Goal: Task Accomplishment & Management: Manage account settings

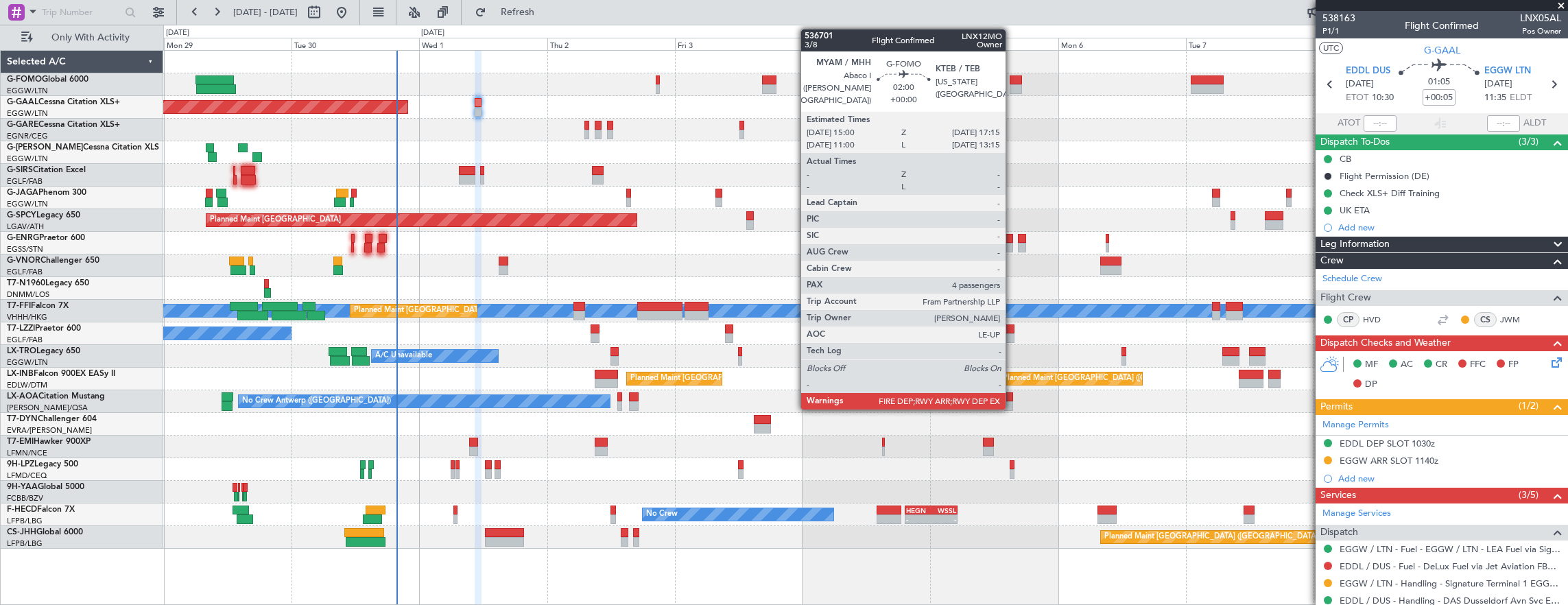
click at [1014, 84] on div at bounding box center [1015, 89] width 12 height 9
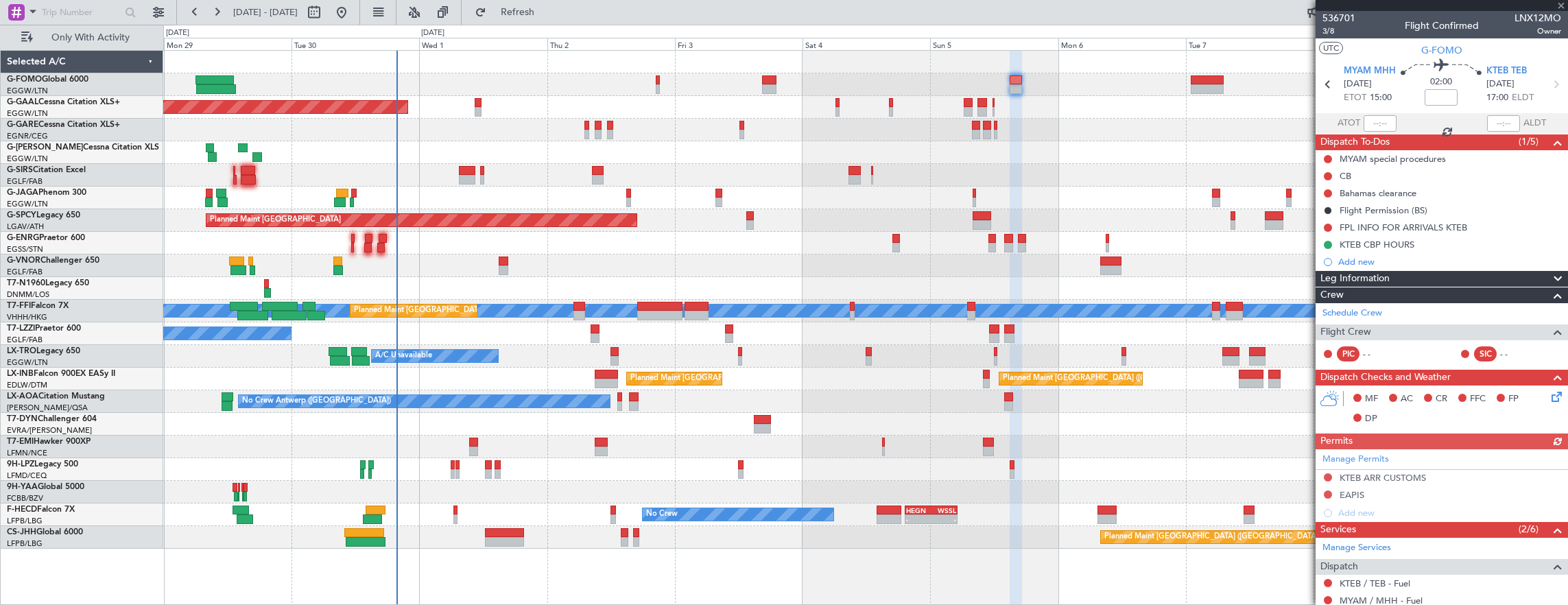
scroll to position [206, 0]
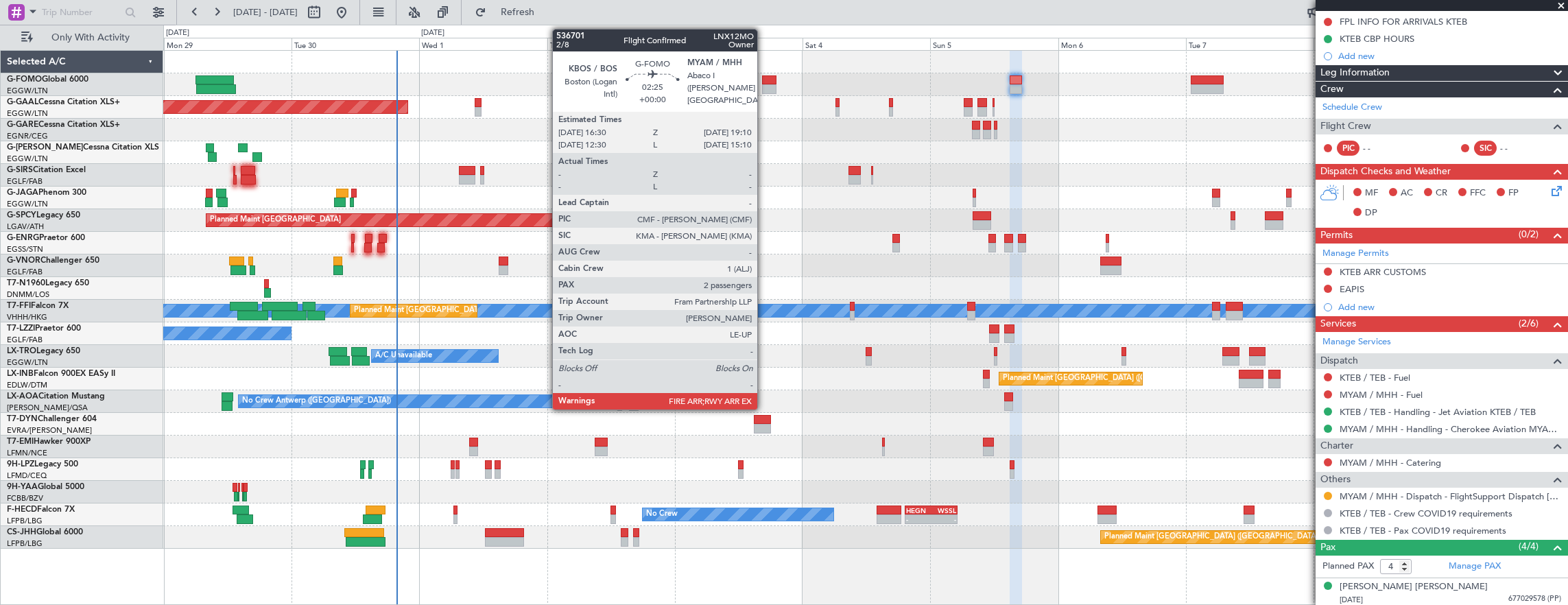
click at [764, 85] on div at bounding box center [769, 89] width 14 height 9
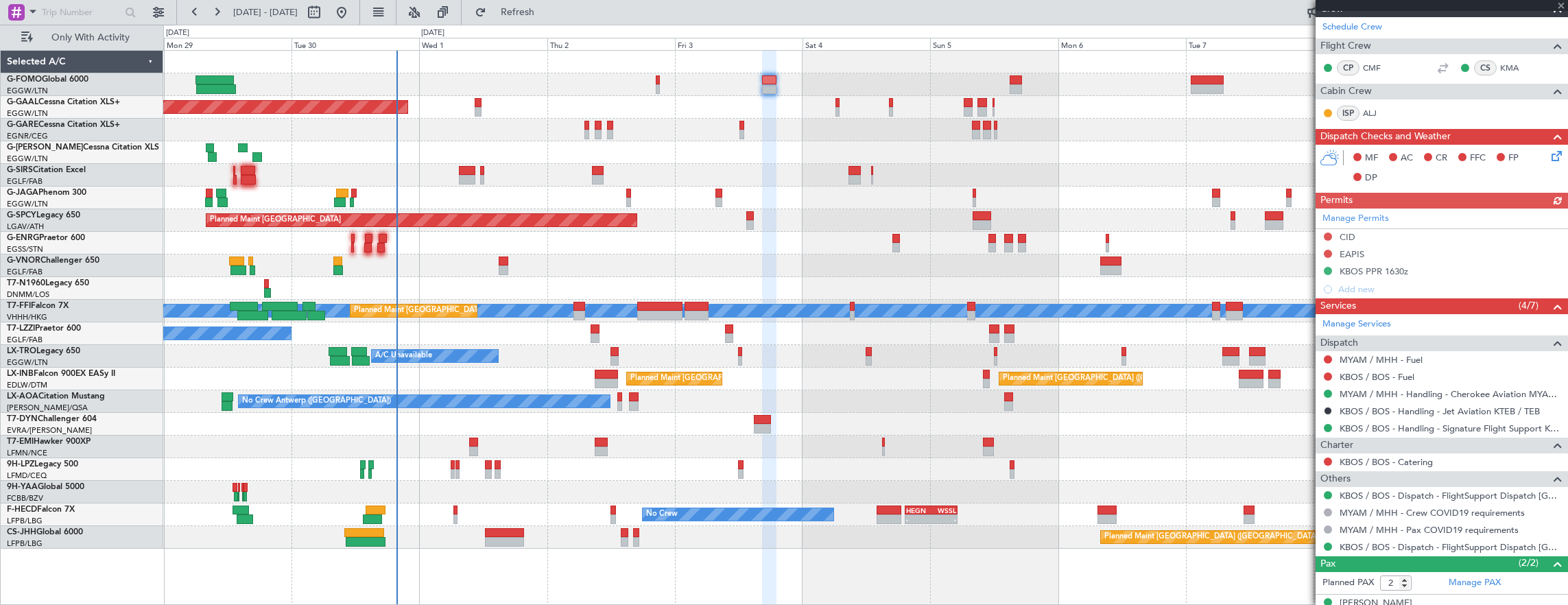
scroll to position [316, 0]
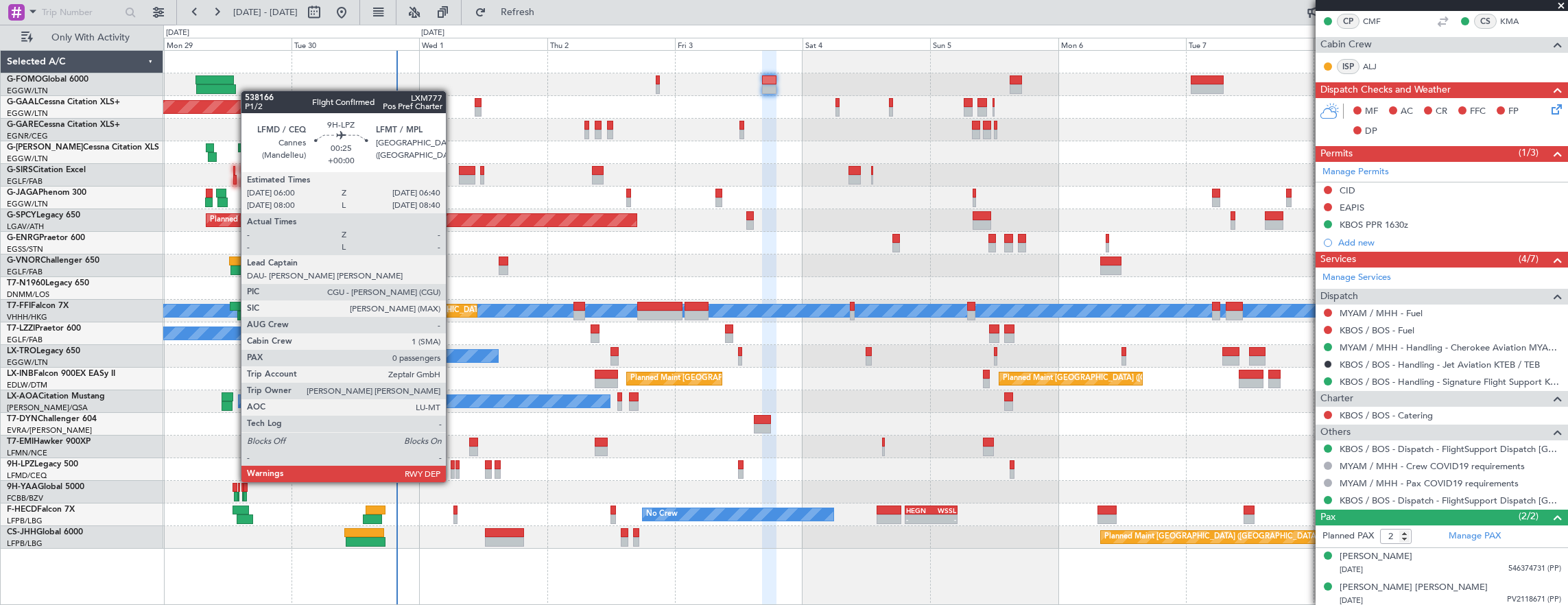
click at [453, 469] on div at bounding box center [453, 474] width 4 height 9
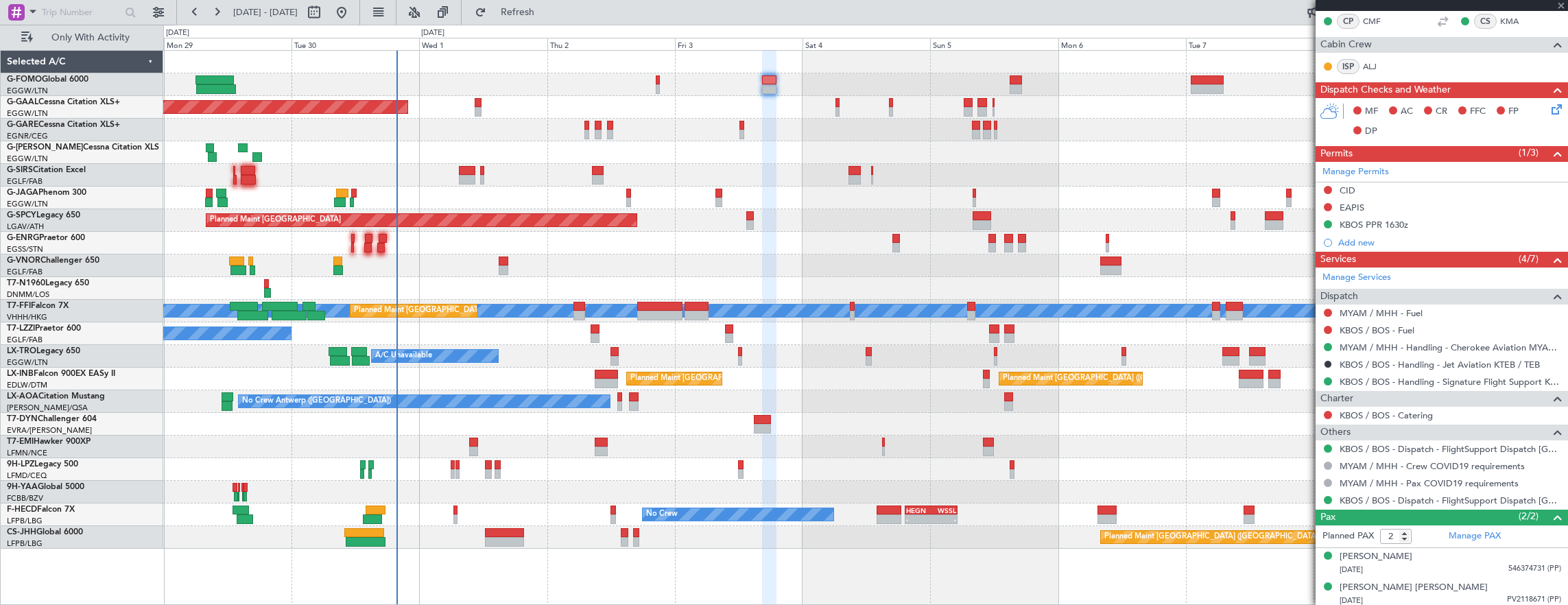
type input "0"
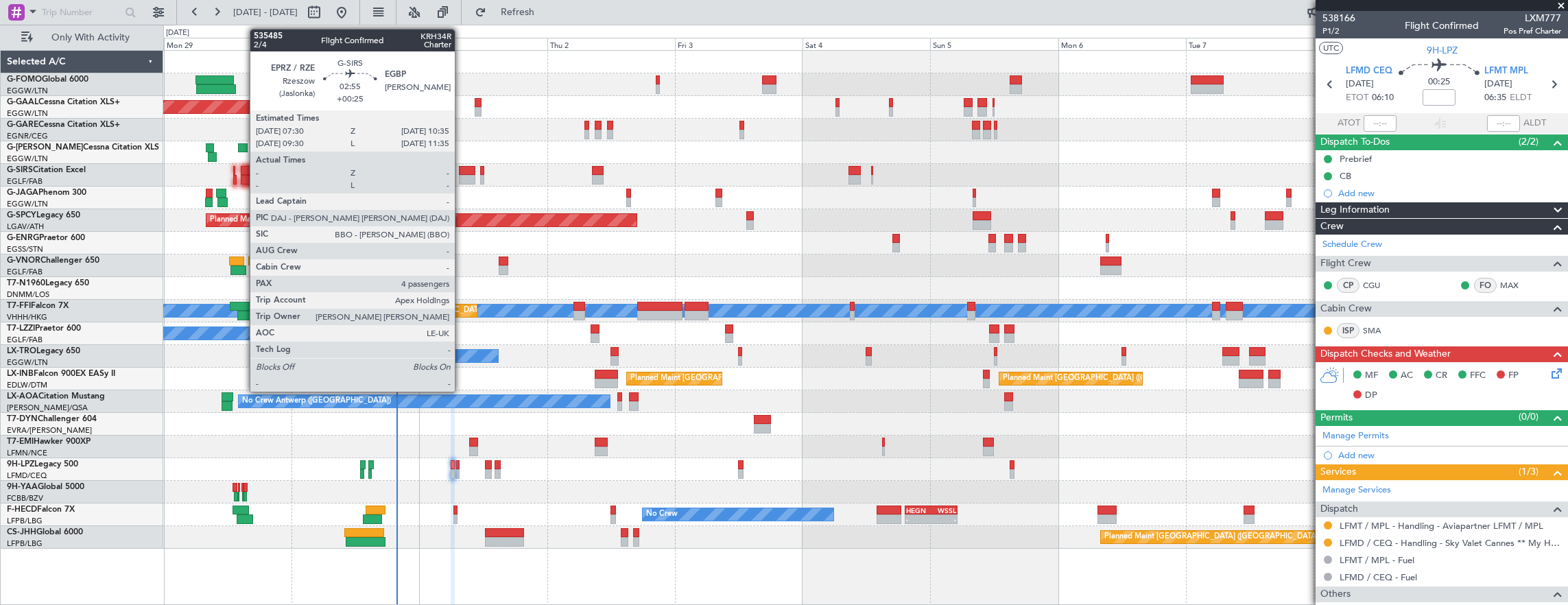
click at [461, 178] on div at bounding box center [466, 180] width 17 height 9
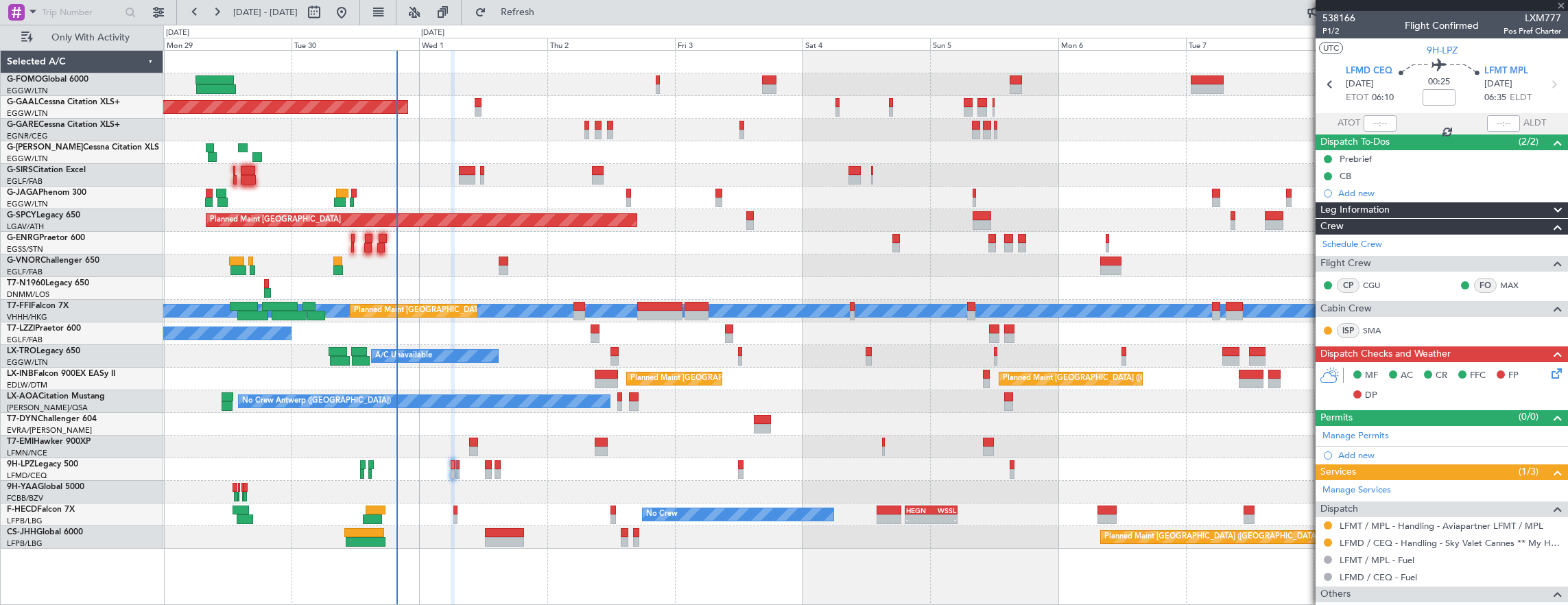
type input "+00:25"
type input "4"
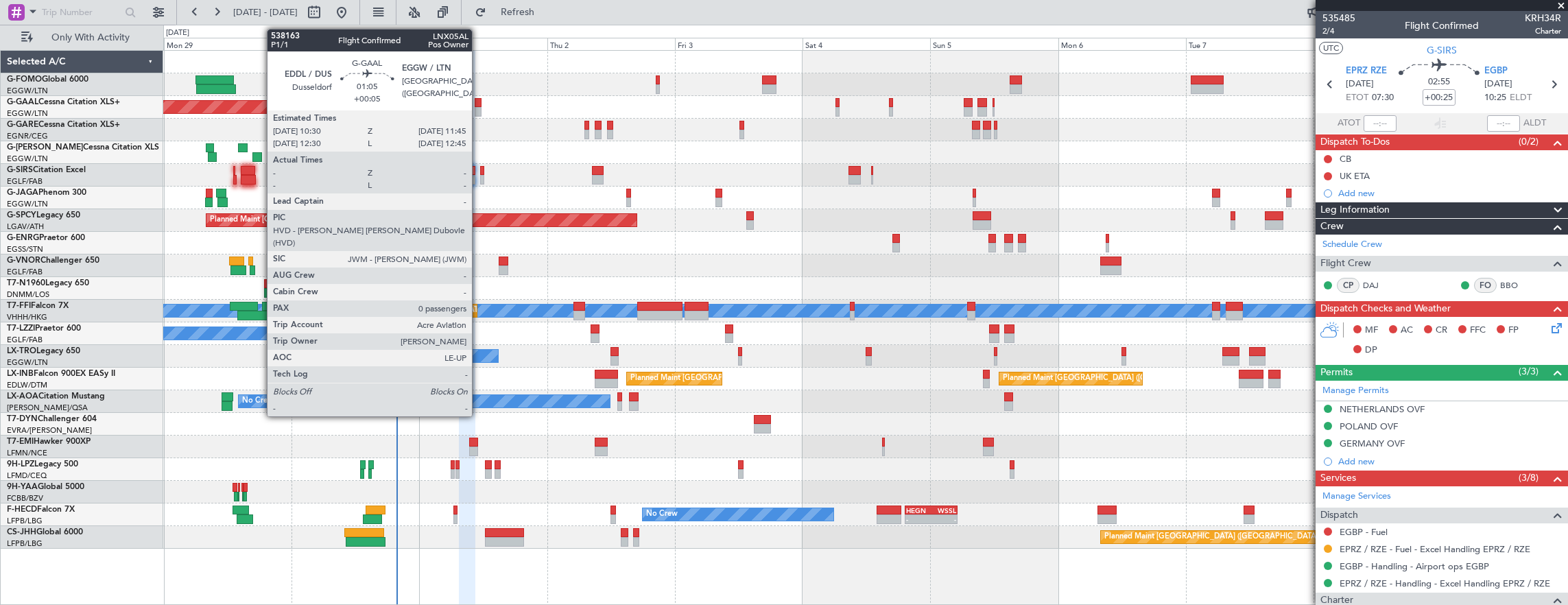
click at [479, 105] on div at bounding box center [478, 102] width 7 height 9
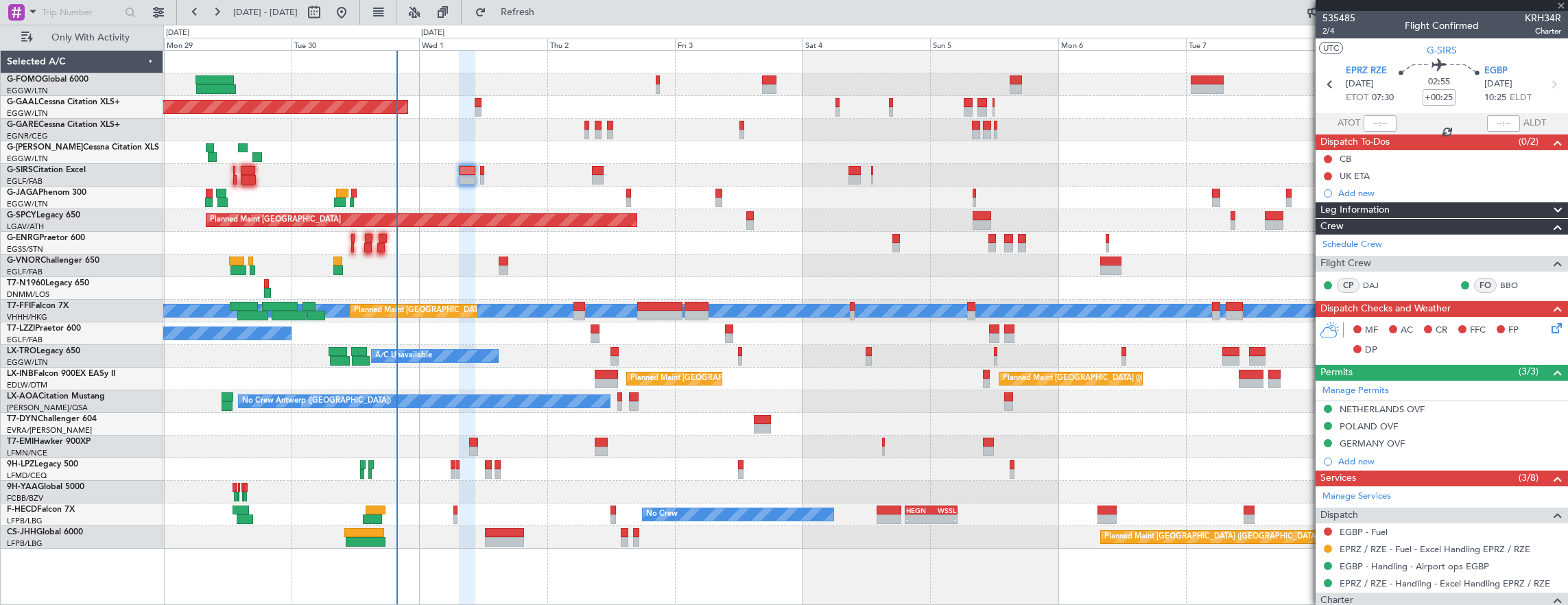
type input "+00:05"
type input "0"
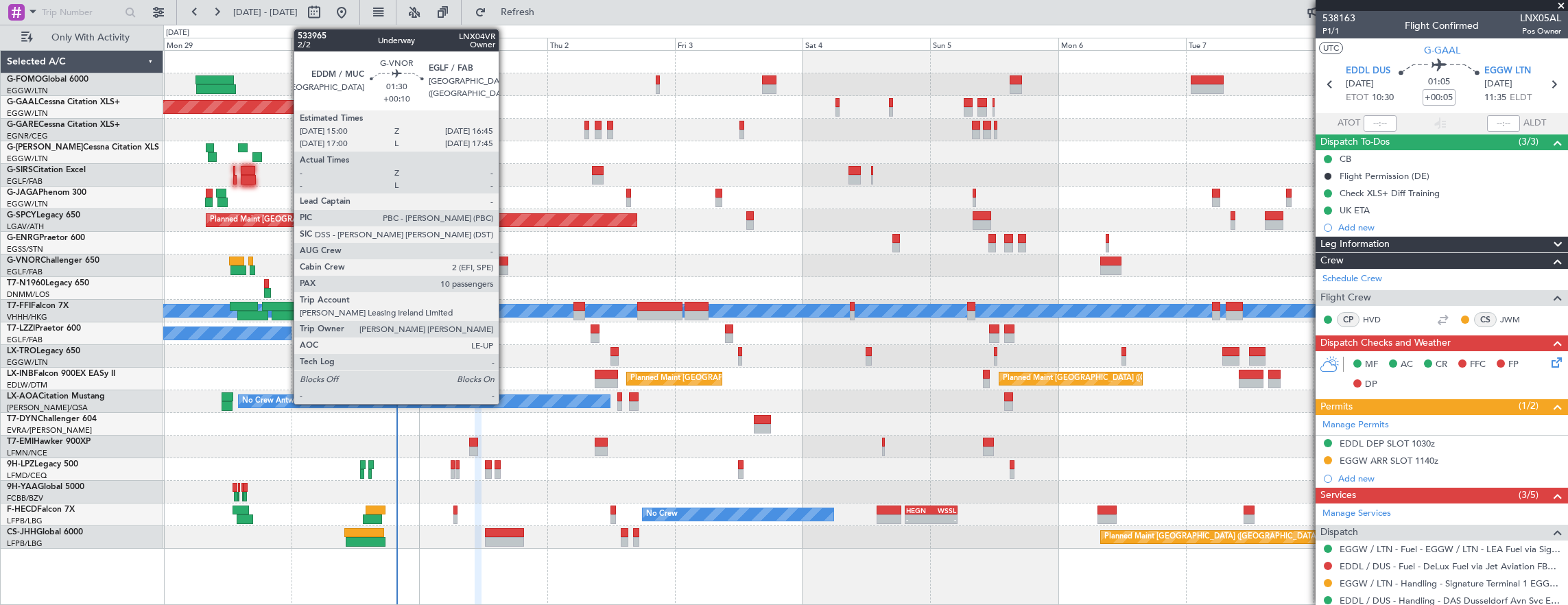
click at [505, 268] on div at bounding box center [503, 270] width 9 height 9
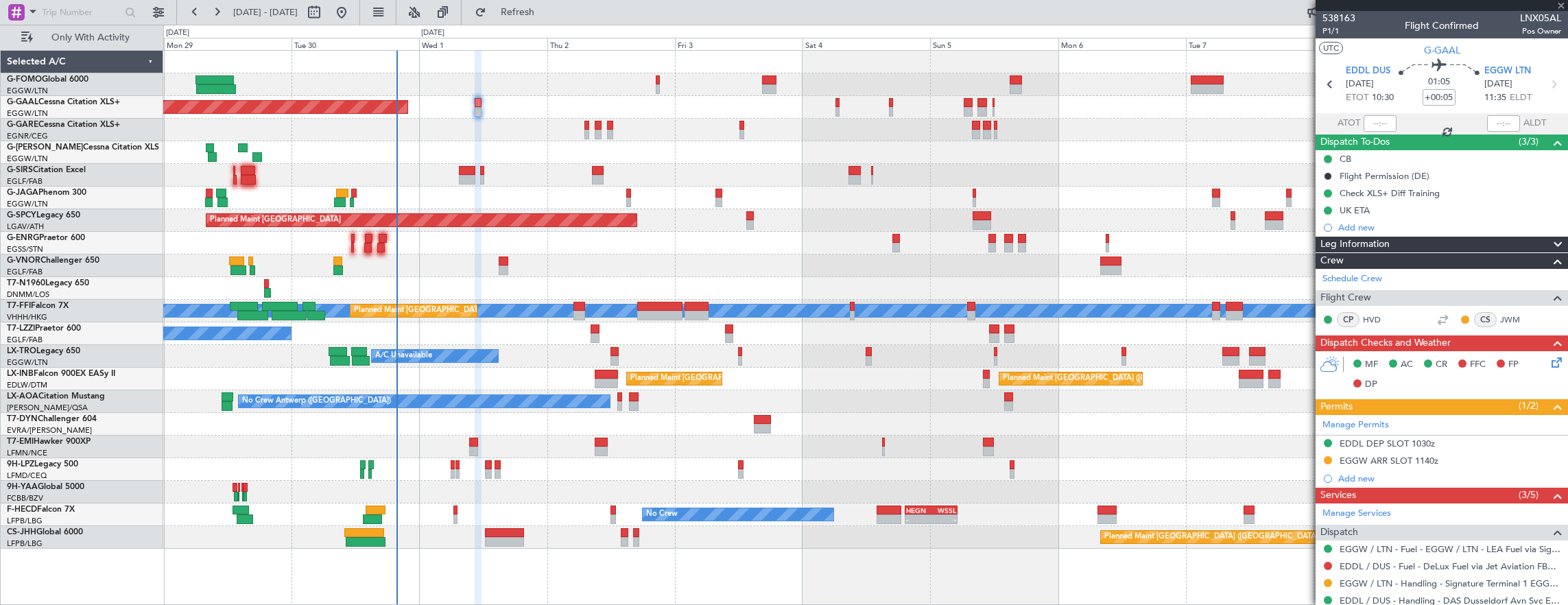
type input "+00:10"
type input "10"
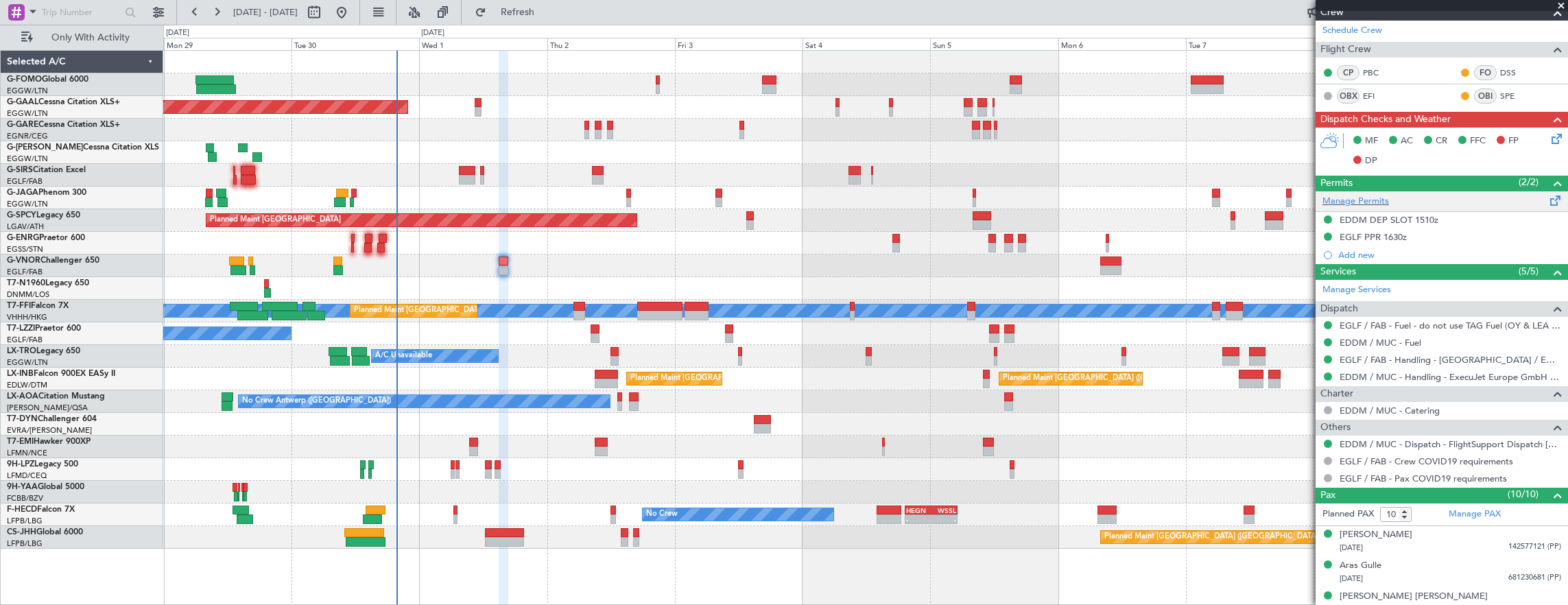
scroll to position [275, 0]
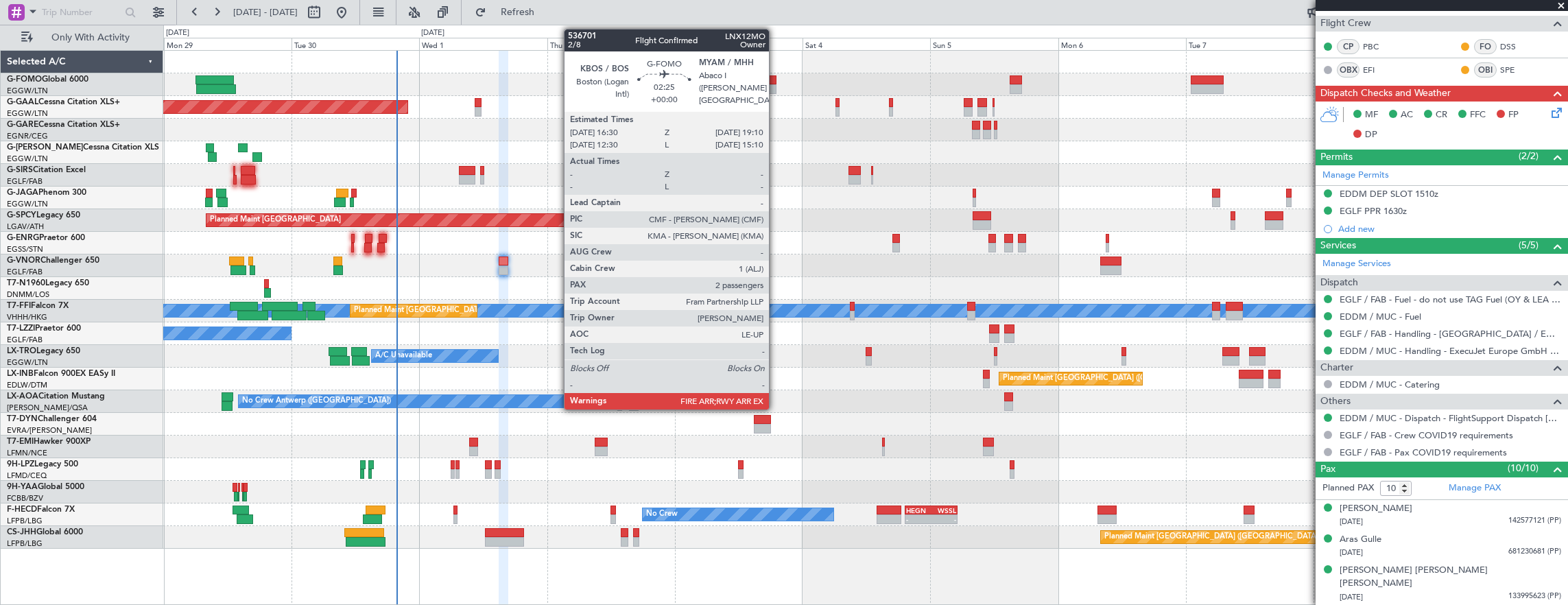
click at [776, 81] on div at bounding box center [769, 80] width 14 height 9
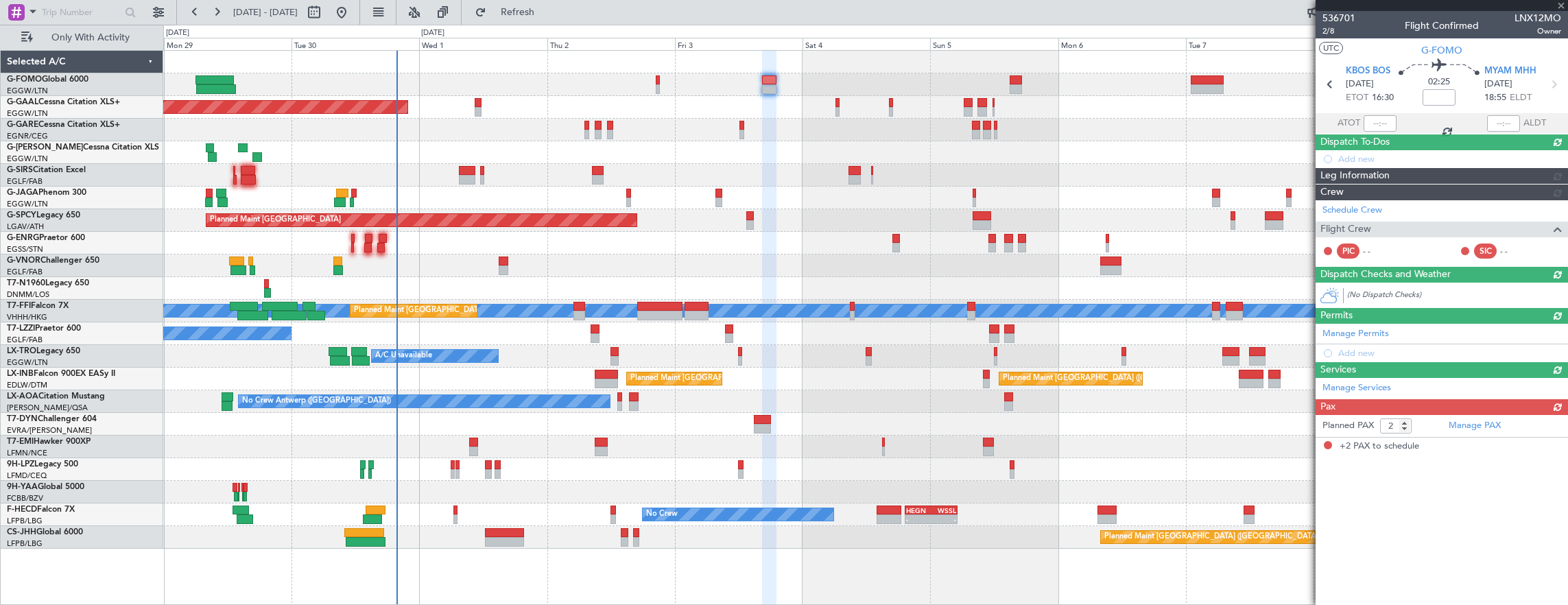
scroll to position [0, 0]
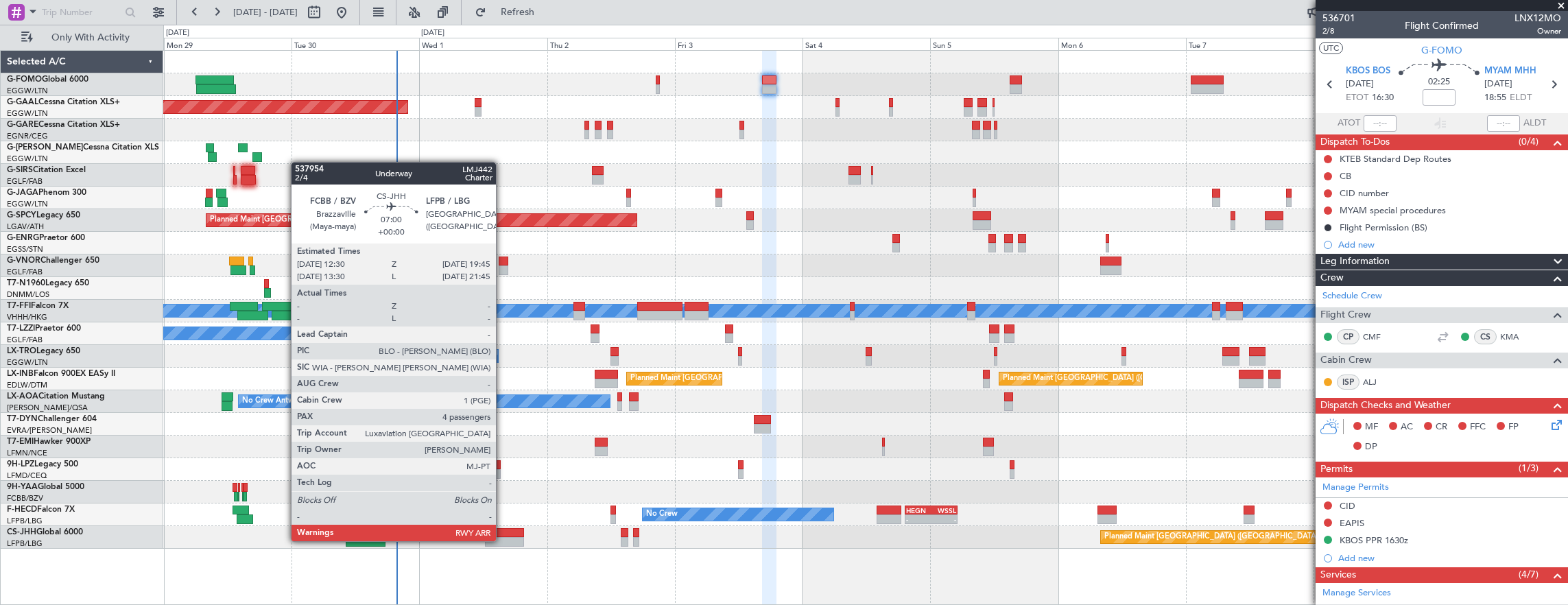
click at [502, 540] on div at bounding box center [505, 542] width 39 height 9
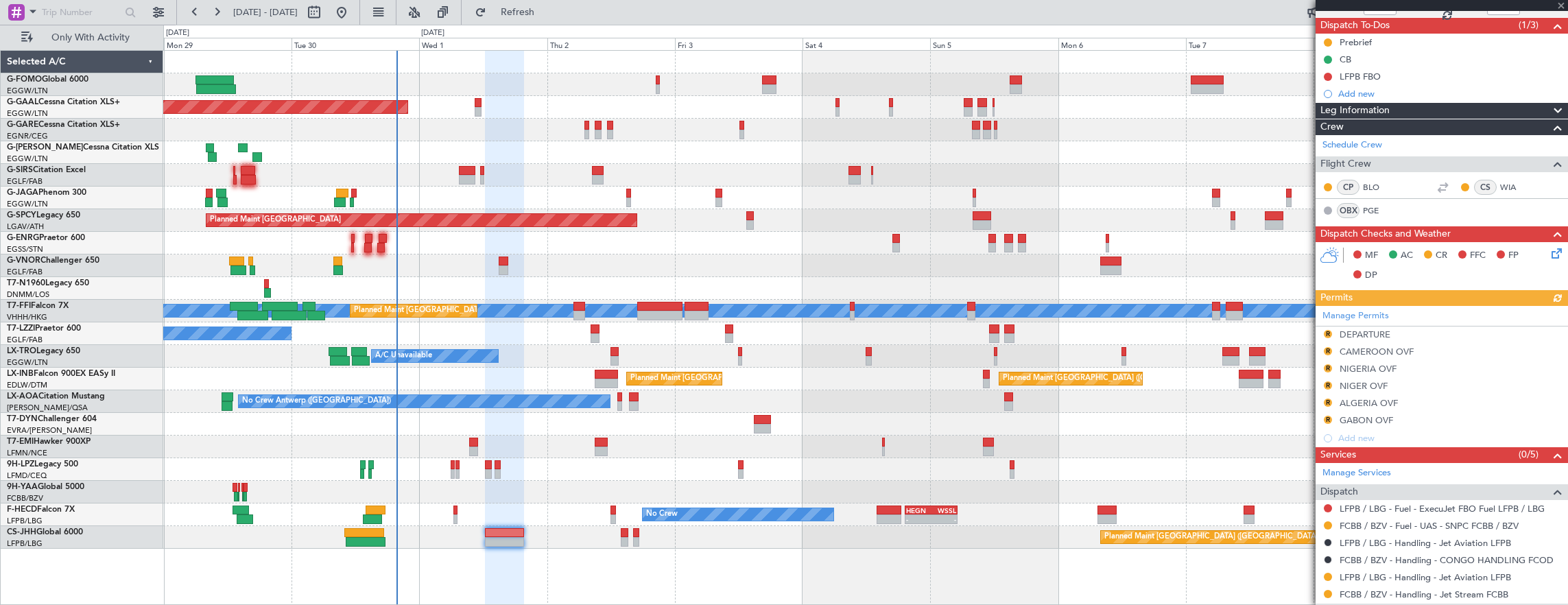
scroll to position [137, 0]
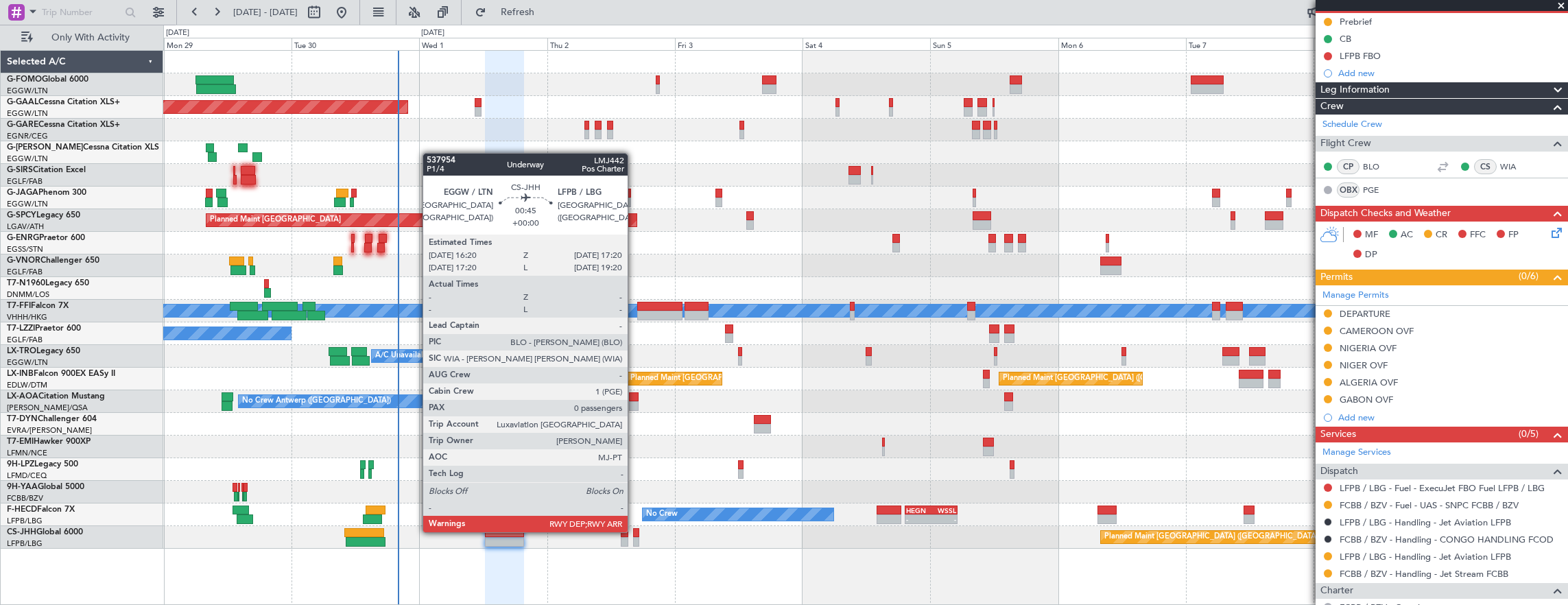
click at [634, 531] on div at bounding box center [636, 532] width 6 height 9
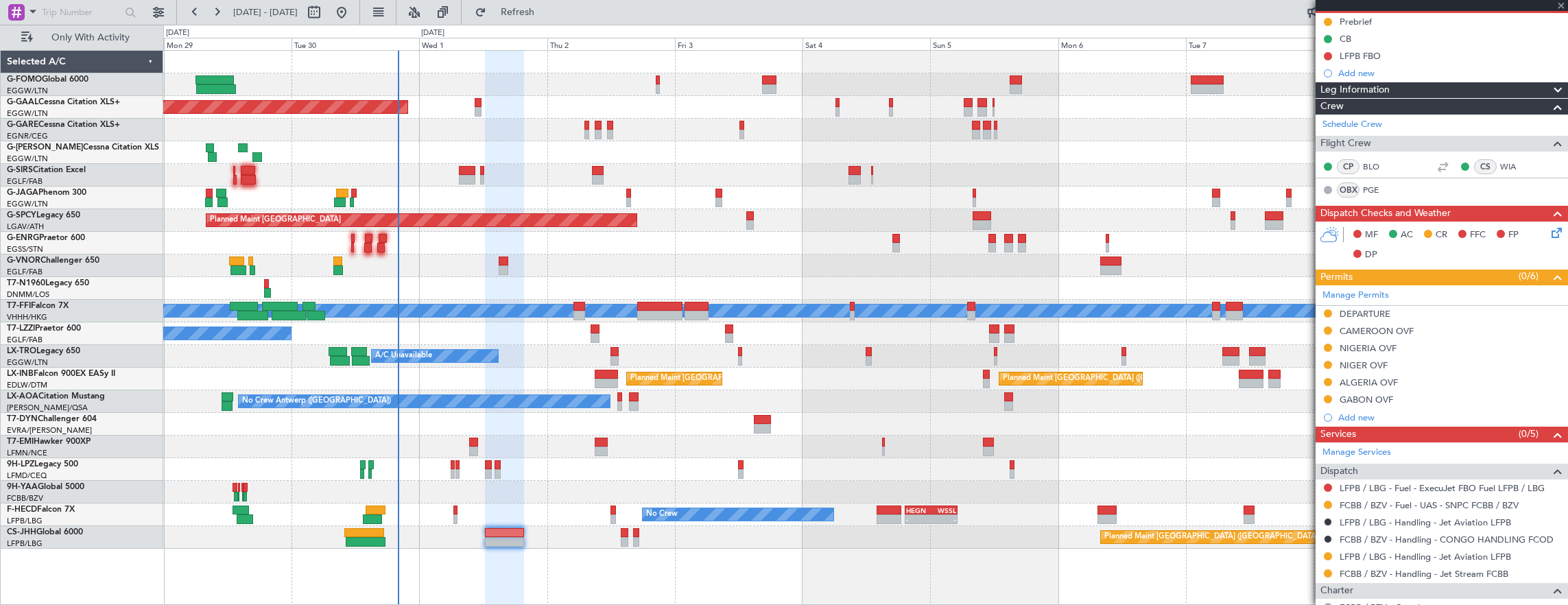
type input "0"
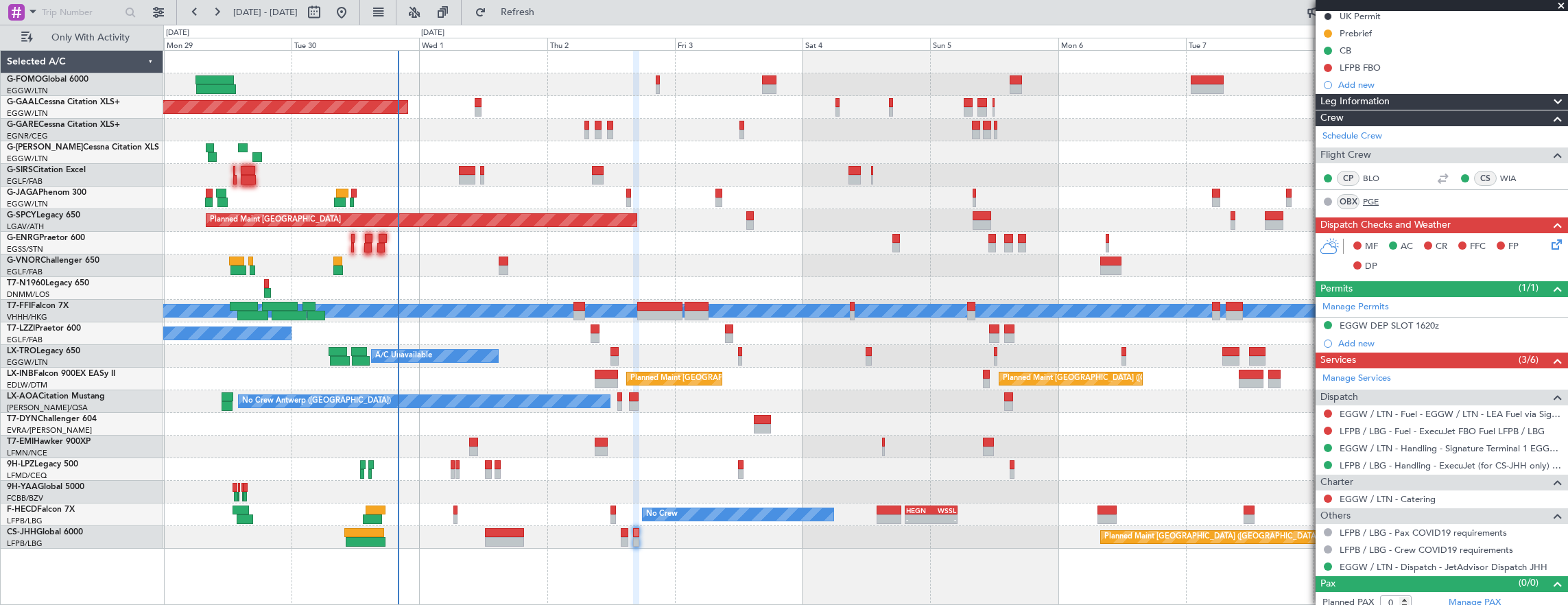
scroll to position [148, 0]
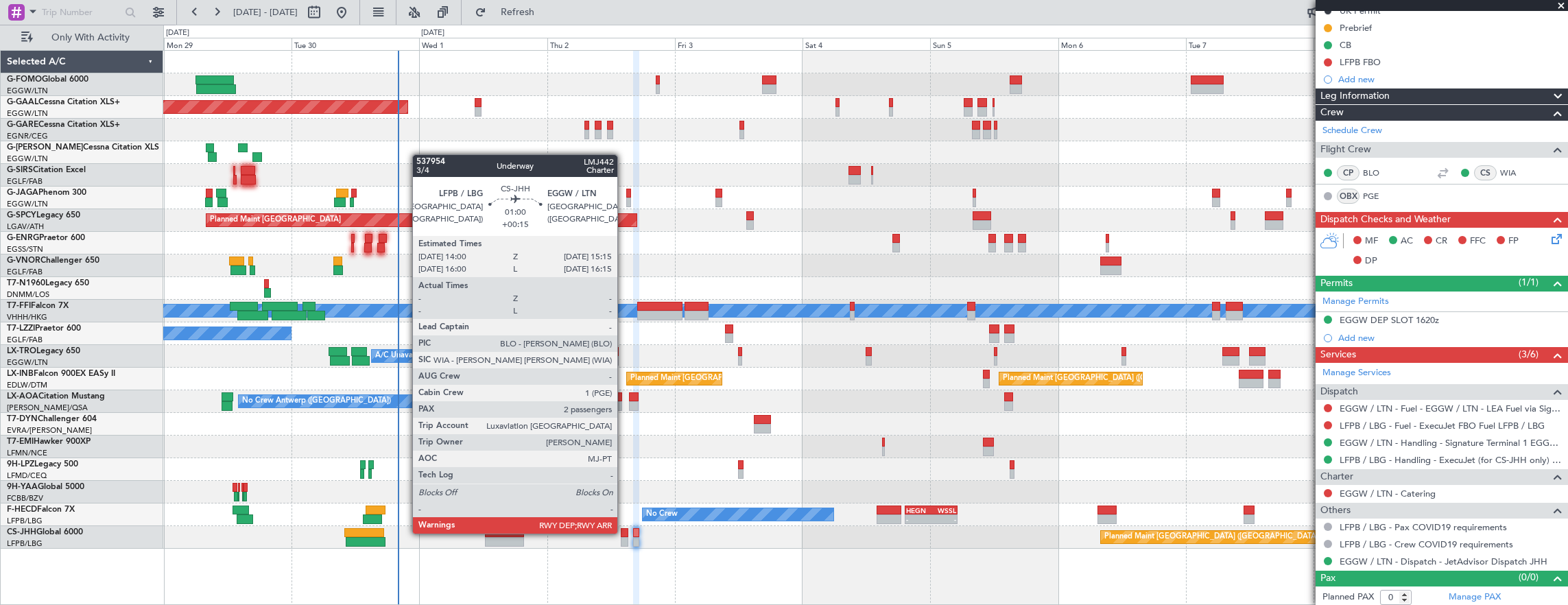
click at [624, 532] on div at bounding box center [624, 532] width 7 height 9
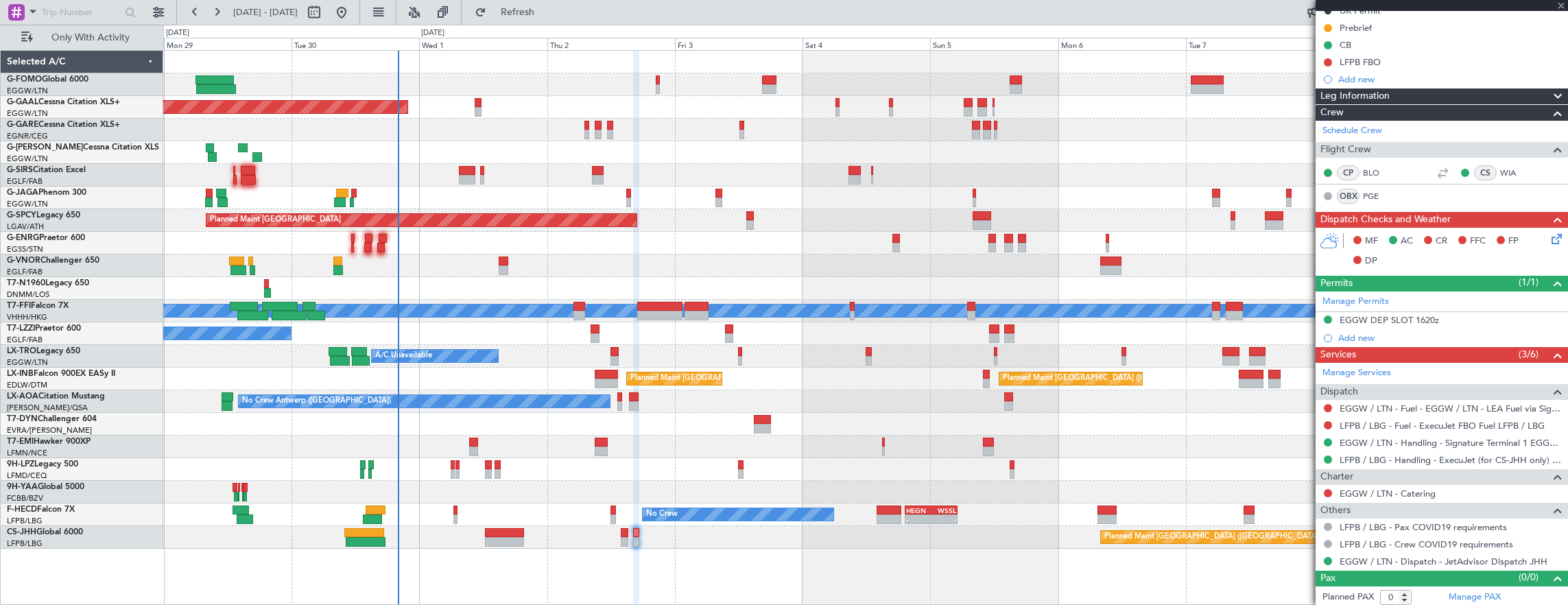
type input "+00:15"
type input "2"
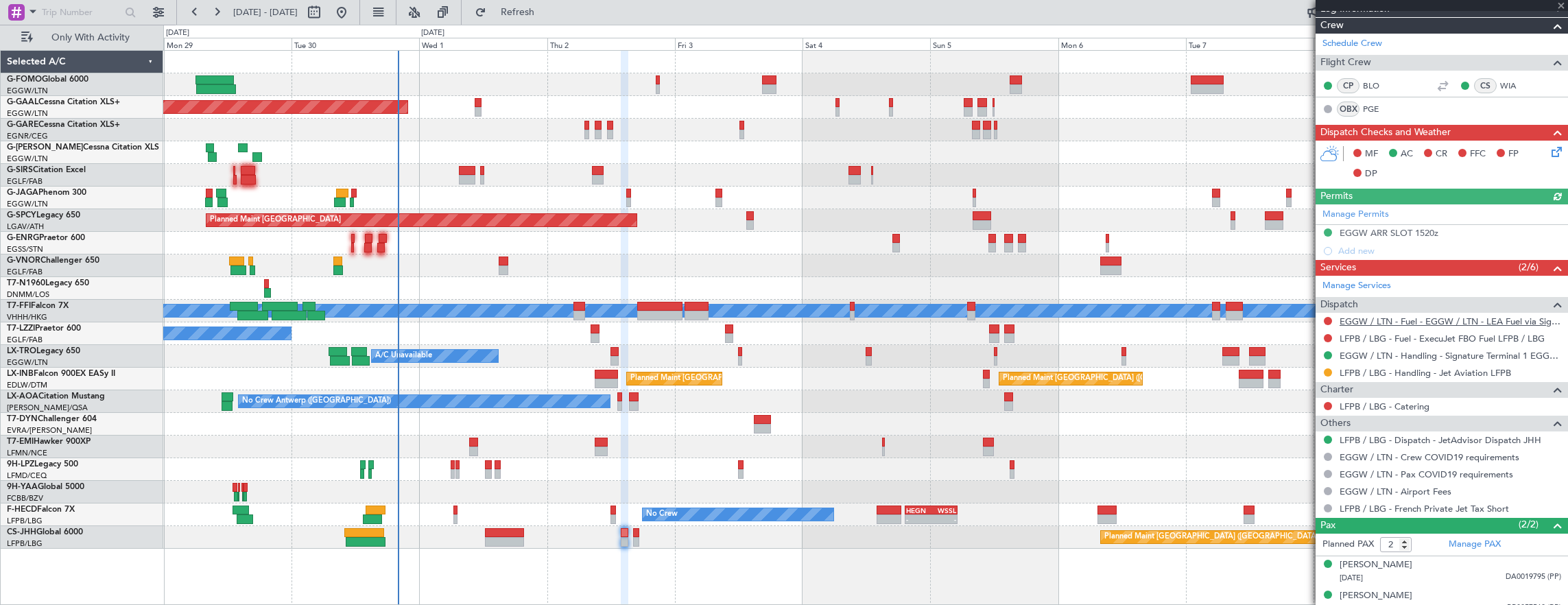
scroll to position [260, 0]
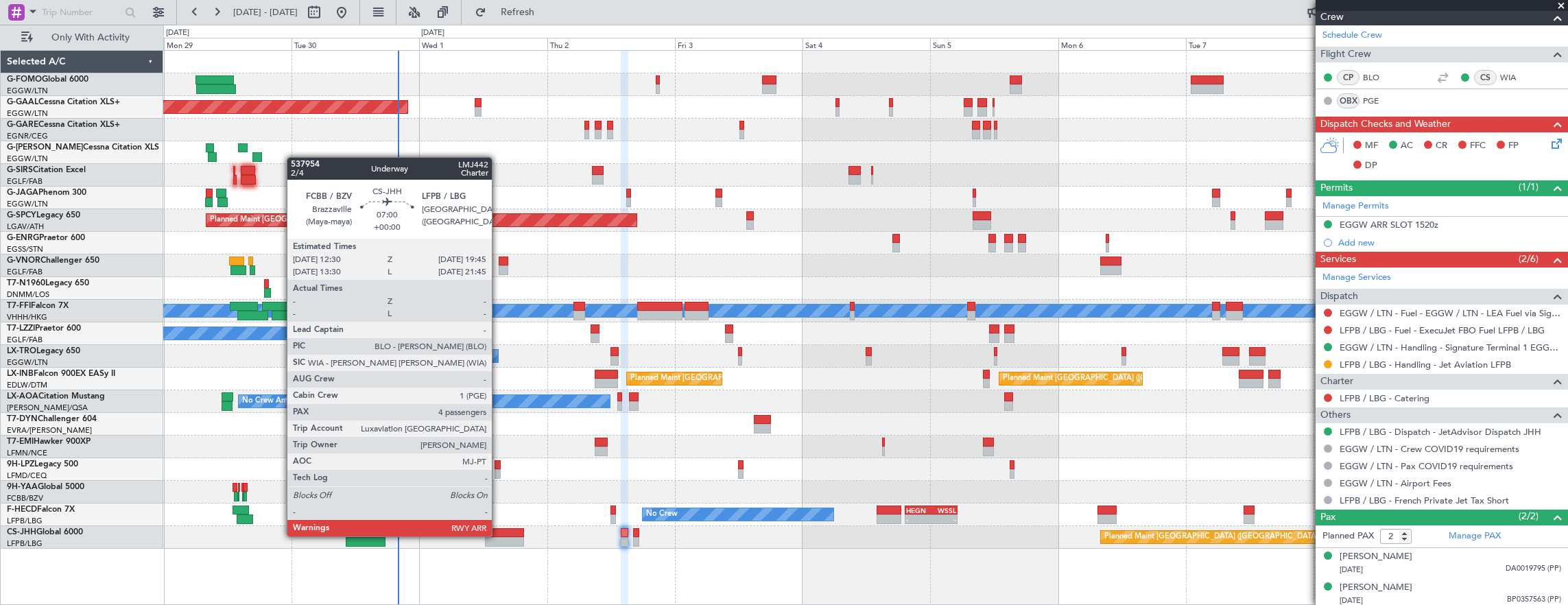
click at [499, 535] on div at bounding box center [505, 532] width 39 height 9
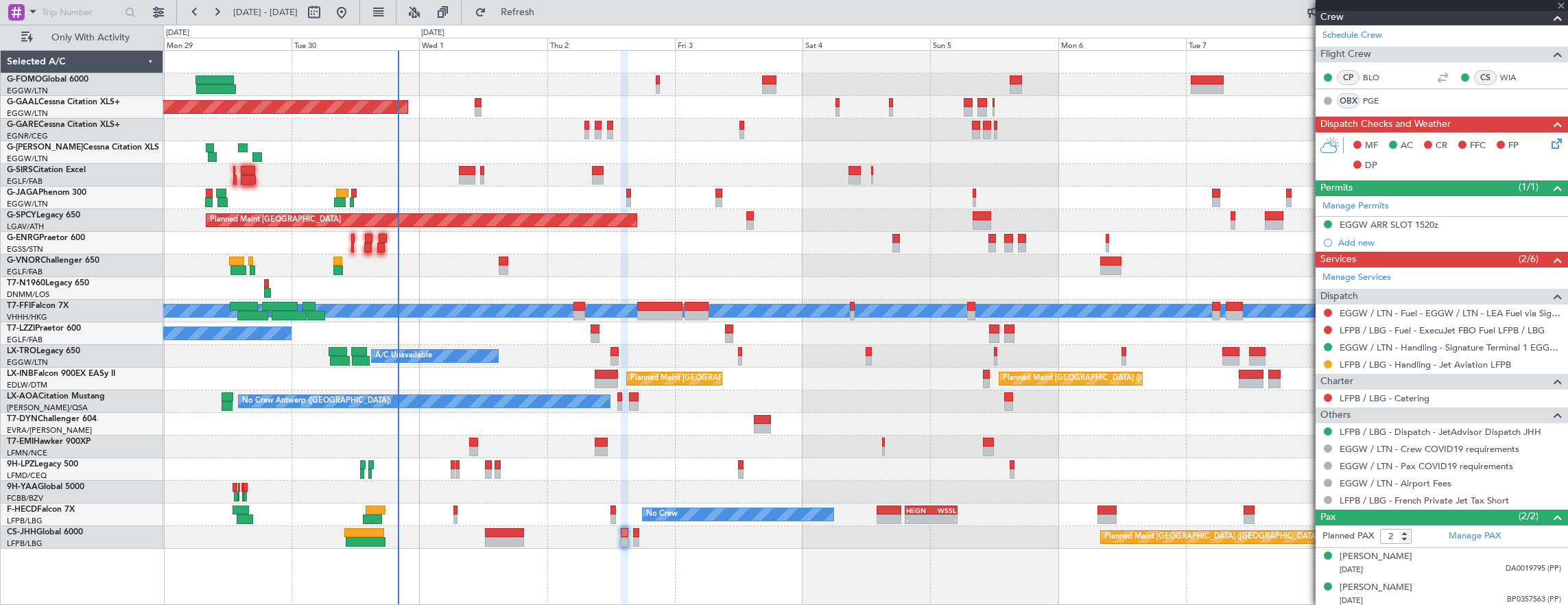
type input "4"
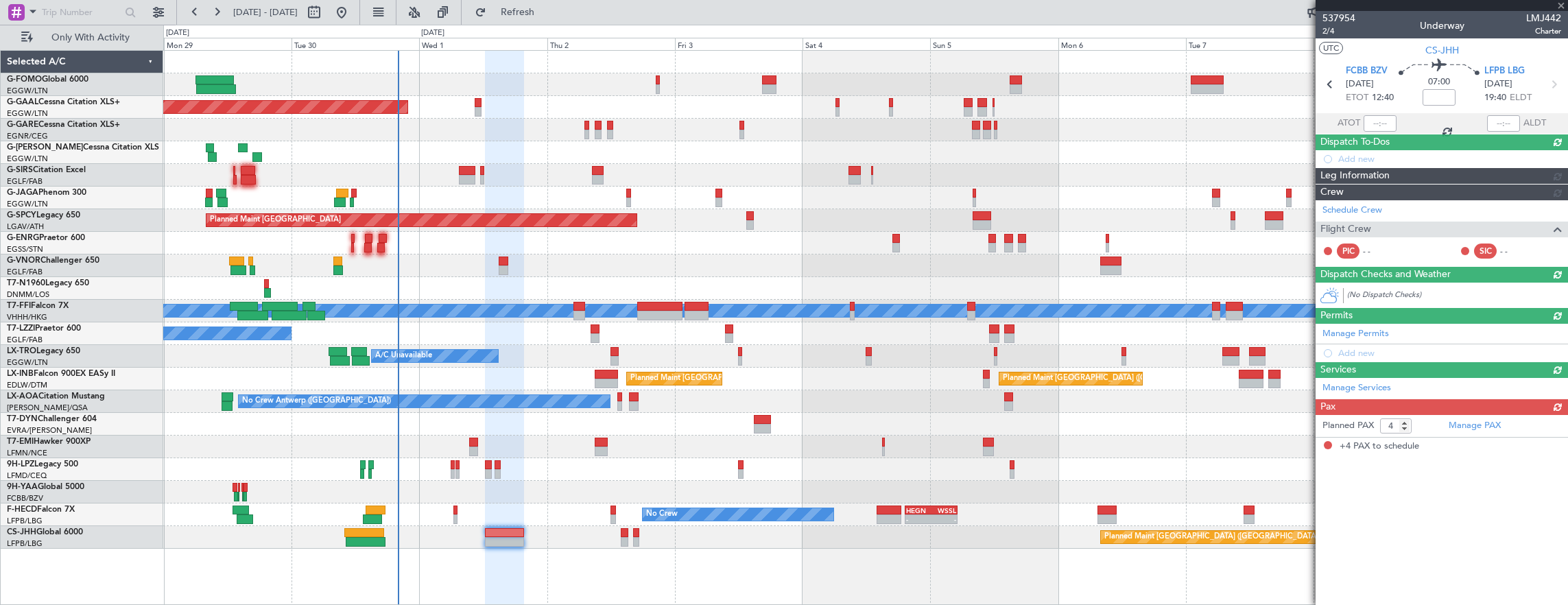
scroll to position [0, 0]
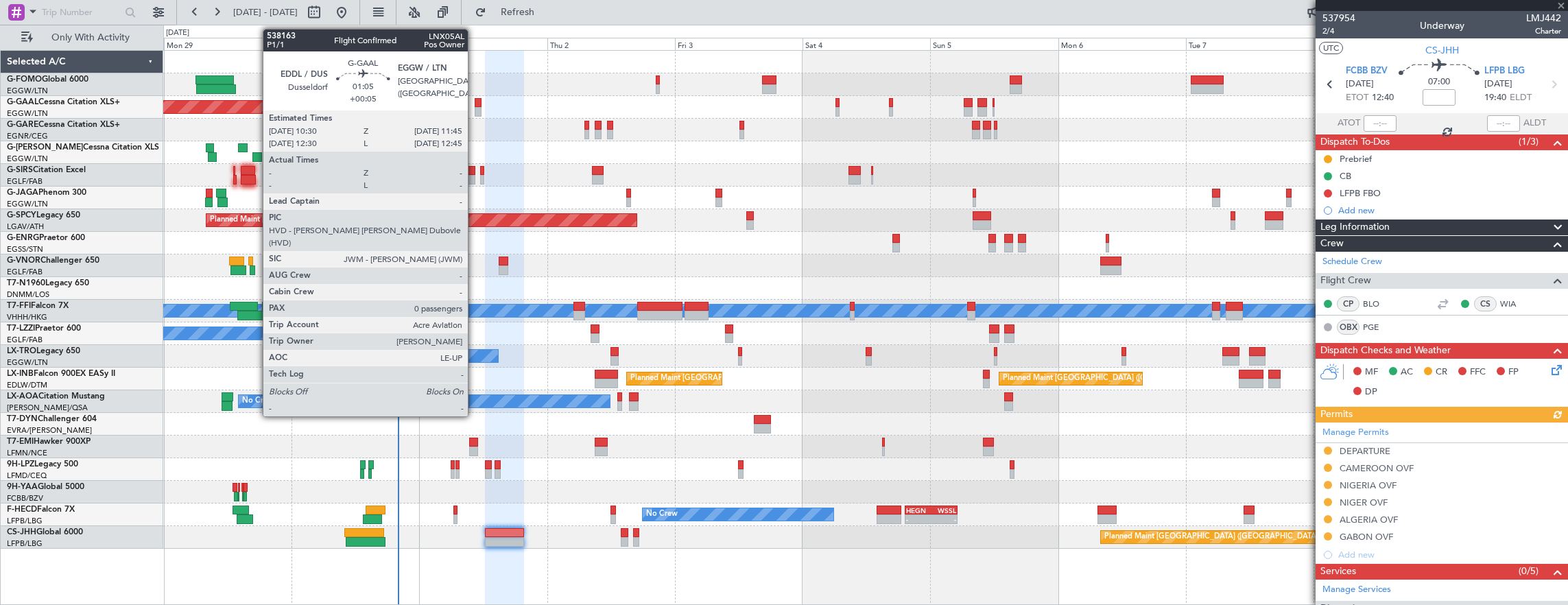
click at [474, 107] on div at bounding box center [478, 111] width 7 height 9
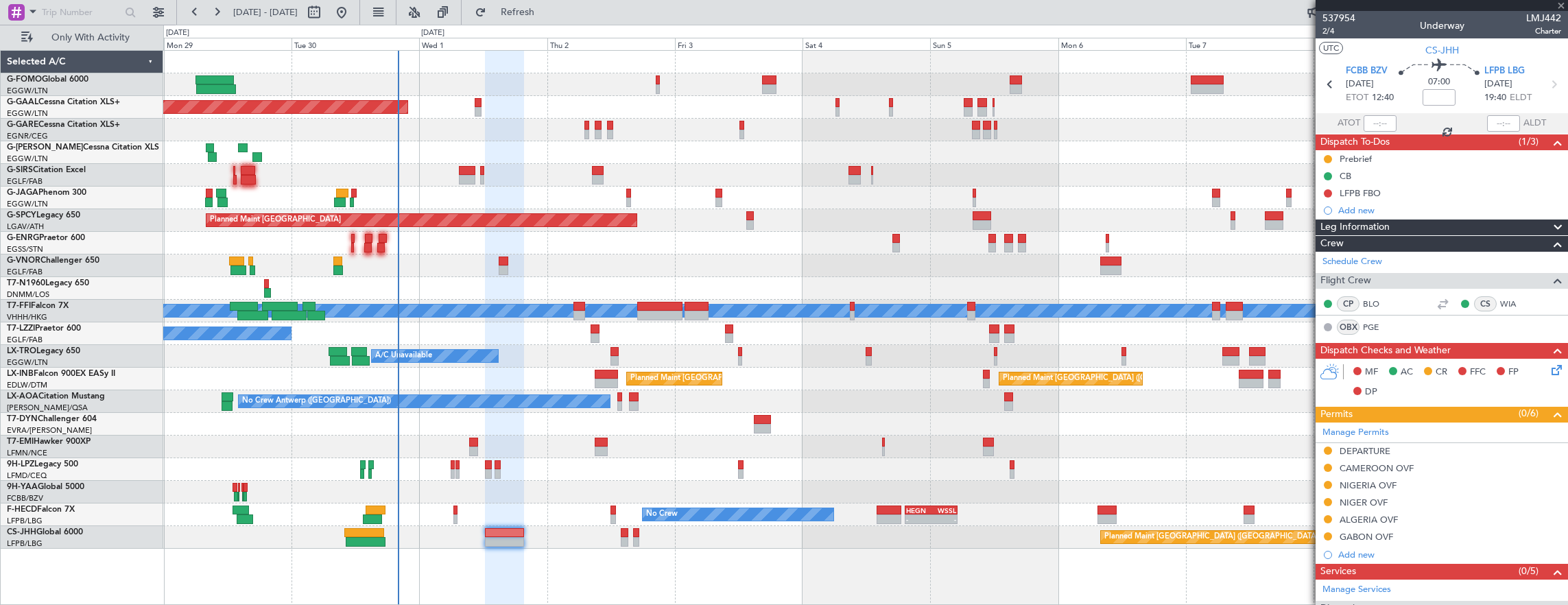
type input "+00:05"
type input "0"
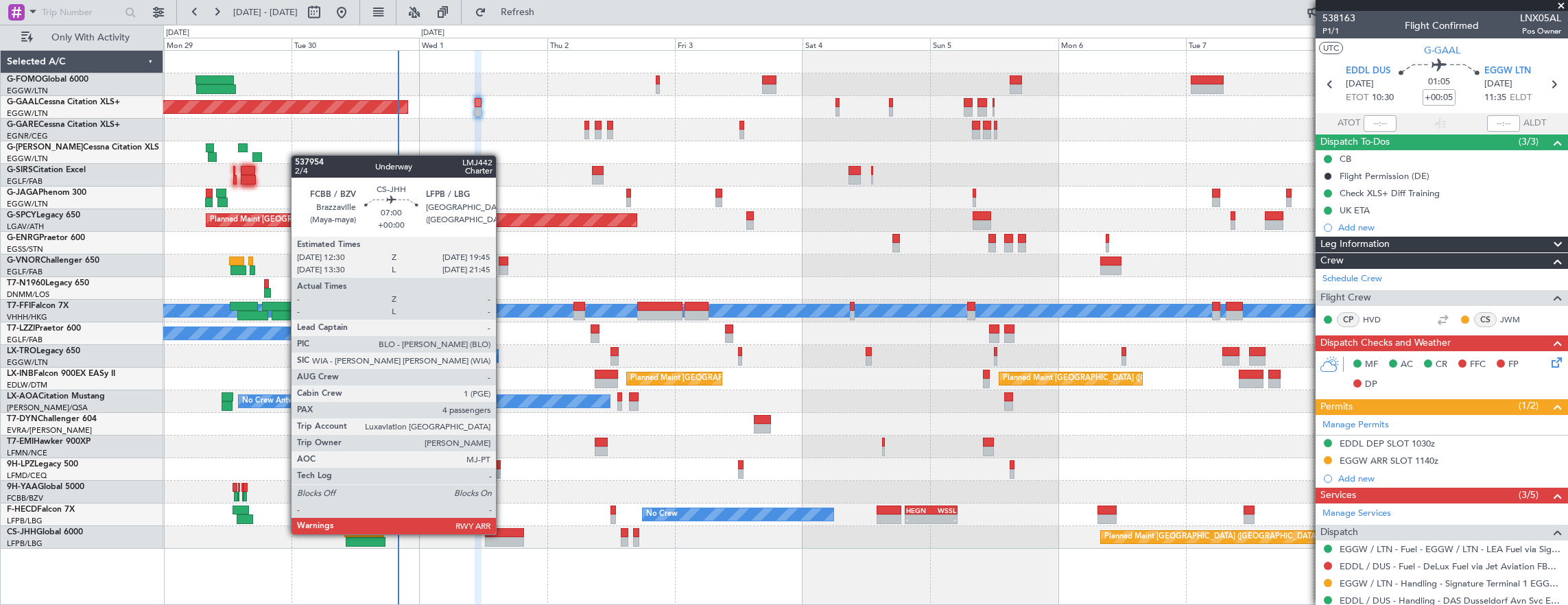
click at [502, 533] on div at bounding box center [505, 532] width 39 height 9
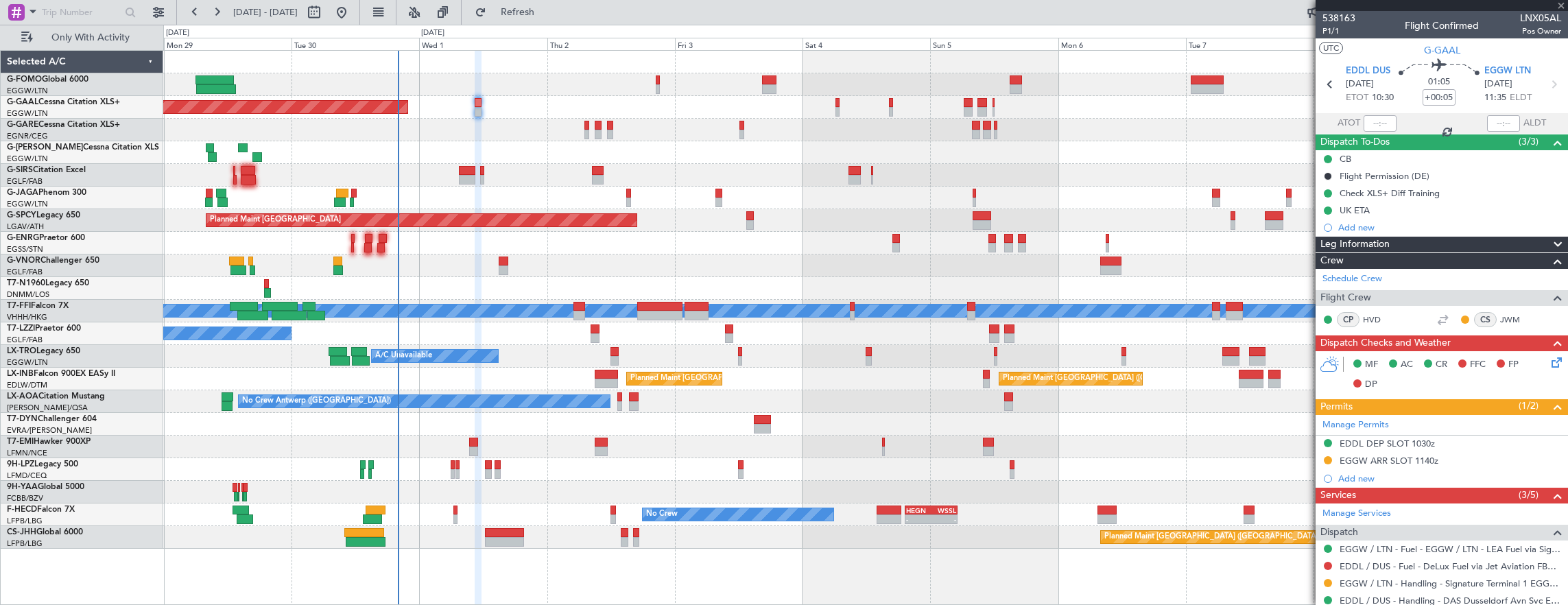
type input "4"
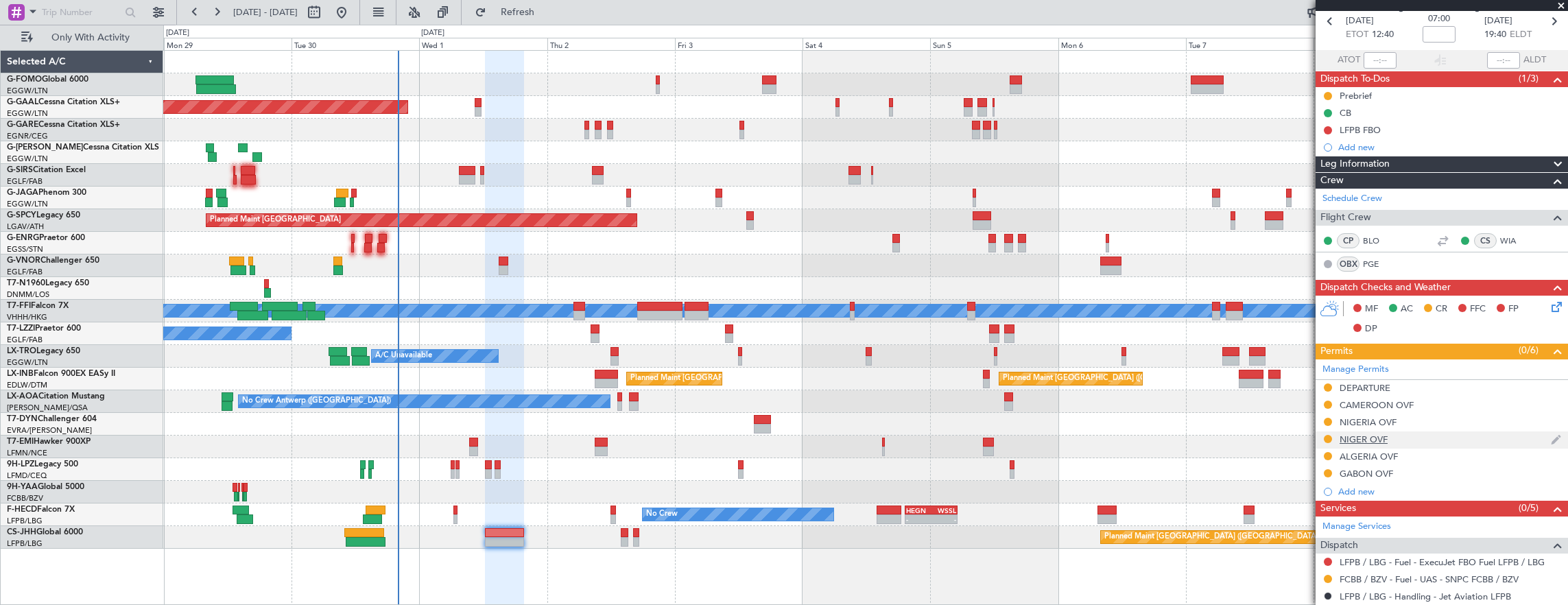
scroll to position [137, 0]
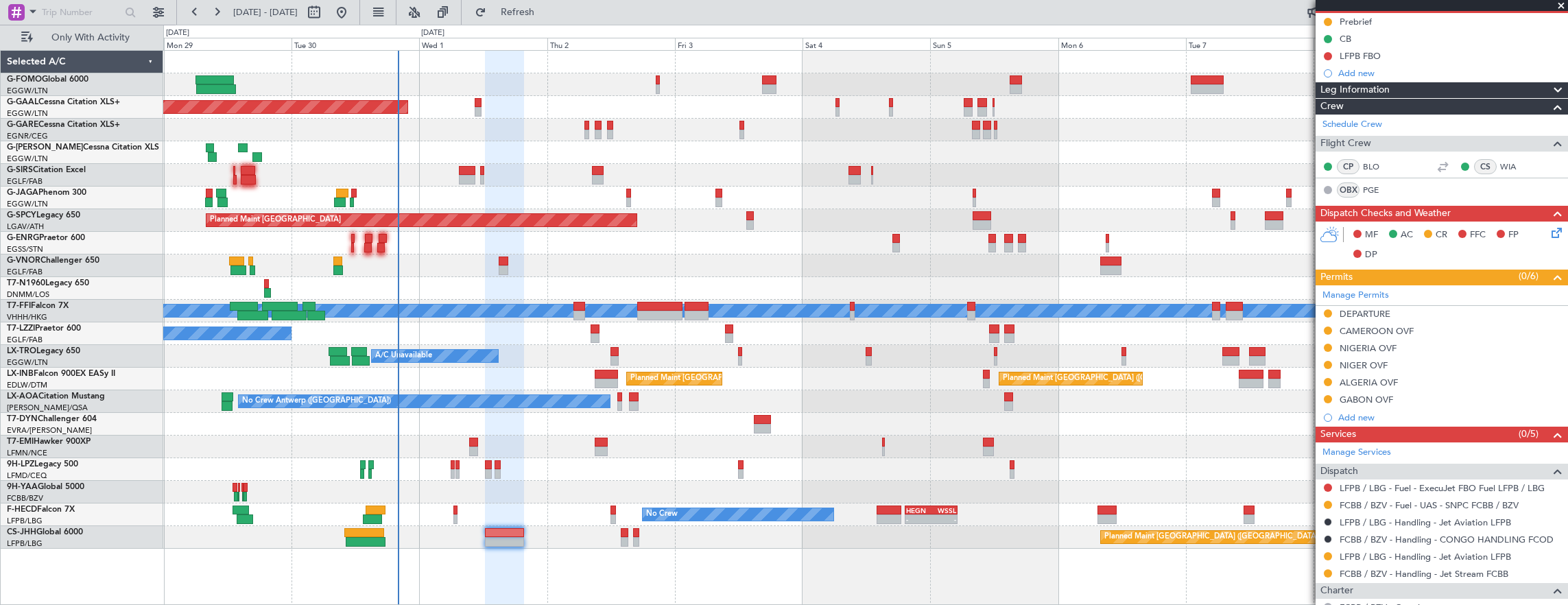
click at [1450, 331] on div "CAMEROON OVF" at bounding box center [1442, 332] width 252 height 17
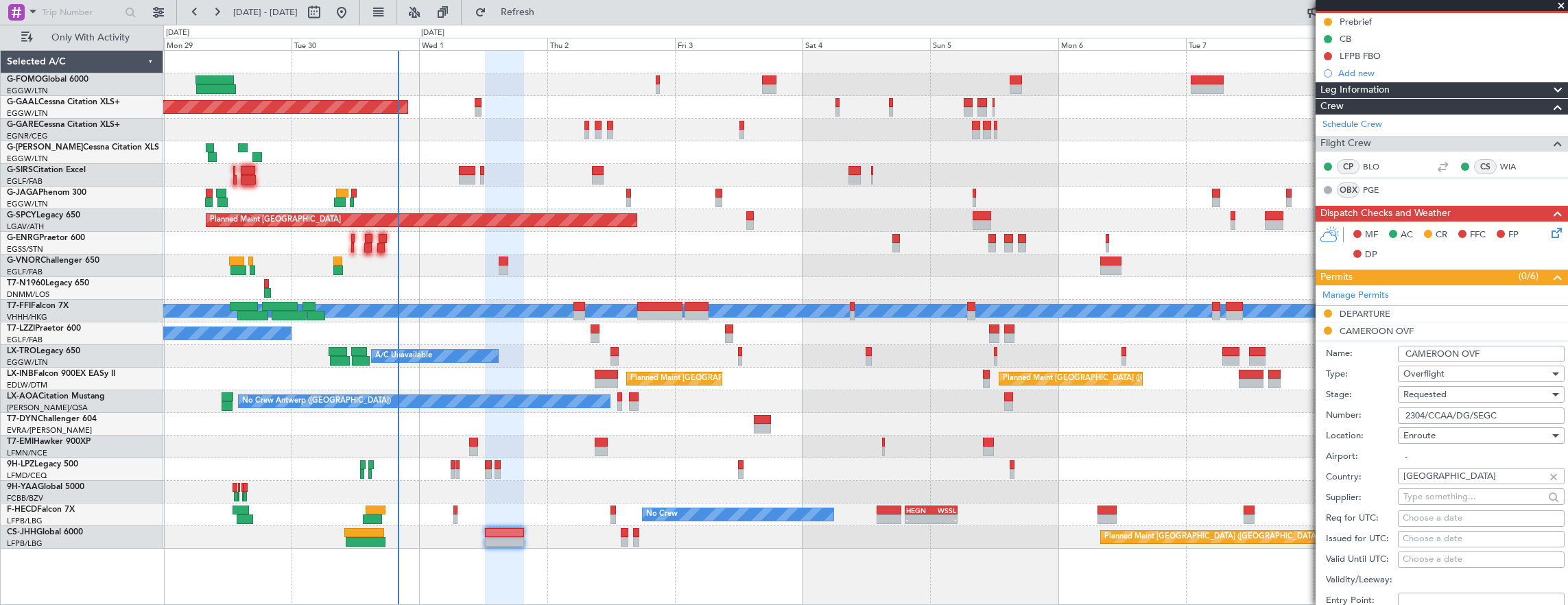
click at [1510, 412] on input "2304/CCAA/DG/SEGC" at bounding box center [1481, 415] width 167 height 17
paste input "2304/CCAA/DG/SEGC"
type input "2304/CCAA/DG/SEGC"
drag, startPoint x: 1461, startPoint y: 392, endPoint x: 1451, endPoint y: 387, distance: 11.2
click at [1451, 387] on div "Requested" at bounding box center [1476, 394] width 146 height 21
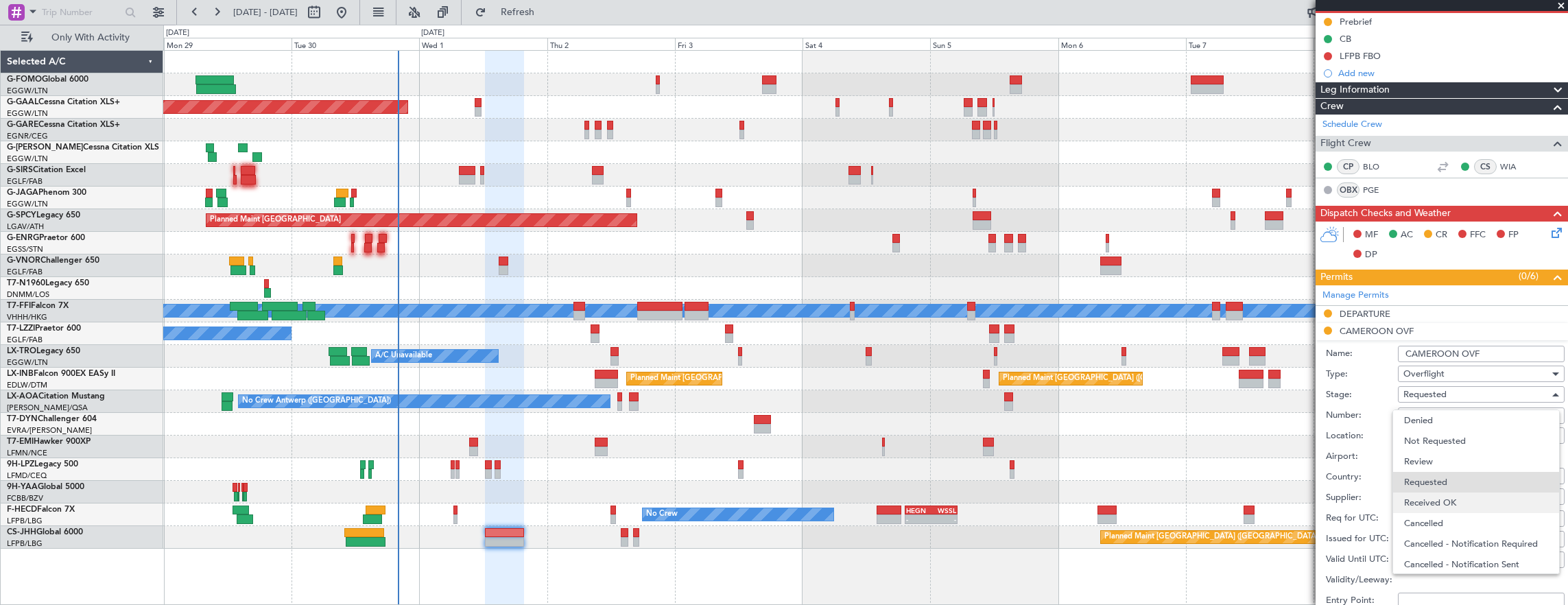
scroll to position [6, 0]
click at [1463, 493] on span "Received OK" at bounding box center [1476, 497] width 144 height 21
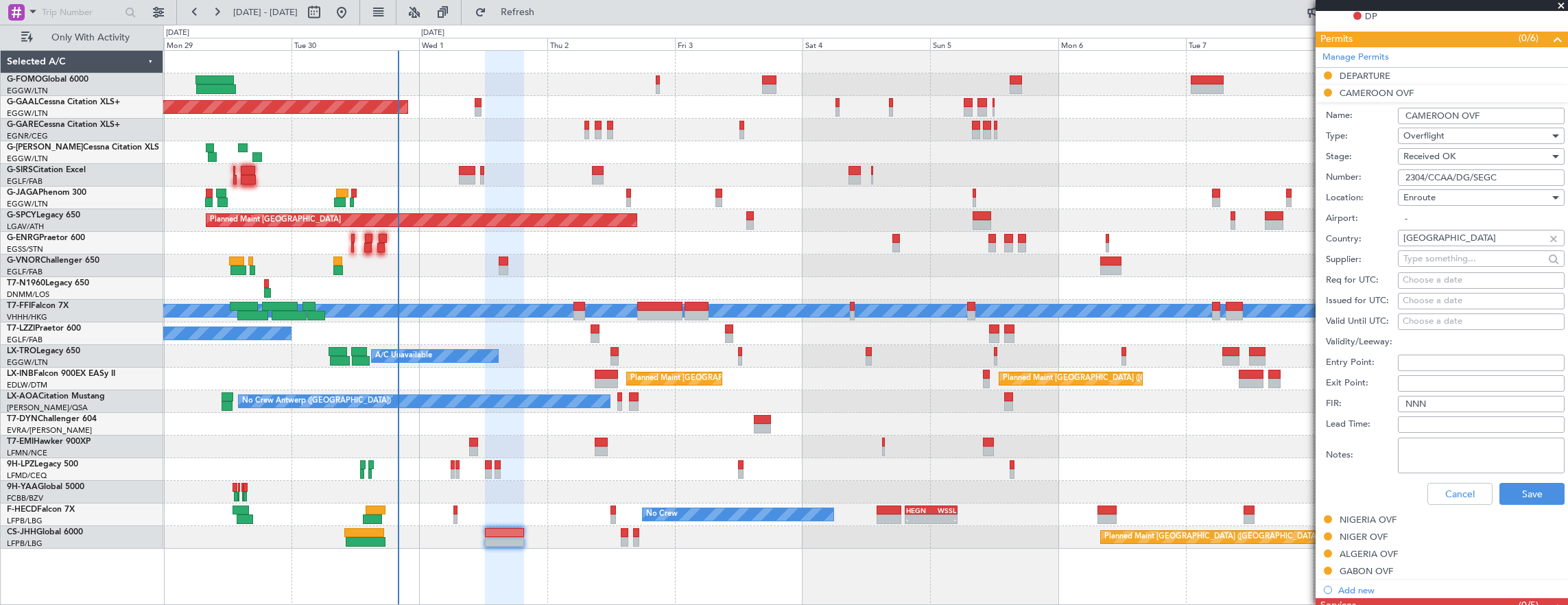
scroll to position [412, 0]
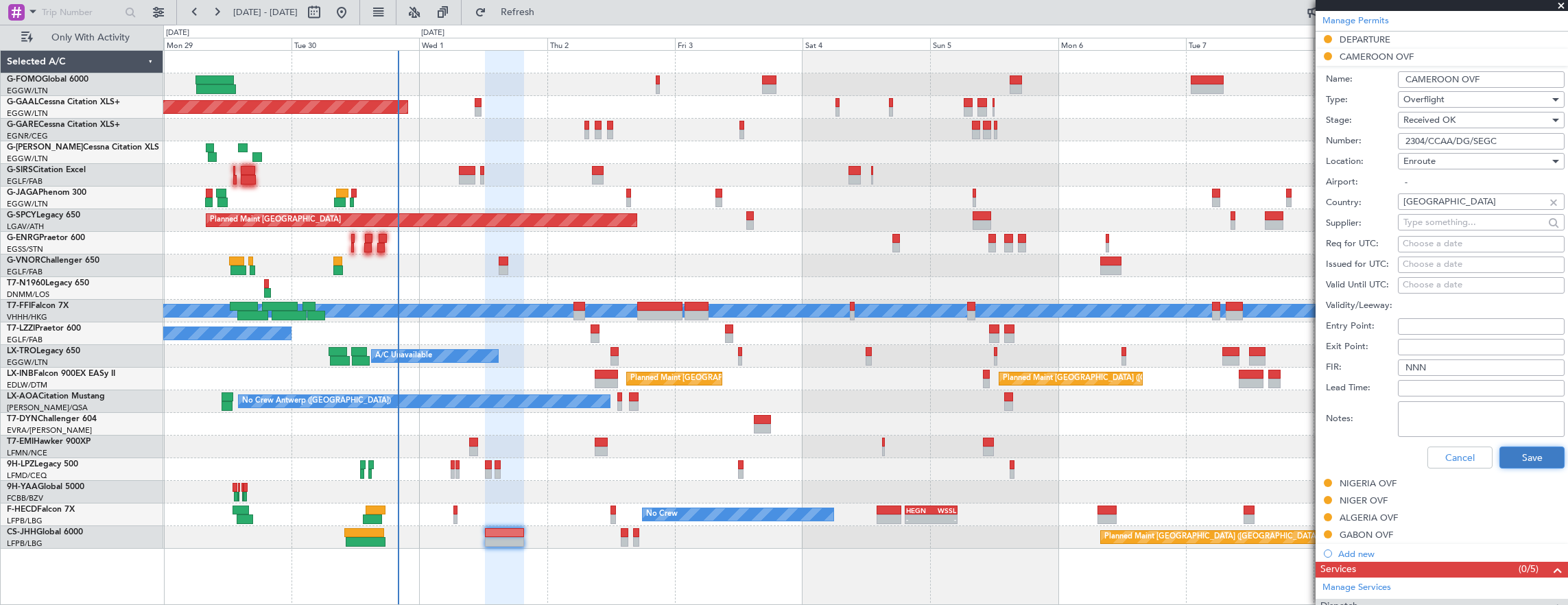
click at [1512, 449] on button "Save" at bounding box center [1531, 457] width 65 height 22
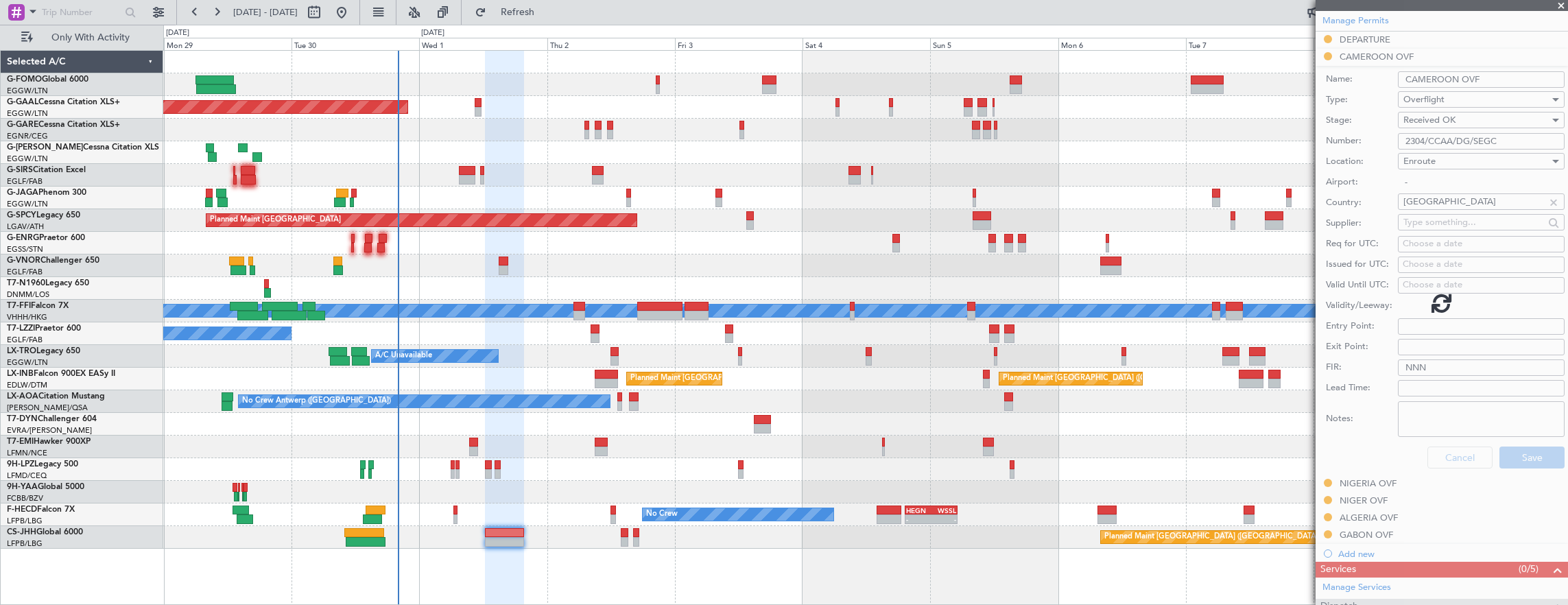
click at [1515, 457] on div at bounding box center [1442, 302] width 252 height 605
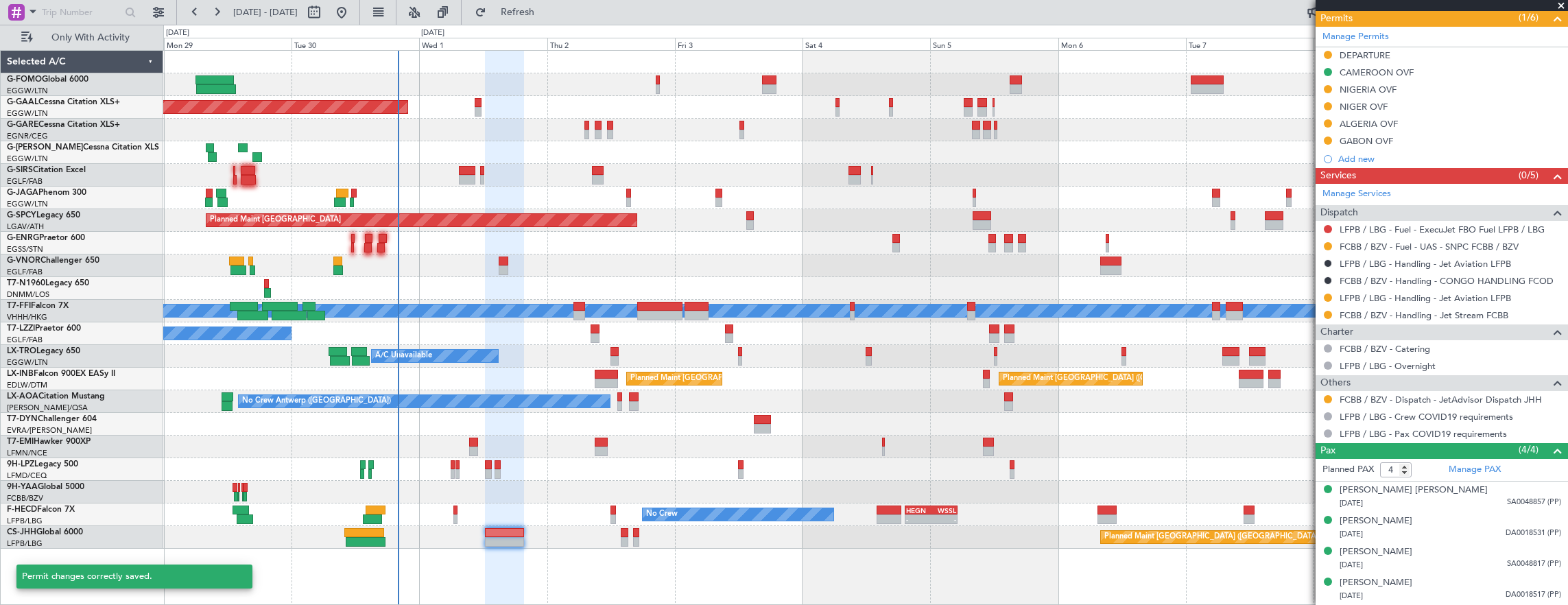
scroll to position [391, 0]
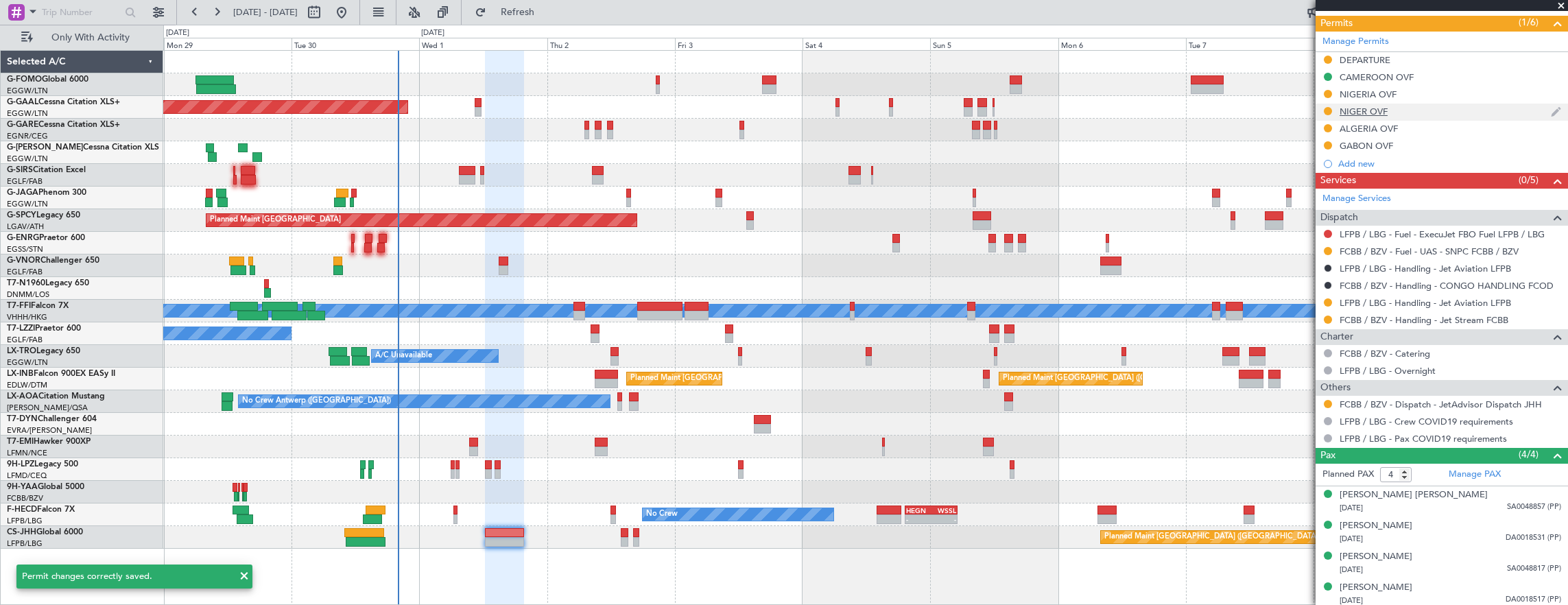
click at [1435, 104] on div "NIGER OVF" at bounding box center [1442, 112] width 252 height 17
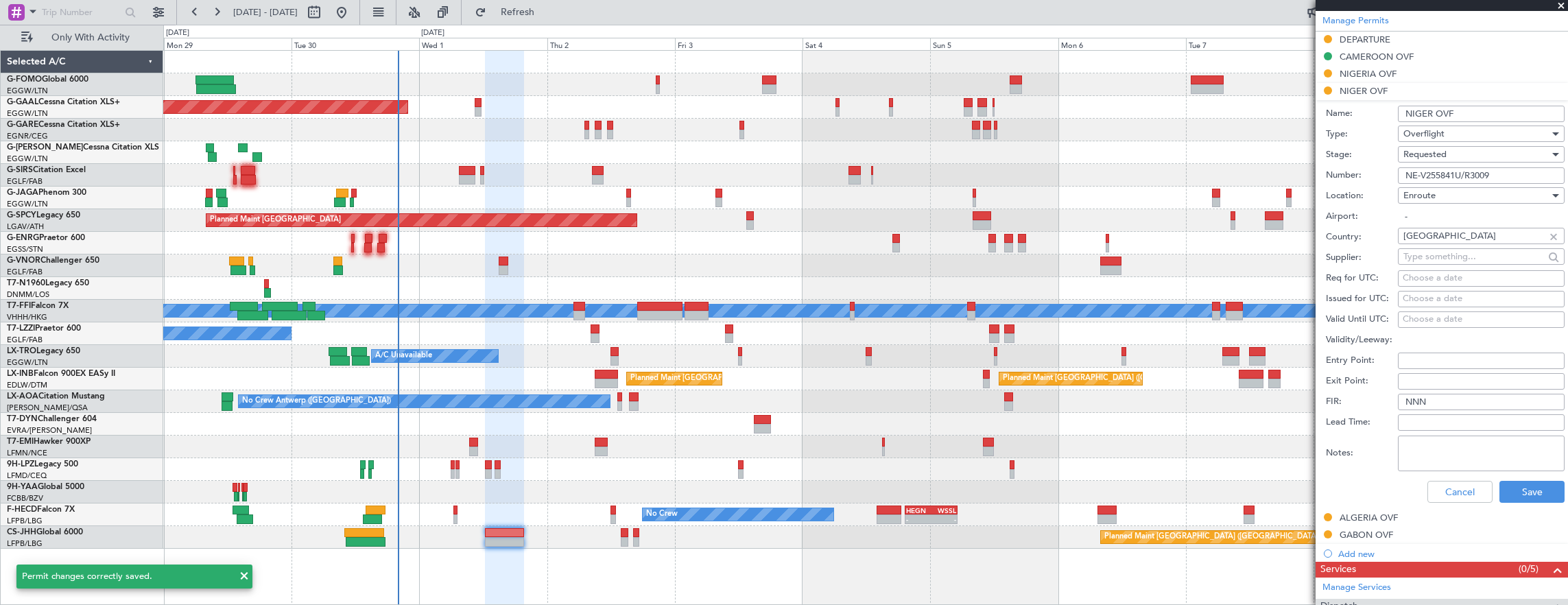
click at [1500, 176] on input "NE-V255841U/R3009" at bounding box center [1481, 175] width 167 height 17
click at [1466, 149] on div "Requested" at bounding box center [1476, 154] width 146 height 21
click at [1456, 251] on span "Received OK" at bounding box center [1476, 257] width 144 height 21
click at [1515, 488] on button "Save" at bounding box center [1531, 492] width 65 height 22
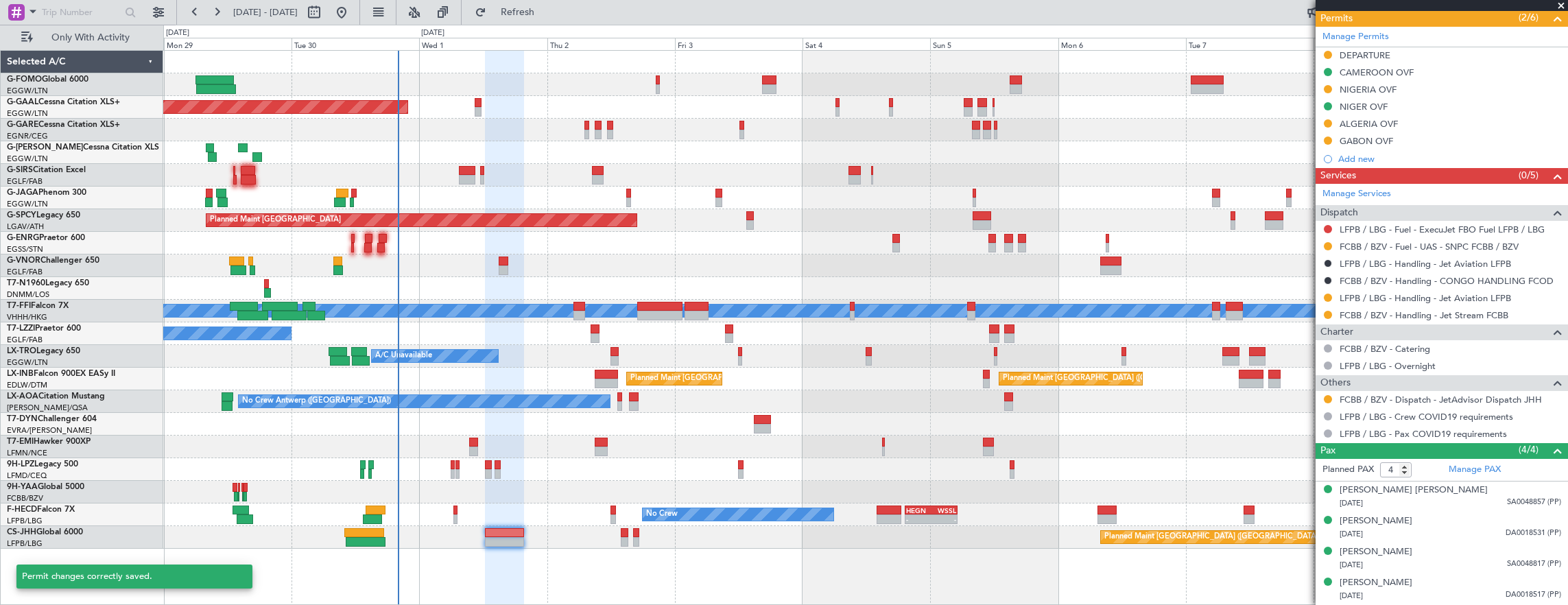
scroll to position [391, 0]
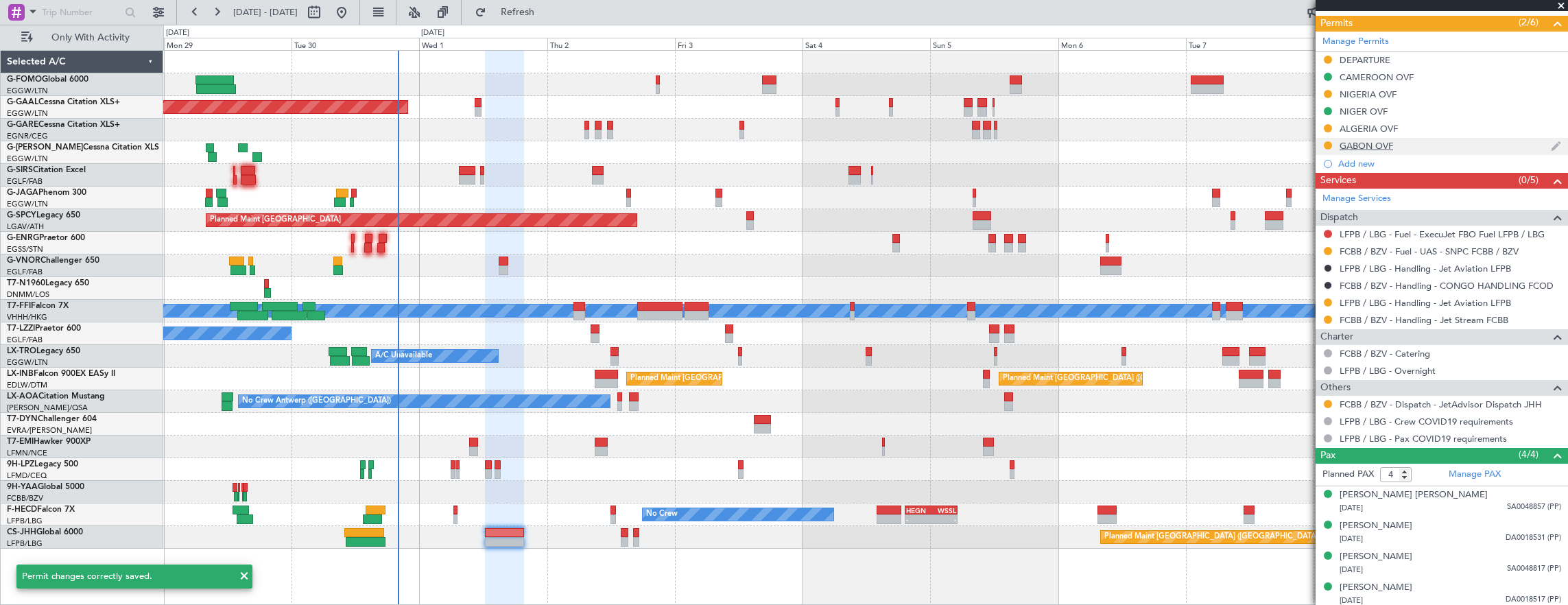
click at [1431, 150] on div "GABON OVF" at bounding box center [1442, 146] width 252 height 17
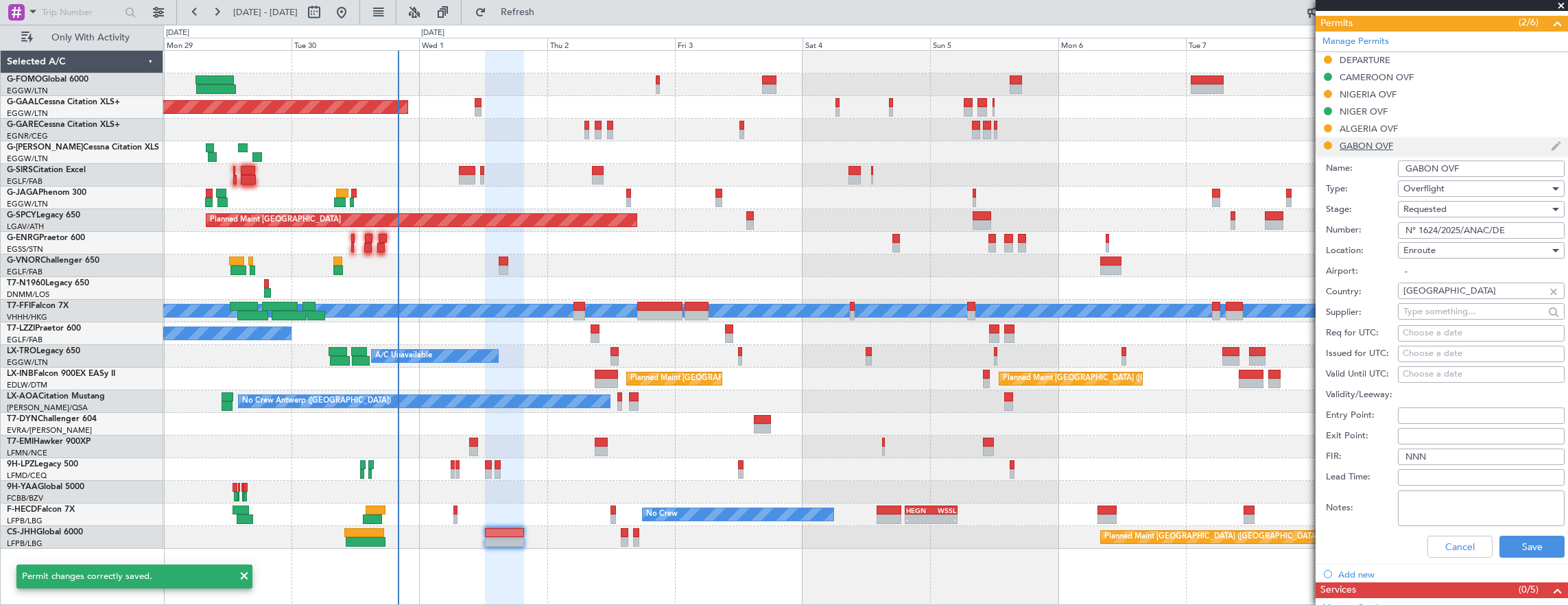
scroll to position [412, 0]
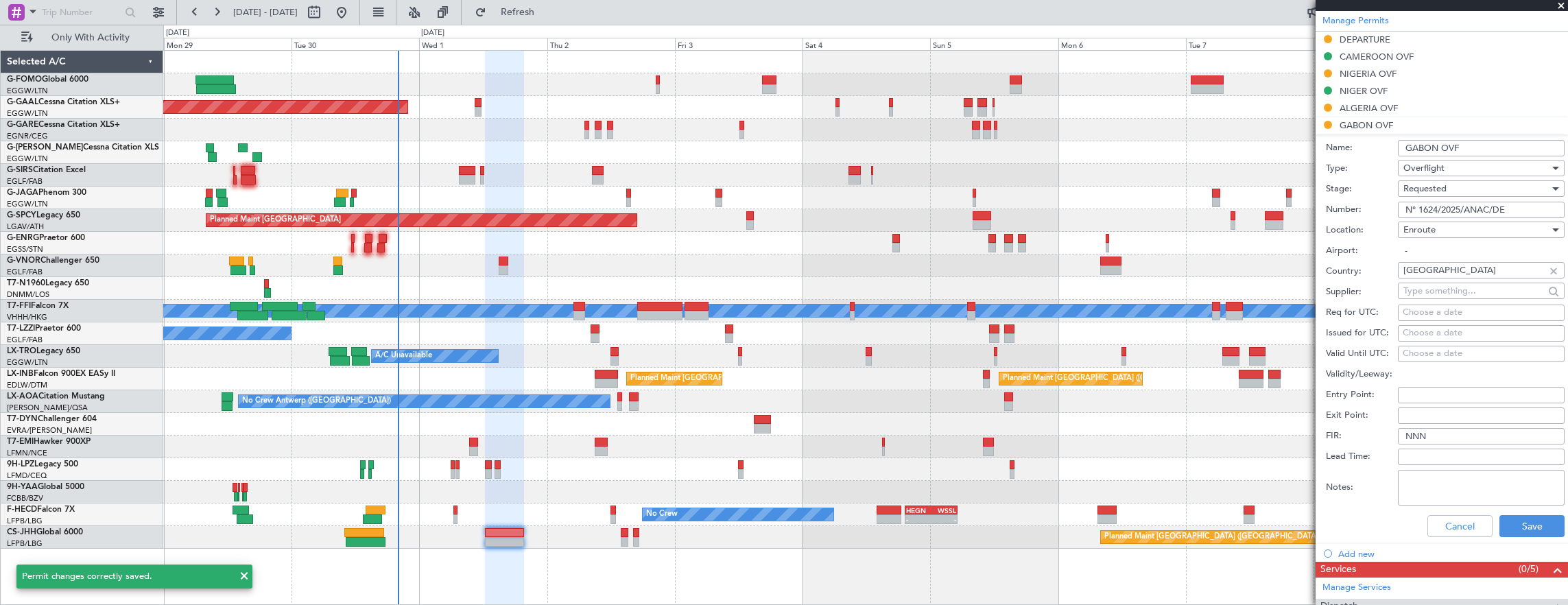
click at [1518, 204] on input "N° 1624/2025/ANAC/DE" at bounding box center [1481, 210] width 167 height 17
paste input "text"
type input "N° 1624/2025/ANAC/DE"
click at [1469, 182] on div "Requested" at bounding box center [1476, 188] width 146 height 21
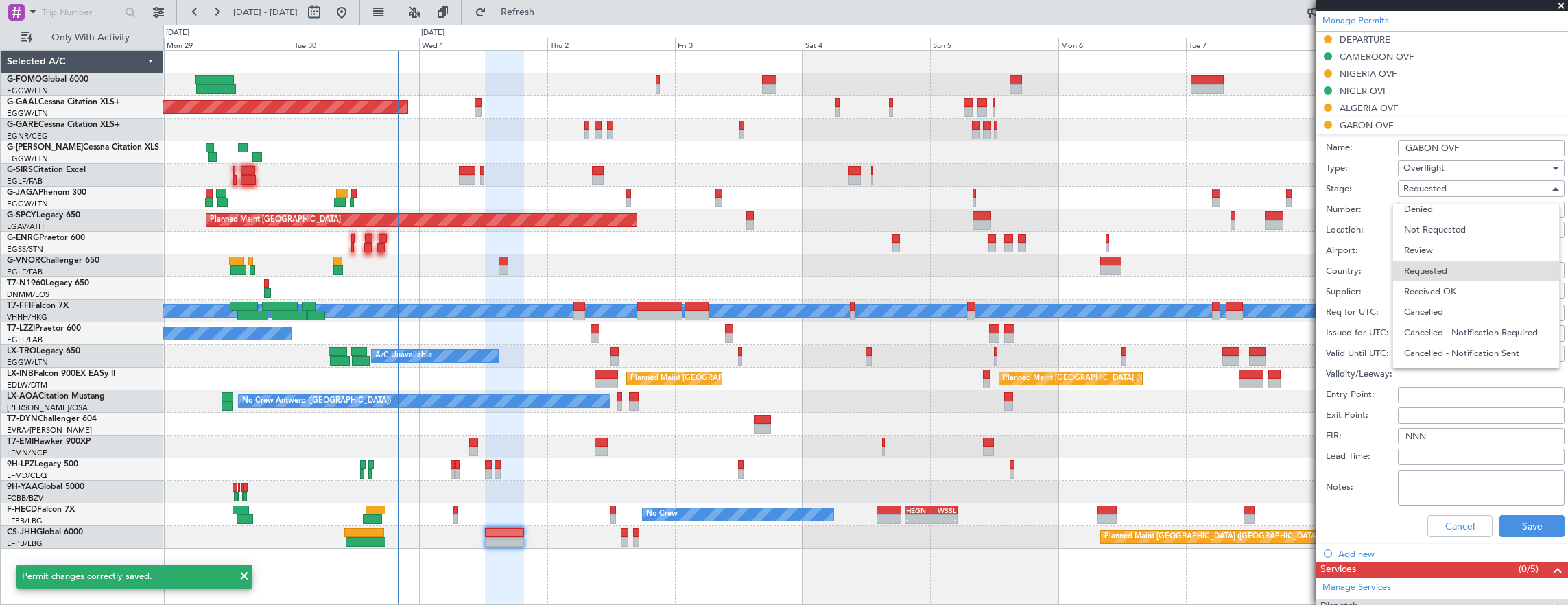
click at [1461, 284] on span "Received OK" at bounding box center [1476, 291] width 144 height 21
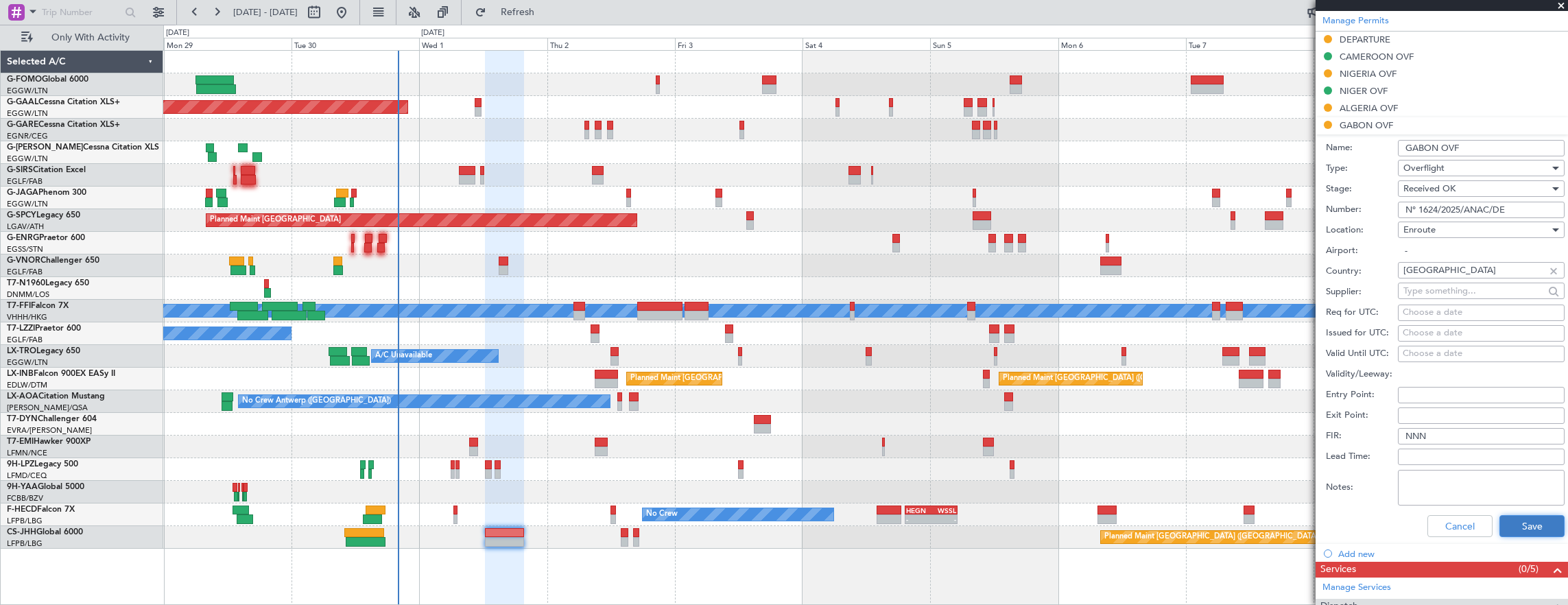
click at [1522, 527] on button "Save" at bounding box center [1531, 526] width 65 height 22
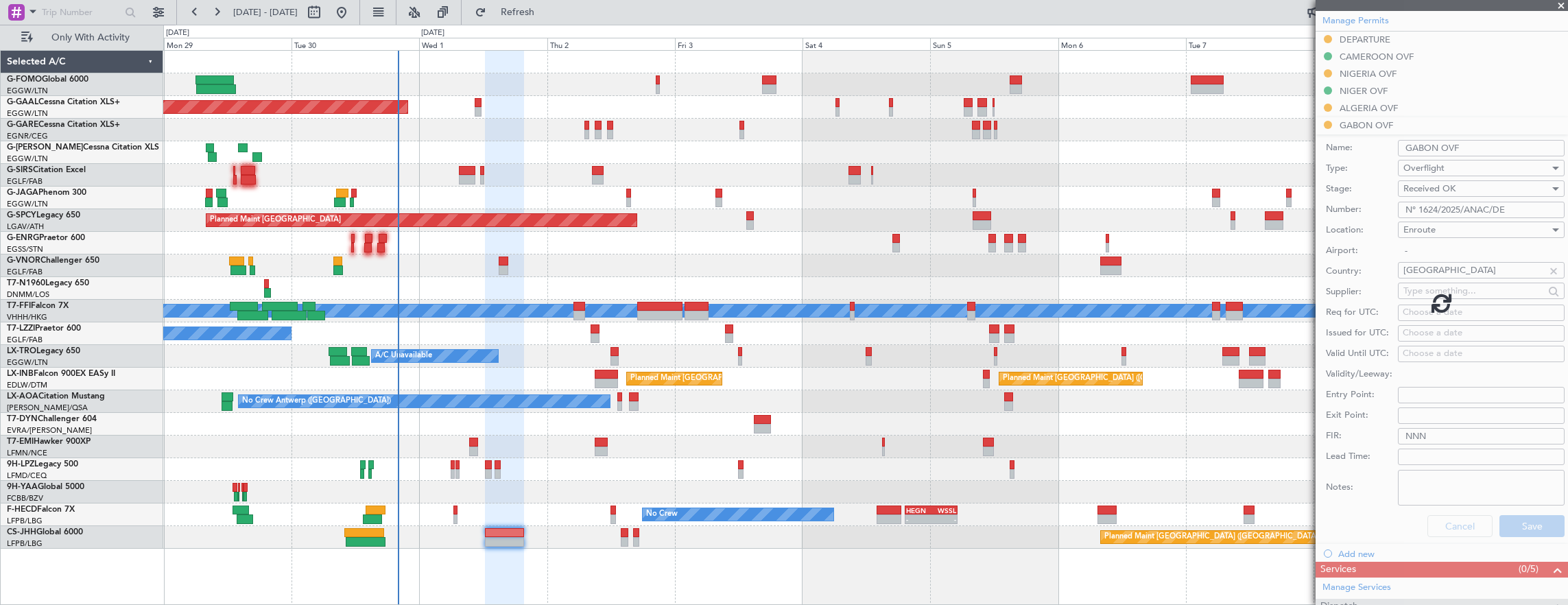
scroll to position [391, 0]
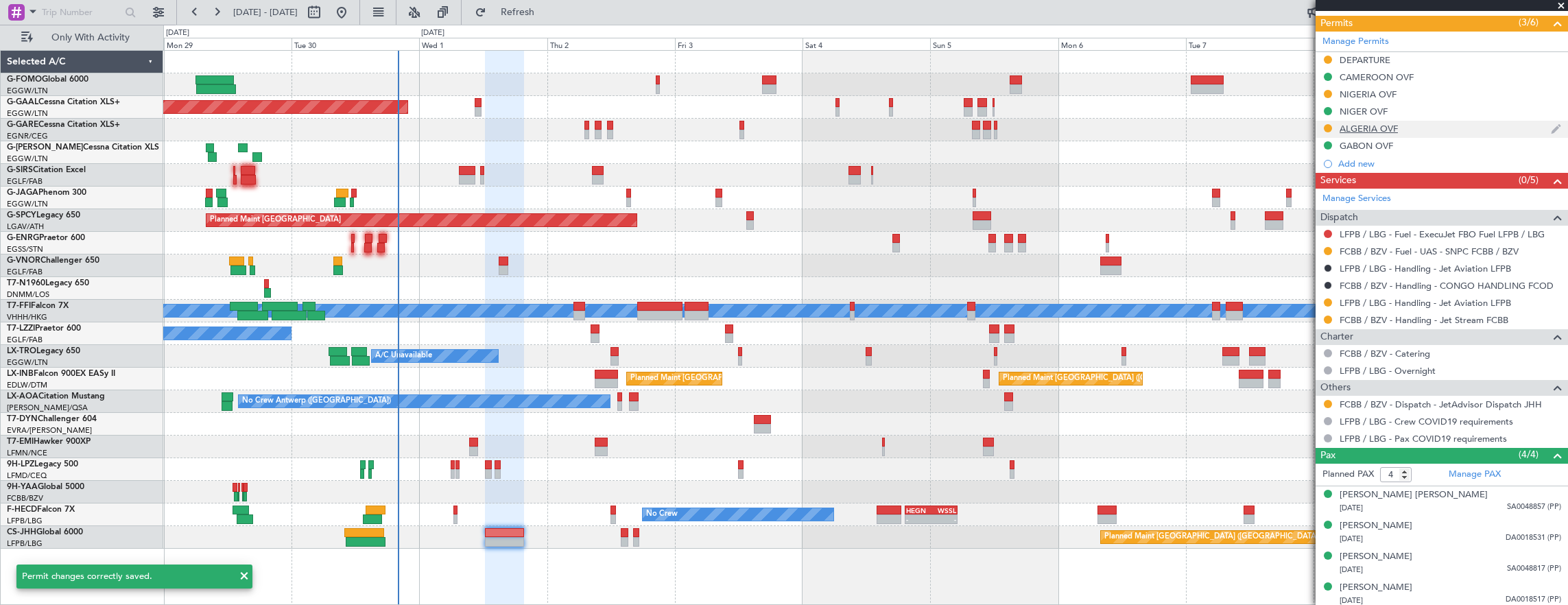
click at [1421, 125] on div "ALGERIA OVF" at bounding box center [1442, 129] width 252 height 17
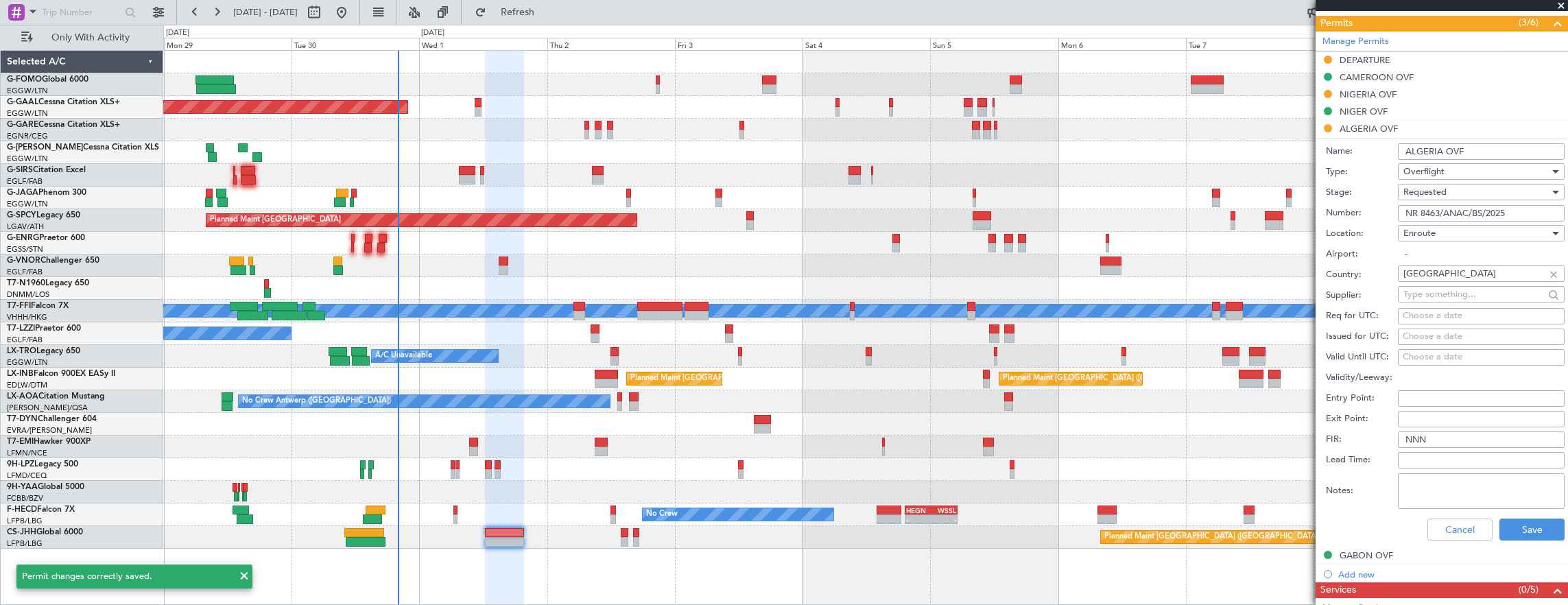
scroll to position [412, 0]
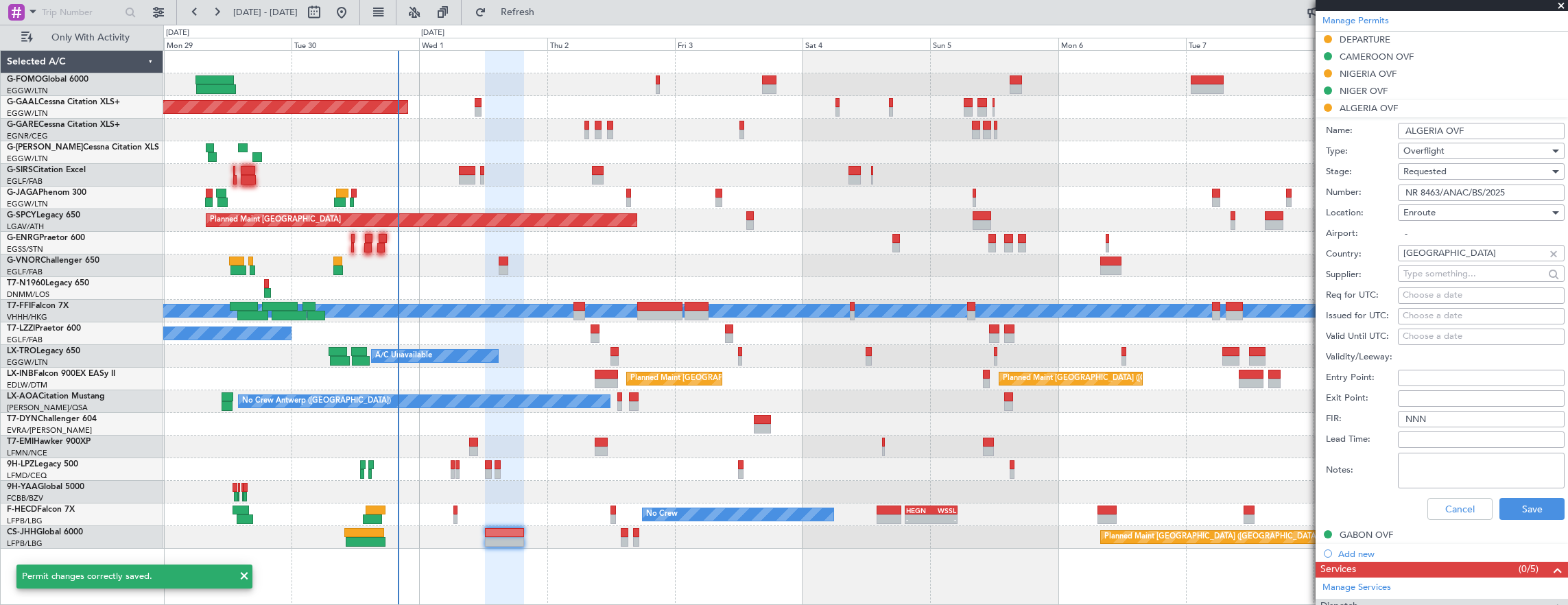
click at [1524, 190] on input "NR 8463/ANAC/BS/2025" at bounding box center [1481, 193] width 167 height 17
paste input "NR 8521"
type input "NR 8521/ANAC/BS/2025"
click at [1466, 169] on div "Requested" at bounding box center [1476, 172] width 146 height 21
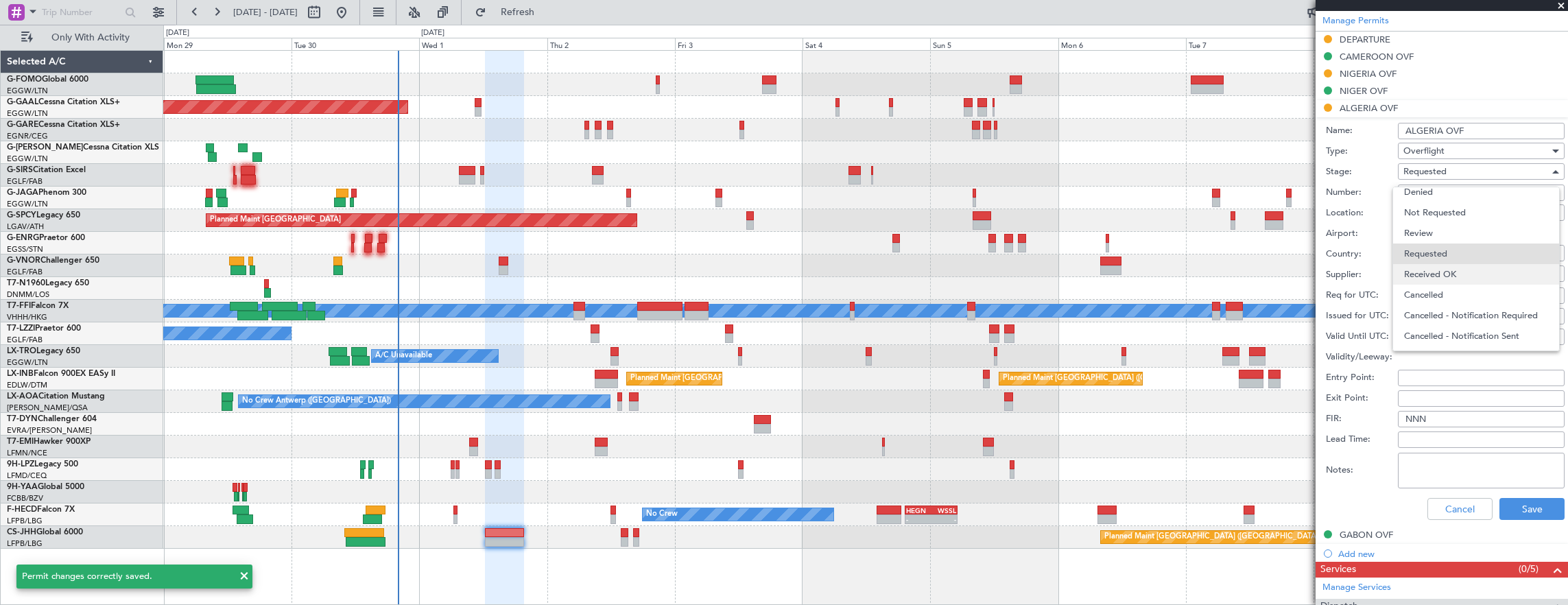
click at [1453, 272] on span "Received OK" at bounding box center [1476, 274] width 144 height 21
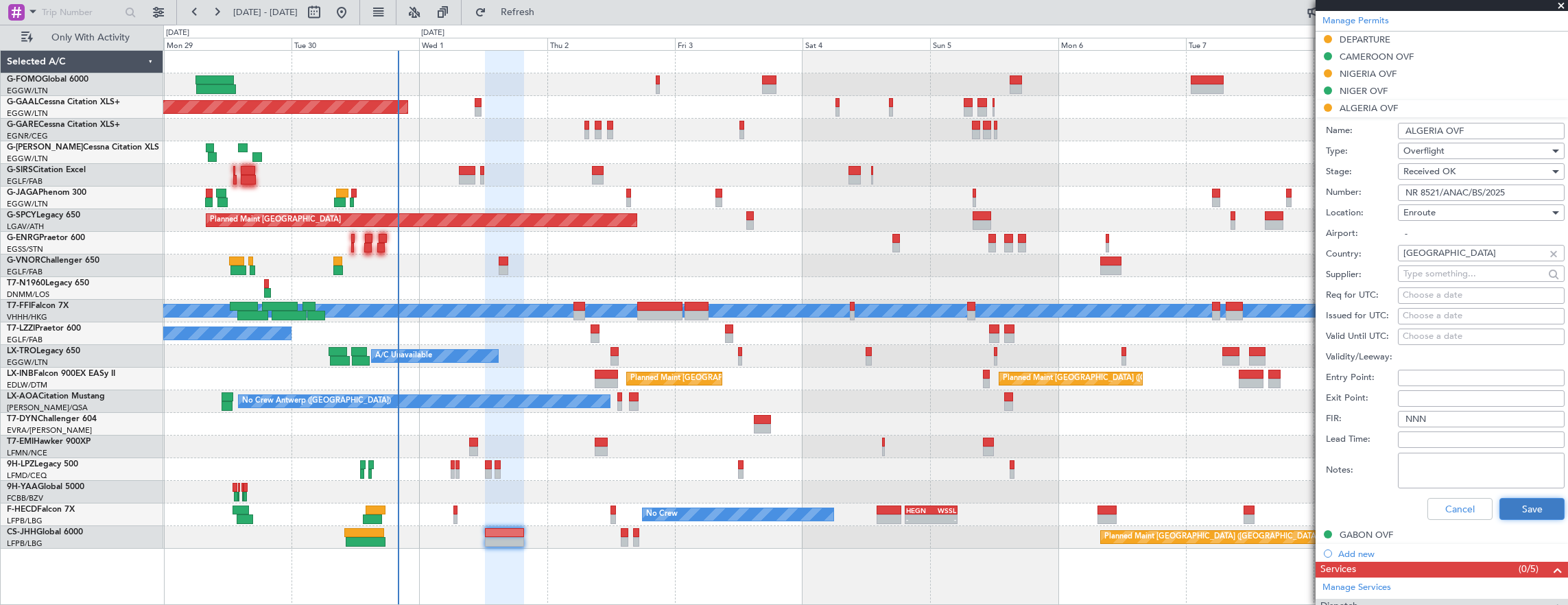
click at [1521, 503] on button "Save" at bounding box center [1531, 509] width 65 height 22
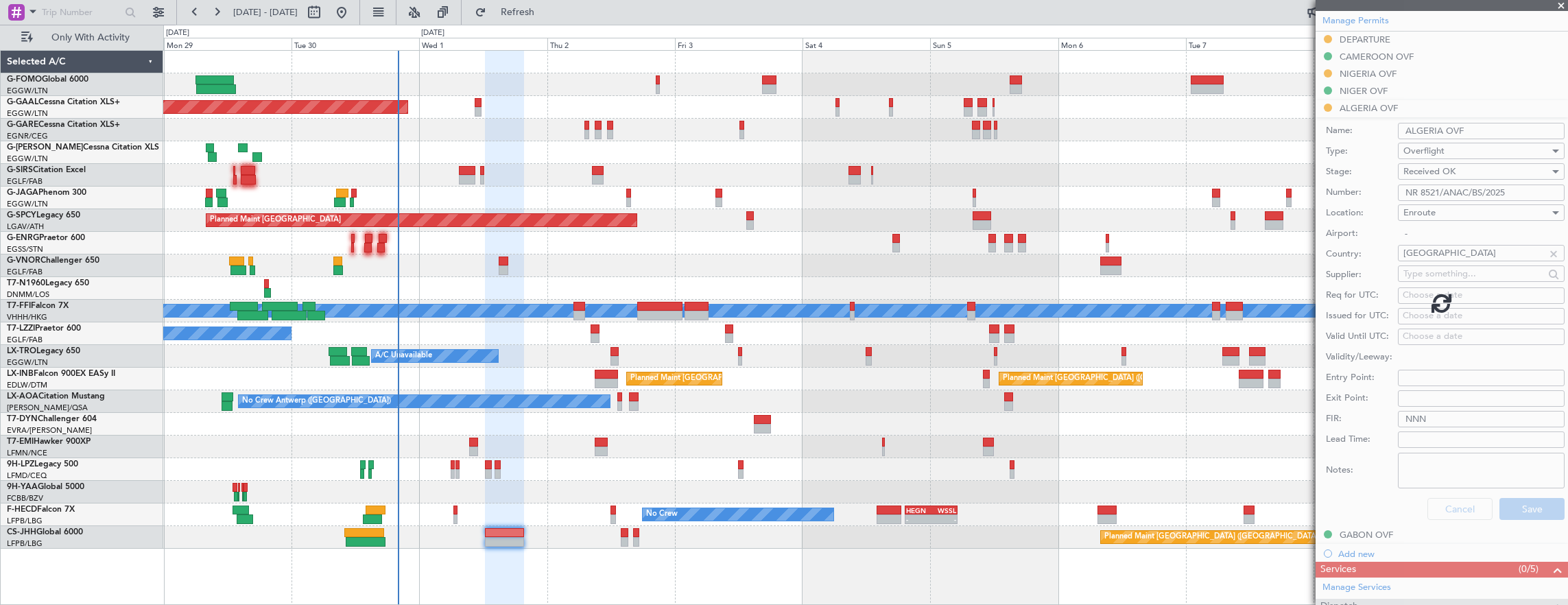
scroll to position [391, 0]
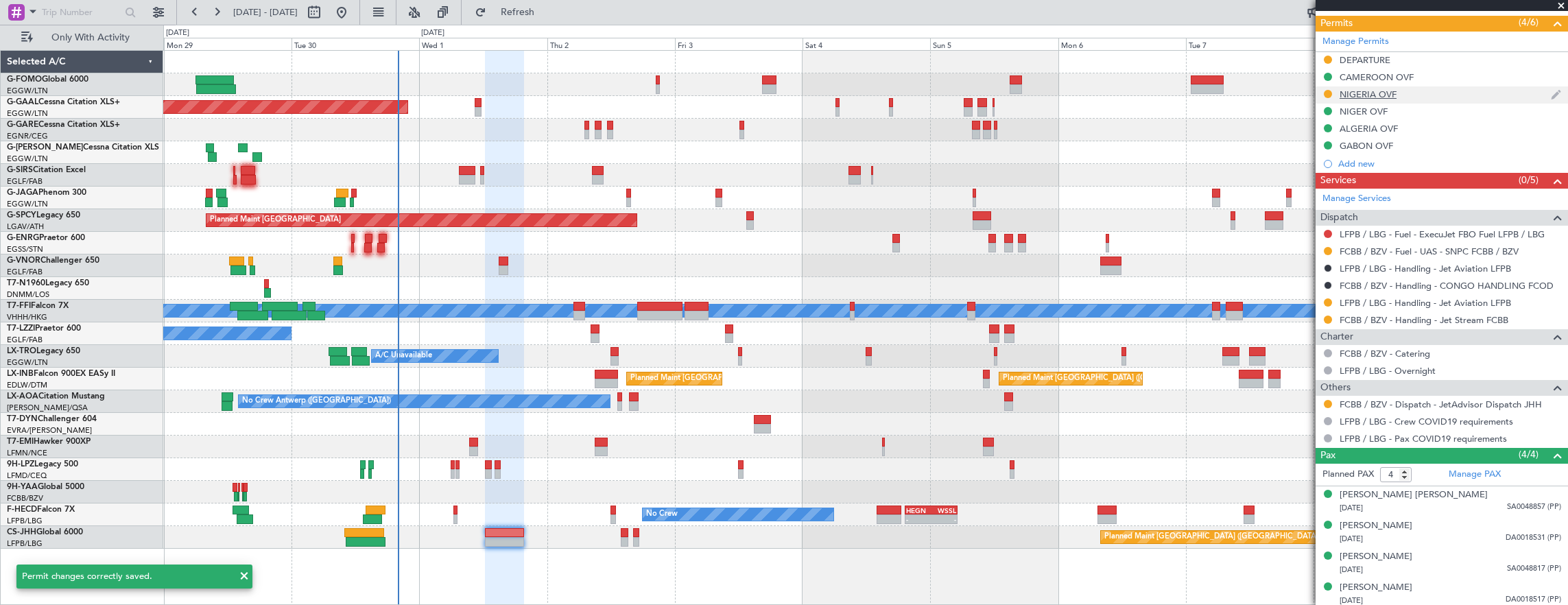
click at [1428, 92] on div "NIGERIA OVF" at bounding box center [1442, 95] width 252 height 17
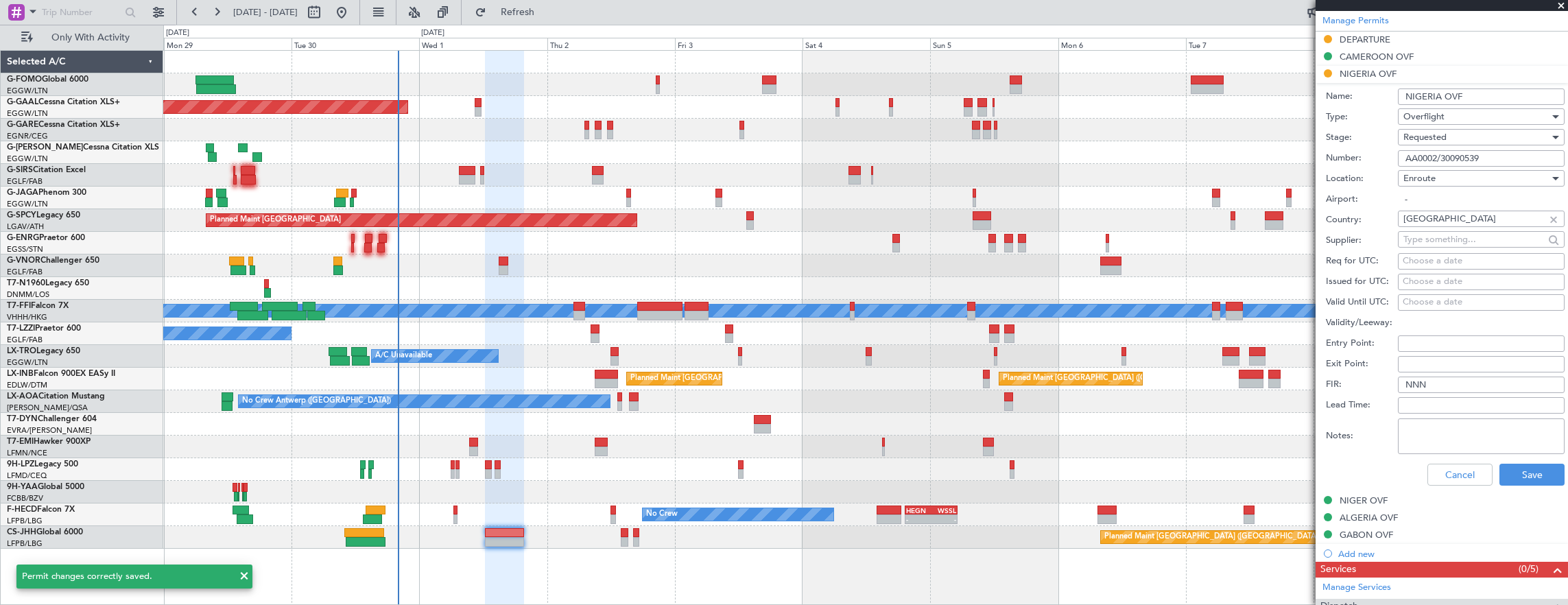
click at [1508, 161] on input "AA0002/30090539" at bounding box center [1481, 158] width 167 height 17
drag, startPoint x: 1476, startPoint y: 143, endPoint x: 1476, endPoint y: 129, distance: 14.0
click at [1476, 129] on div "Requested" at bounding box center [1476, 137] width 146 height 21
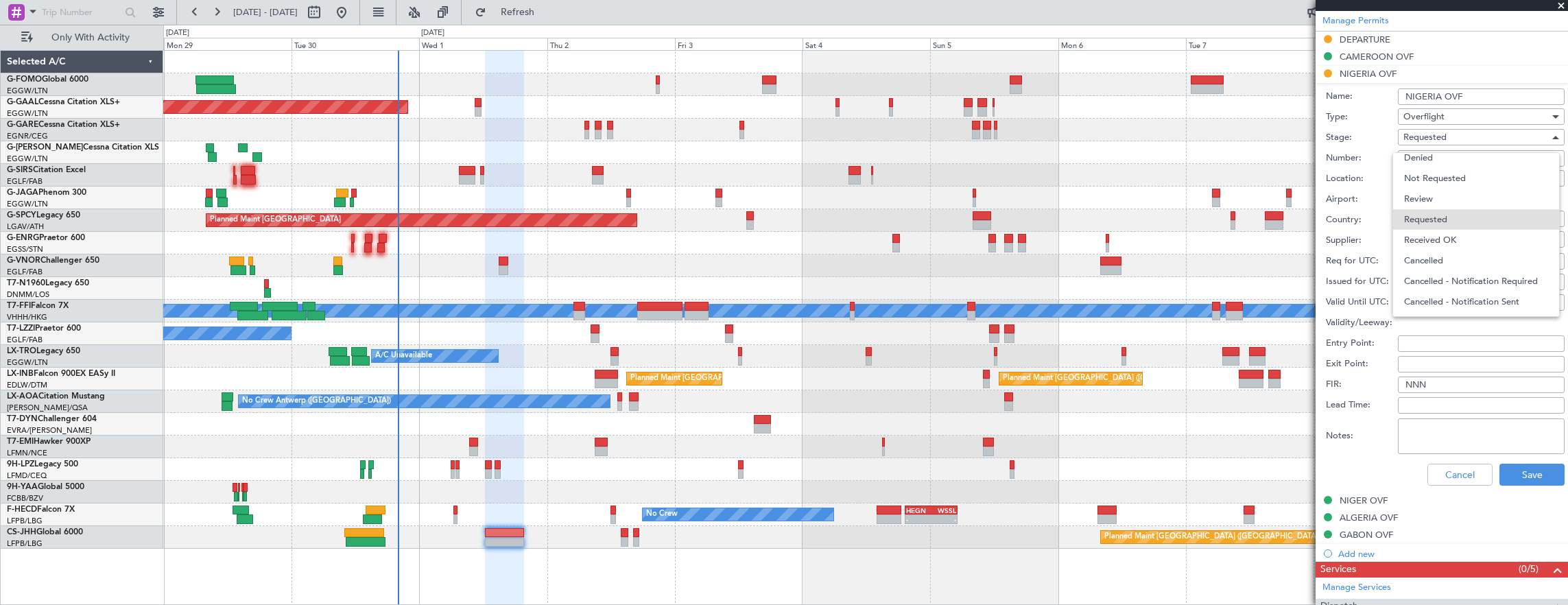
click at [1464, 233] on span "Received OK" at bounding box center [1476, 240] width 144 height 21
click at [1526, 464] on button "Save" at bounding box center [1531, 474] width 65 height 22
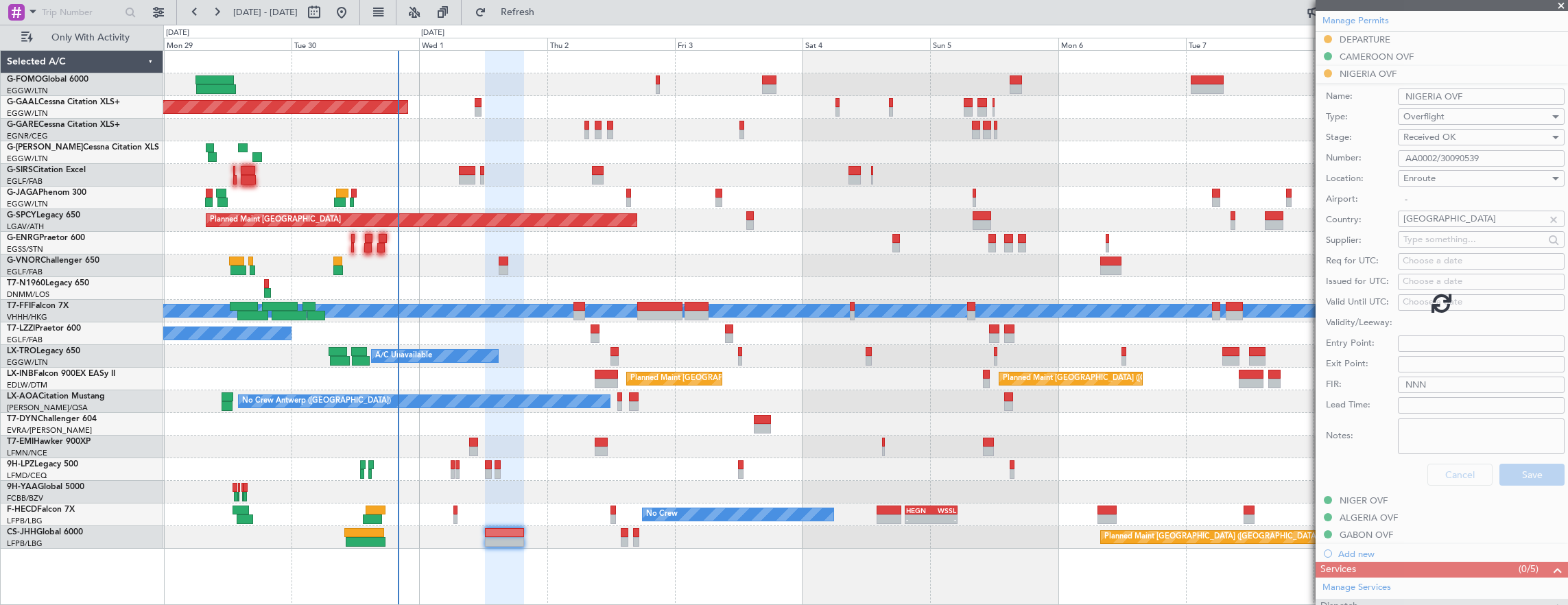
scroll to position [391, 0]
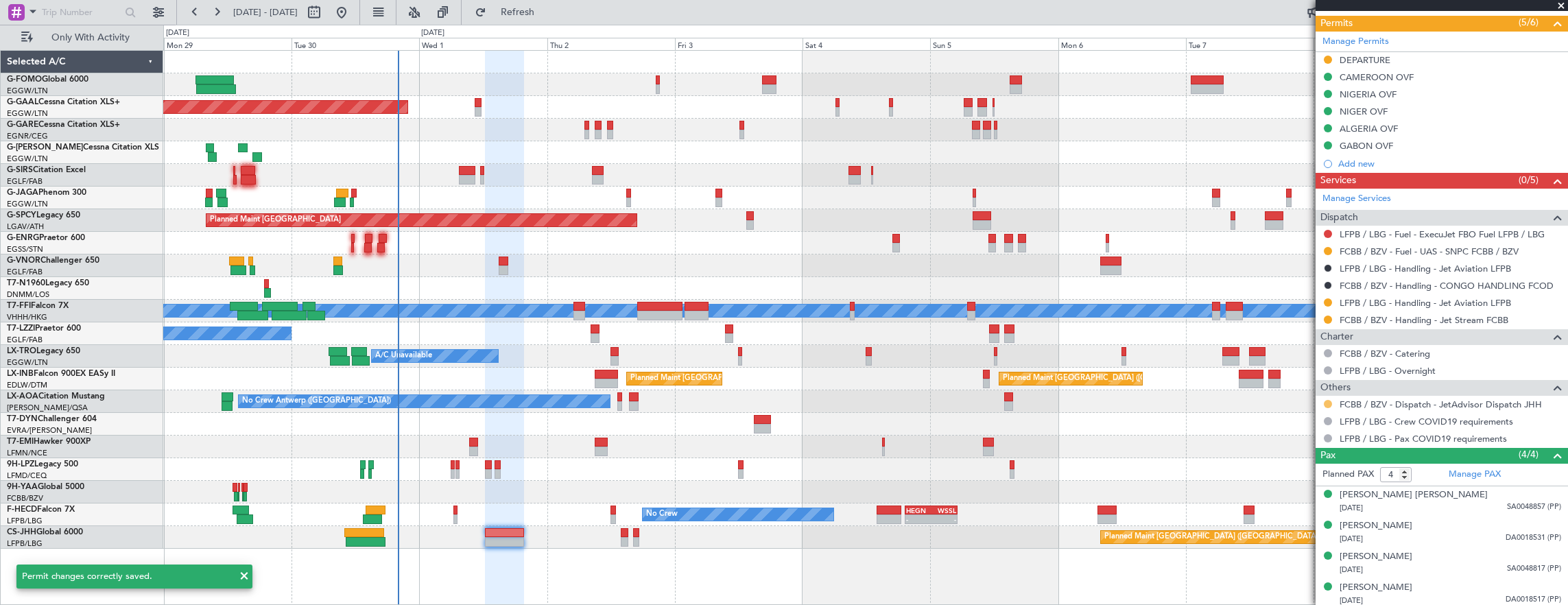
click at [1329, 400] on button at bounding box center [1327, 404] width 8 height 8
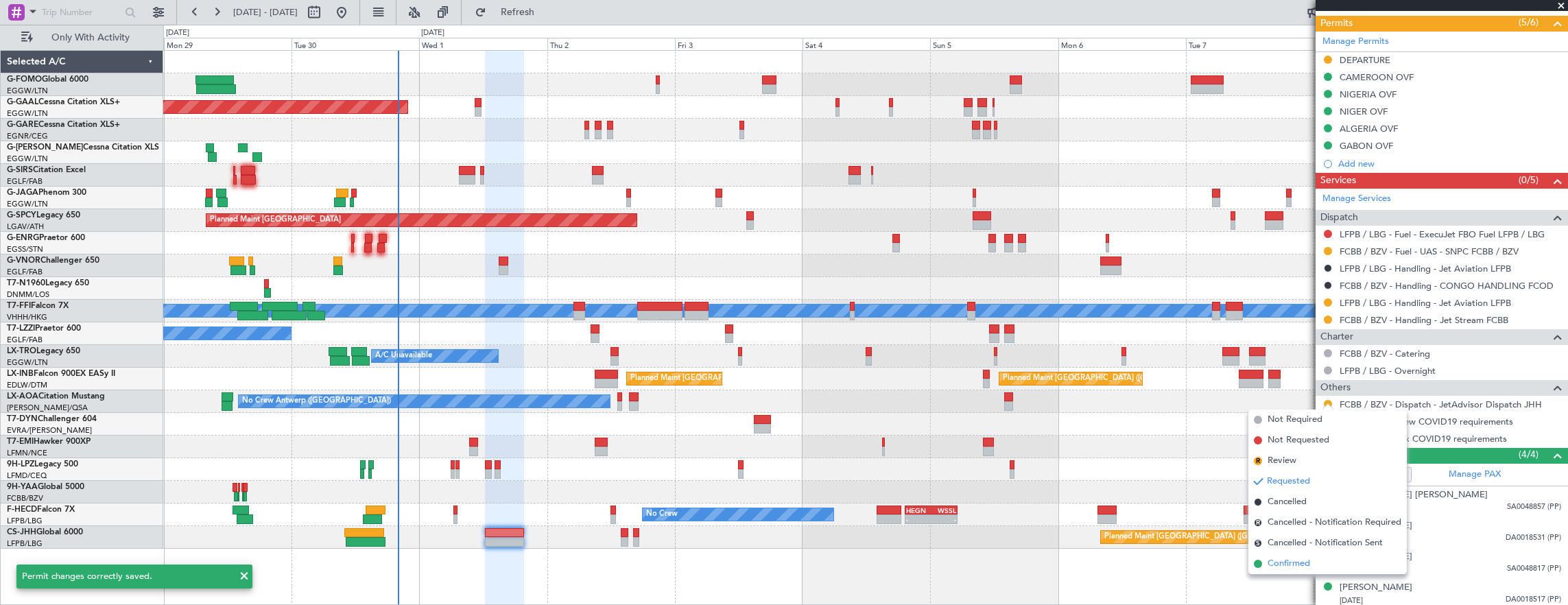
click at [1288, 556] on li "Confirmed" at bounding box center [1327, 564] width 159 height 21
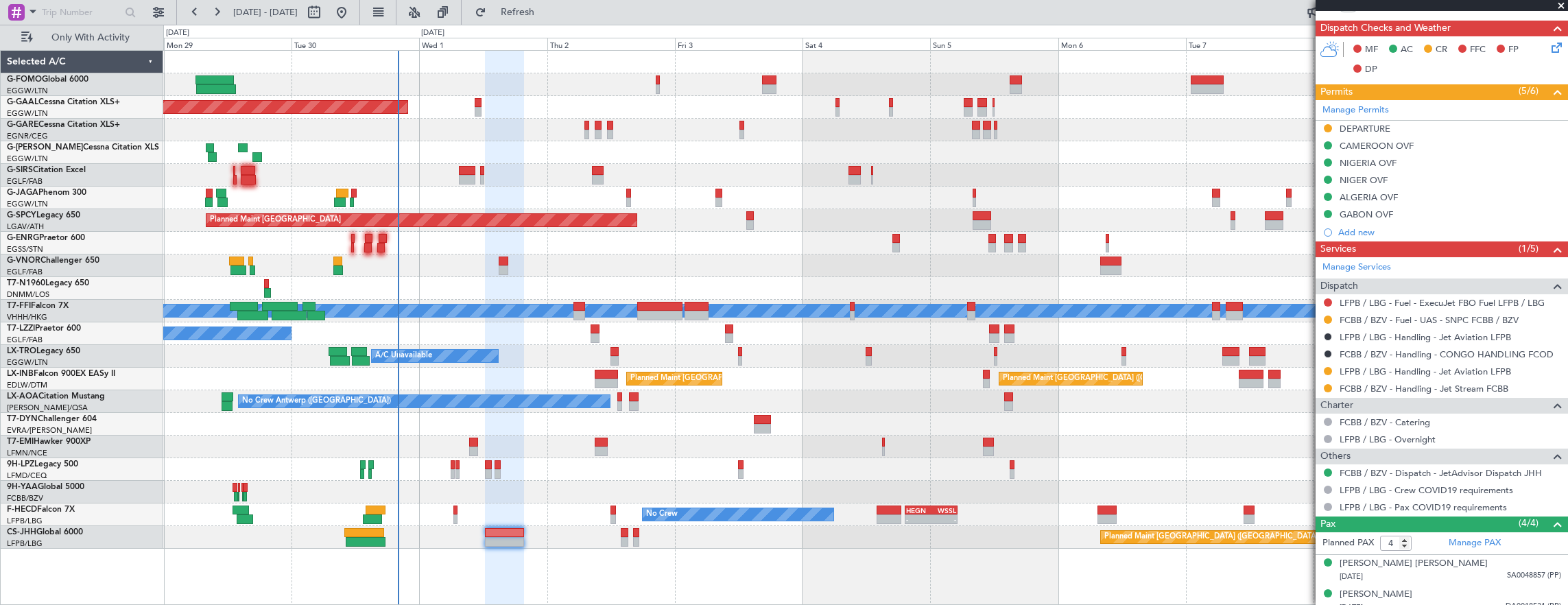
scroll to position [343, 0]
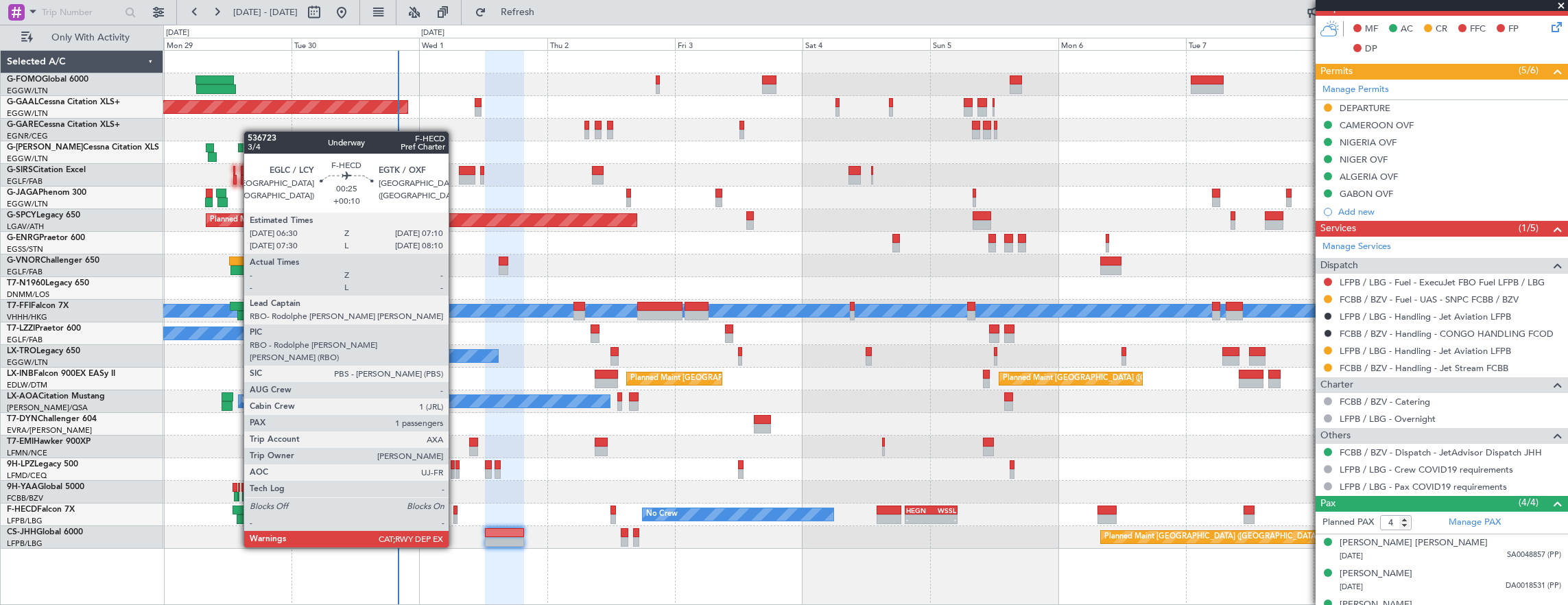
click at [456, 509] on div at bounding box center [456, 510] width 4 height 9
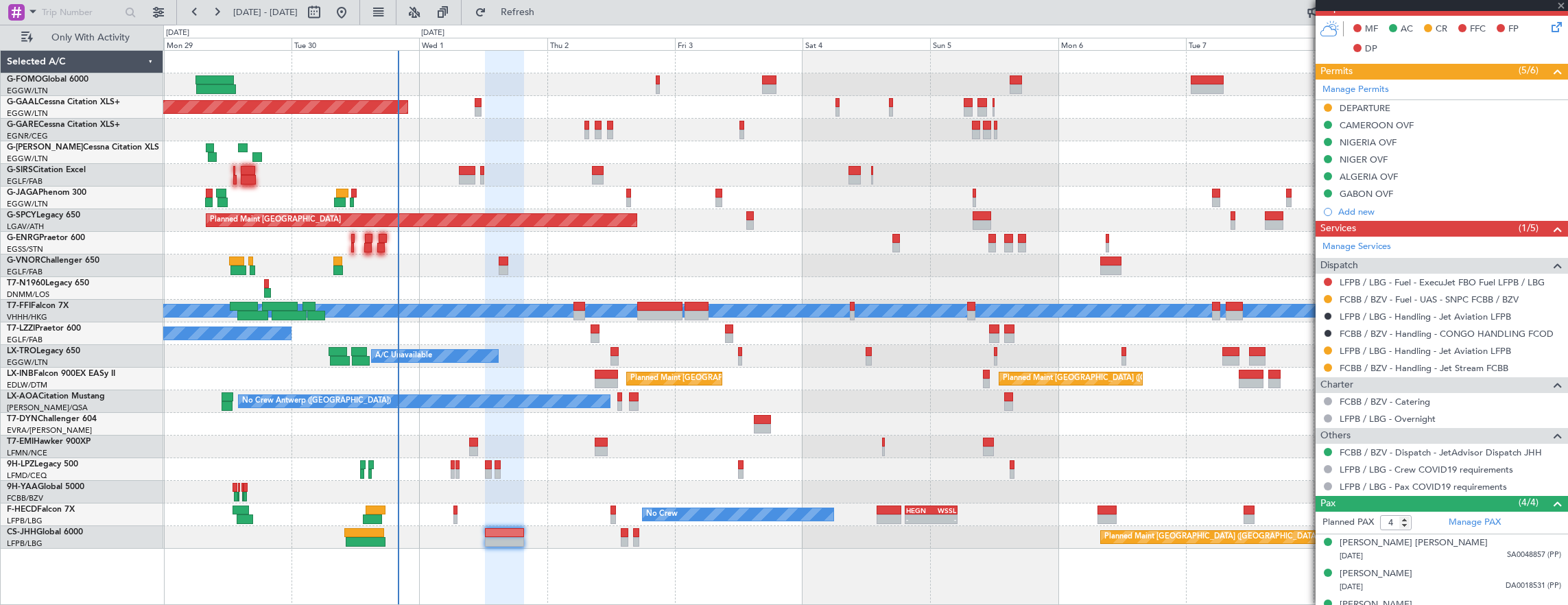
type input "+00:10"
type input "1"
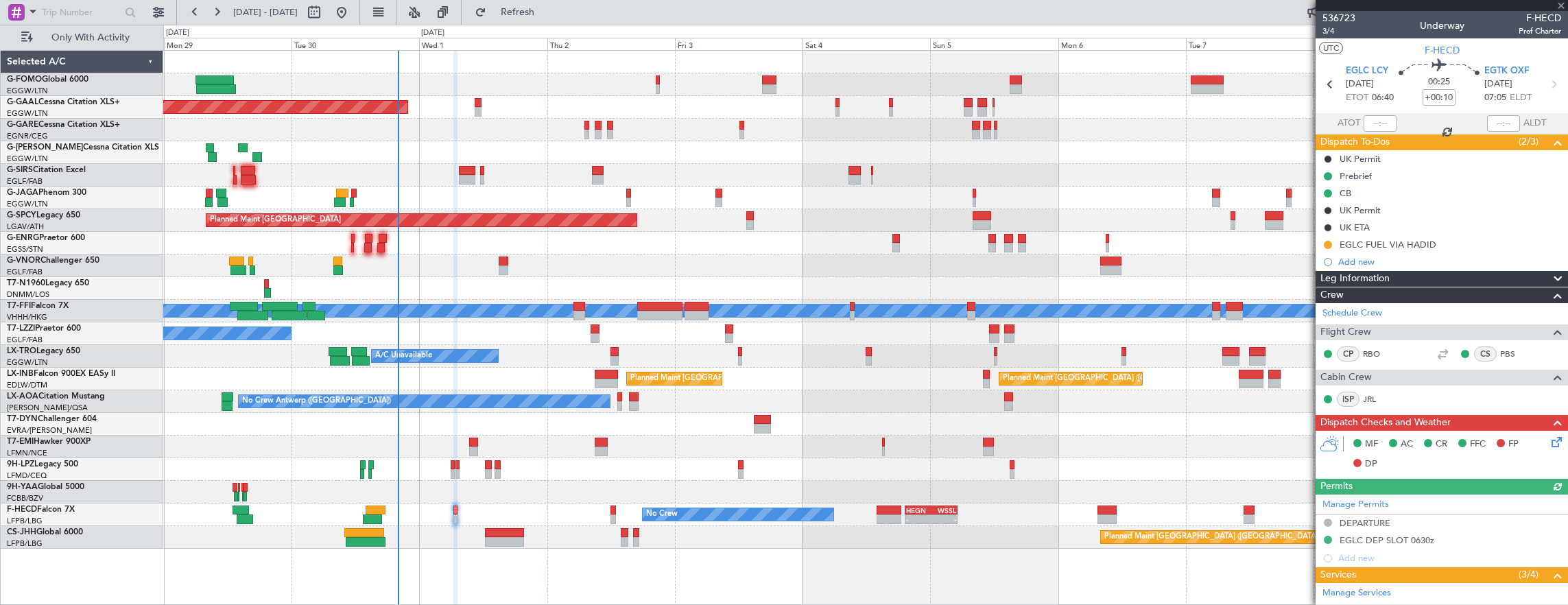
scroll to position [200, 0]
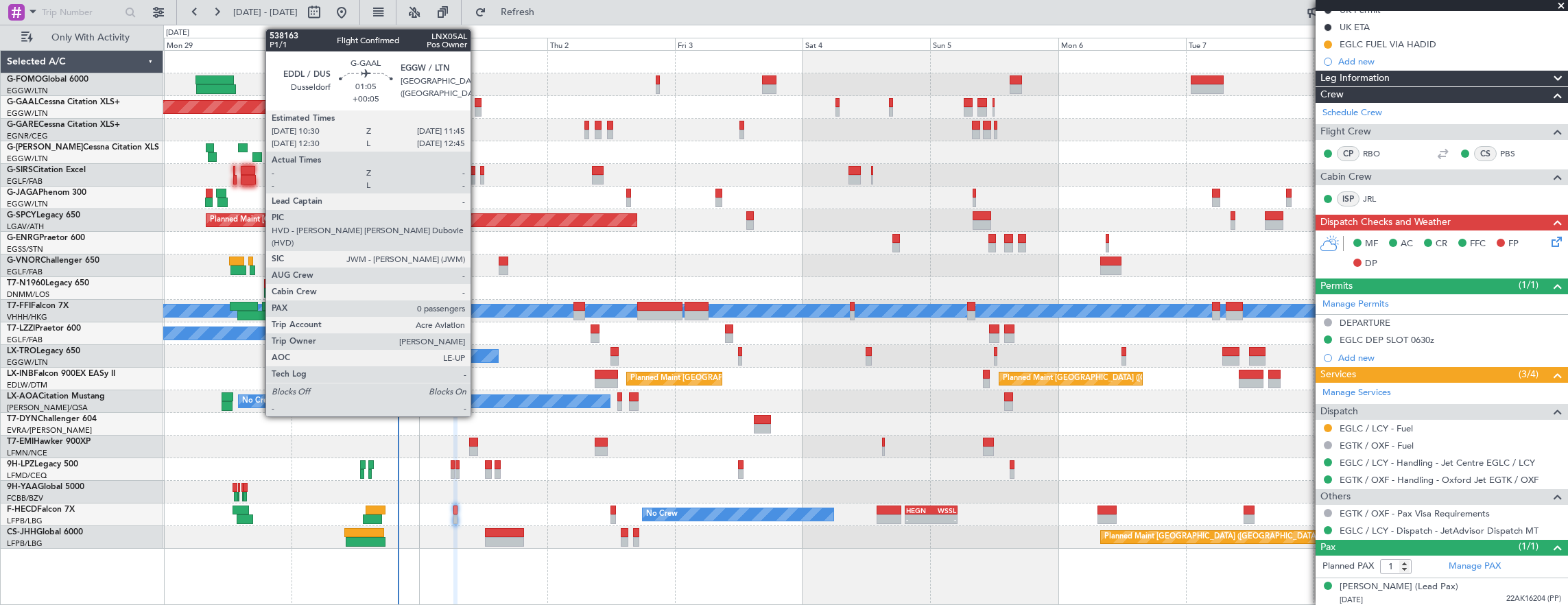
click at [477, 110] on div at bounding box center [478, 111] width 7 height 9
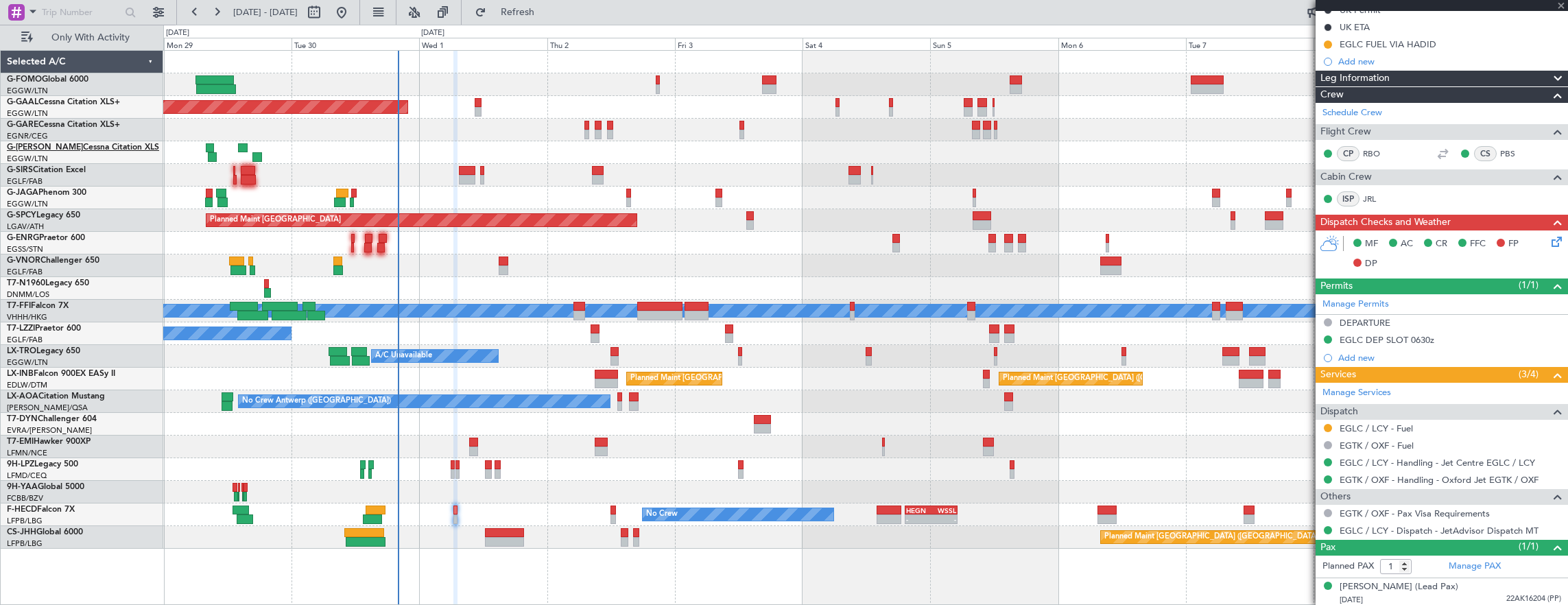
type input "+00:05"
type input "0"
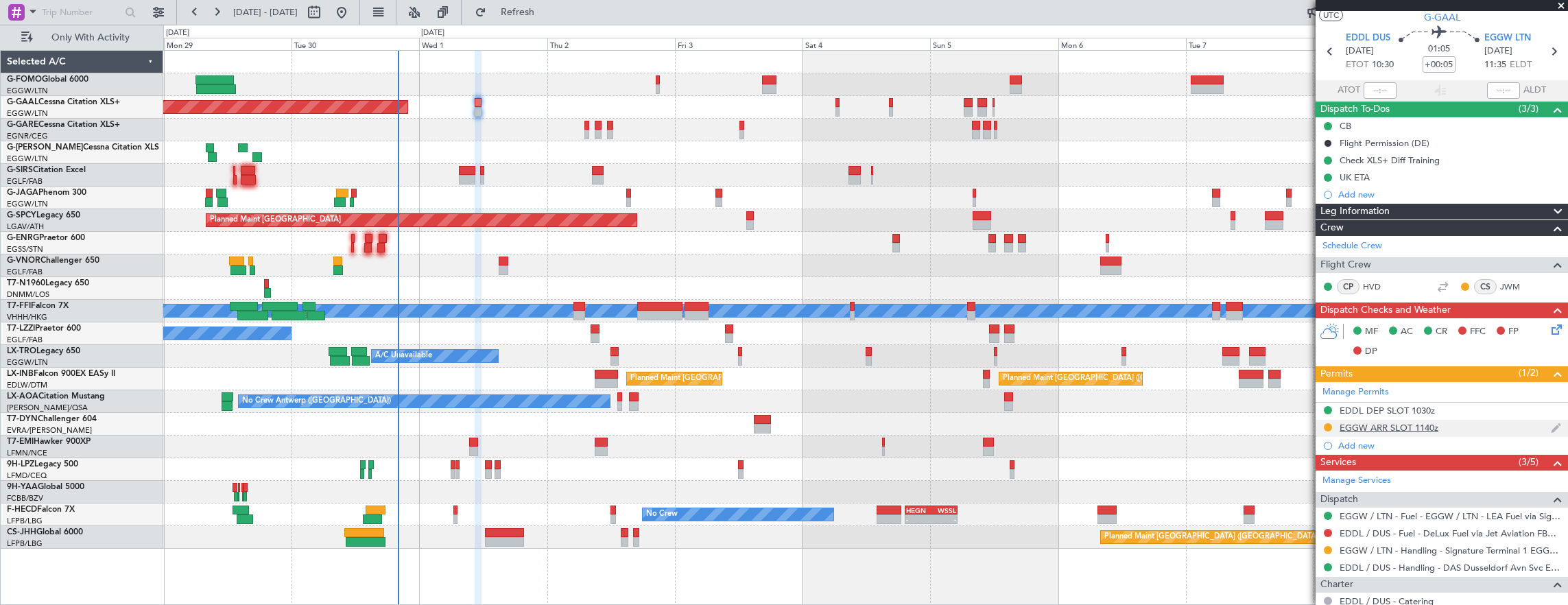
scroll to position [0, 0]
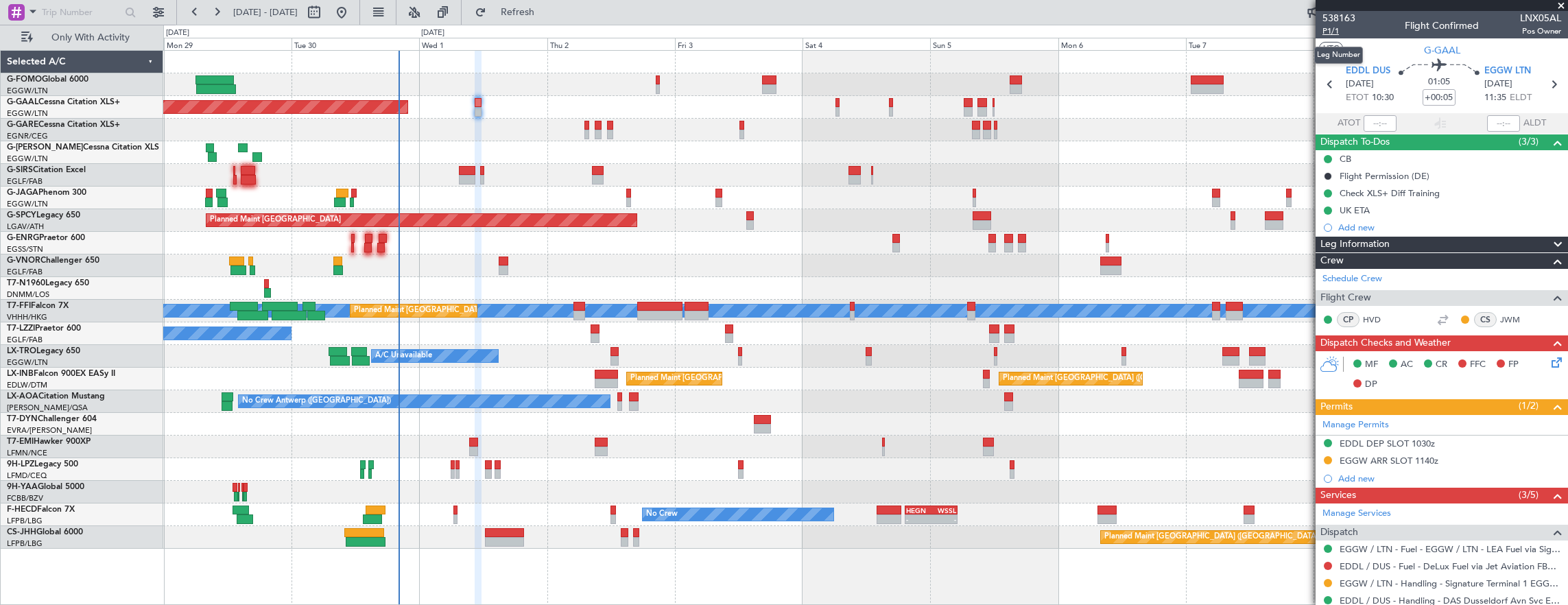
click at [1329, 33] on span "P1/1" at bounding box center [1339, 31] width 33 height 12
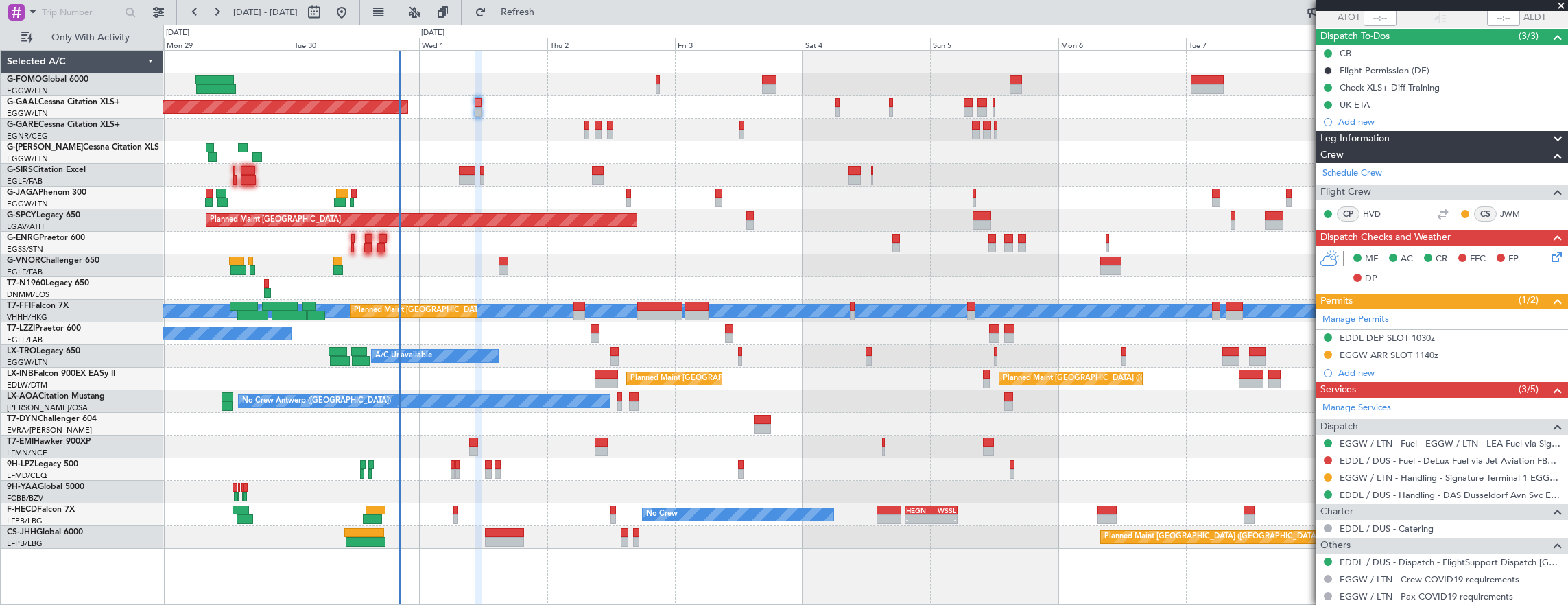
scroll to position [141, 0]
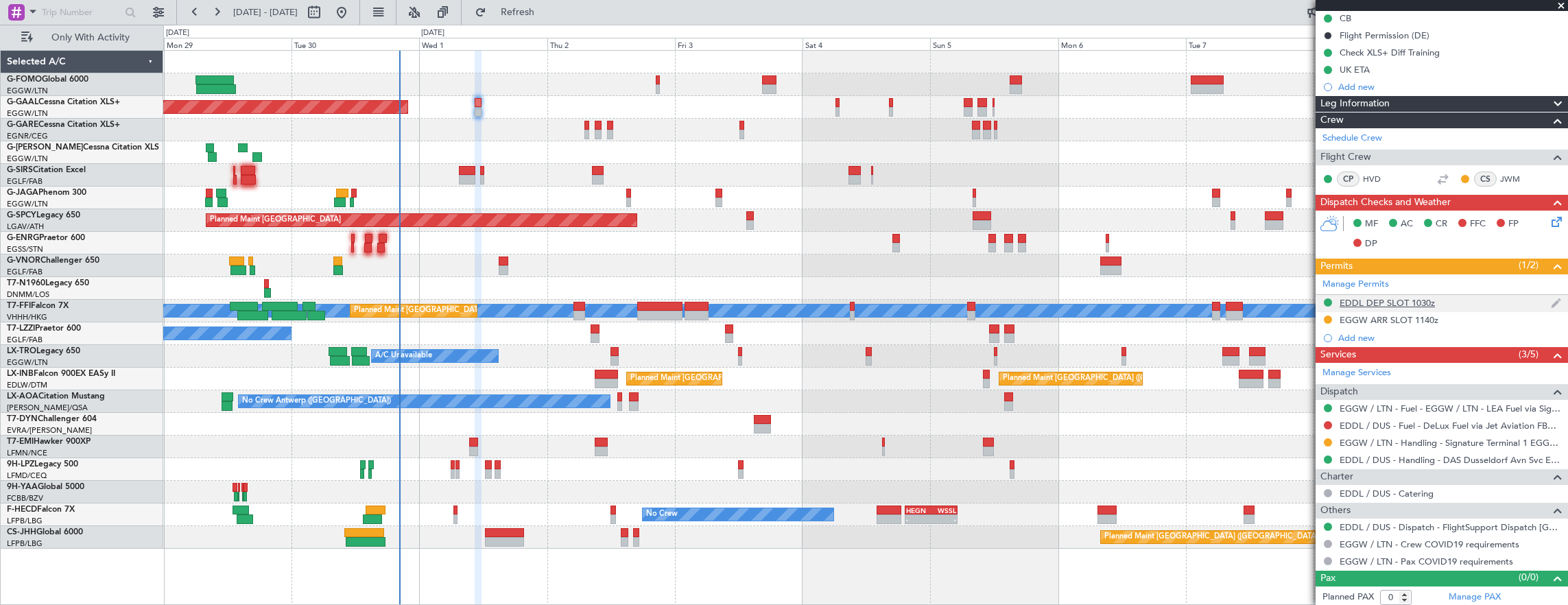
click at [1458, 304] on div "EDDL DEP SLOT 1030z" at bounding box center [1442, 304] width 252 height 17
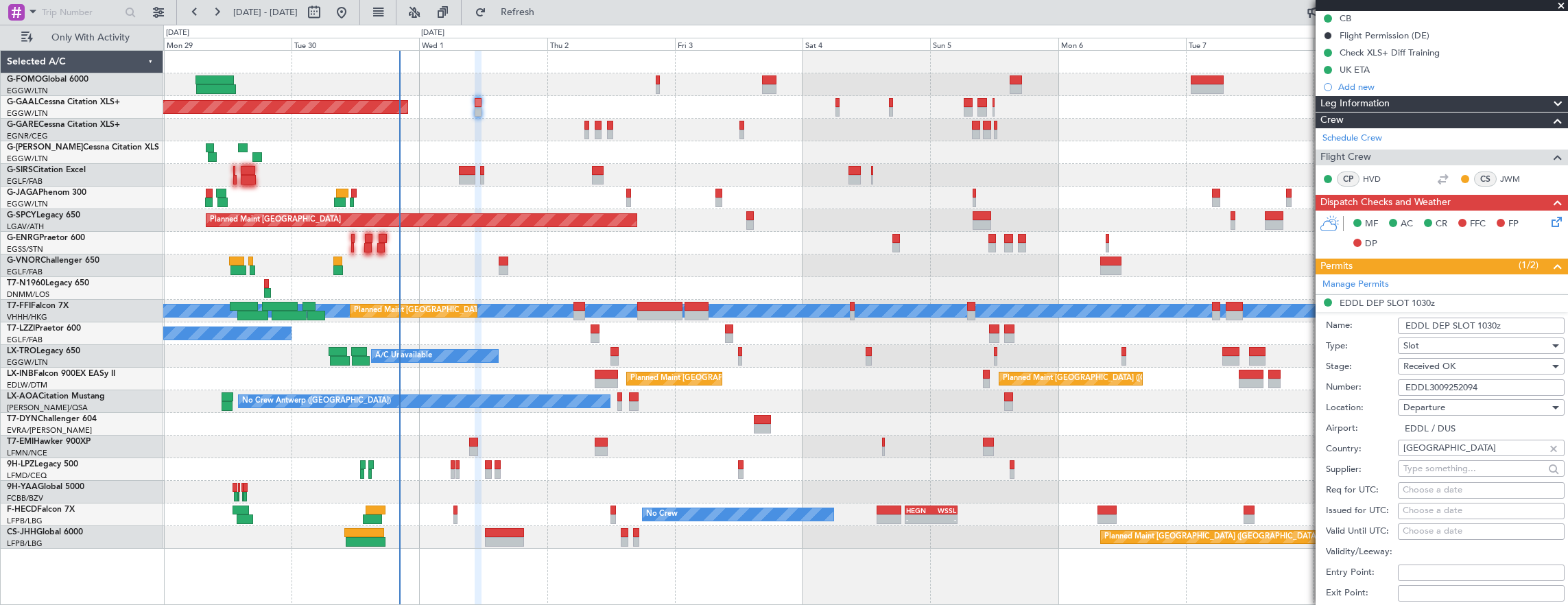
click at [1507, 385] on input "EDDL3009252094" at bounding box center [1481, 387] width 167 height 17
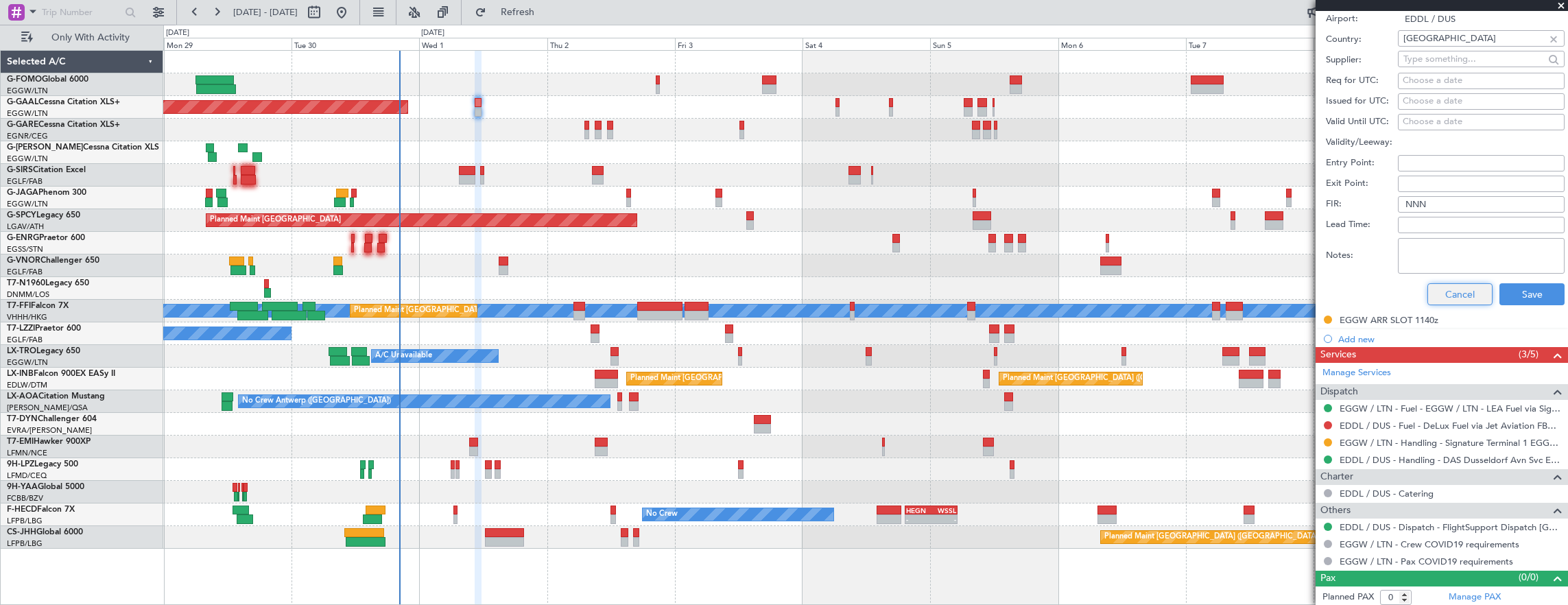
click at [1453, 288] on button "Cancel" at bounding box center [1460, 294] width 65 height 22
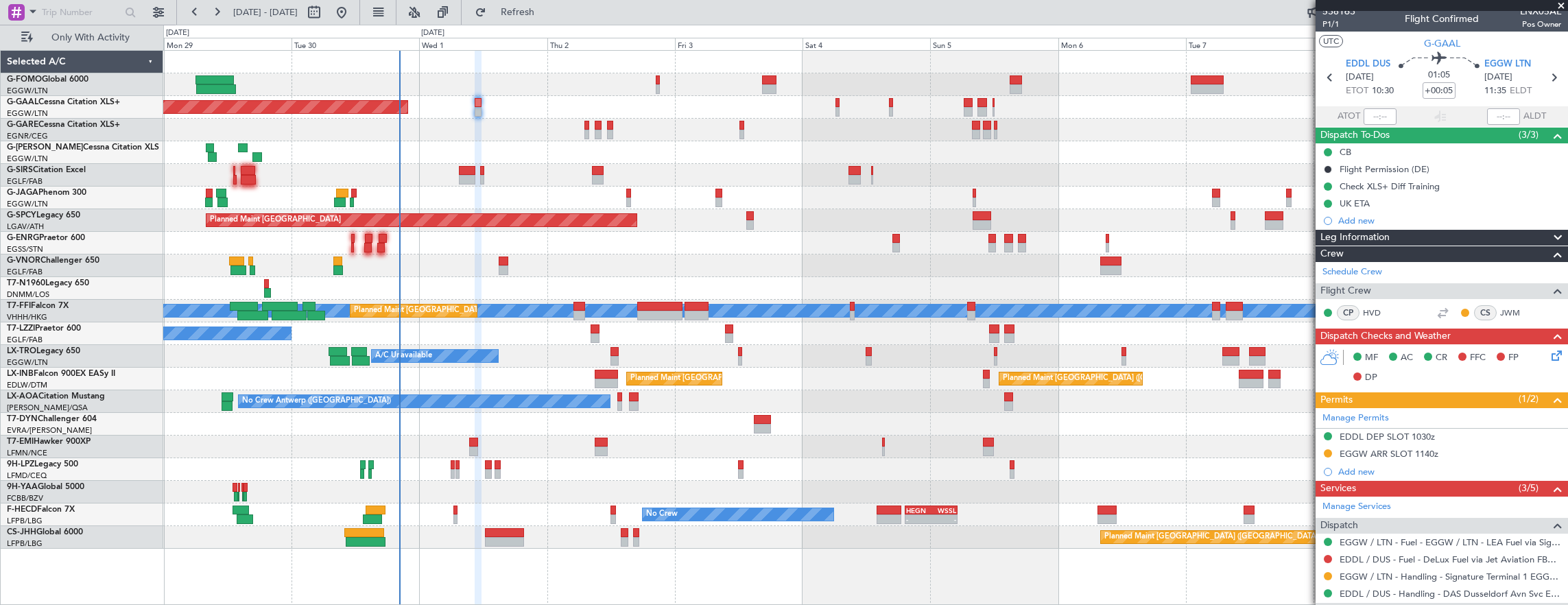
scroll to position [0, 0]
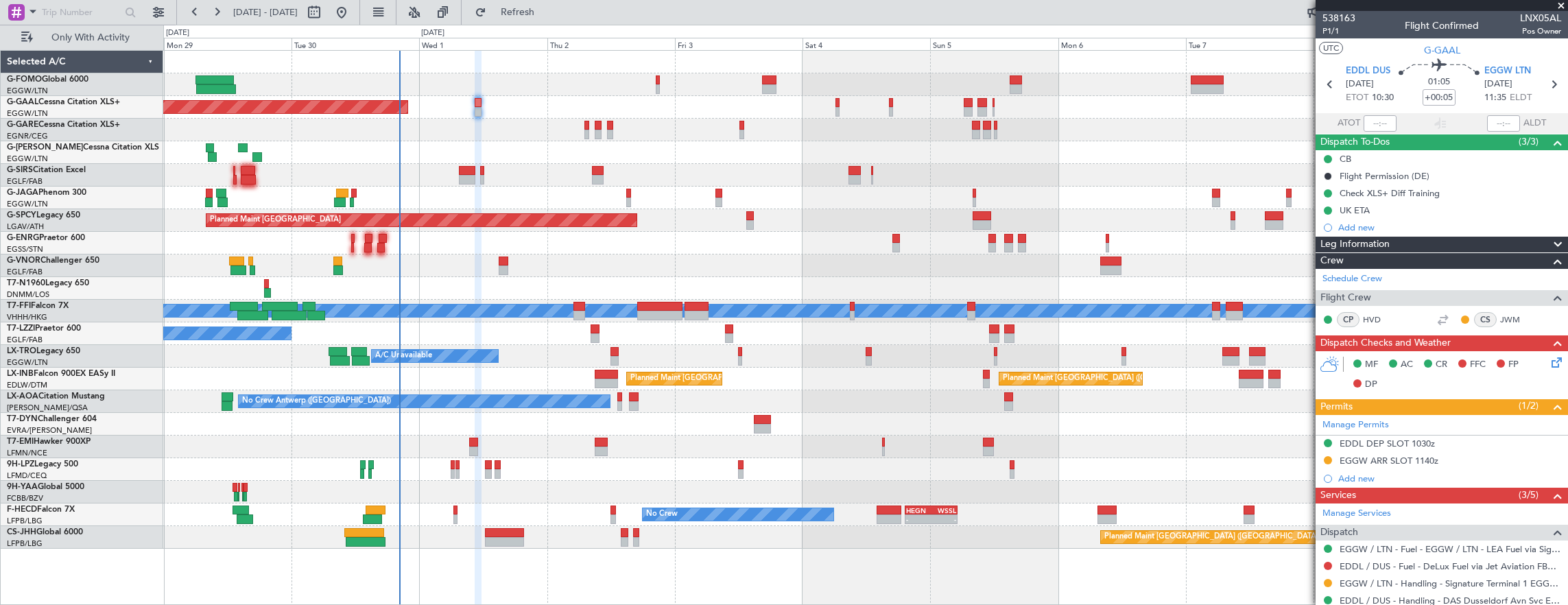
click at [1556, 363] on div "MF AC CR FFC FP DP" at bounding box center [1442, 375] width 252 height 48
click at [1549, 361] on icon at bounding box center [1554, 360] width 11 height 11
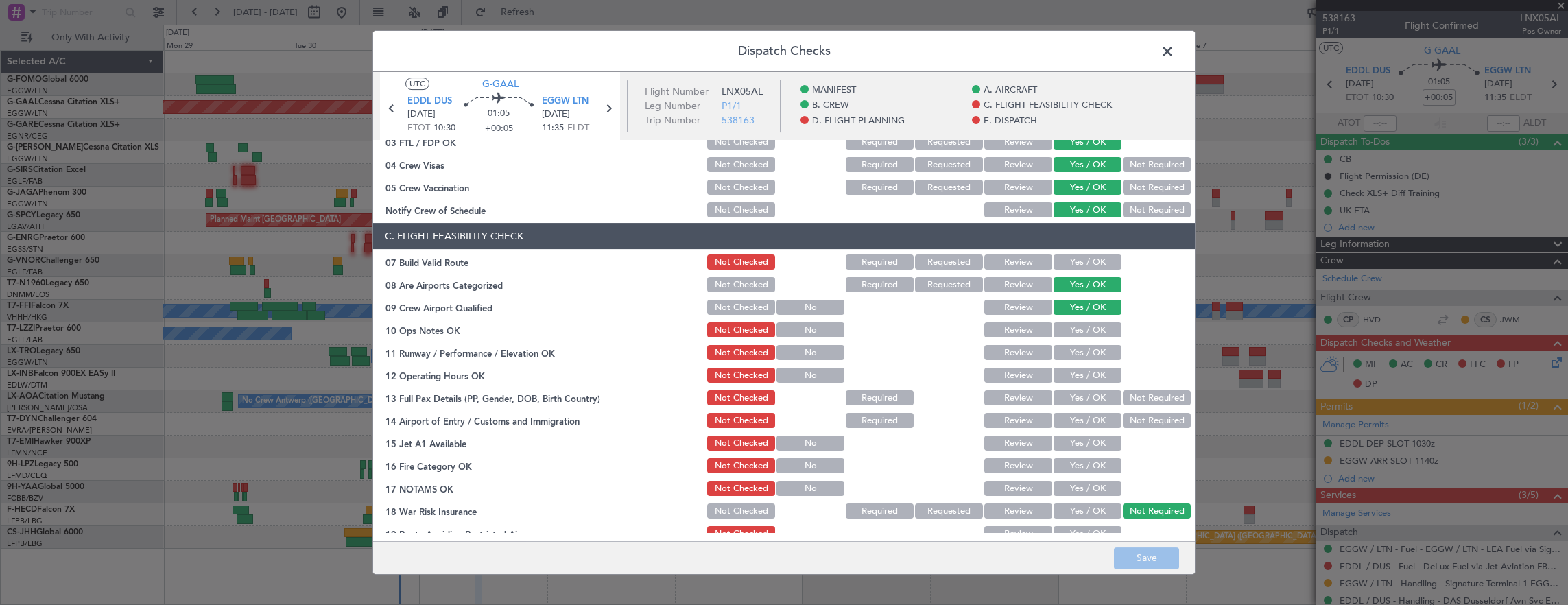
scroll to position [206, 0]
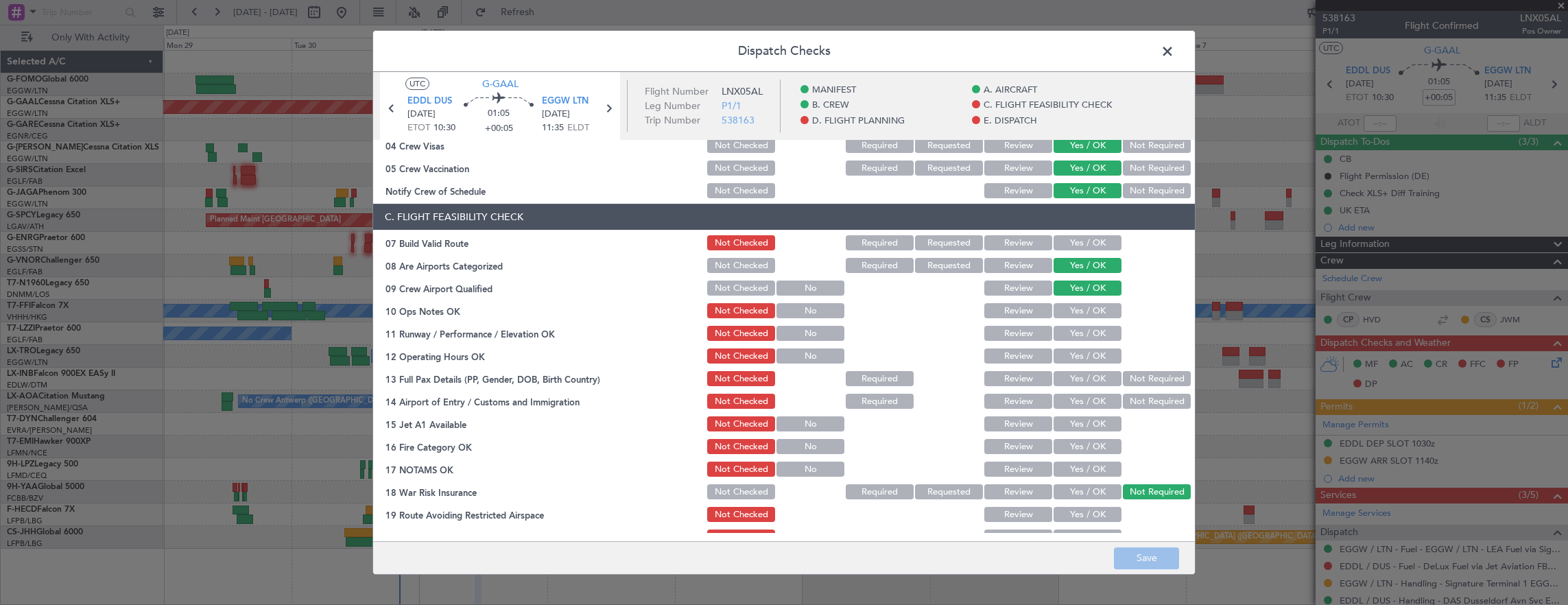
click at [1076, 242] on button "Yes / OK" at bounding box center [1087, 242] width 68 height 15
click at [1077, 312] on button "Yes / OK" at bounding box center [1087, 310] width 68 height 15
click at [1076, 331] on button "Yes / OK" at bounding box center [1087, 333] width 68 height 15
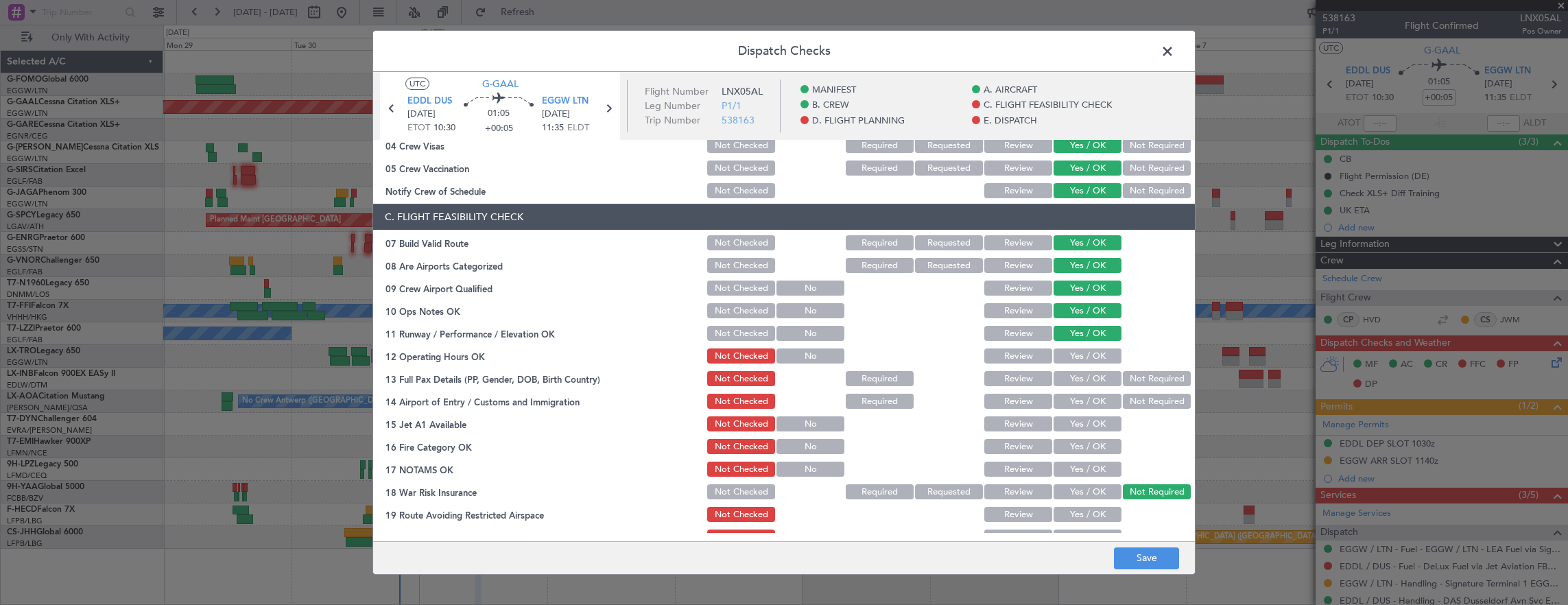
click at [1076, 353] on button "Yes / OK" at bounding box center [1087, 356] width 68 height 15
drag, startPoint x: 1130, startPoint y: 379, endPoint x: 1115, endPoint y: 387, distance: 17.0
click at [1132, 379] on button "Not Required" at bounding box center [1156, 379] width 68 height 15
click at [1073, 401] on button "Yes / OK" at bounding box center [1087, 401] width 68 height 15
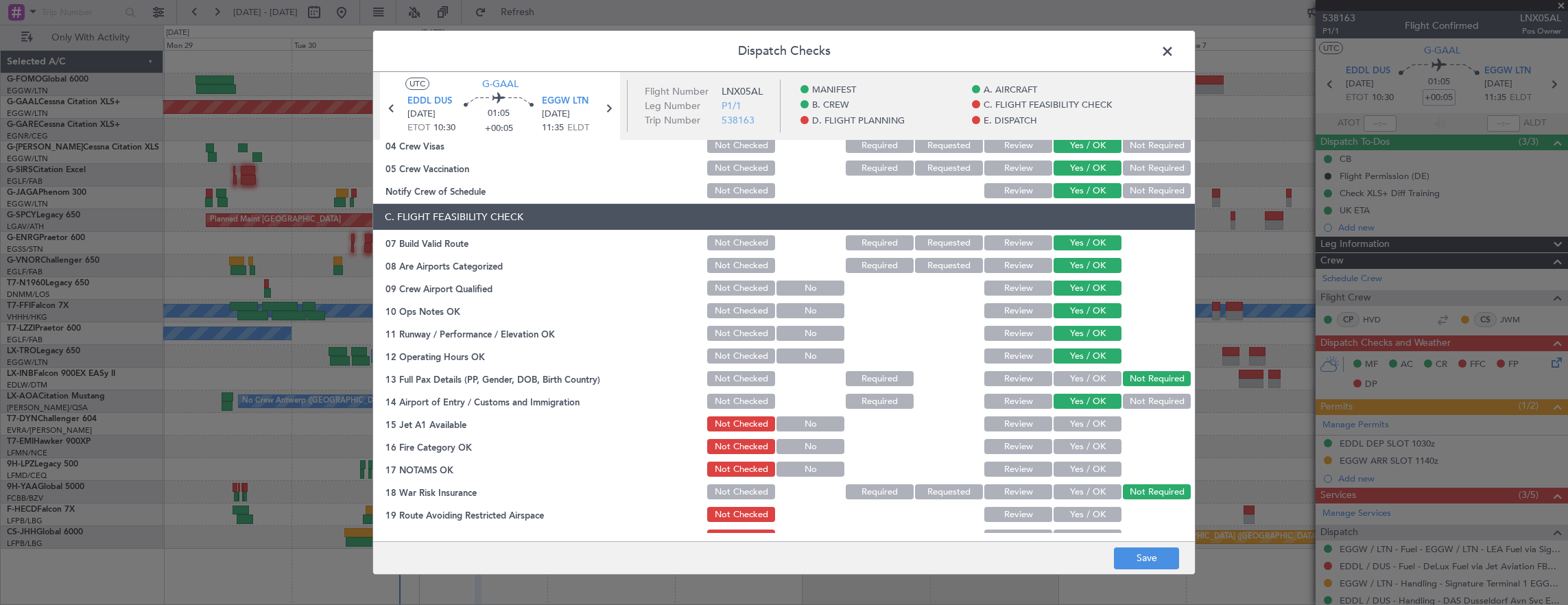
drag, startPoint x: 1074, startPoint y: 427, endPoint x: 1075, endPoint y: 436, distance: 9.1
click at [1074, 428] on button "Yes / OK" at bounding box center [1087, 423] width 68 height 15
click at [1076, 453] on button "Yes / OK" at bounding box center [1087, 446] width 68 height 15
click at [1076, 472] on button "Yes / OK" at bounding box center [1087, 469] width 68 height 15
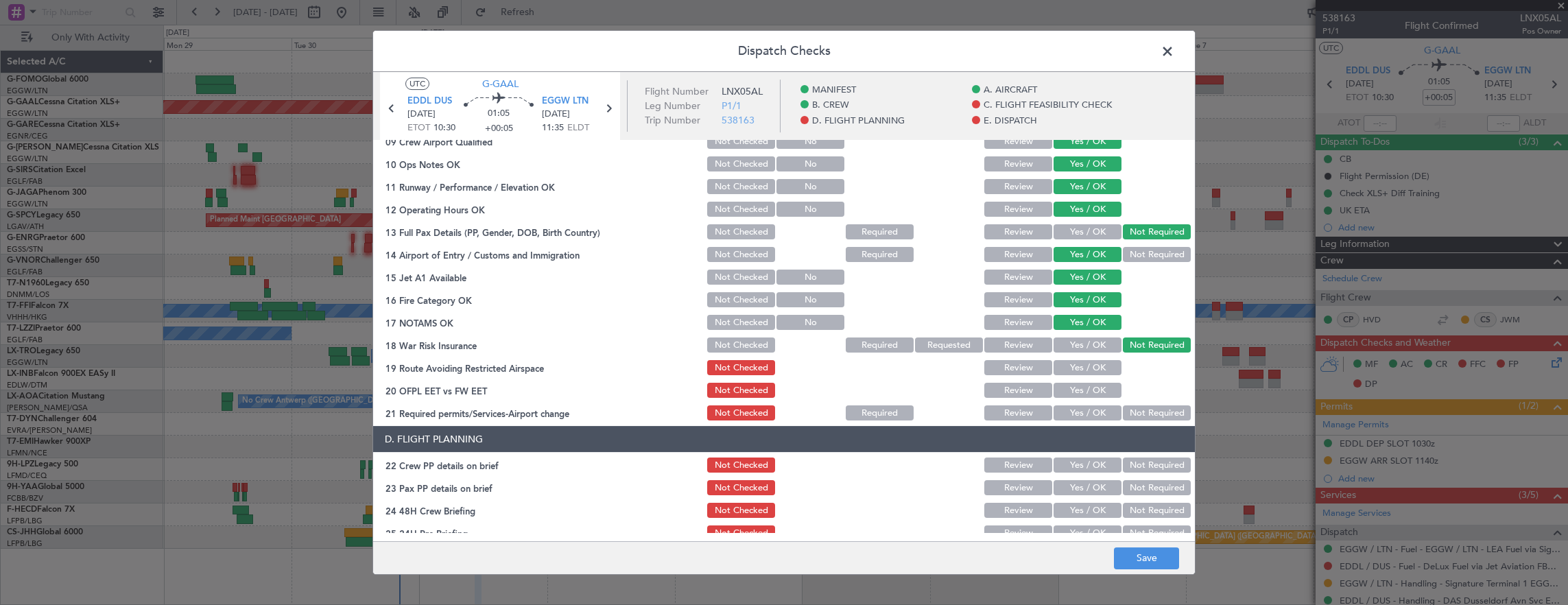
scroll to position [412, 0]
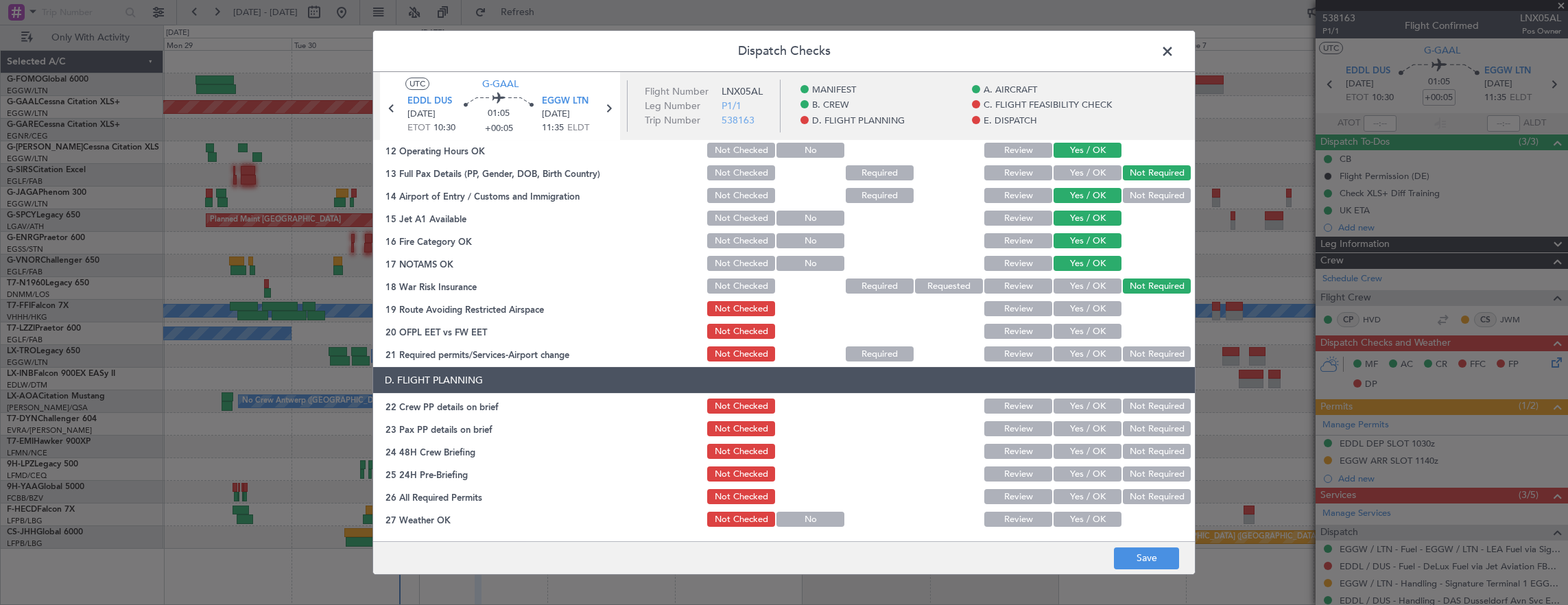
click at [1076, 304] on button "Yes / OK" at bounding box center [1087, 309] width 68 height 15
click at [1066, 336] on button "Yes / OK" at bounding box center [1087, 331] width 68 height 15
click at [1066, 358] on button "Yes / OK" at bounding box center [1087, 353] width 68 height 15
click at [1066, 403] on button "Yes / OK" at bounding box center [1087, 406] width 68 height 15
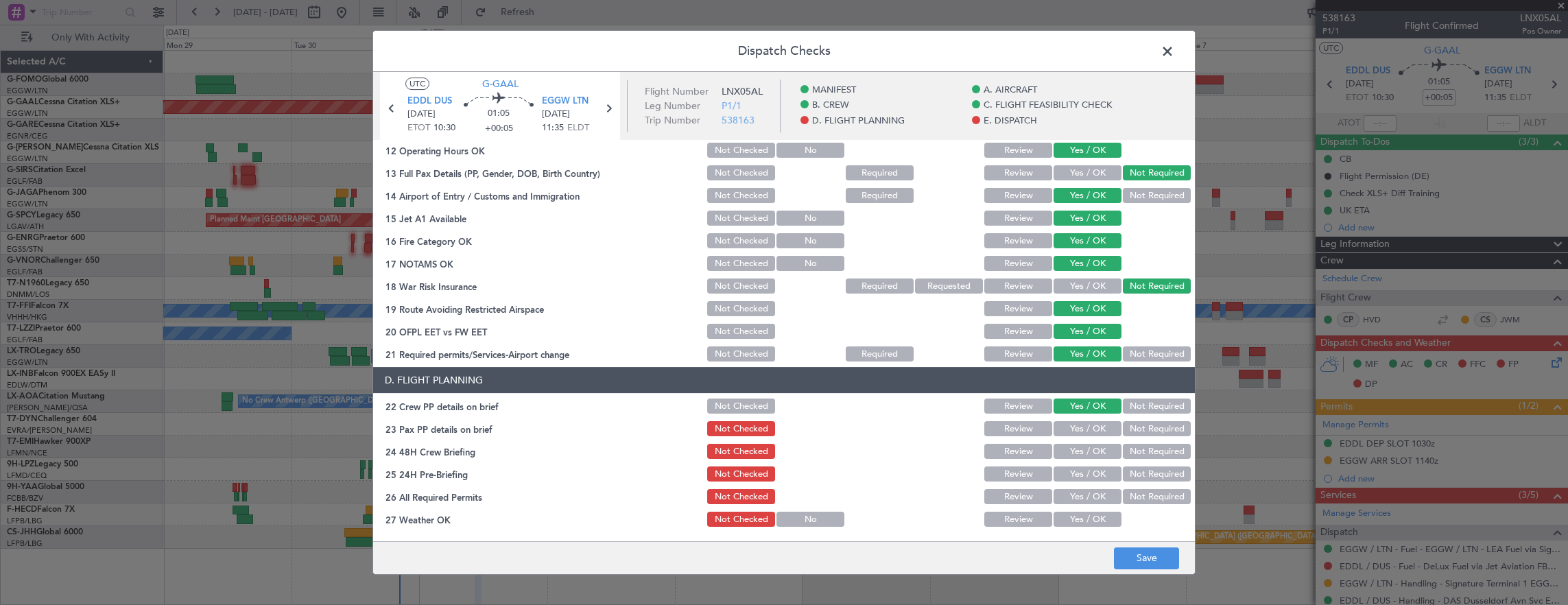
click at [1068, 428] on button "Yes / OK" at bounding box center [1087, 428] width 68 height 15
drag, startPoint x: 1141, startPoint y: 453, endPoint x: 1102, endPoint y: 467, distance: 41.4
click at [1140, 453] on button "Not Required" at bounding box center [1156, 451] width 68 height 15
drag, startPoint x: 1088, startPoint y: 449, endPoint x: 1105, endPoint y: 459, distance: 19.7
click at [1088, 449] on button "Yes / OK" at bounding box center [1087, 451] width 68 height 15
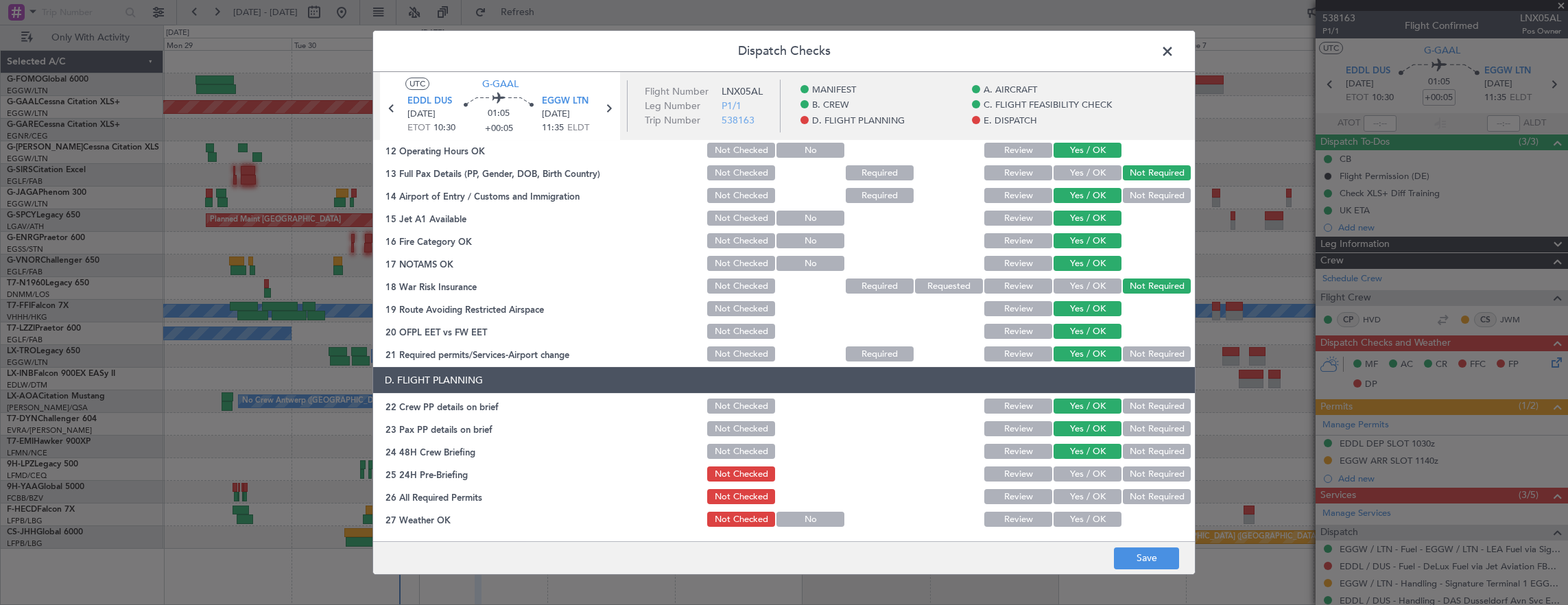
click at [1145, 477] on button "Not Required" at bounding box center [1156, 474] width 68 height 15
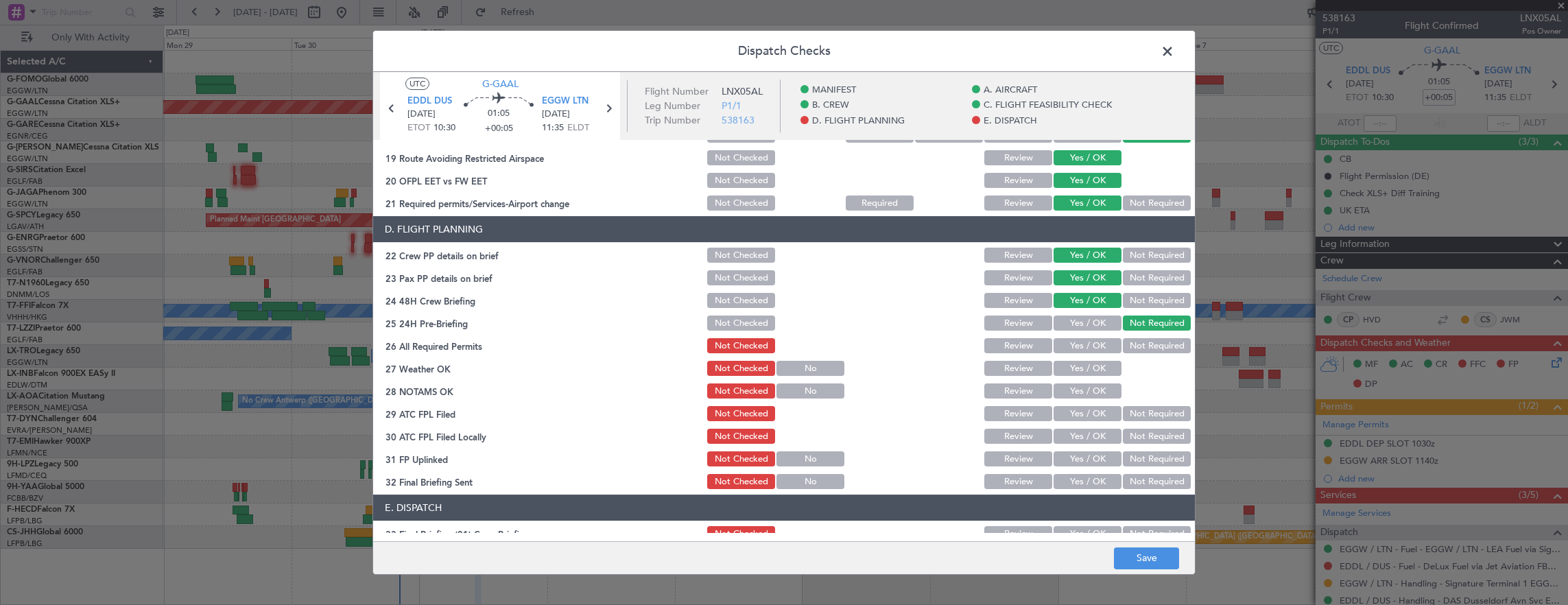
scroll to position [617, 0]
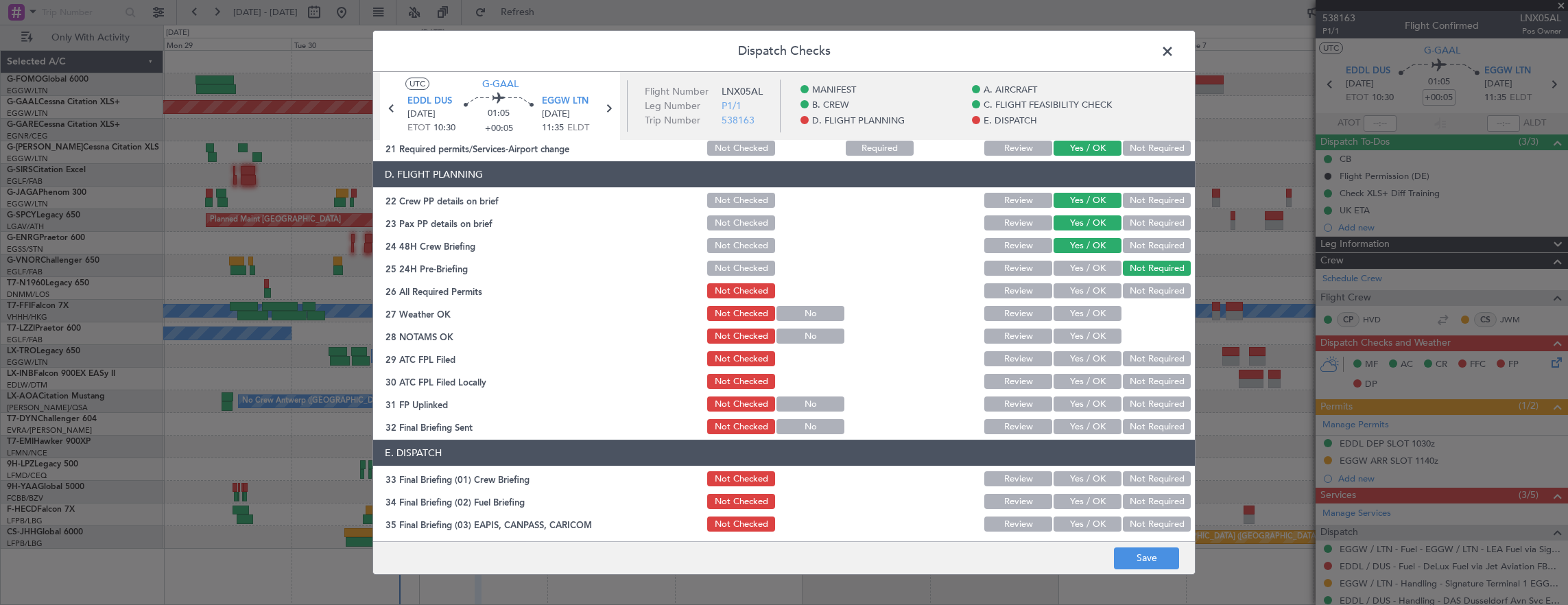
click at [1065, 310] on button "Yes / OK" at bounding box center [1087, 313] width 68 height 15
click at [1069, 297] on button "Yes / OK" at bounding box center [1087, 291] width 68 height 15
click at [1072, 340] on button "Yes / OK" at bounding box center [1087, 336] width 68 height 15
click at [1072, 359] on button "Yes / OK" at bounding box center [1087, 358] width 68 height 15
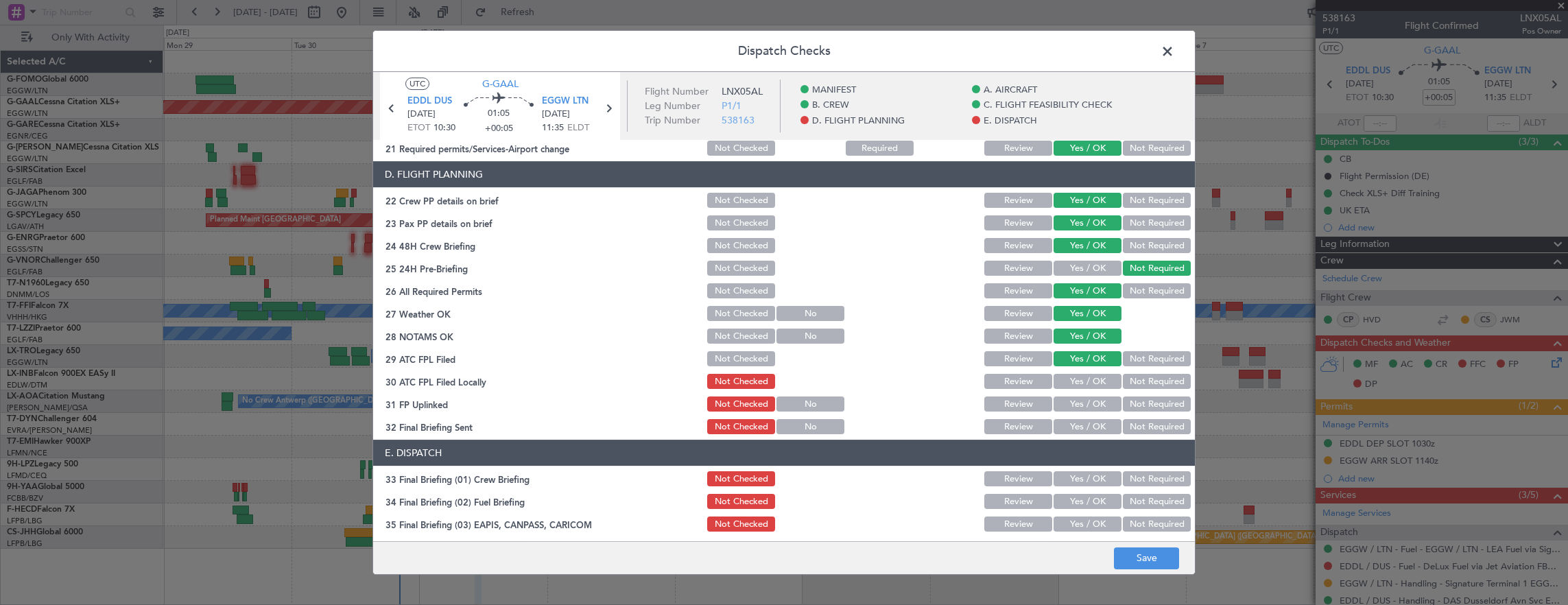
click at [1122, 387] on button "Not Required" at bounding box center [1156, 381] width 68 height 15
click at [1081, 404] on button "Yes / OK" at bounding box center [1087, 404] width 68 height 15
click at [1132, 427] on button "Not Required" at bounding box center [1156, 426] width 68 height 15
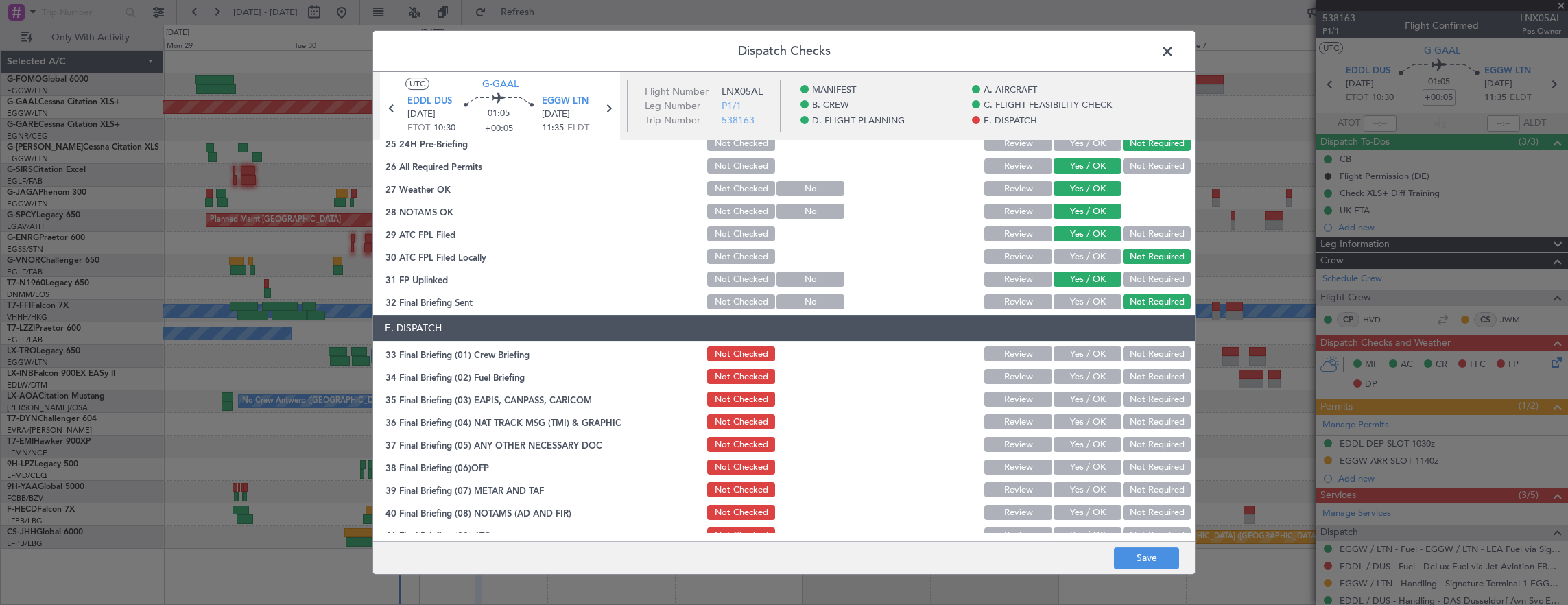
scroll to position [825, 0]
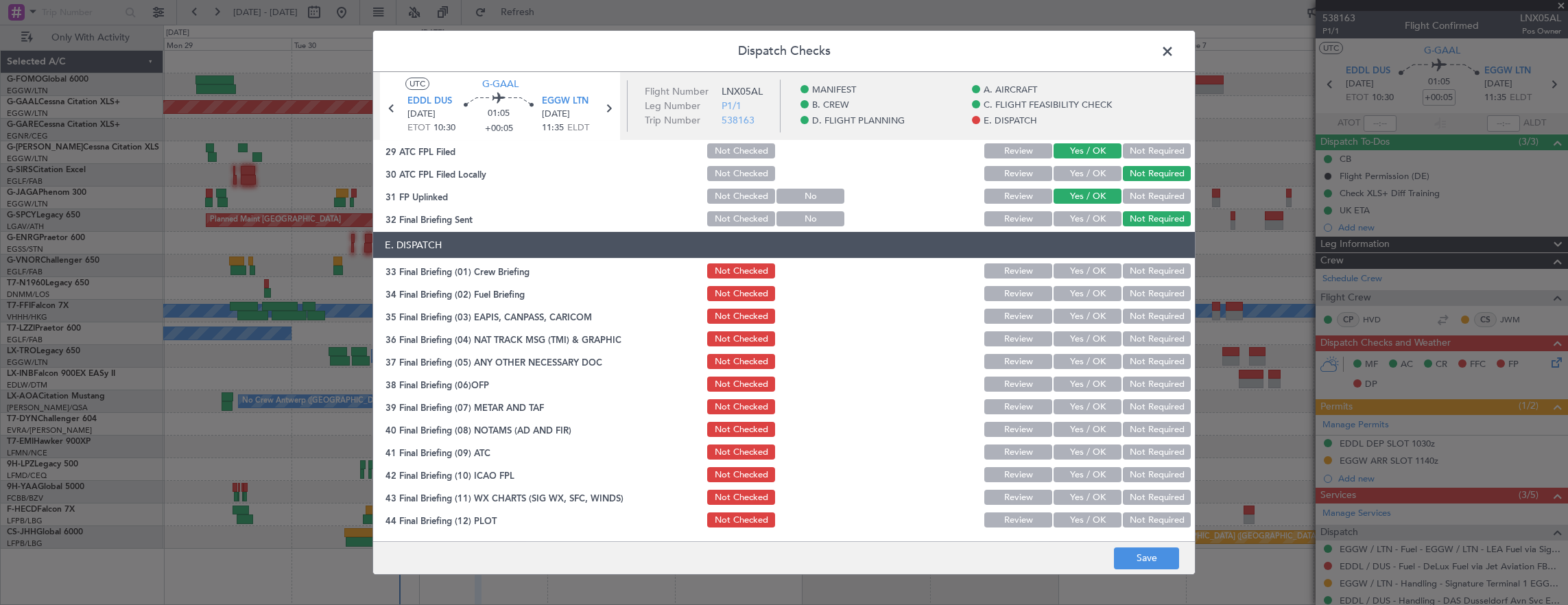
click at [1075, 269] on button "Yes / OK" at bounding box center [1087, 270] width 68 height 15
click at [1068, 292] on button "Yes / OK" at bounding box center [1087, 293] width 68 height 15
click at [1122, 318] on button "Not Required" at bounding box center [1156, 316] width 68 height 15
click at [1124, 339] on button "Not Required" at bounding box center [1156, 338] width 68 height 15
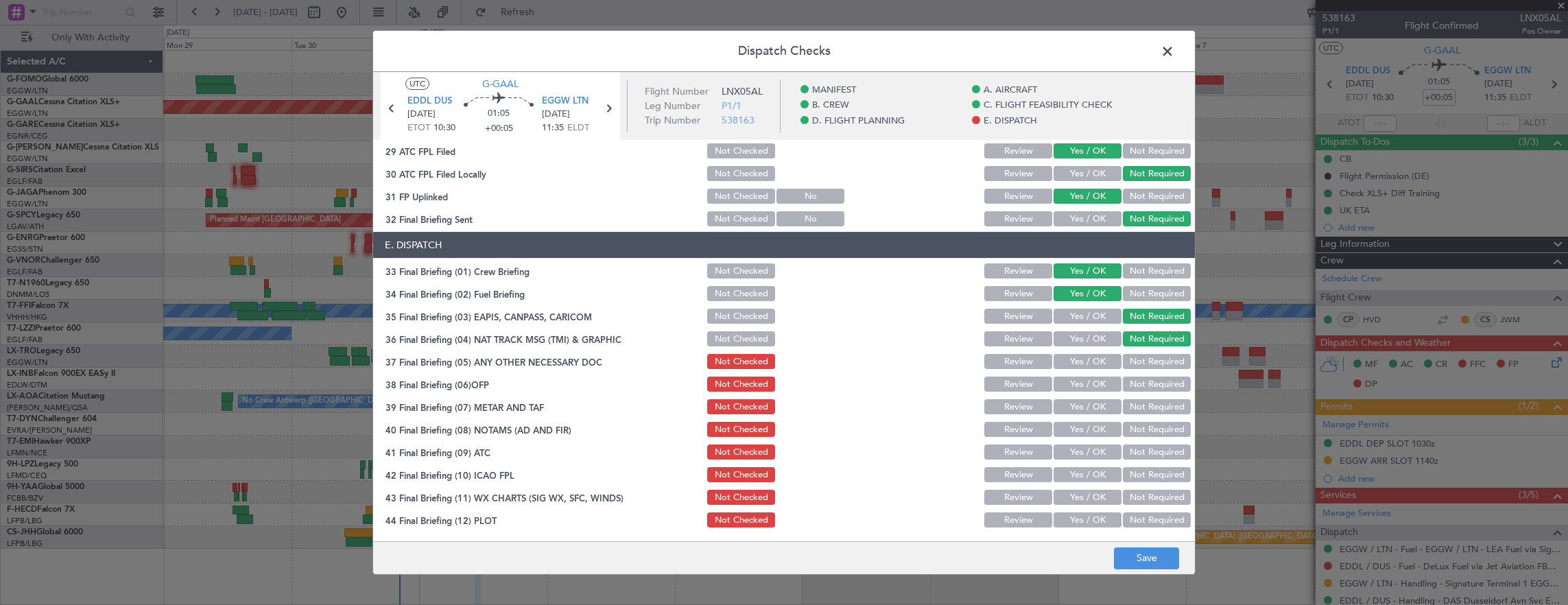
drag, startPoint x: 1092, startPoint y: 361, endPoint x: 1092, endPoint y: 377, distance: 16.0
click at [1092, 362] on button "Yes / OK" at bounding box center [1087, 361] width 68 height 15
click at [1092, 384] on button "Yes / OK" at bounding box center [1087, 384] width 68 height 15
drag, startPoint x: 1089, startPoint y: 410, endPoint x: 1088, endPoint y: 417, distance: 7.1
click at [1089, 410] on button "Yes / OK" at bounding box center [1087, 407] width 68 height 15
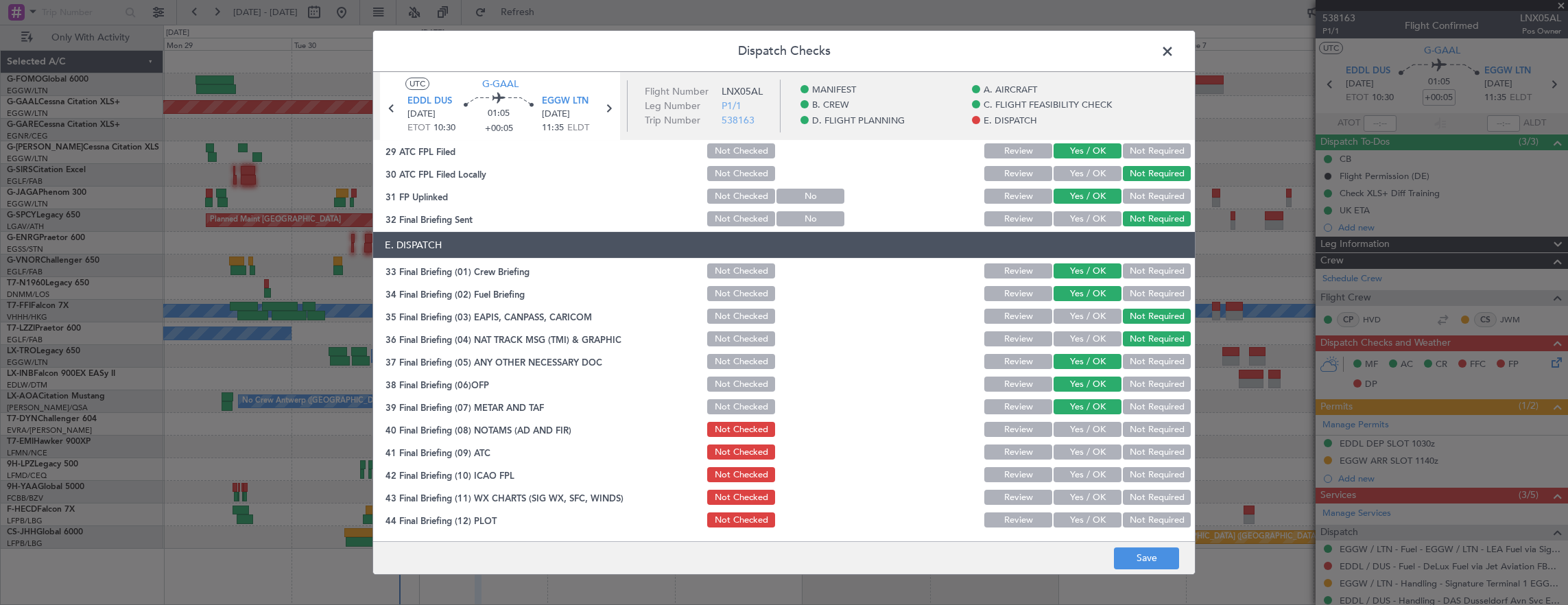
drag, startPoint x: 1087, startPoint y: 431, endPoint x: 1084, endPoint y: 447, distance: 16.3
click at [1086, 435] on button "Yes / OK" at bounding box center [1087, 429] width 68 height 15
click at [1084, 456] on button "Yes / OK" at bounding box center [1087, 451] width 68 height 15
click at [1082, 482] on div "Yes / OK" at bounding box center [1086, 474] width 69 height 19
click at [1081, 490] on button "Yes / OK" at bounding box center [1087, 497] width 68 height 15
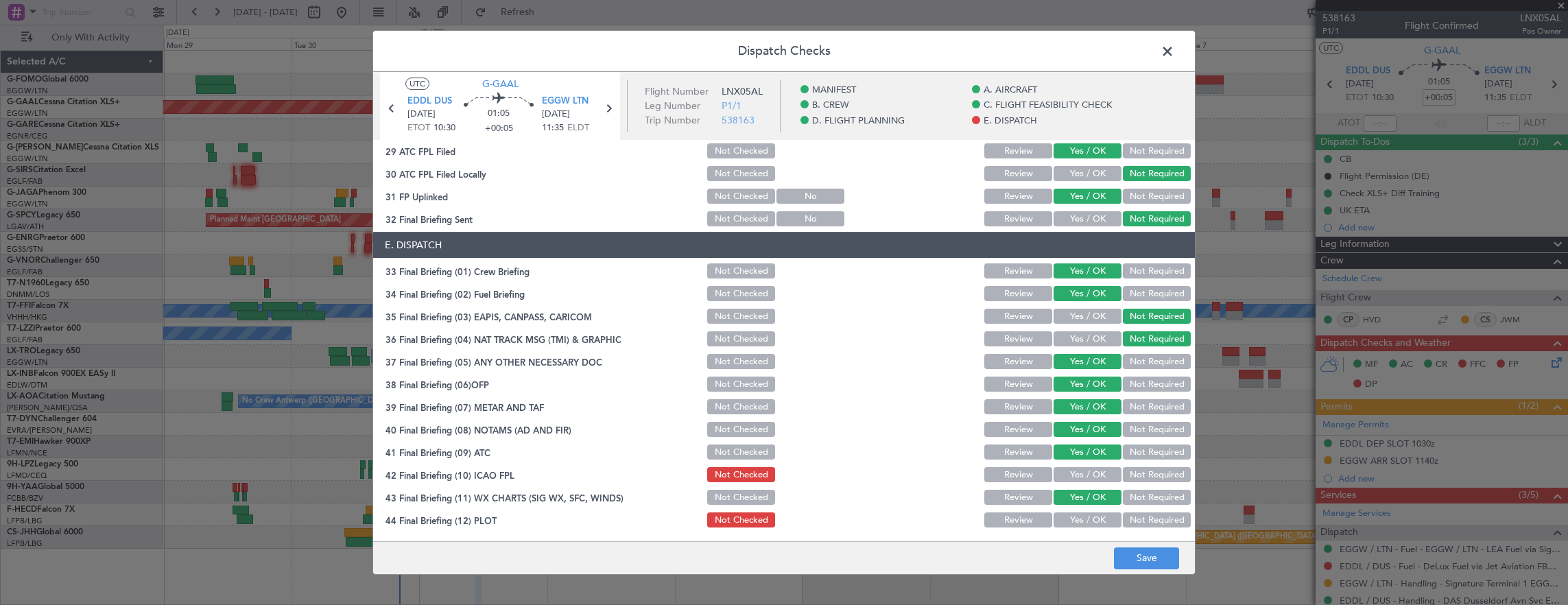
click at [1080, 476] on button "Yes / OK" at bounding box center [1087, 474] width 68 height 15
drag, startPoint x: 1071, startPoint y: 516, endPoint x: 1085, endPoint y: 527, distance: 17.8
click at [1071, 517] on button "Yes / OK" at bounding box center [1087, 520] width 68 height 15
click at [1125, 546] on footer "Save" at bounding box center [784, 558] width 822 height 33
click at [1134, 568] on button "Save" at bounding box center [1146, 558] width 65 height 22
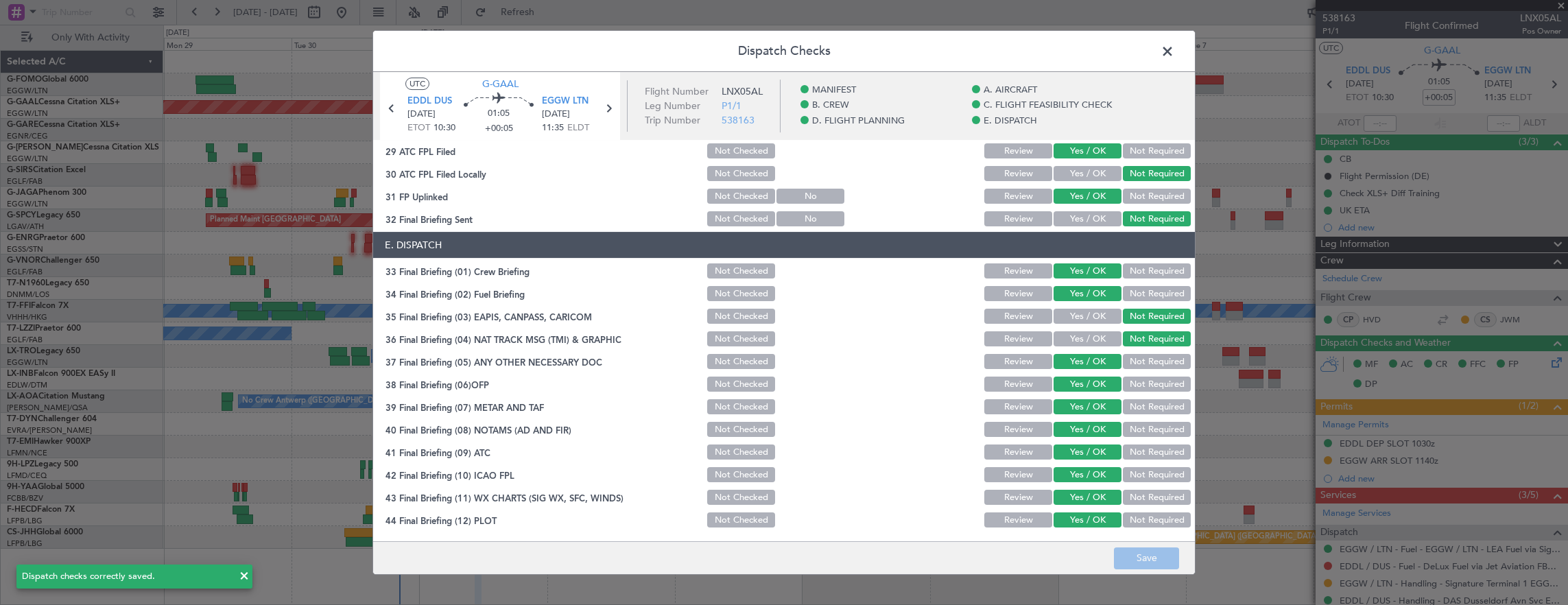
click at [1156, 52] on header "Dispatch Checks" at bounding box center [784, 51] width 822 height 41
click at [1174, 52] on span at bounding box center [1174, 55] width 0 height 27
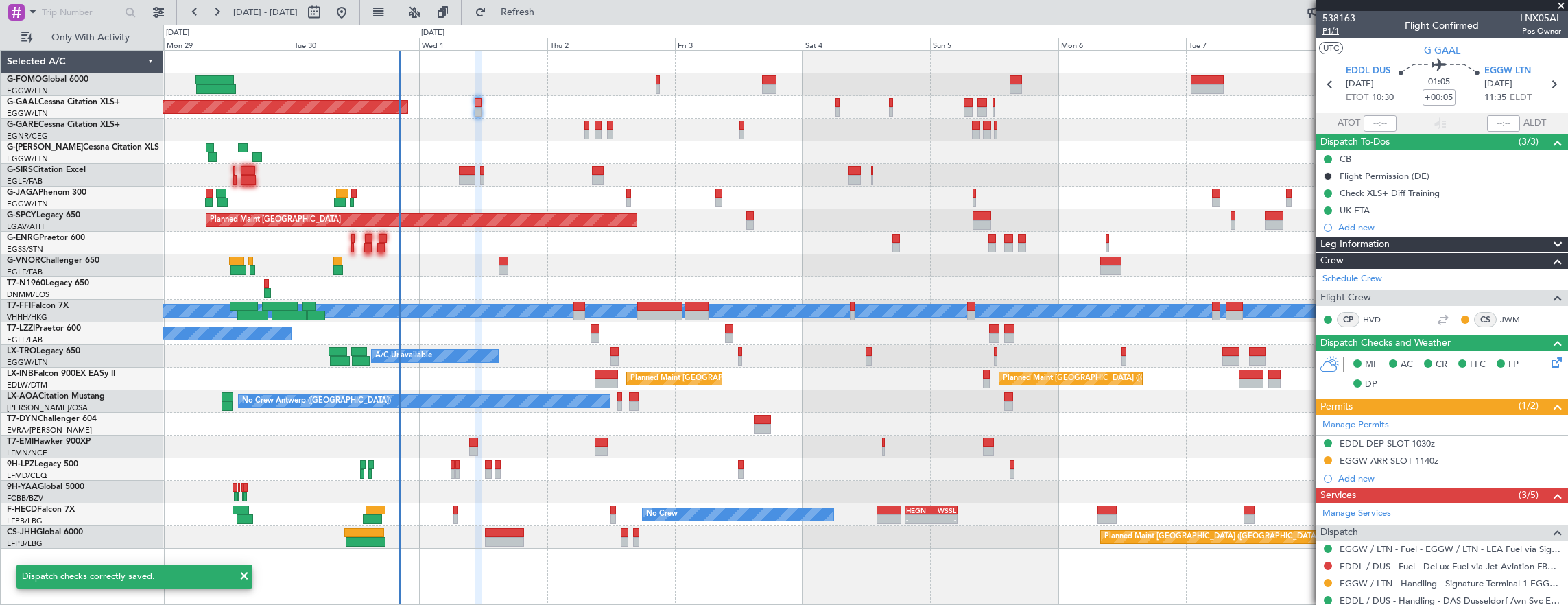
click at [1328, 32] on span "P1/1" at bounding box center [1339, 31] width 33 height 12
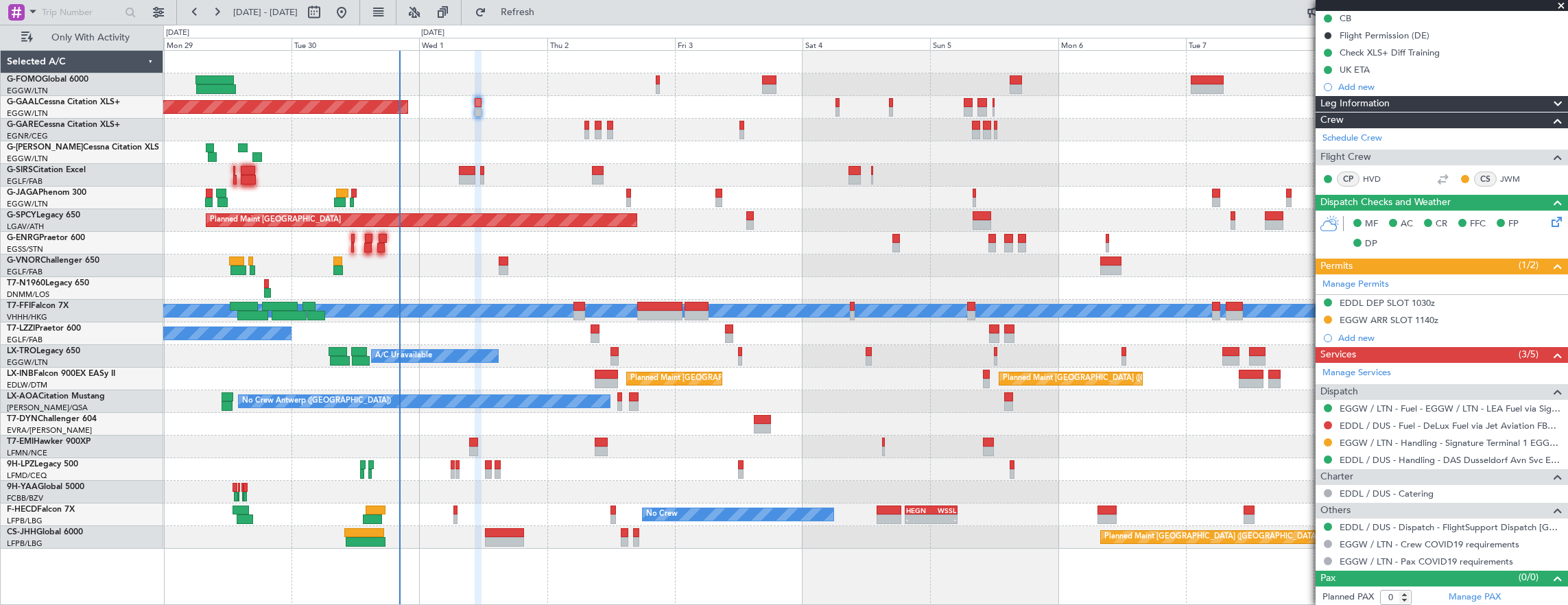
scroll to position [0, 0]
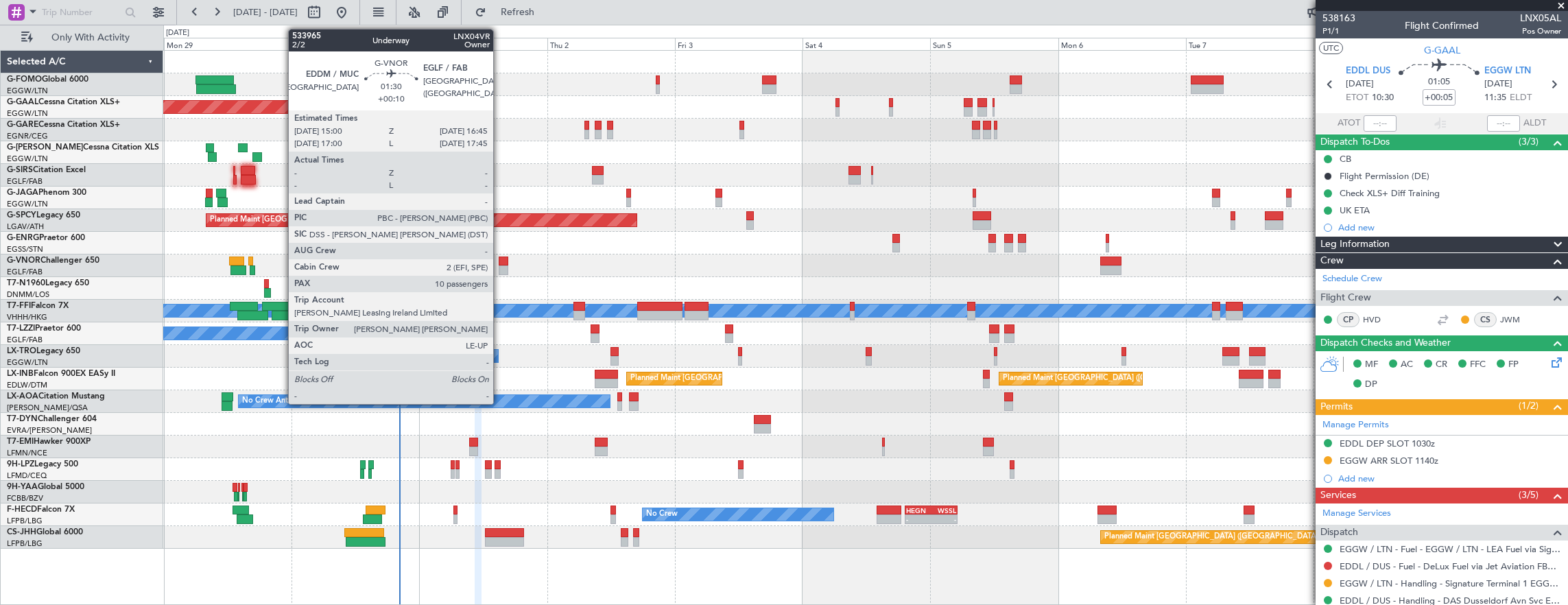
click at [500, 265] on div at bounding box center [503, 270] width 9 height 9
type input "+00:10"
type input "10"
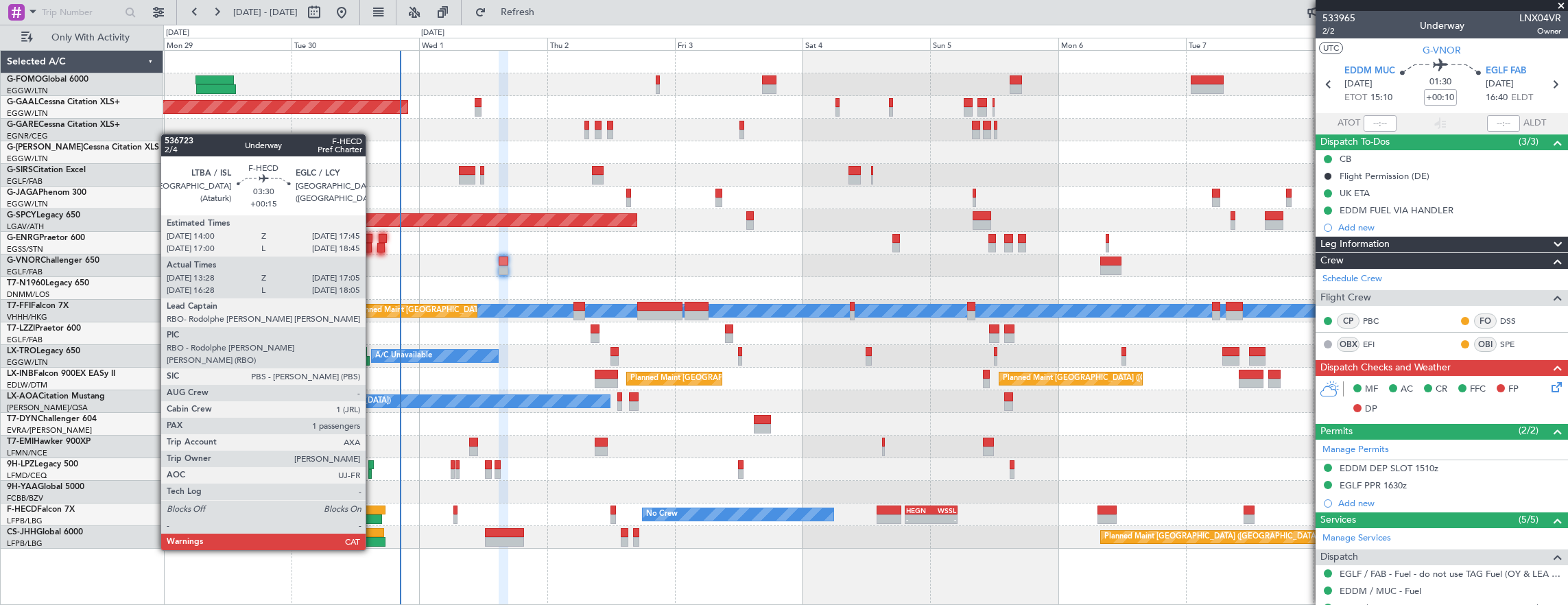
click at [373, 512] on div at bounding box center [376, 510] width 21 height 9
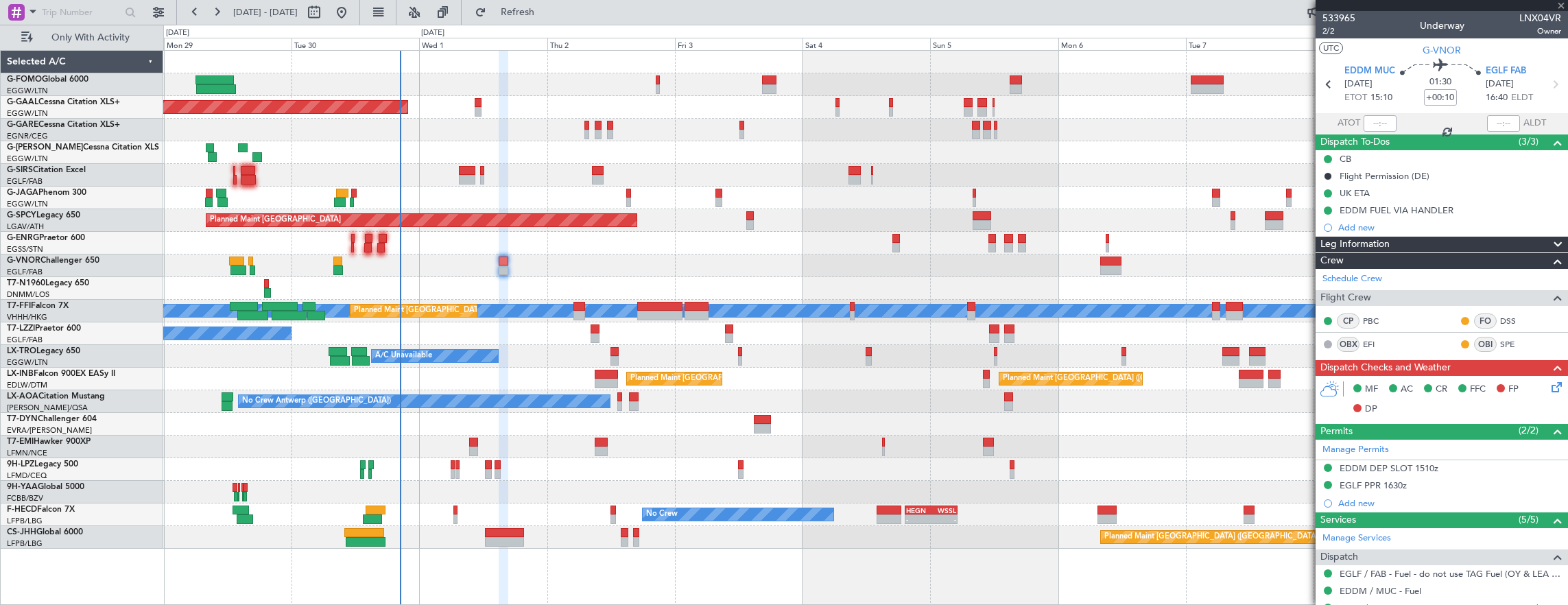
type input "+00:15"
type input "13:38"
type input "17:00"
type input "1"
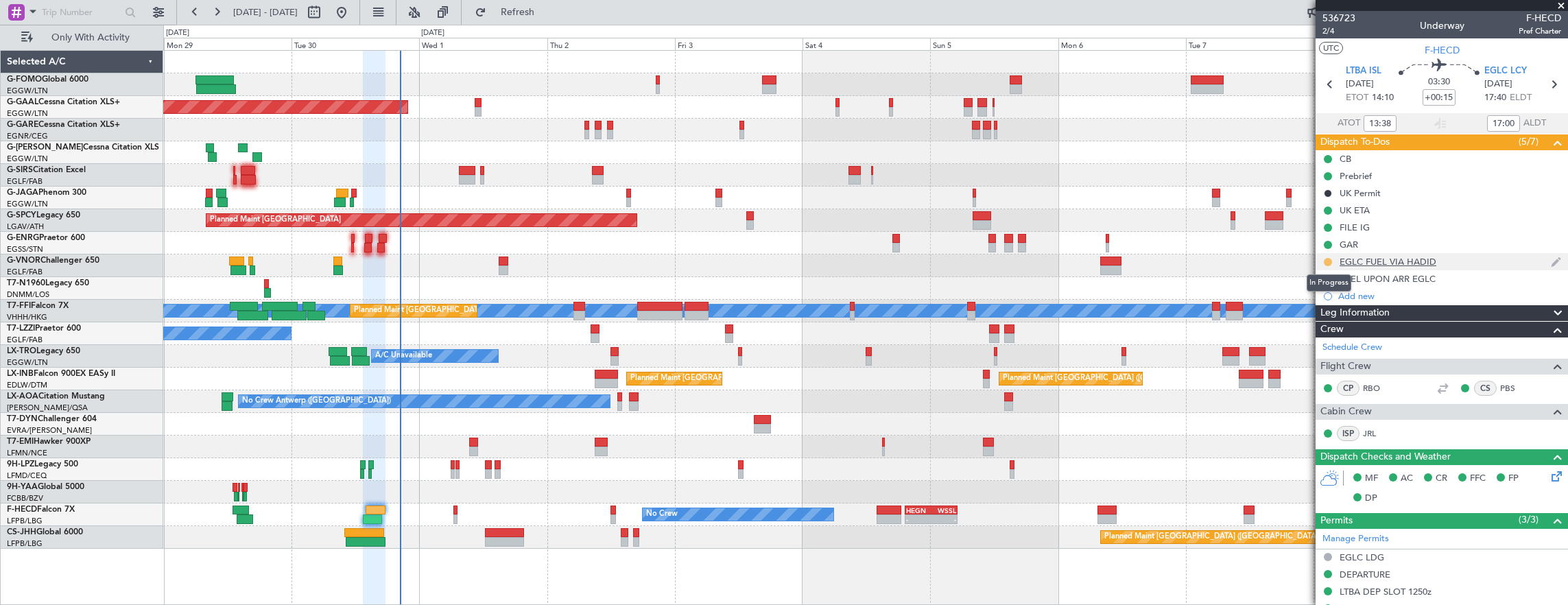
click at [1328, 262] on button at bounding box center [1327, 262] width 8 height 8
click at [1321, 322] on span "Completed" at bounding box center [1333, 322] width 45 height 14
click at [1329, 281] on button at bounding box center [1327, 278] width 8 height 8
click at [1322, 340] on span "Completed" at bounding box center [1333, 338] width 45 height 14
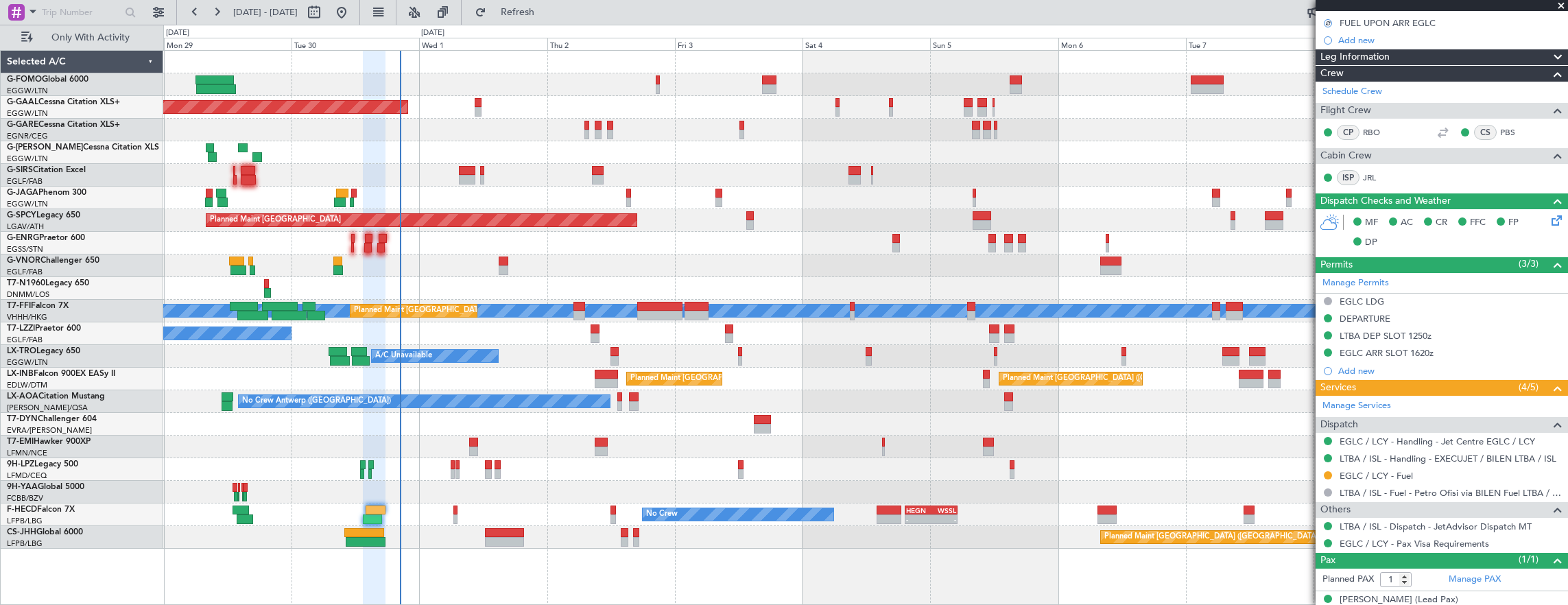
scroll to position [269, 0]
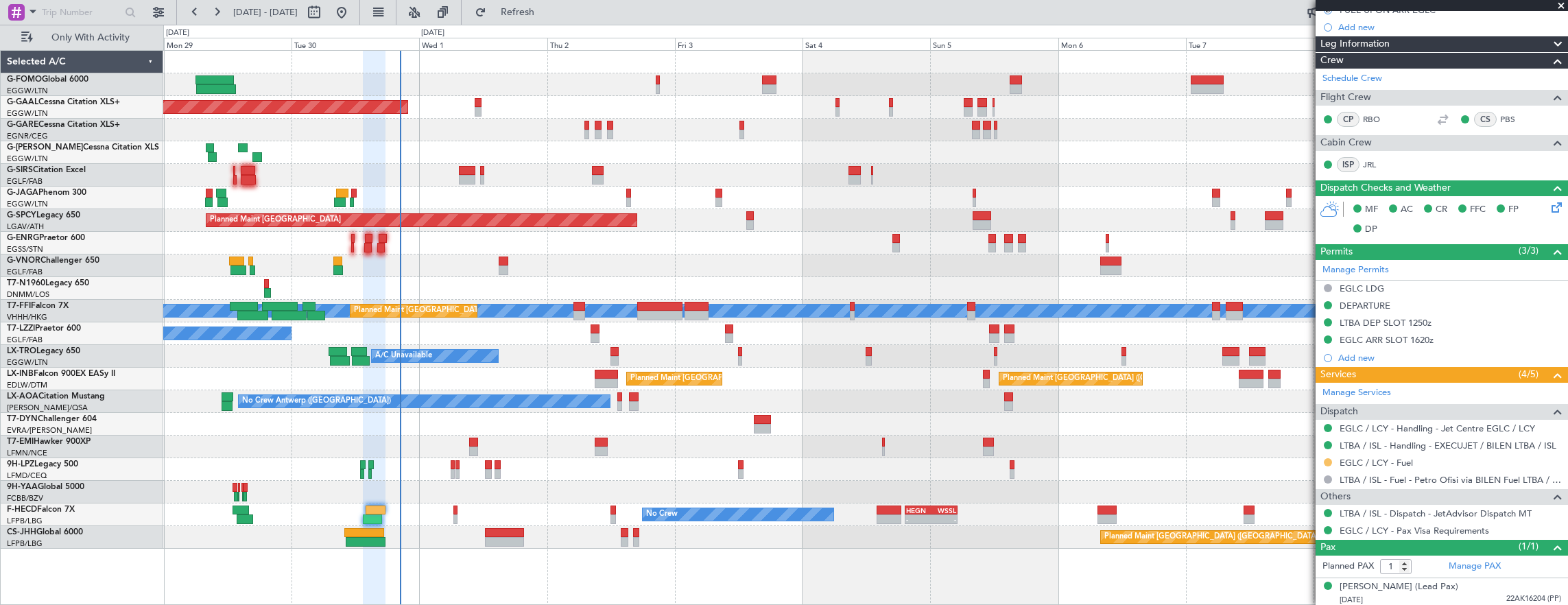
click at [1326, 458] on button at bounding box center [1327, 462] width 8 height 8
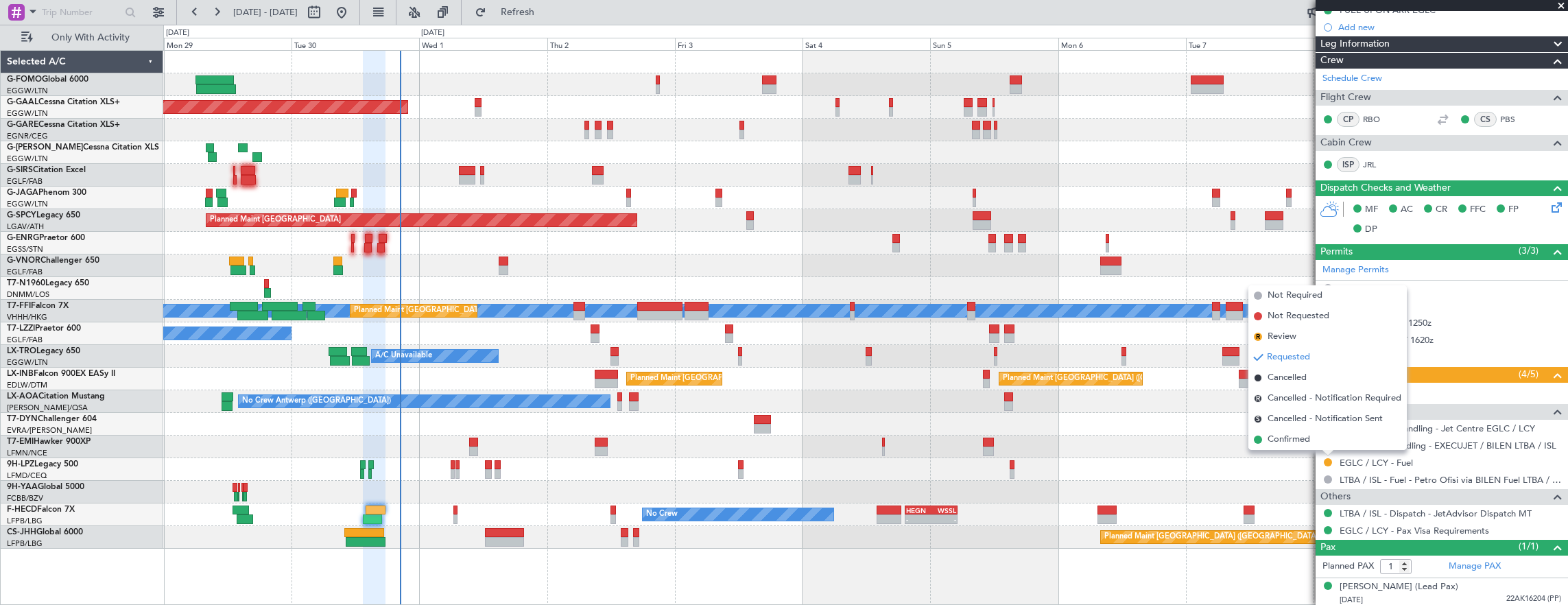
click at [1307, 441] on span "Confirmed" at bounding box center [1288, 439] width 43 height 14
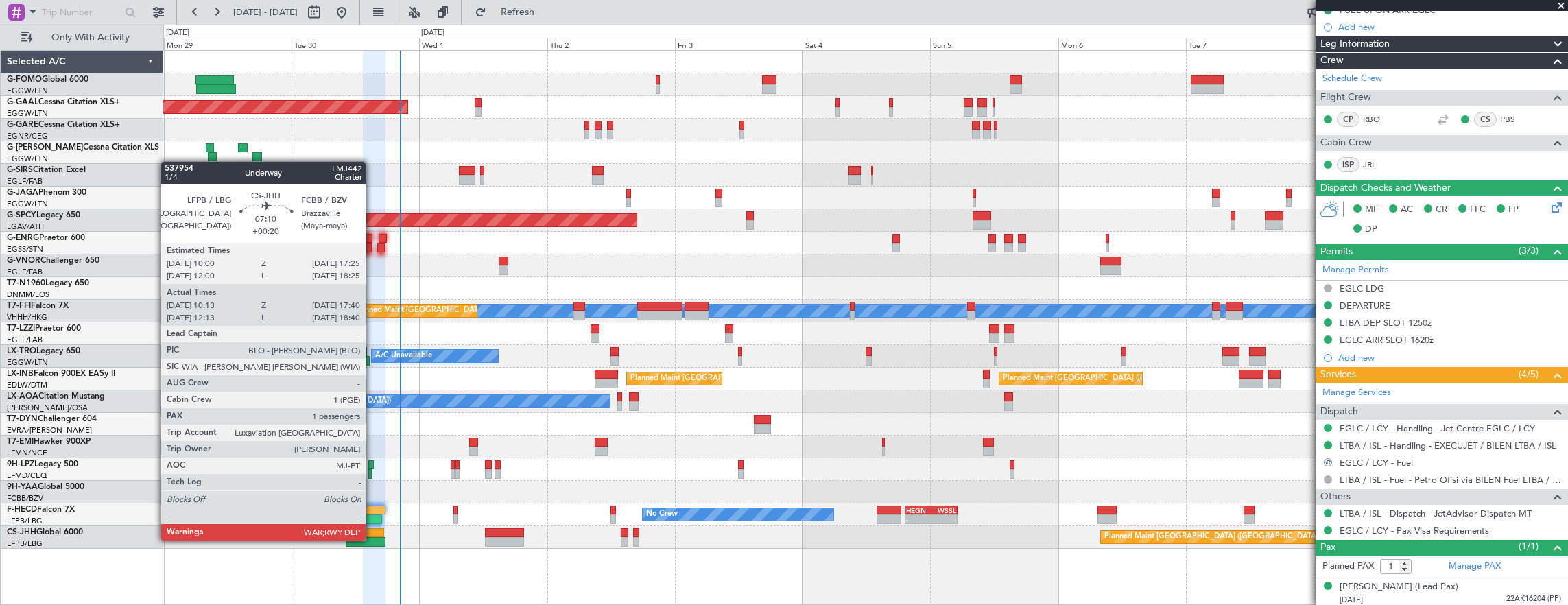
click at [373, 539] on div at bounding box center [365, 542] width 40 height 9
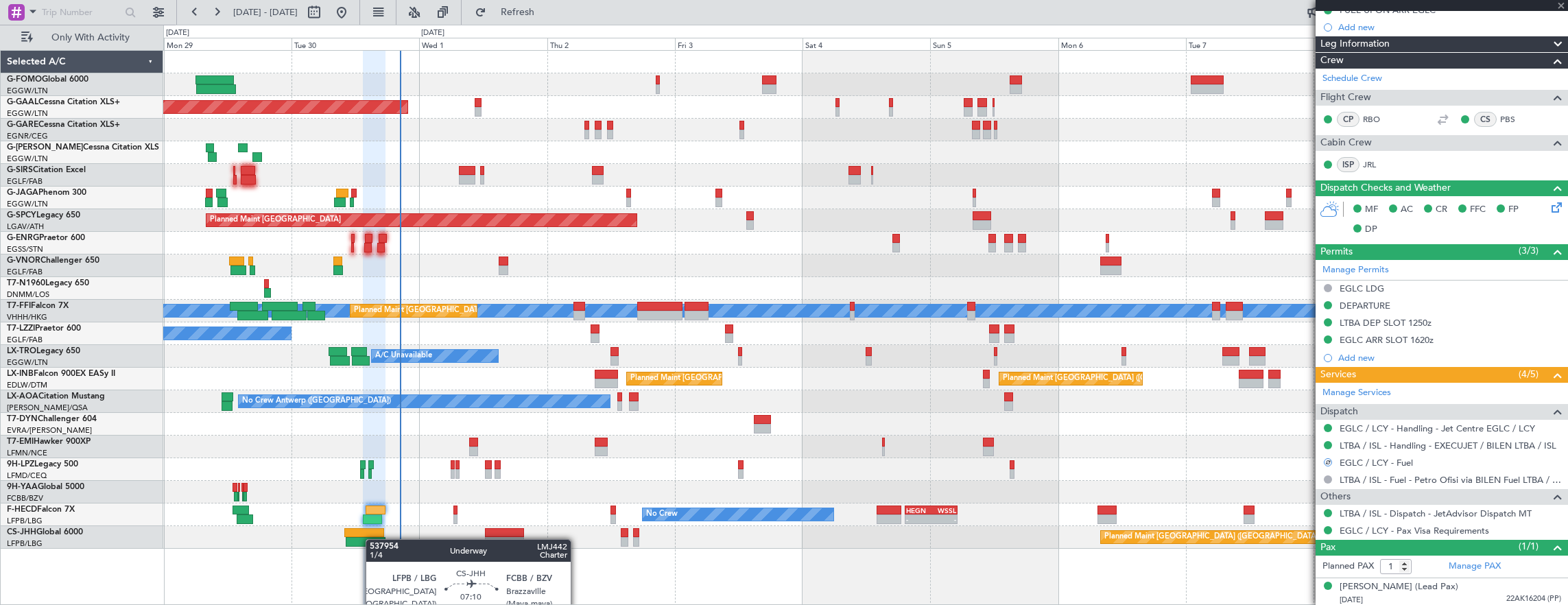
type input "+00:20"
type input "10:23"
type input "17:35"
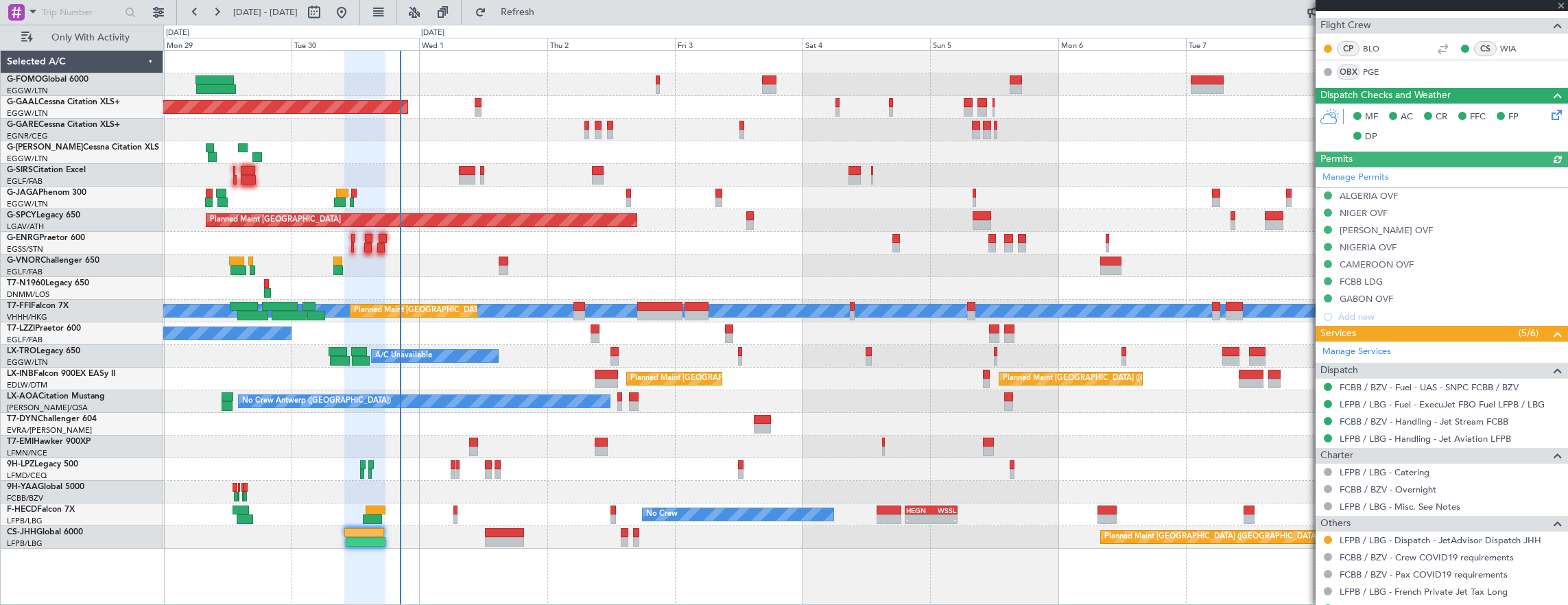
scroll to position [343, 0]
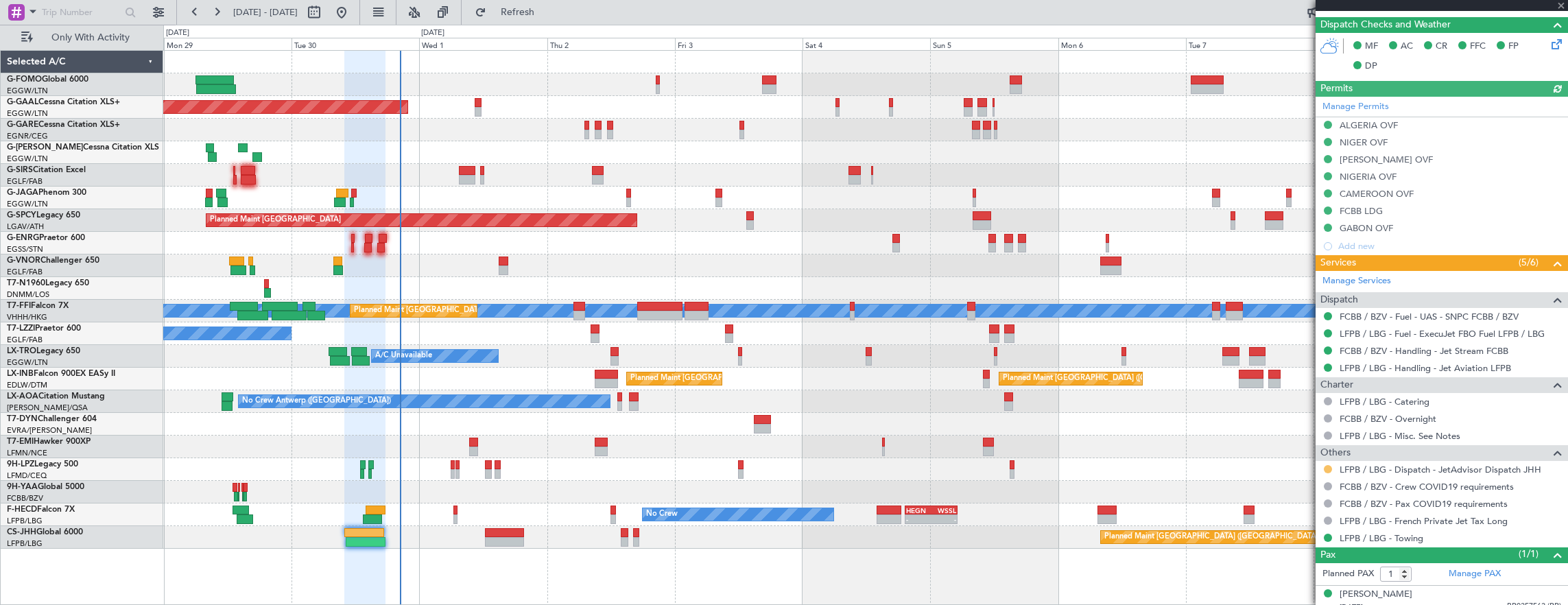
click at [1325, 465] on button at bounding box center [1327, 469] width 8 height 8
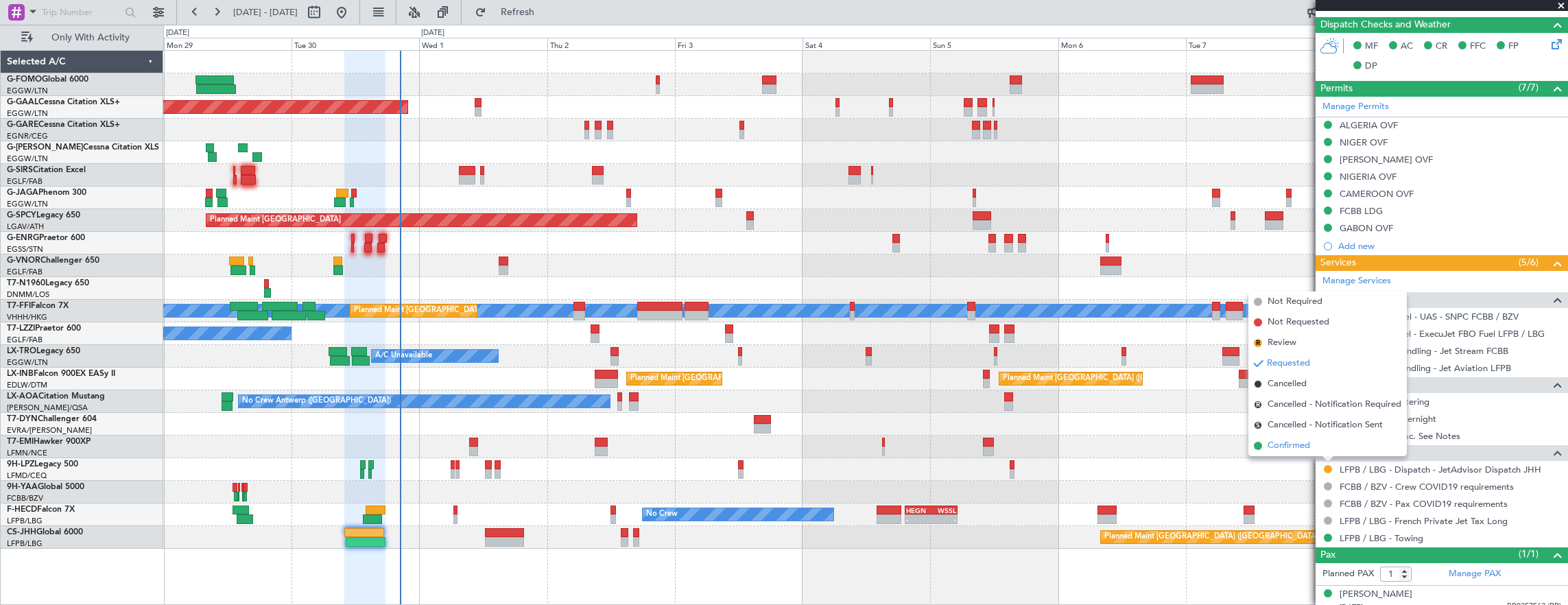
click at [1301, 444] on span "Confirmed" at bounding box center [1288, 446] width 43 height 14
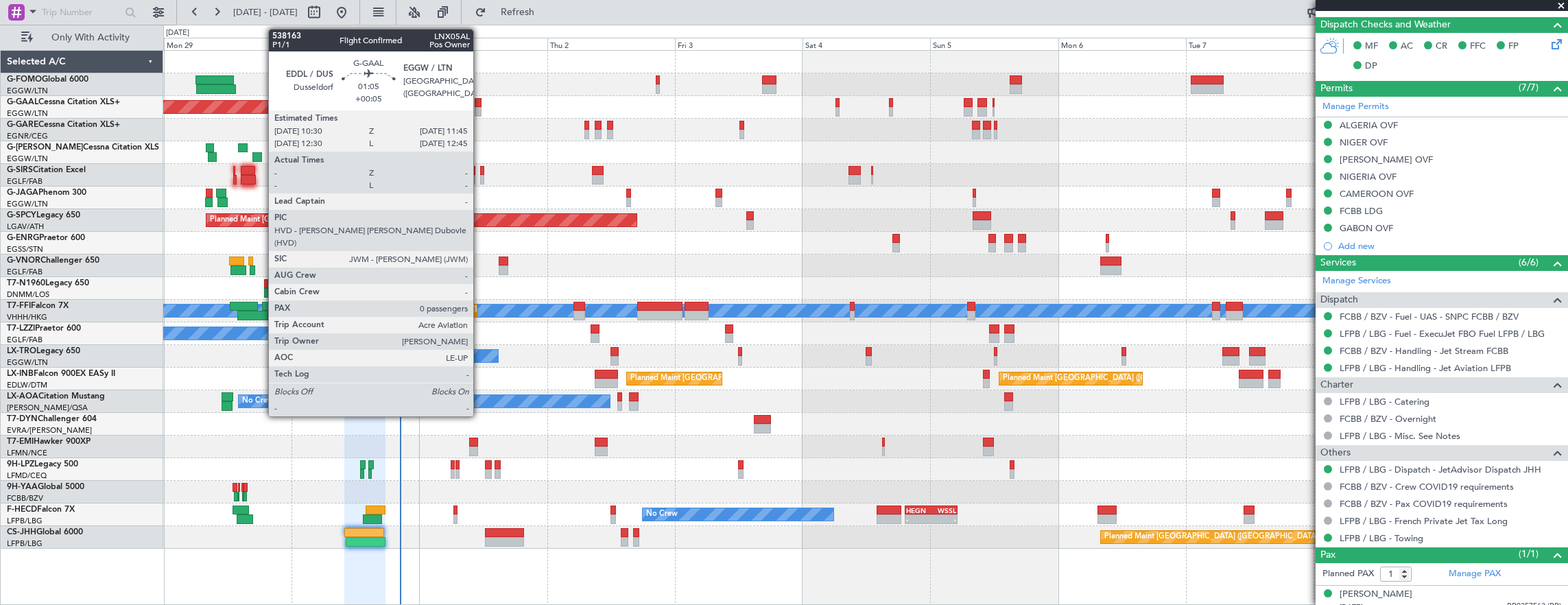
click at [479, 102] on div at bounding box center [478, 102] width 7 height 9
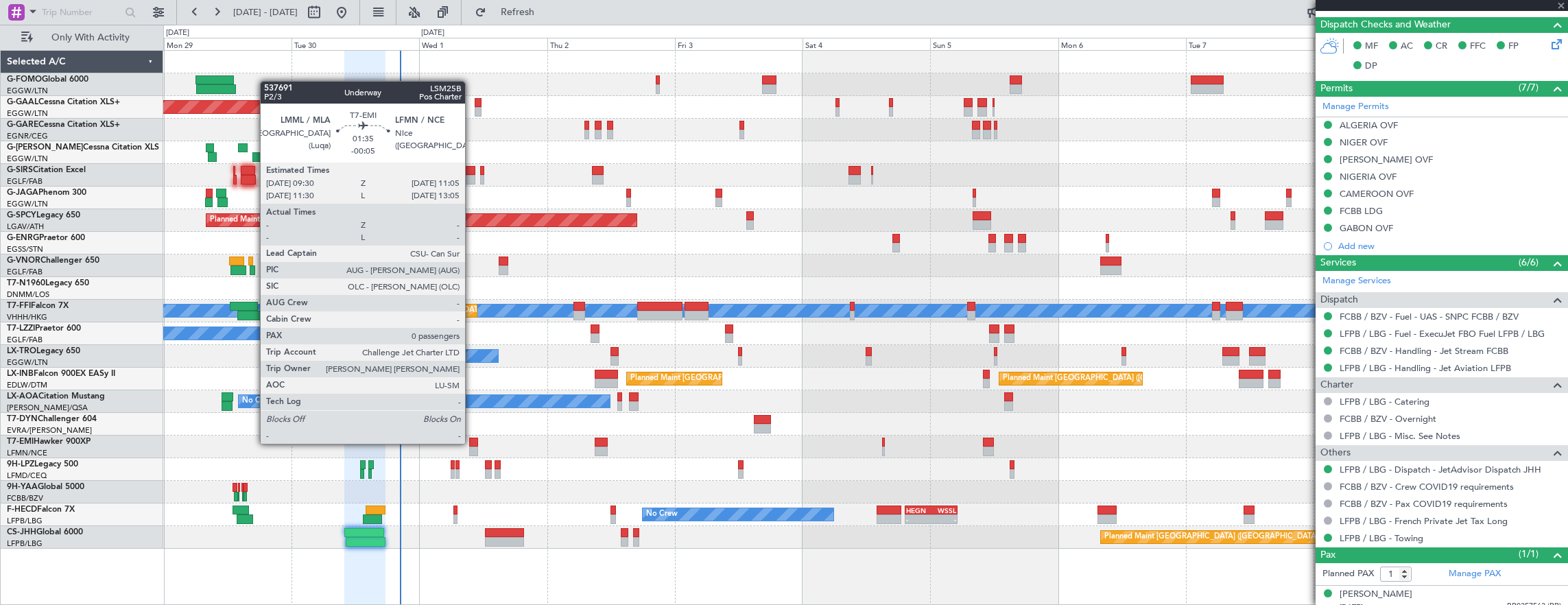
type input "+00:05"
type input "0"
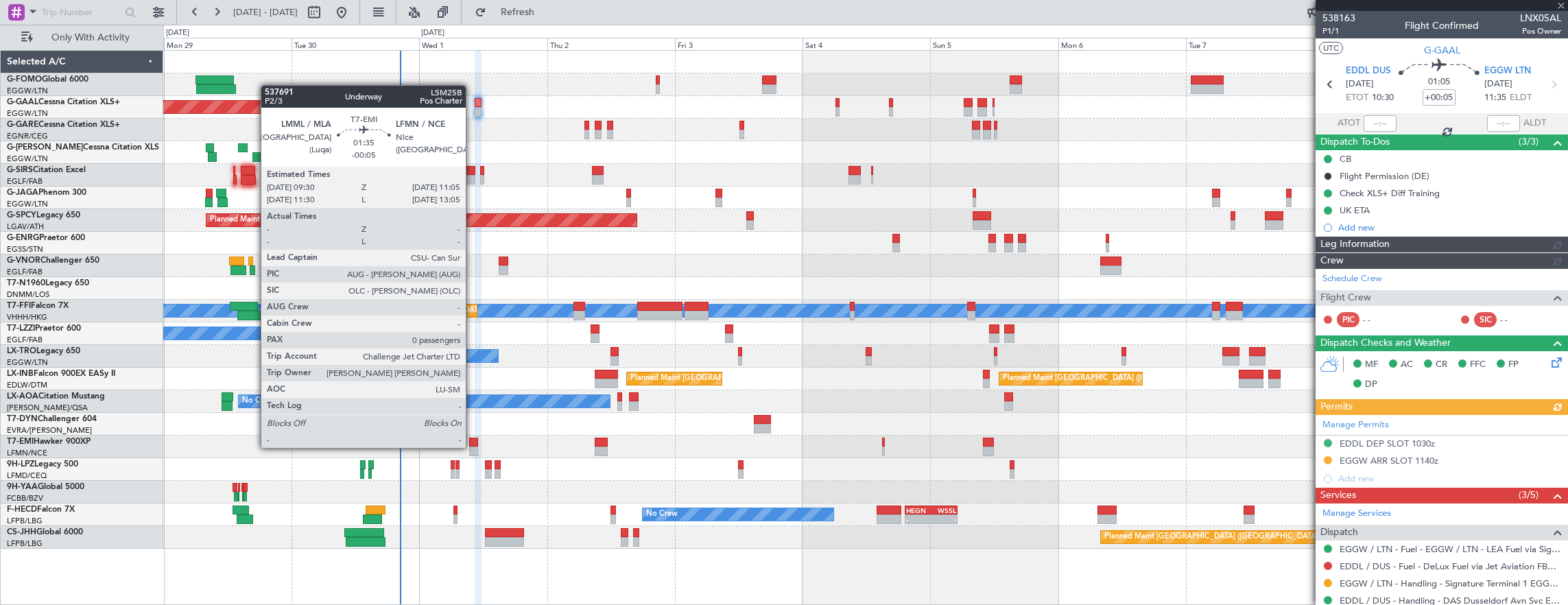
click at [472, 446] on div at bounding box center [474, 451] width 9 height 9
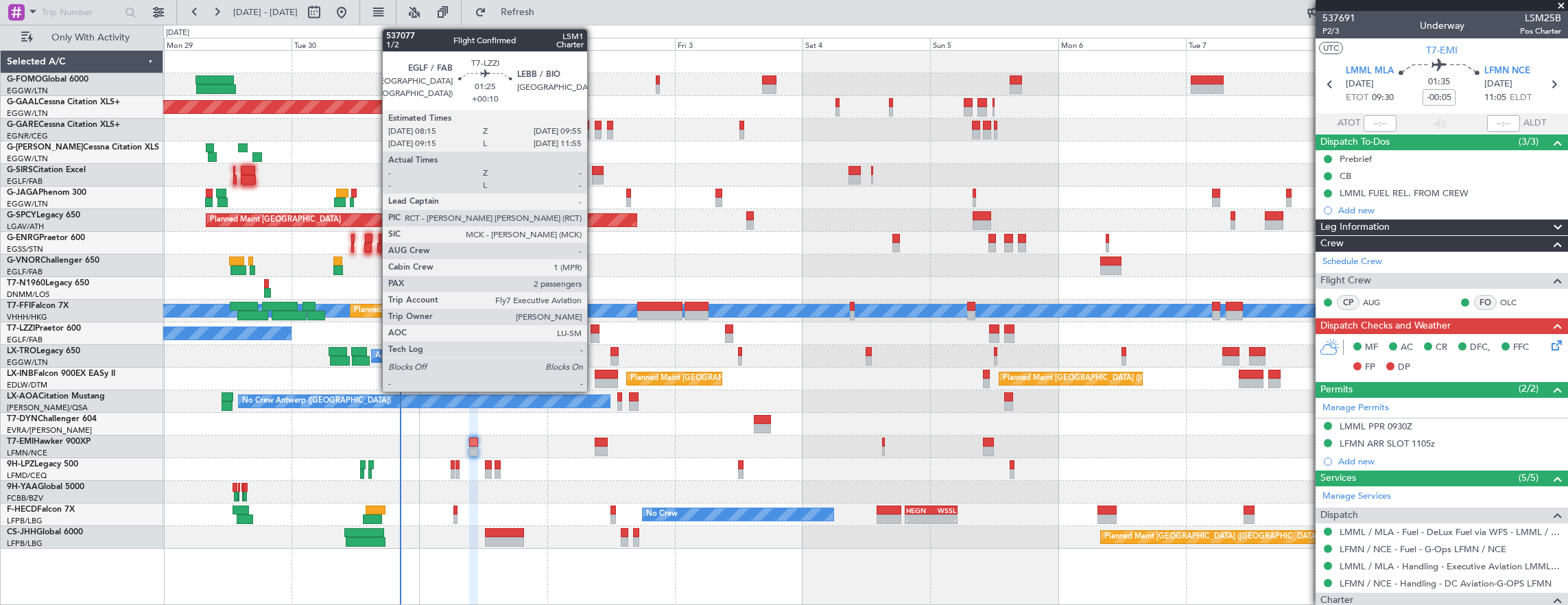
click at [594, 333] on div at bounding box center [595, 337] width 9 height 9
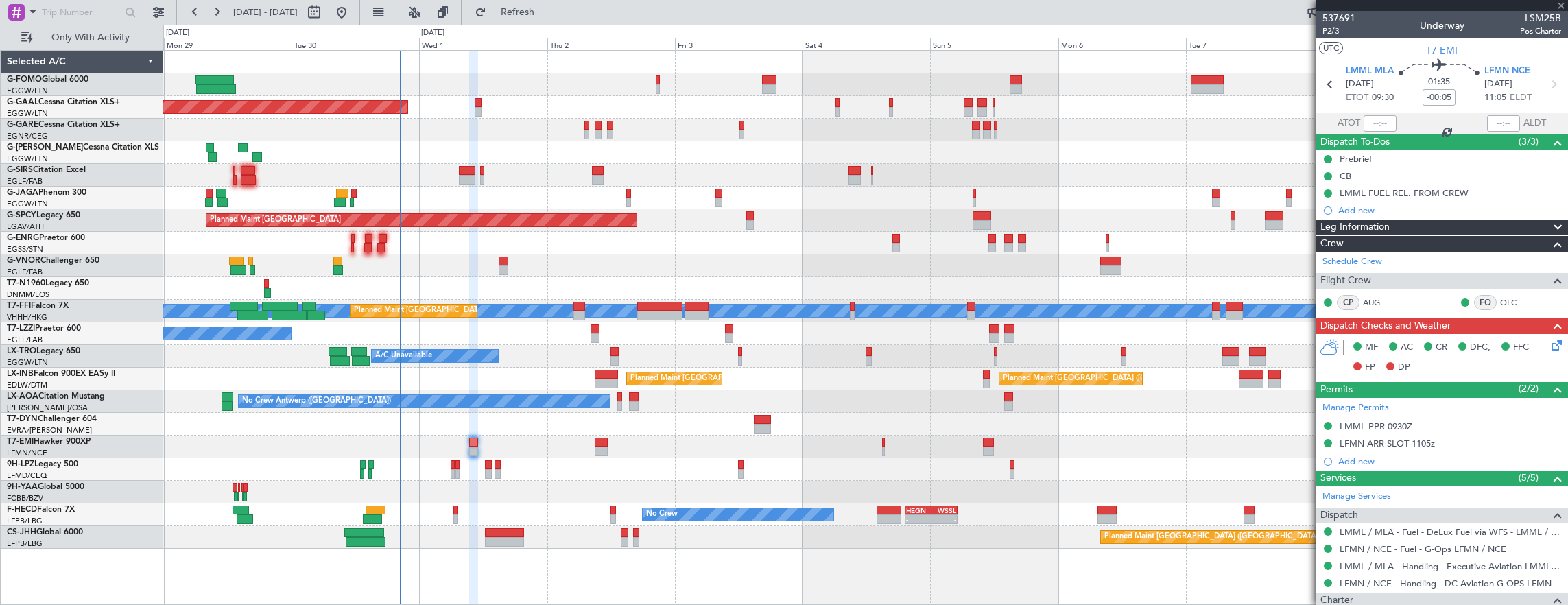
type input "+00:10"
type input "2"
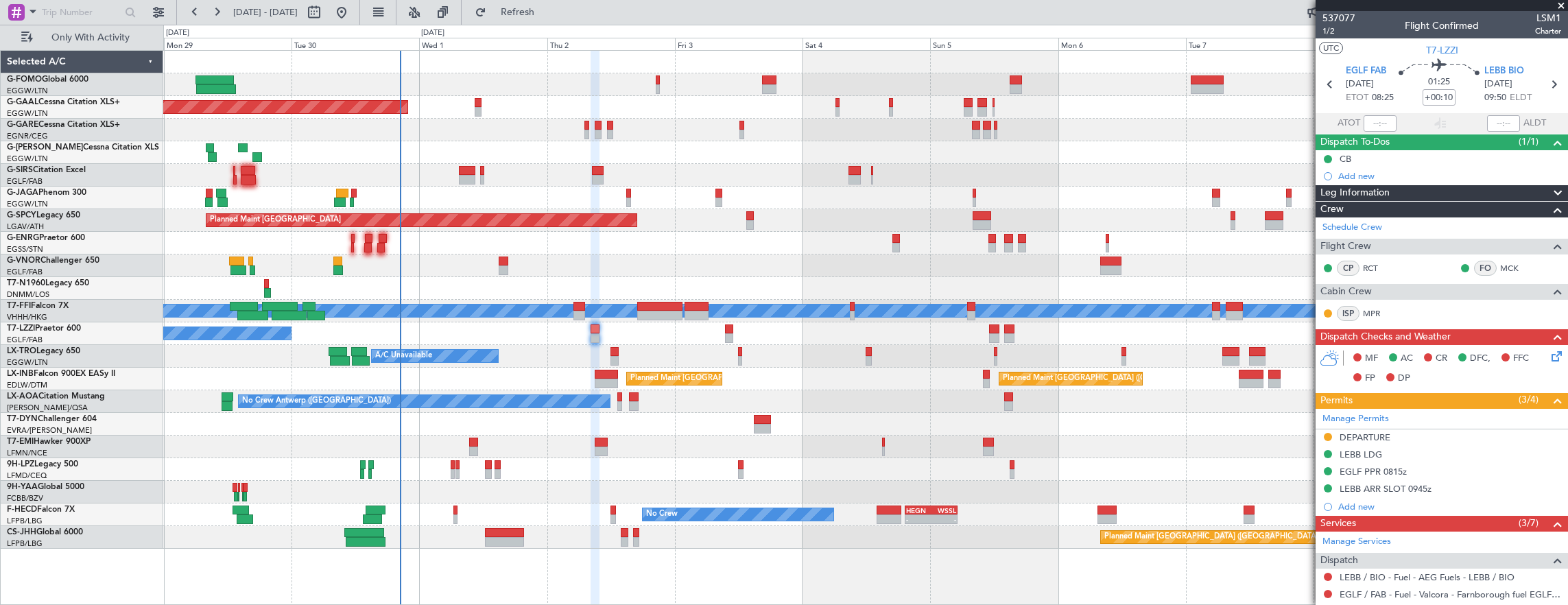
click at [474, 439] on div at bounding box center [474, 442] width 9 height 9
type input "-00:05"
type input "0"
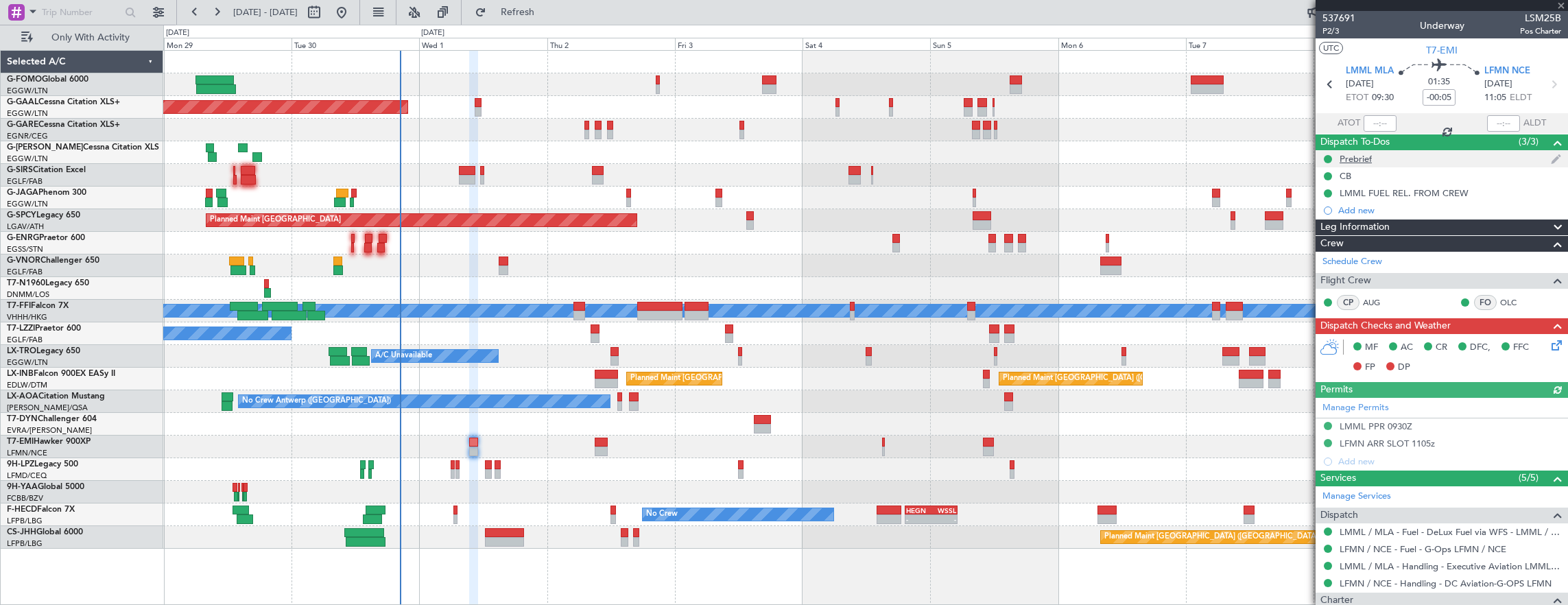
click at [1403, 162] on div "Prebrief" at bounding box center [1442, 159] width 252 height 17
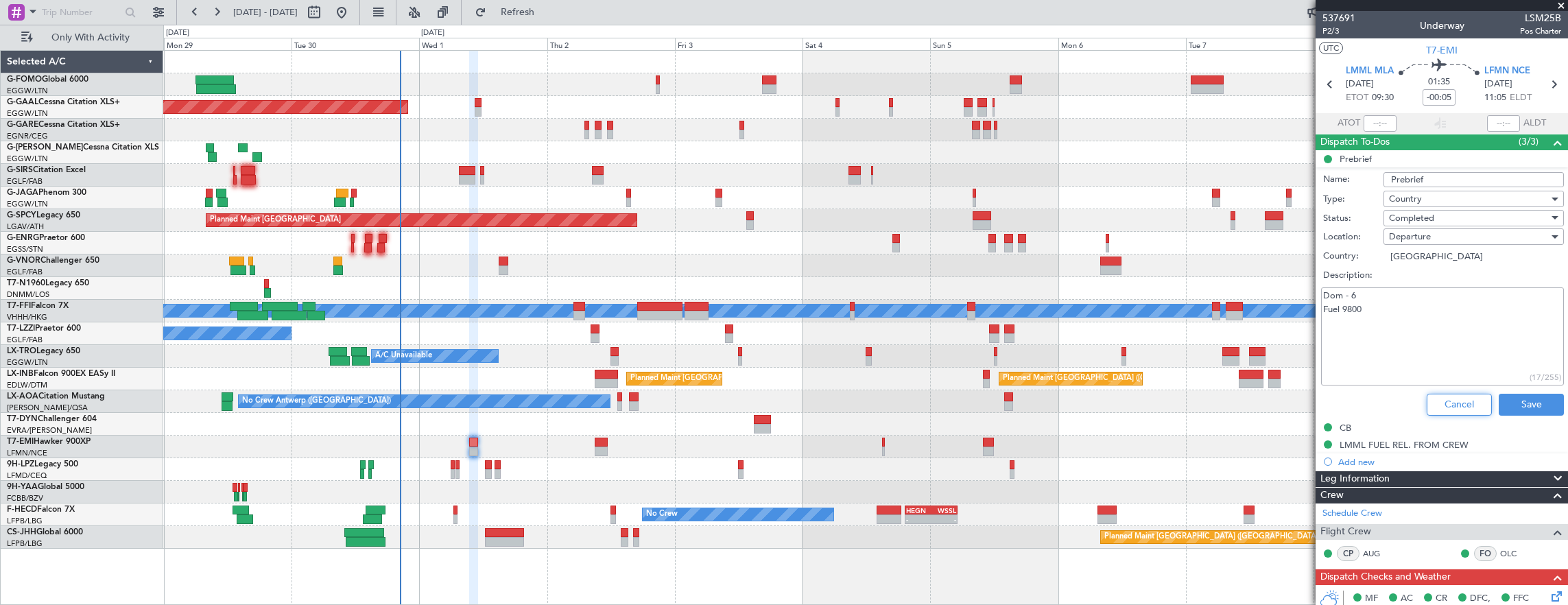
click at [1449, 399] on button "Cancel" at bounding box center [1459, 405] width 65 height 22
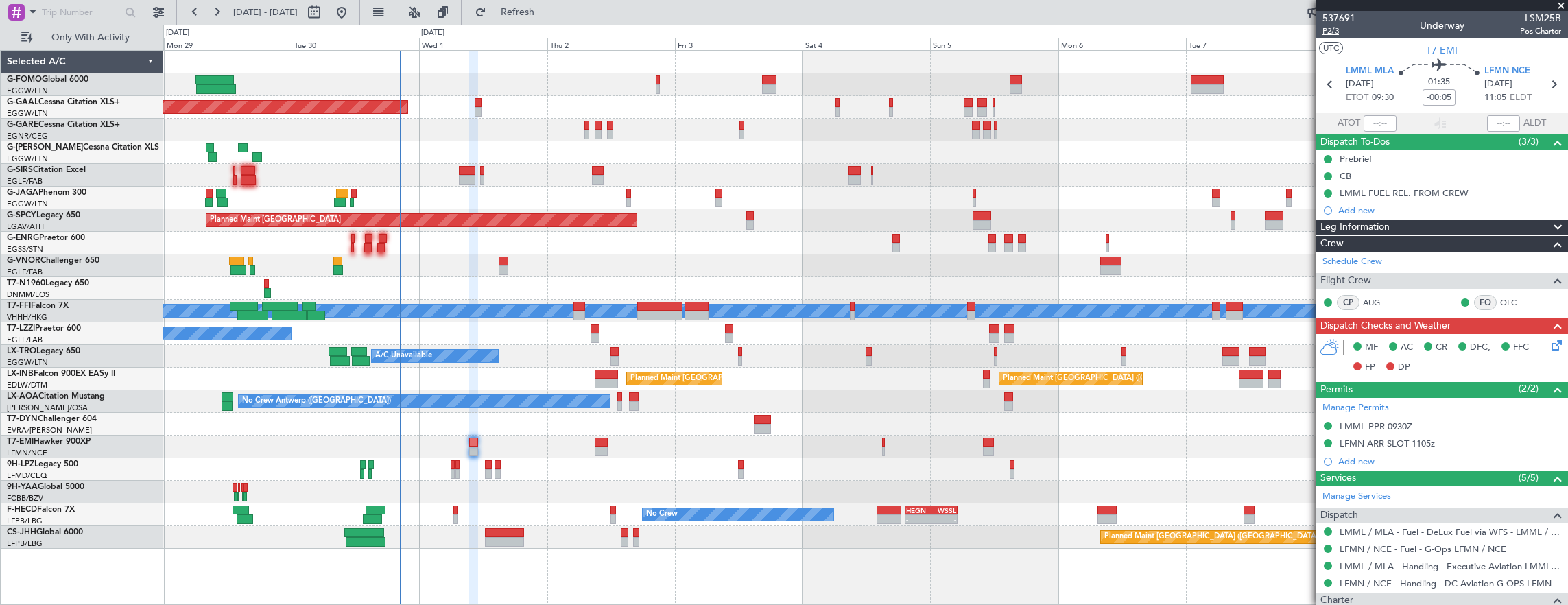
click at [1344, 30] on span "P2/3" at bounding box center [1339, 31] width 33 height 12
click at [1433, 105] on input "-00:05" at bounding box center [1439, 97] width 33 height 17
type input "+00:00"
click at [1337, 28] on span "P2/3" at bounding box center [1339, 31] width 33 height 12
click at [1336, 28] on mat-tooltip-component "Trip Number" at bounding box center [1338, 43] width 68 height 36
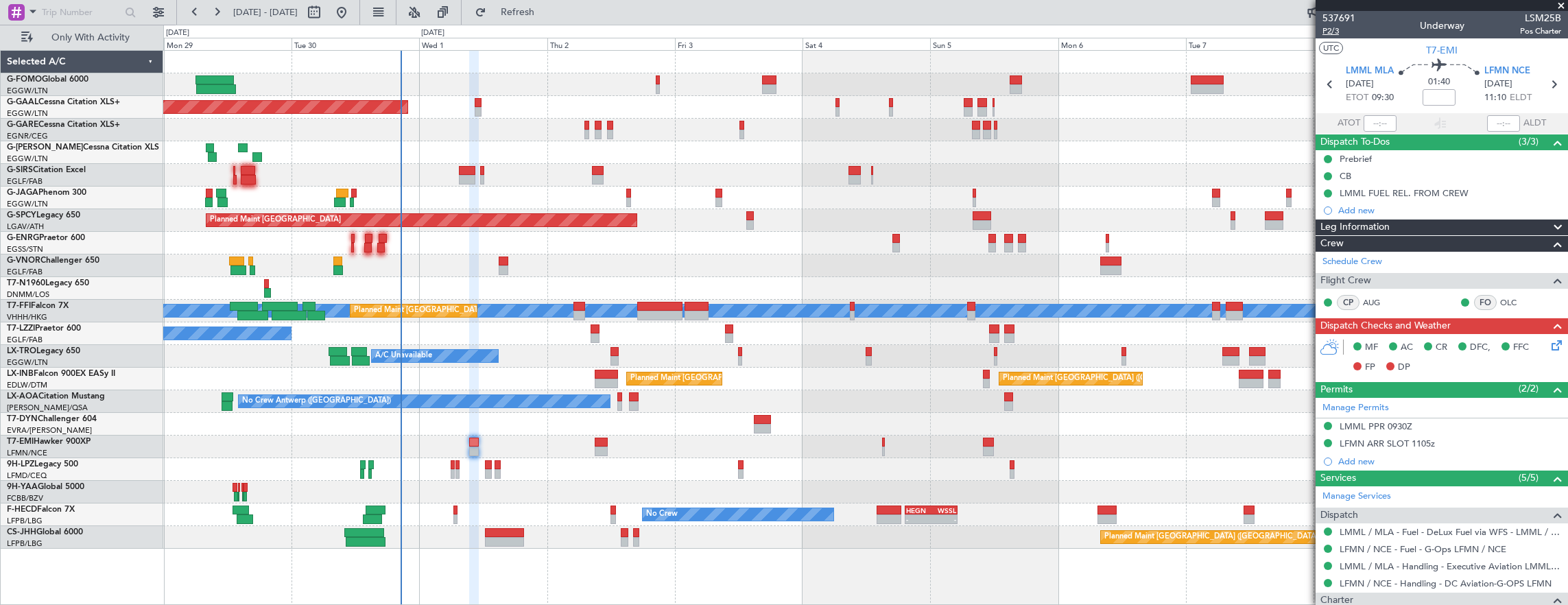
click at [1336, 35] on span "P2/3" at bounding box center [1339, 31] width 33 height 12
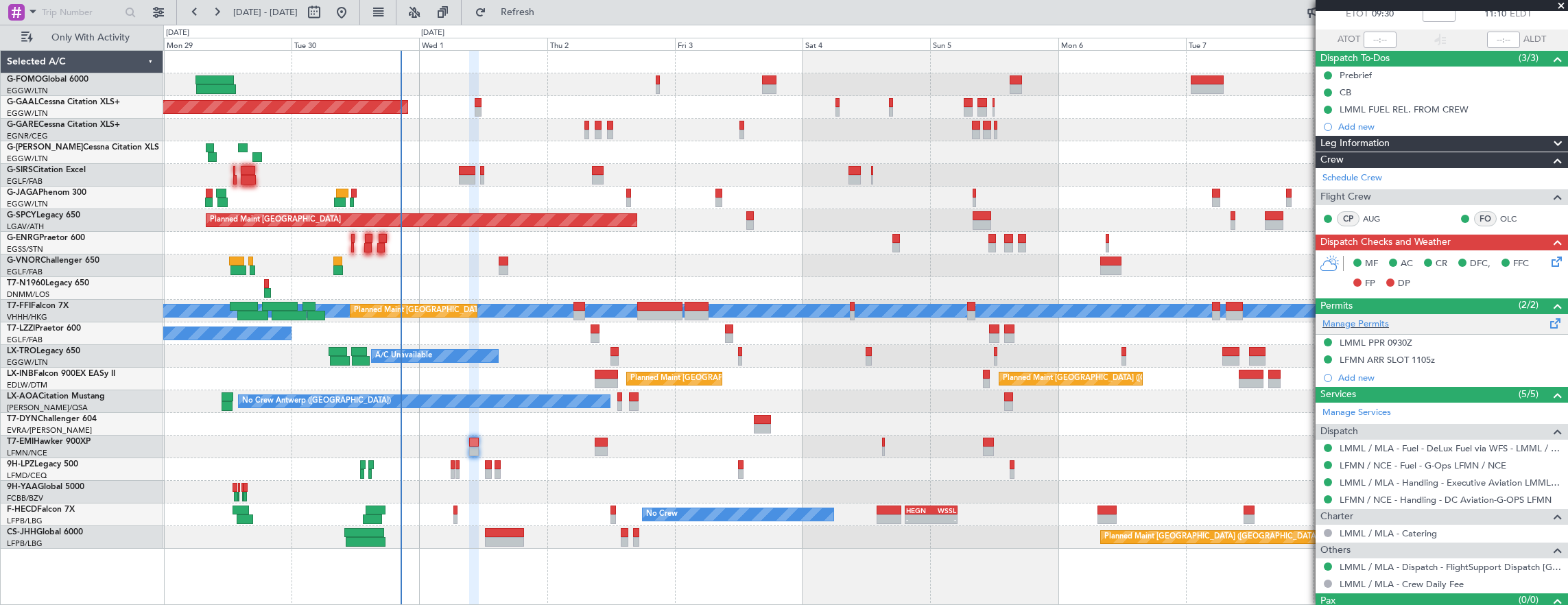
scroll to position [106, 0]
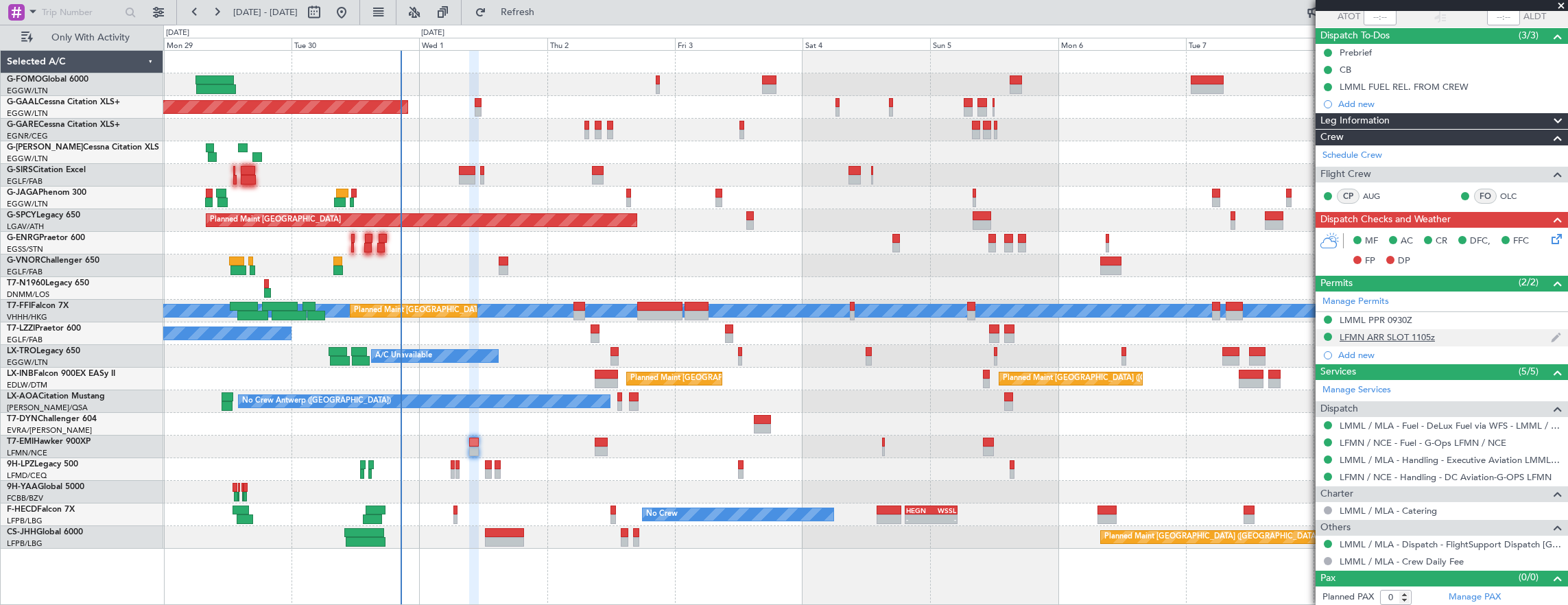
click at [1484, 336] on div "LFMN ARR SLOT 1105z" at bounding box center [1442, 338] width 252 height 17
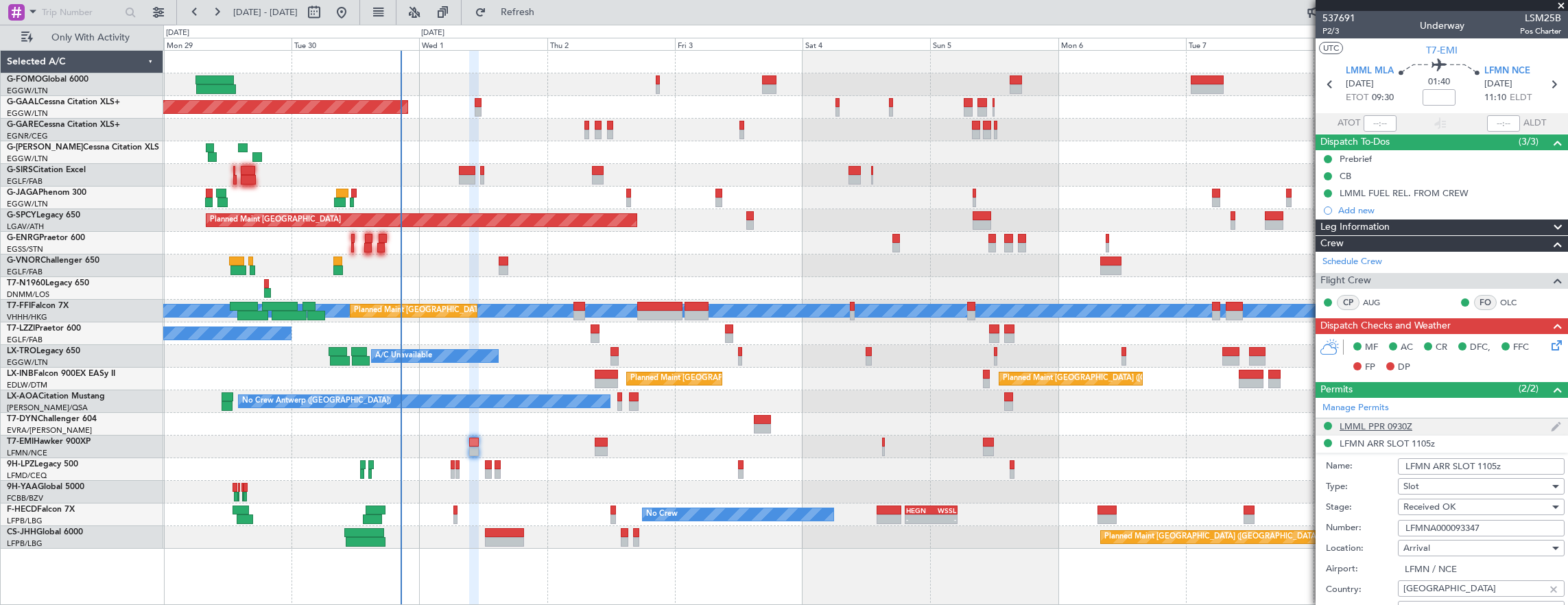
scroll to position [343, 0]
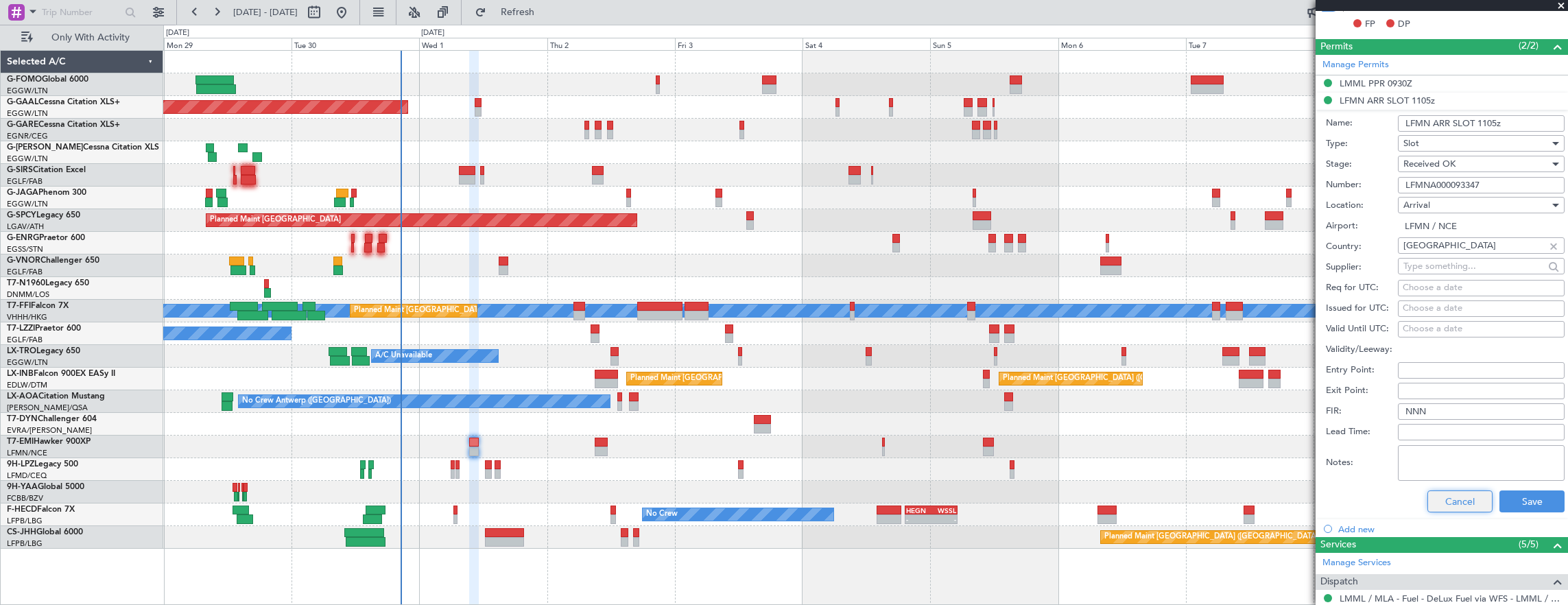
click at [1458, 497] on button "Cancel" at bounding box center [1460, 501] width 65 height 22
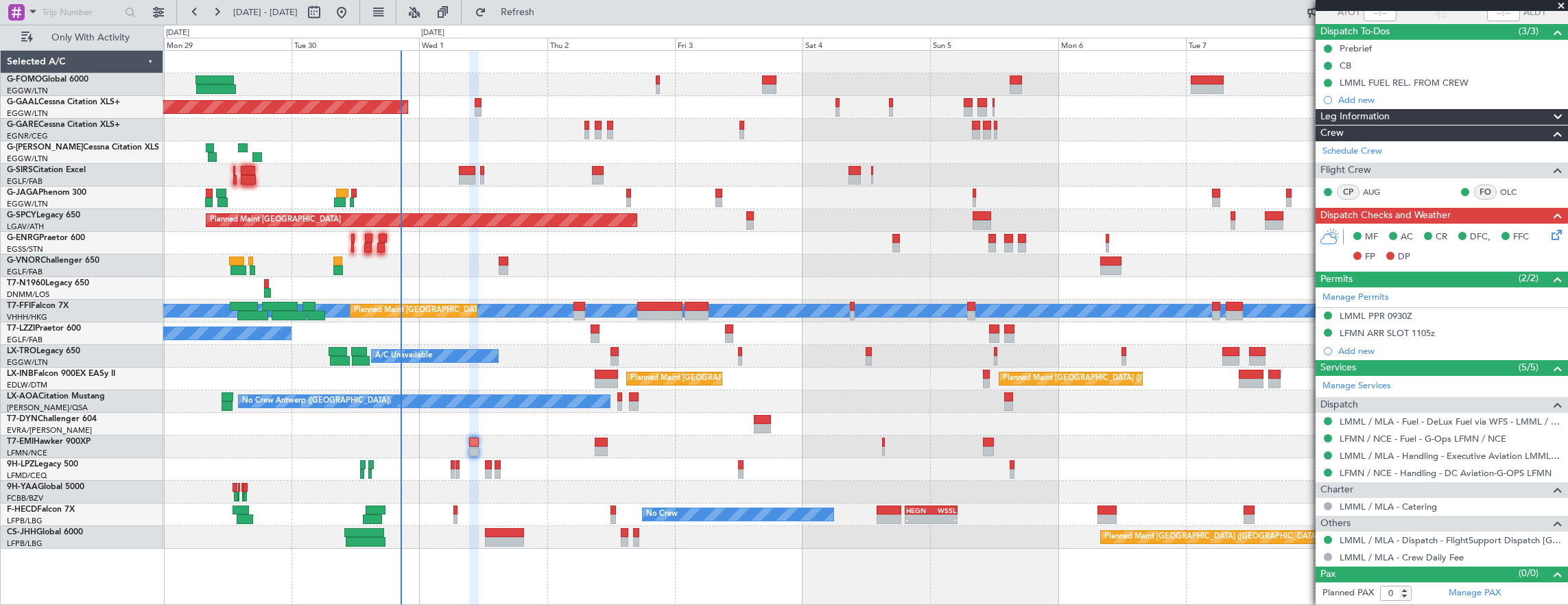
scroll to position [106, 0]
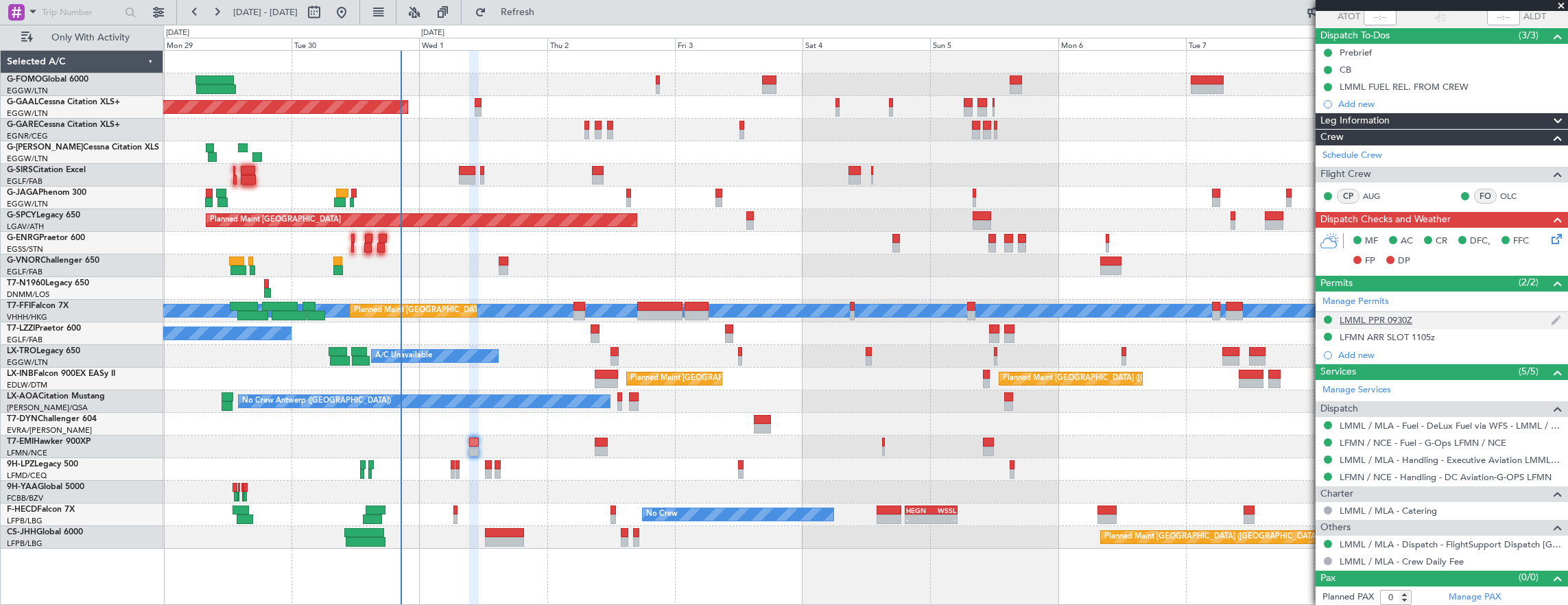
click at [1458, 318] on div "LMML PPR 0930Z" at bounding box center [1442, 321] width 252 height 17
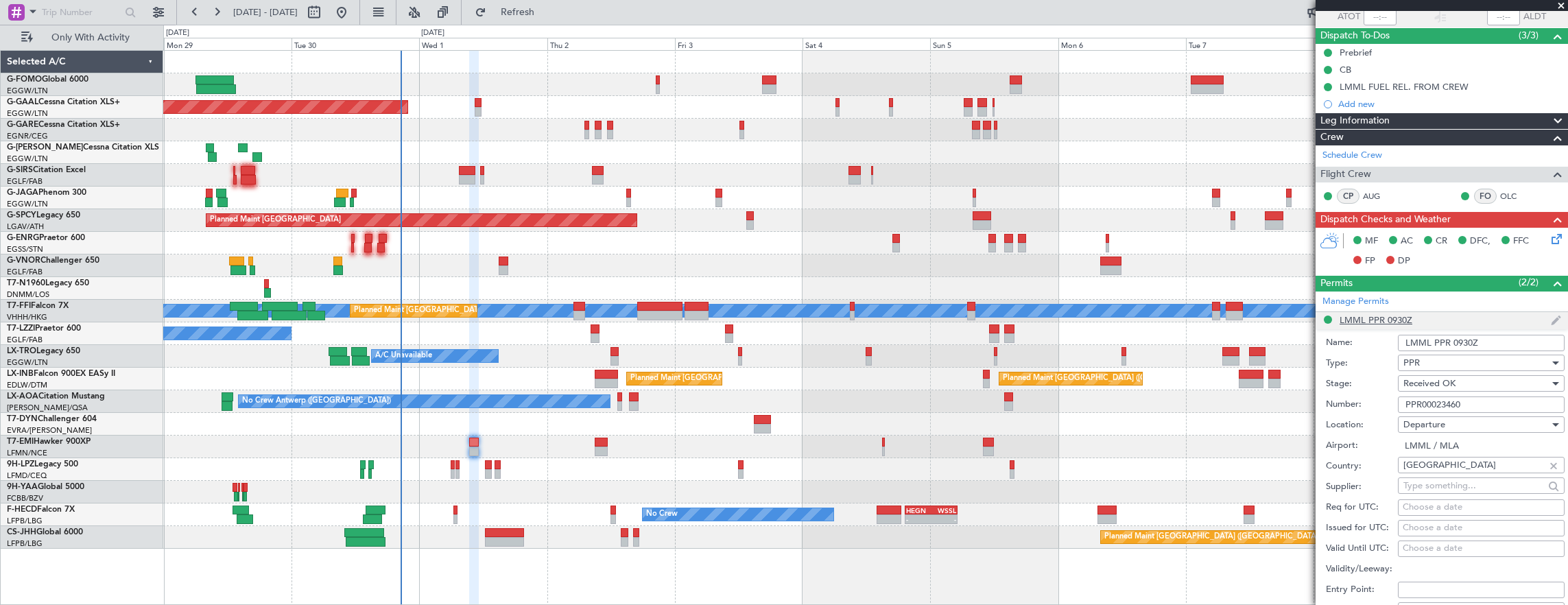
scroll to position [343, 0]
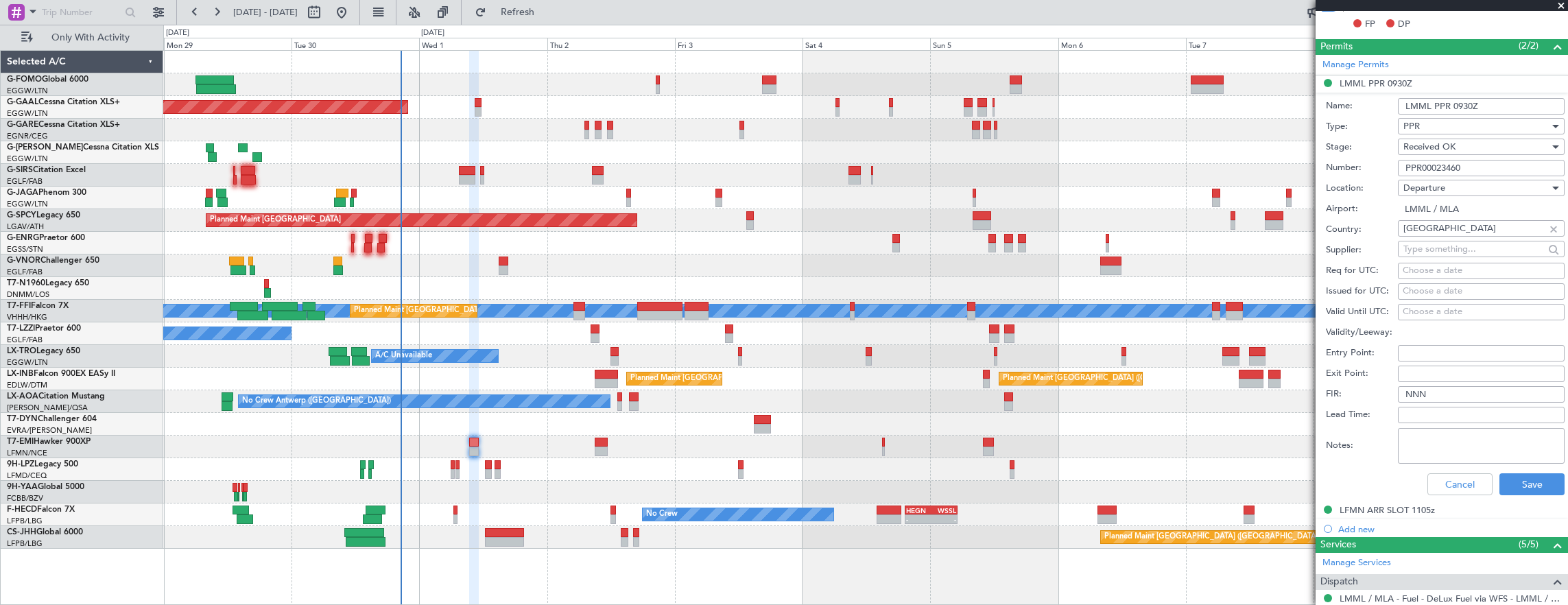
click at [1476, 163] on input "PPR00023460" at bounding box center [1481, 168] width 167 height 17
click at [1466, 470] on div "Cancel Save" at bounding box center [1445, 484] width 239 height 35
click at [1468, 474] on button "Cancel" at bounding box center [1460, 484] width 65 height 22
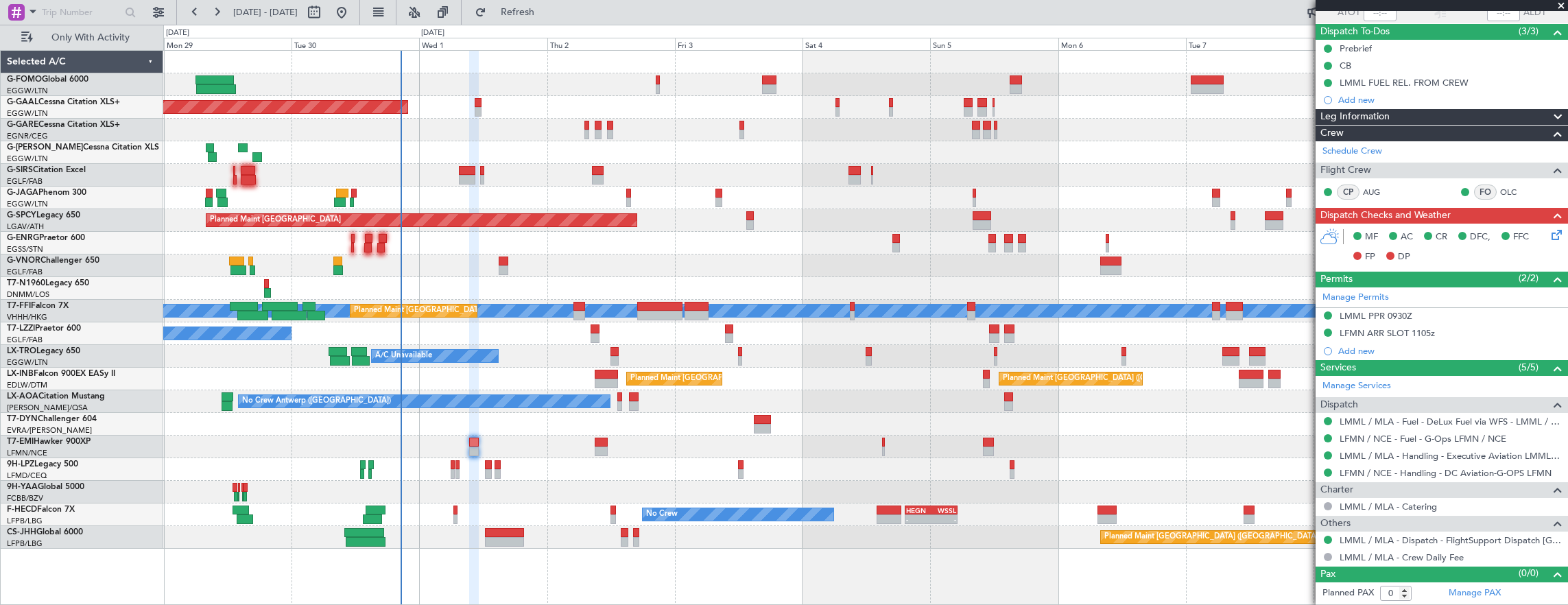
scroll to position [106, 0]
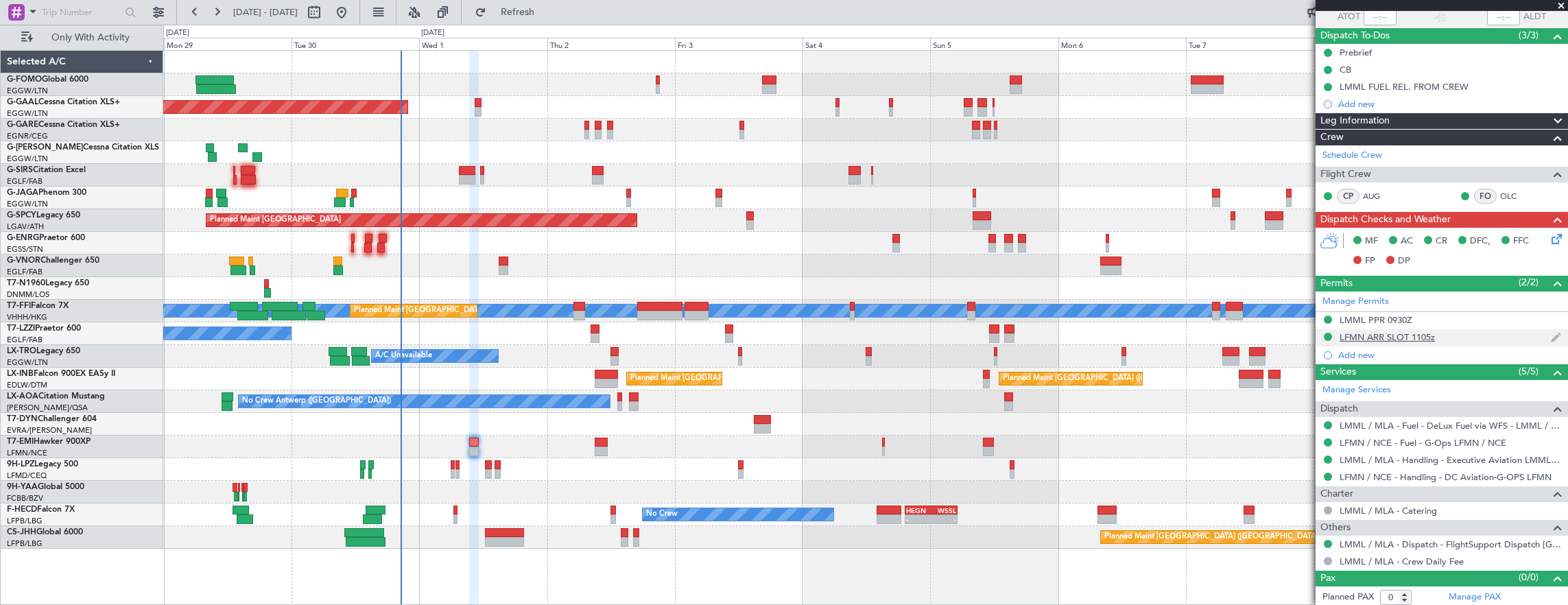
click at [1461, 336] on div "LFMN ARR SLOT 1105z" at bounding box center [1442, 338] width 252 height 17
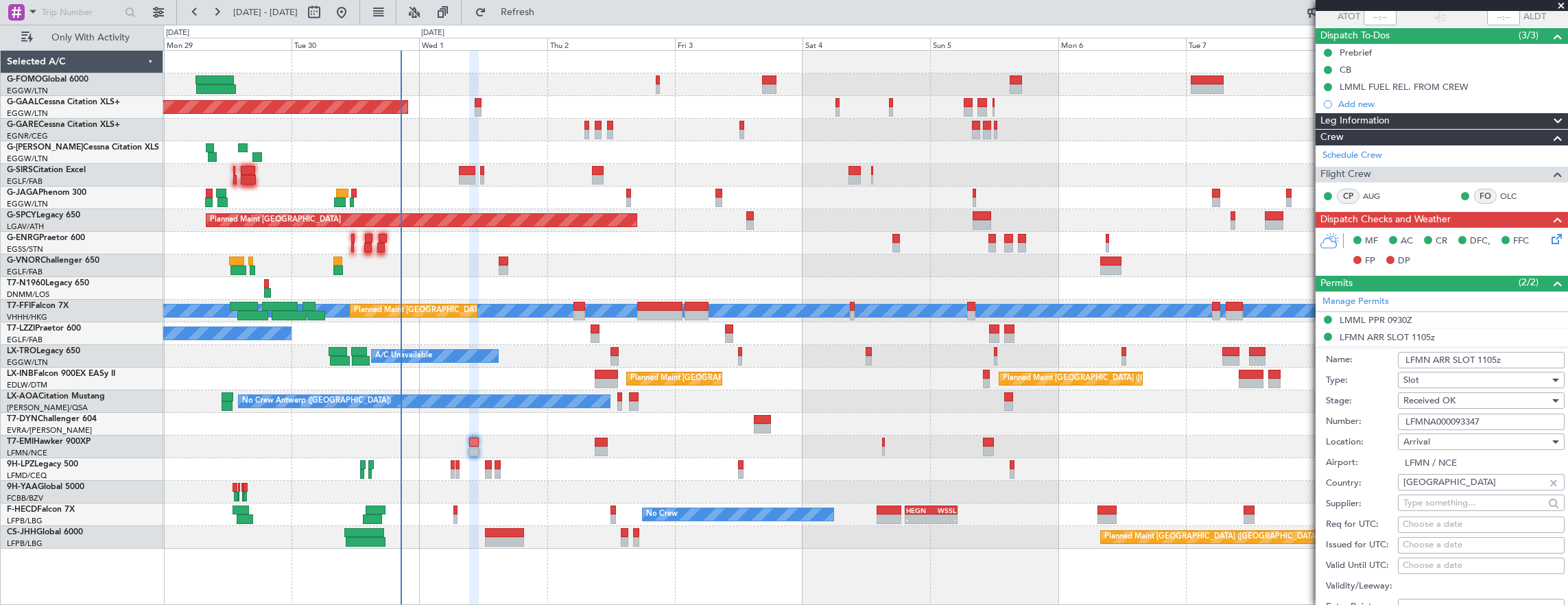
scroll to position [343, 0]
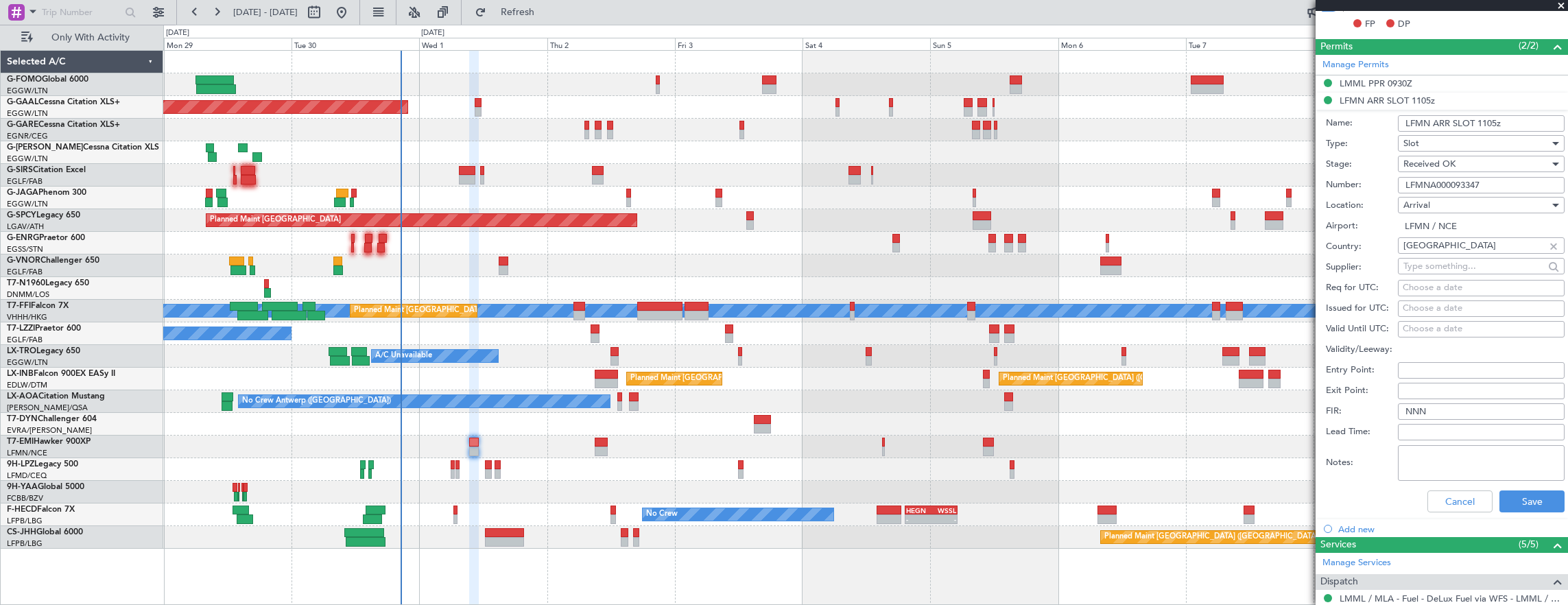
click at [1510, 180] on input "LFMNA000093347" at bounding box center [1481, 185] width 167 height 17
click at [1451, 494] on button "Cancel" at bounding box center [1460, 501] width 65 height 22
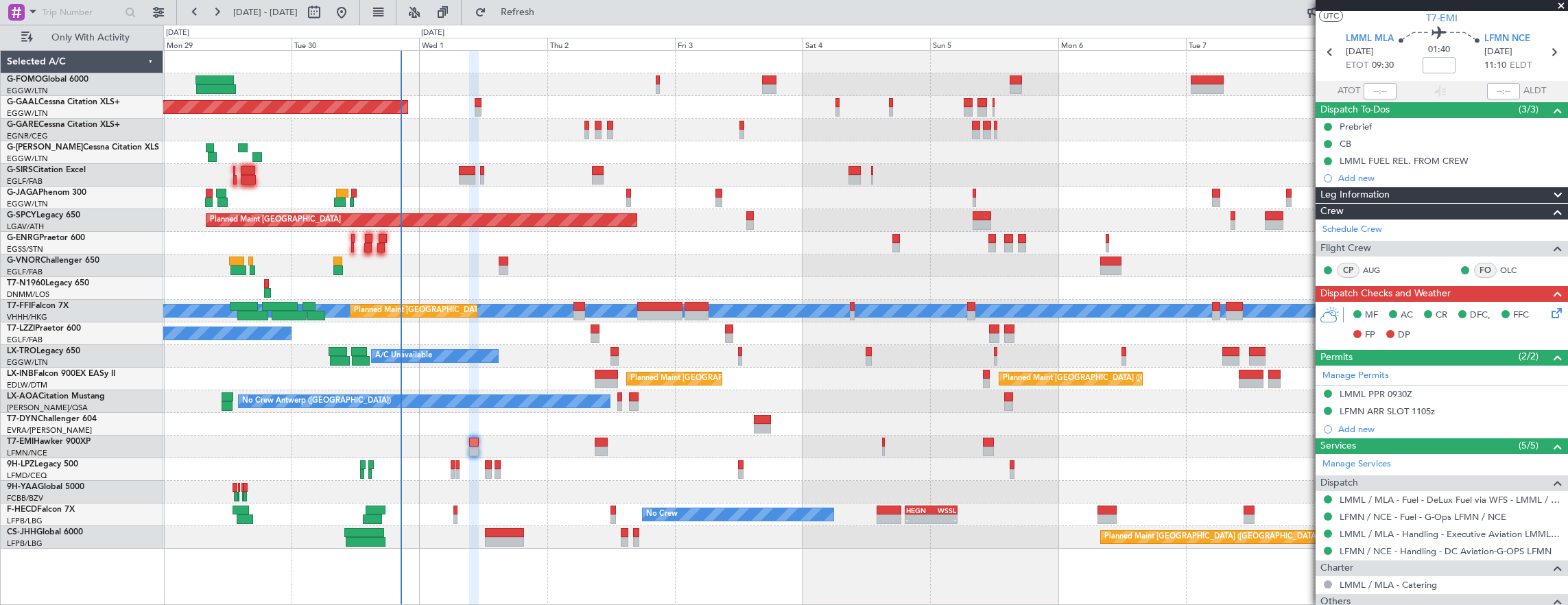
scroll to position [0, 0]
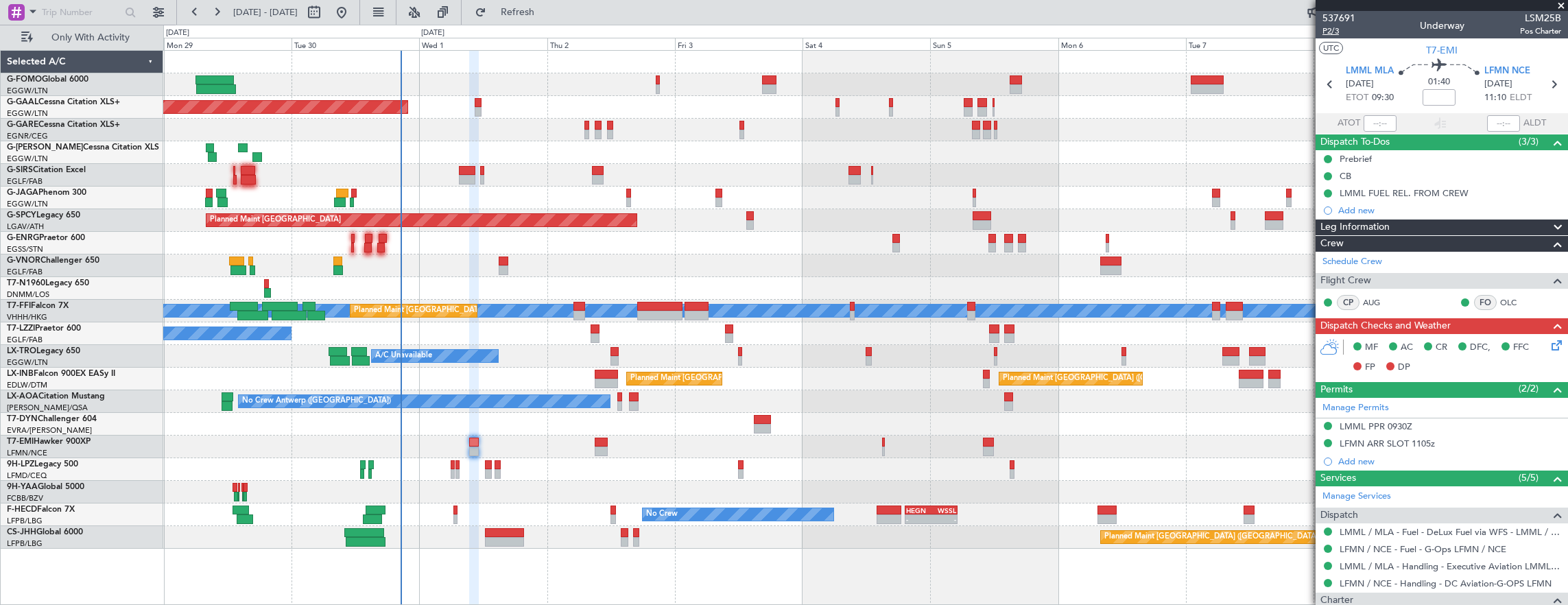
click at [1334, 32] on span "P2/3" at bounding box center [1339, 31] width 33 height 12
click at [1549, 345] on icon at bounding box center [1554, 343] width 11 height 11
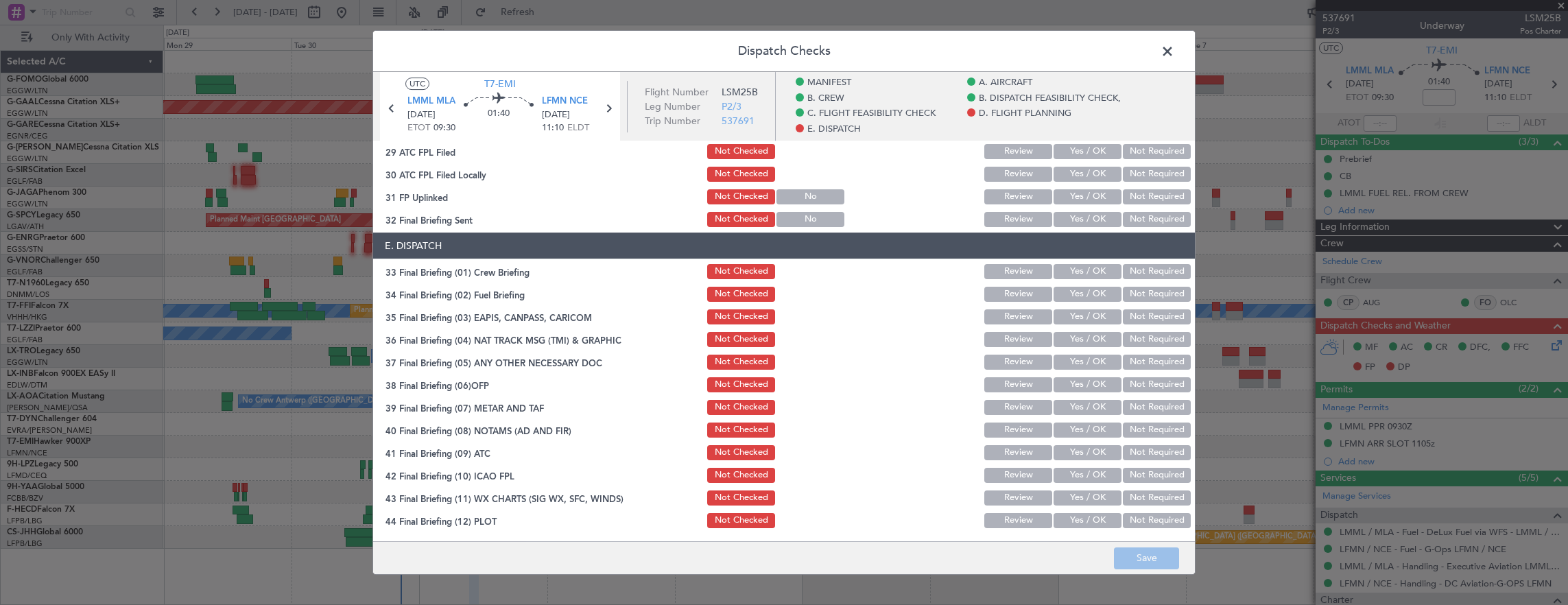
scroll to position [603, 0]
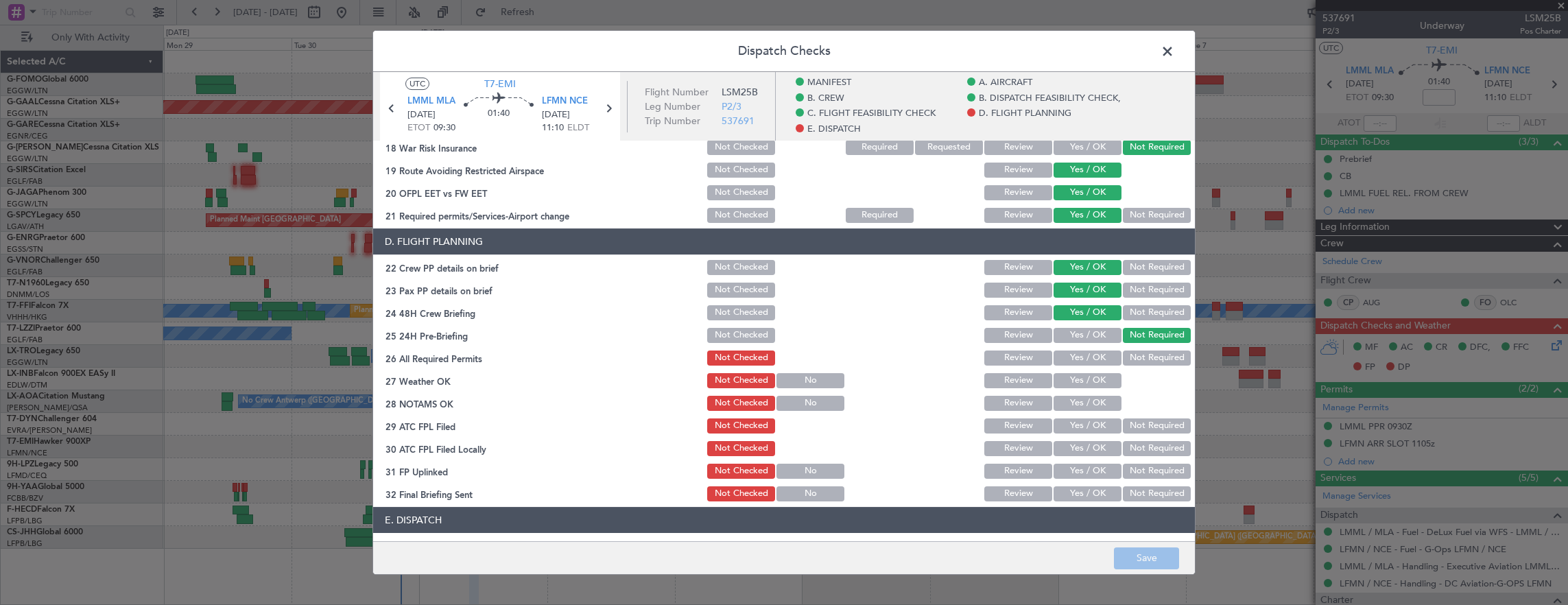
click at [1089, 362] on button "Yes / OK" at bounding box center [1087, 358] width 68 height 15
click at [1089, 377] on button "Yes / OK" at bounding box center [1087, 380] width 68 height 15
click at [1076, 402] on button "Yes / OK" at bounding box center [1087, 403] width 68 height 15
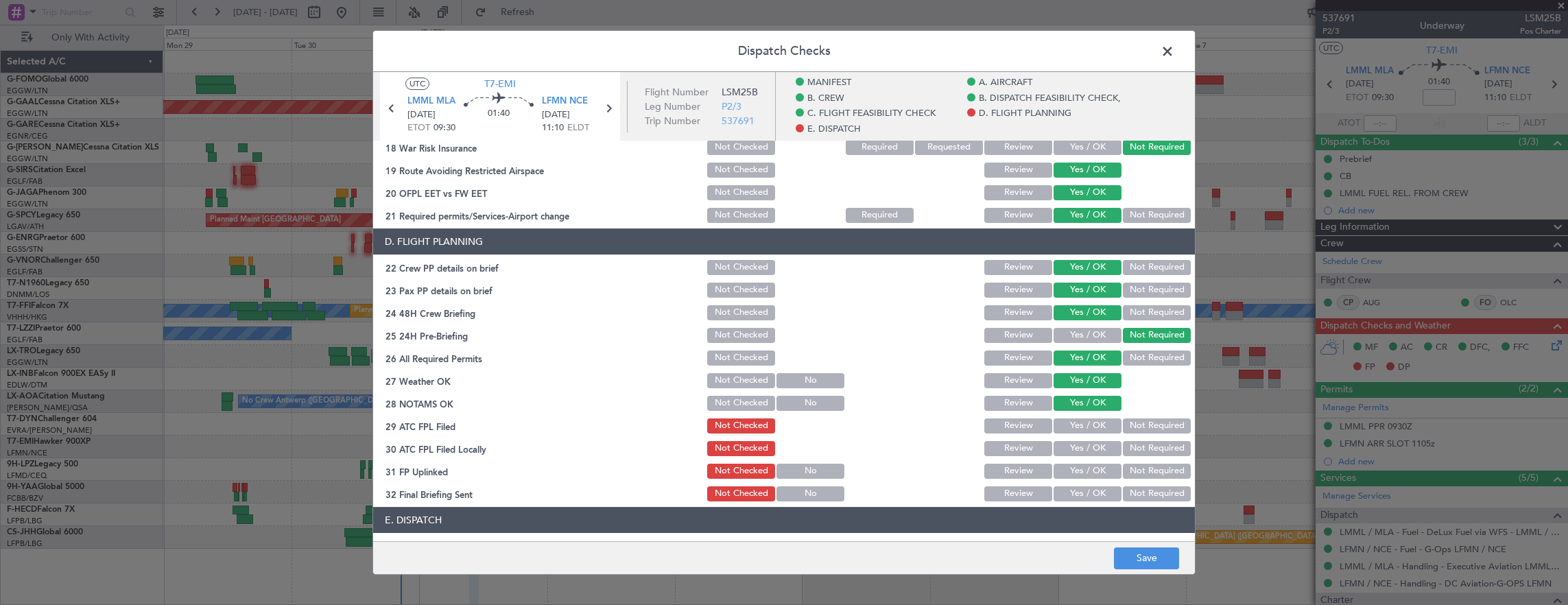
click at [1074, 425] on button "Yes / OK" at bounding box center [1087, 425] width 68 height 15
click at [1130, 447] on button "Not Required" at bounding box center [1156, 449] width 68 height 15
click at [1076, 464] on button "Yes / OK" at bounding box center [1087, 471] width 68 height 15
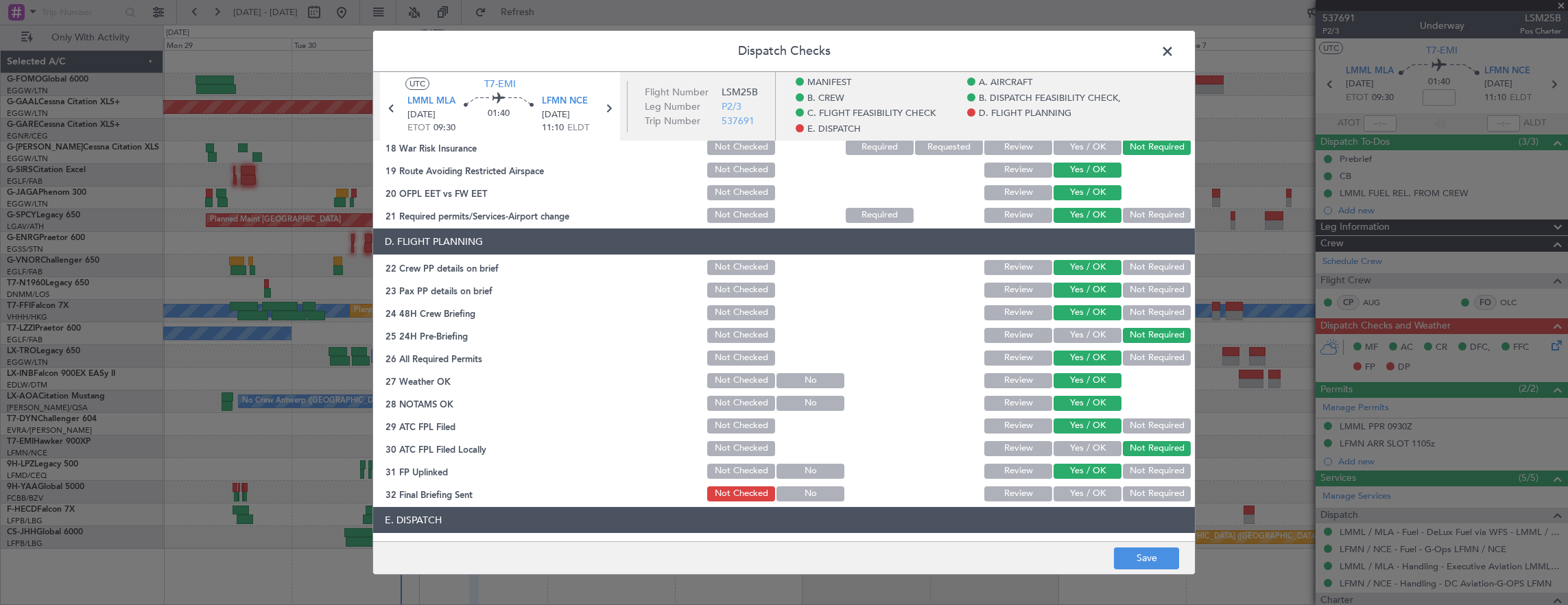
click at [1142, 495] on button "Not Required" at bounding box center [1156, 493] width 68 height 15
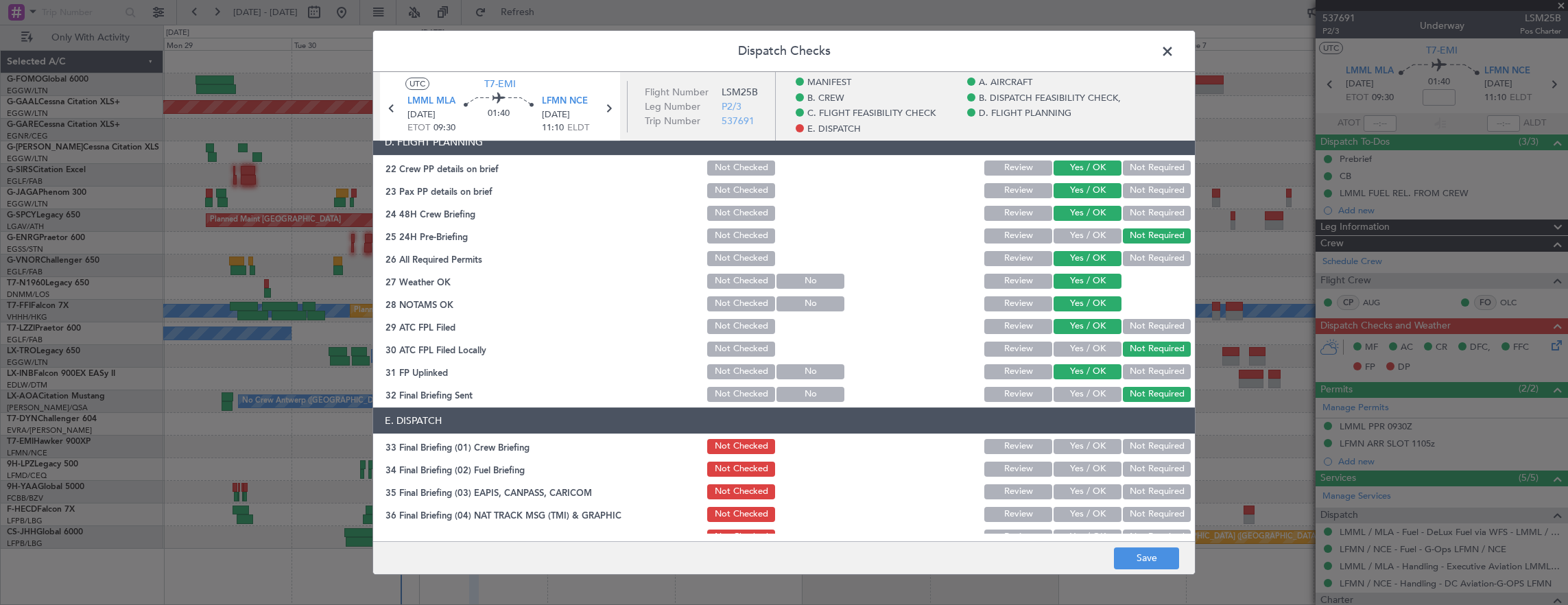
scroll to position [740, 0]
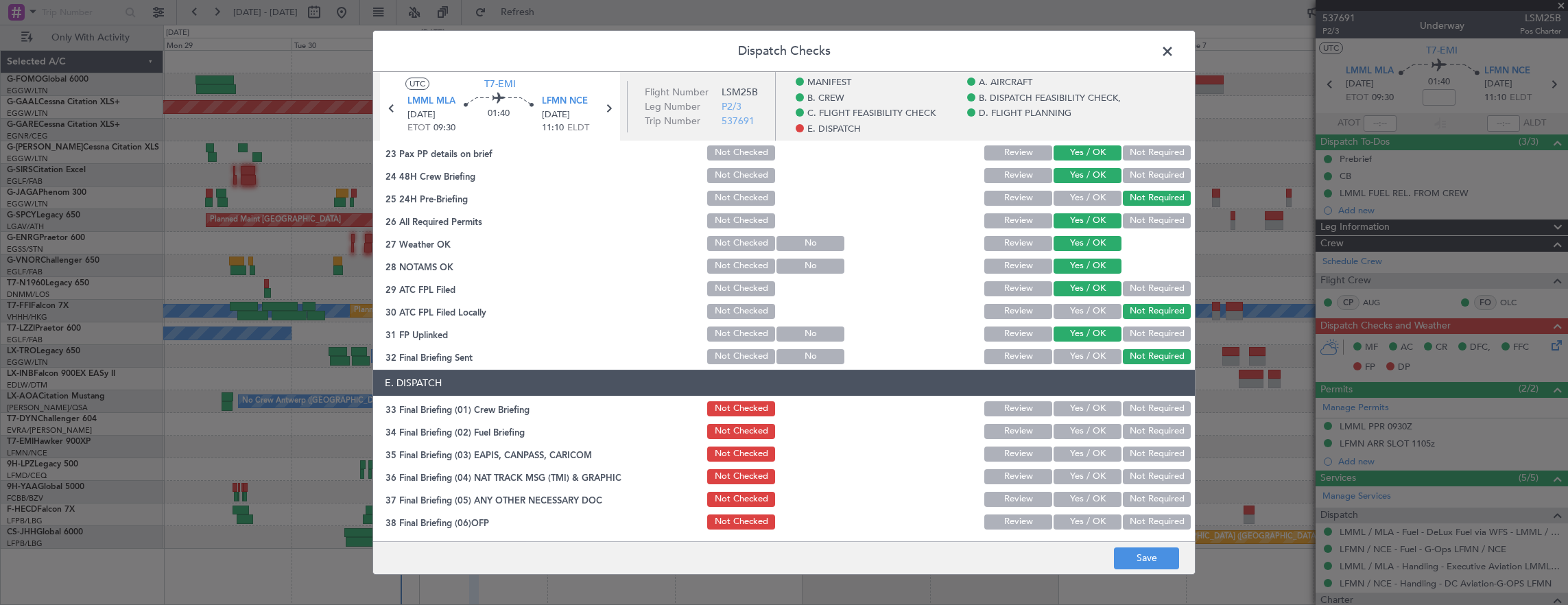
drag, startPoint x: 1079, startPoint y: 405, endPoint x: 1083, endPoint y: 416, distance: 11.7
click at [1079, 405] on button "Yes / OK" at bounding box center [1087, 408] width 68 height 15
click at [1085, 419] on section "E. DISPATCH 33 Final Briefing (01) Crew Briefing Not Checked Review Yes / OK No…" at bounding box center [784, 518] width 822 height 298
drag, startPoint x: 1085, startPoint y: 419, endPoint x: 1089, endPoint y: 446, distance: 27.3
click at [1084, 436] on button "Yes / OK" at bounding box center [1087, 431] width 68 height 15
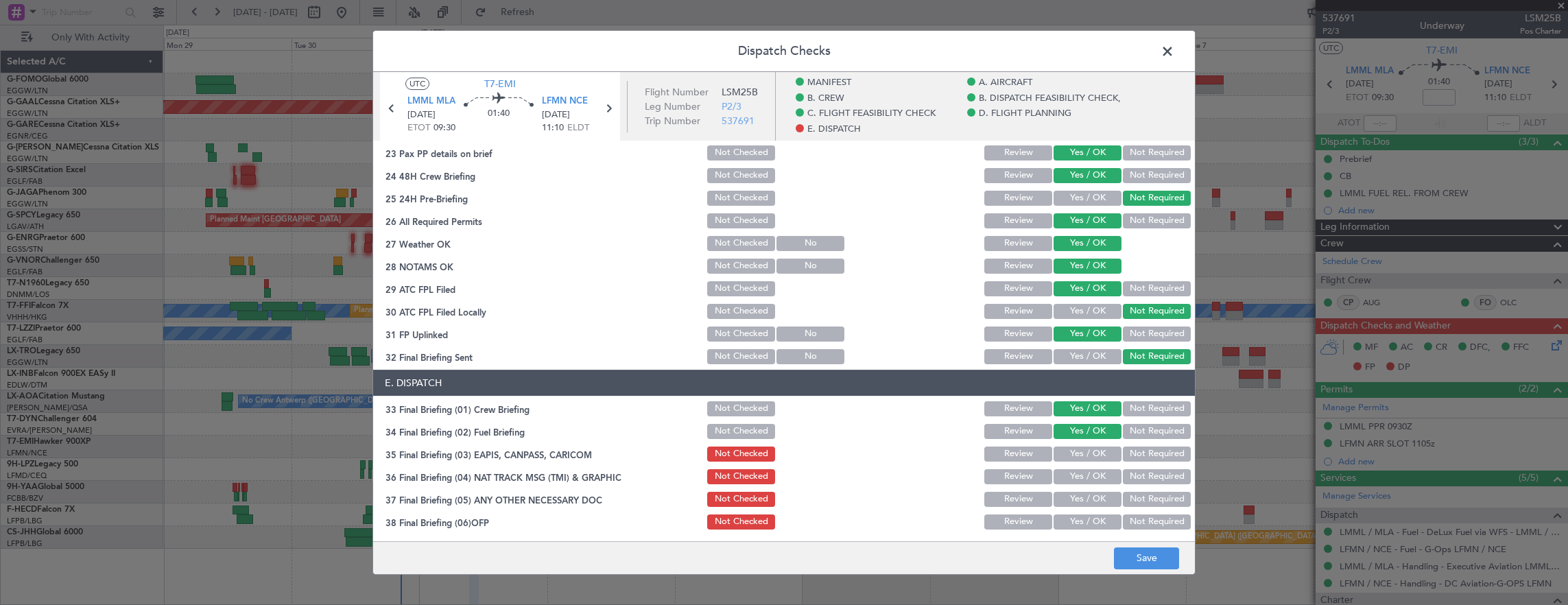
click at [1154, 461] on div "Not Required" at bounding box center [1155, 454] width 69 height 19
click at [1149, 451] on button "Not Required" at bounding box center [1156, 454] width 68 height 15
click at [1145, 472] on button "Not Required" at bounding box center [1156, 477] width 68 height 15
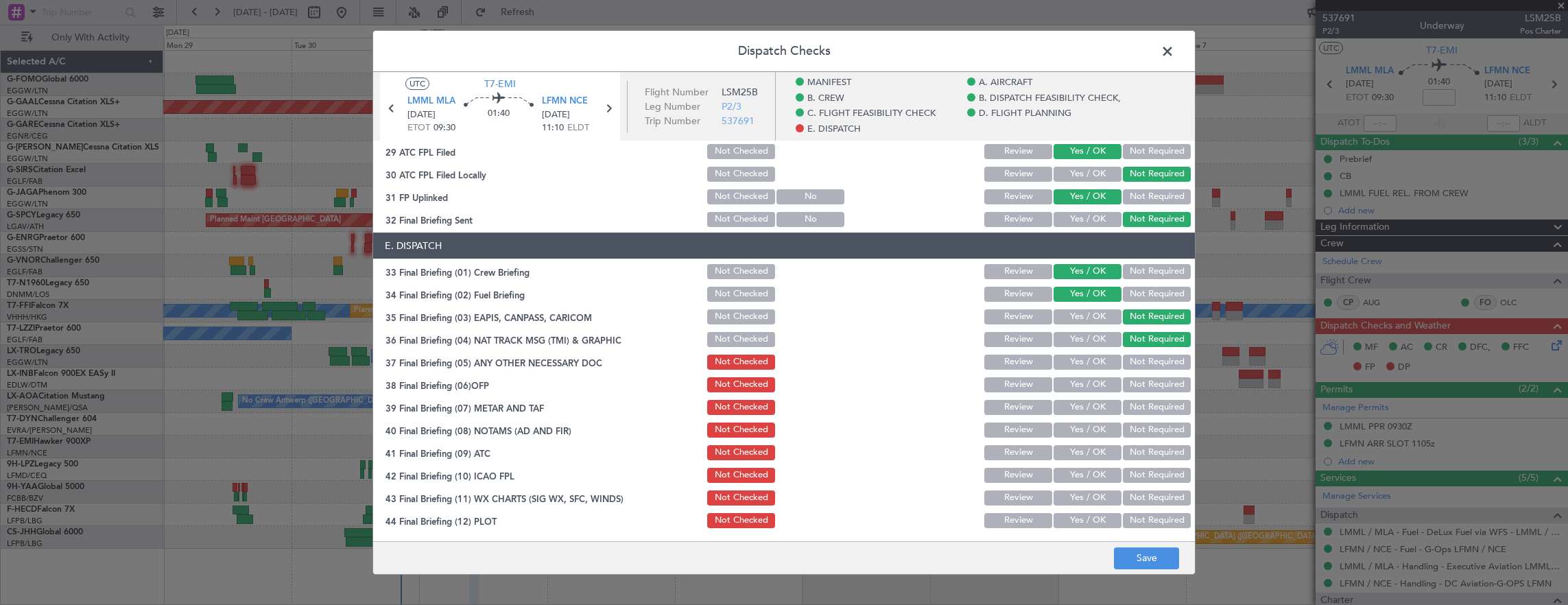
drag, startPoint x: 1067, startPoint y: 359, endPoint x: 1074, endPoint y: 387, distance: 28.9
click at [1068, 359] on button "Yes / OK" at bounding box center [1087, 362] width 68 height 15
click at [1076, 387] on button "Yes / OK" at bounding box center [1087, 384] width 68 height 15
click at [1078, 403] on button "Yes / OK" at bounding box center [1087, 407] width 68 height 15
click at [1079, 428] on button "Yes / OK" at bounding box center [1087, 430] width 68 height 15
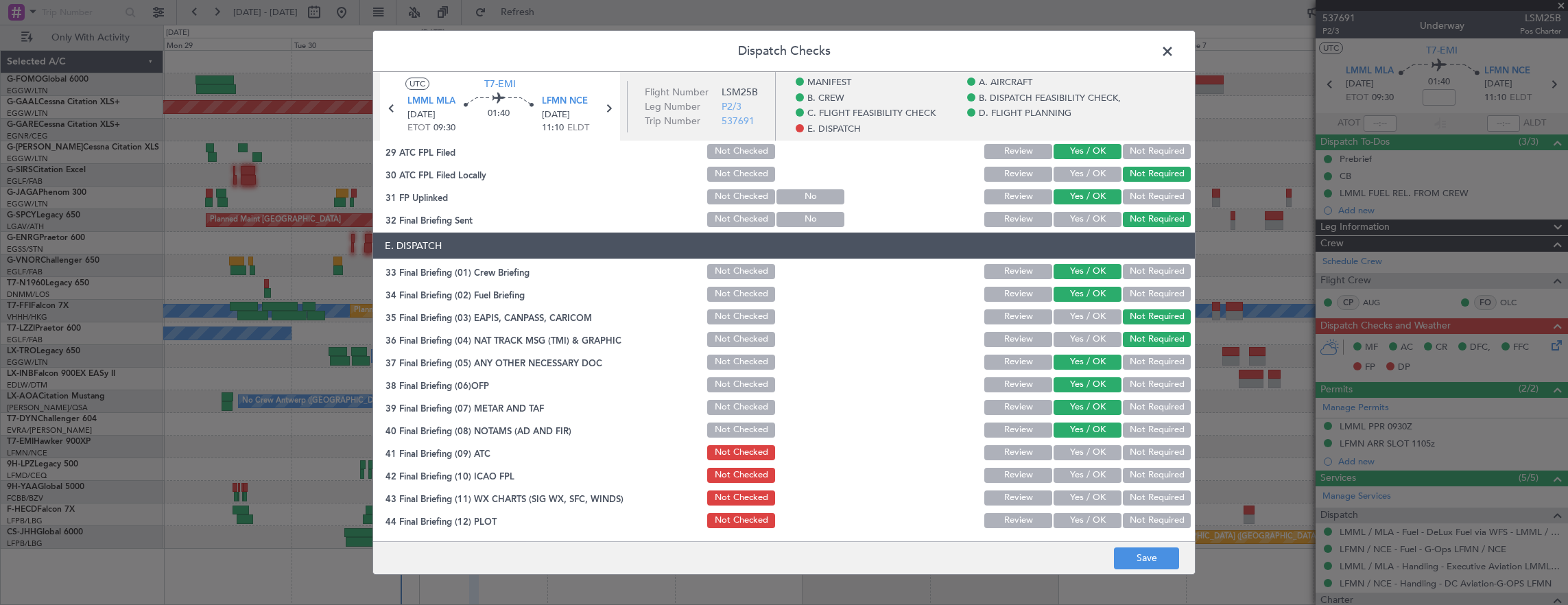
click at [1081, 452] on button "Yes / OK" at bounding box center [1087, 452] width 68 height 15
drag, startPoint x: 1080, startPoint y: 468, endPoint x: 1078, endPoint y: 475, distance: 7.3
click at [1079, 472] on button "Yes / OK" at bounding box center [1087, 475] width 68 height 15
drag, startPoint x: 1078, startPoint y: 475, endPoint x: 1080, endPoint y: 508, distance: 33.1
click at [1078, 480] on button "Yes / OK" at bounding box center [1087, 475] width 68 height 15
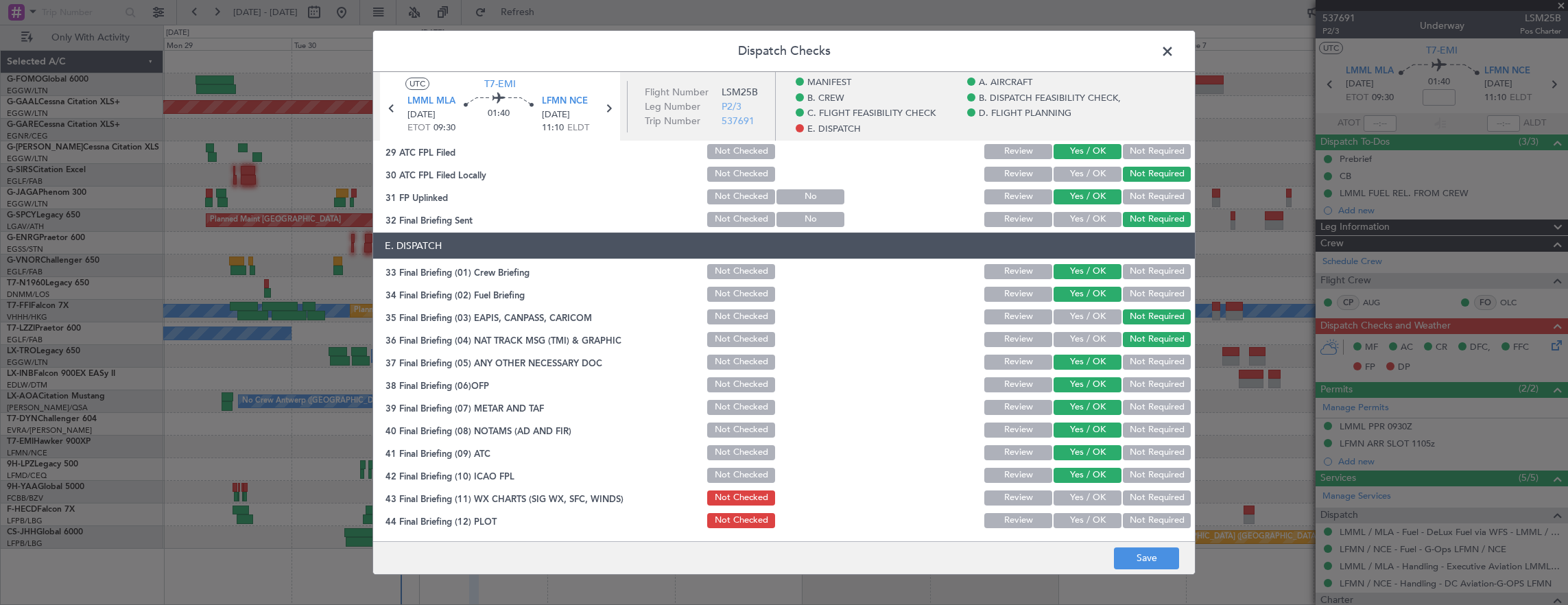
click at [1080, 508] on section "E. DISPATCH 33 Final Briefing (01) Crew Briefing Not Checked Review Yes / OK No…" at bounding box center [784, 381] width 822 height 298
click at [1074, 494] on button "Yes / OK" at bounding box center [1087, 498] width 68 height 15
click at [1076, 509] on section "E. DISPATCH 33 Final Briefing (01) Crew Briefing Not Checked Review Yes / OK No…" at bounding box center [784, 381] width 822 height 298
click at [1074, 524] on button "Yes / OK" at bounding box center [1087, 521] width 68 height 15
click at [1169, 565] on button "Save" at bounding box center [1146, 558] width 65 height 22
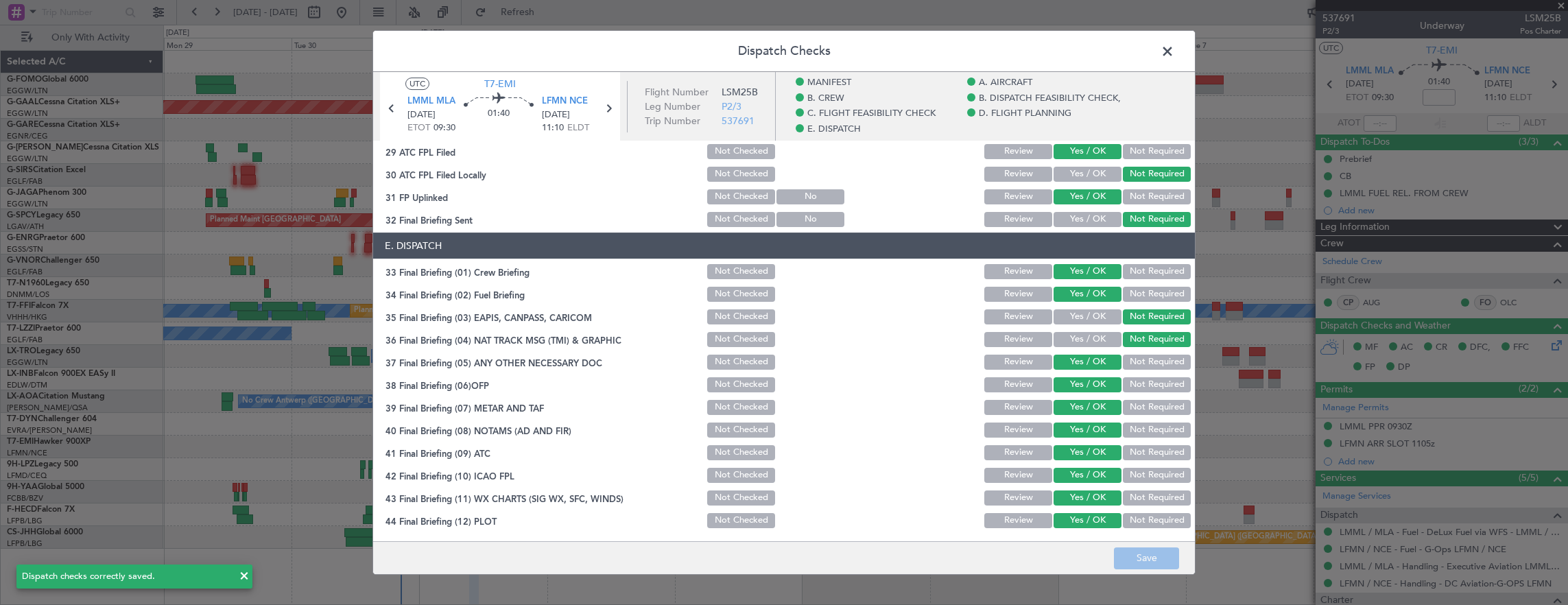
click at [1174, 50] on span at bounding box center [1174, 55] width 0 height 27
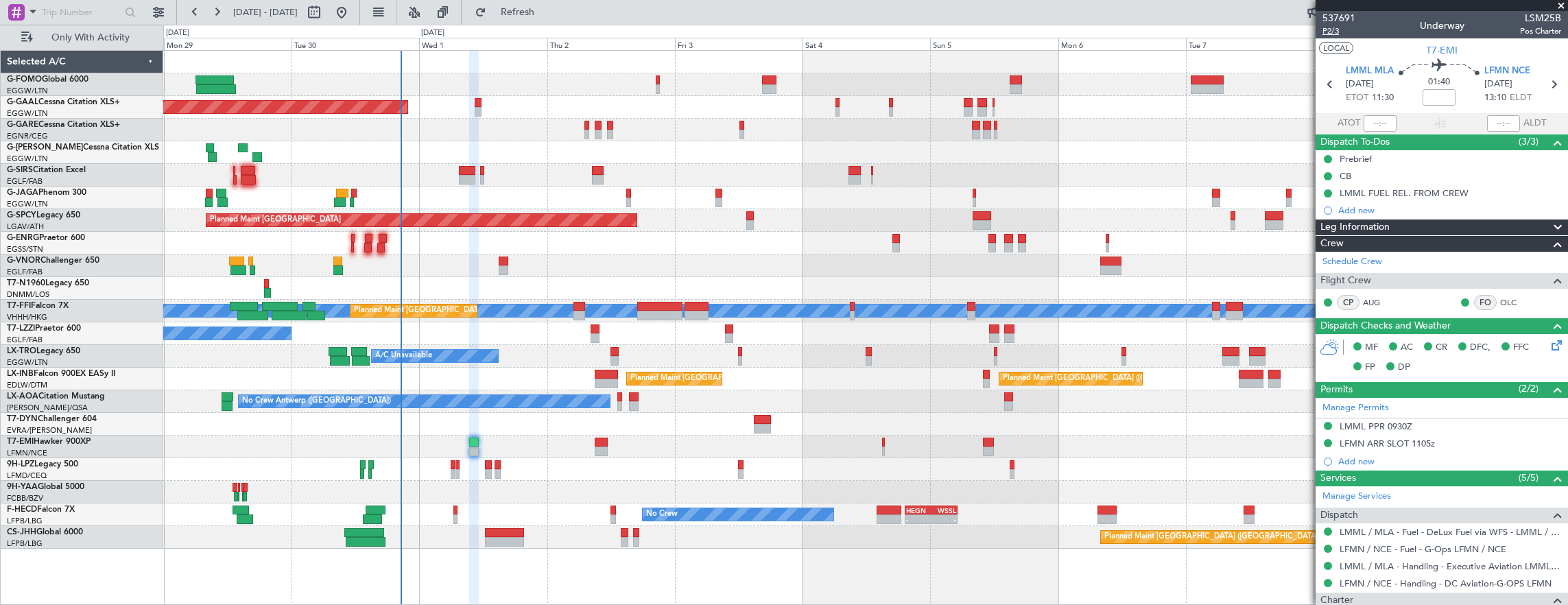
click at [1334, 33] on span "P2/3" at bounding box center [1339, 31] width 33 height 12
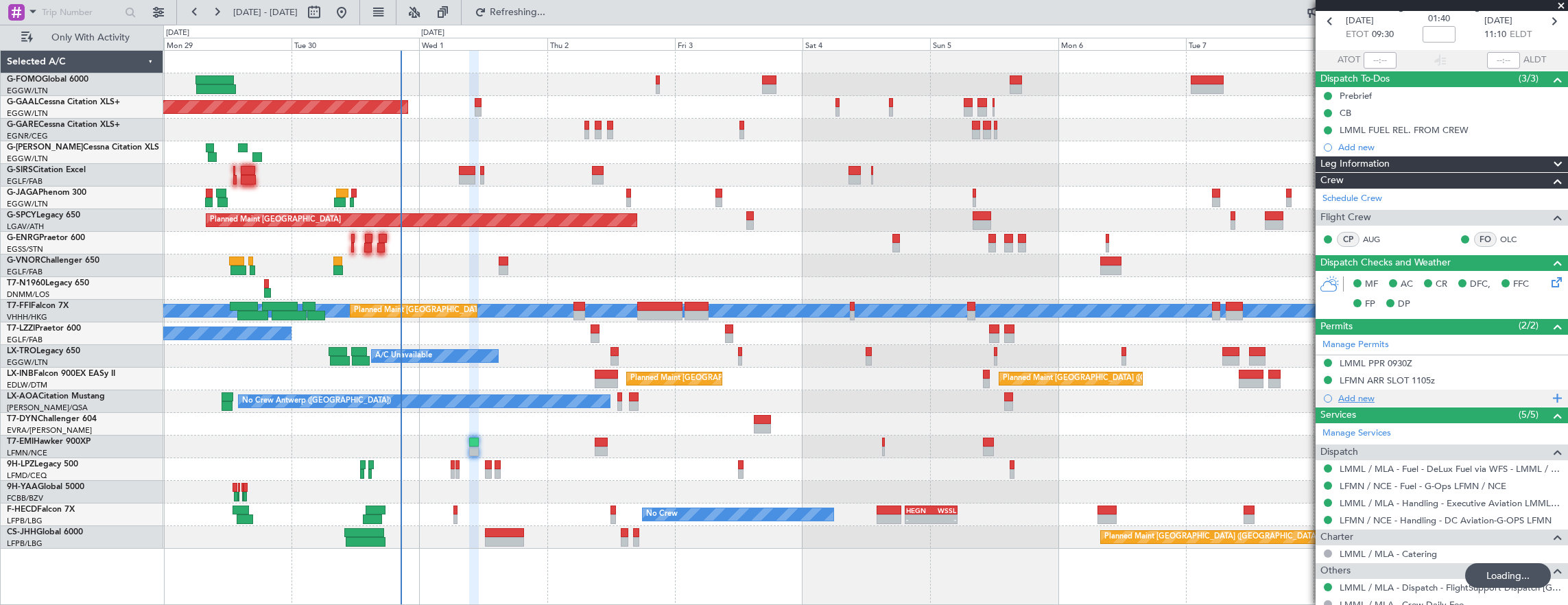
scroll to position [106, 0]
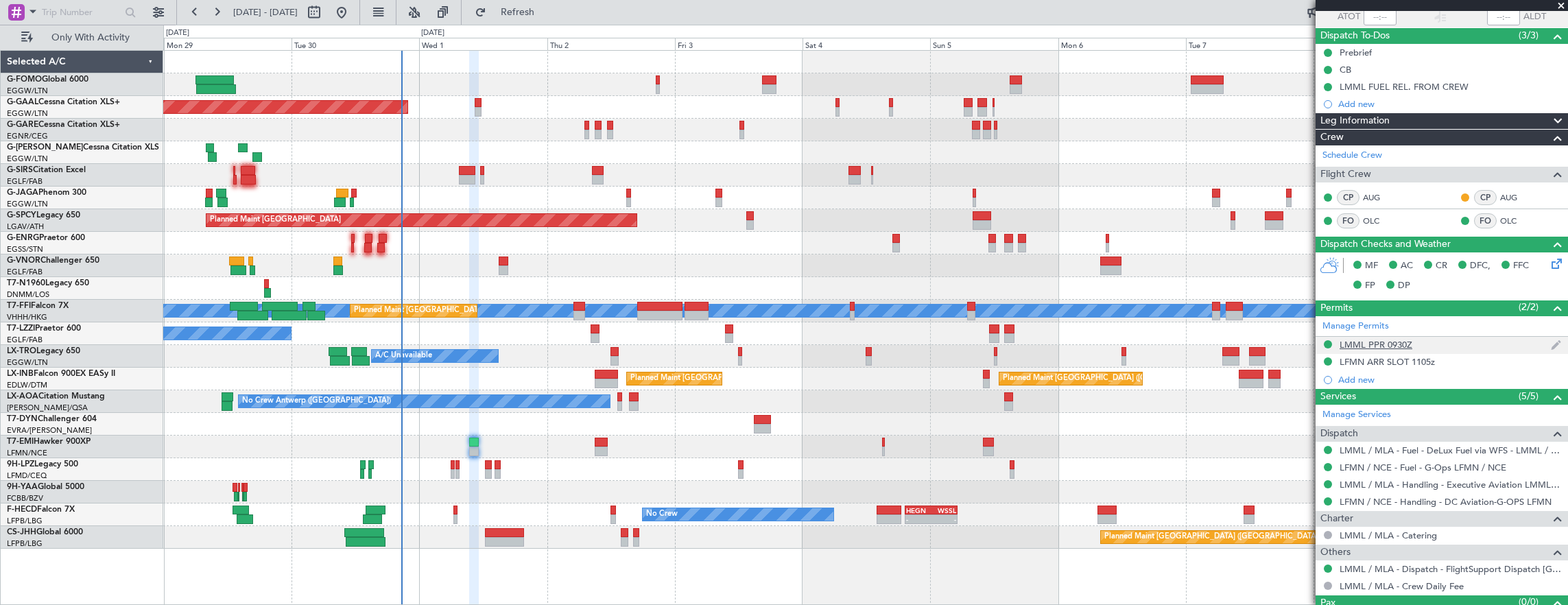
scroll to position [131, 0]
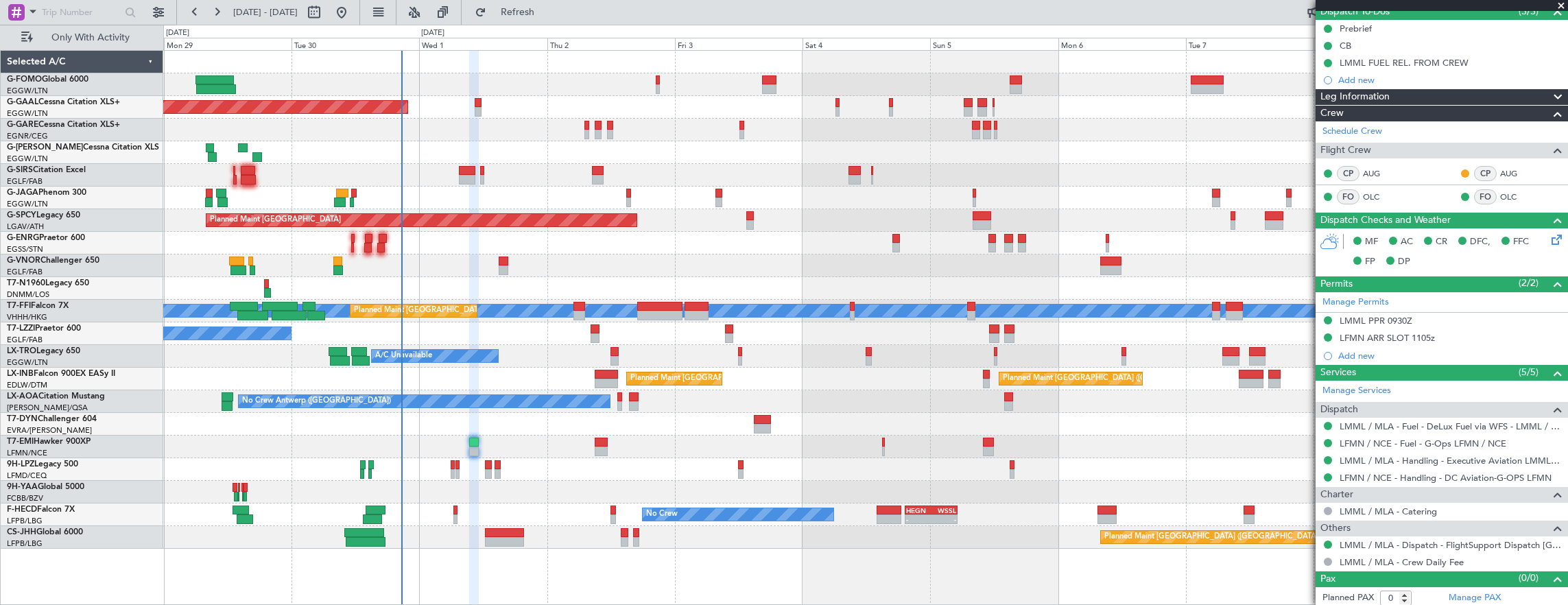
click at [450, 514] on div "No Crew - - HEGN 19:15 Z WSSL 05:10 Z No Crew No Crew Planned Maint Paris (Le B…" at bounding box center [865, 514] width 1404 height 22
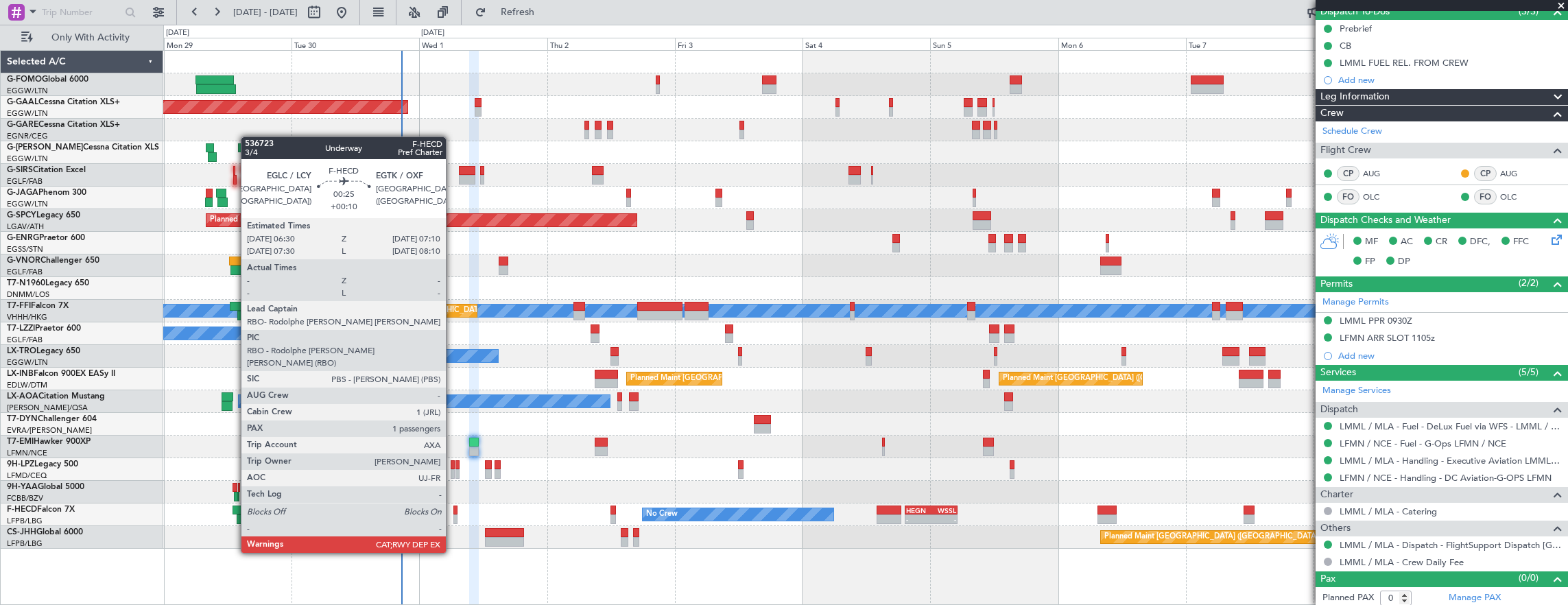
click at [454, 514] on div at bounding box center [456, 518] width 4 height 9
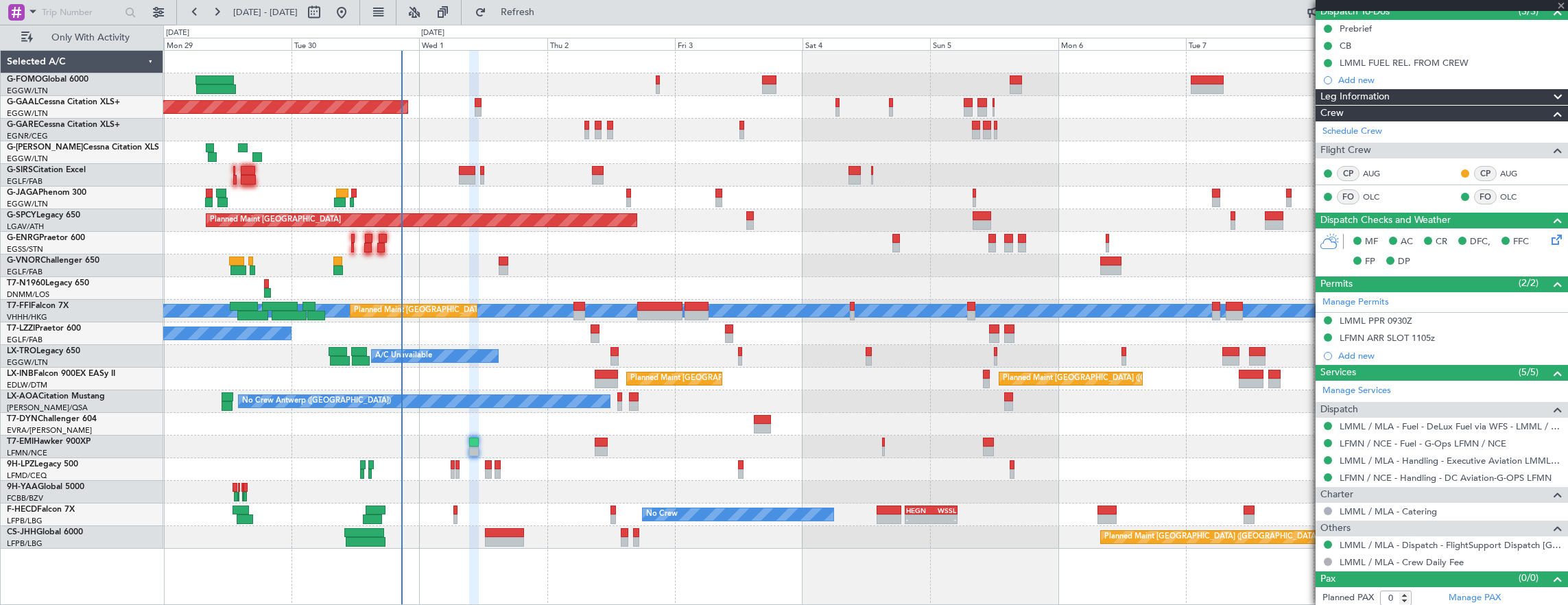
type input "+00:10"
type input "1"
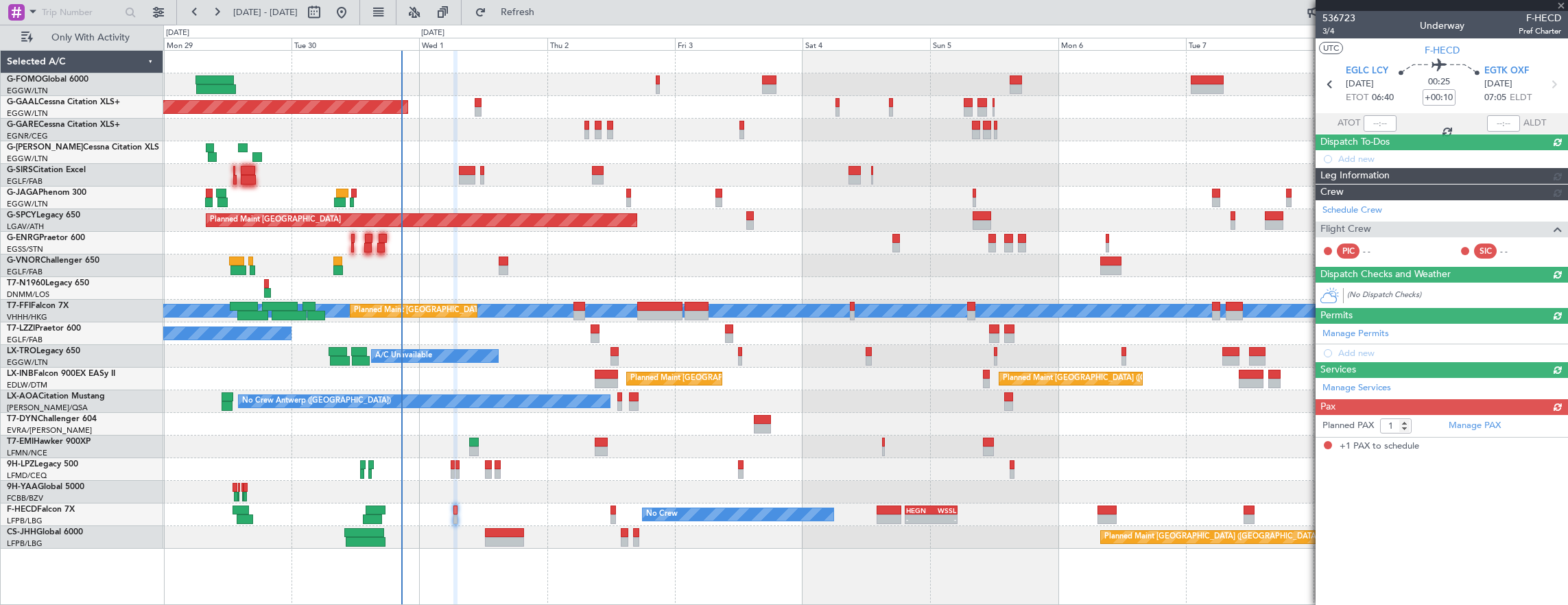
scroll to position [0, 0]
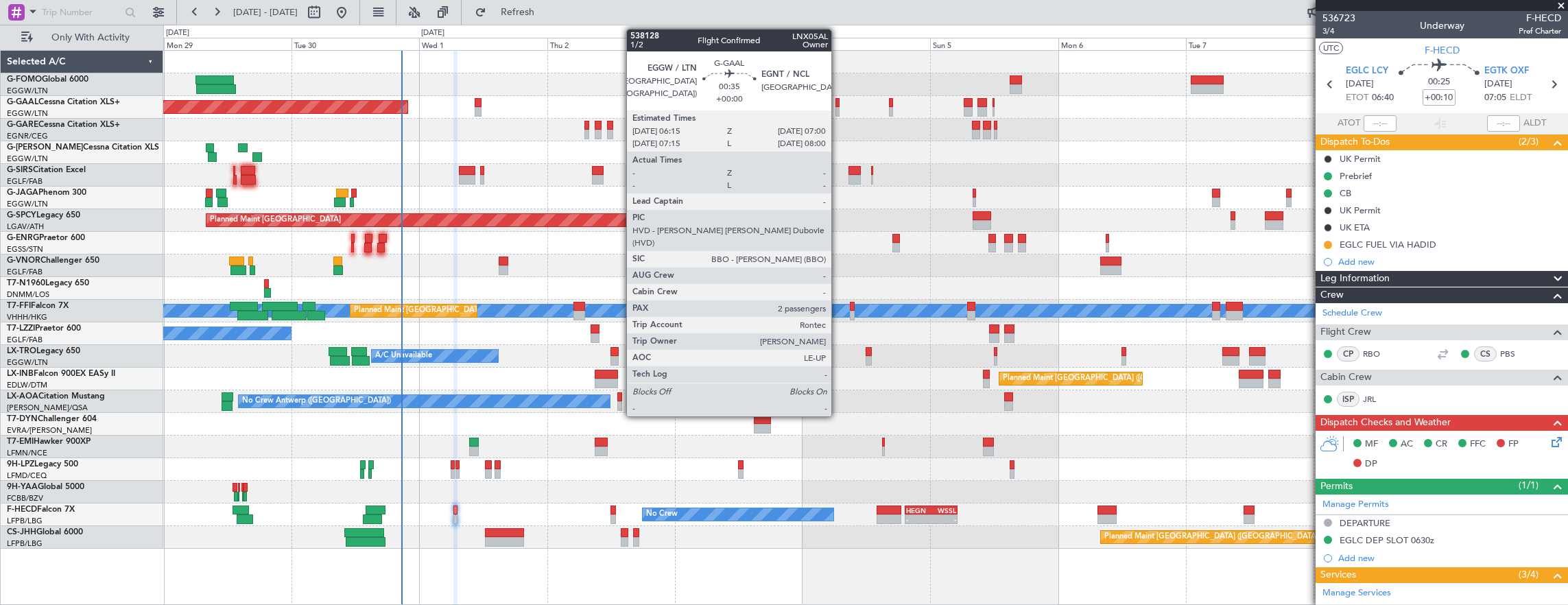
click at [838, 102] on div at bounding box center [838, 102] width 4 height 9
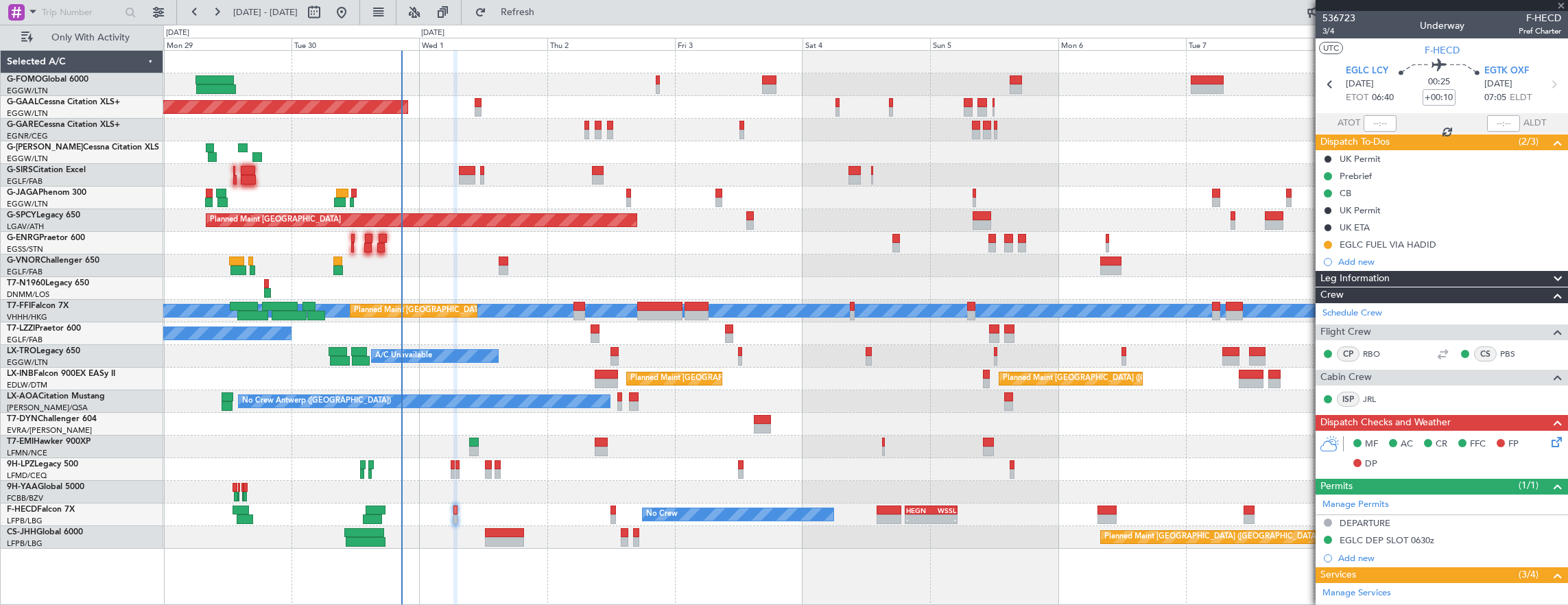
type input "2"
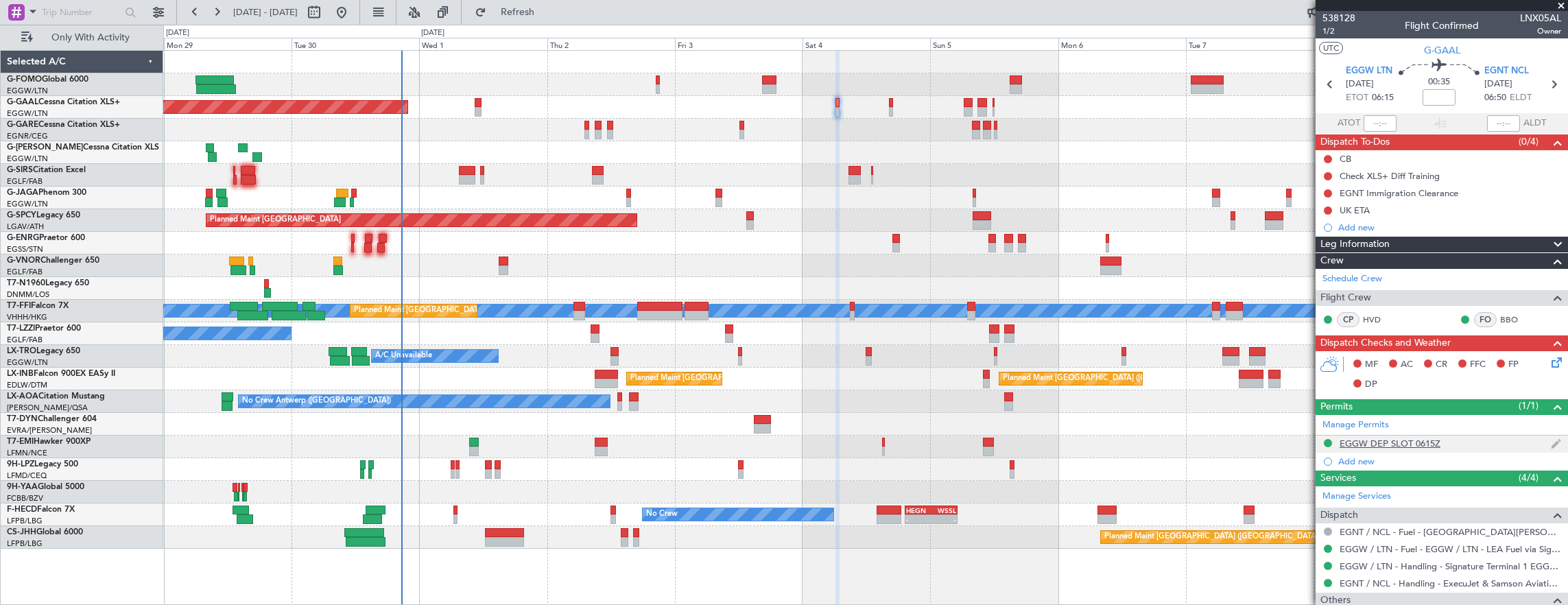
click at [1484, 436] on div "EGGW DEP SLOT 0615Z" at bounding box center [1442, 444] width 252 height 17
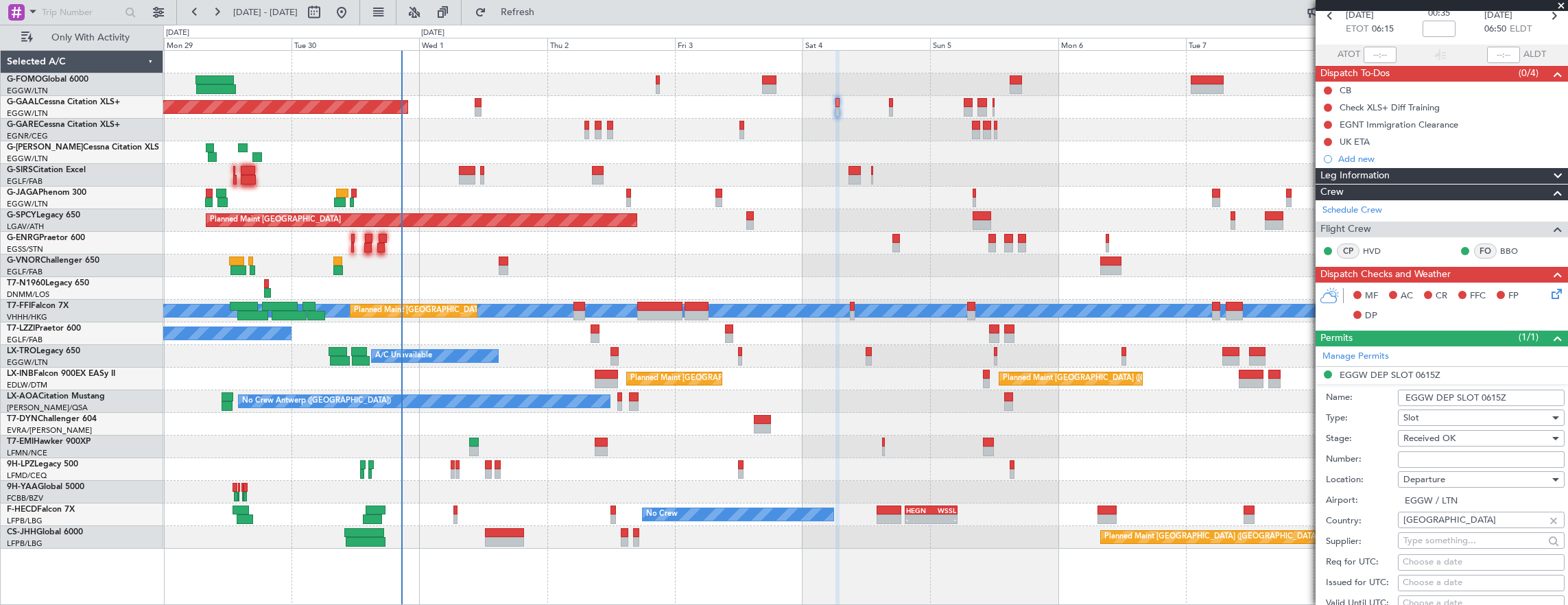
click at [1471, 459] on input "Number:" at bounding box center [1481, 459] width 167 height 17
paste input "2731"
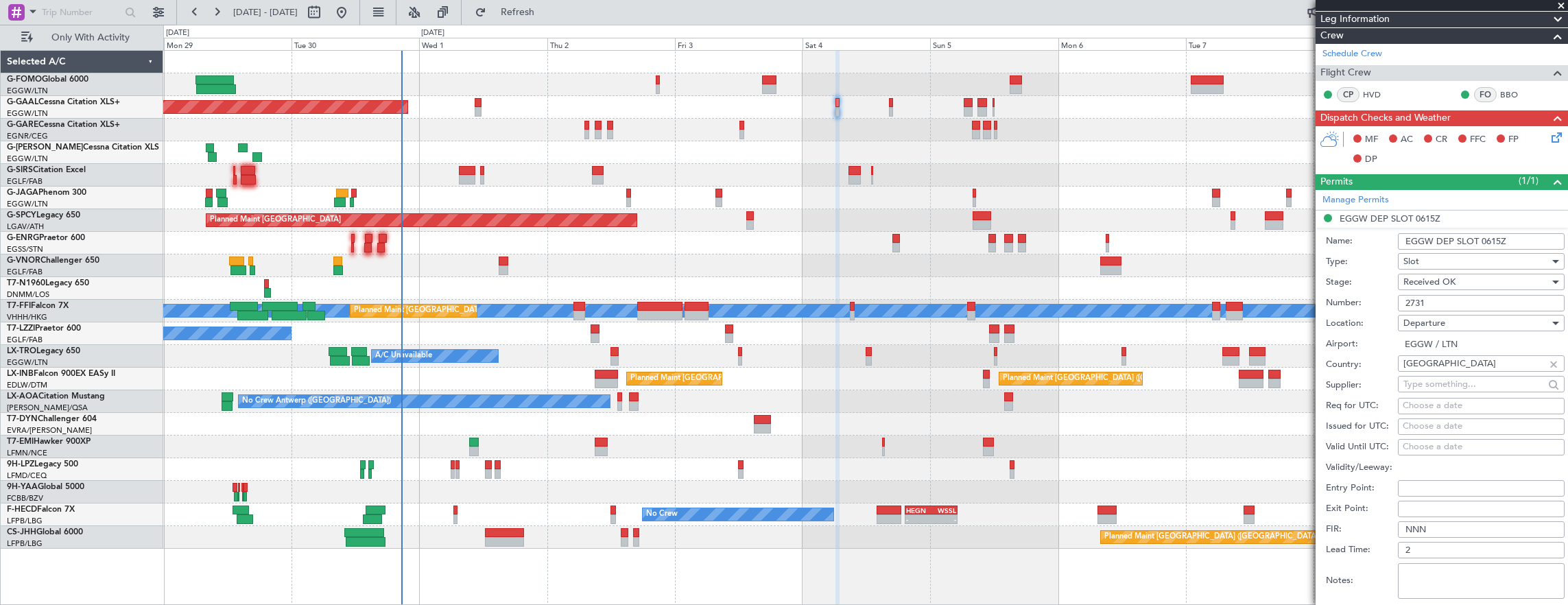
scroll to position [412, 0]
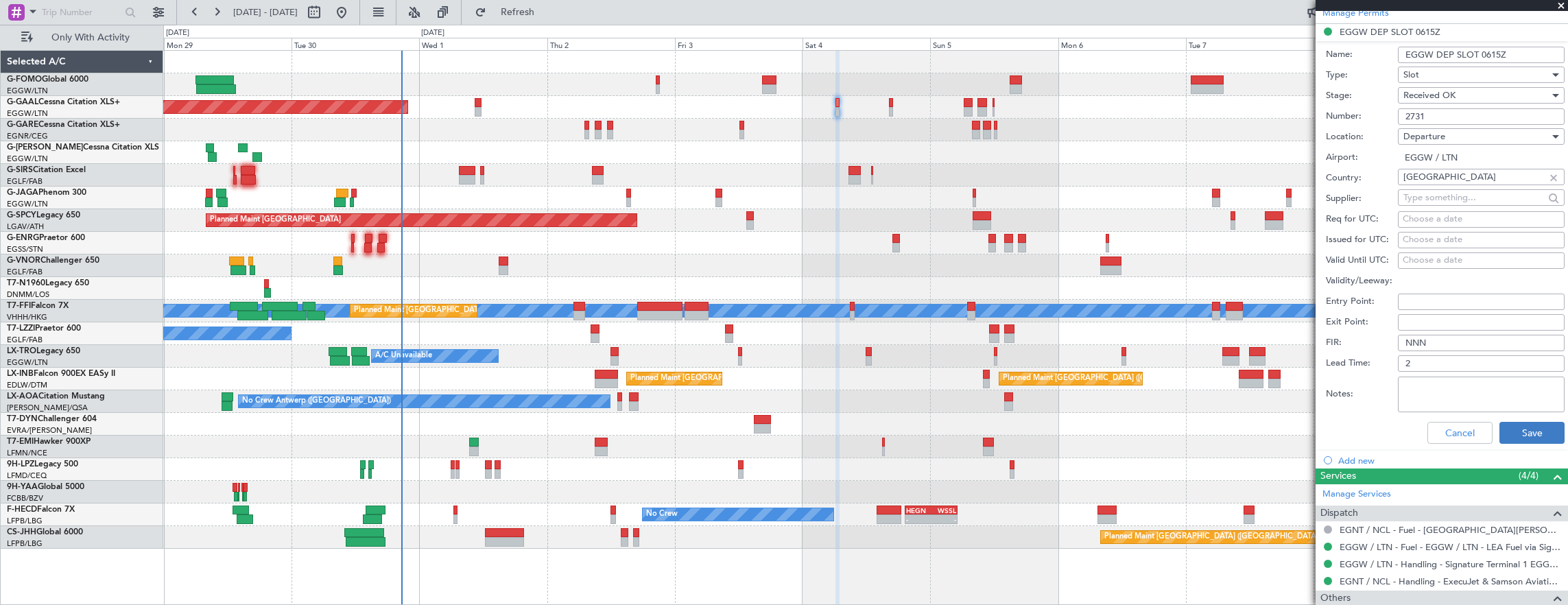
type input "2731"
click at [1515, 438] on button "Save" at bounding box center [1531, 433] width 65 height 22
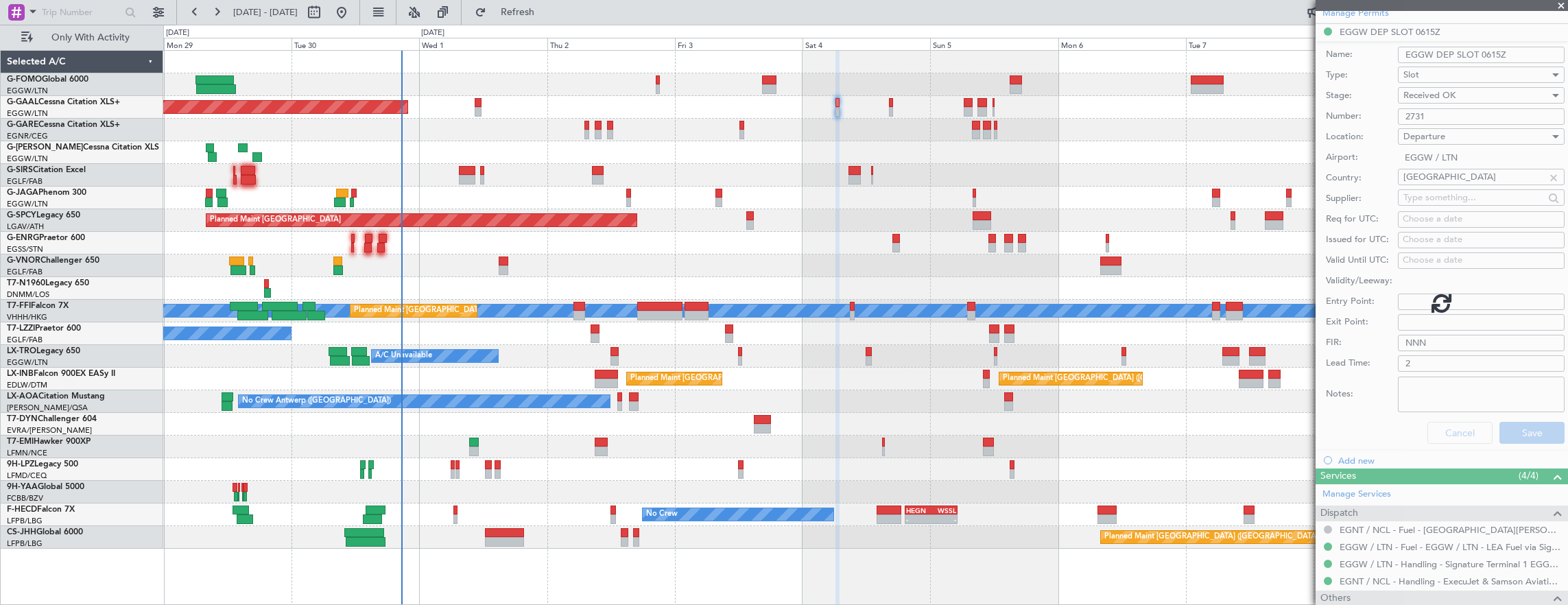
scroll to position [151, 0]
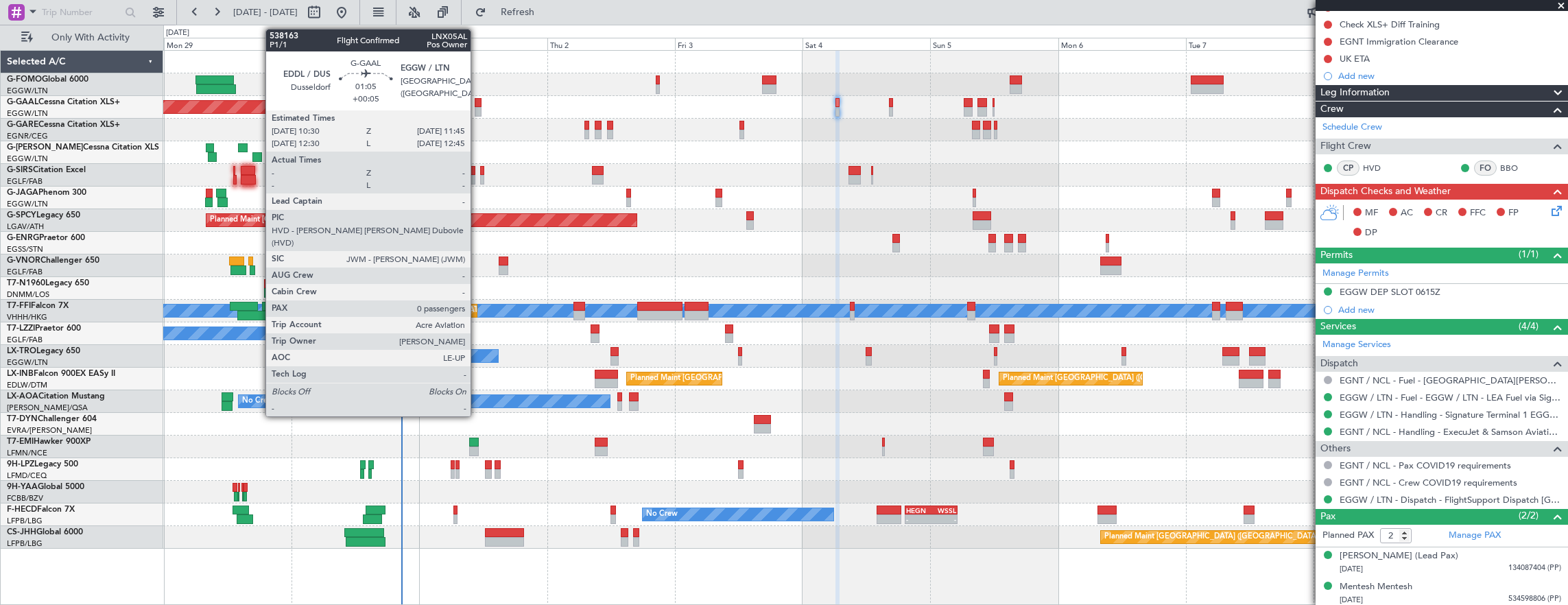
click at [477, 107] on div at bounding box center [478, 111] width 7 height 9
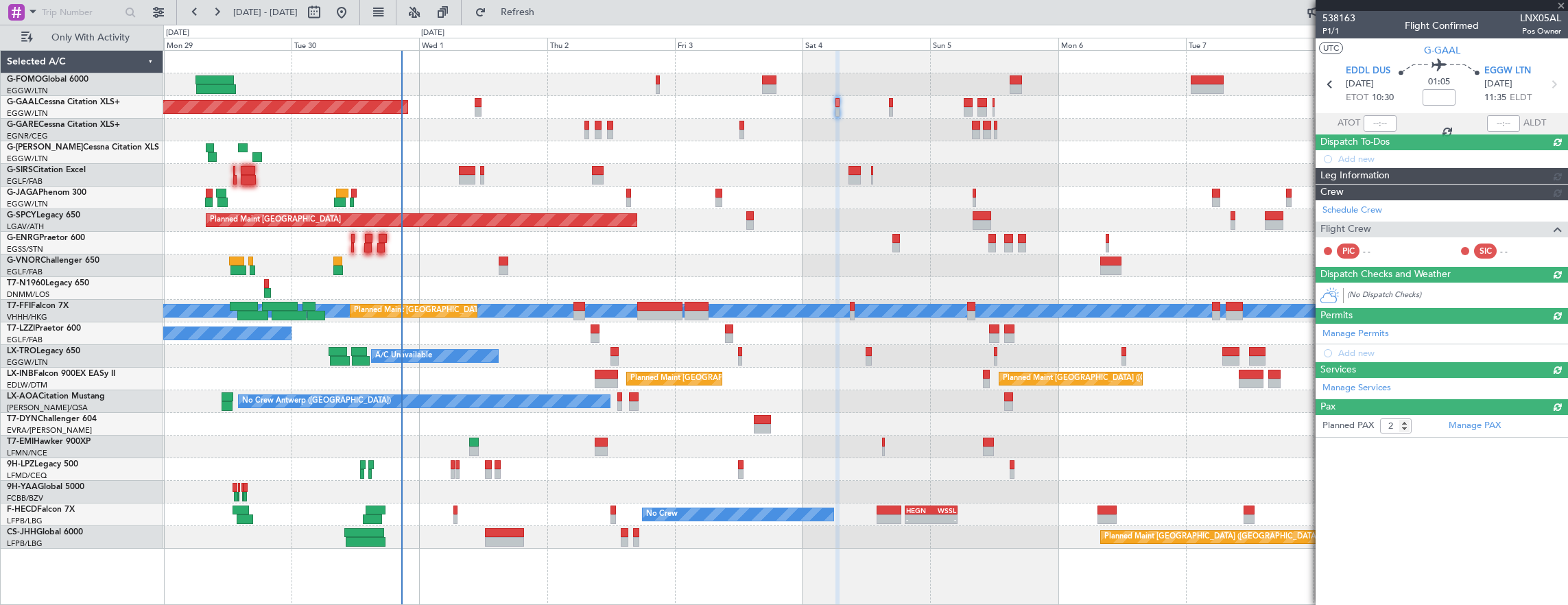
type input "+00:05"
type input "0"
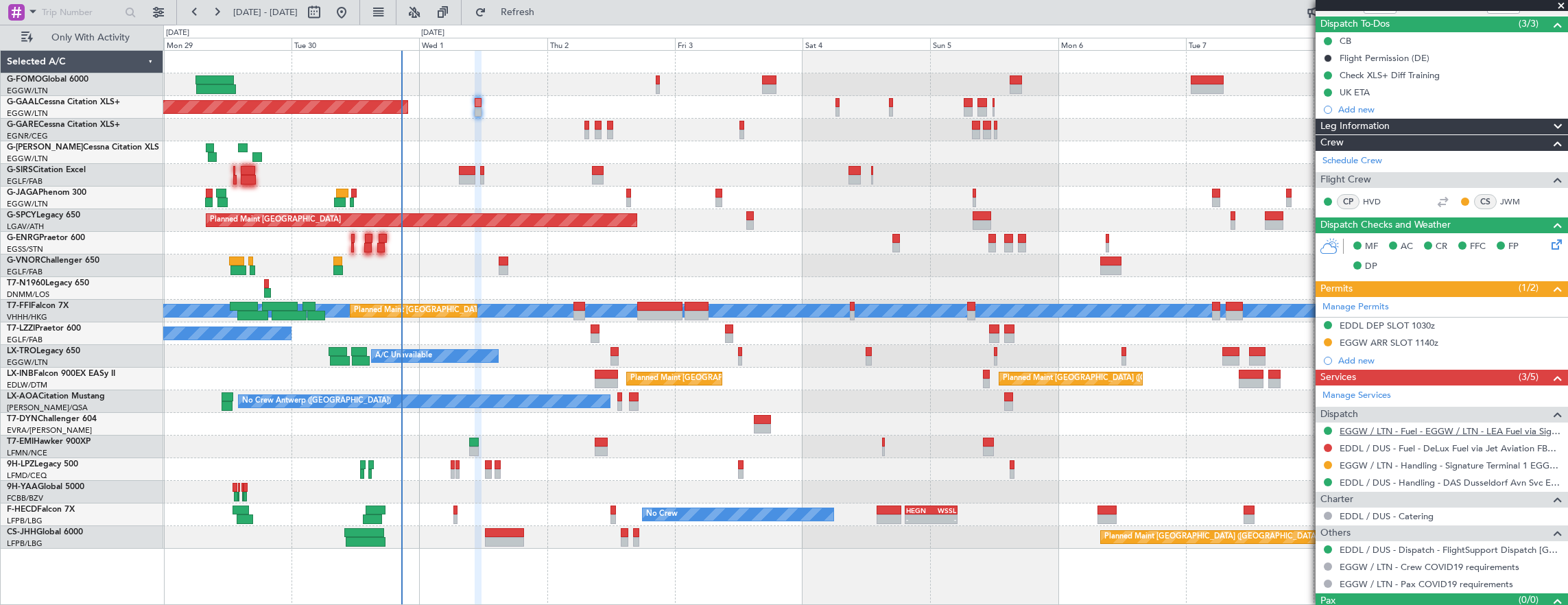
scroll to position [141, 0]
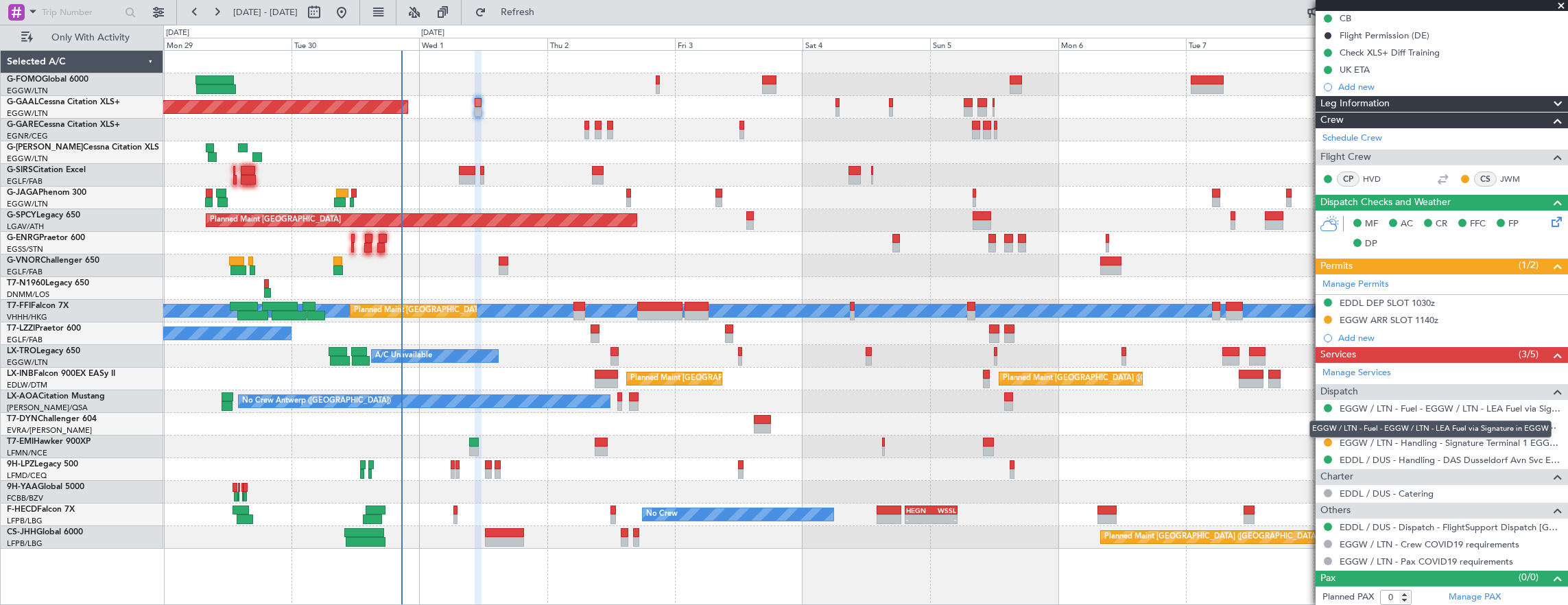
click at [1326, 437] on mat-tooltip-component "EGGW / LTN - Fuel - EGGW / LTN - LEA Fuel via Signature in EGGW" at bounding box center [1430, 429] width 261 height 36
click at [1326, 439] on button at bounding box center [1327, 442] width 8 height 8
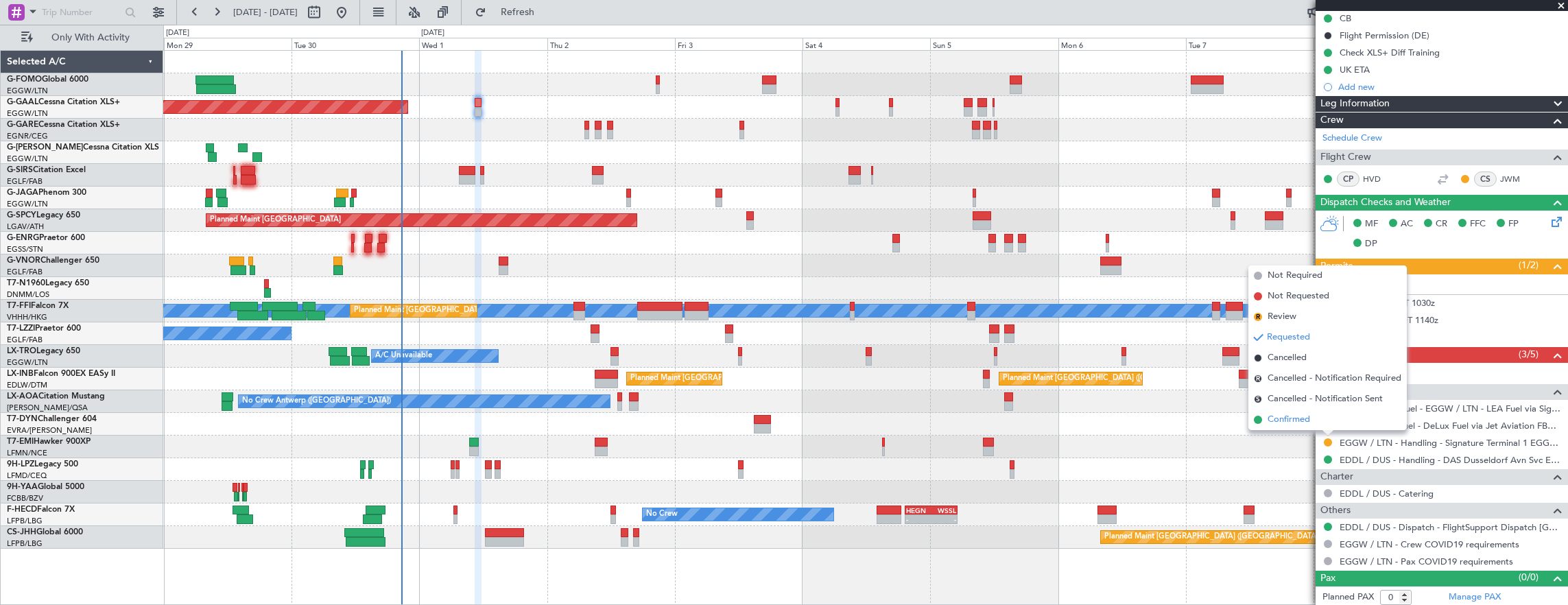
click at [1320, 425] on li "Confirmed" at bounding box center [1327, 420] width 159 height 21
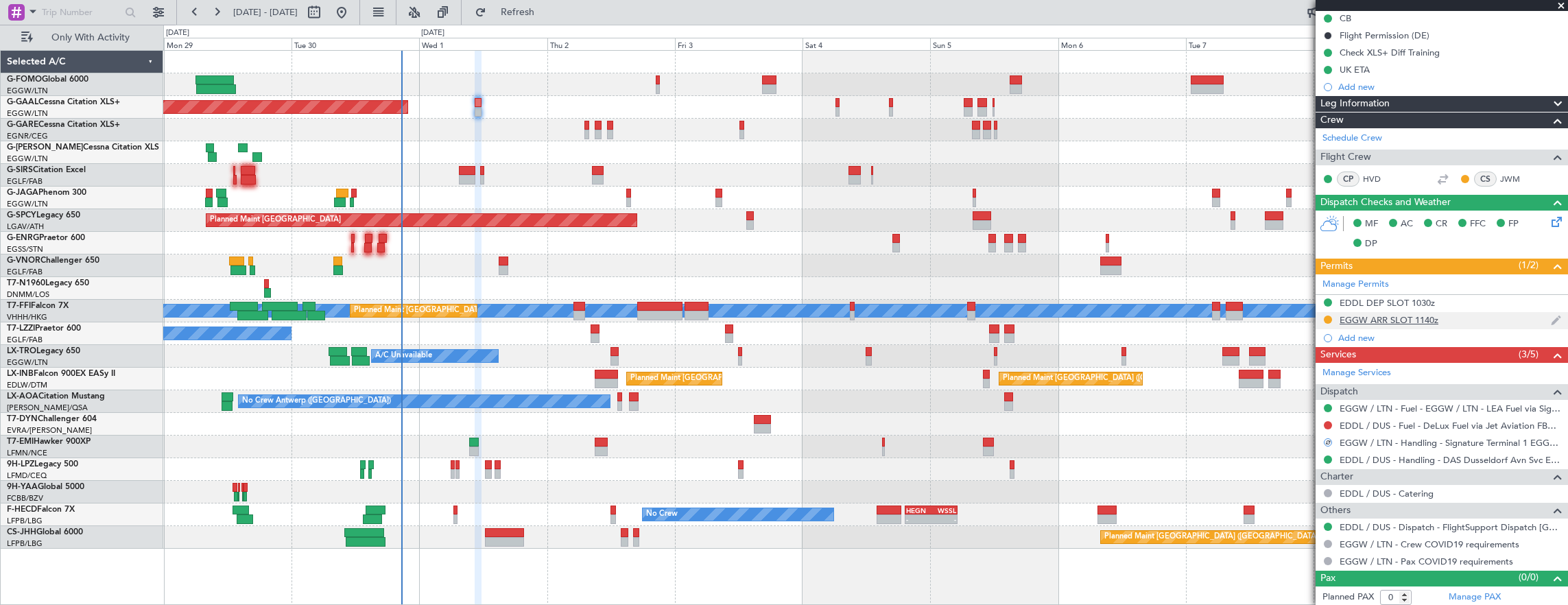
click at [1489, 320] on div "EGGW ARR SLOT 1140z" at bounding box center [1442, 321] width 252 height 17
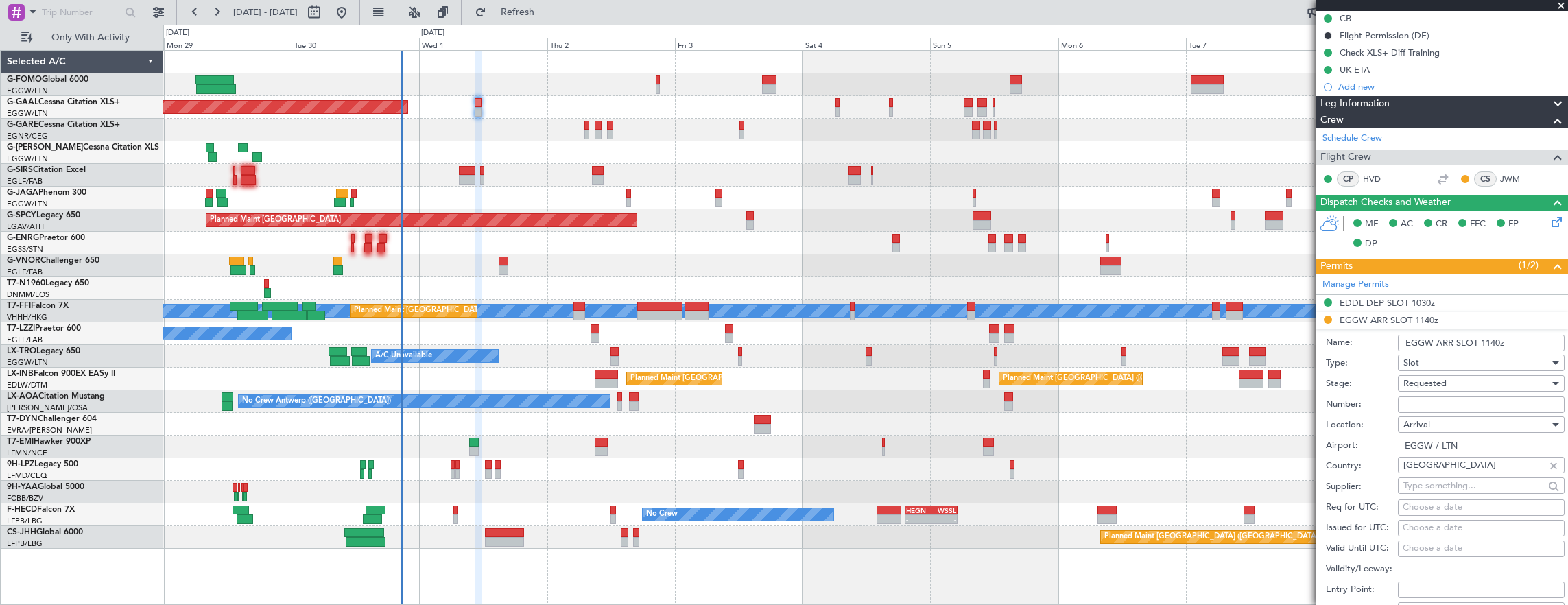
click at [1477, 394] on div "Number:" at bounding box center [1445, 405] width 239 height 21
click at [1476, 402] on input "Number:" at bounding box center [1481, 405] width 167 height 17
paste input "2729"
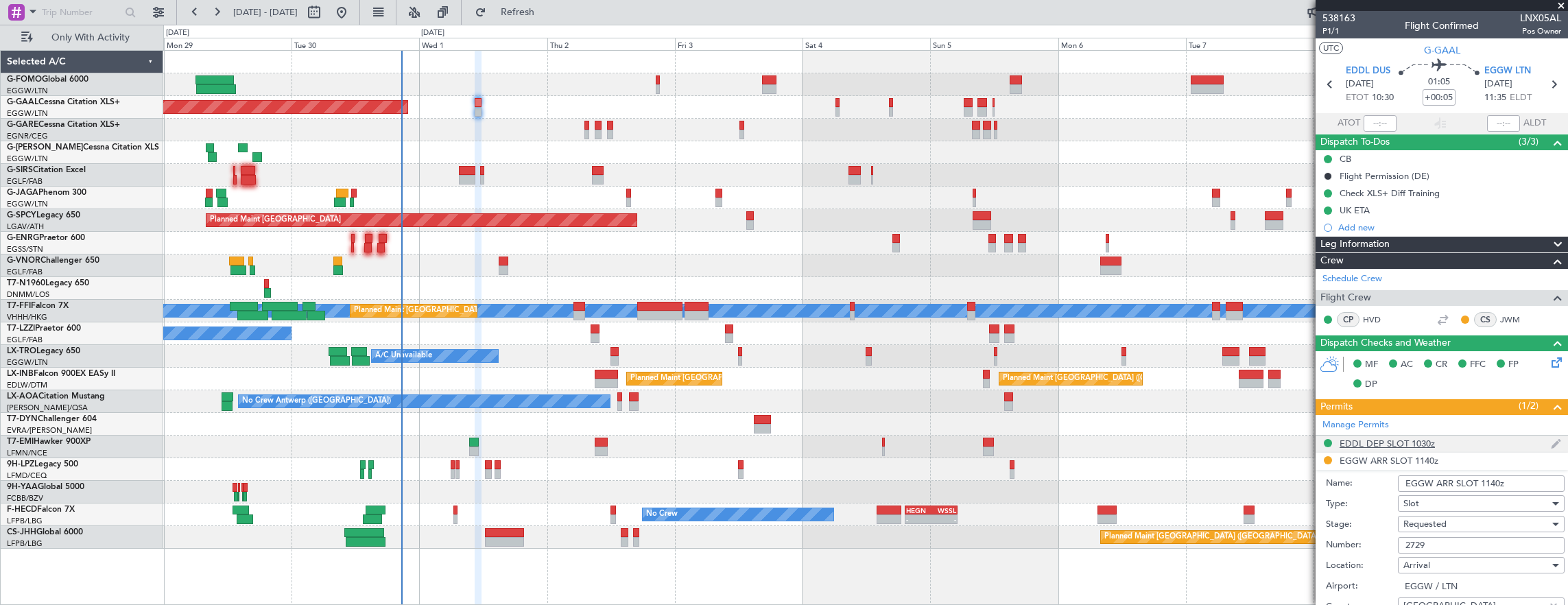
scroll to position [137, 0]
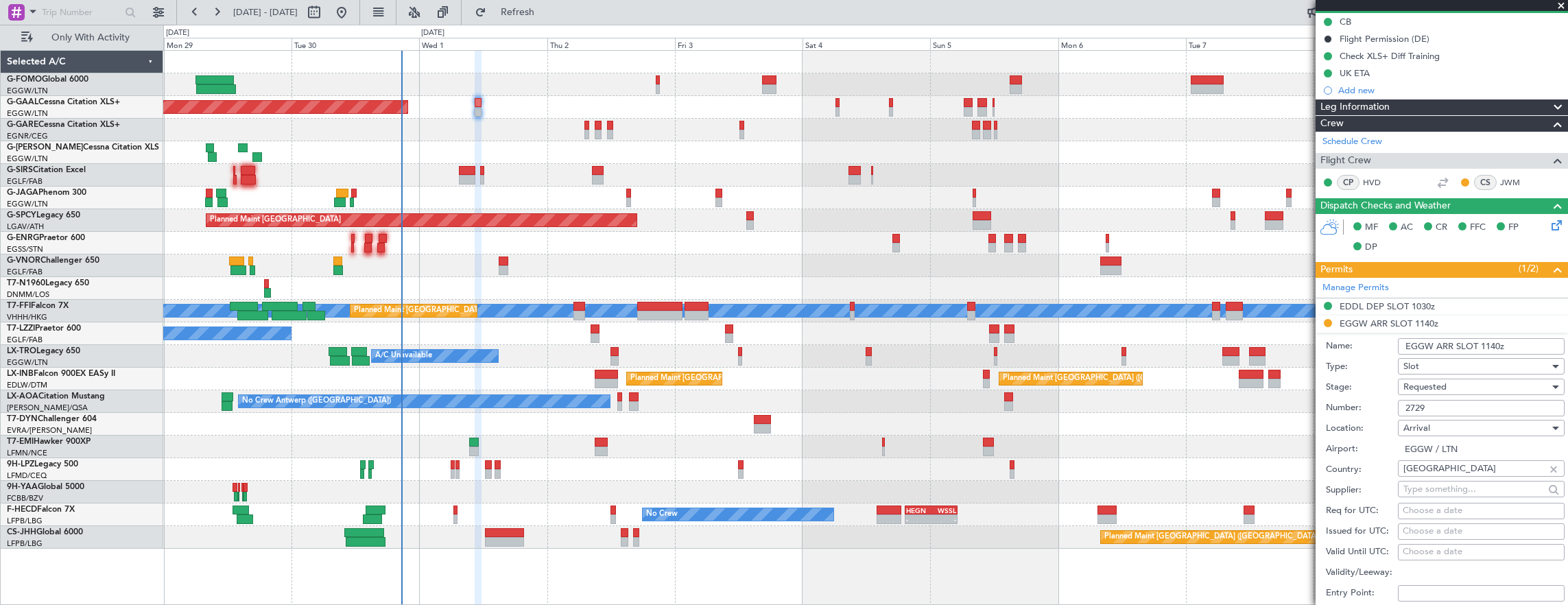
type input "2729"
click at [1497, 333] on form "Name: EGGW ARR SLOT 1140z Type: Slot Stage: Requested Number: 2729 Location: Ar…" at bounding box center [1442, 537] width 252 height 410
click at [1498, 343] on input "EGGW ARR SLOT 1140z" at bounding box center [1481, 346] width 167 height 17
type input "EGGW ARR SLOT 1145z"
click at [1460, 376] on div "Requested" at bounding box center [1476, 387] width 146 height 21
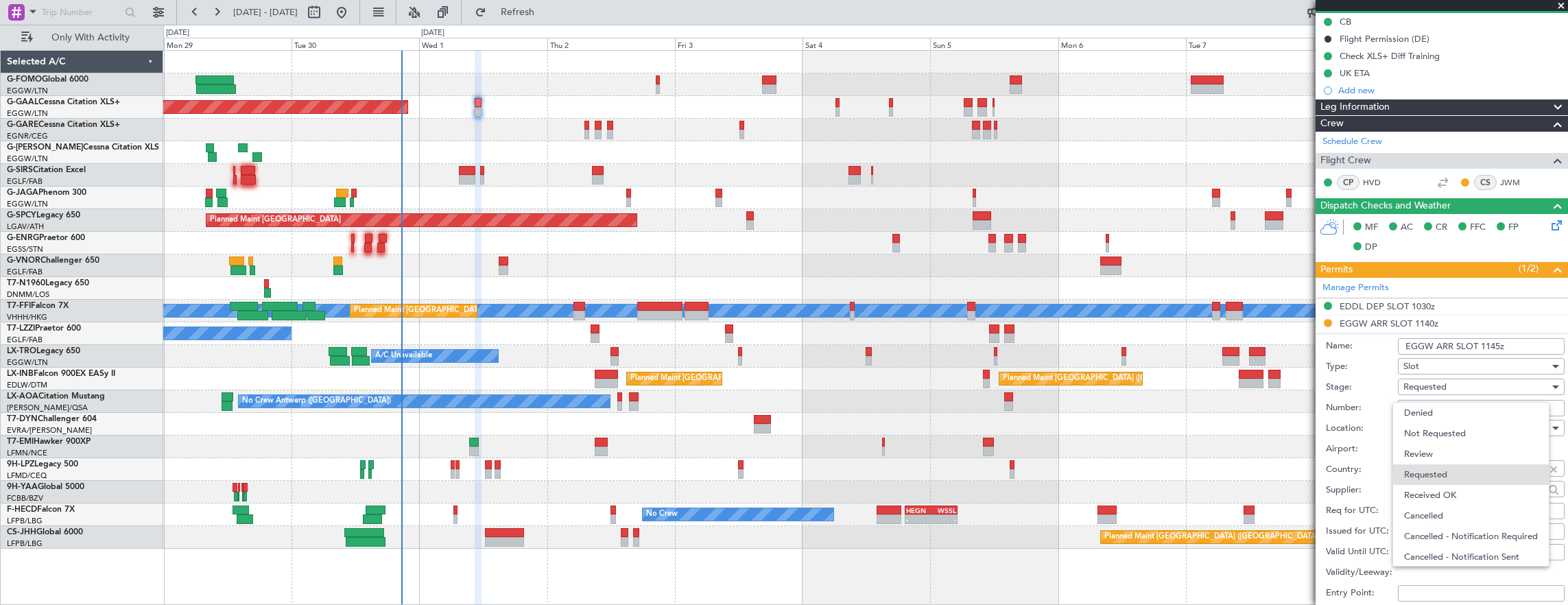
scroll to position [6, 0]
click at [1447, 493] on span "Received OK" at bounding box center [1476, 490] width 144 height 21
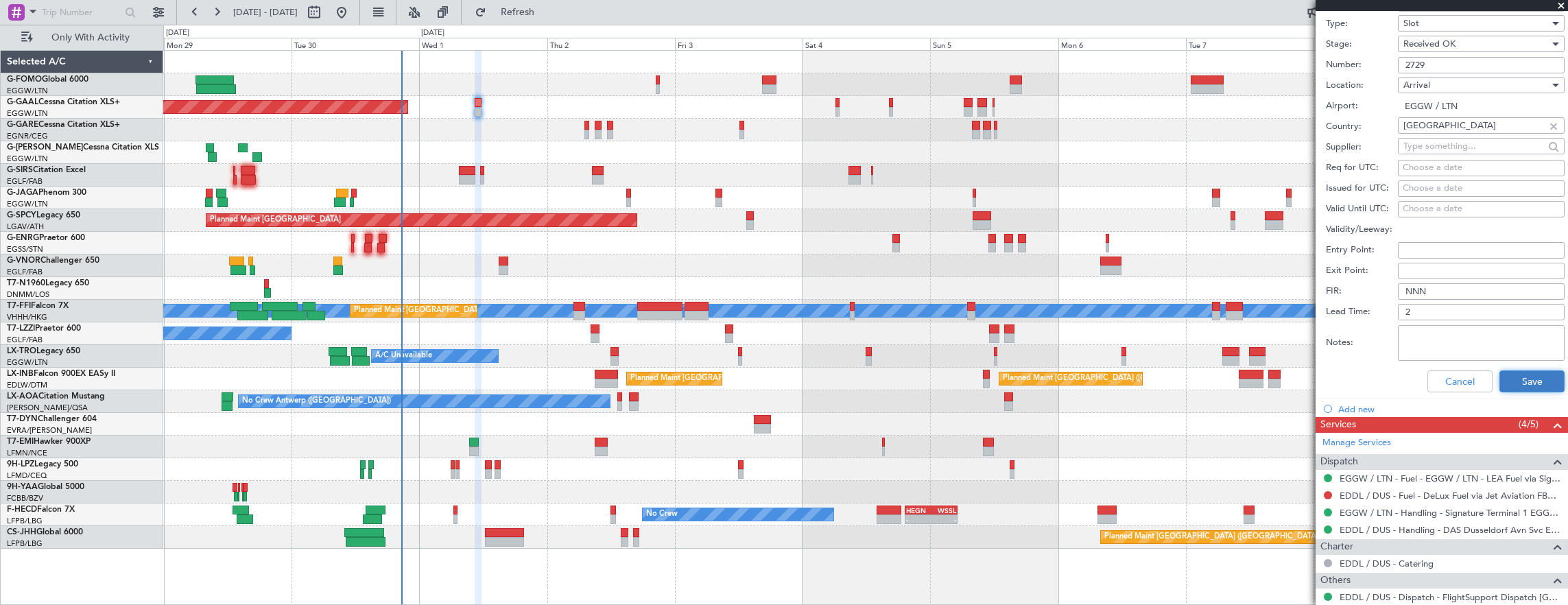
click at [1535, 380] on button "Save" at bounding box center [1531, 381] width 65 height 22
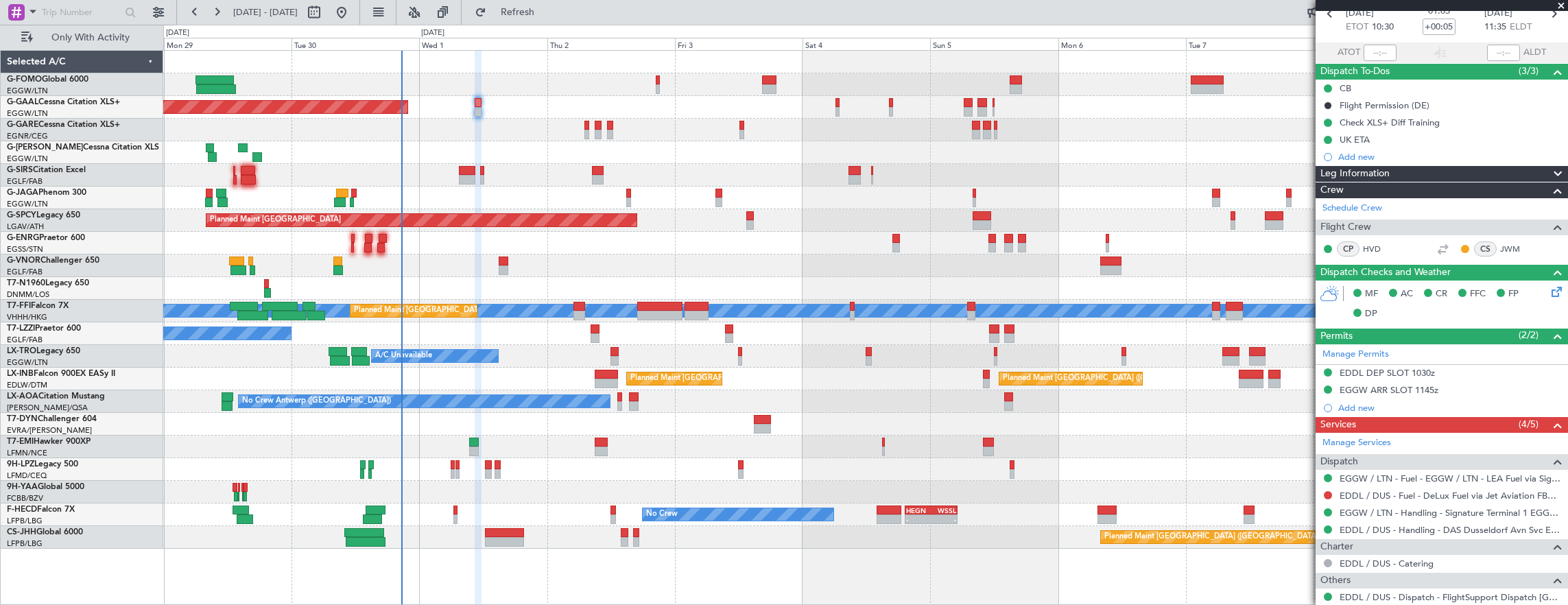
scroll to position [141, 0]
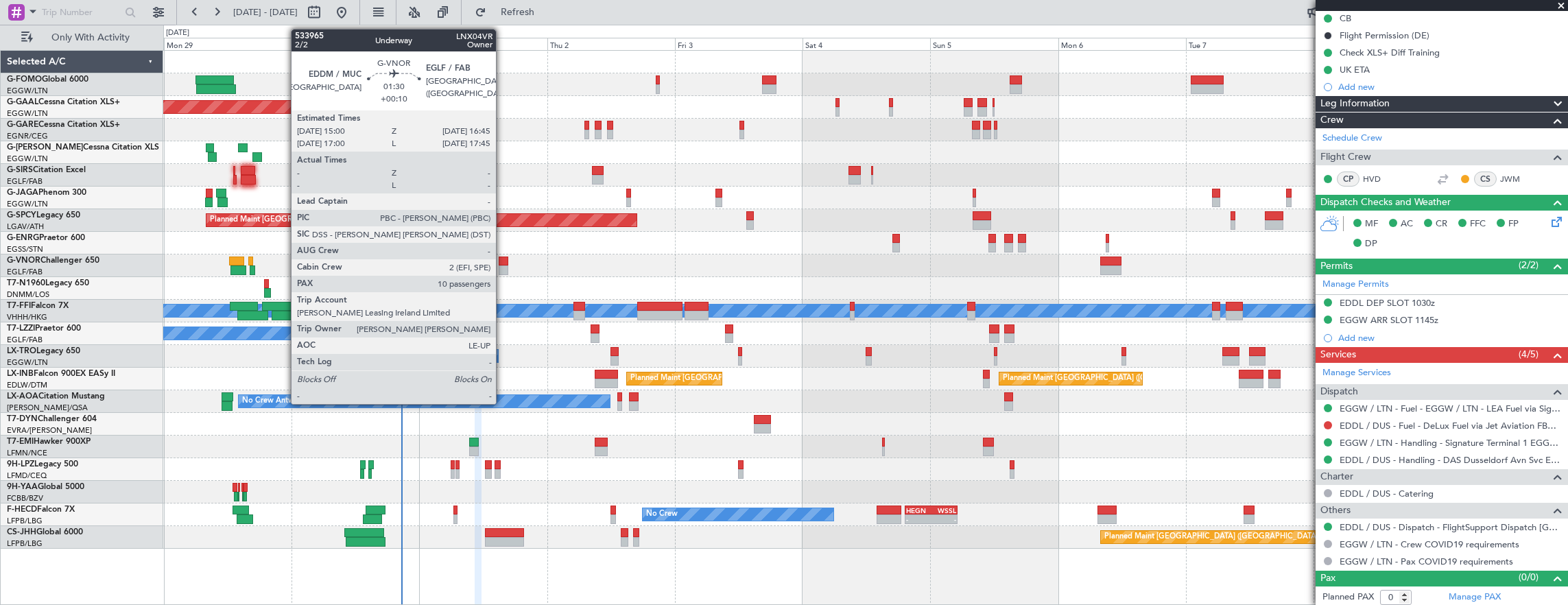
click at [502, 267] on div at bounding box center [503, 270] width 9 height 9
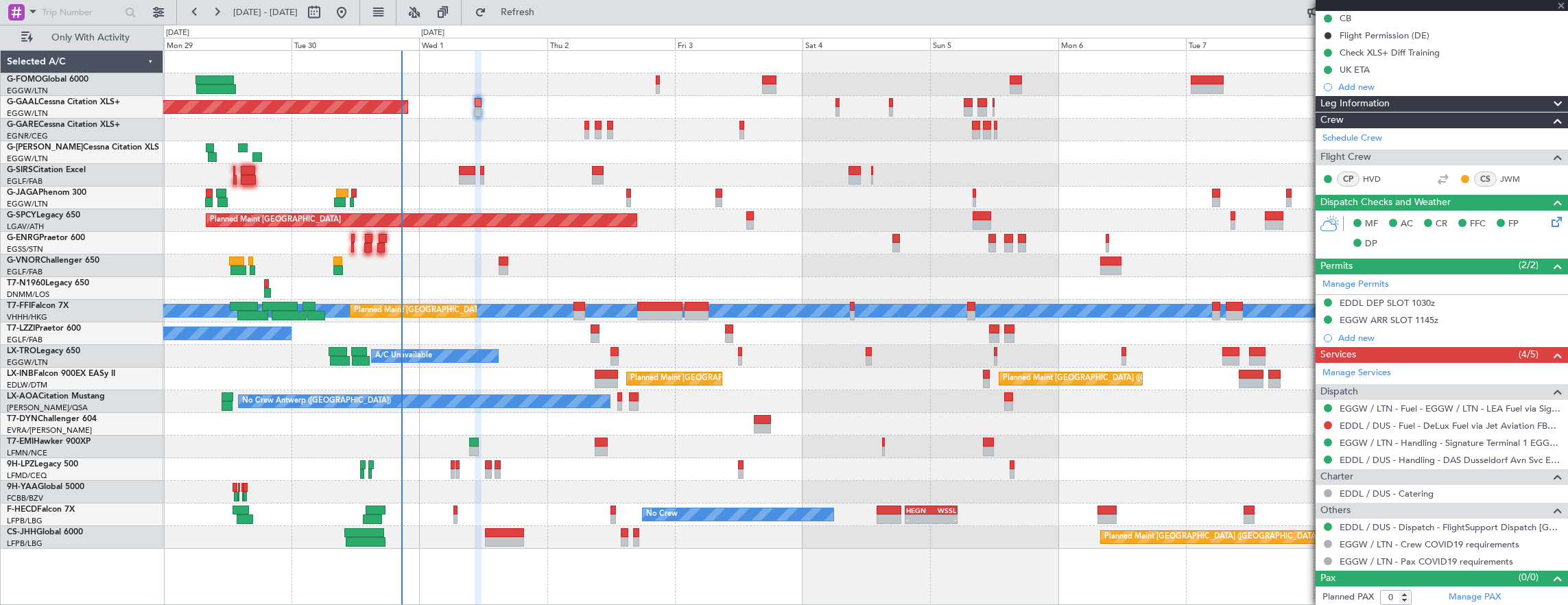
type input "+00:10"
type input "10"
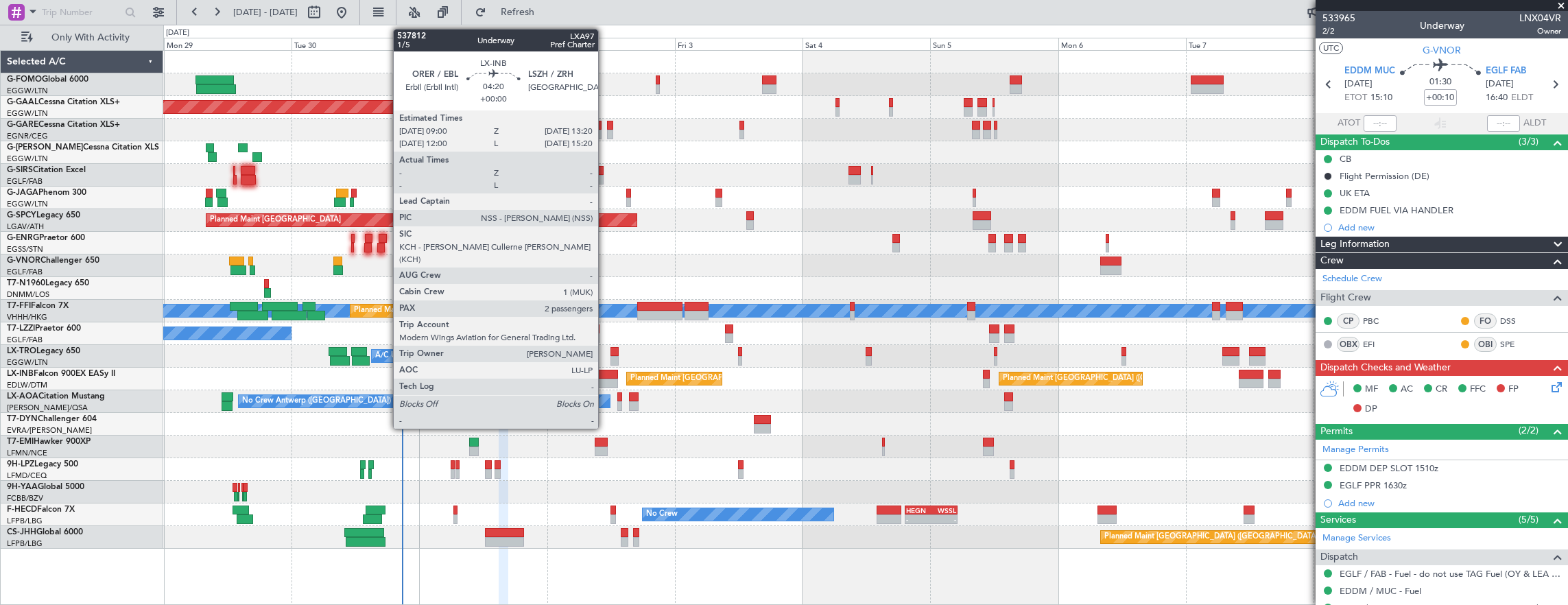
click at [605, 374] on div at bounding box center [606, 374] width 23 height 9
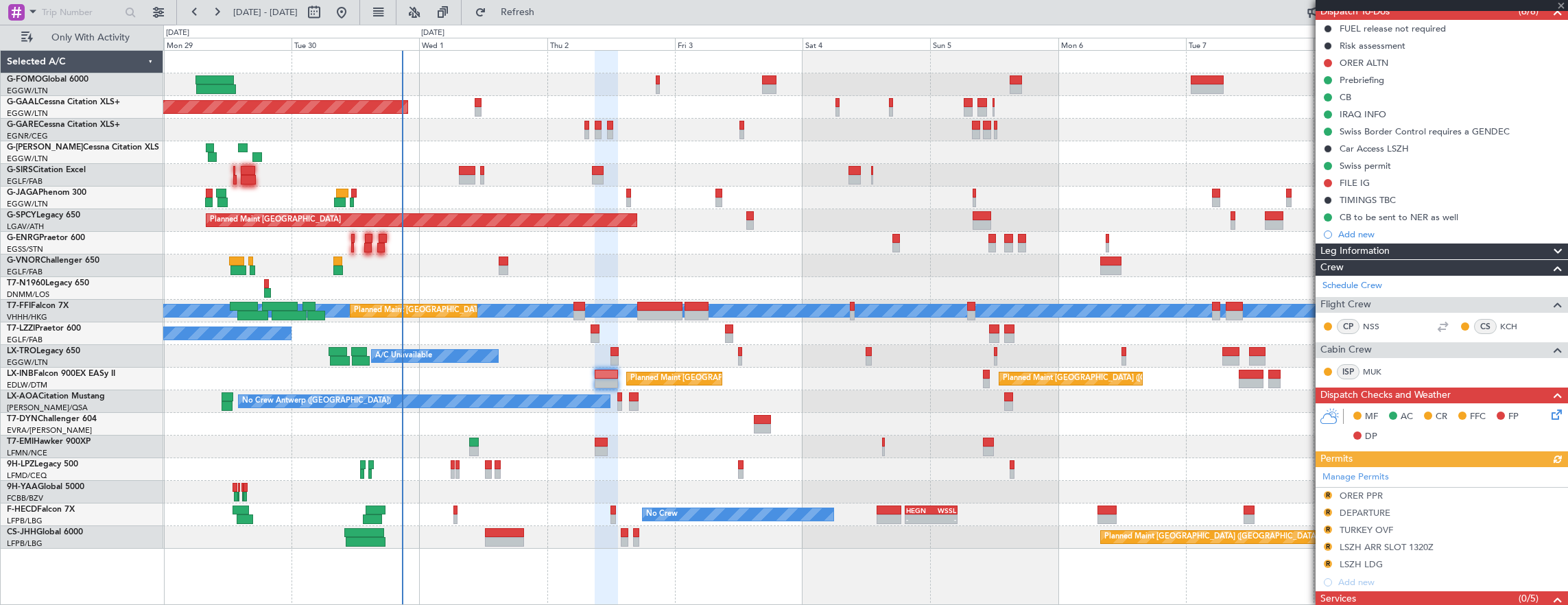
scroll to position [275, 0]
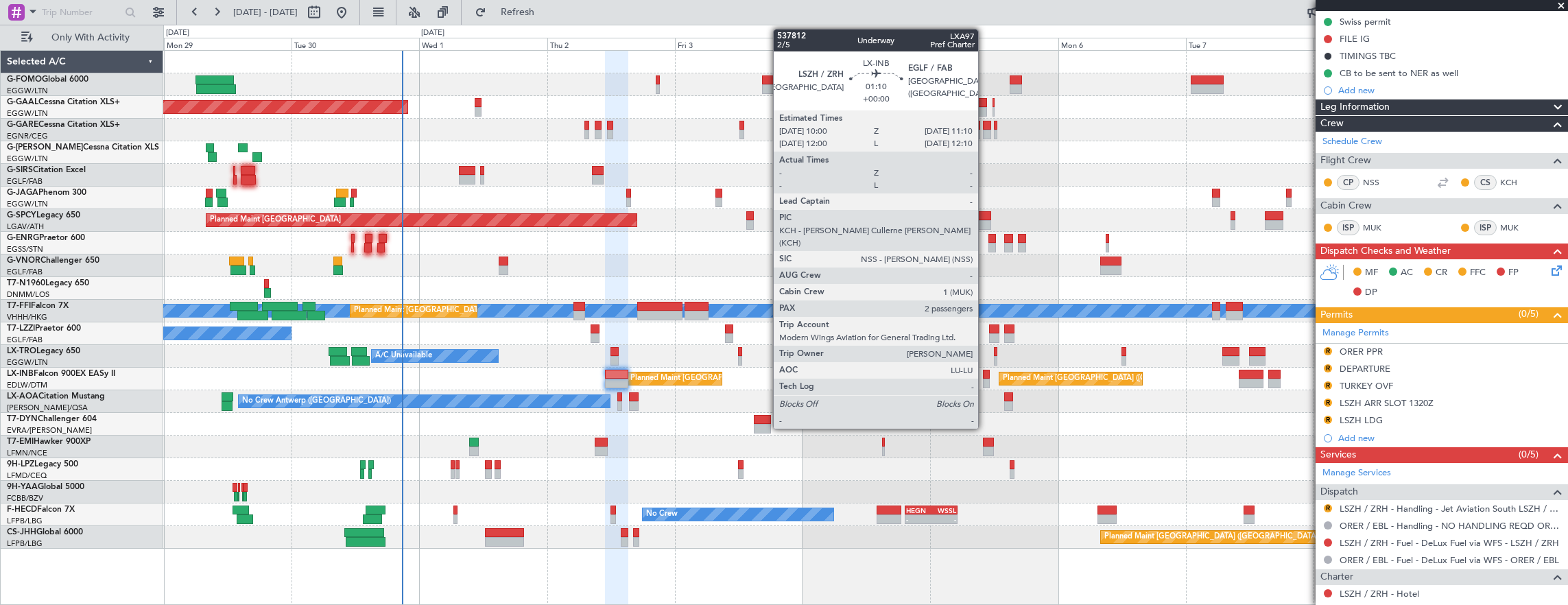
click at [985, 377] on div at bounding box center [986, 374] width 7 height 9
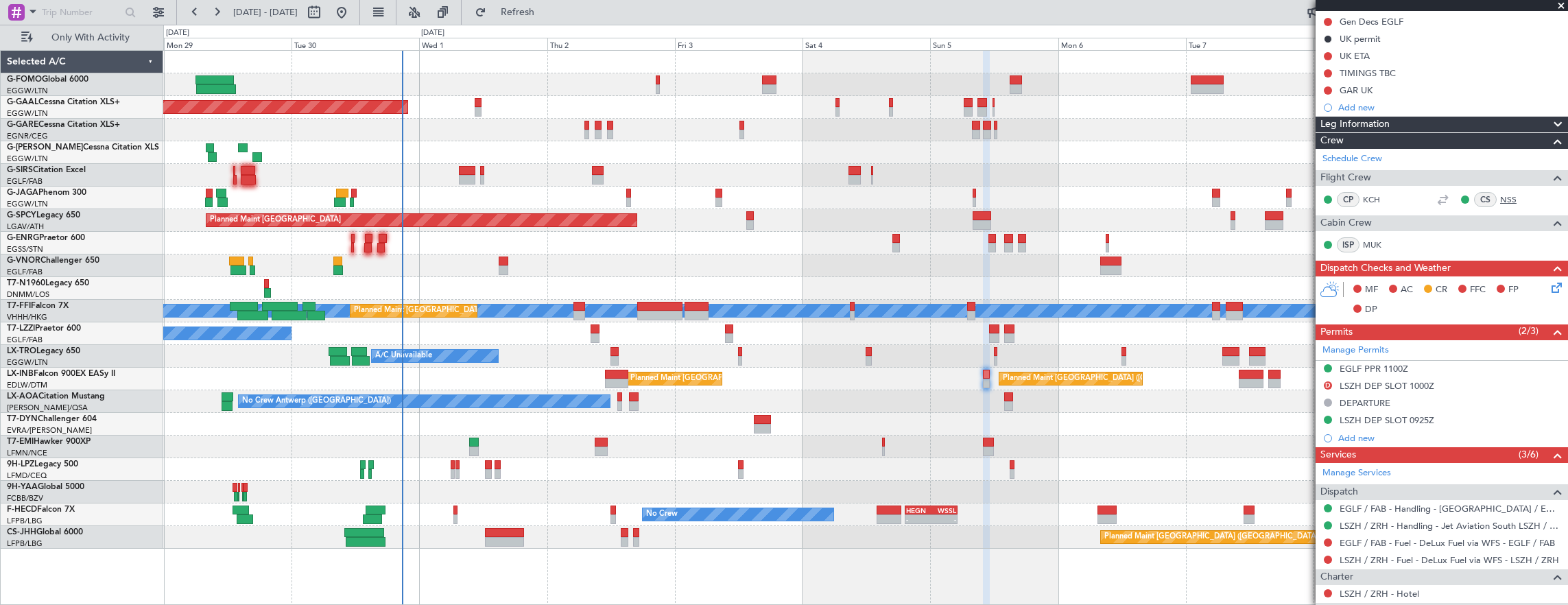
scroll to position [0, 0]
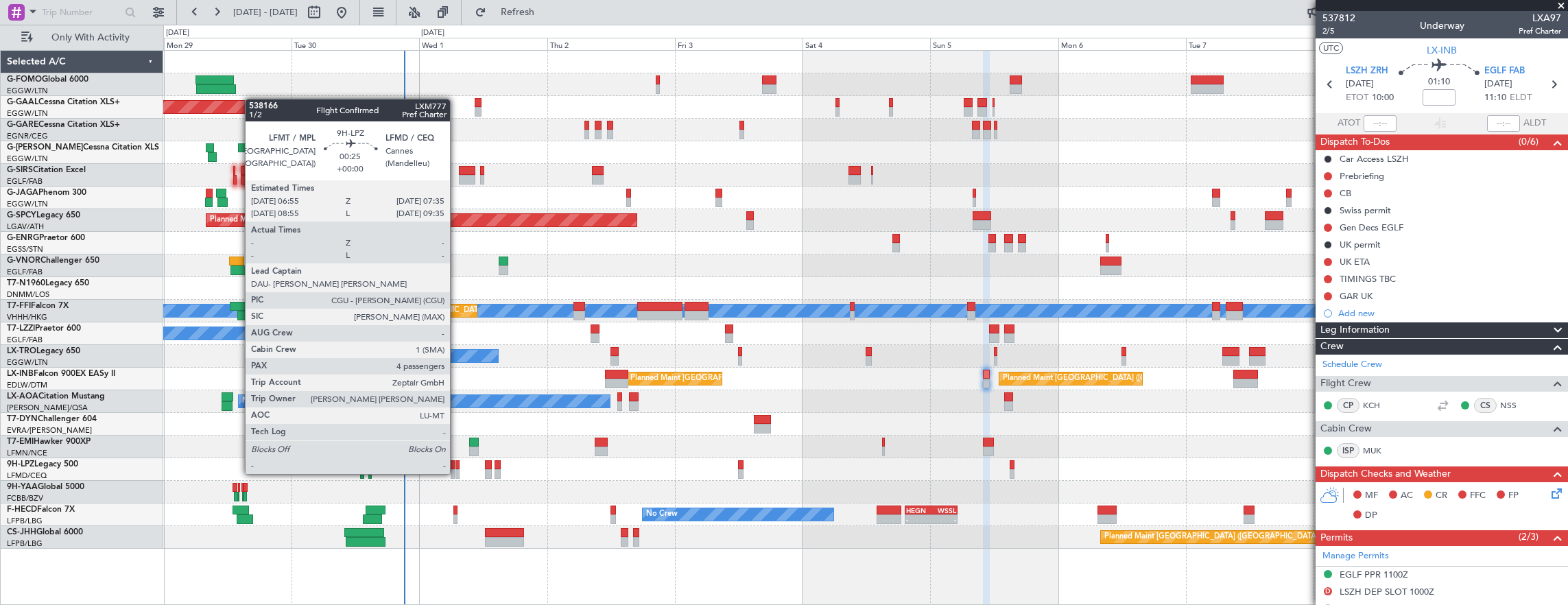
click at [457, 460] on div at bounding box center [458, 464] width 4 height 9
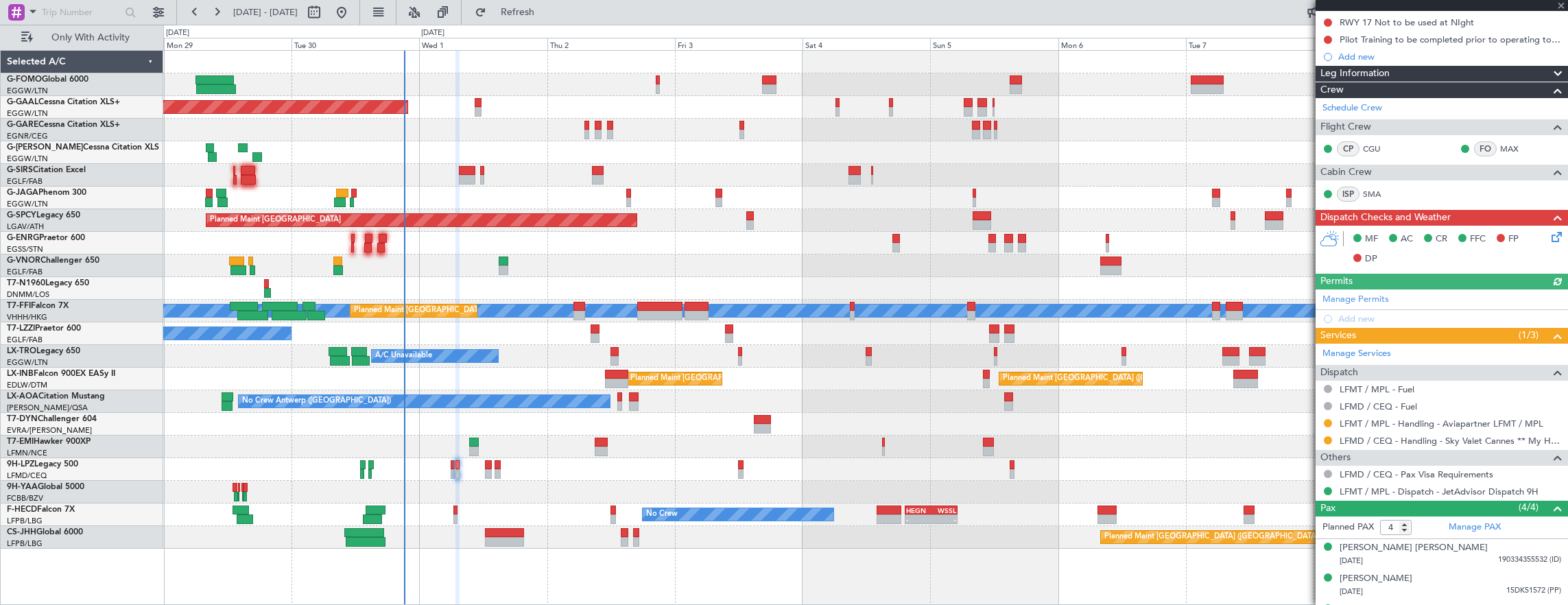
scroll to position [242, 0]
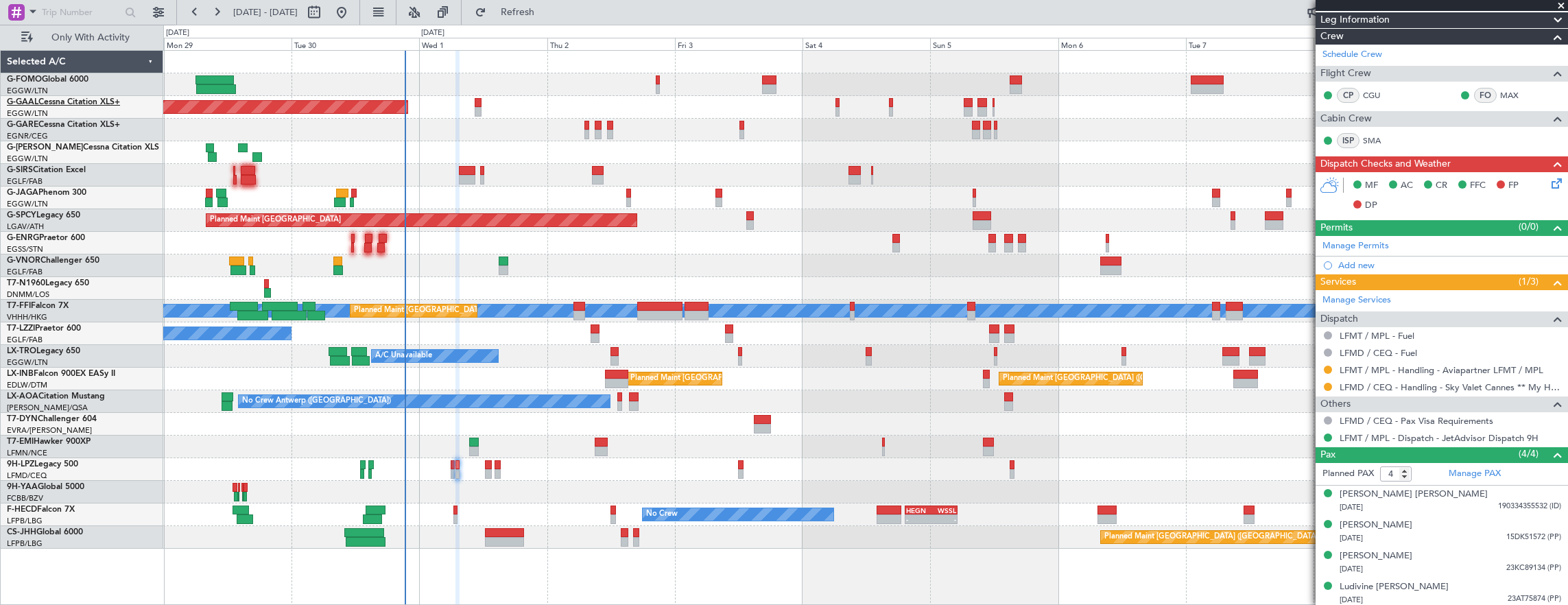
click at [71, 99] on link "G-GAAL Cessna Citation XLS+" at bounding box center [63, 102] width 113 height 8
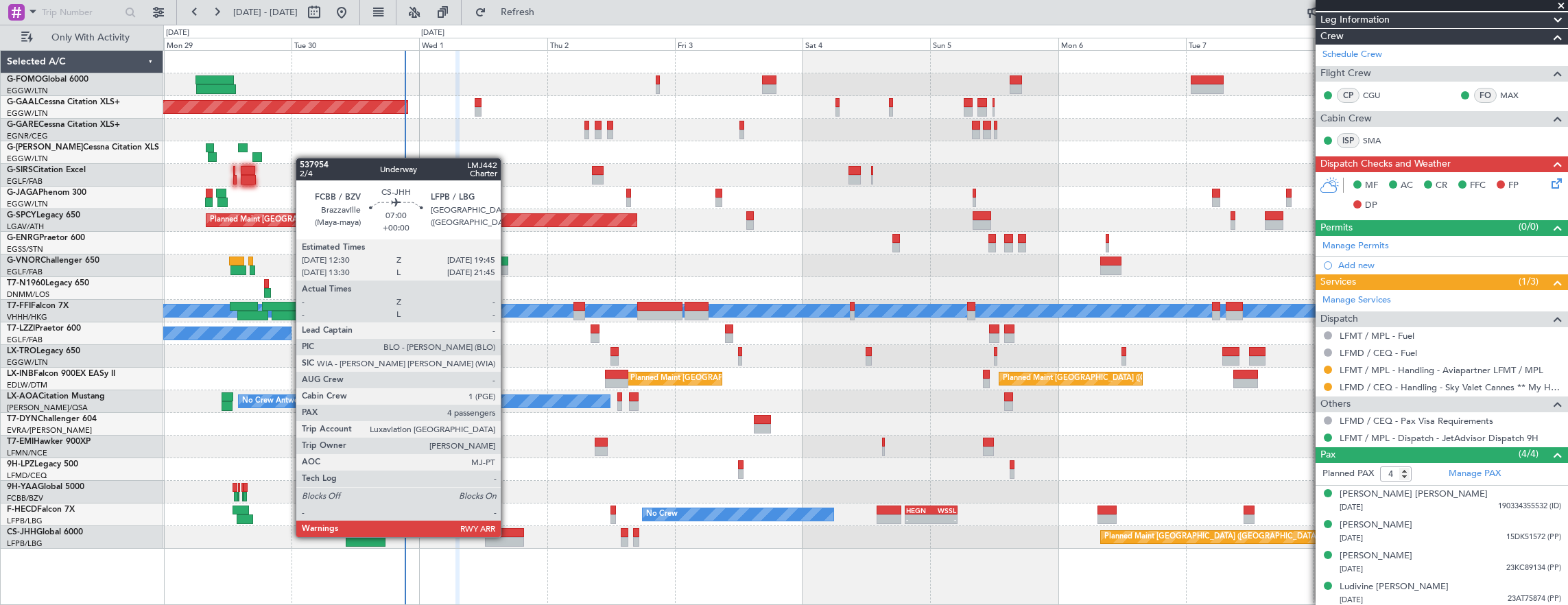
click at [508, 535] on div at bounding box center [505, 532] width 39 height 9
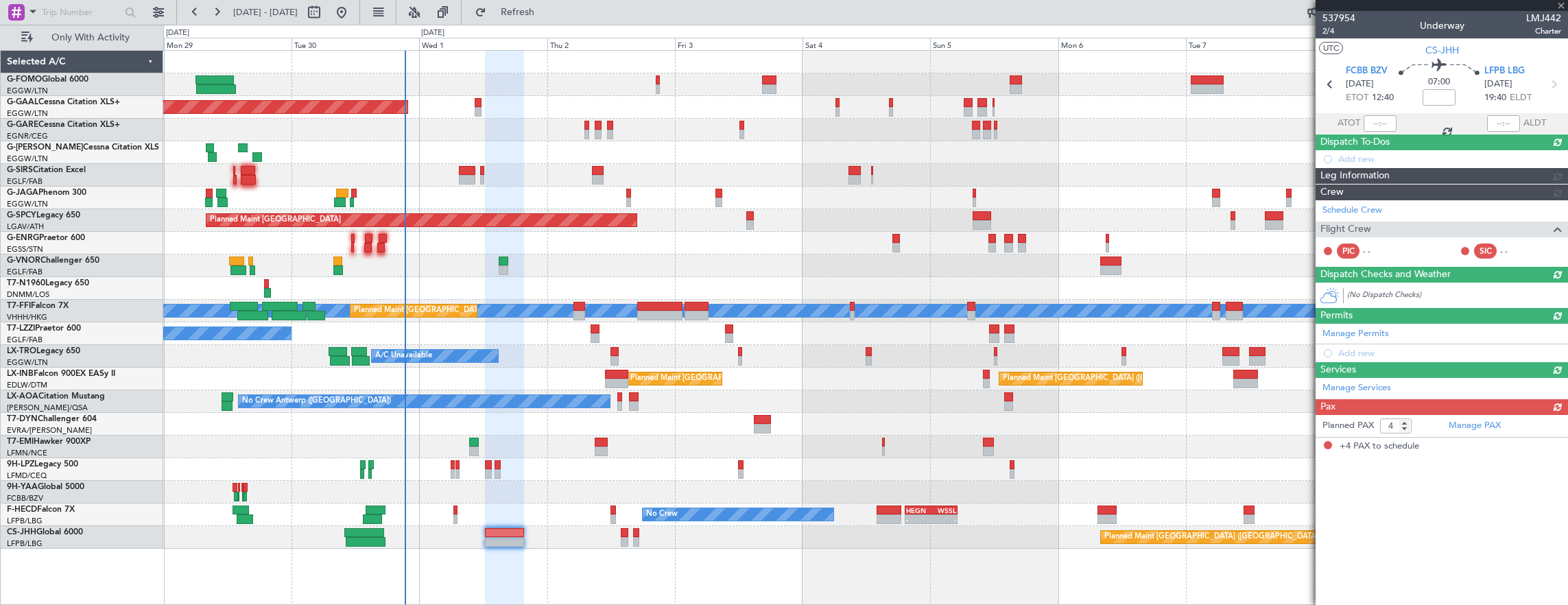
scroll to position [0, 0]
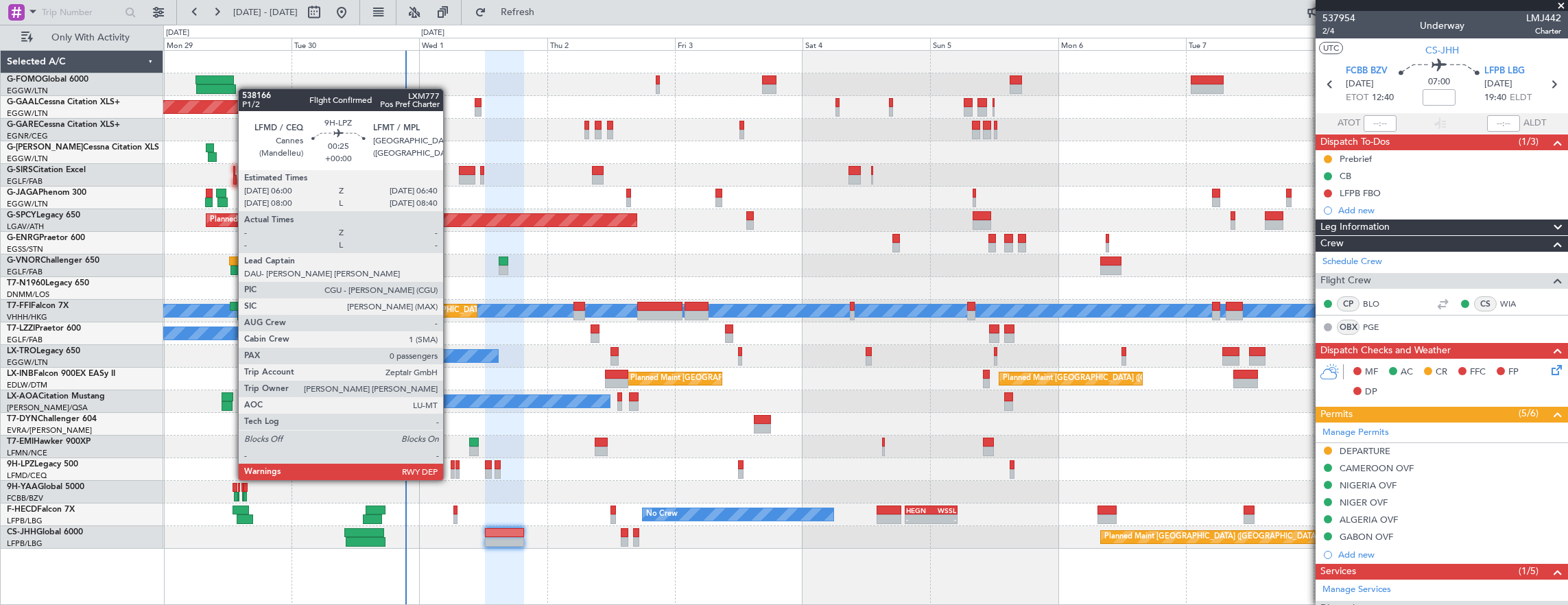
click at [453, 467] on div at bounding box center [453, 464] width 4 height 9
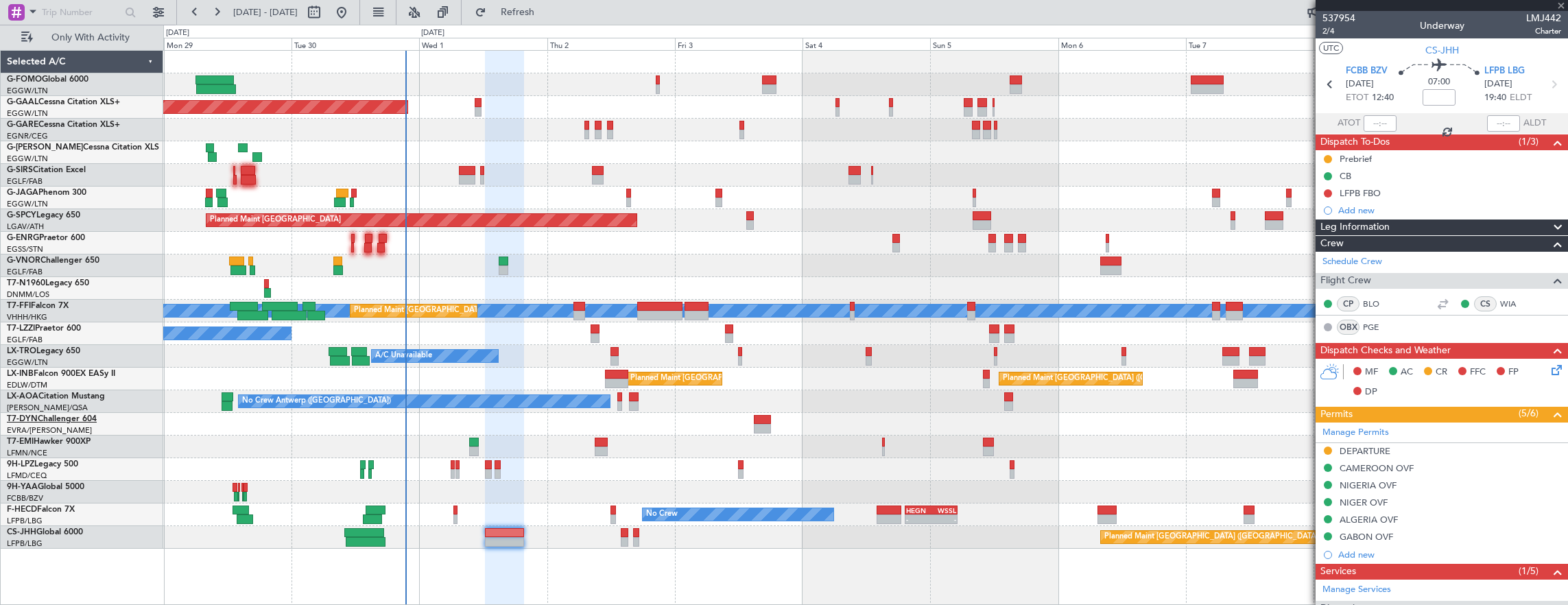
type input "0"
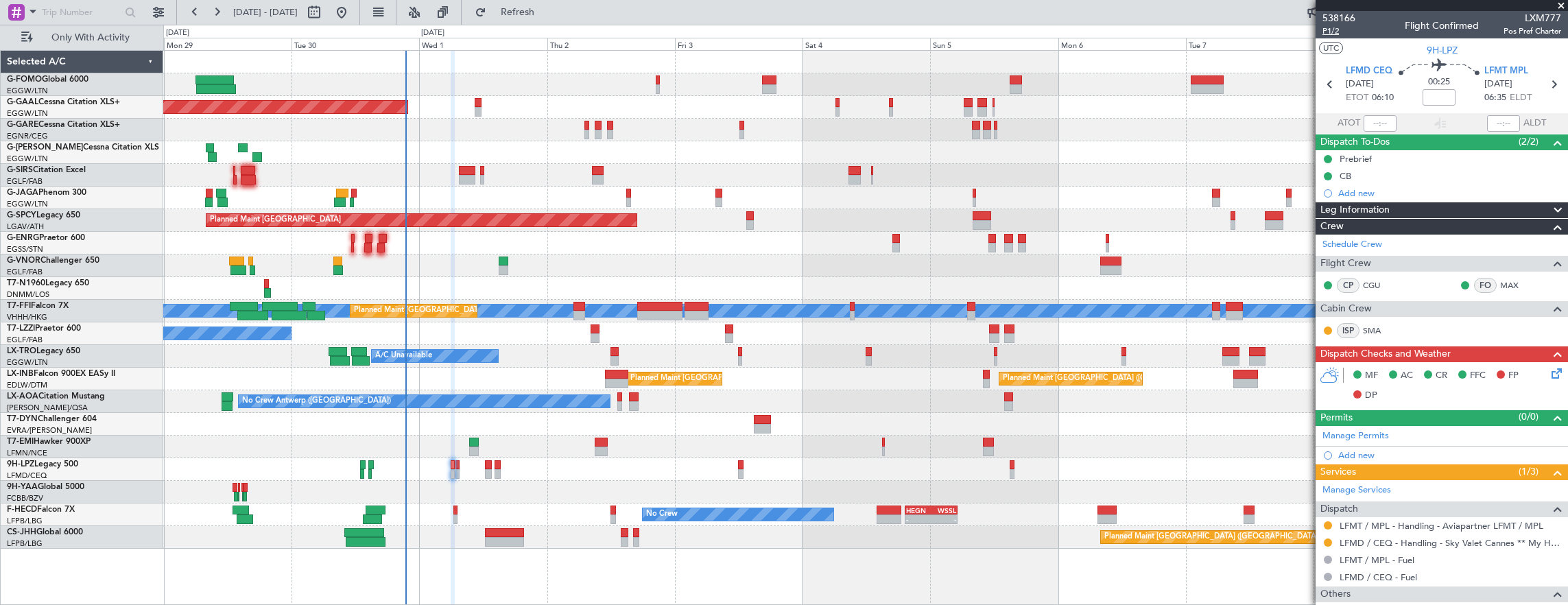
click at [1322, 26] on span "P1/2" at bounding box center [1339, 31] width 33 height 12
click at [1469, 156] on div "Prebrief" at bounding box center [1442, 159] width 252 height 17
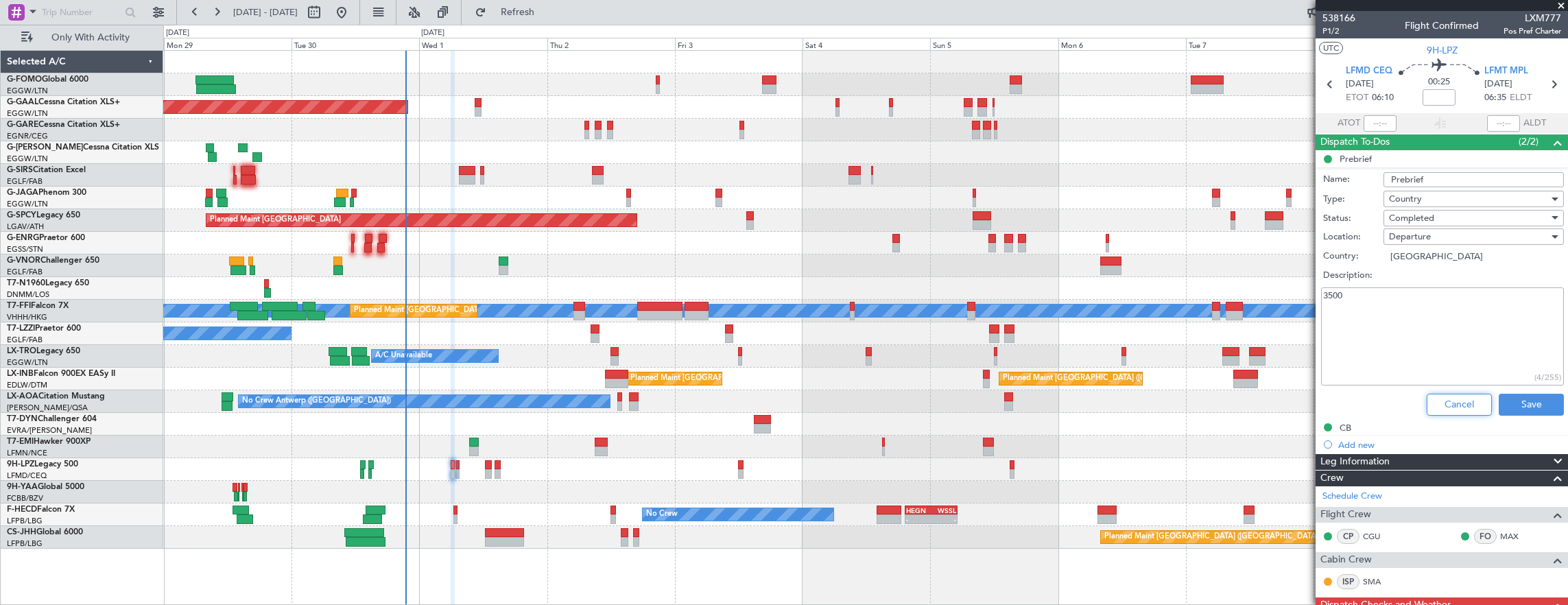
click at [1458, 398] on button "Cancel" at bounding box center [1459, 405] width 65 height 22
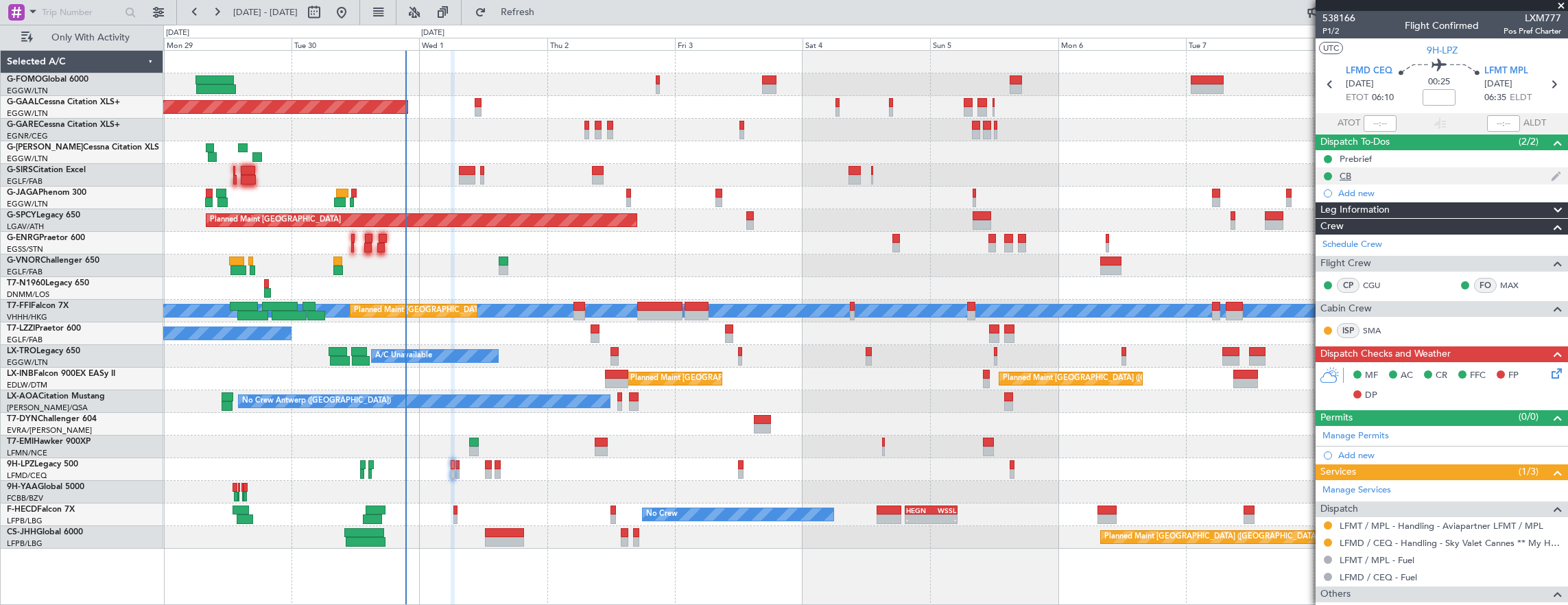
click at [1403, 177] on div "CB" at bounding box center [1442, 176] width 252 height 17
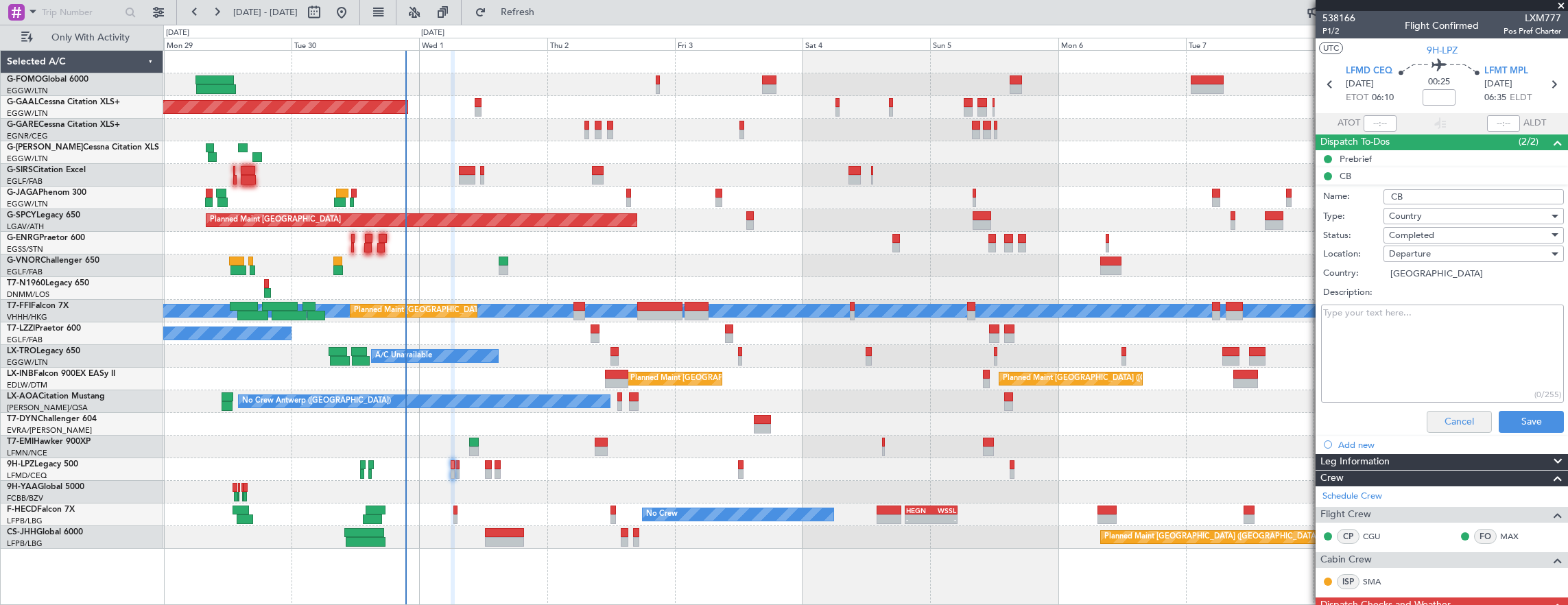
click at [1452, 413] on div "Cancel Save" at bounding box center [1438, 422] width 259 height 33
click at [1452, 413] on button "Cancel" at bounding box center [1459, 422] width 65 height 22
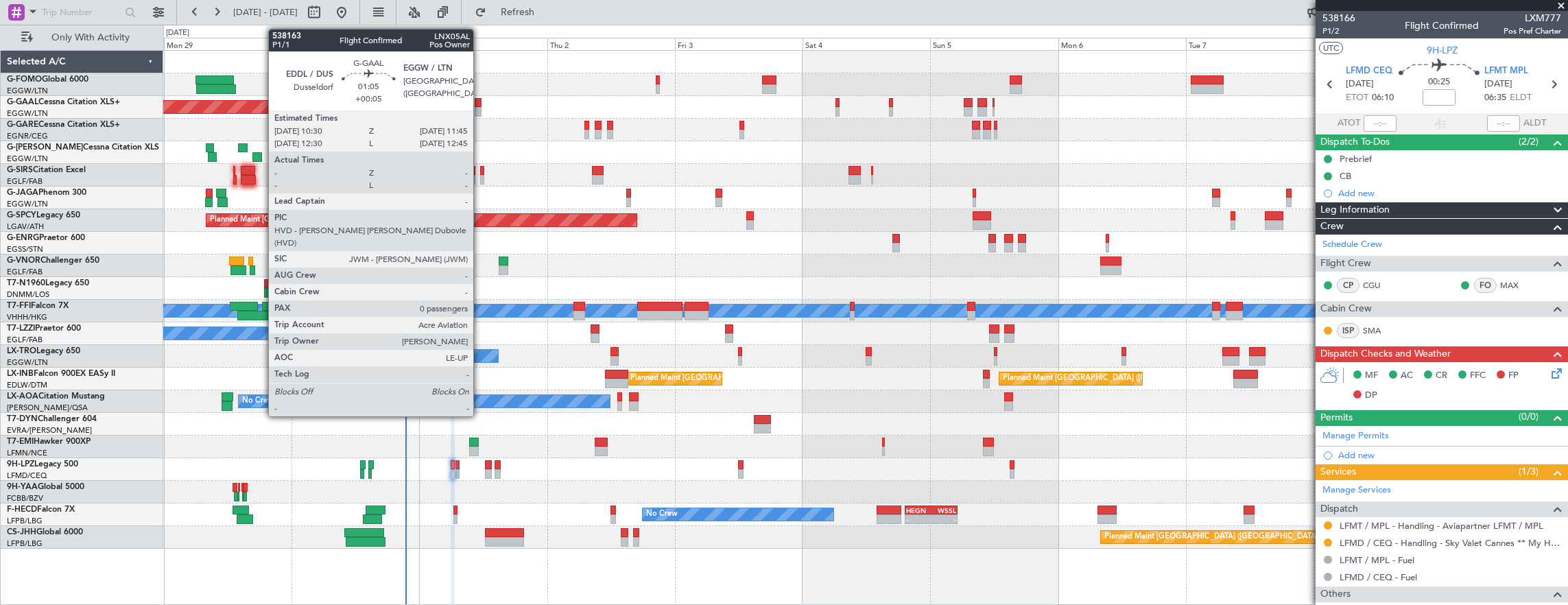
click at [480, 108] on div at bounding box center [478, 111] width 7 height 9
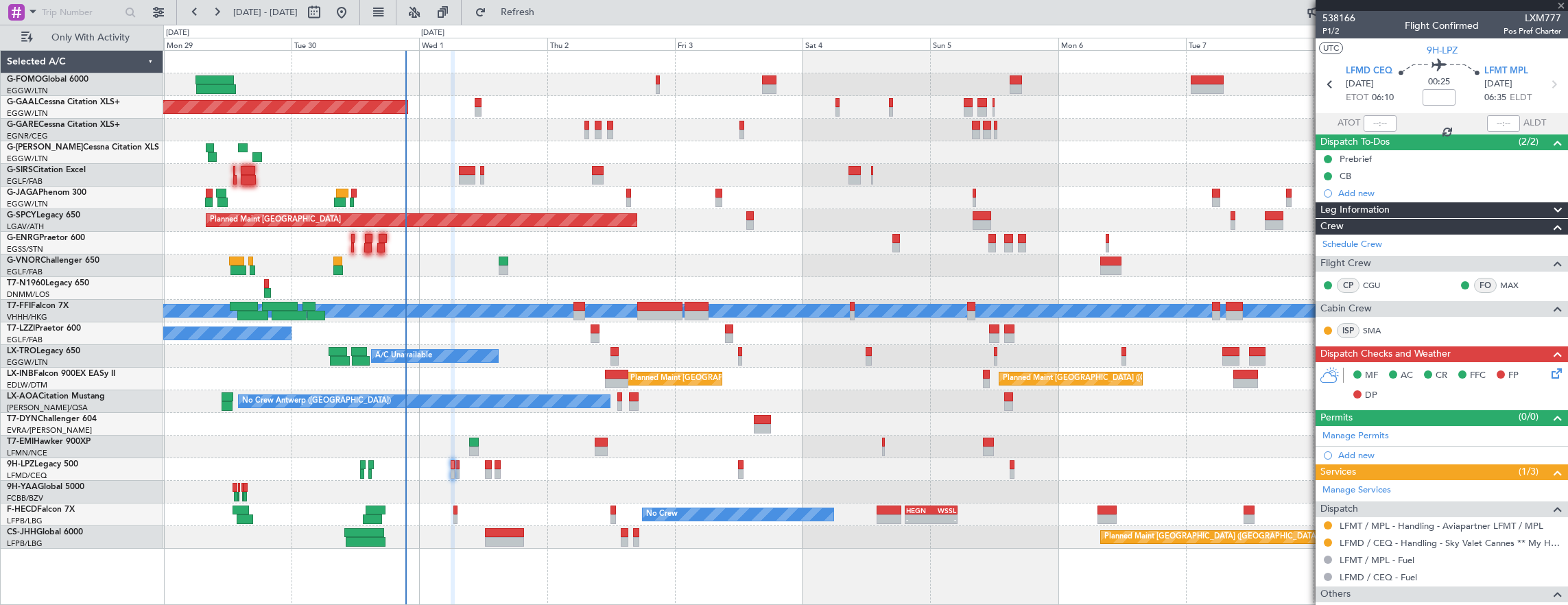
type input "+00:05"
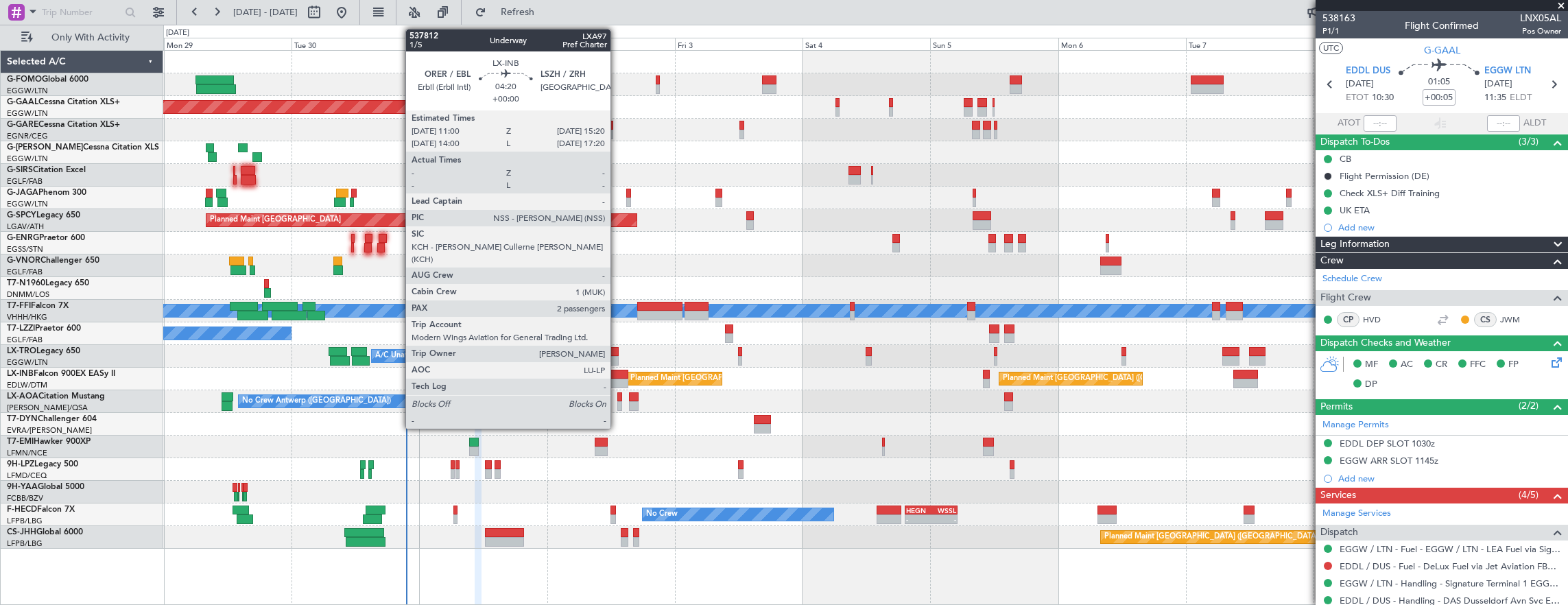
click at [616, 373] on div at bounding box center [616, 374] width 23 height 9
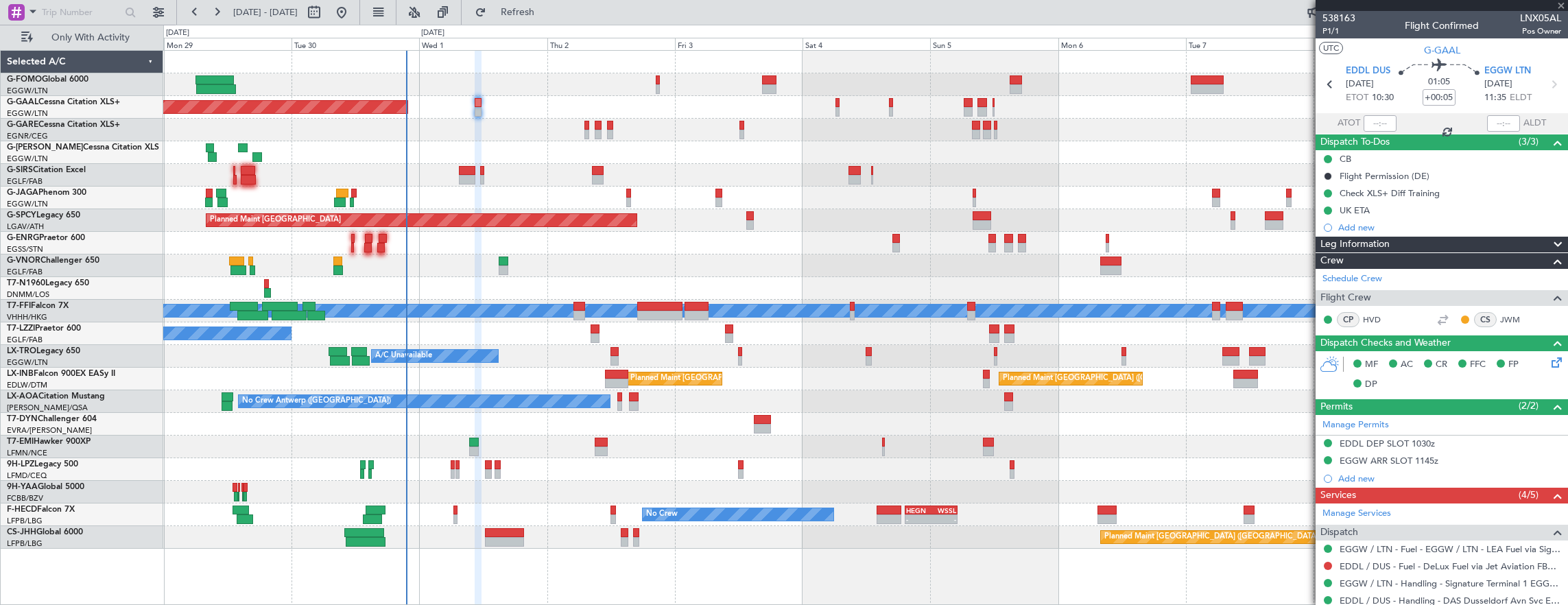
type input "2"
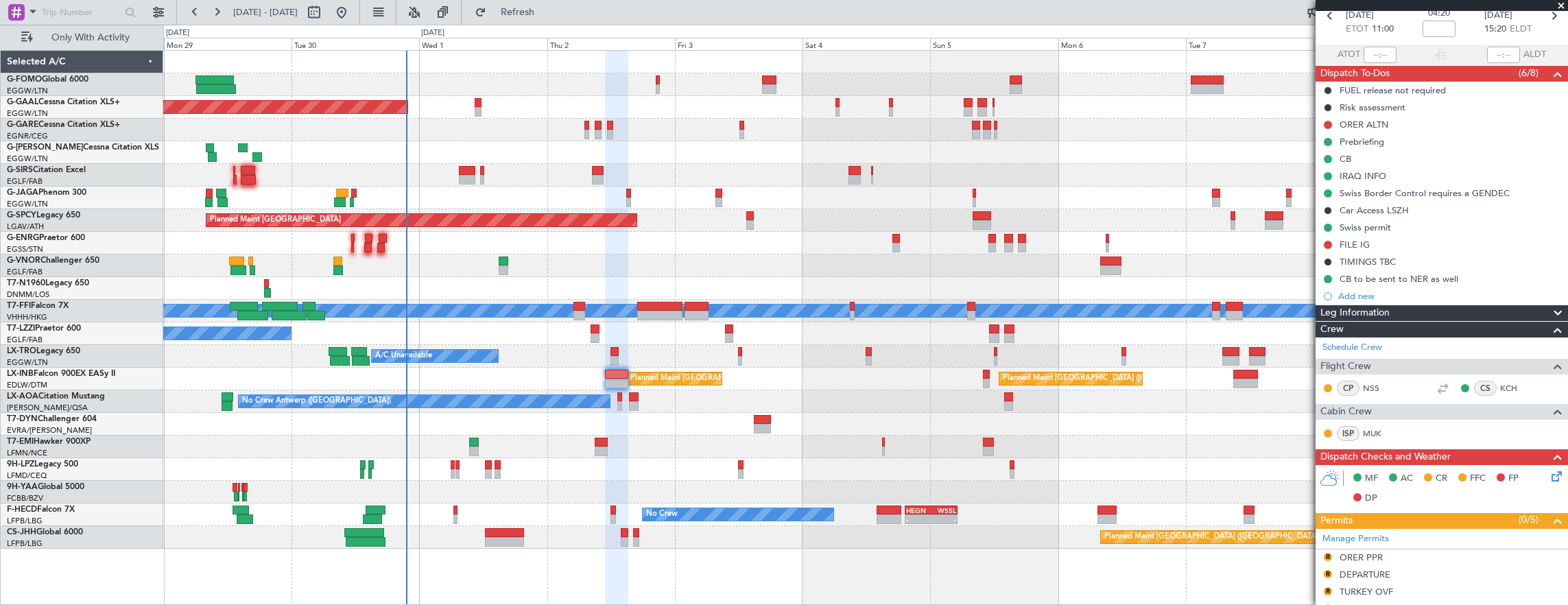
scroll to position [275, 0]
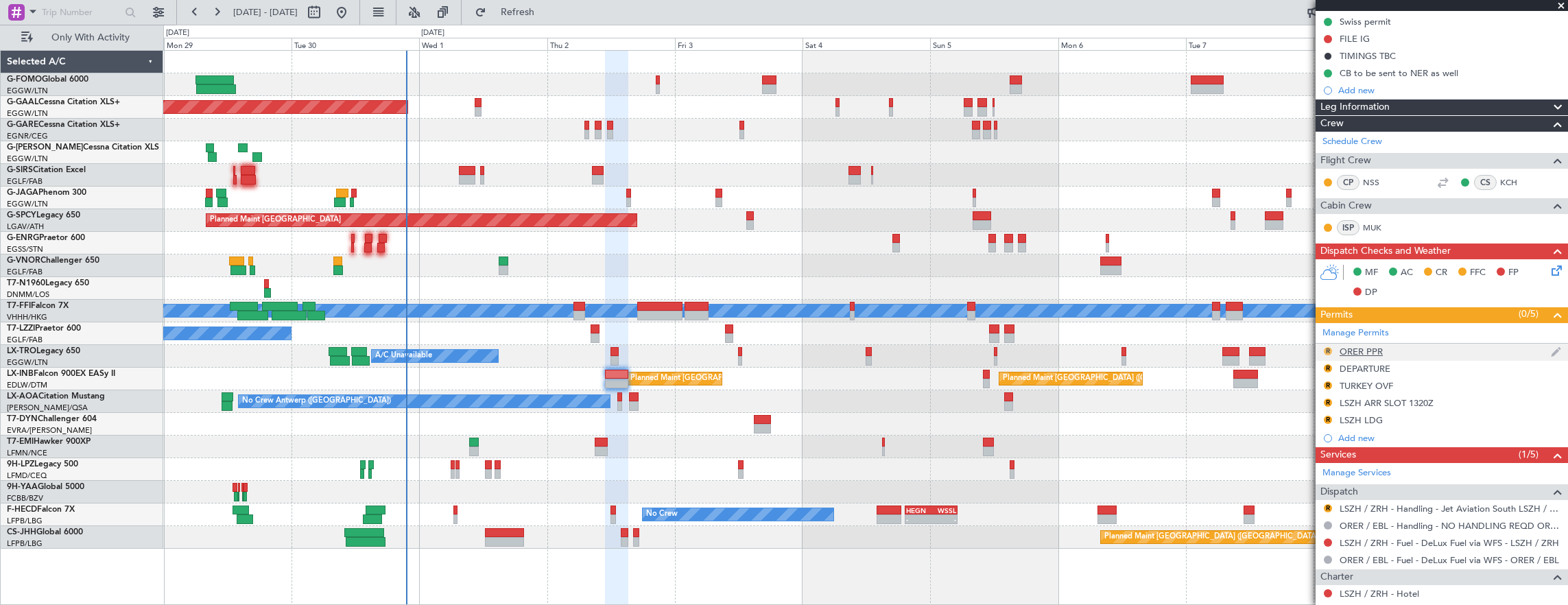
click at [1325, 347] on button "R" at bounding box center [1327, 350] width 8 height 8
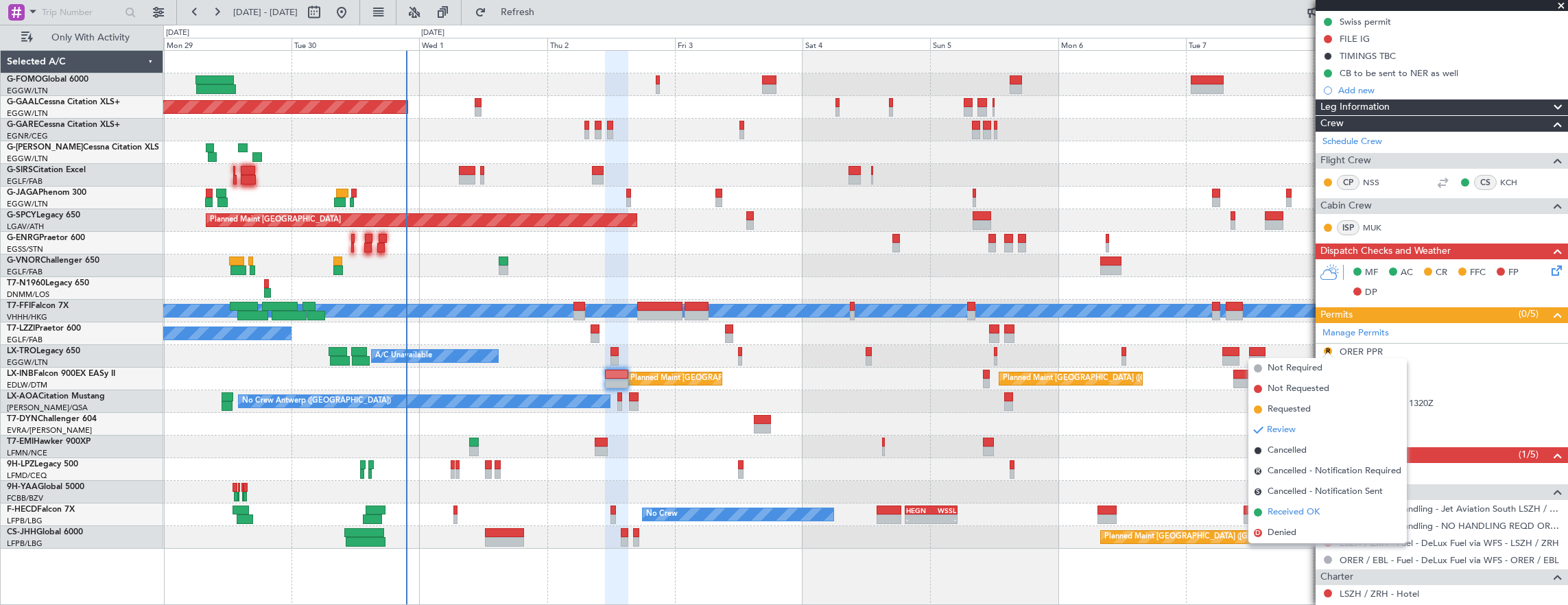
click at [1319, 508] on span "Received OK" at bounding box center [1293, 512] width 52 height 14
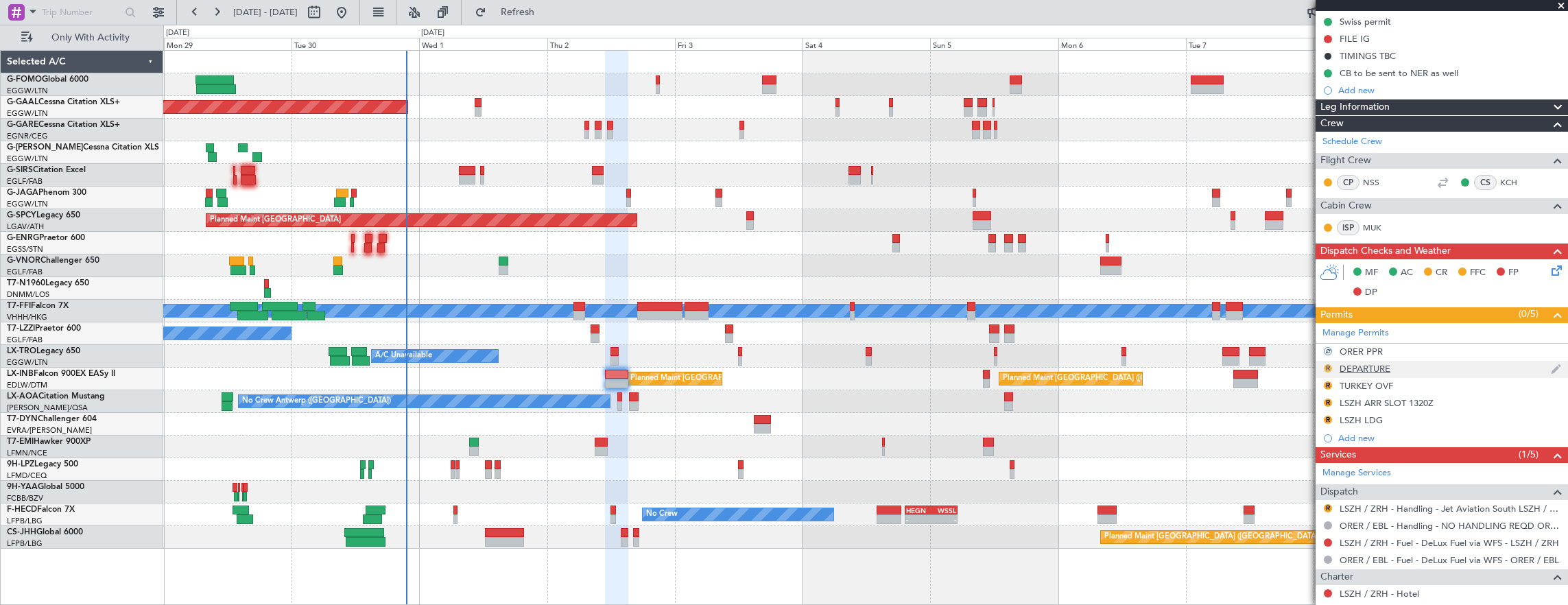
click at [1326, 364] on button "R" at bounding box center [1327, 368] width 8 height 8
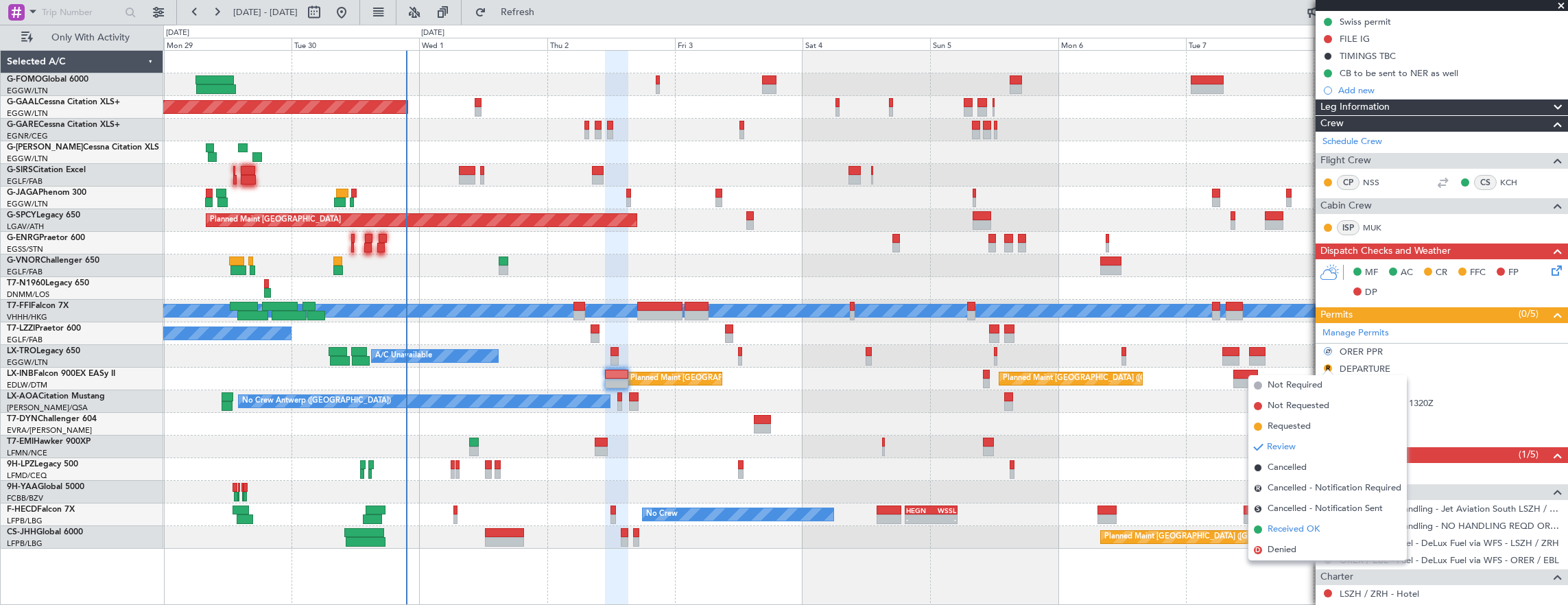
click at [1316, 525] on span "Received OK" at bounding box center [1293, 529] width 52 height 14
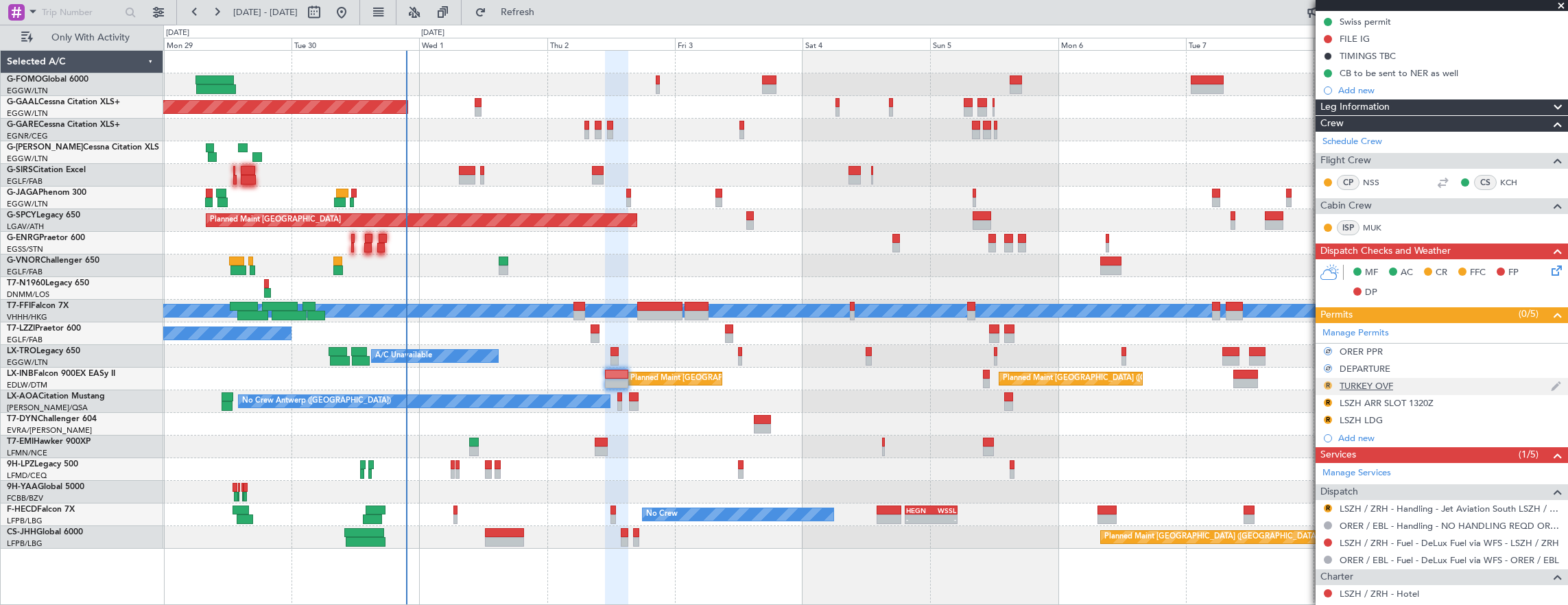
click at [1328, 383] on button "R" at bounding box center [1327, 385] width 8 height 8
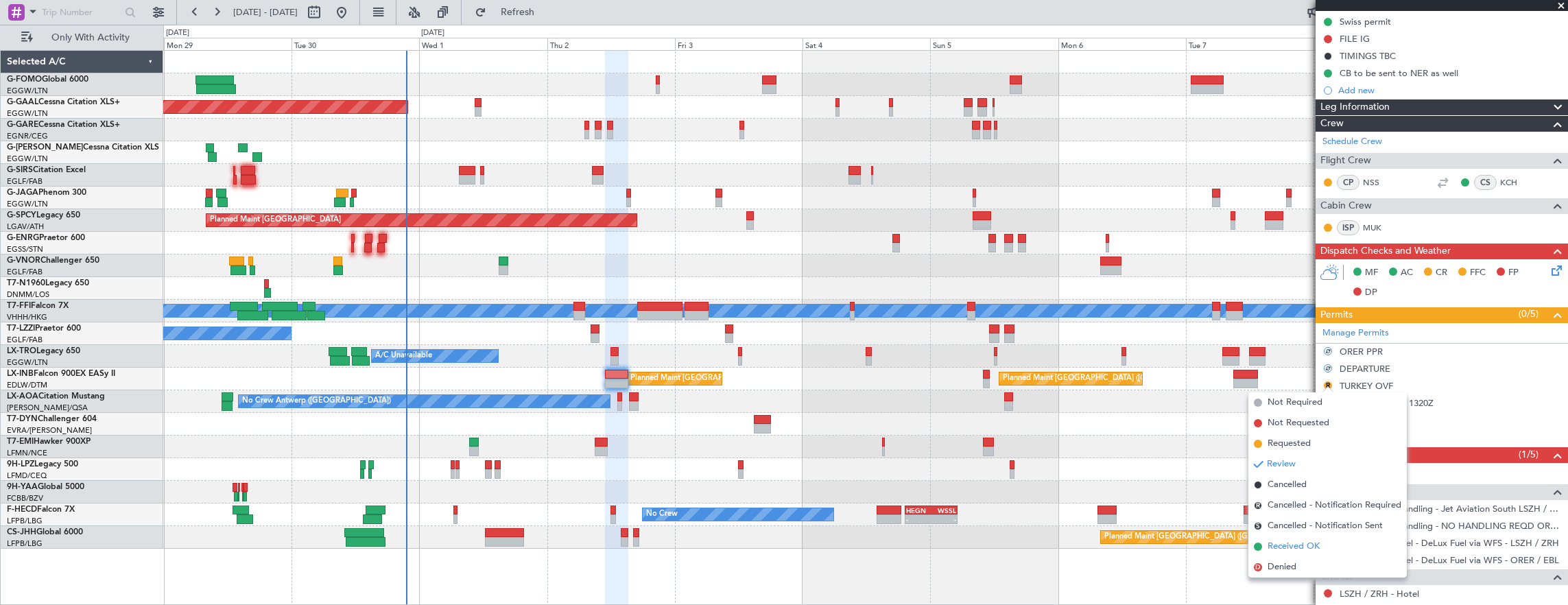
click at [1319, 549] on span "Received OK" at bounding box center [1293, 547] width 52 height 14
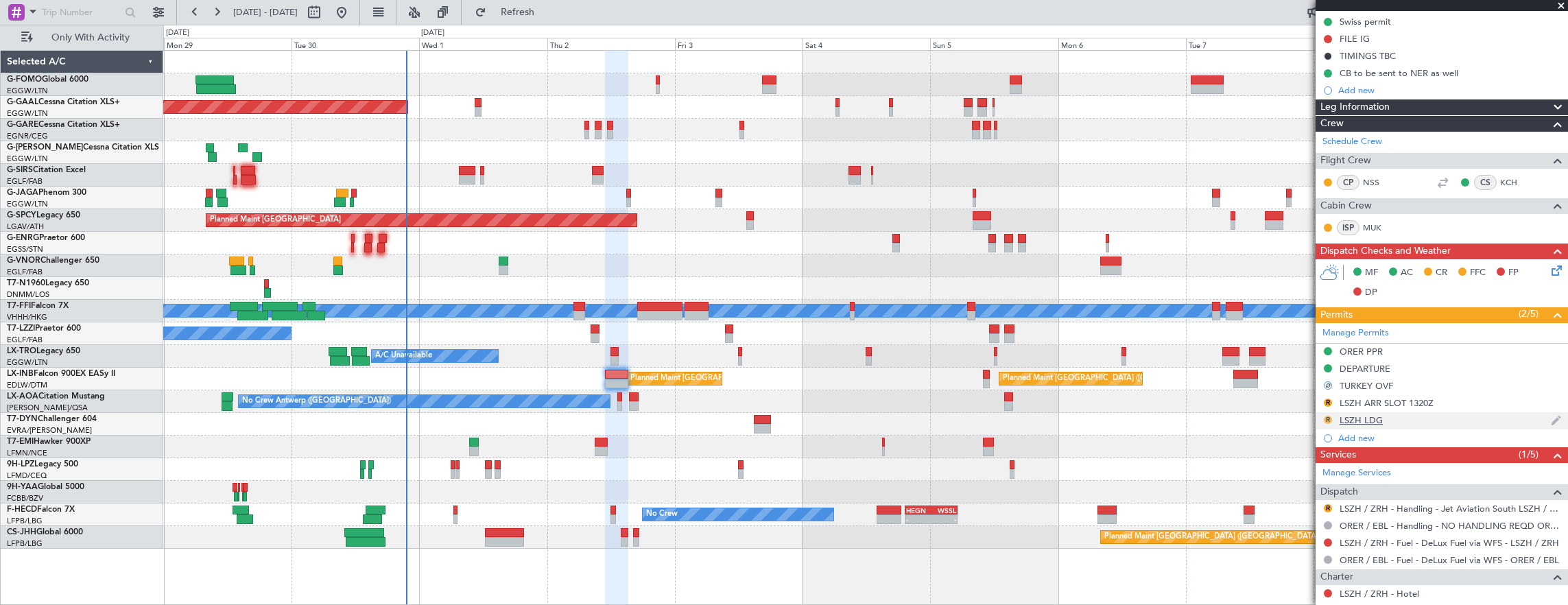
click at [1329, 416] on button "R" at bounding box center [1327, 419] width 8 height 8
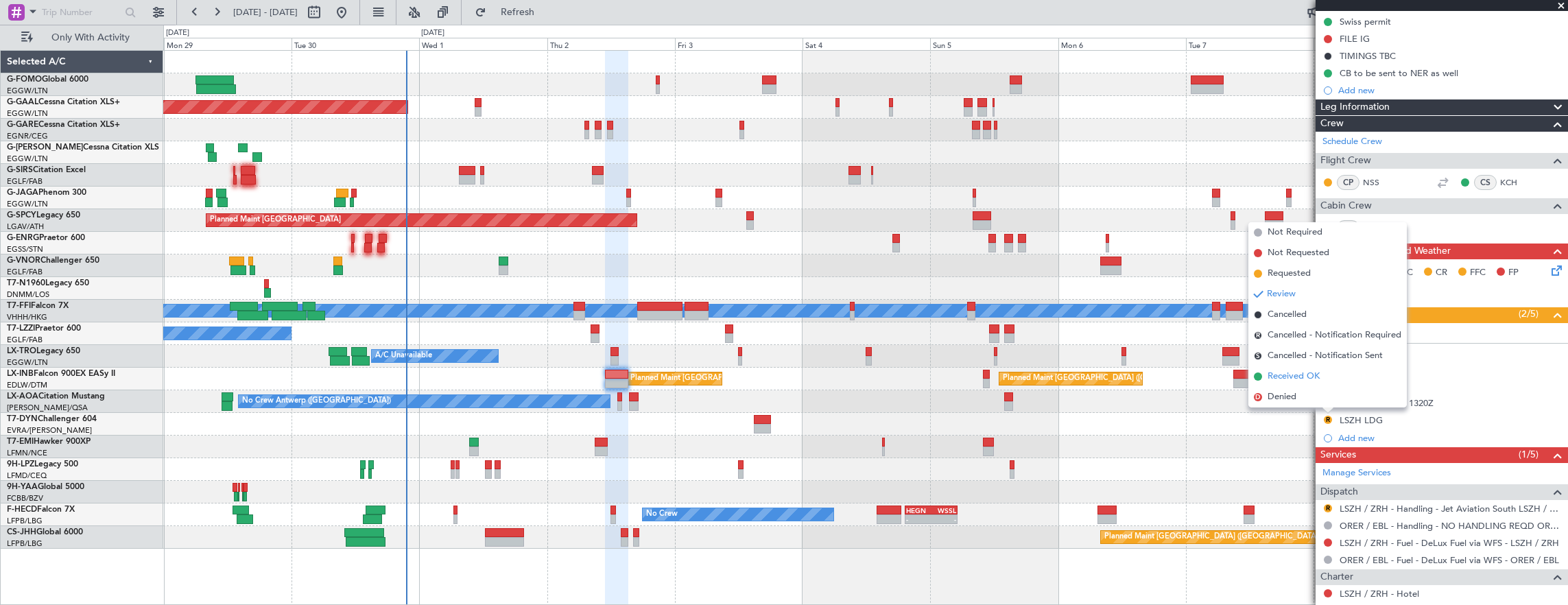
click at [1313, 380] on span "Received OK" at bounding box center [1293, 376] width 52 height 14
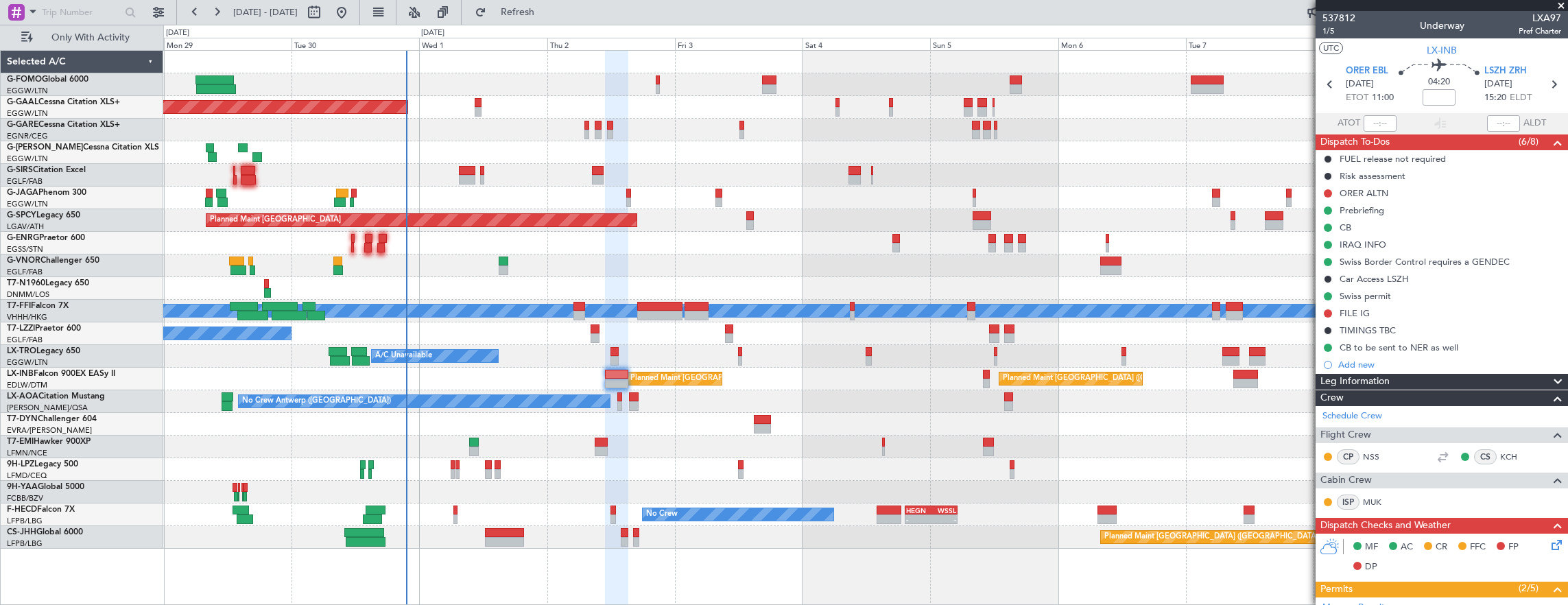
scroll to position [343, 0]
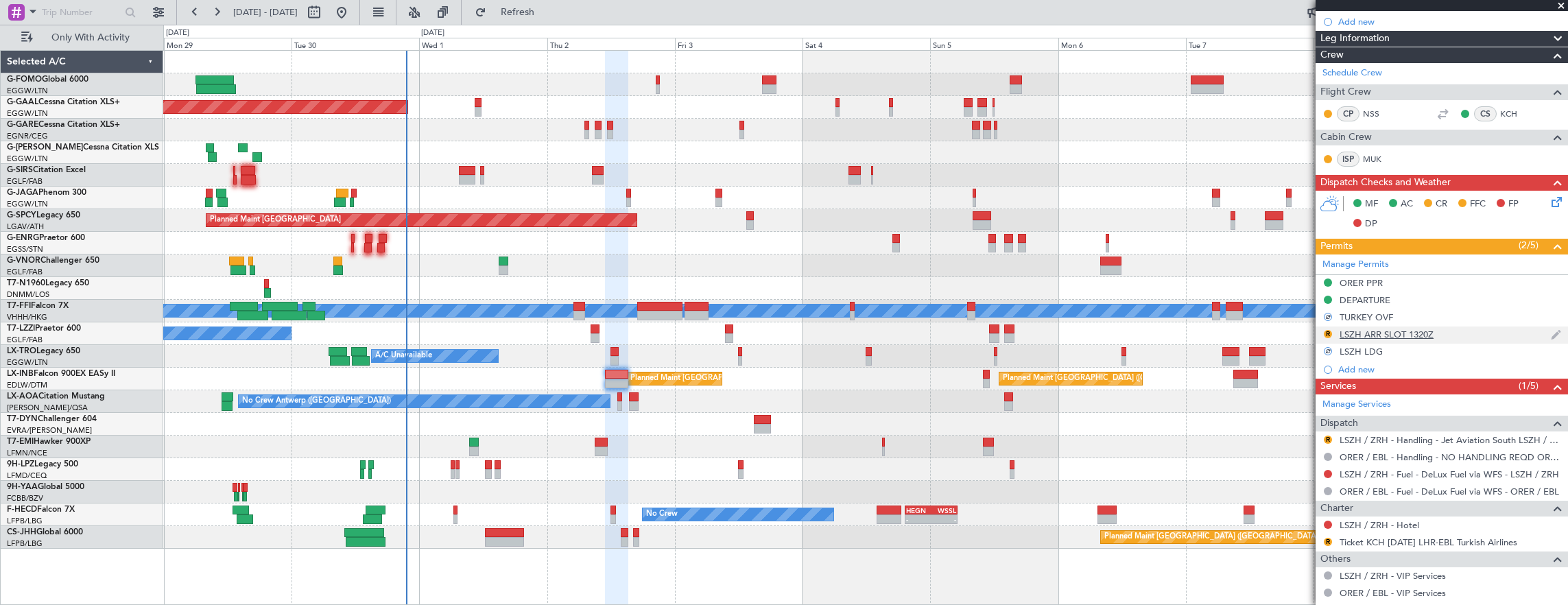
click at [1454, 334] on div "R LSZH ARR SLOT 1320Z" at bounding box center [1442, 335] width 252 height 17
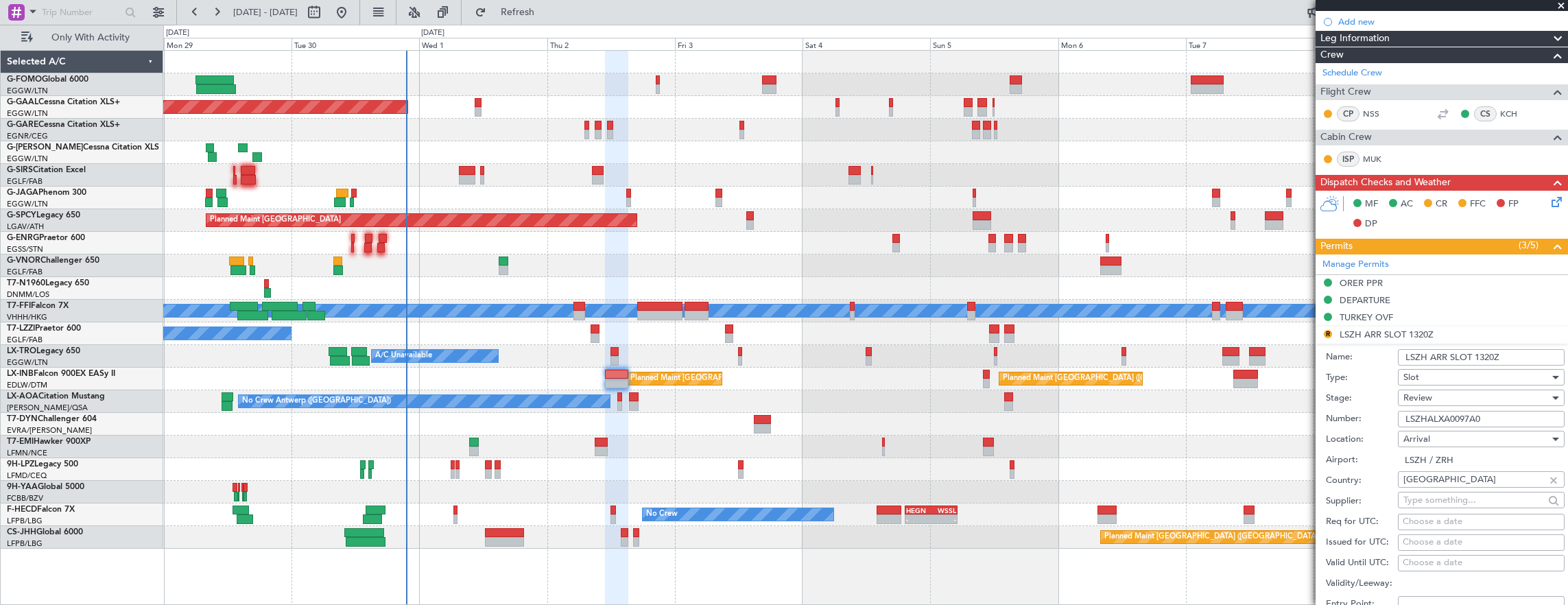
click at [1481, 355] on input "LSZH ARR SLOT 1320Z" at bounding box center [1481, 357] width 167 height 17
type input "LSZH ARR SLOT 1520Z"
click at [1462, 387] on div "Review" at bounding box center [1476, 397] width 146 height 21
click at [1456, 488] on span "Requested" at bounding box center [1476, 485] width 144 height 21
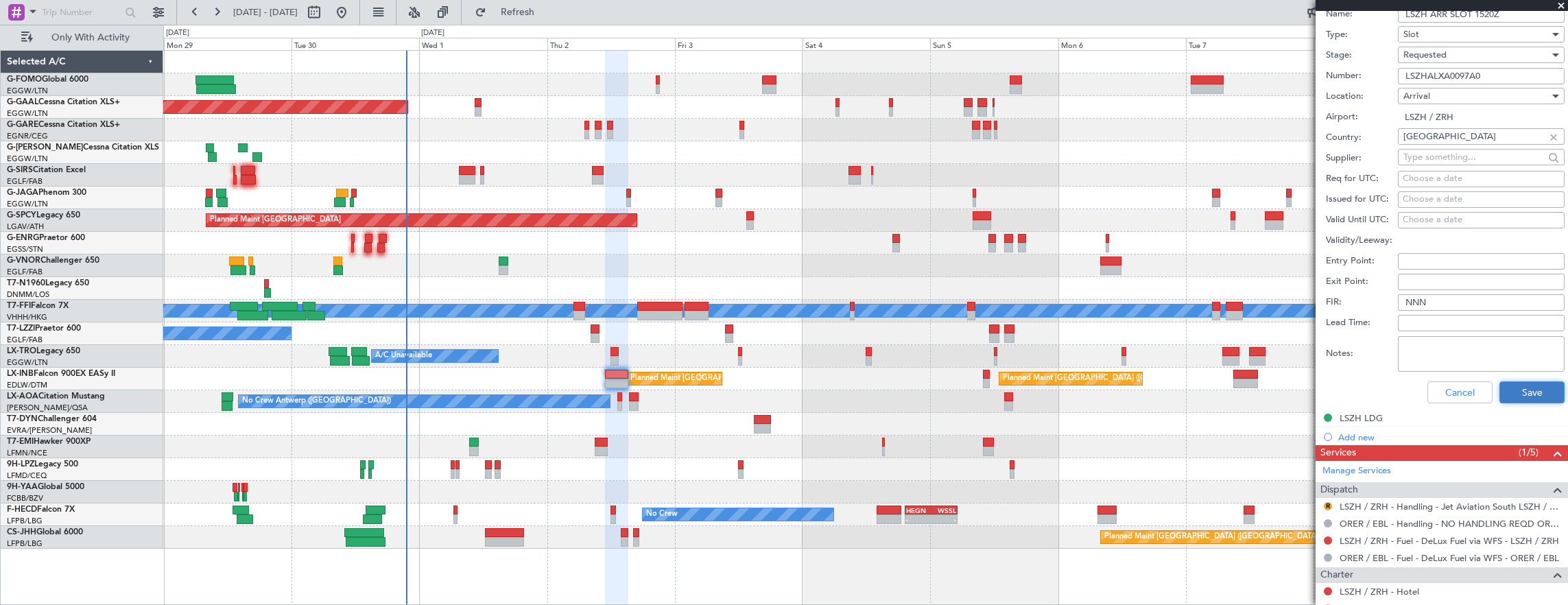
click at [1529, 383] on button "Save" at bounding box center [1531, 392] width 65 height 22
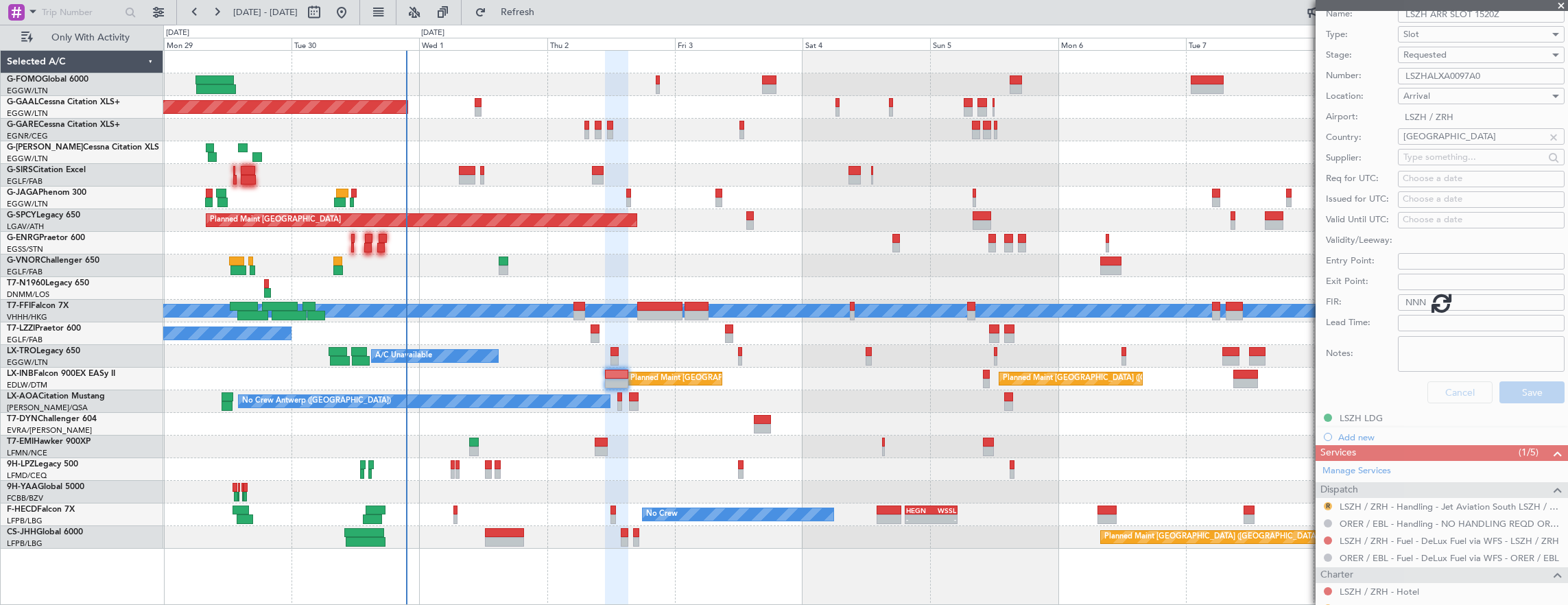
scroll to position [275, 0]
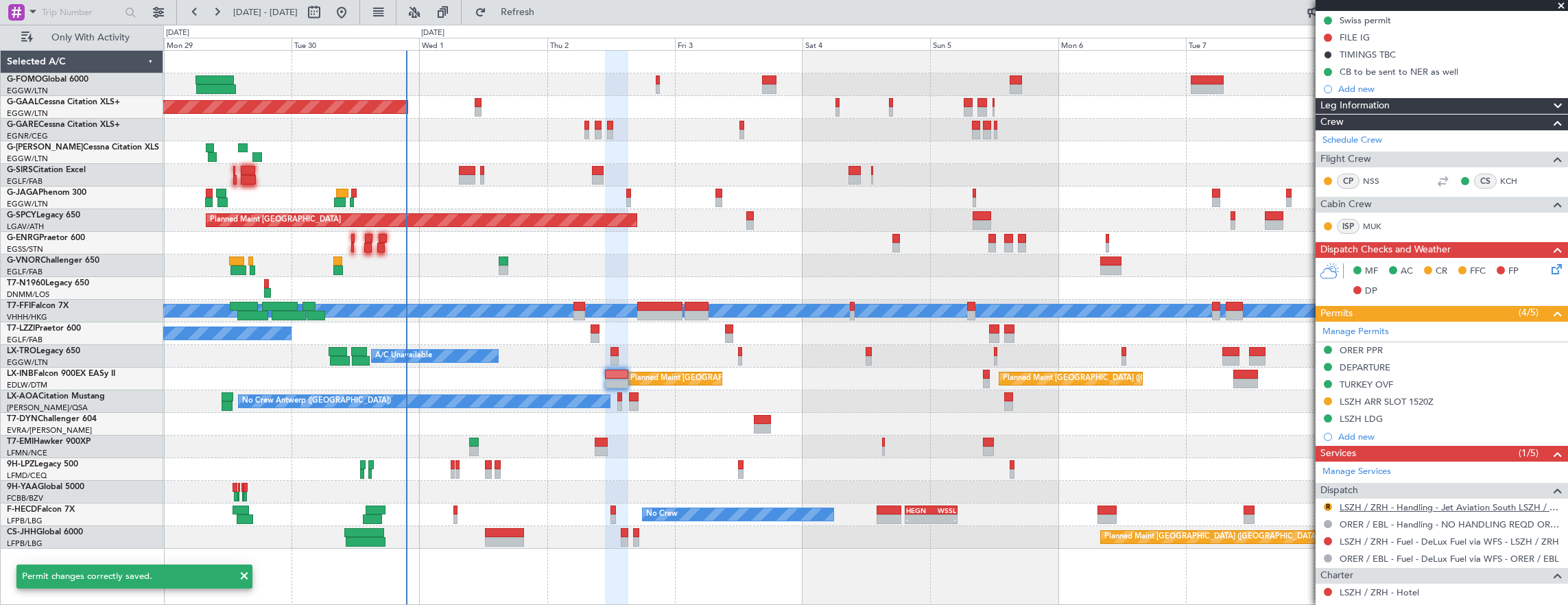
click at [1424, 504] on link "LSZH / ZRH - Handling - Jet Aviation South LSZH / ZRH" at bounding box center [1450, 507] width 221 height 12
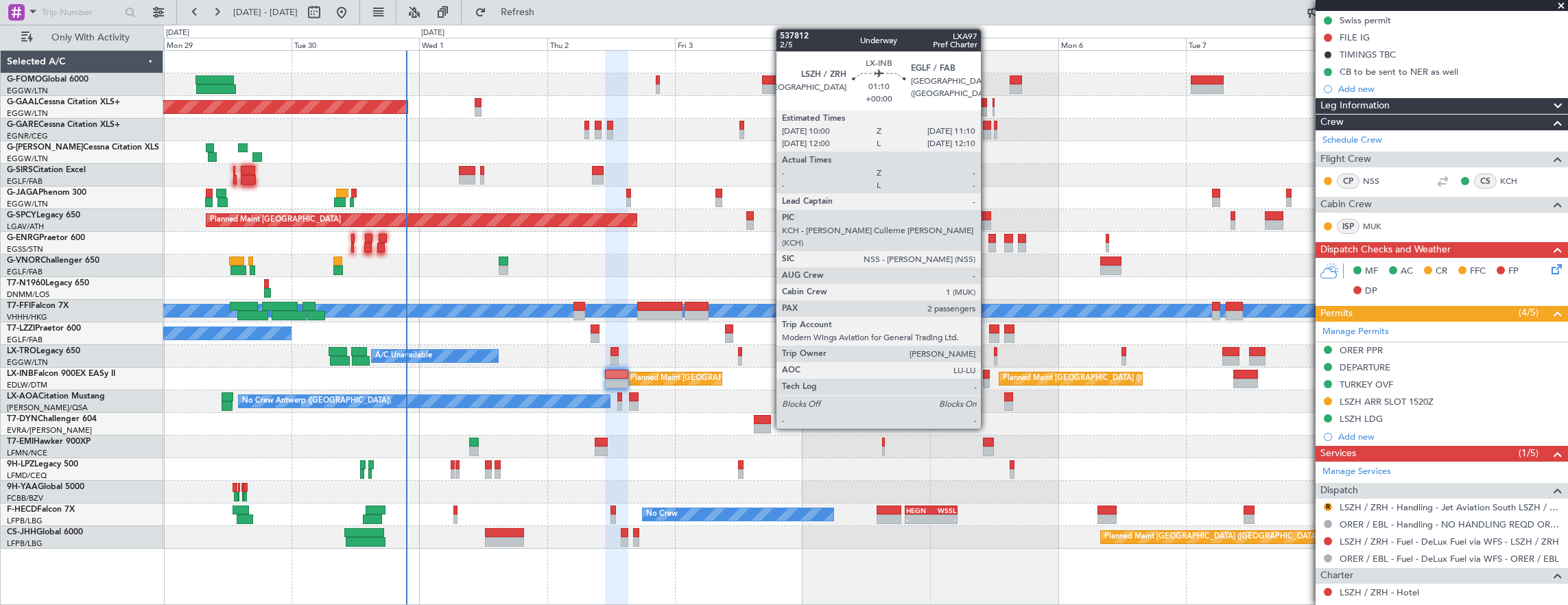
click at [988, 372] on div at bounding box center [986, 374] width 7 height 9
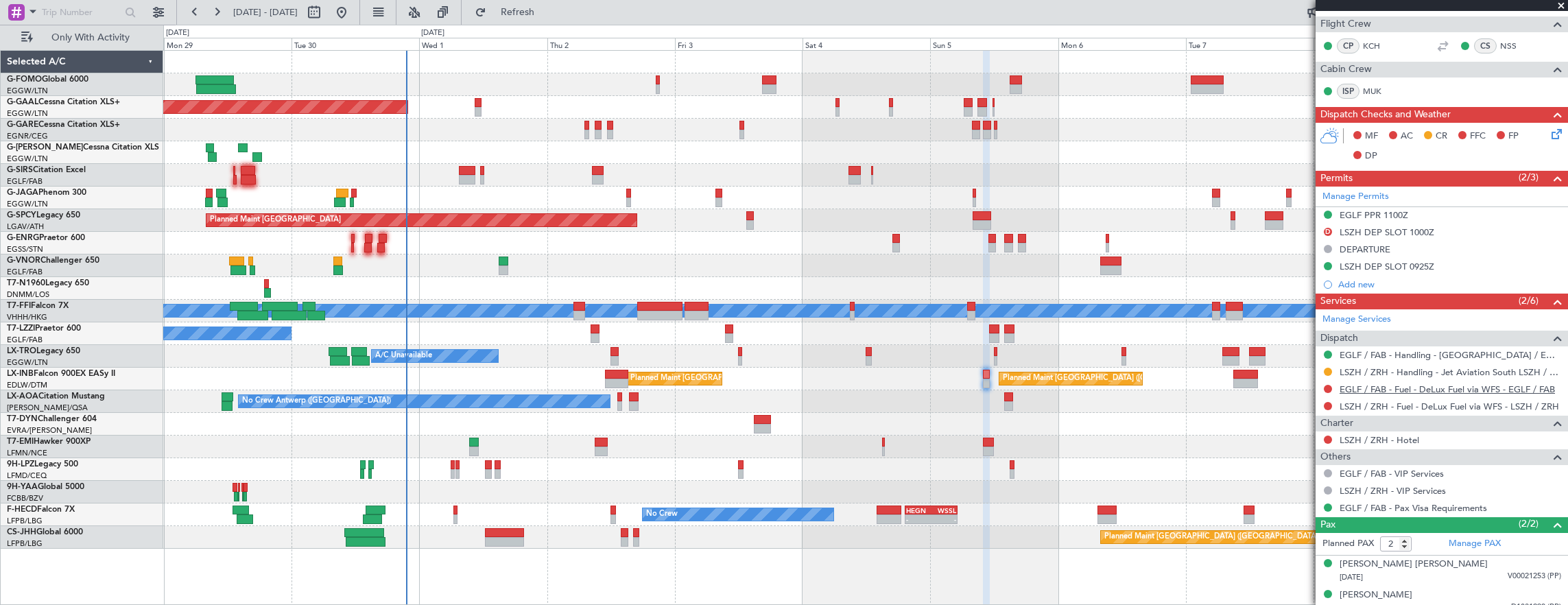
scroll to position [368, 0]
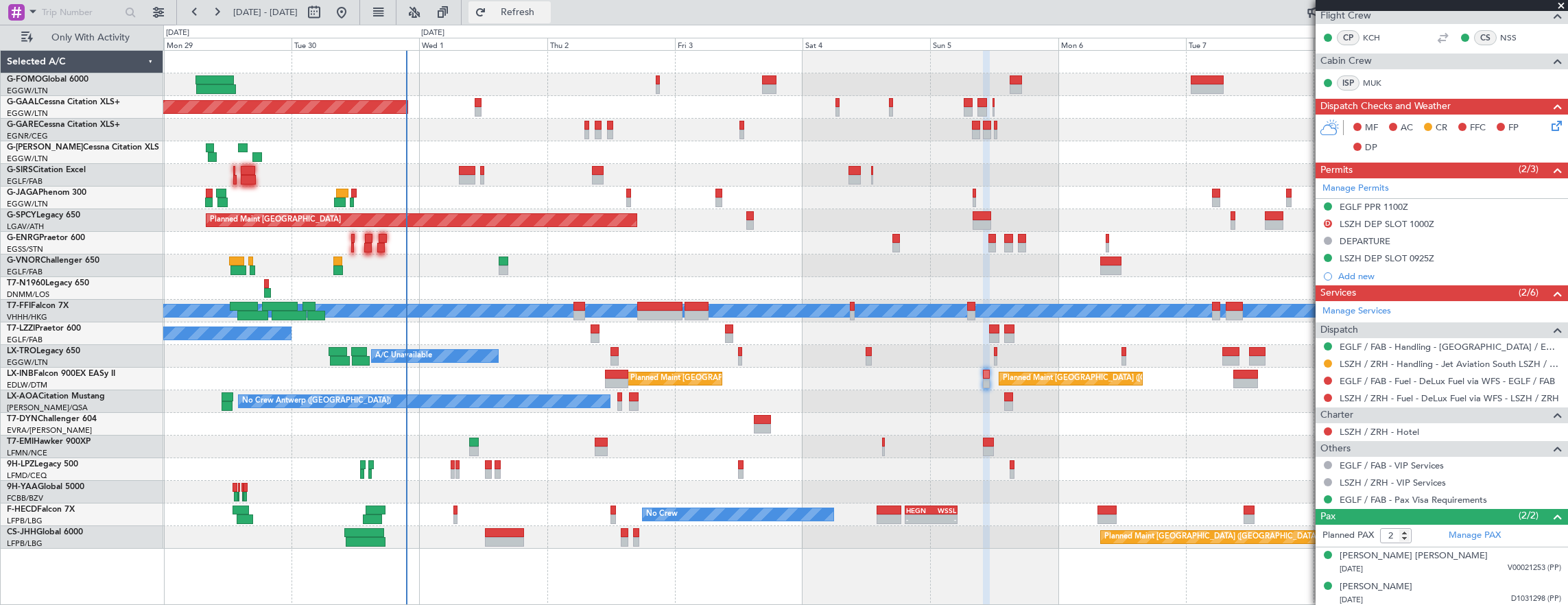
click at [524, 17] on button "Refresh" at bounding box center [510, 12] width 82 height 22
click at [1327, 359] on button at bounding box center [1327, 363] width 8 height 8
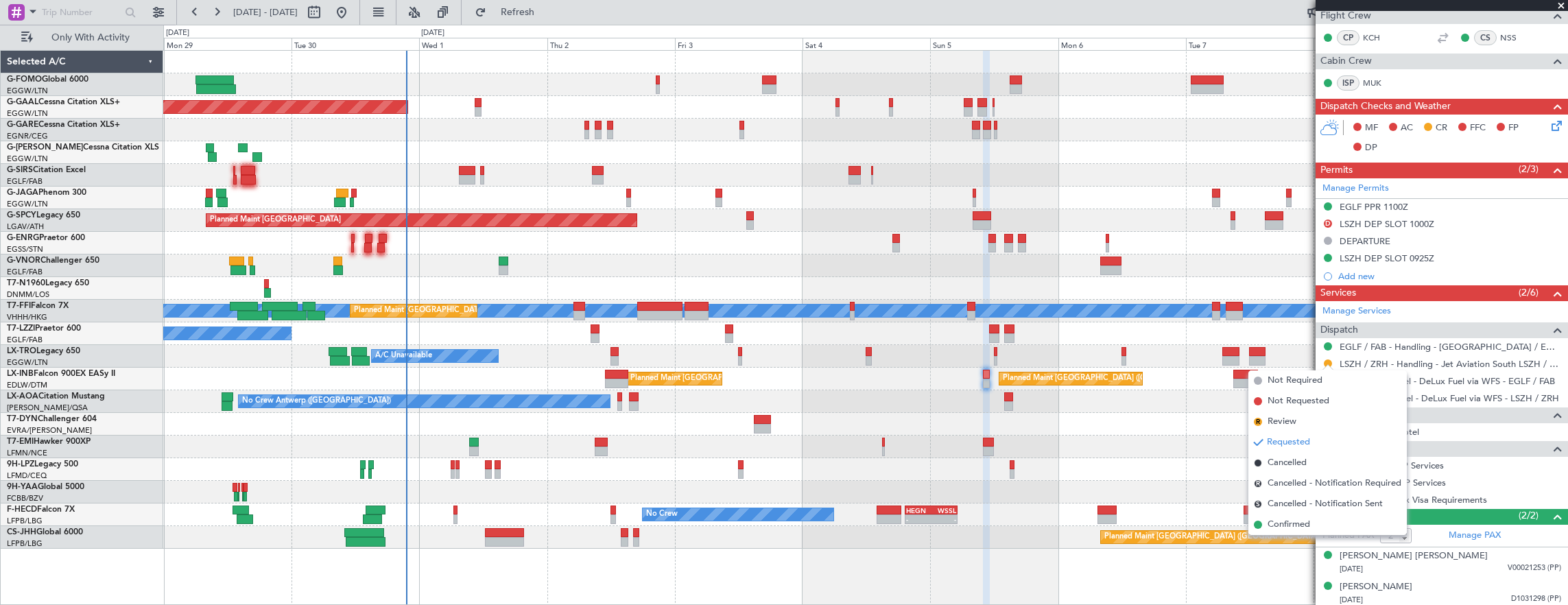
click at [1297, 526] on span "Confirmed" at bounding box center [1288, 524] width 43 height 14
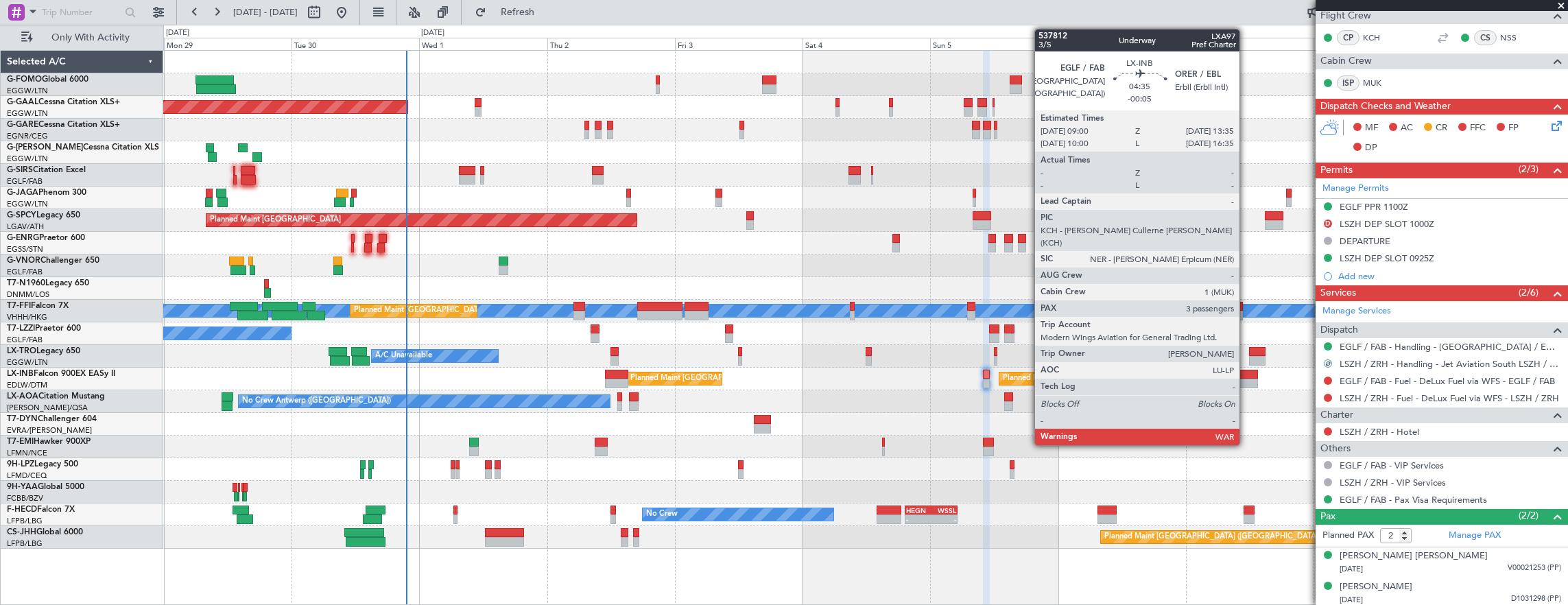
click at [1246, 375] on div at bounding box center [1245, 374] width 25 height 9
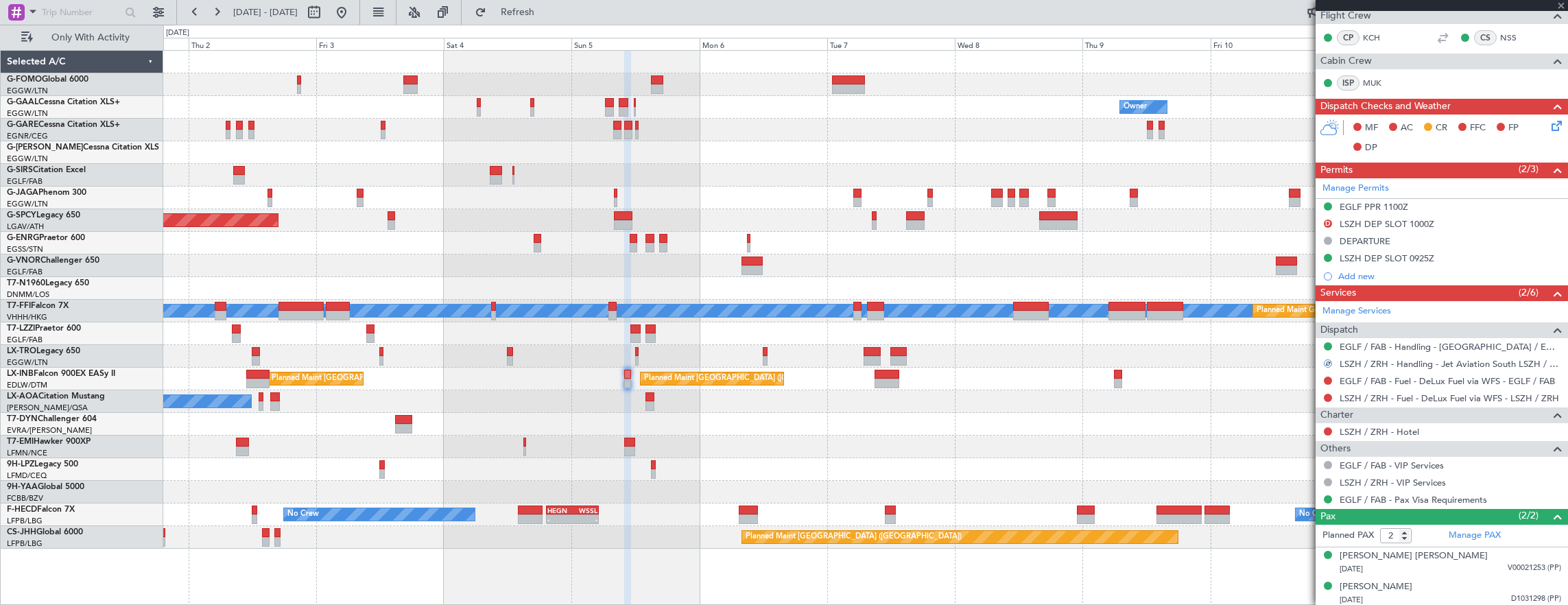
click at [868, 419] on div "Owner Owner Owner Planned Maint Dusseldorf Planned Maint Bremen MEL MEL Planned…" at bounding box center [865, 299] width 1404 height 498
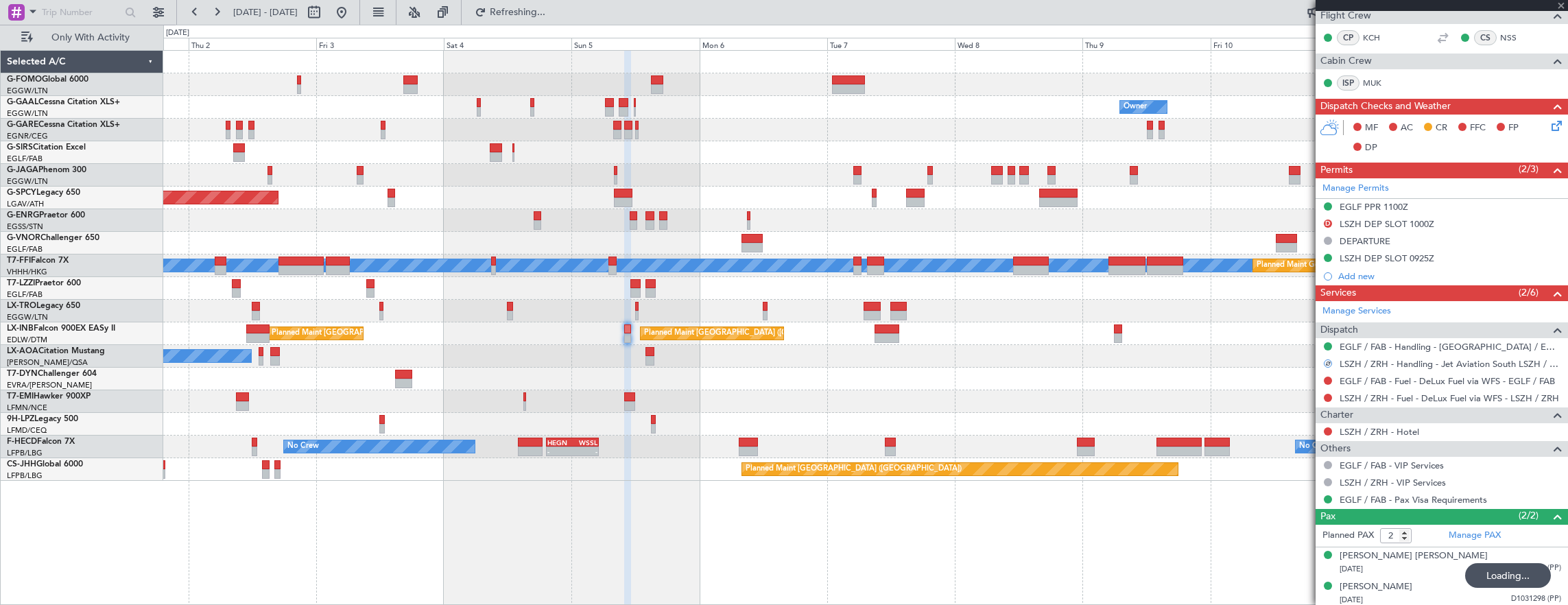
type input "-00:05"
type input "3"
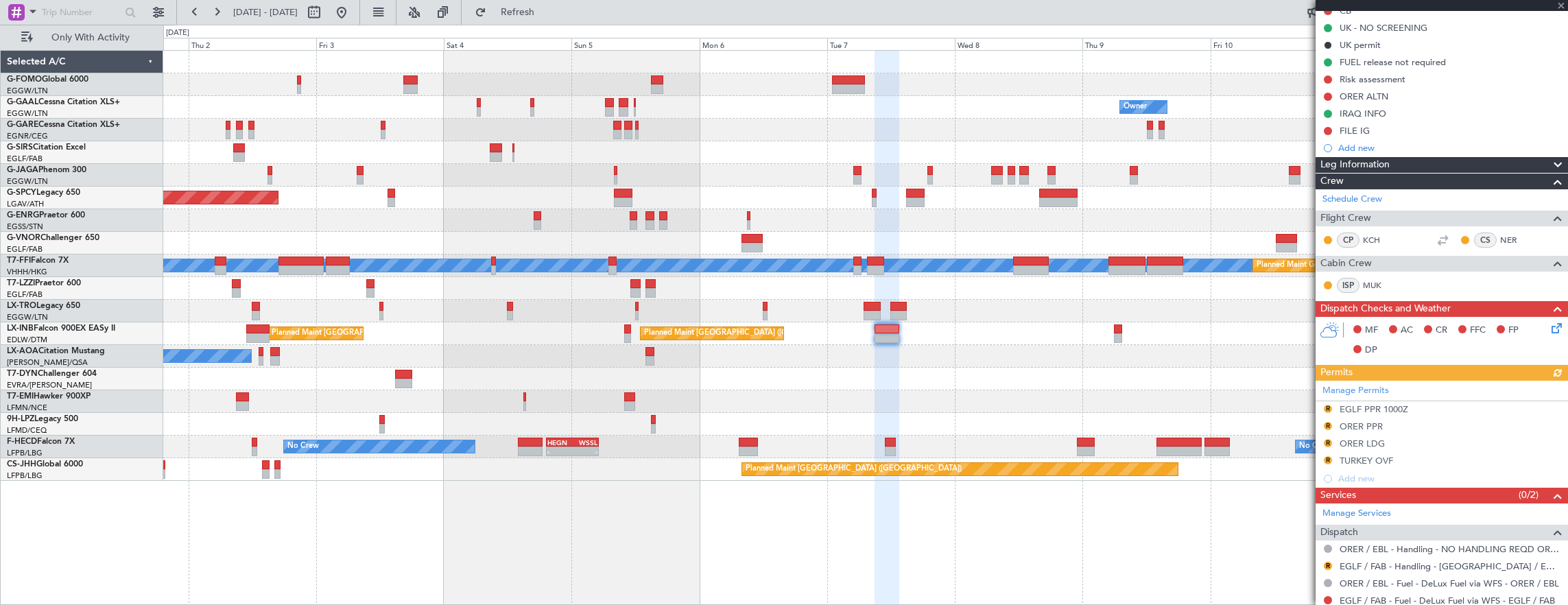
scroll to position [206, 0]
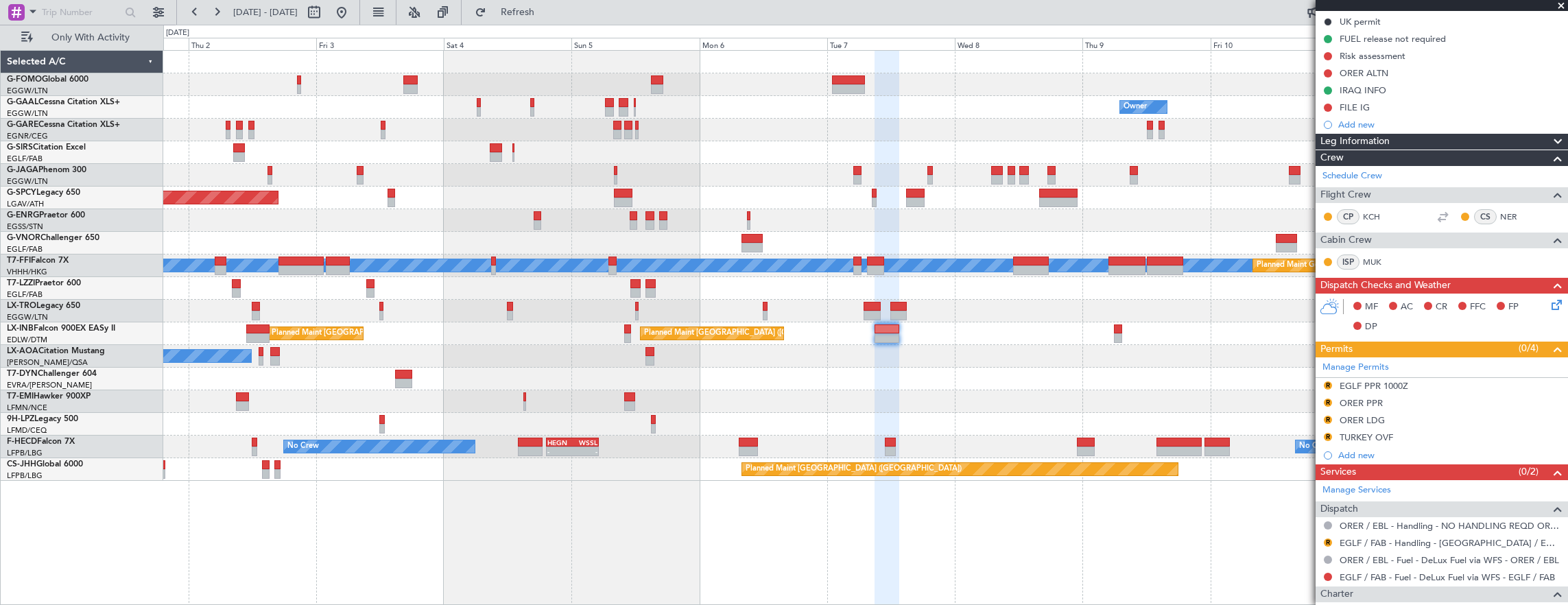
drag, startPoint x: 1328, startPoint y: 400, endPoint x: 1318, endPoint y: 418, distance: 20.6
click at [1328, 400] on button "R" at bounding box center [1327, 402] width 8 height 8
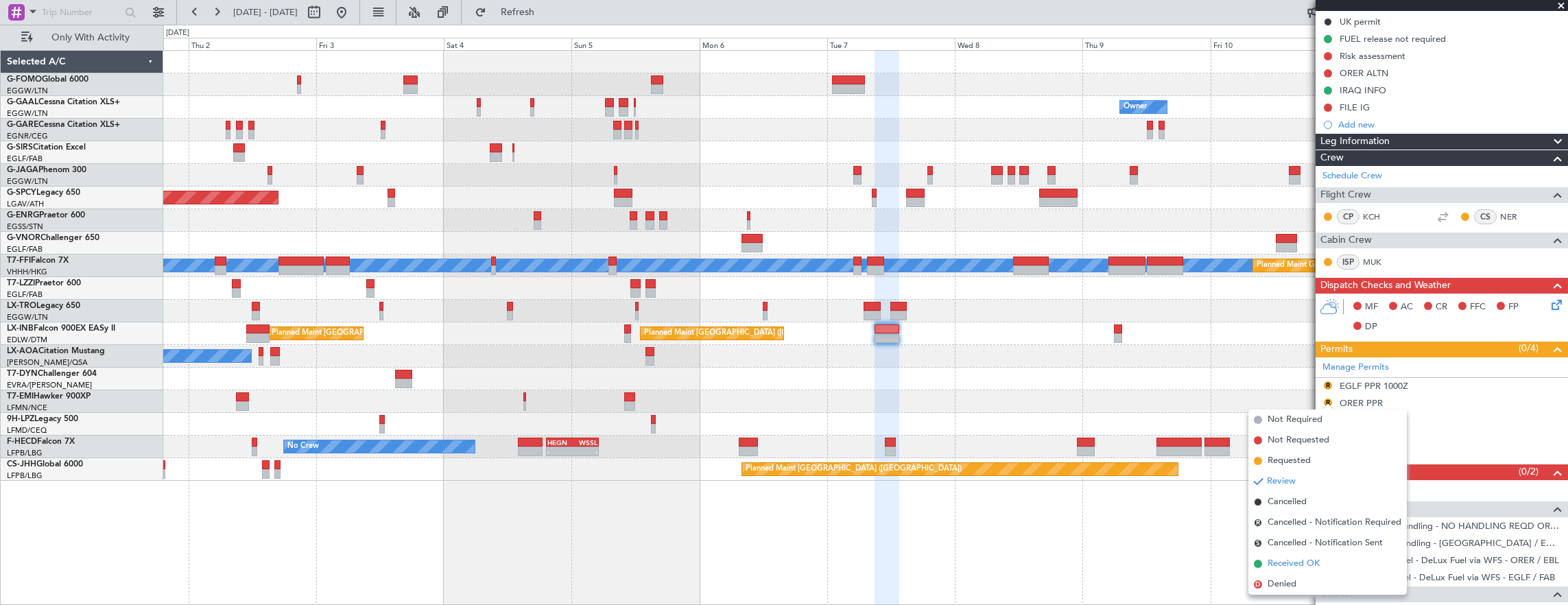
click at [1298, 562] on span "Received OK" at bounding box center [1293, 563] width 52 height 14
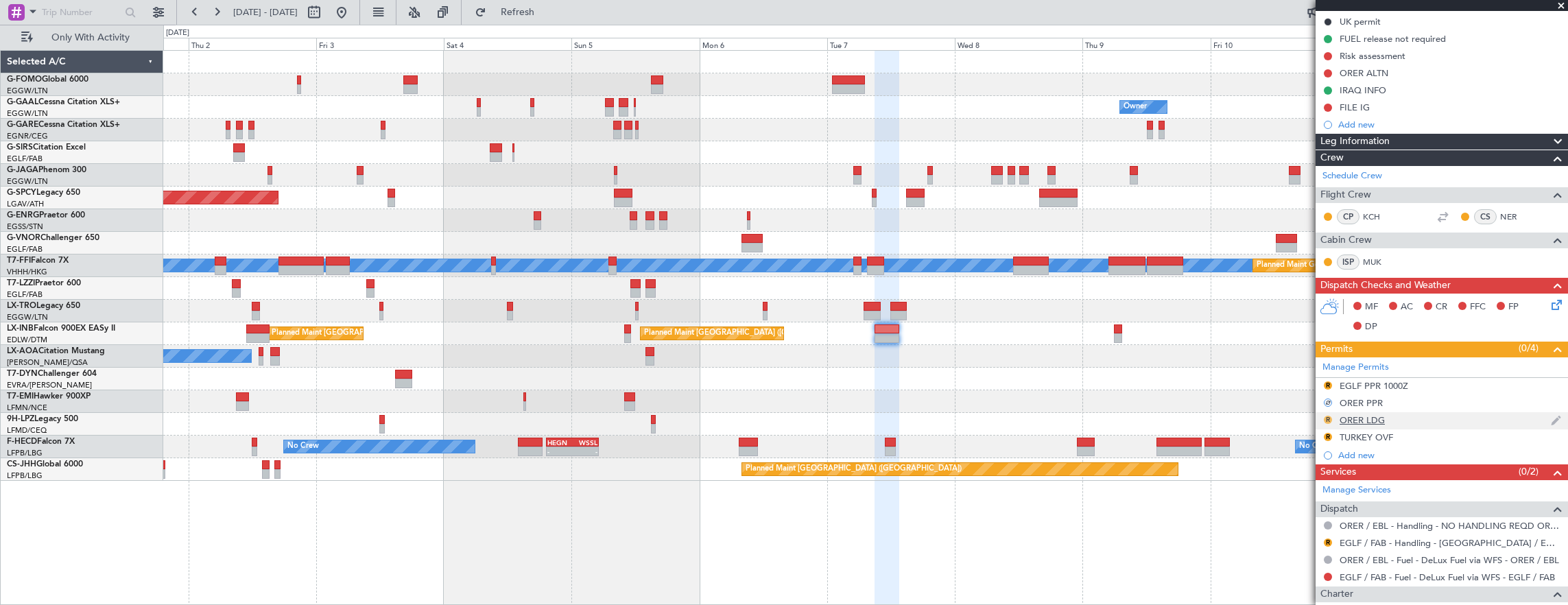
click at [1326, 416] on button "R" at bounding box center [1327, 419] width 8 height 8
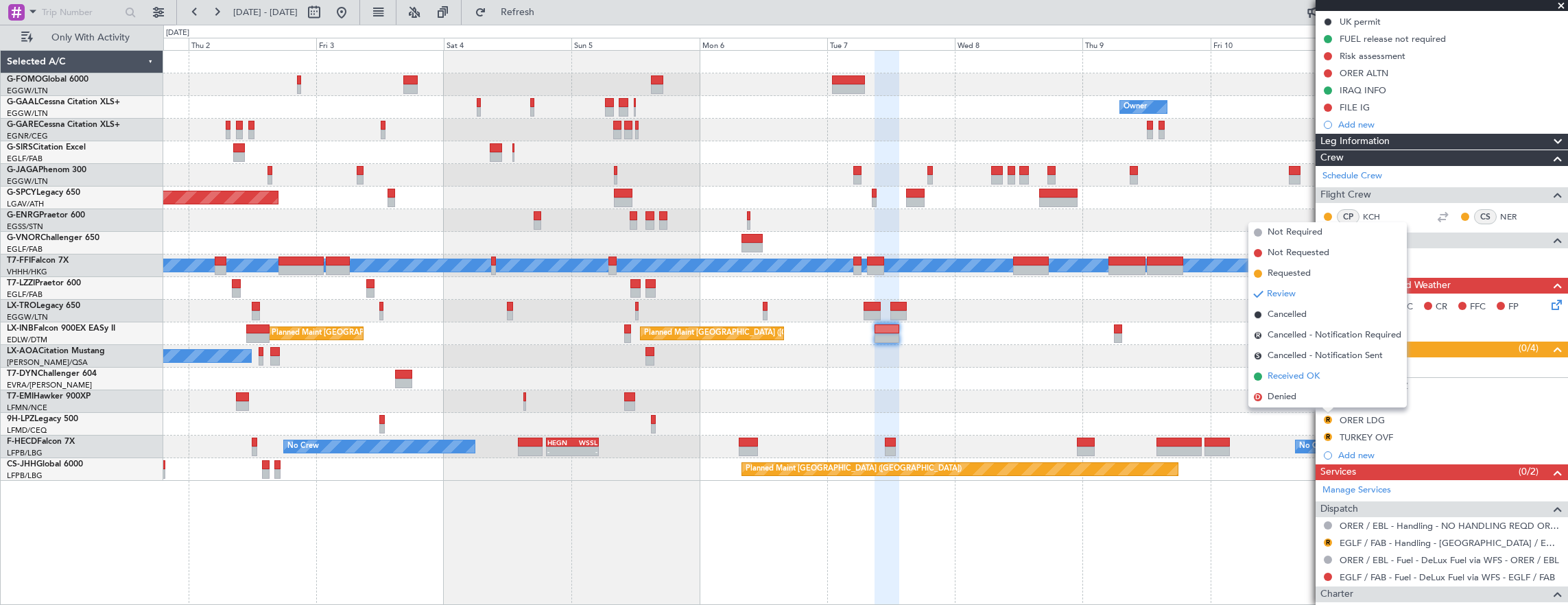
click at [1321, 379] on li "Received OK" at bounding box center [1327, 376] width 159 height 21
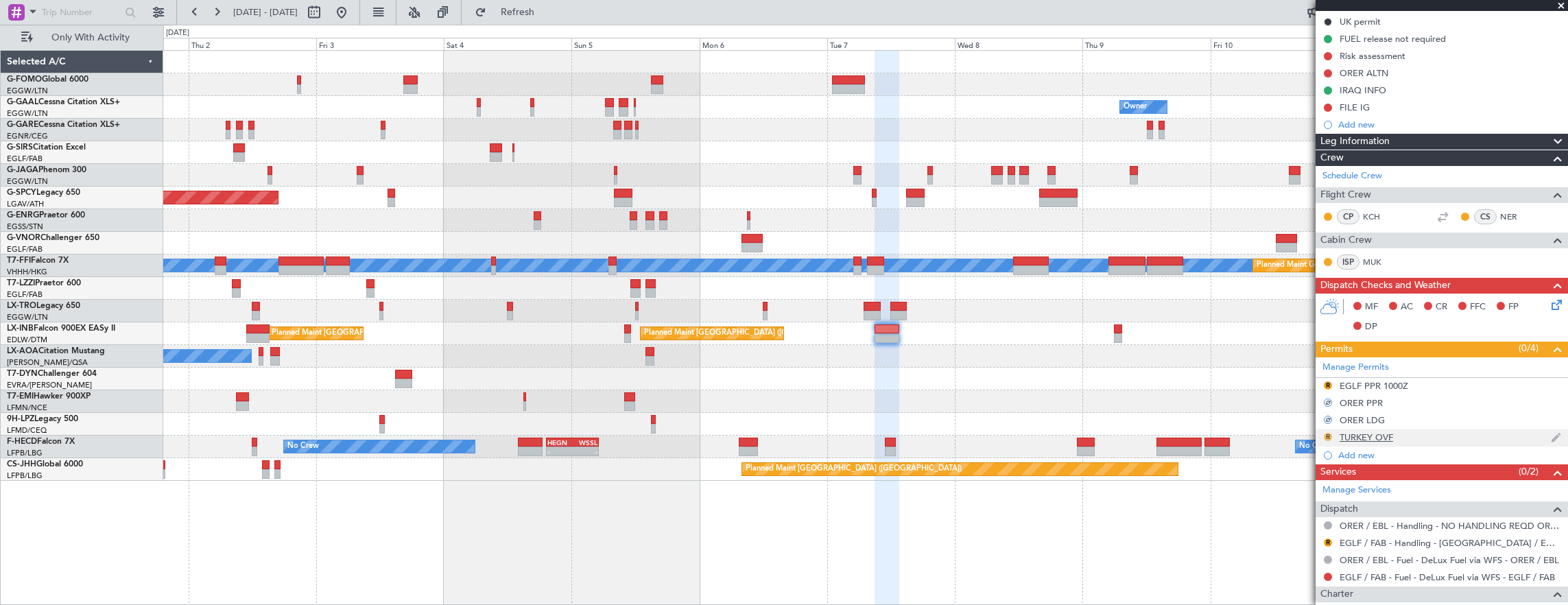
click at [1324, 433] on button "R" at bounding box center [1327, 436] width 8 height 8
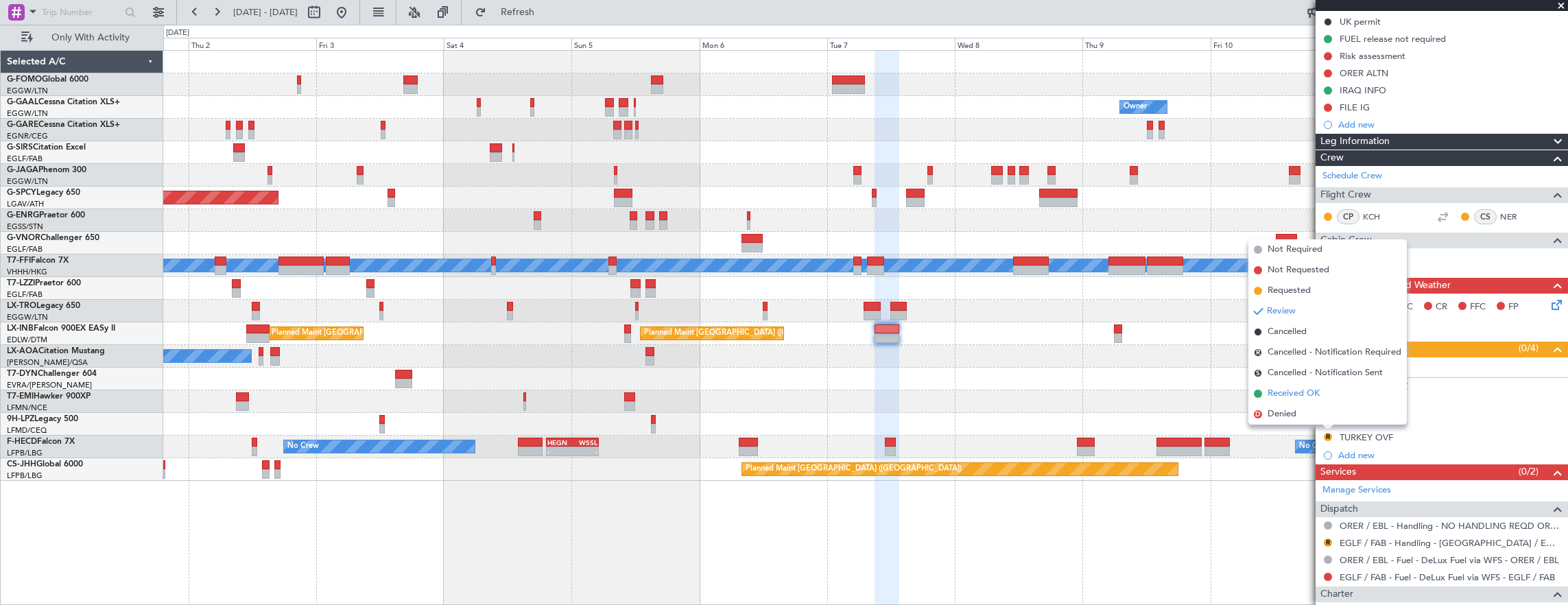
click at [1306, 389] on span "Received OK" at bounding box center [1293, 394] width 52 height 14
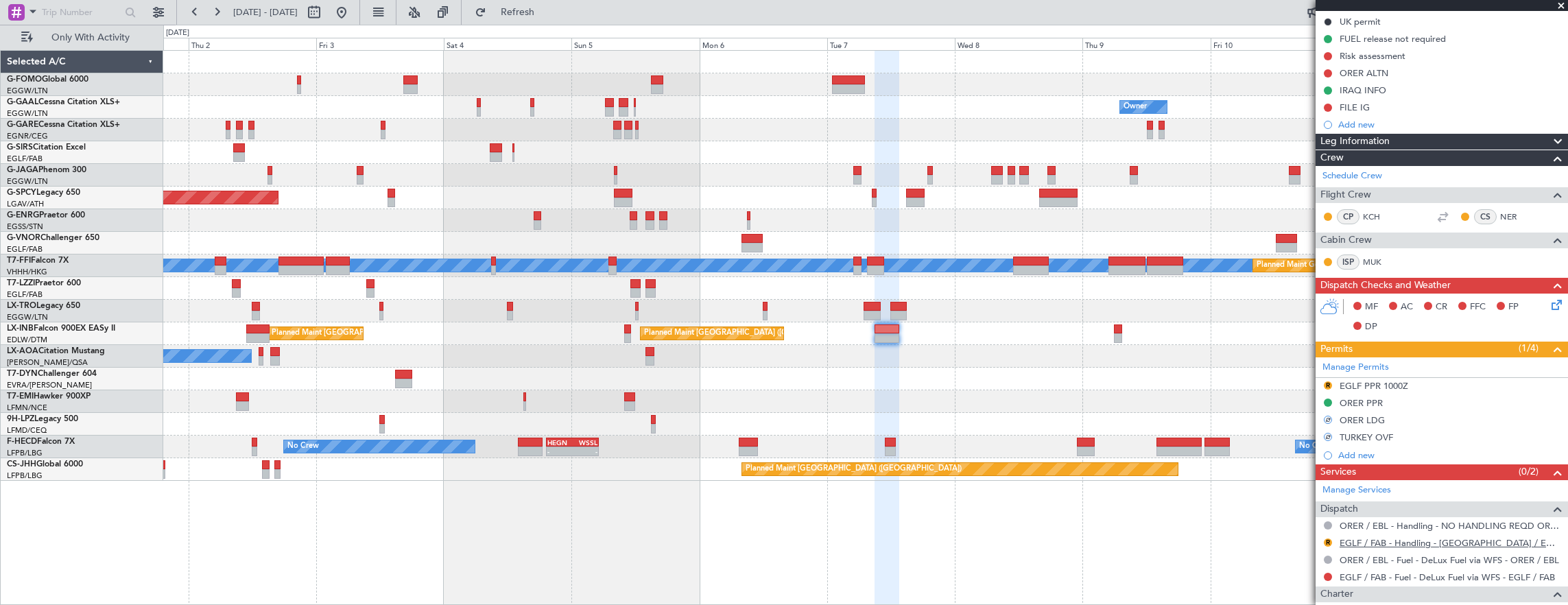
click at [1400, 544] on link "EGLF / FAB - Handling - Farnborough Airport / EGLF / FAB" at bounding box center [1450, 543] width 221 height 12
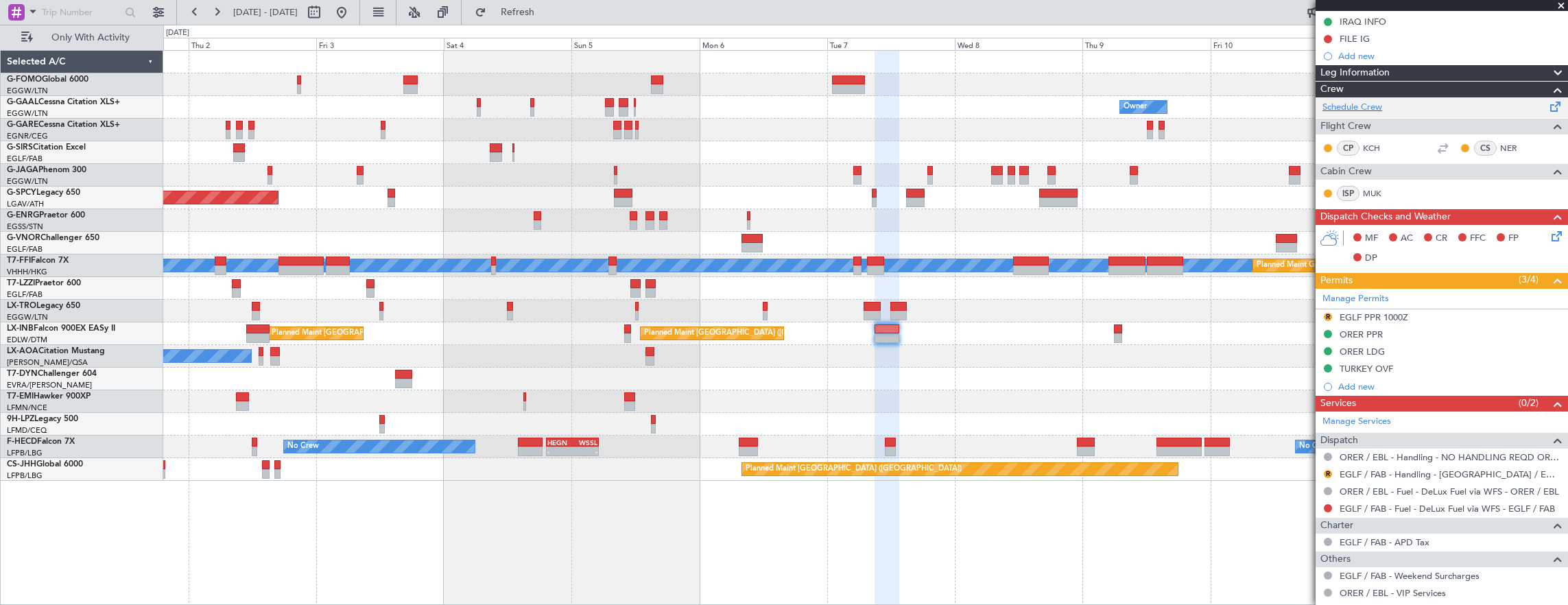
scroll to position [412, 0]
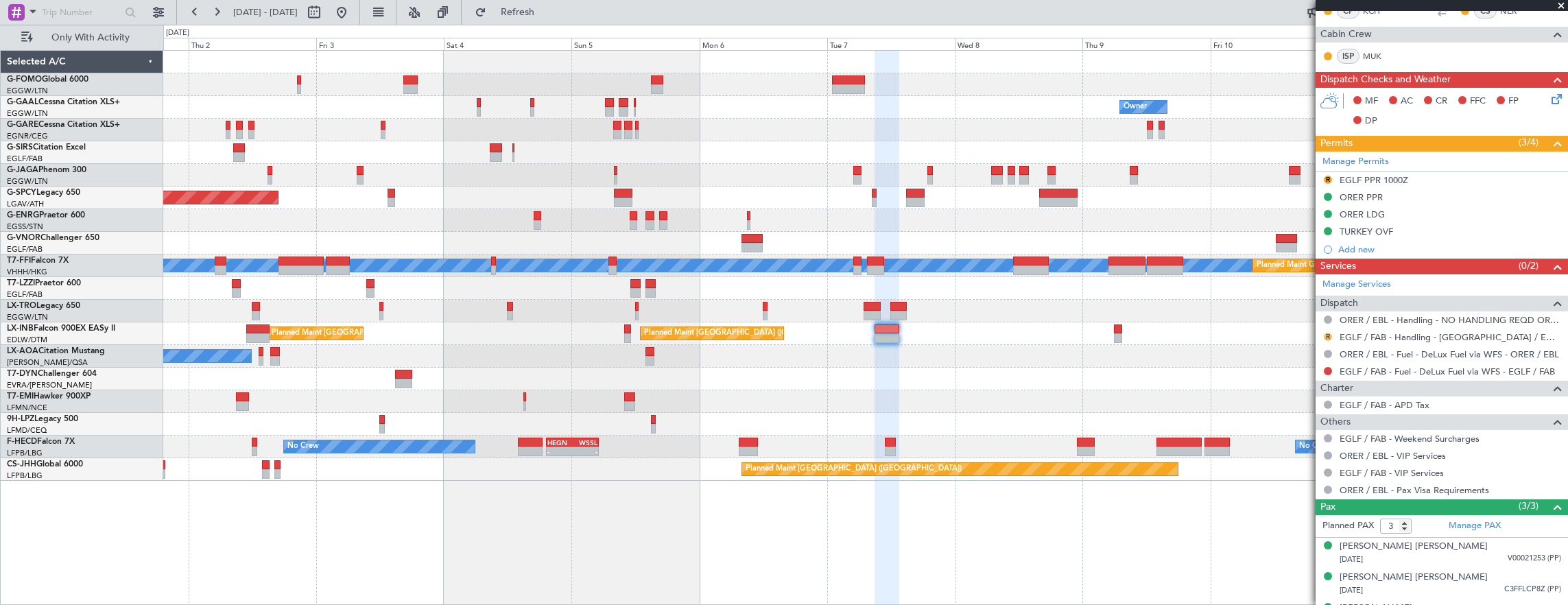
click at [1326, 332] on button "R" at bounding box center [1327, 336] width 8 height 8
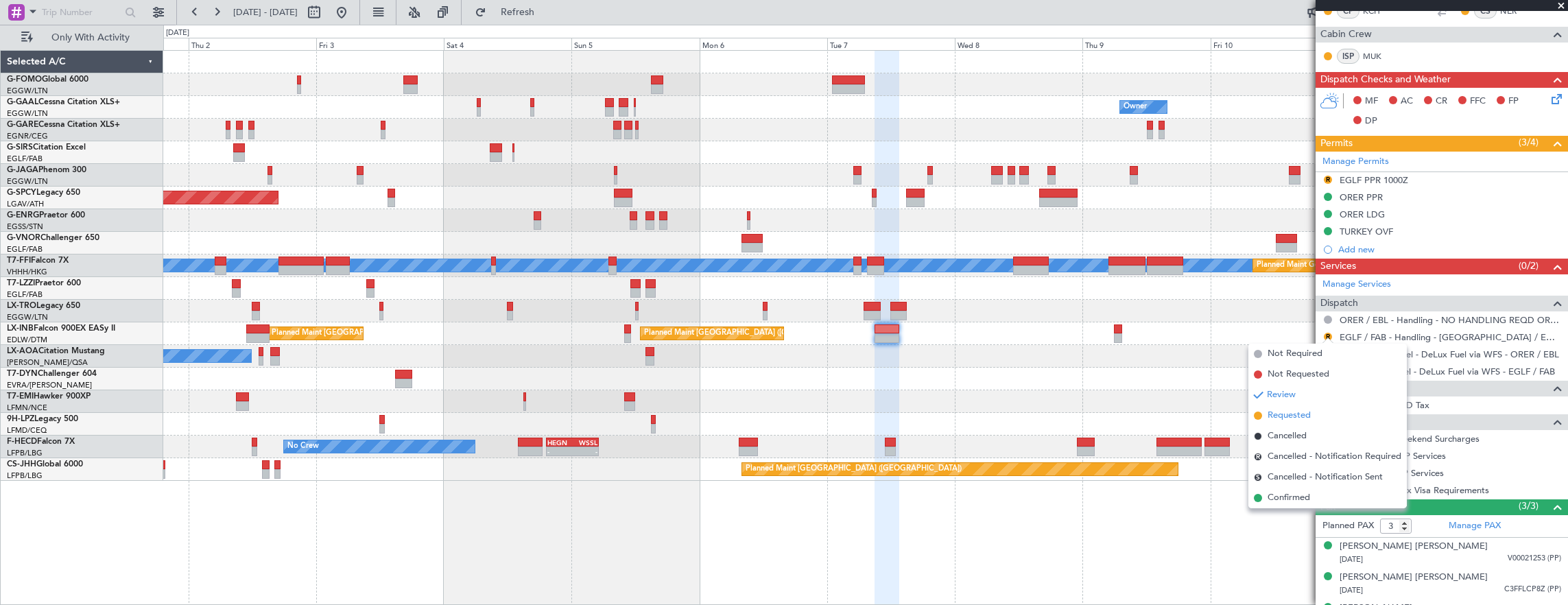
click at [1290, 418] on span "Requested" at bounding box center [1289, 415] width 43 height 14
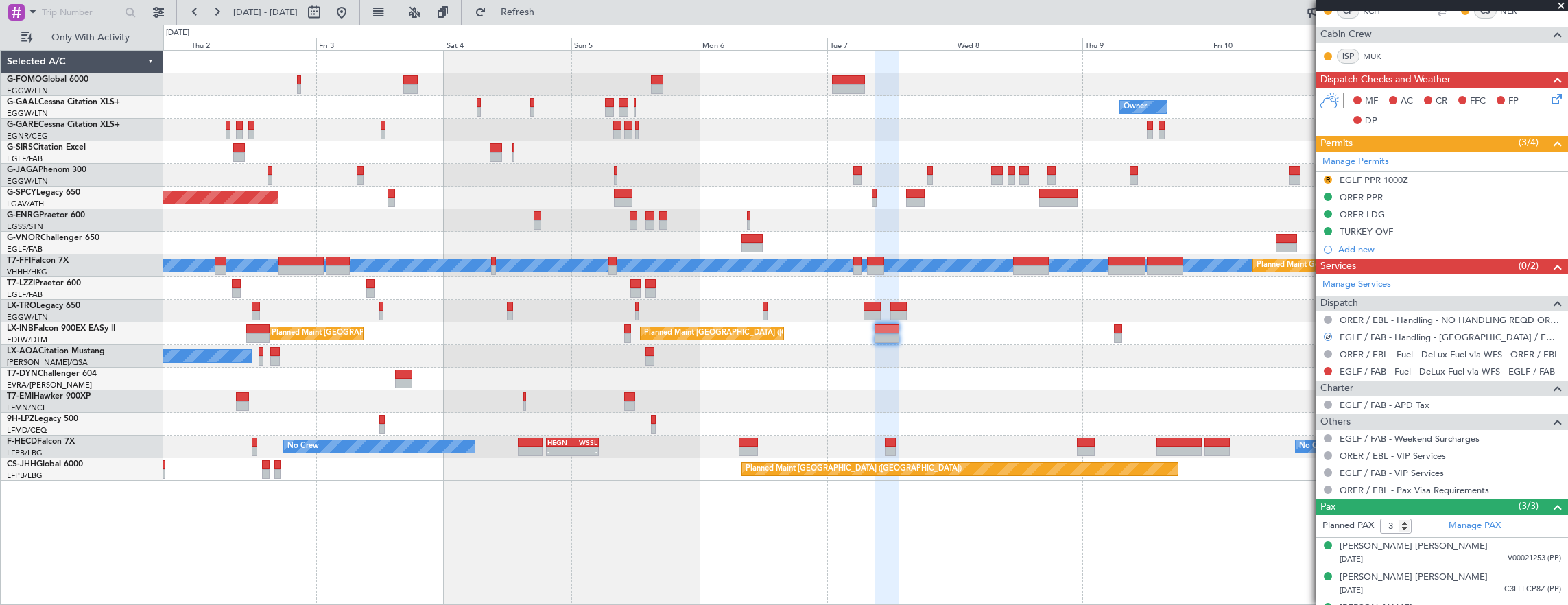
click at [1417, 175] on mat-tooltip-component "In Progress" at bounding box center [1437, 167] width 63 height 36
click at [1428, 180] on div "R EGLF PPR 1000Z" at bounding box center [1442, 181] width 252 height 17
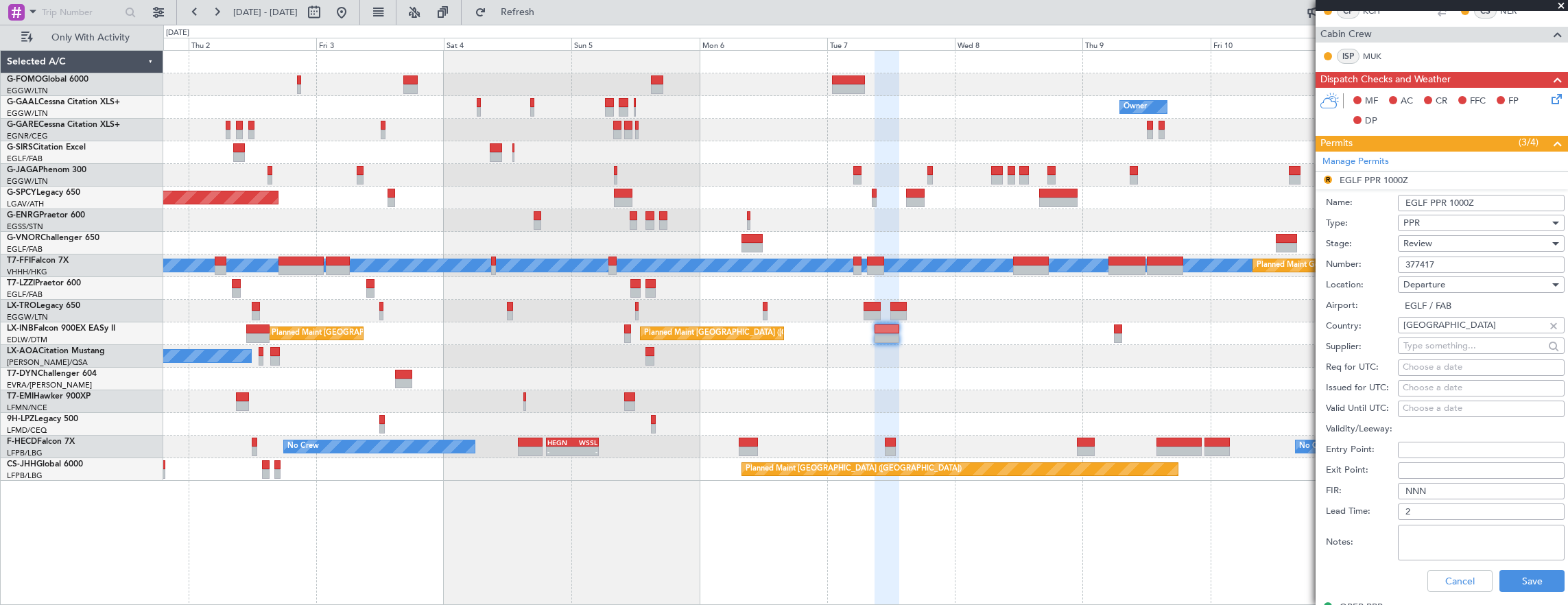
click at [1453, 199] on input "EGLF PPR 1000Z" at bounding box center [1481, 203] width 167 height 17
type input "EGLF PPR 0900Z"
click at [1440, 242] on div "Review" at bounding box center [1476, 243] width 146 height 21
click at [1442, 331] on span "Requested" at bounding box center [1476, 331] width 144 height 21
click at [1514, 580] on button "Save" at bounding box center [1531, 580] width 65 height 22
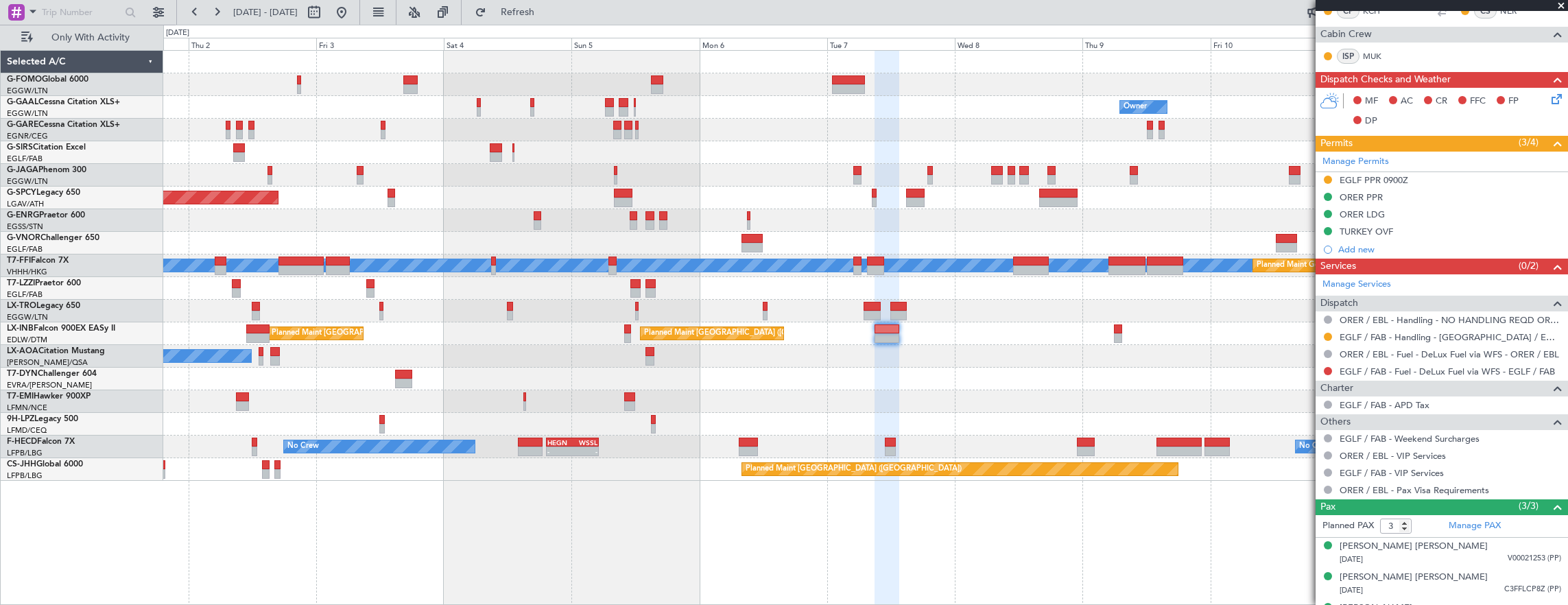
click at [581, 417] on div "Owner Owner Owner Planned Maint Dusseldorf Planned Maint Bremen MEL MEL Planned…" at bounding box center [865, 265] width 1404 height 430
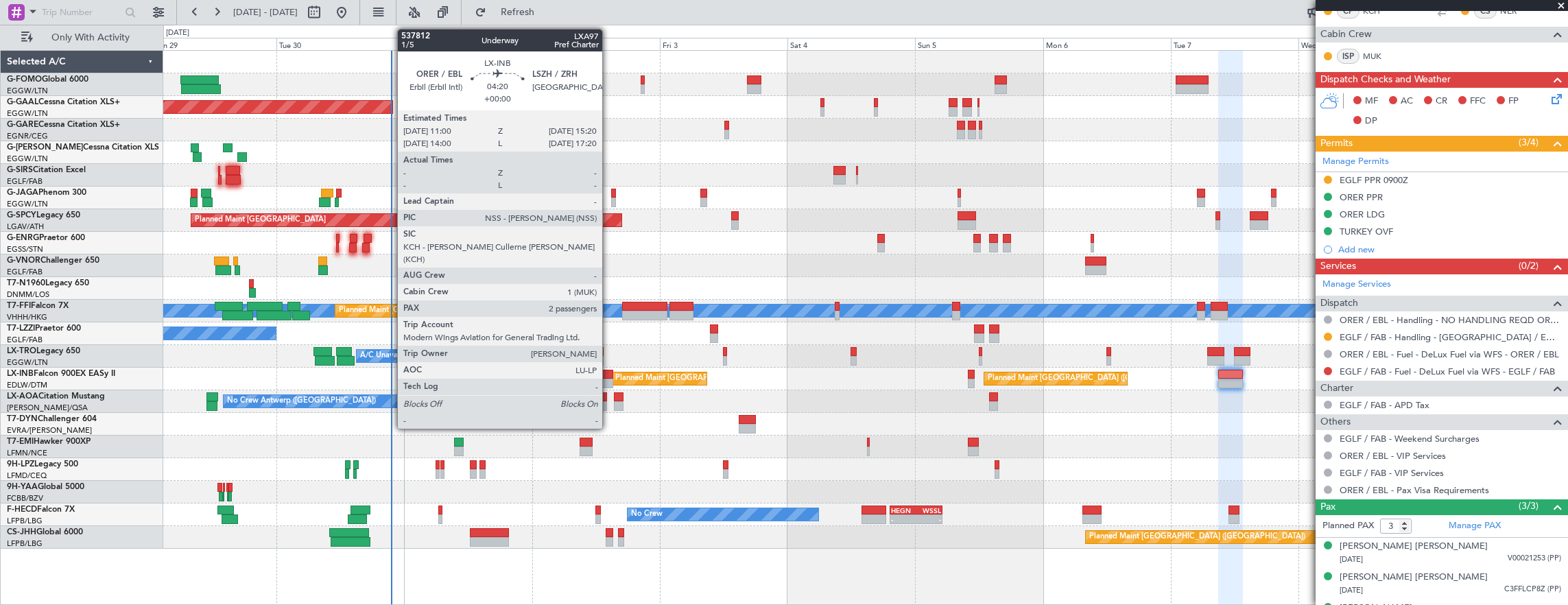
click at [609, 376] on div at bounding box center [601, 374] width 23 height 9
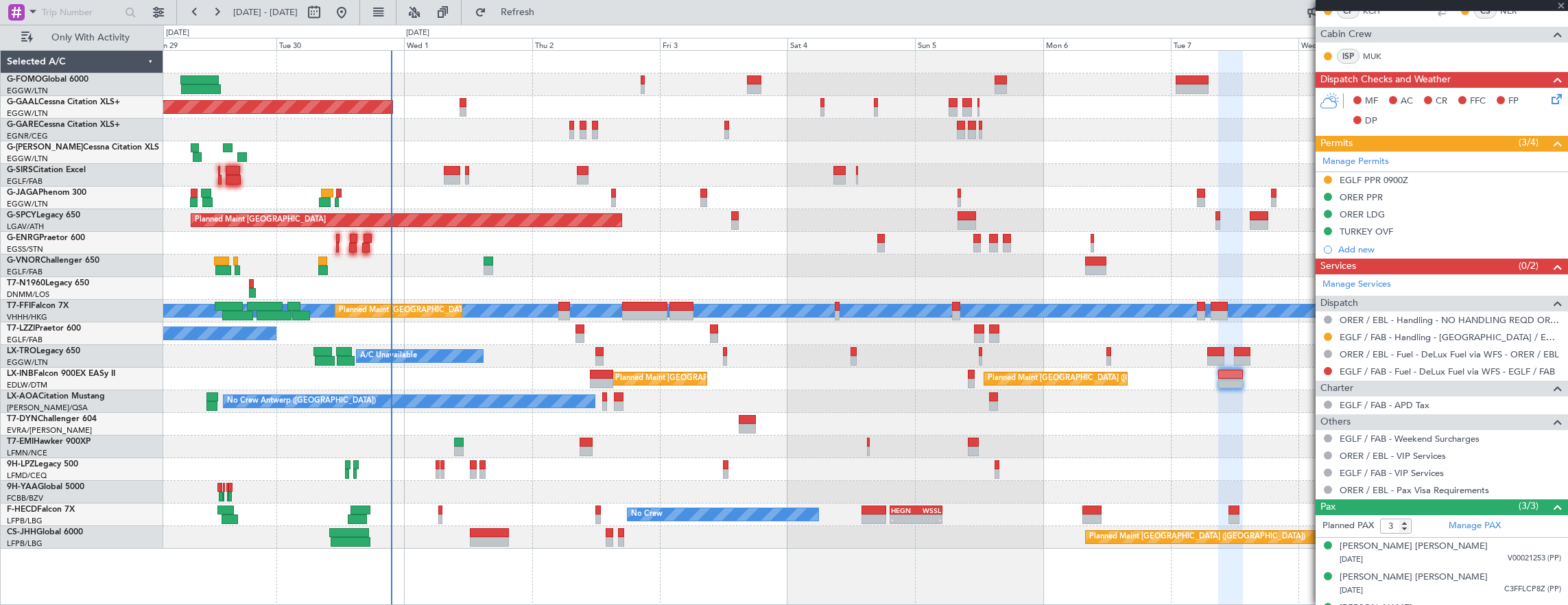
type input "2"
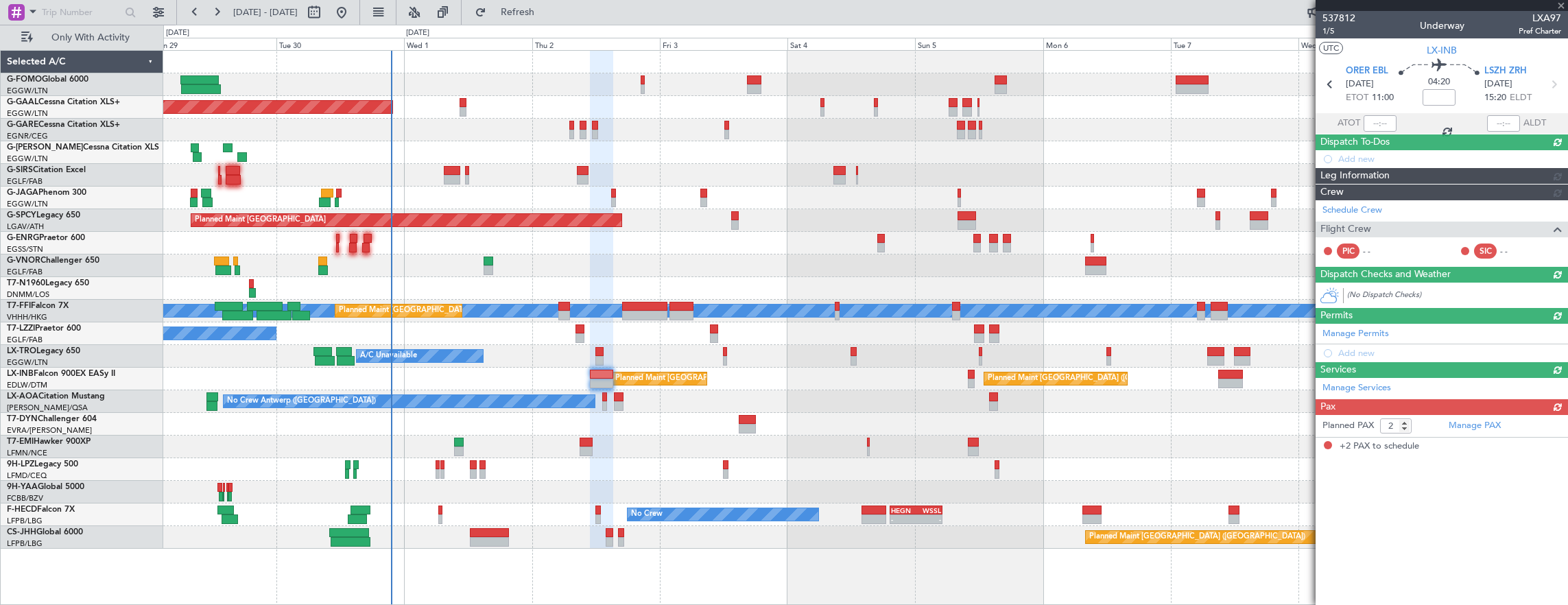
scroll to position [0, 0]
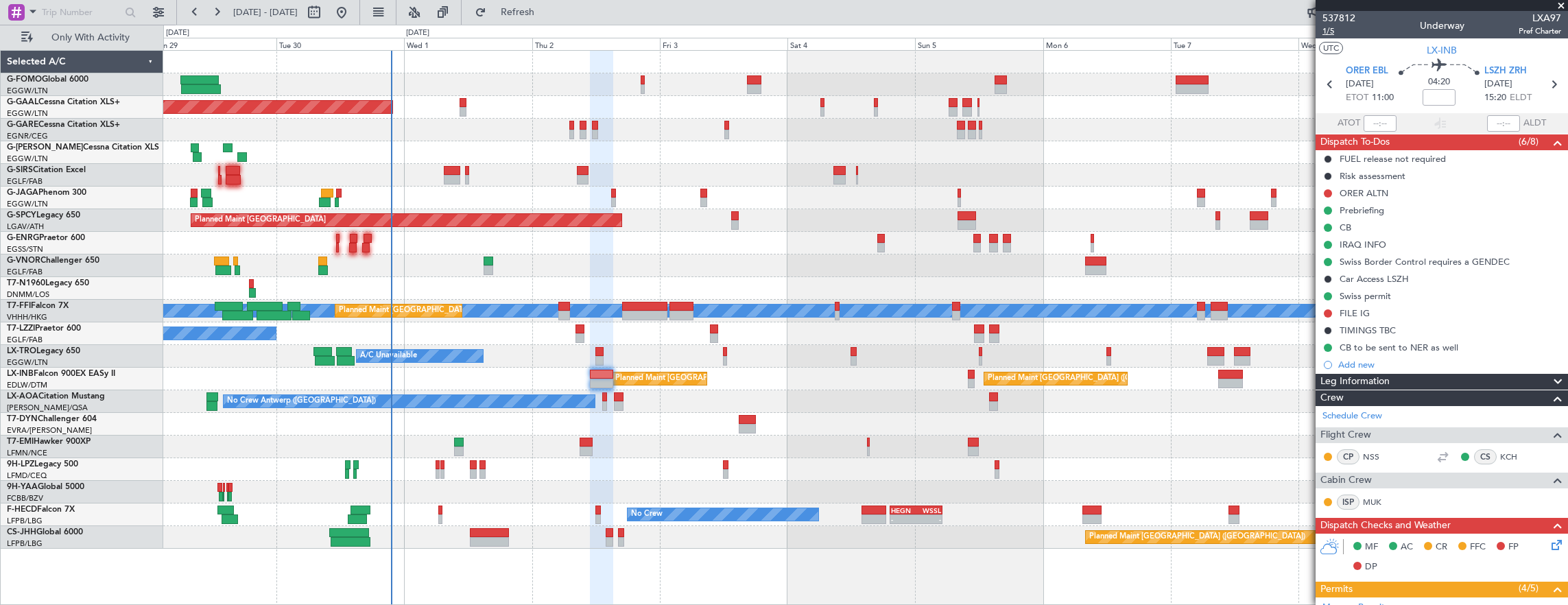
click at [1324, 33] on span "1/5" at bounding box center [1339, 31] width 33 height 12
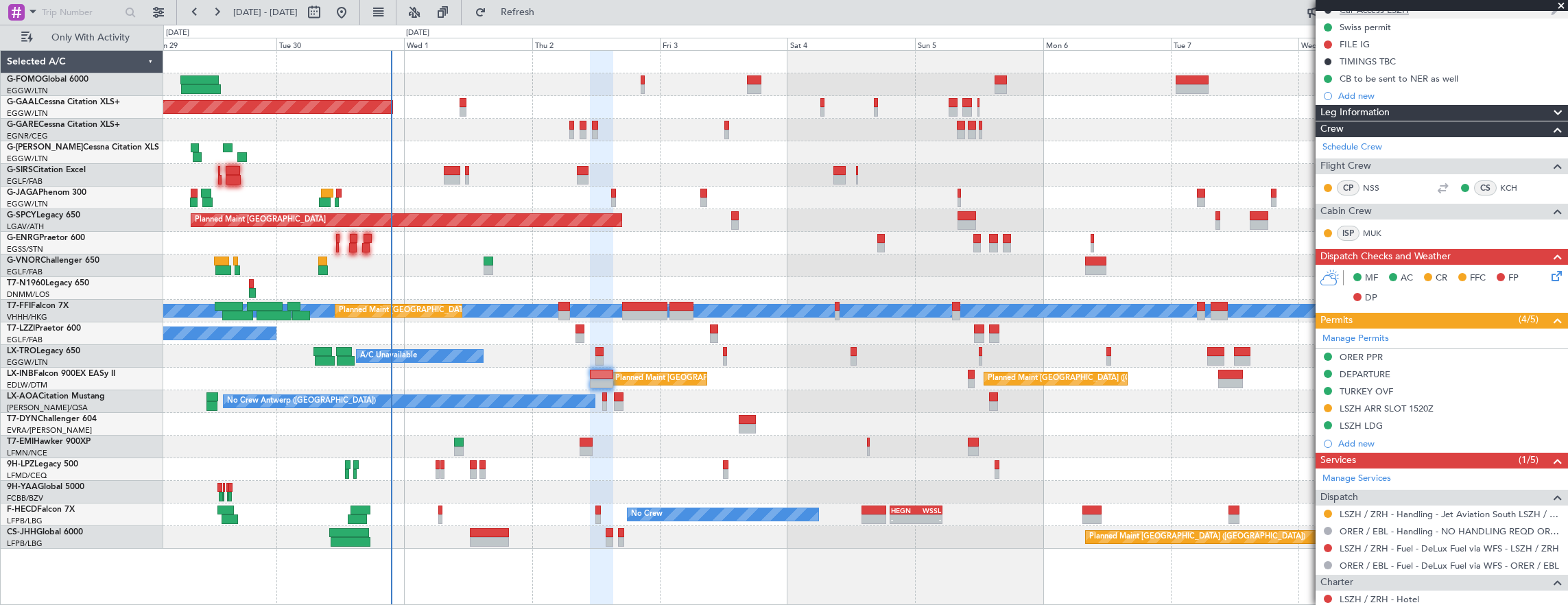
scroll to position [343, 0]
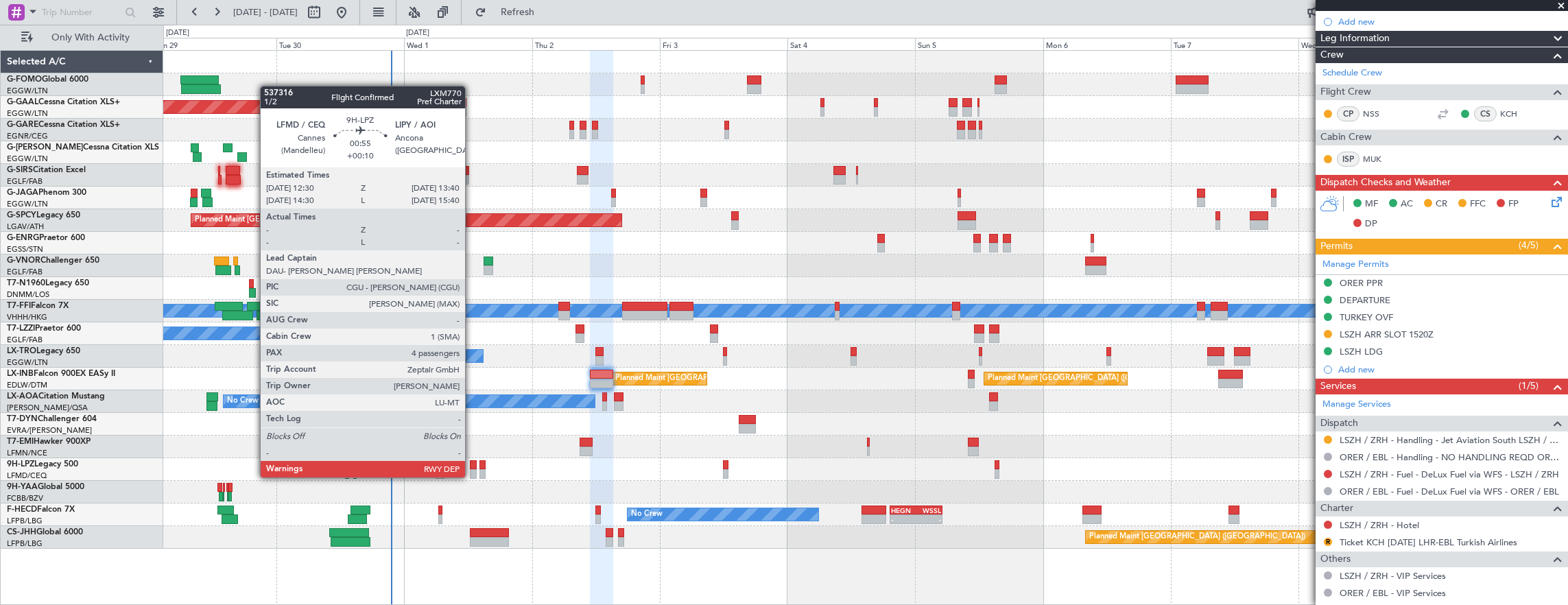
click at [471, 464] on div at bounding box center [474, 464] width 7 height 9
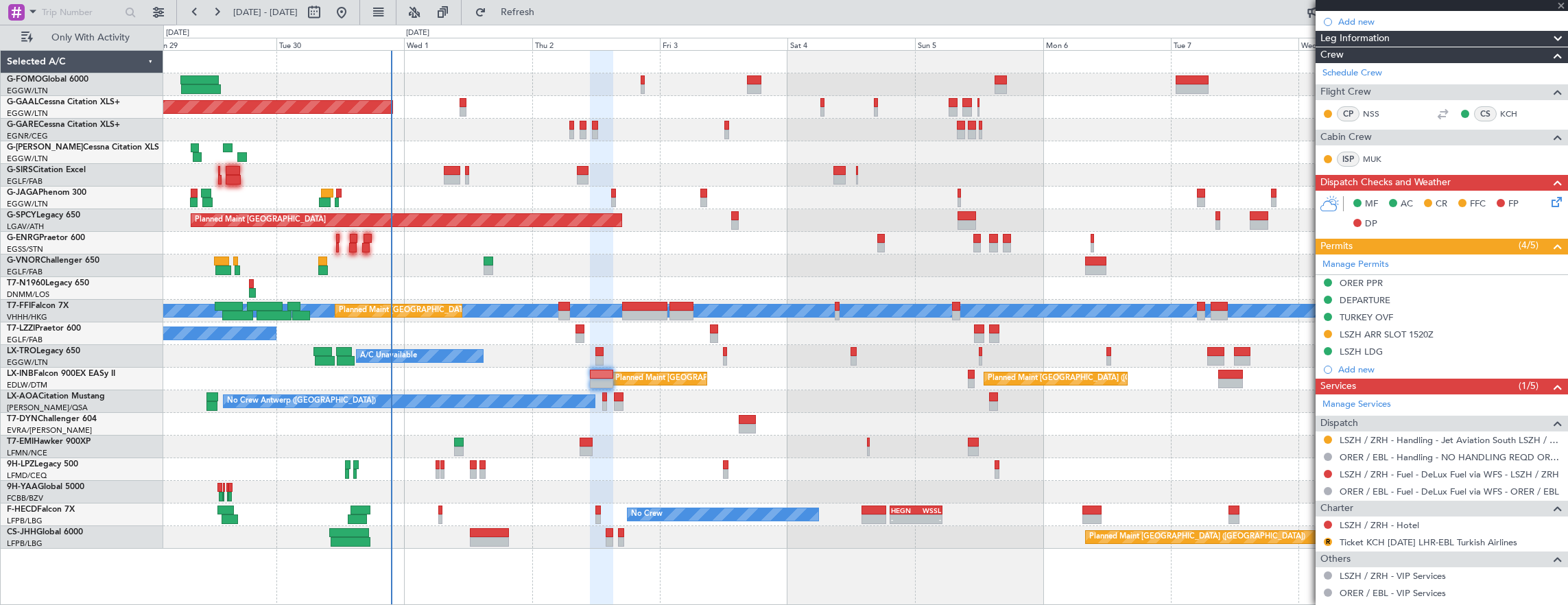
type input "+00:10"
type input "4"
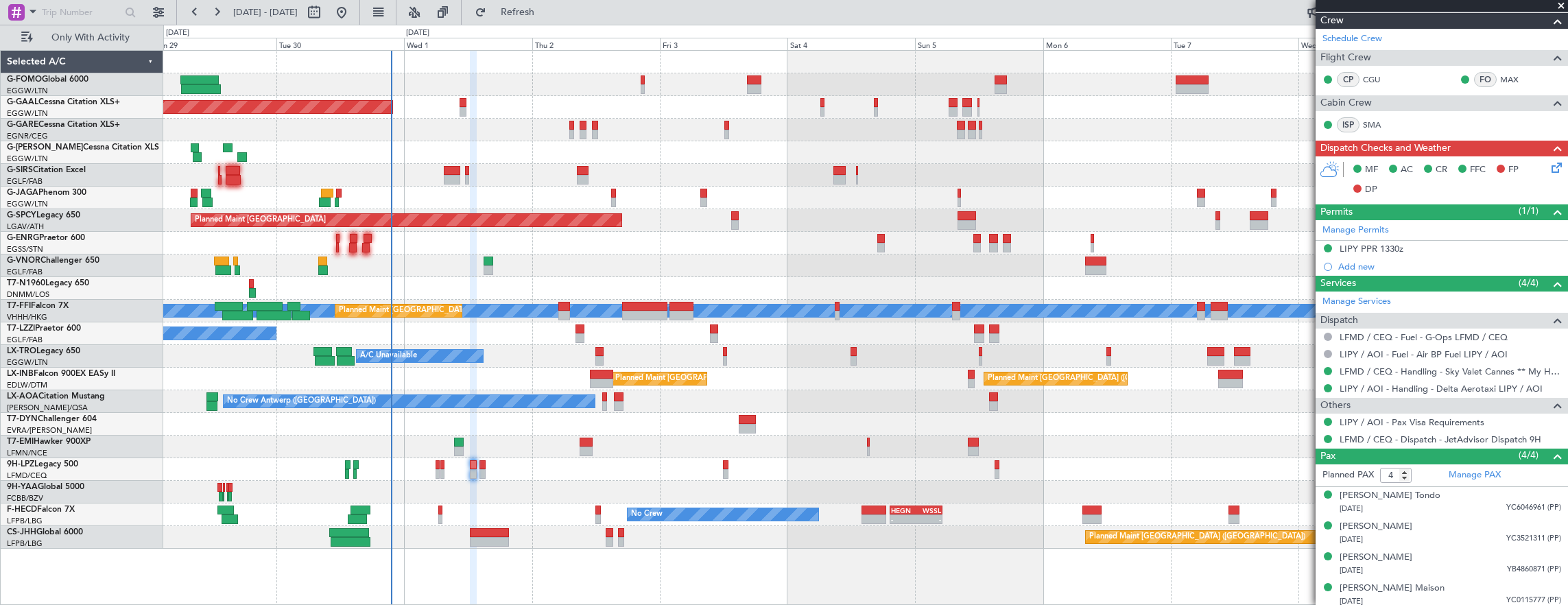
scroll to position [275, 0]
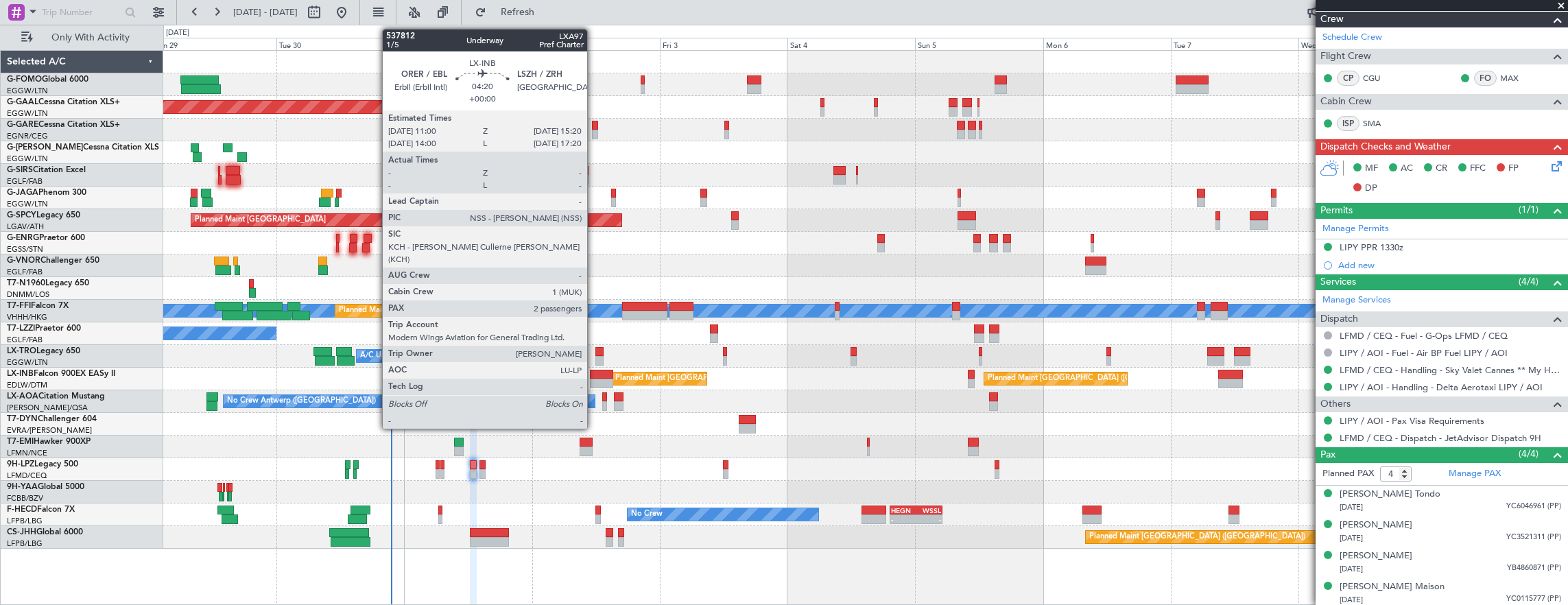
click at [594, 381] on div at bounding box center [601, 383] width 23 height 9
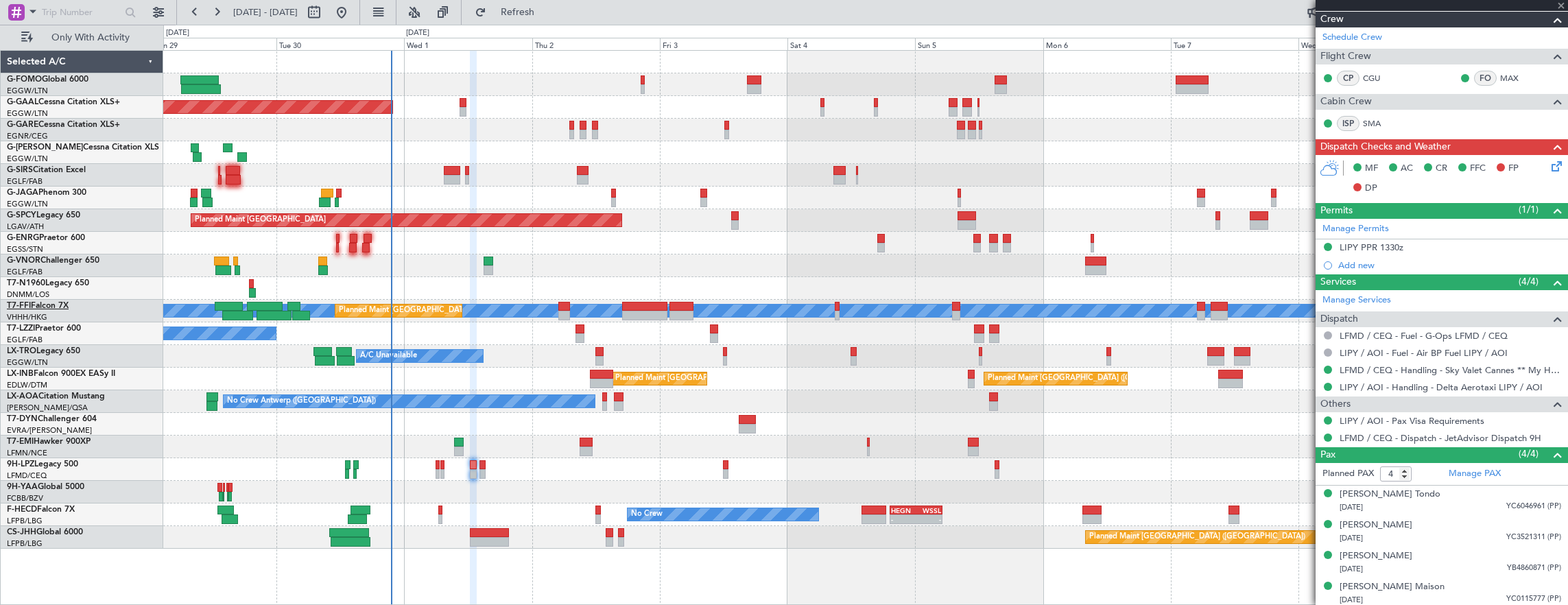
type input "2"
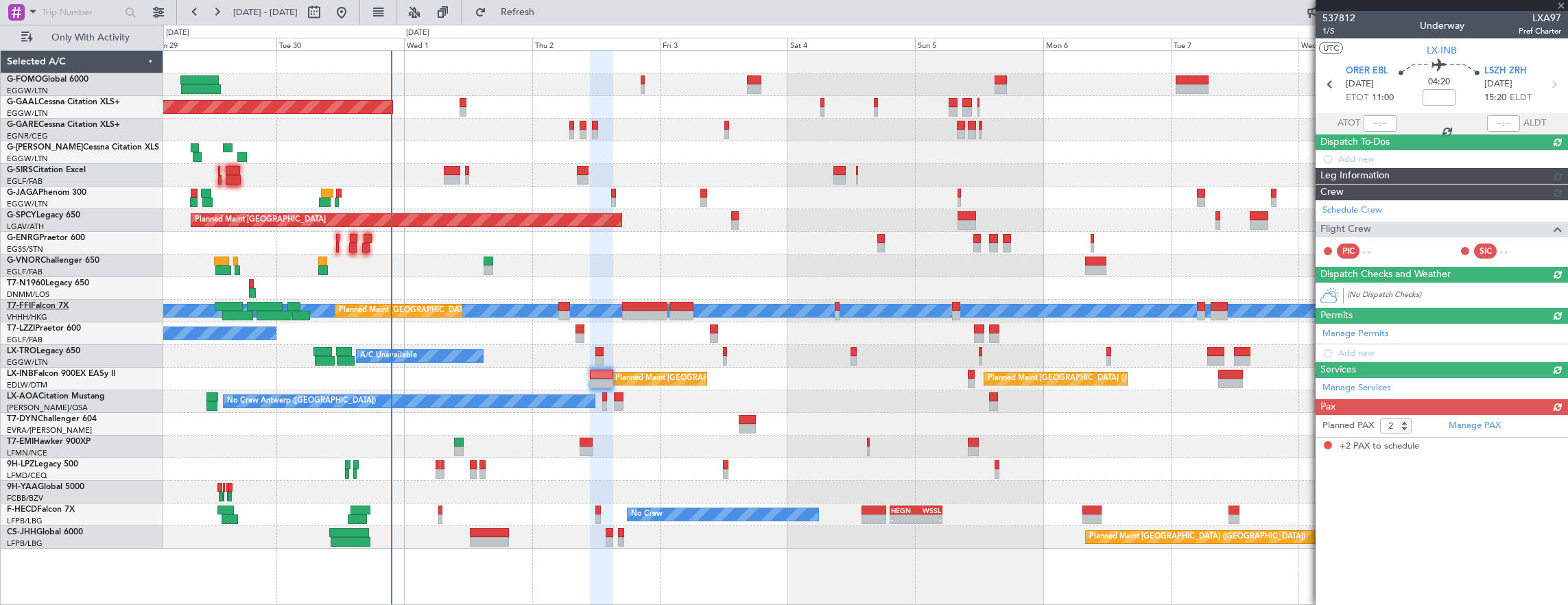
scroll to position [0, 0]
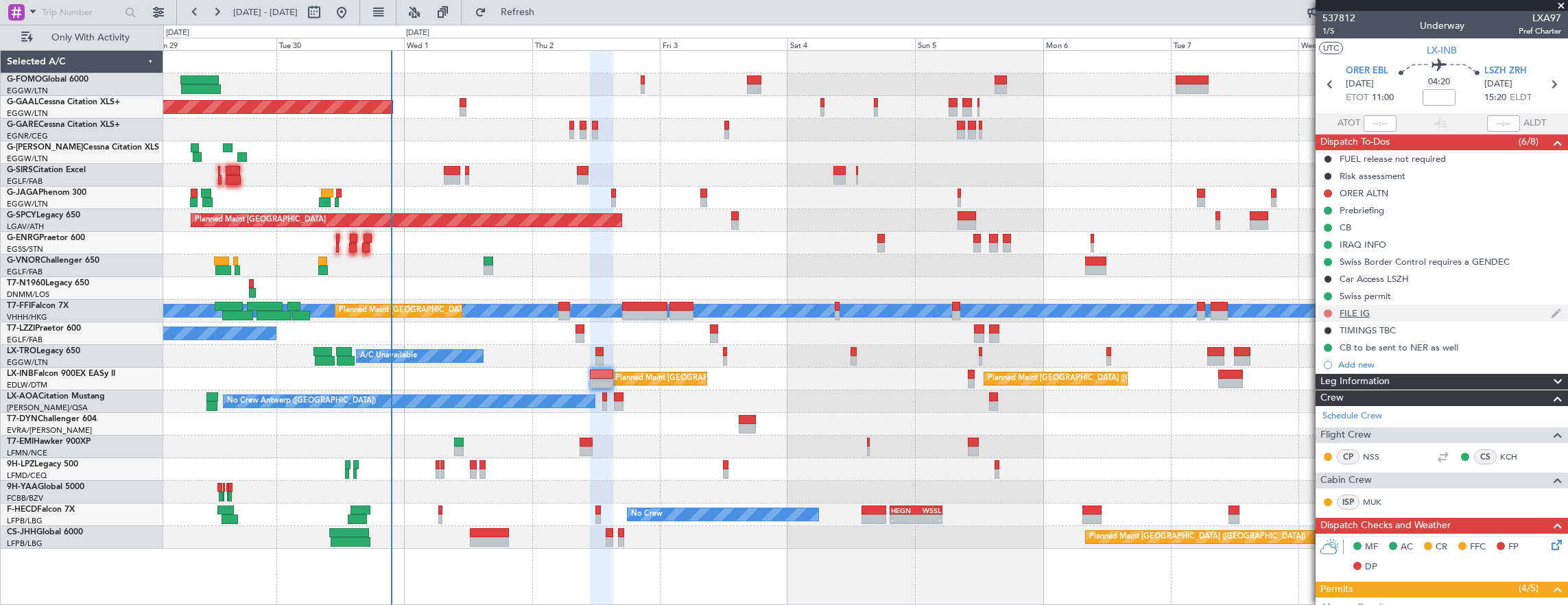
click at [1329, 312] on button at bounding box center [1327, 313] width 8 height 8
click at [1318, 389] on span "Cancelled" at bounding box center [1331, 394] width 39 height 14
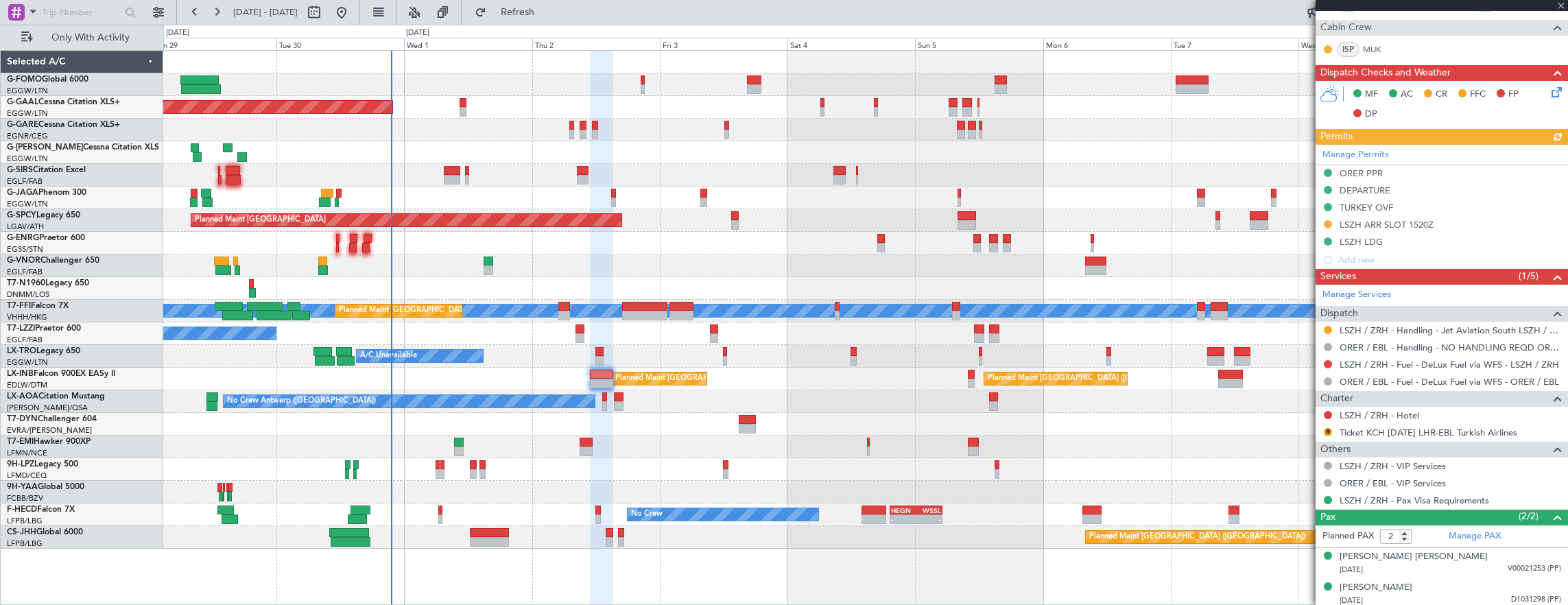
scroll to position [110, 0]
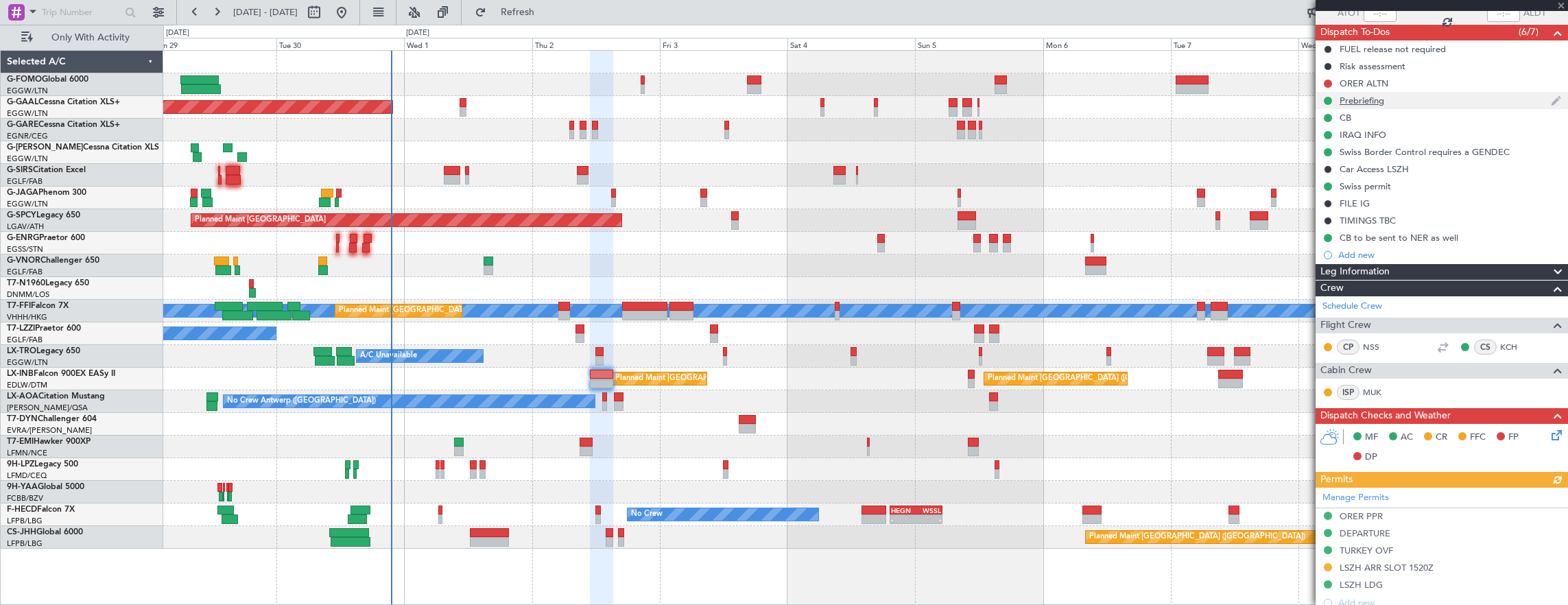
click at [1425, 101] on div "Prebriefing" at bounding box center [1442, 100] width 252 height 17
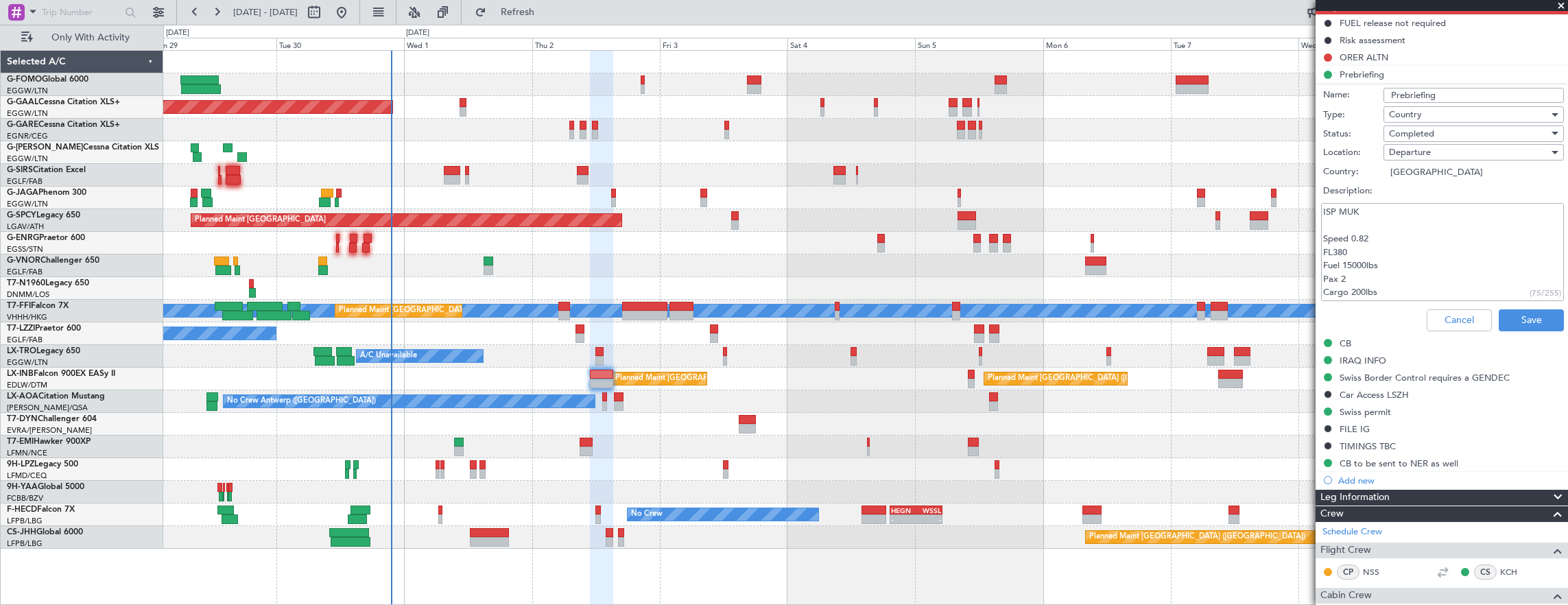
scroll to position [155, 0]
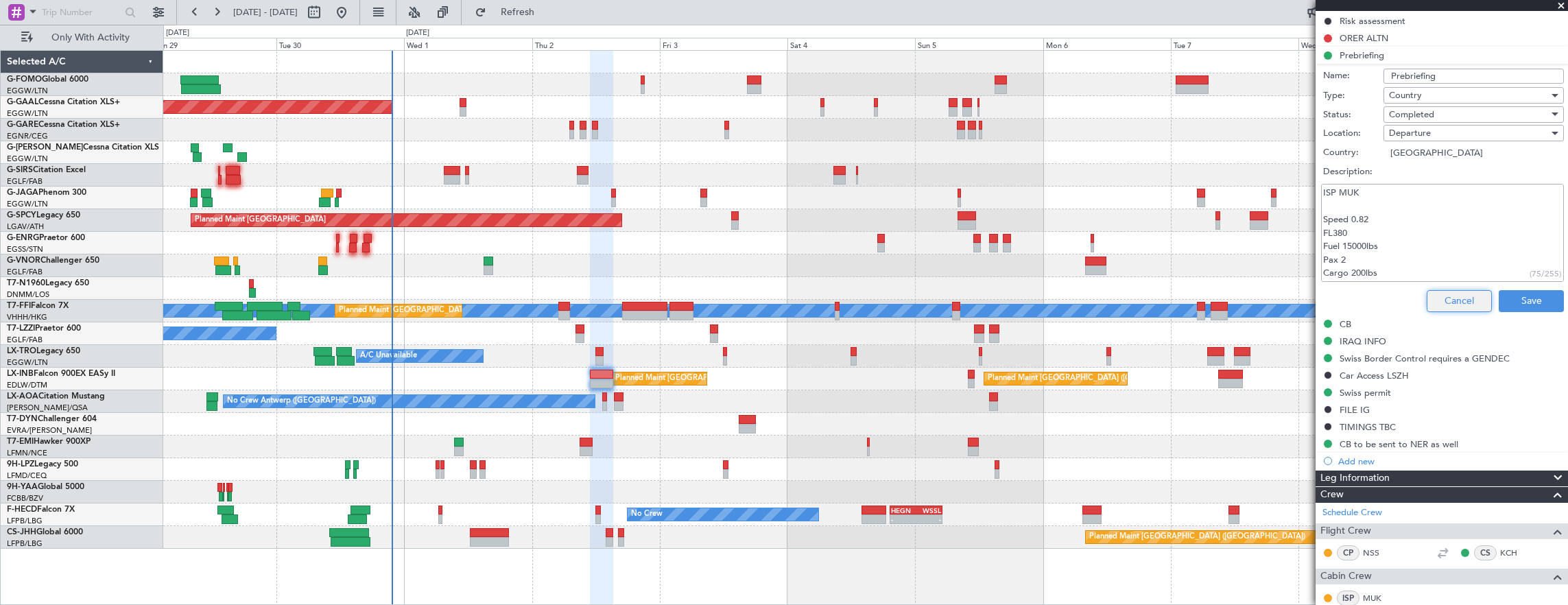
click at [1470, 298] on button "Cancel" at bounding box center [1459, 301] width 65 height 22
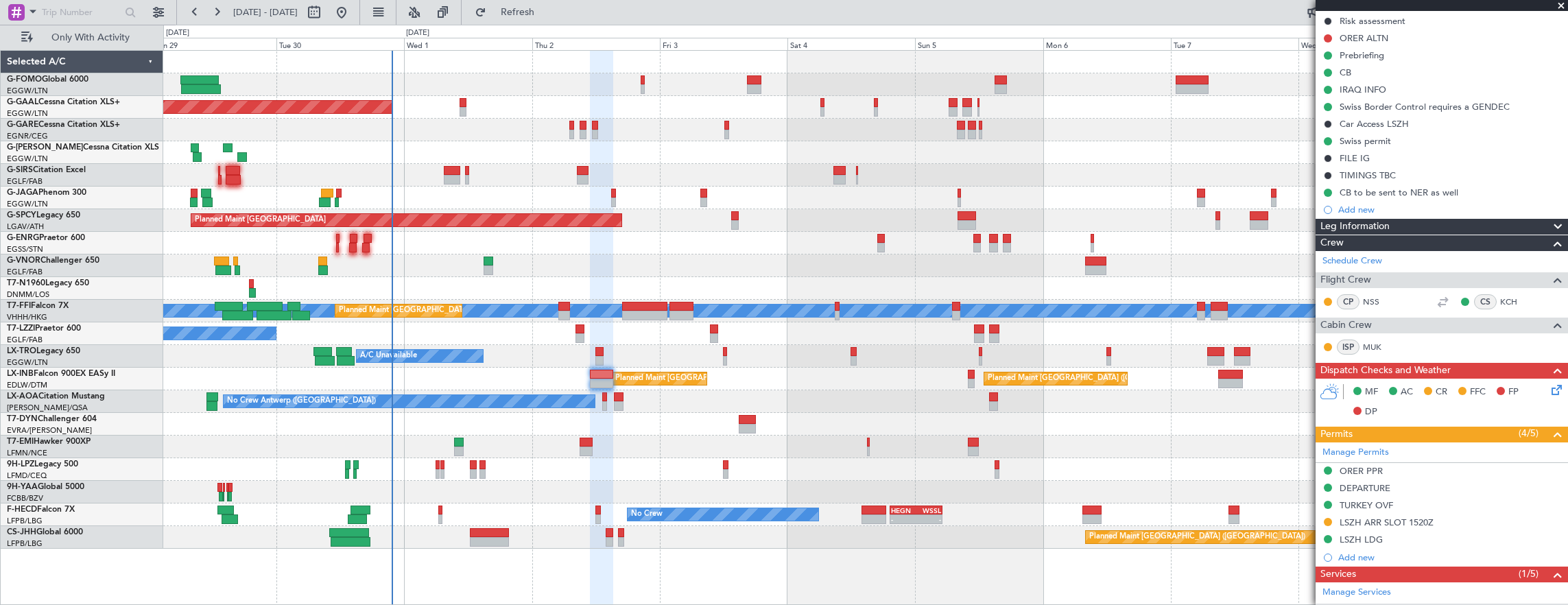
scroll to position [0, 0]
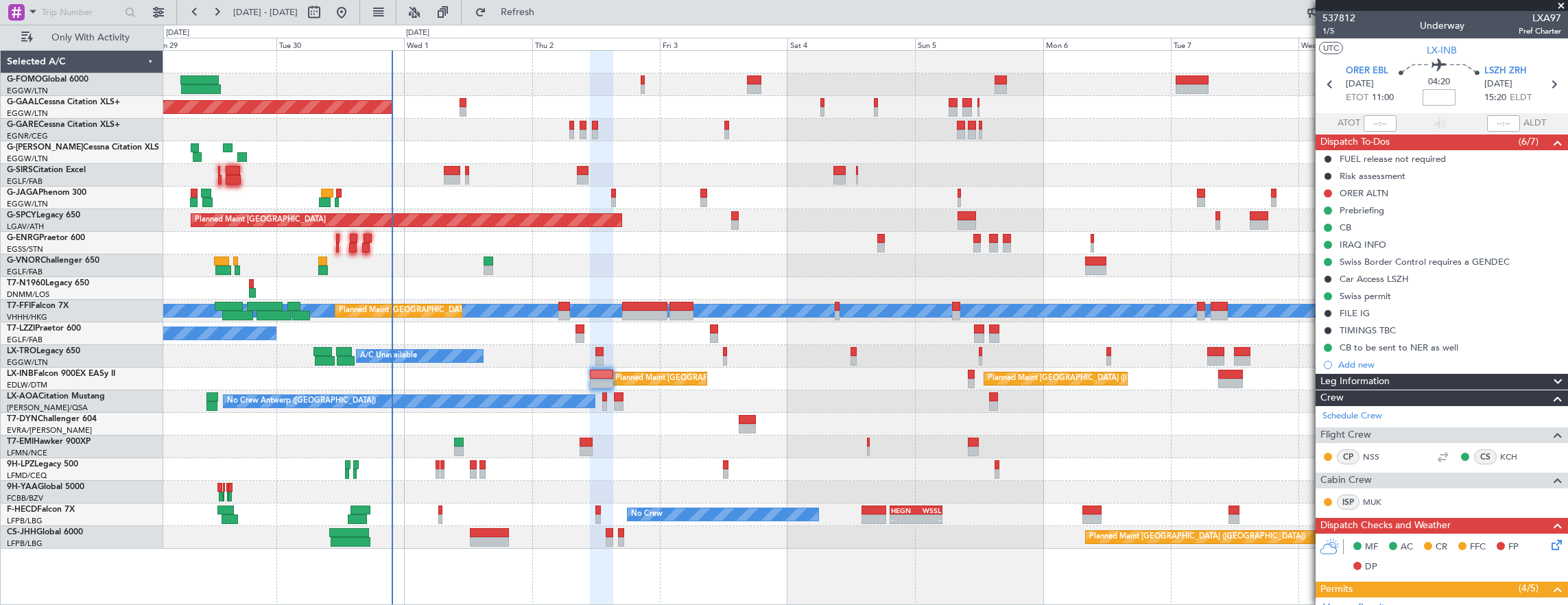
click at [1443, 103] on input at bounding box center [1439, 97] width 33 height 17
type input "-00:05"
click at [1339, 28] on span "1/5" at bounding box center [1339, 31] width 33 height 12
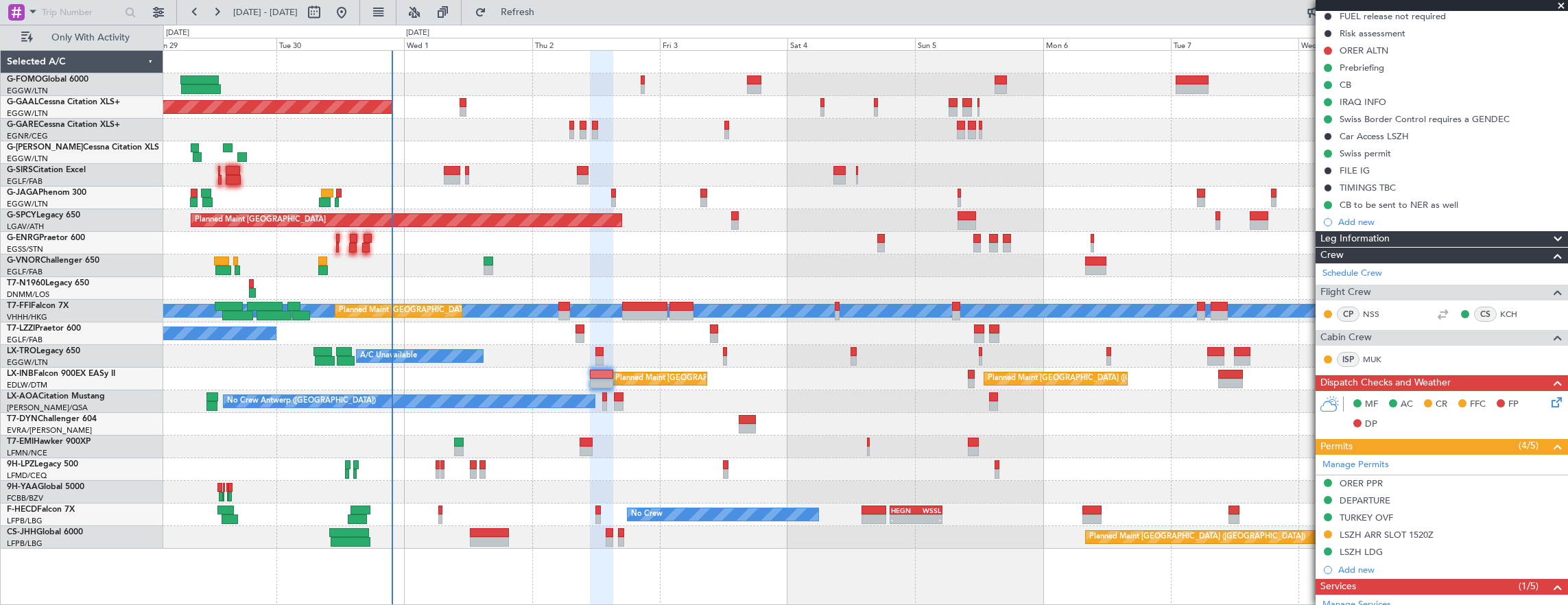
scroll to position [206, 0]
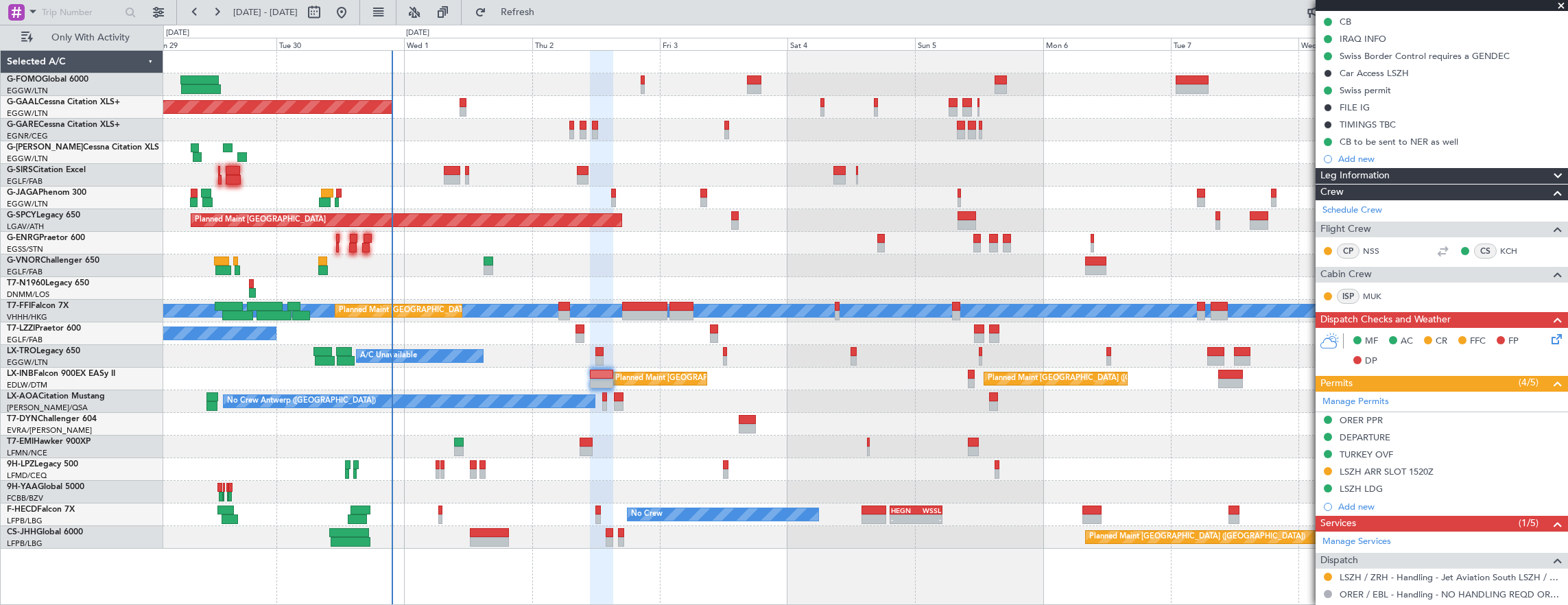
click at [1549, 337] on icon at bounding box center [1554, 336] width 11 height 11
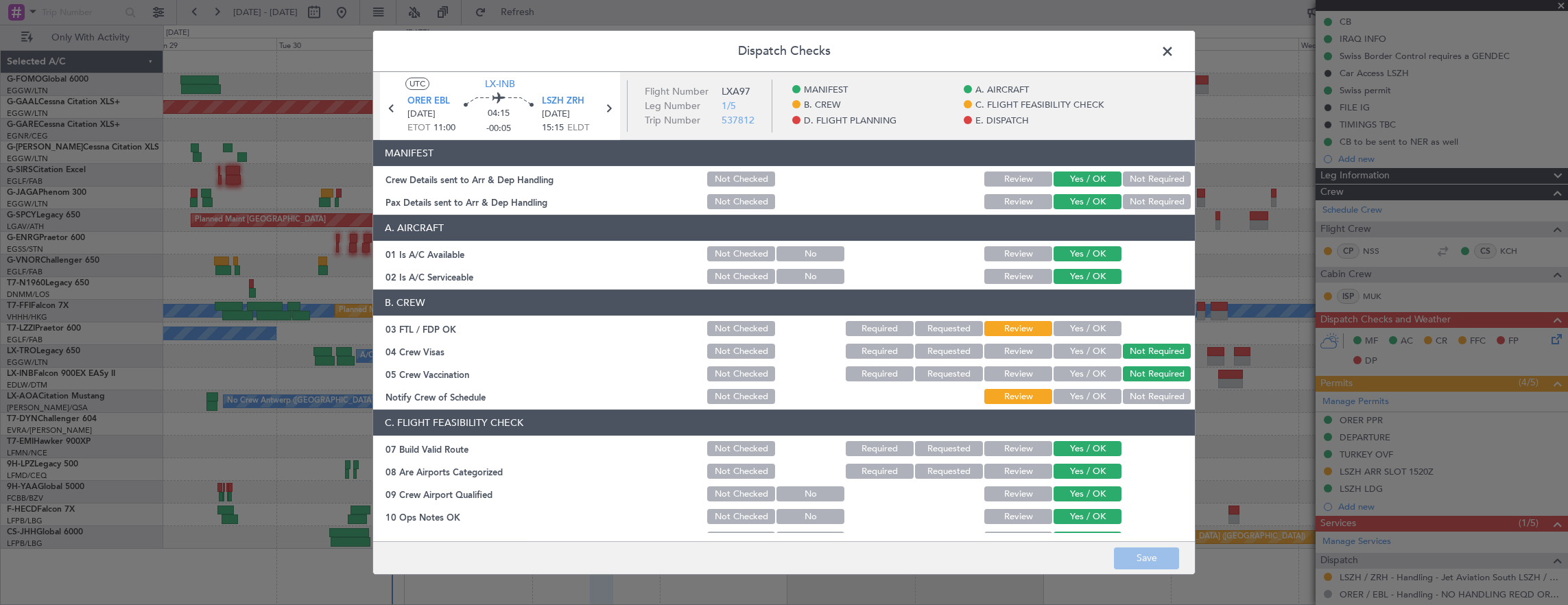
click at [1079, 327] on button "Yes / OK" at bounding box center [1087, 328] width 68 height 15
click at [1088, 392] on button "Yes / OK" at bounding box center [1087, 396] width 68 height 15
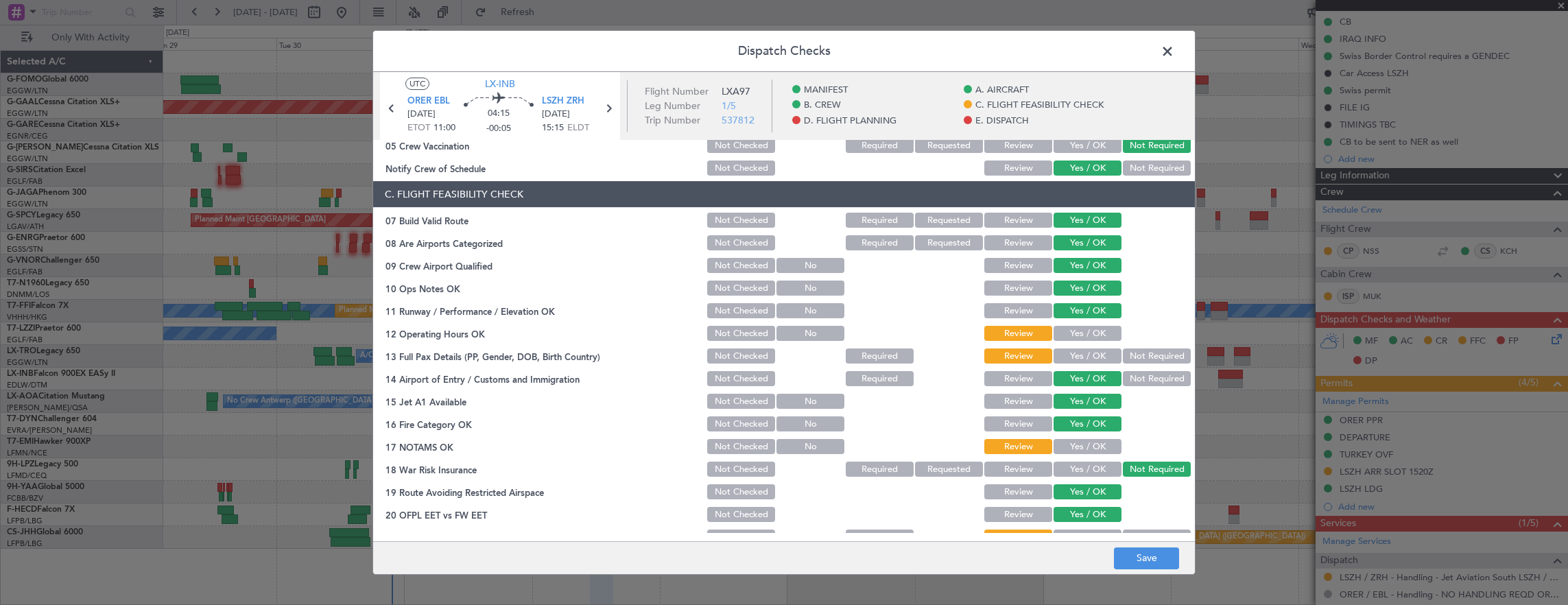
scroll to position [275, 0]
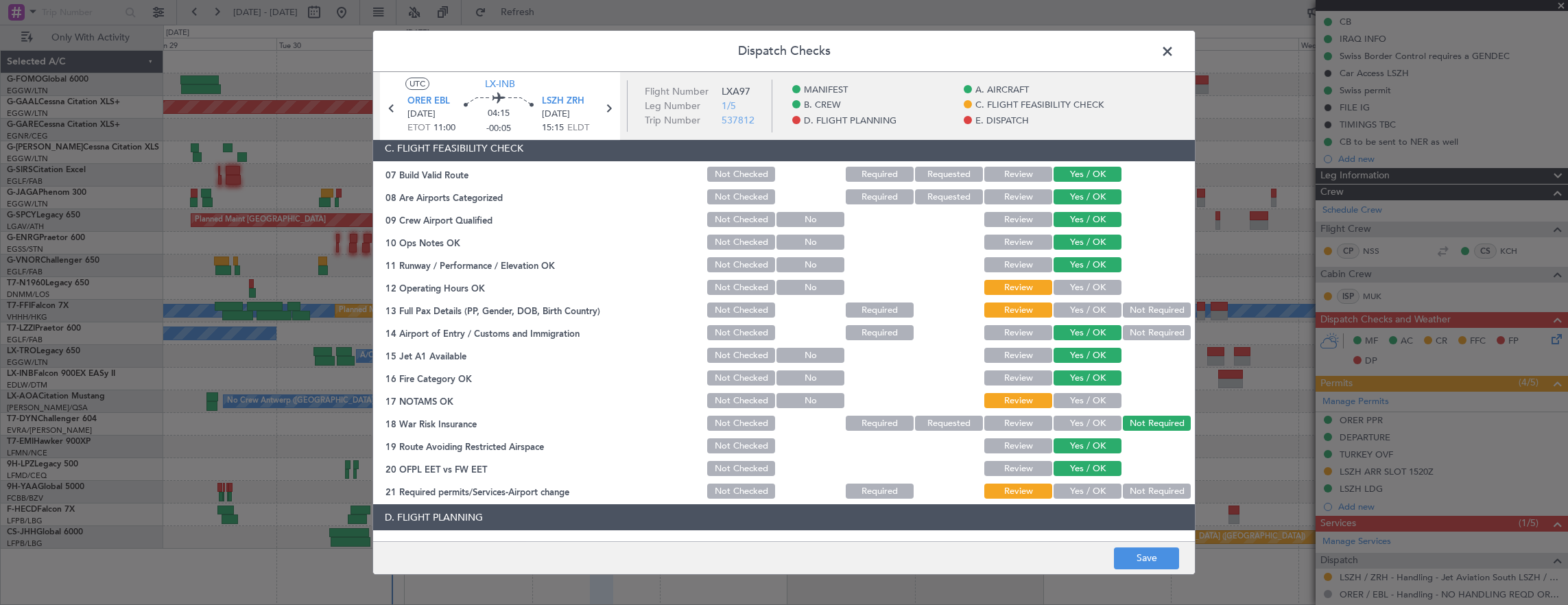
click at [1076, 285] on button "Yes / OK" at bounding box center [1087, 287] width 68 height 15
click at [1053, 314] on button "Yes / OK" at bounding box center [1087, 310] width 68 height 15
click at [1085, 410] on section "C. FLIGHT FEASIBILITY CHECK 07 Build Valid Route Not Checked Required Requested…" at bounding box center [784, 317] width 822 height 366
click at [1086, 402] on button "Yes / OK" at bounding box center [1087, 400] width 68 height 15
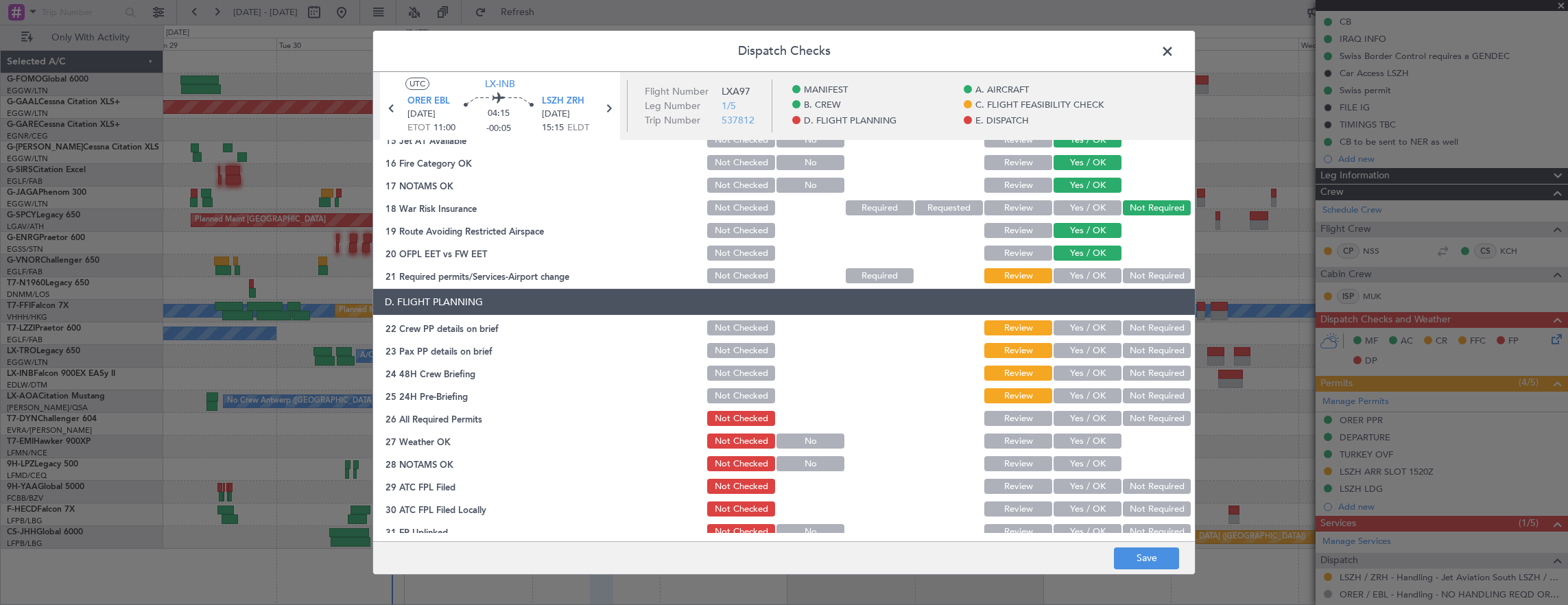
scroll to position [480, 0]
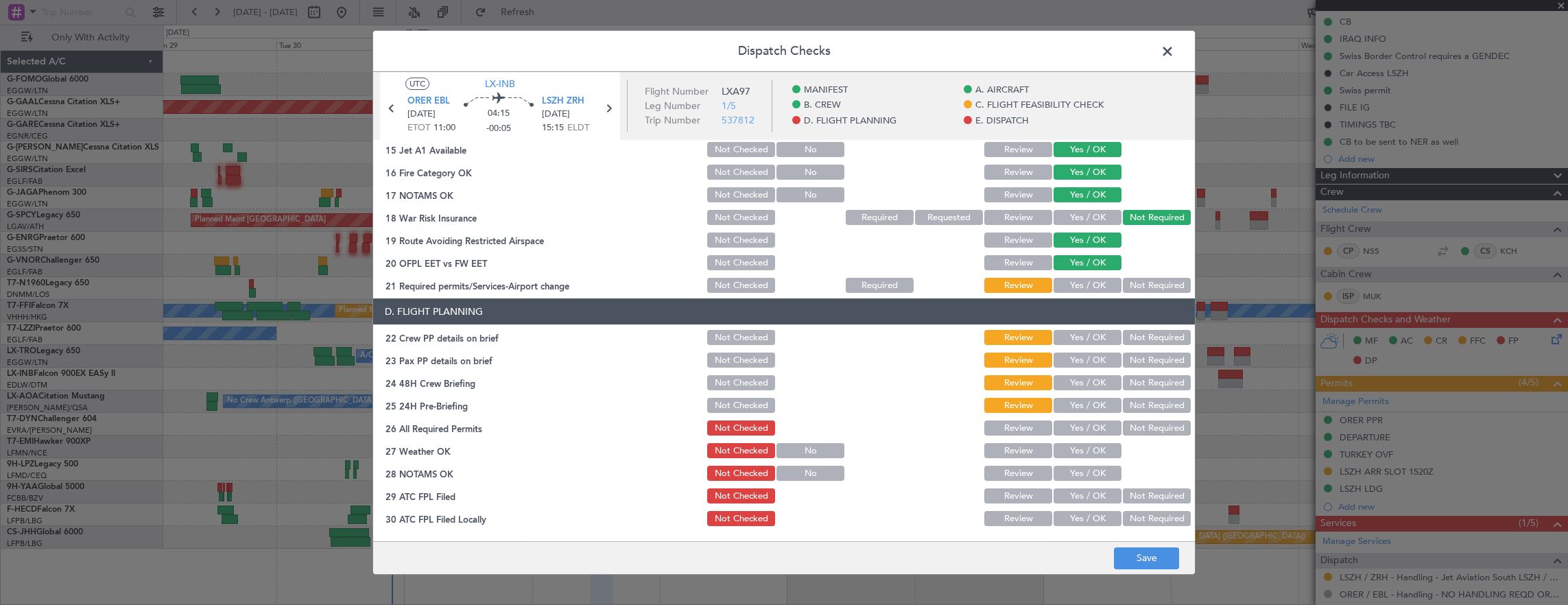
click at [1069, 293] on div "Yes / OK" at bounding box center [1086, 285] width 69 height 19
click at [1073, 290] on button "Yes / OK" at bounding box center [1087, 285] width 68 height 15
click at [1073, 340] on button "Yes / OK" at bounding box center [1087, 337] width 68 height 15
click at [1070, 358] on button "Yes / OK" at bounding box center [1087, 360] width 68 height 15
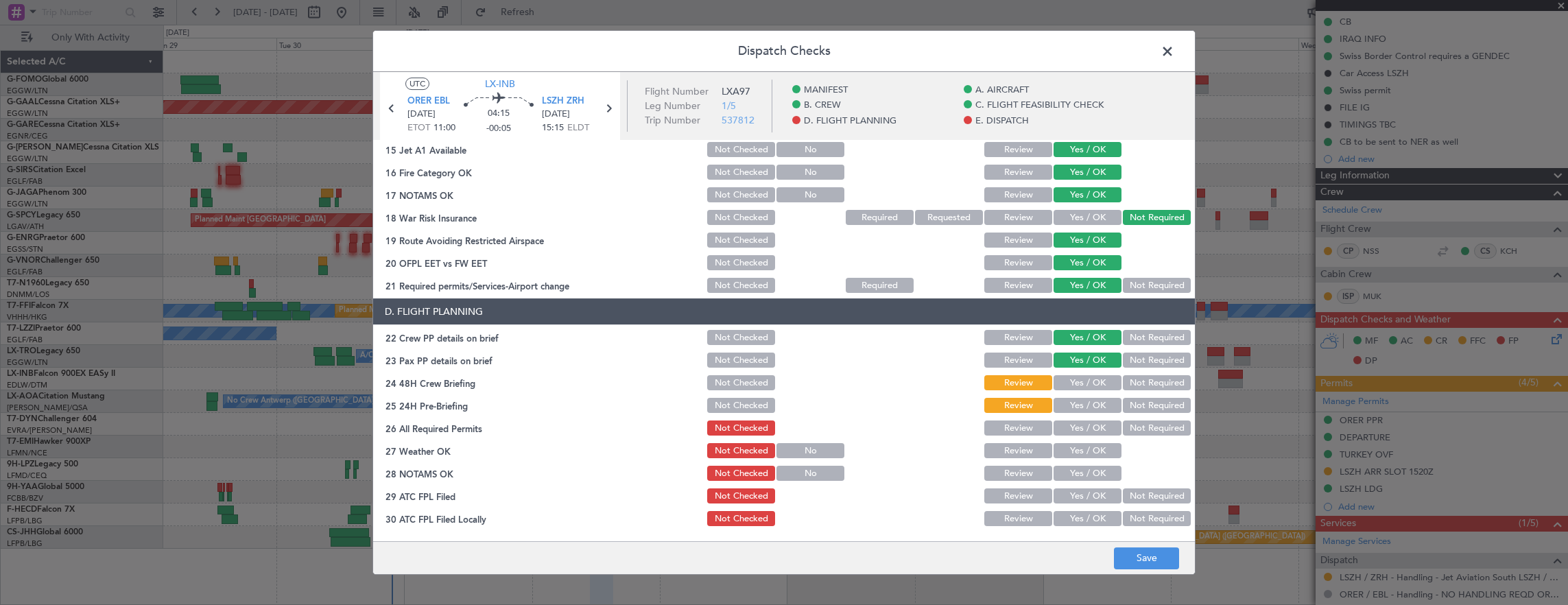
drag, startPoint x: 1064, startPoint y: 383, endPoint x: 1117, endPoint y: 403, distance: 56.6
click at [1068, 384] on button "Yes / OK" at bounding box center [1087, 382] width 68 height 15
drag, startPoint x: 1133, startPoint y: 410, endPoint x: 1146, endPoint y: 467, distance: 58.5
click at [1134, 411] on button "Not Required" at bounding box center [1156, 405] width 68 height 15
click at [1155, 557] on button "Save" at bounding box center [1146, 558] width 65 height 22
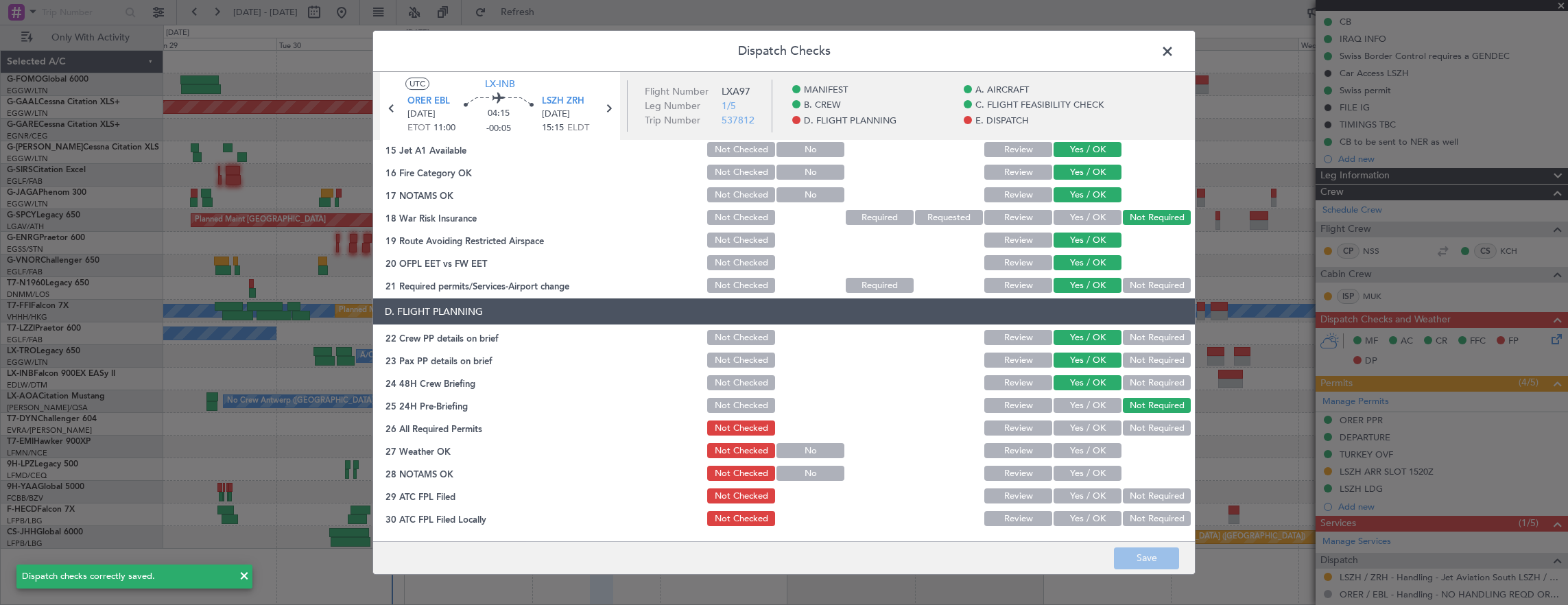
click at [1174, 46] on span at bounding box center [1174, 55] width 0 height 27
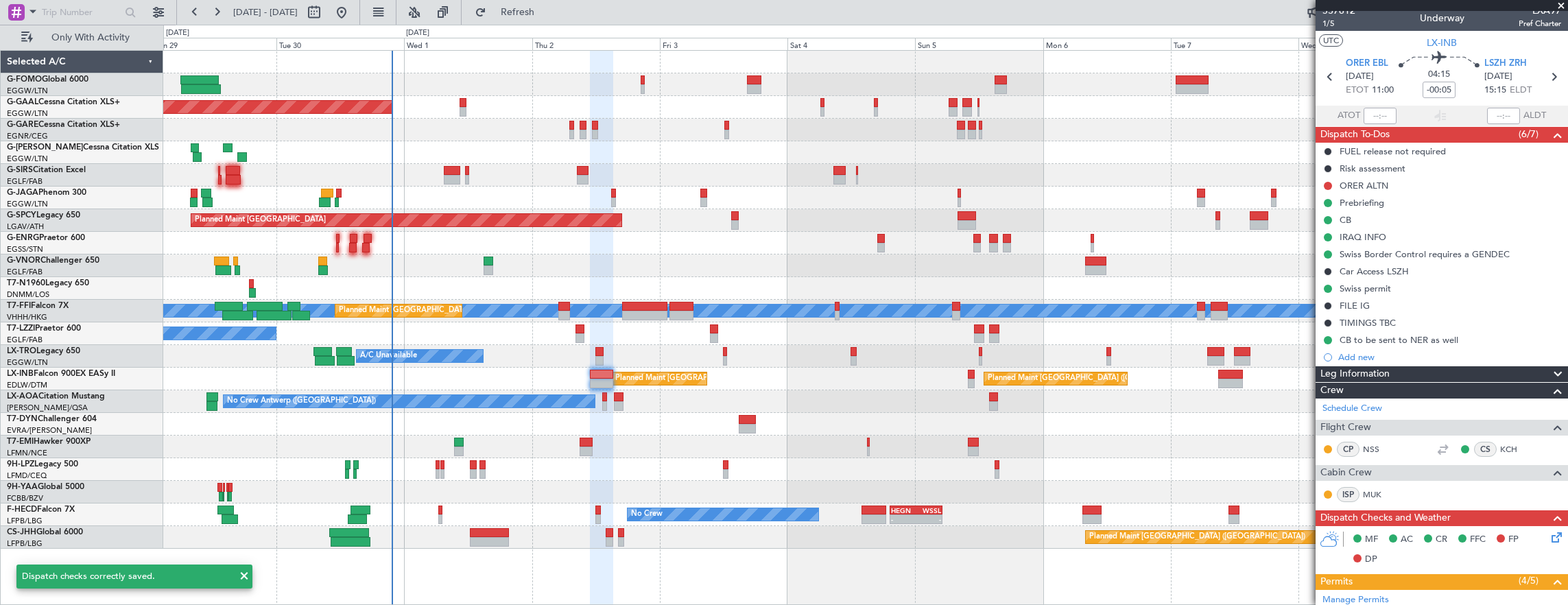
scroll to position [0, 0]
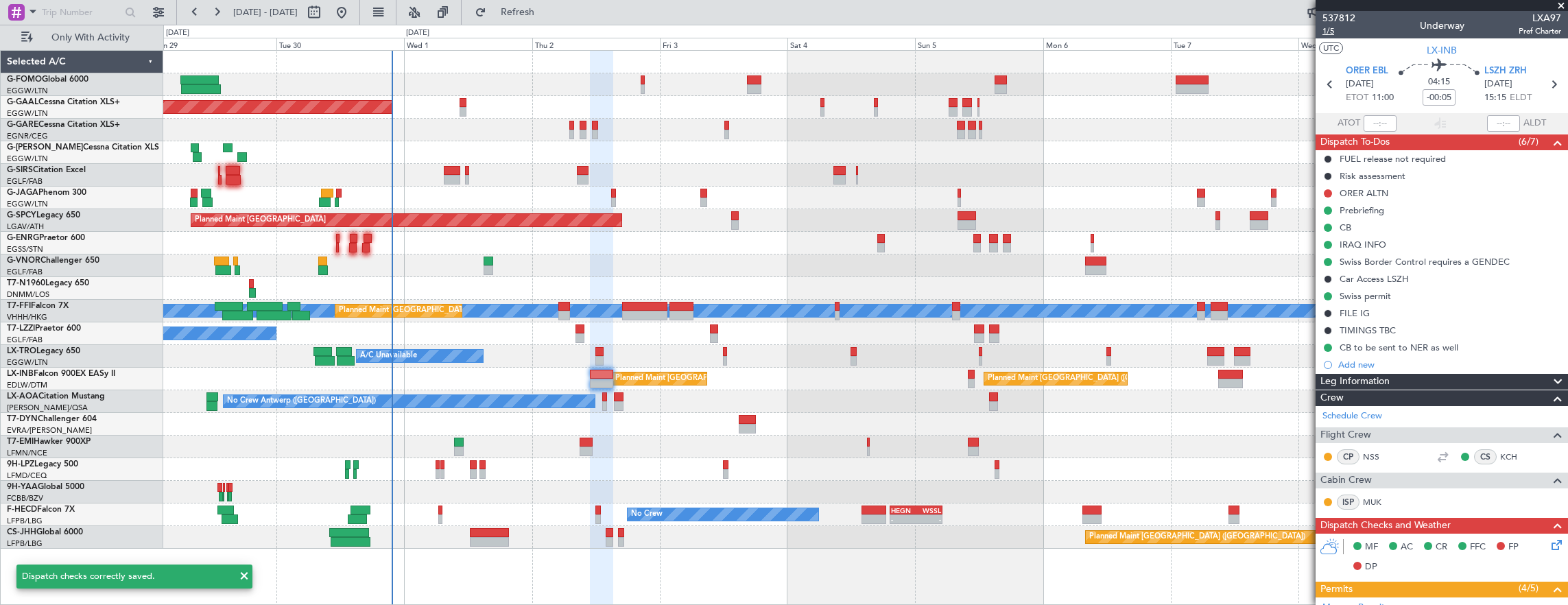
click at [1330, 33] on span "1/5" at bounding box center [1339, 31] width 33 height 12
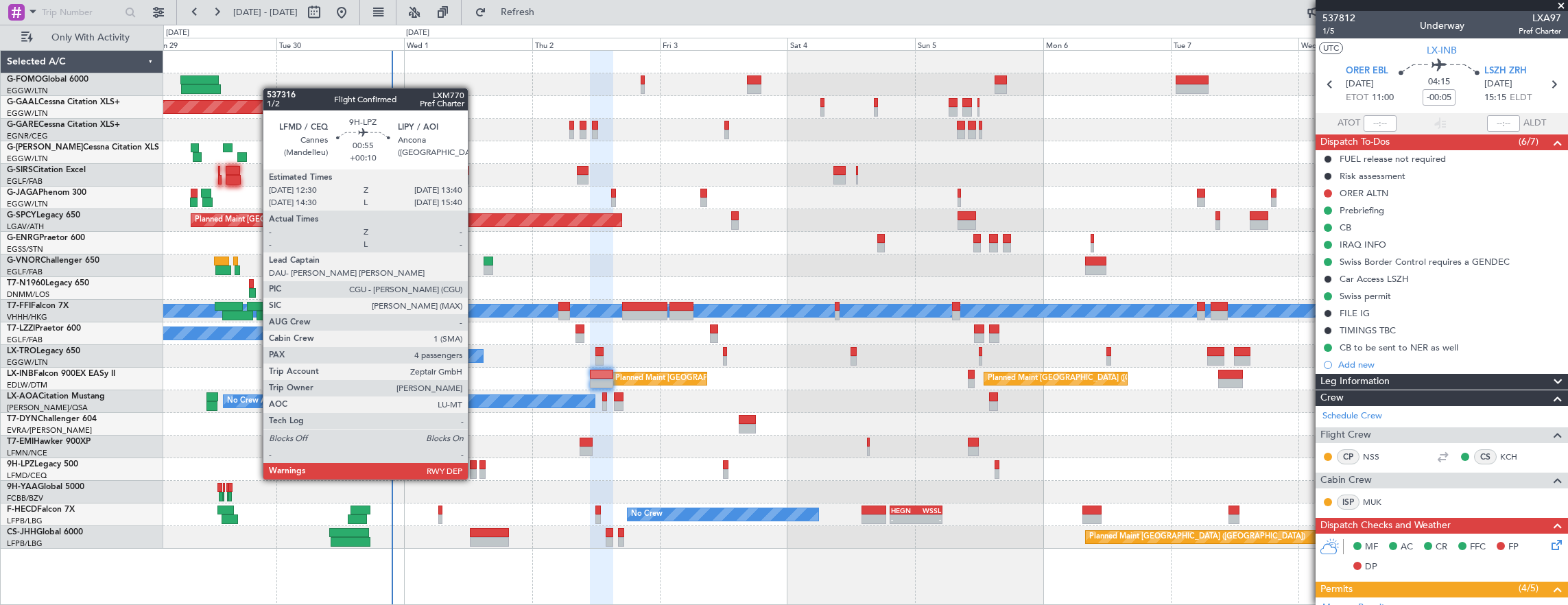
click at [474, 466] on div at bounding box center [474, 464] width 7 height 9
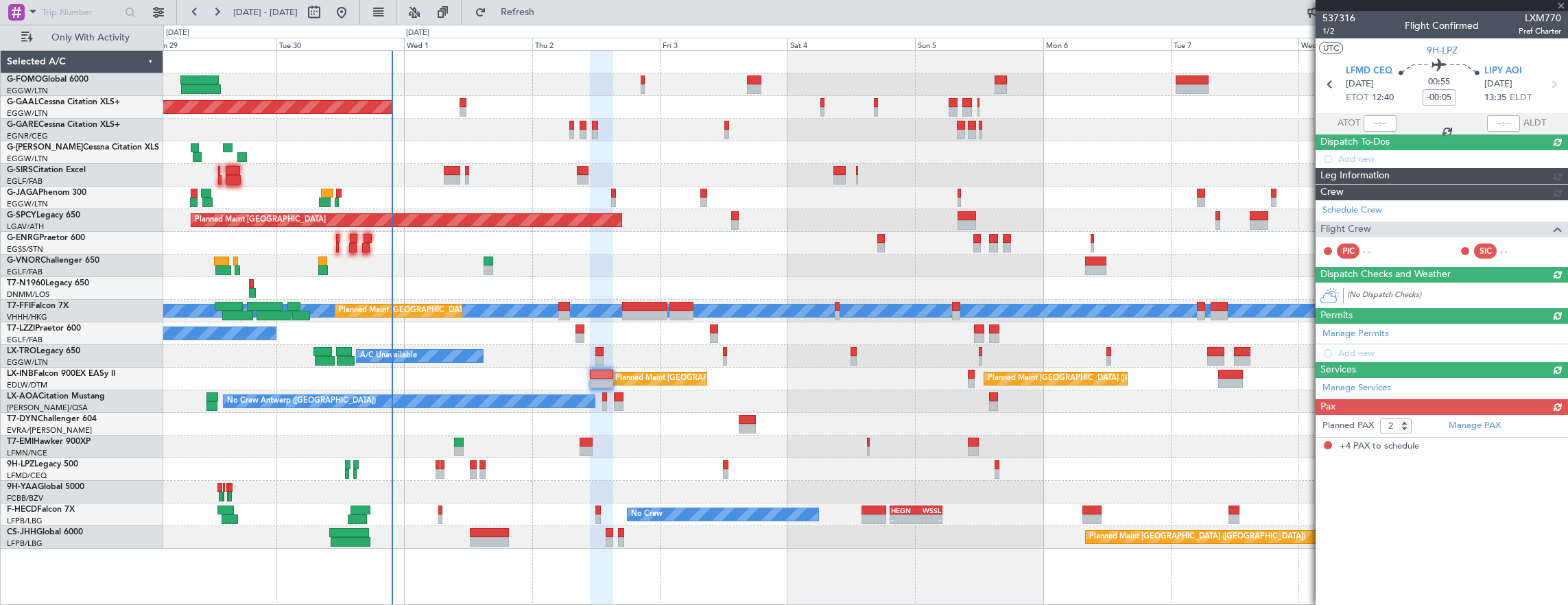
type input "+00:10"
type input "4"
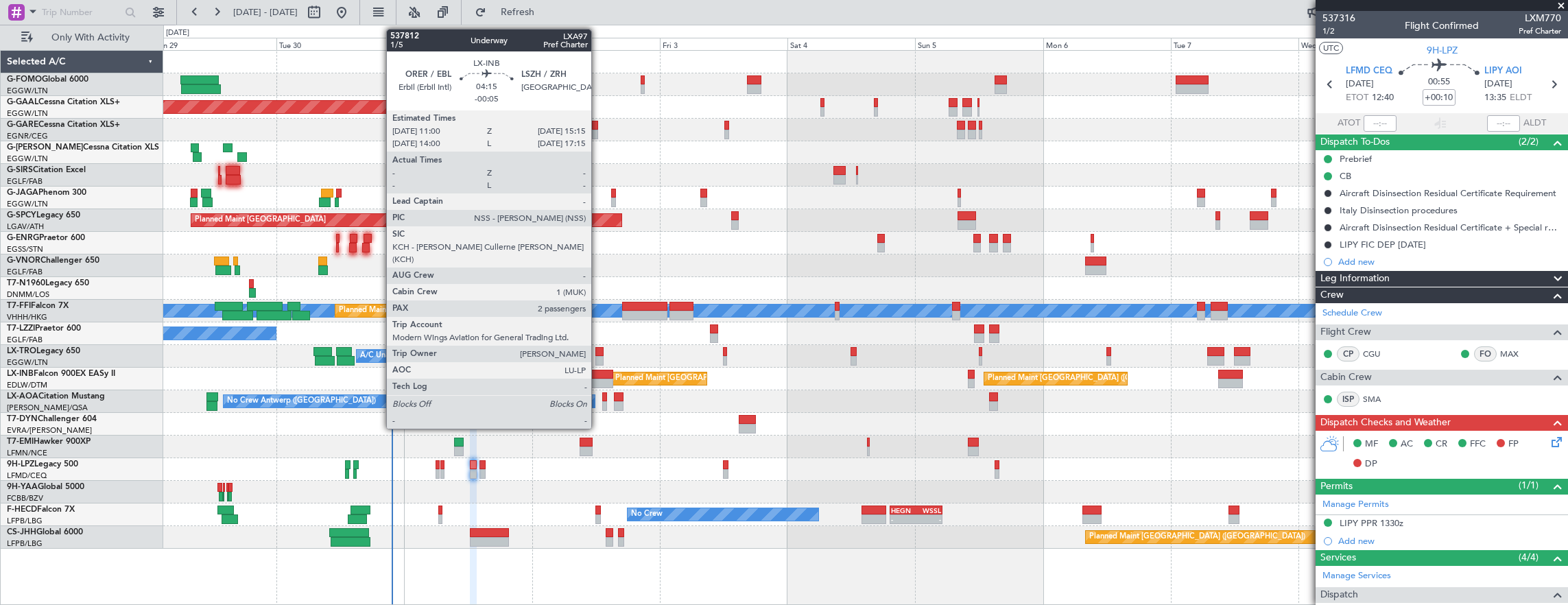
click at [598, 375] on div at bounding box center [601, 374] width 22 height 9
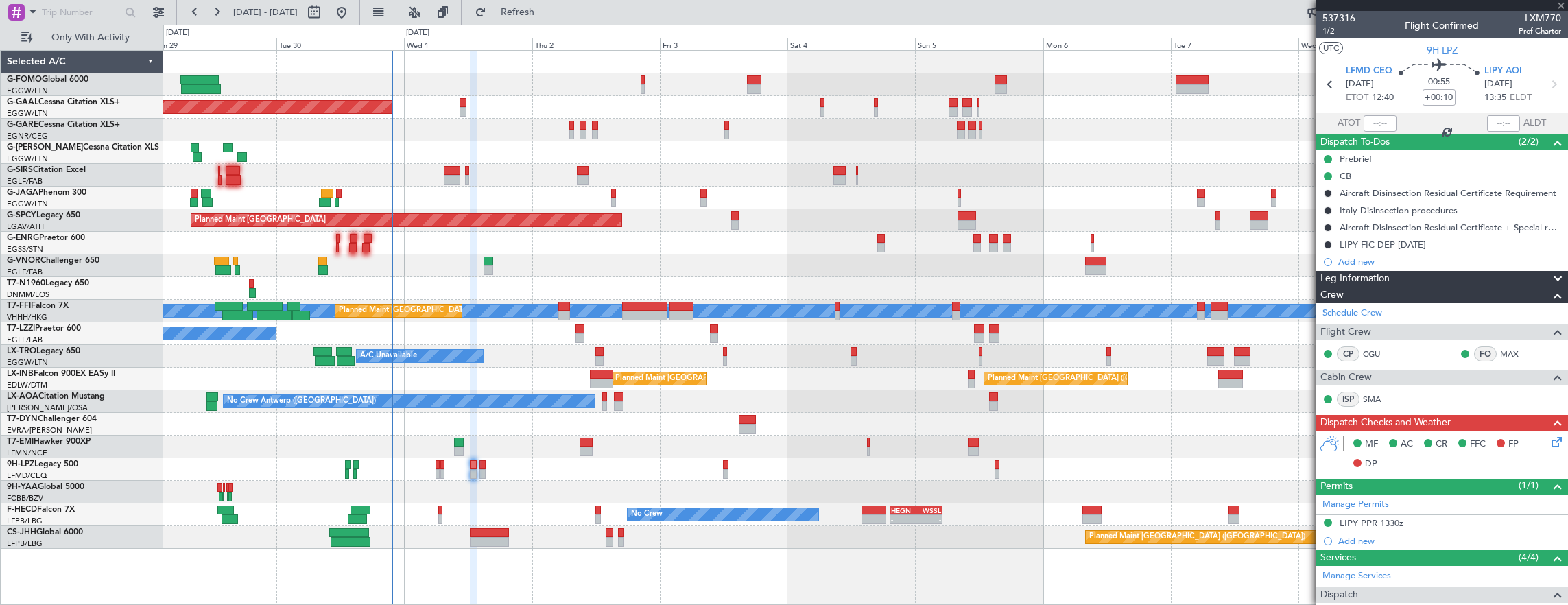
type input "-00:05"
type input "2"
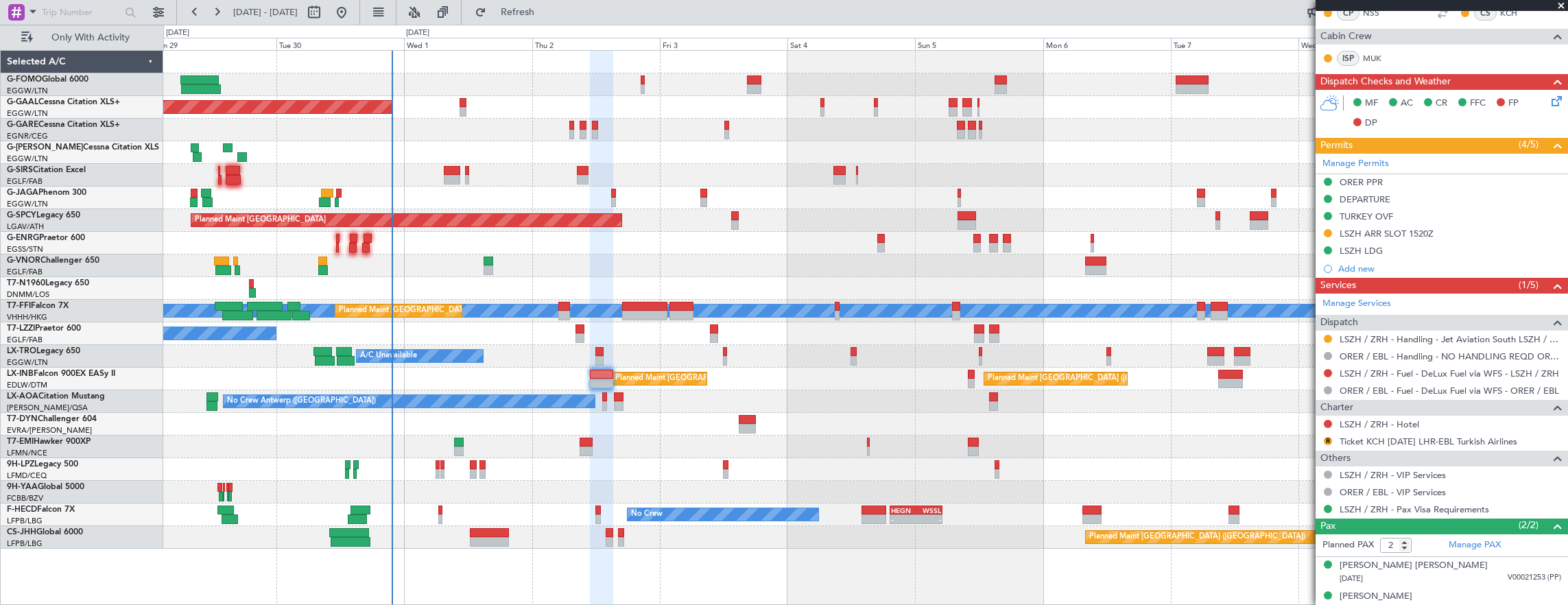
scroll to position [453, 0]
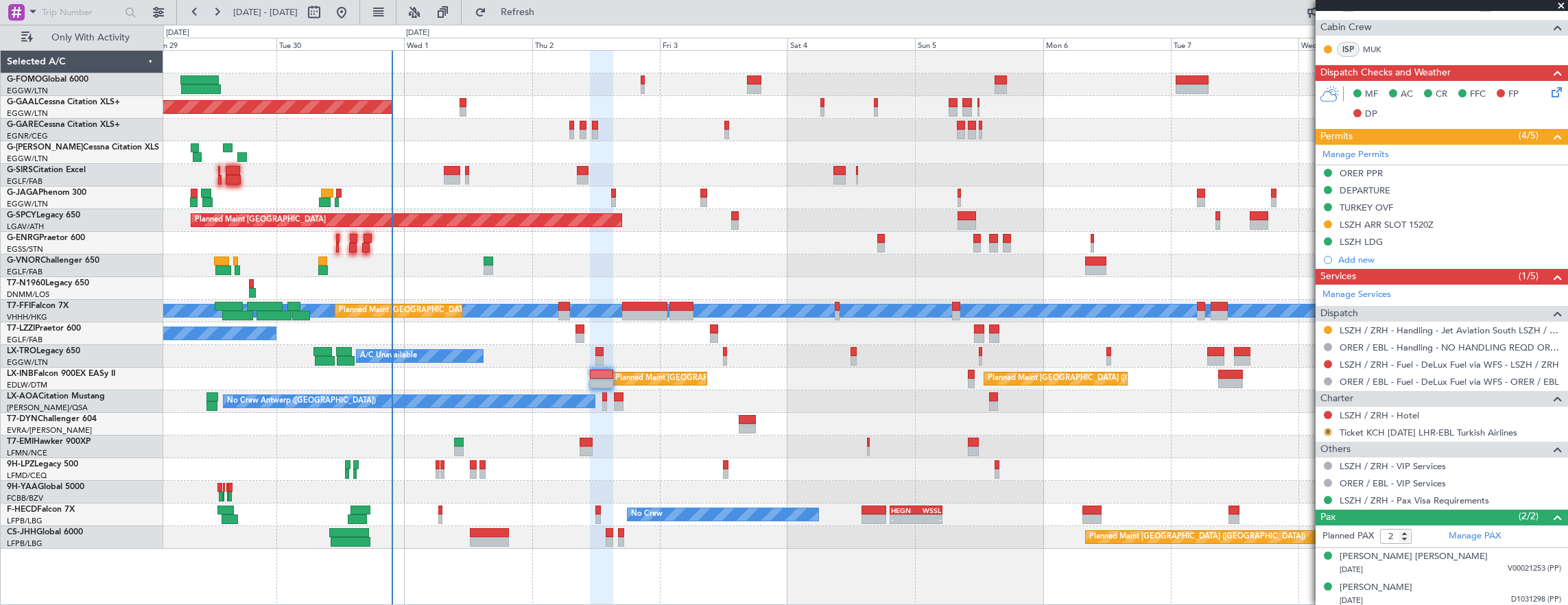
click at [1326, 427] on div "R" at bounding box center [1327, 432] width 11 height 11
click at [1326, 428] on button "R" at bounding box center [1327, 432] width 8 height 8
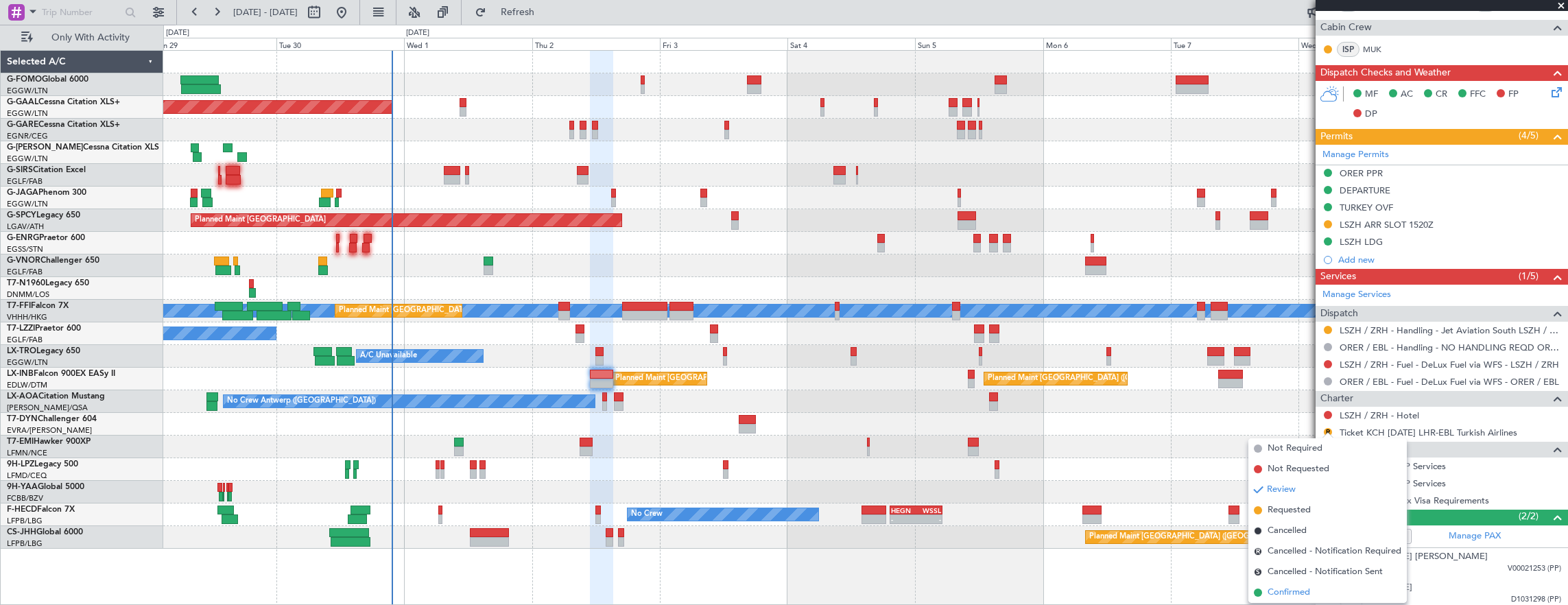
click at [1299, 594] on span "Confirmed" at bounding box center [1288, 592] width 43 height 14
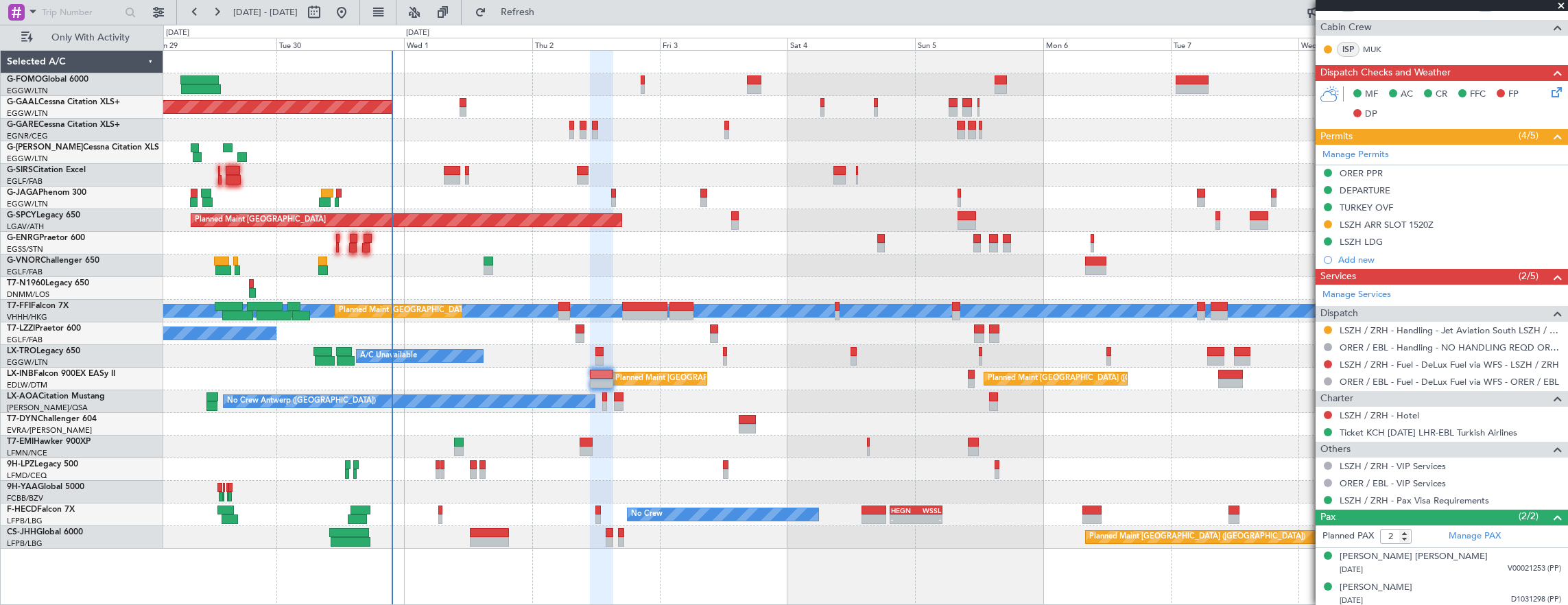
click at [368, 234] on div "Unplanned Maint [GEOGRAPHIC_DATA] ([GEOGRAPHIC_DATA])" at bounding box center [865, 243] width 1404 height 22
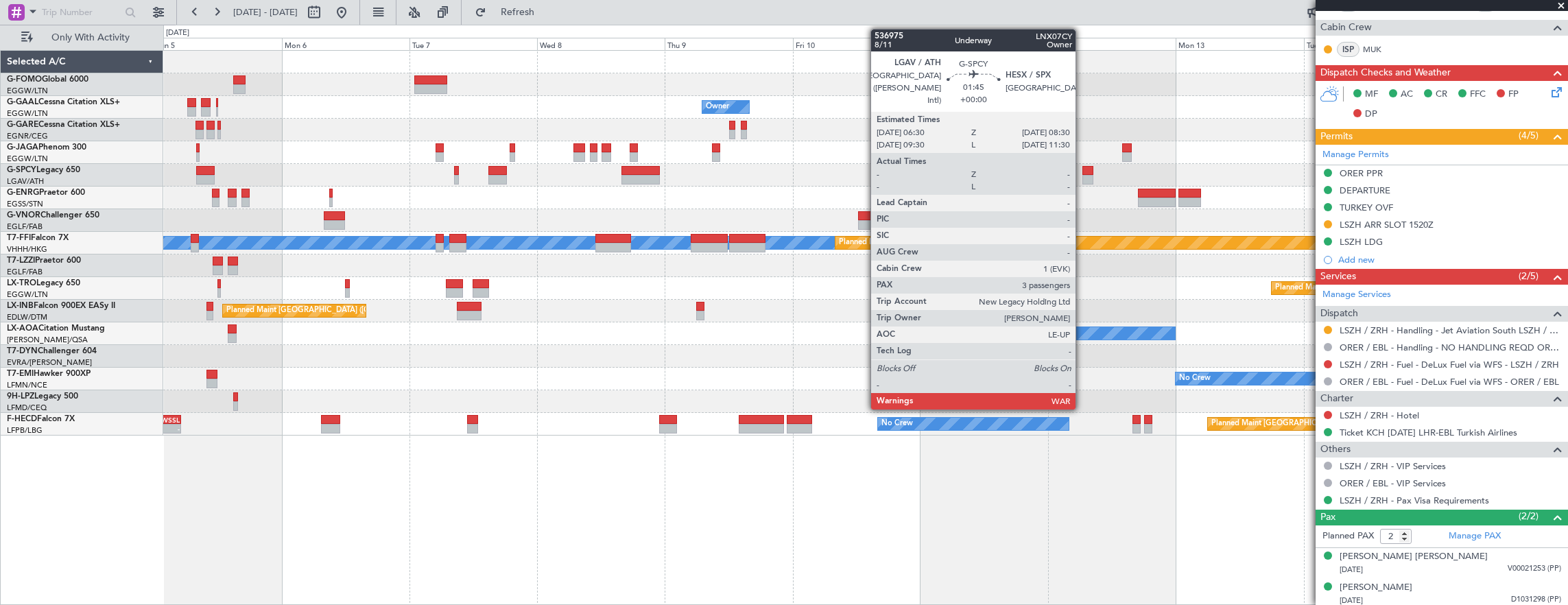
click at [1082, 173] on div at bounding box center [1087, 170] width 11 height 9
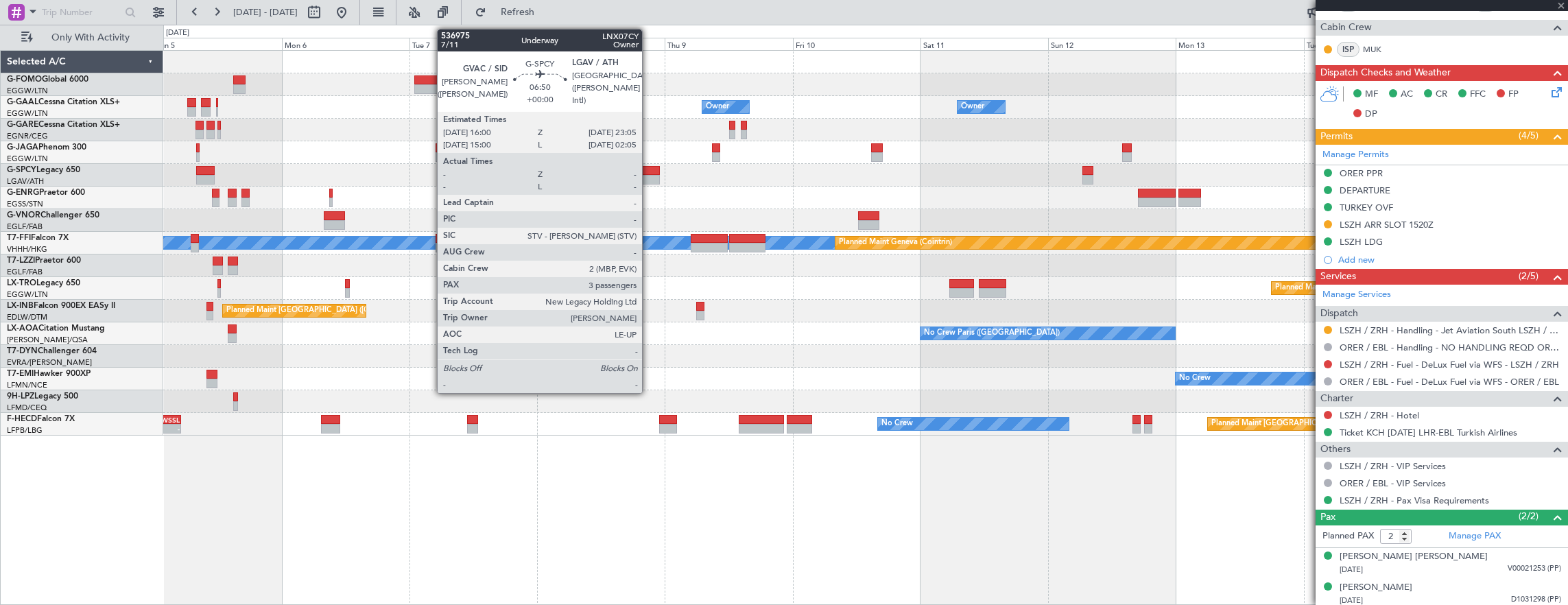
type input "3"
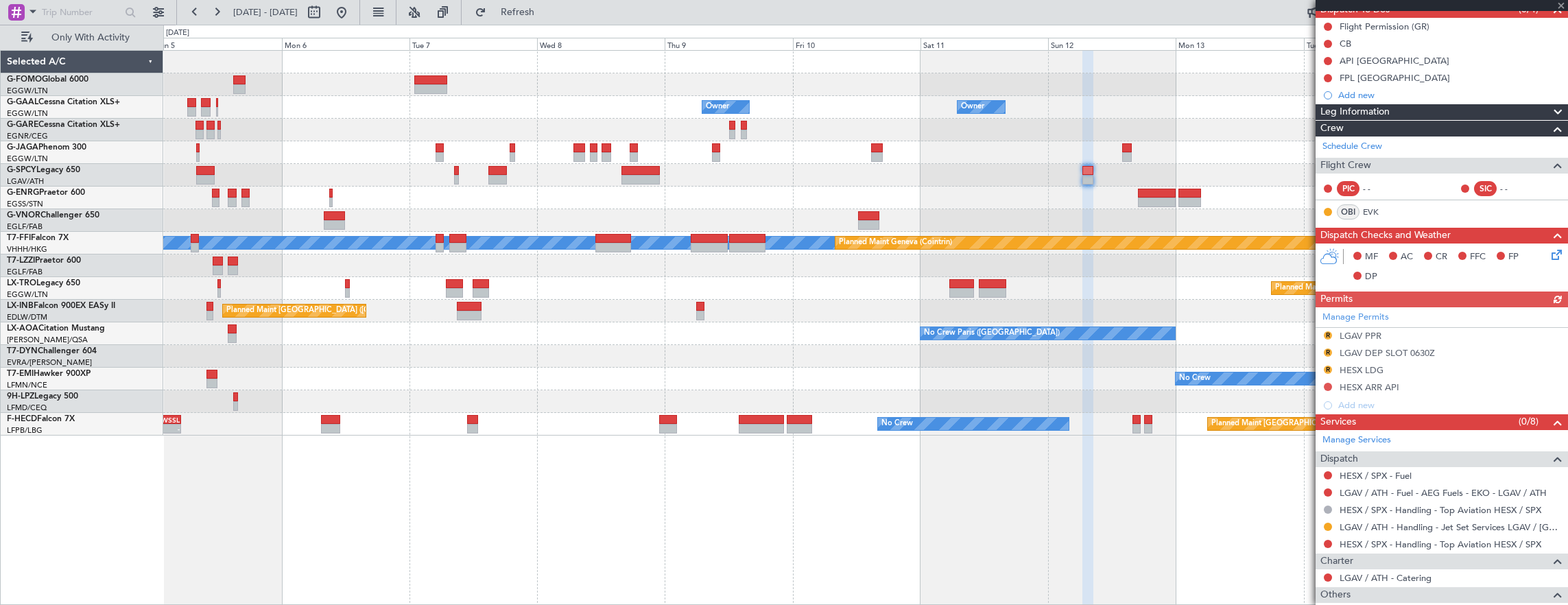
scroll to position [206, 0]
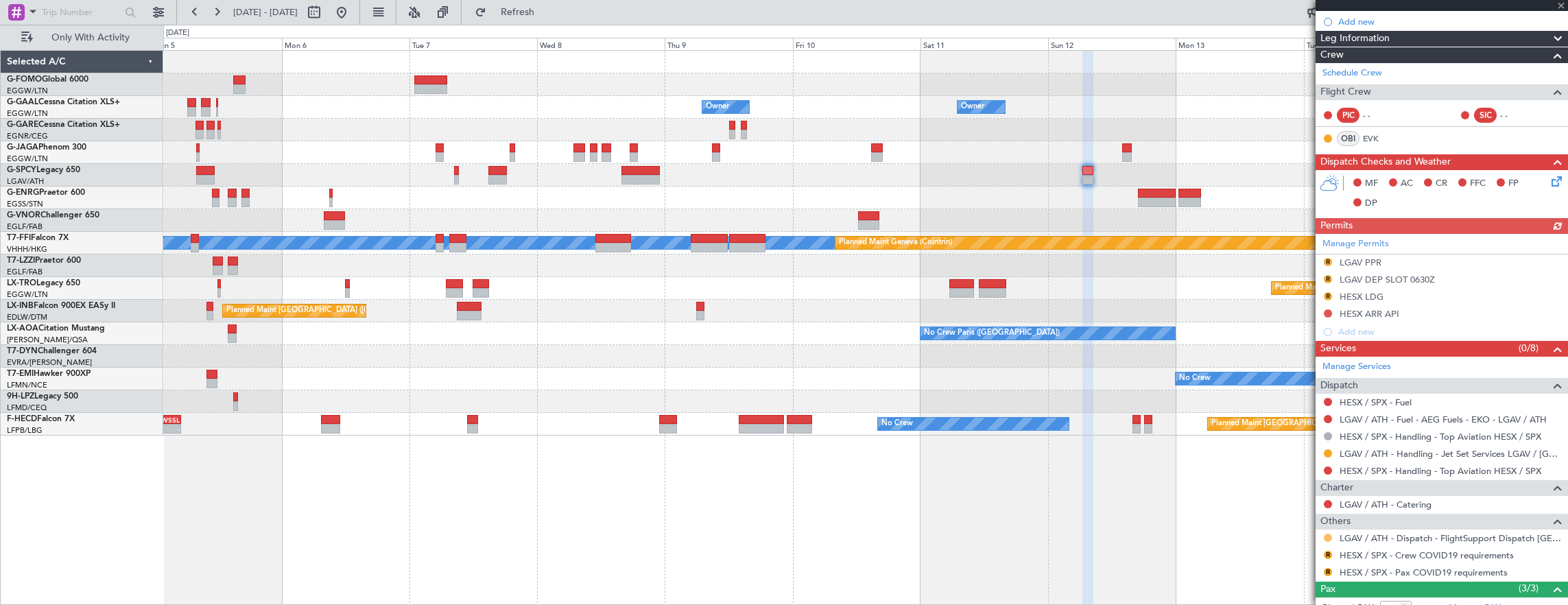
click at [1326, 534] on button at bounding box center [1327, 537] width 8 height 8
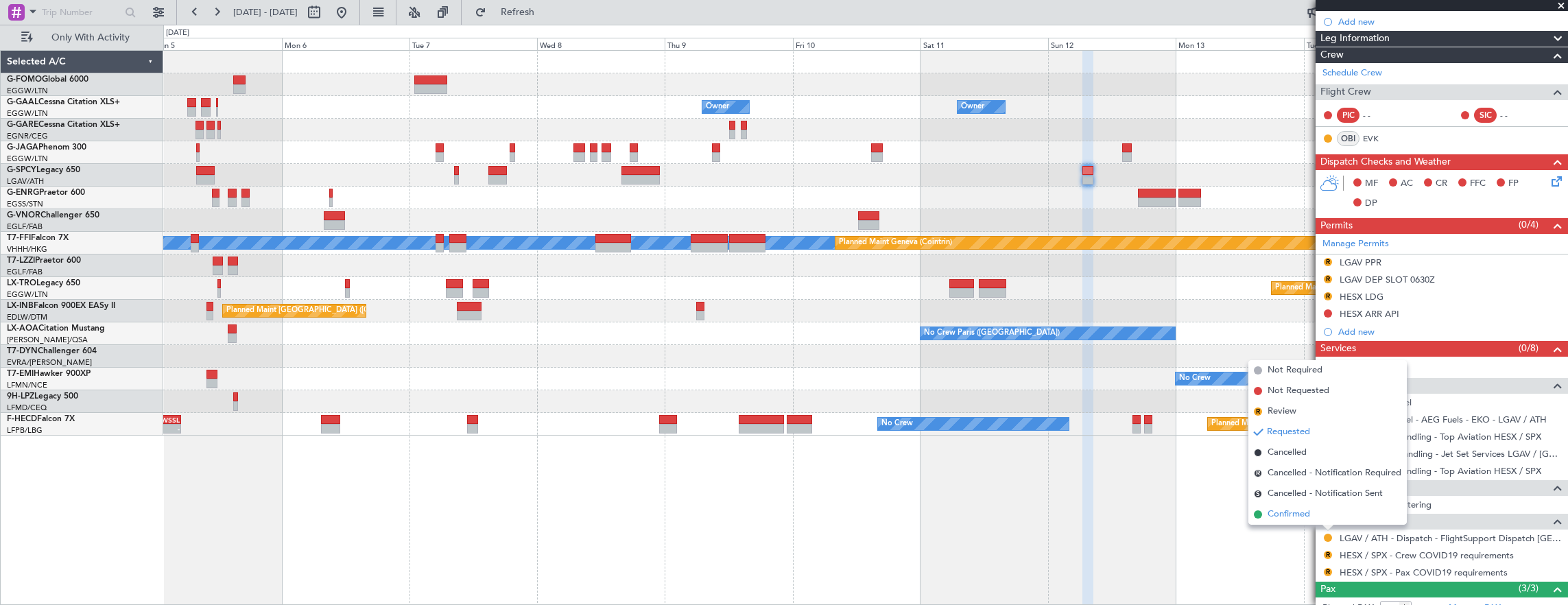
click at [1316, 513] on li "Confirmed" at bounding box center [1327, 514] width 159 height 21
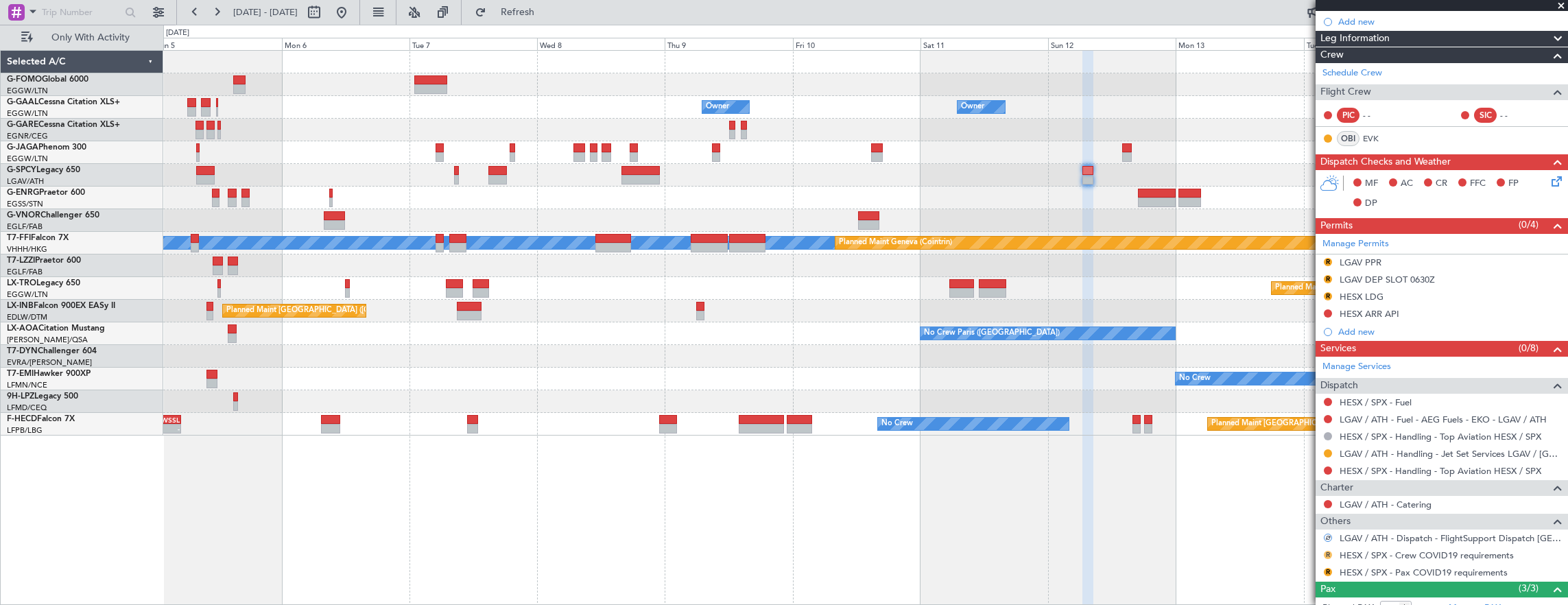
click at [1326, 551] on button "R" at bounding box center [1327, 555] width 8 height 8
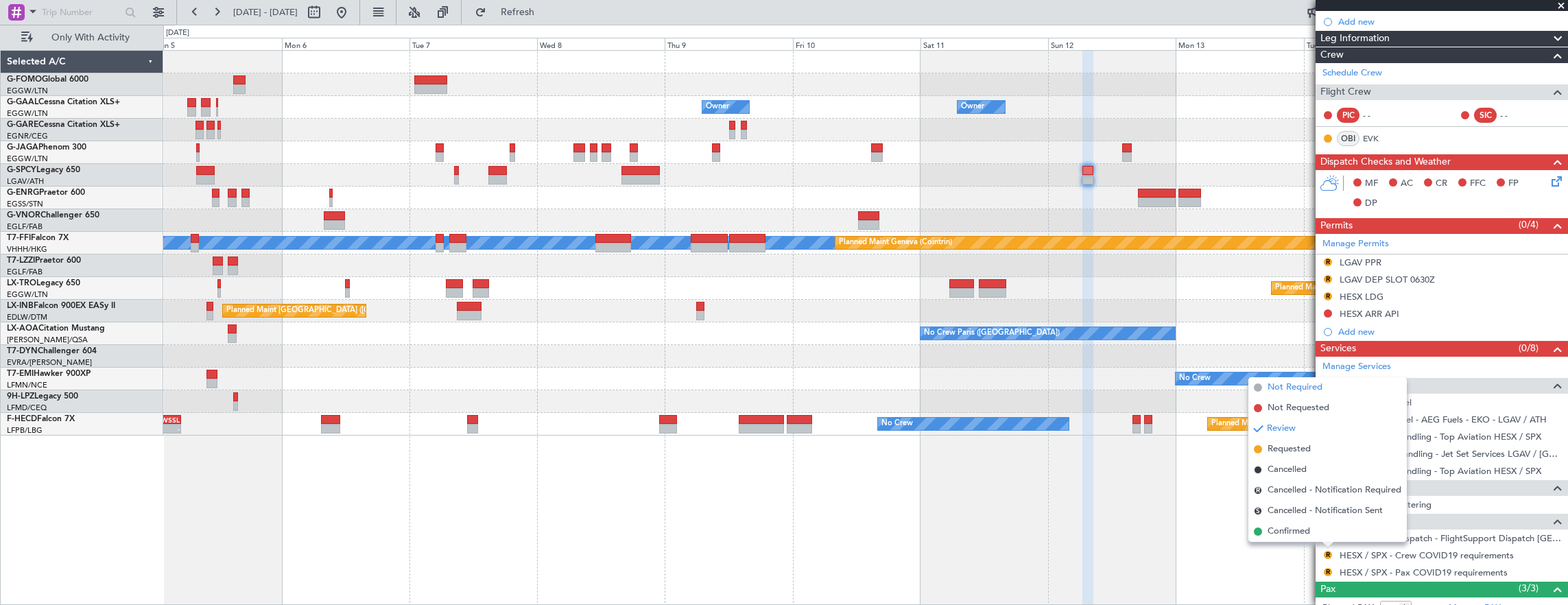
click at [1311, 384] on span "Not Required" at bounding box center [1295, 387] width 55 height 14
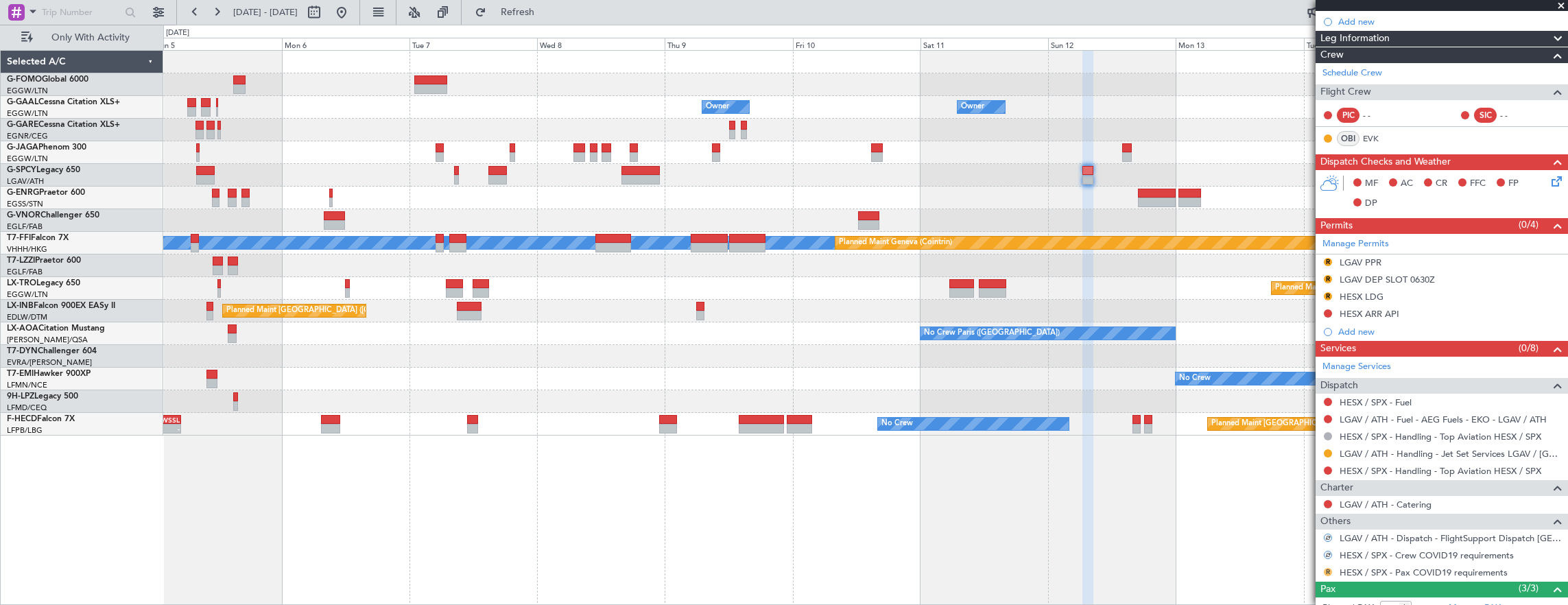
click at [1329, 568] on button "R" at bounding box center [1327, 572] width 8 height 8
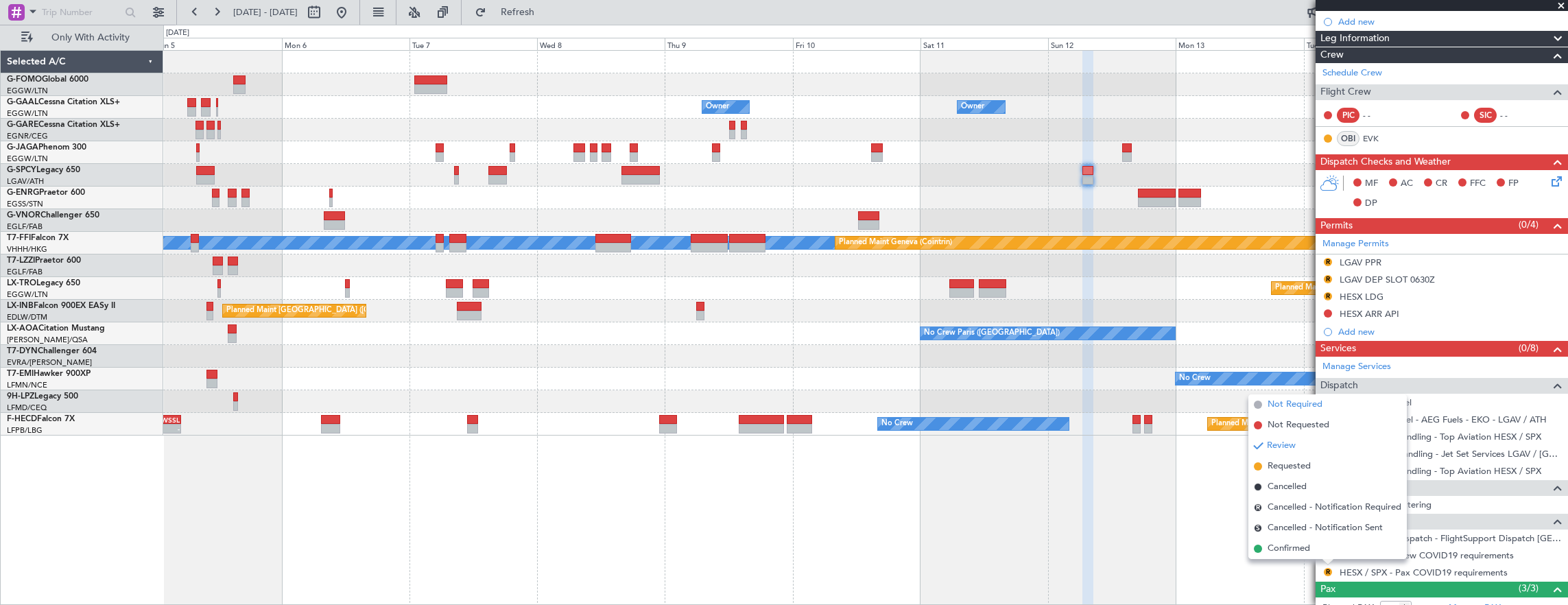
click at [1285, 405] on span "Not Required" at bounding box center [1295, 405] width 55 height 14
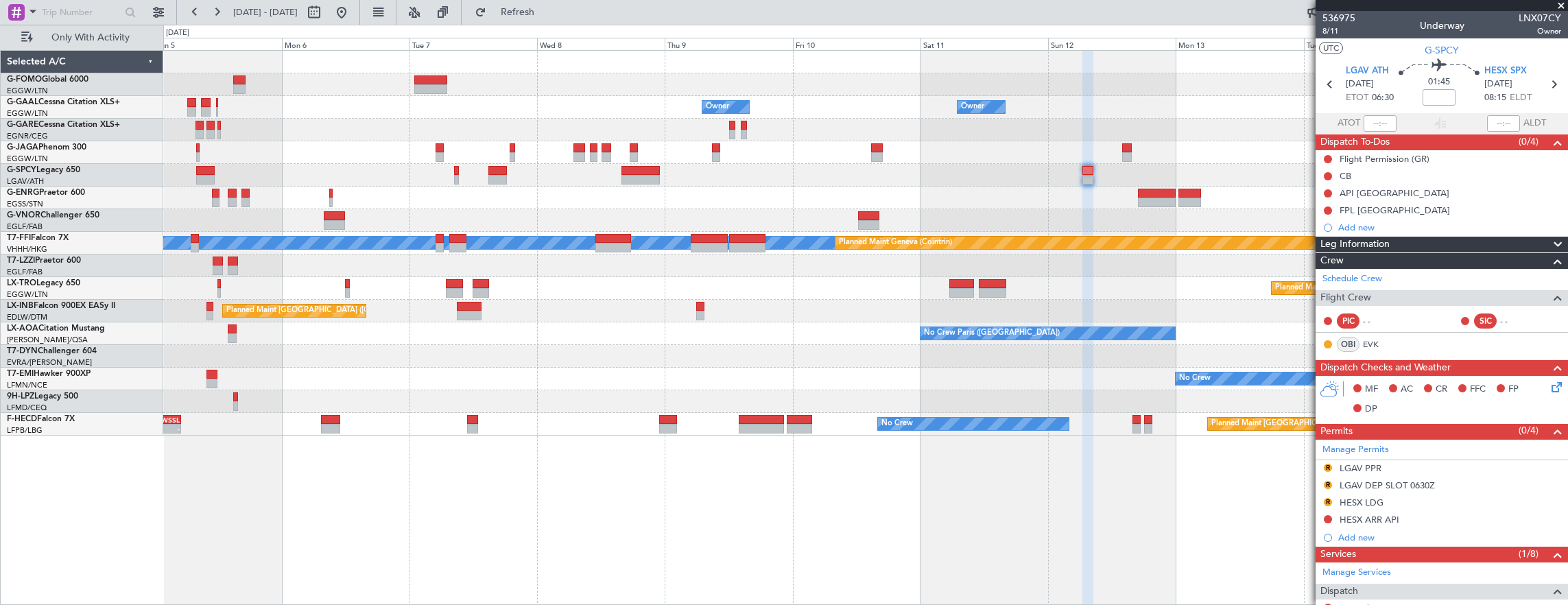
scroll to position [275, 0]
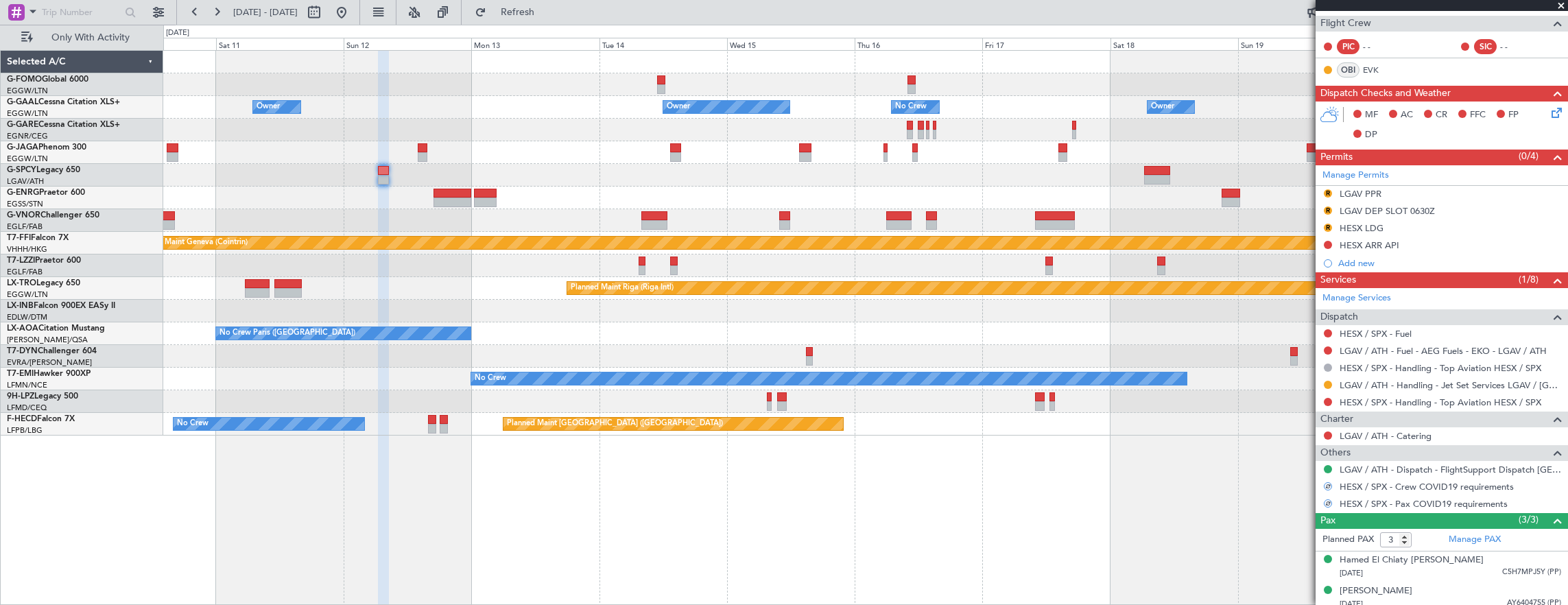
click at [473, 190] on div "Owner Owner Owner No Crew Owner Owner MEL MEL Planned Maint Geneva (Cointrin) P…" at bounding box center [865, 243] width 1404 height 385
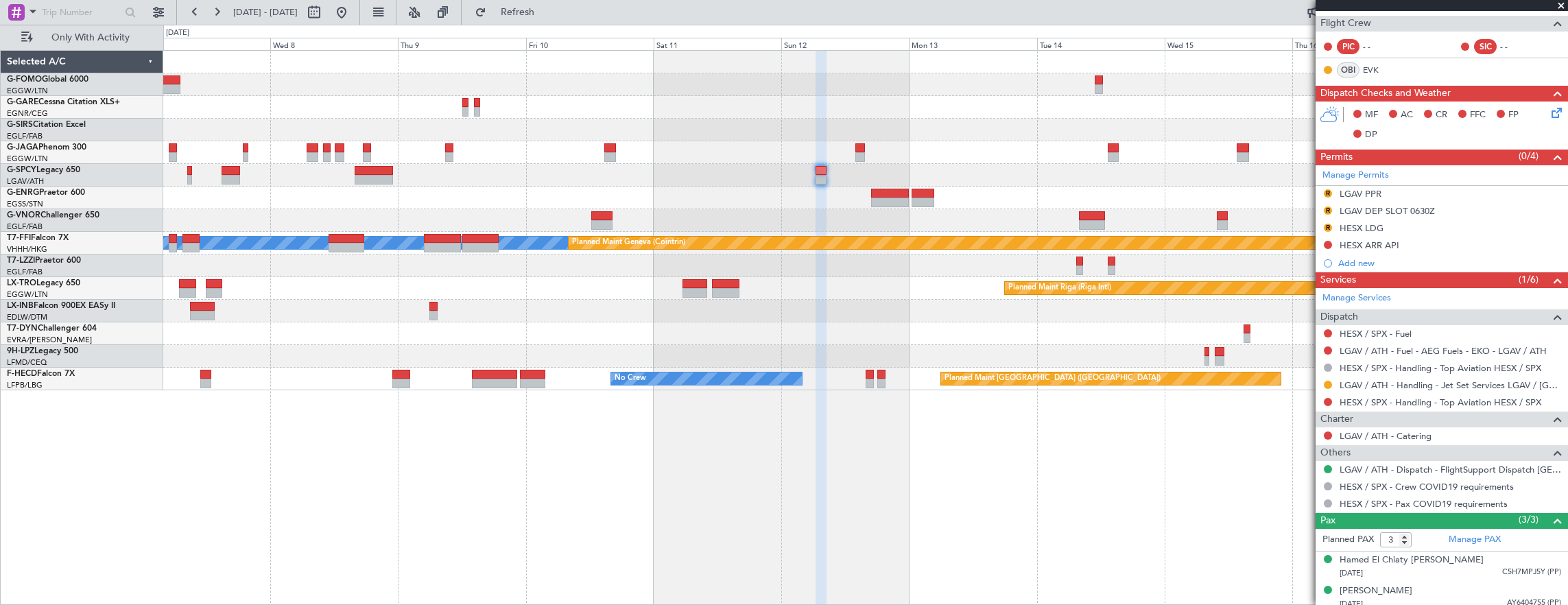
click at [1471, 376] on div "LGAV / ATH - Handling - Jet Set Services LGAV / [GEOGRAPHIC_DATA]" at bounding box center [1442, 385] width 252 height 17
click at [1469, 381] on link "LGAV / ATH - Handling - Jet Set Services LGAV / [GEOGRAPHIC_DATA]" at bounding box center [1450, 385] width 221 height 12
click at [1456, 402] on link "HESX / SPX - Handling - Top Aviation HESX / SPX" at bounding box center [1440, 402] width 202 height 12
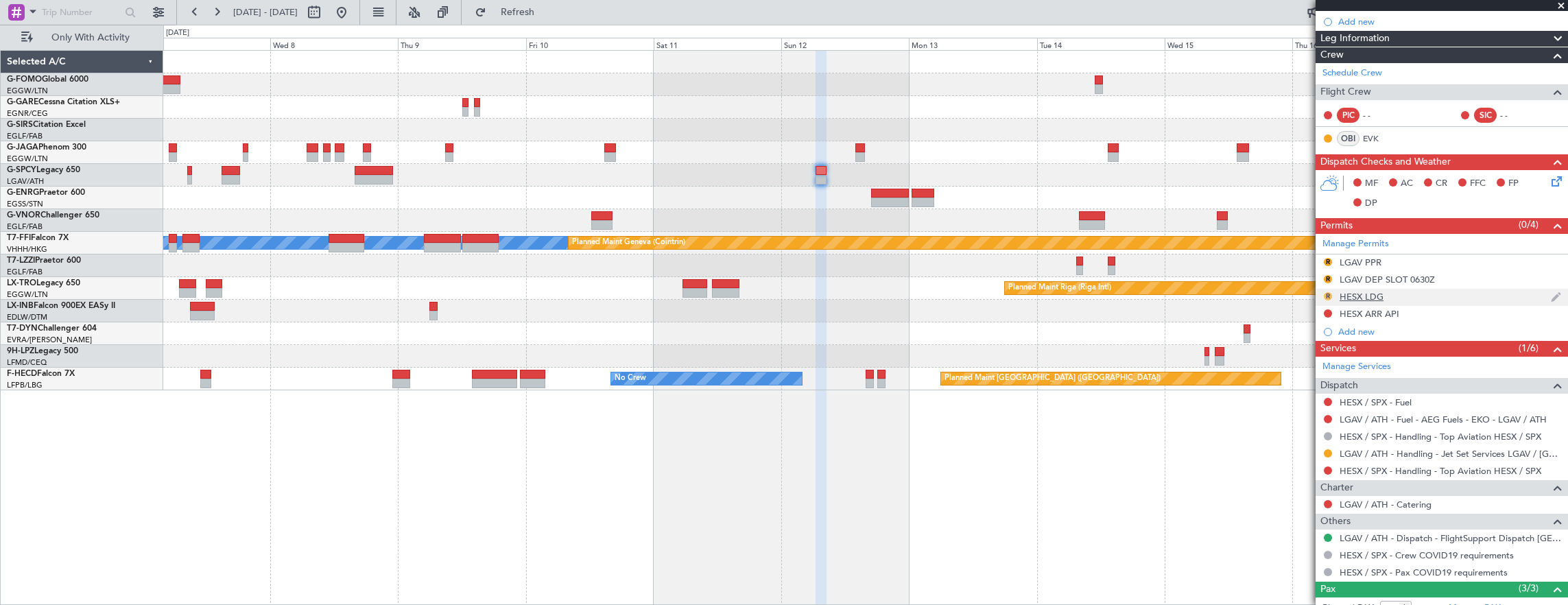
click at [1324, 293] on button "R" at bounding box center [1327, 296] width 8 height 8
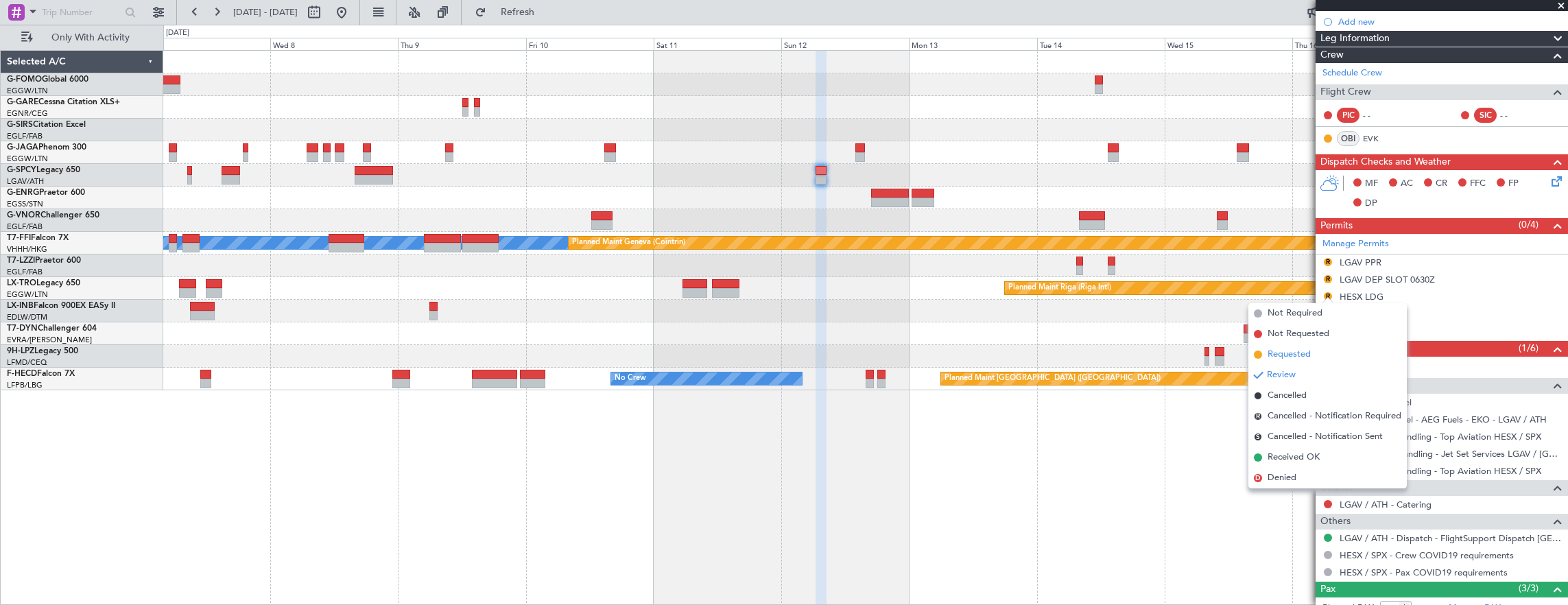
click at [1311, 355] on li "Requested" at bounding box center [1327, 355] width 159 height 21
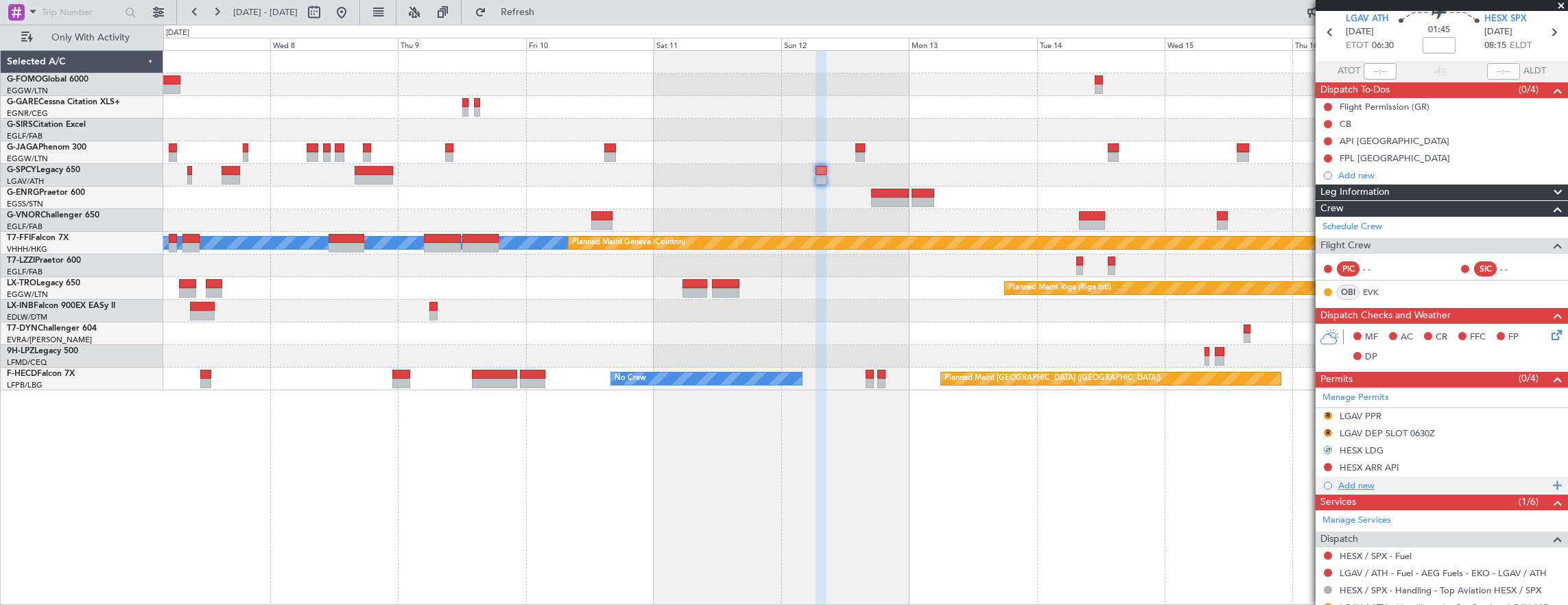
scroll to position [0, 0]
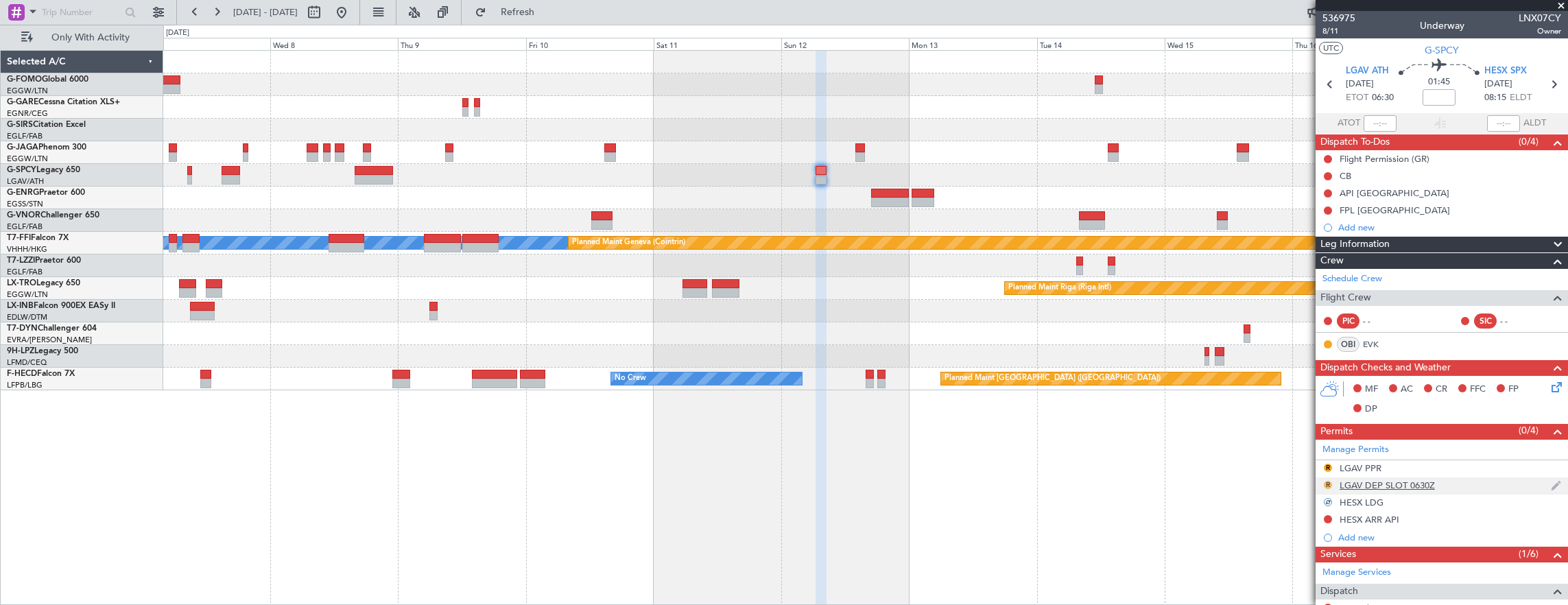
click at [1326, 483] on button "R" at bounding box center [1327, 485] width 8 height 8
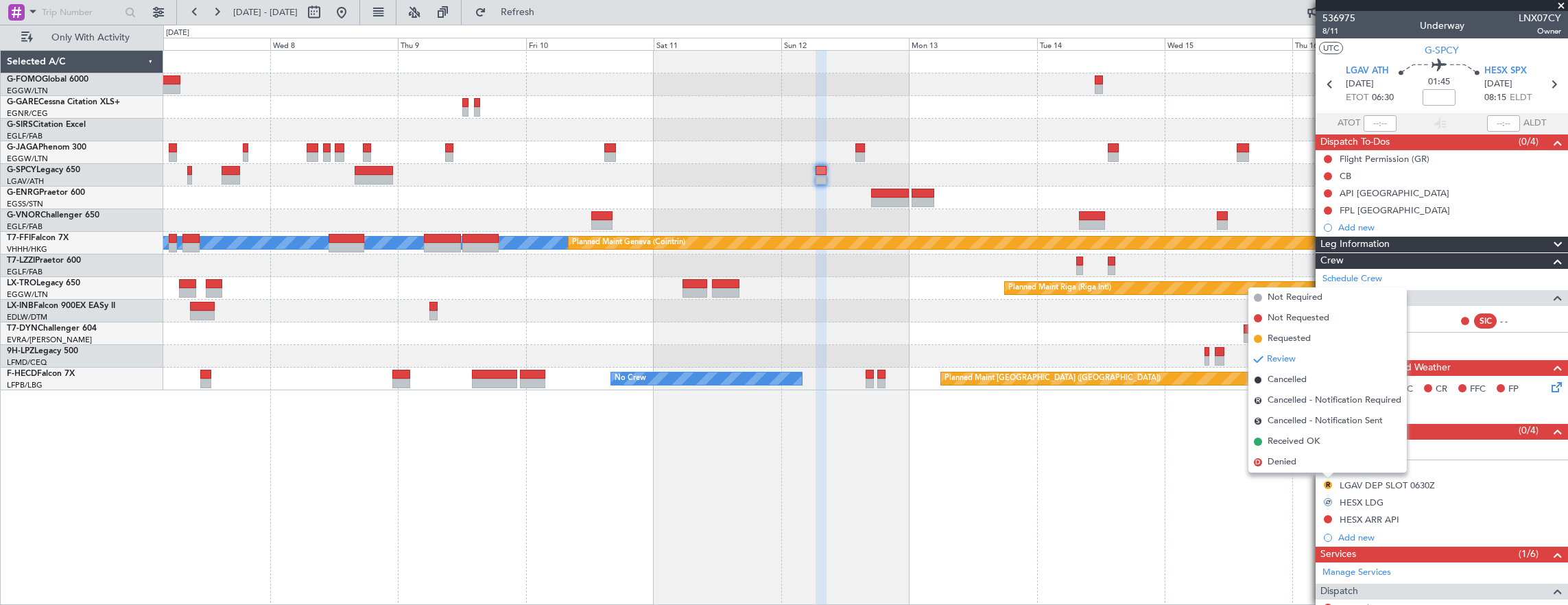
drag, startPoint x: 1308, startPoint y: 342, endPoint x: 1316, endPoint y: 381, distance: 39.8
click at [1308, 342] on span "Requested" at bounding box center [1289, 338] width 43 height 14
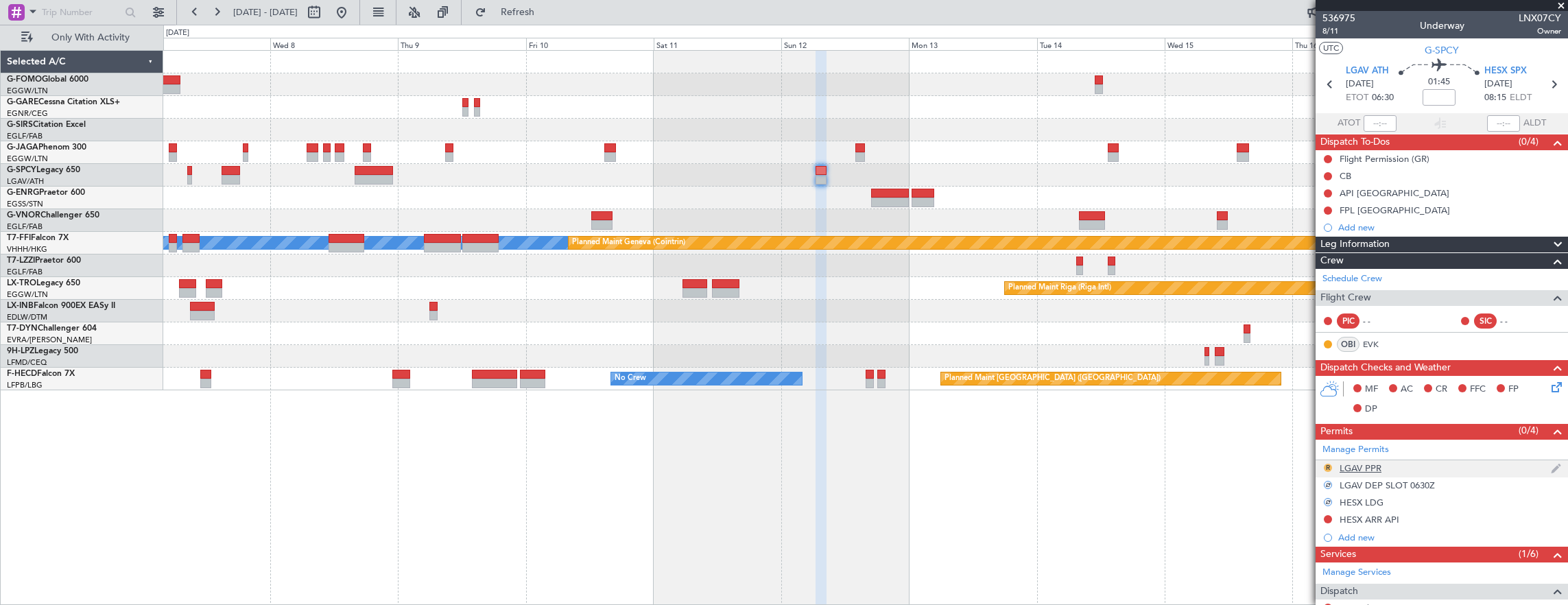
click at [1328, 464] on button "R" at bounding box center [1327, 467] width 8 height 8
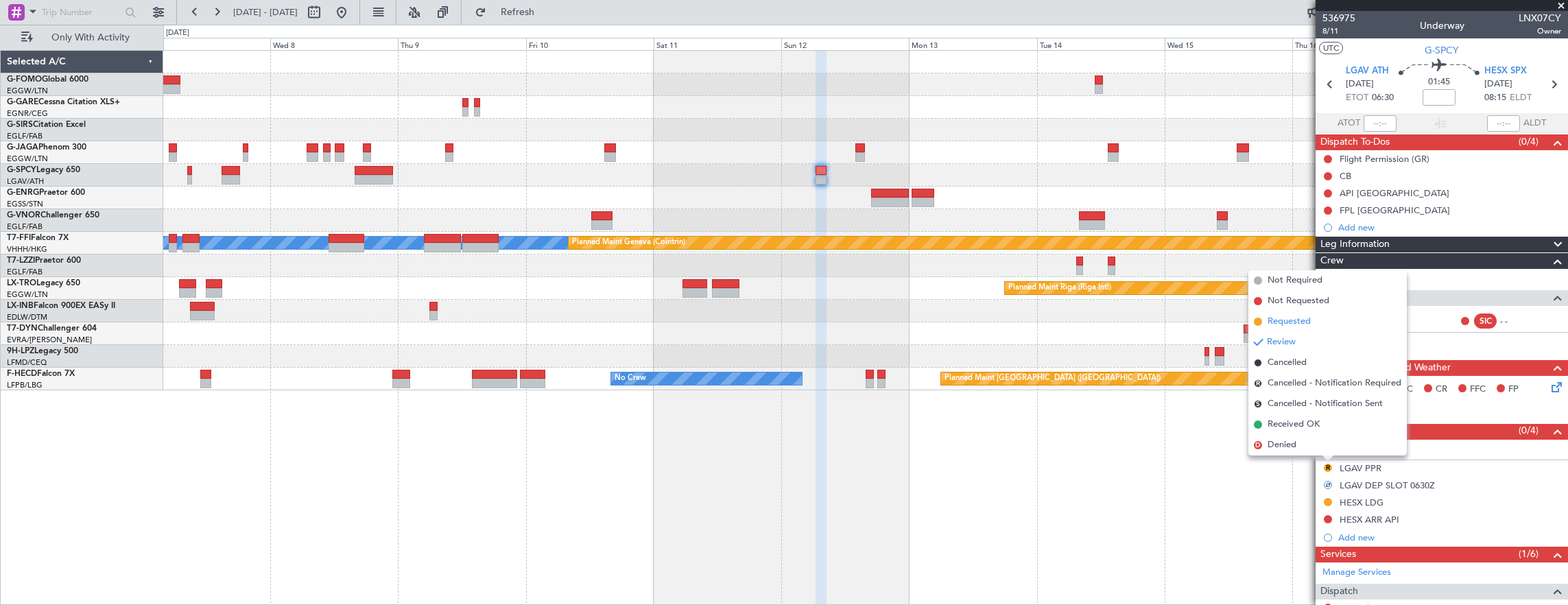
click at [1305, 326] on span "Requested" at bounding box center [1289, 322] width 43 height 14
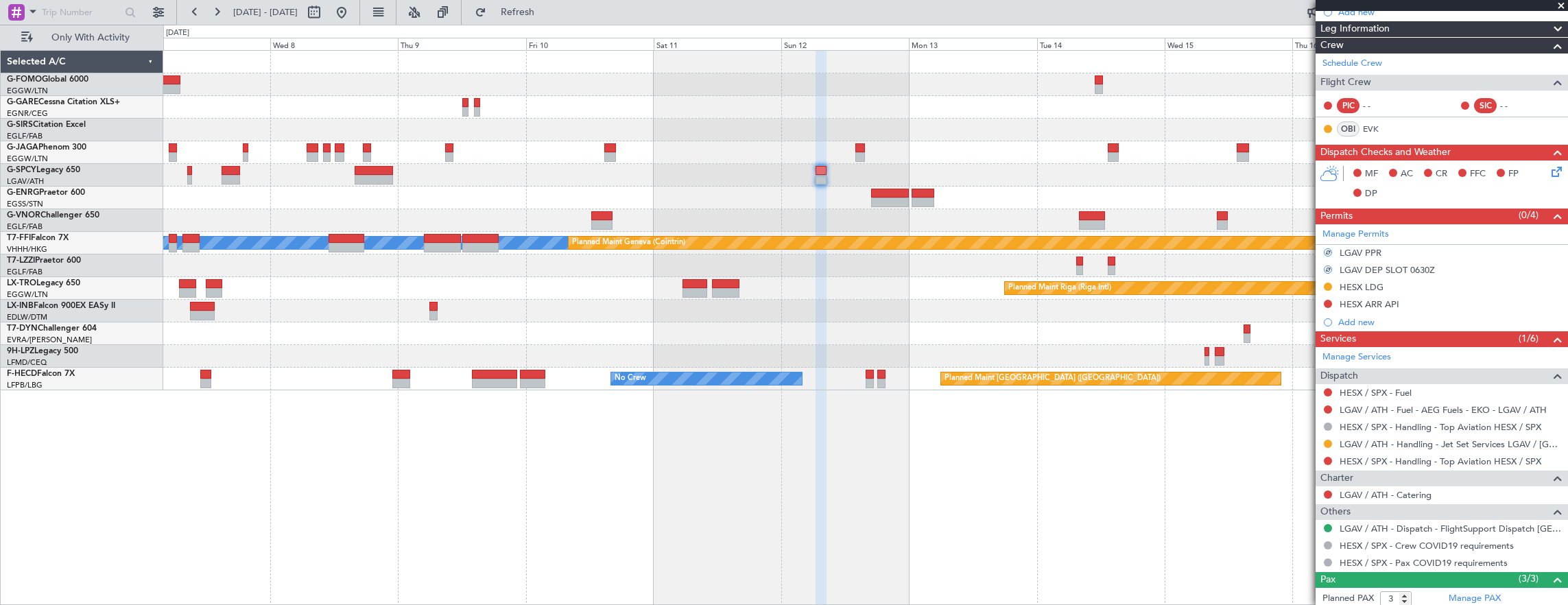
scroll to position [275, 0]
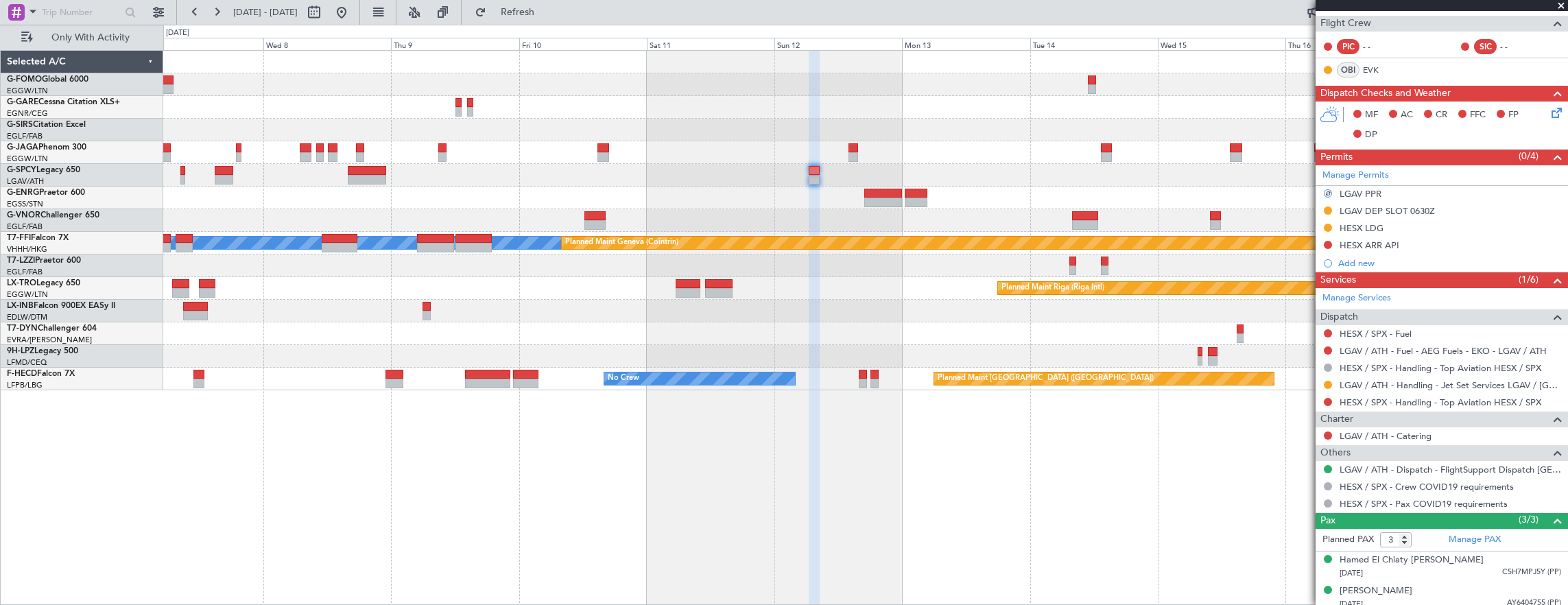
click at [965, 173] on div at bounding box center [865, 175] width 1404 height 22
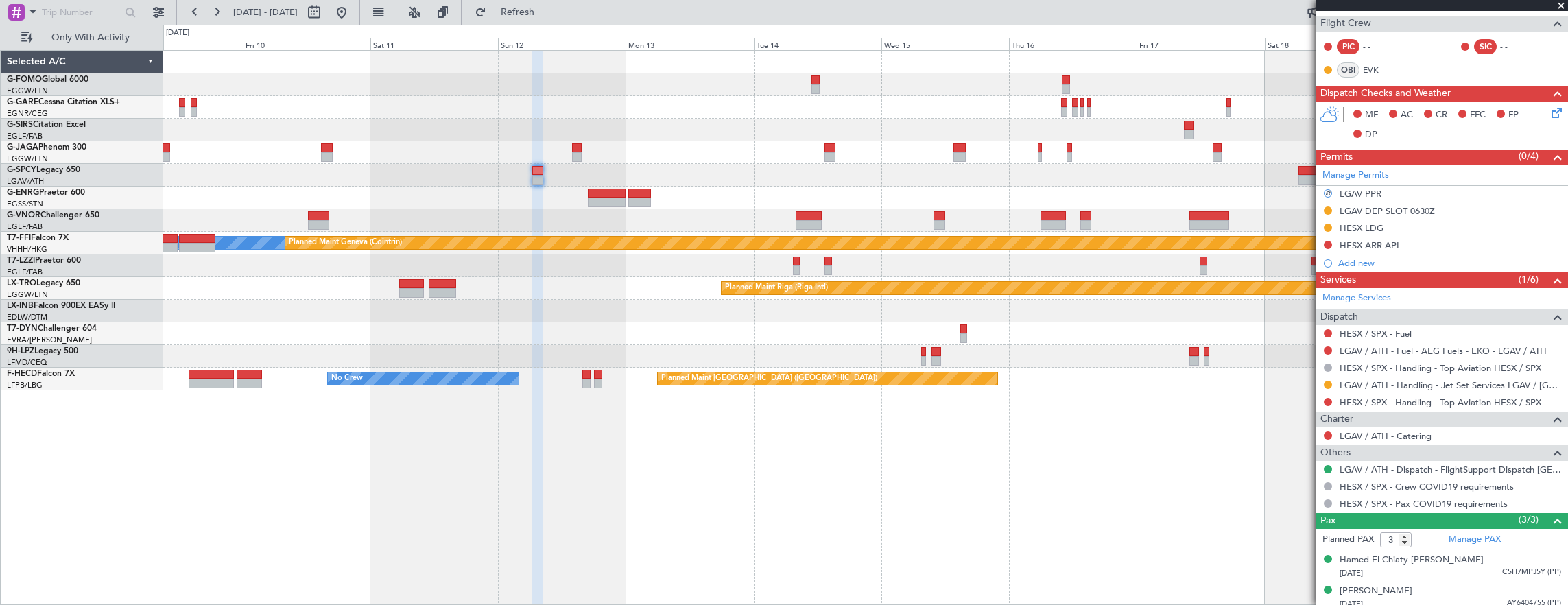
click at [989, 170] on div at bounding box center [865, 175] width 1404 height 22
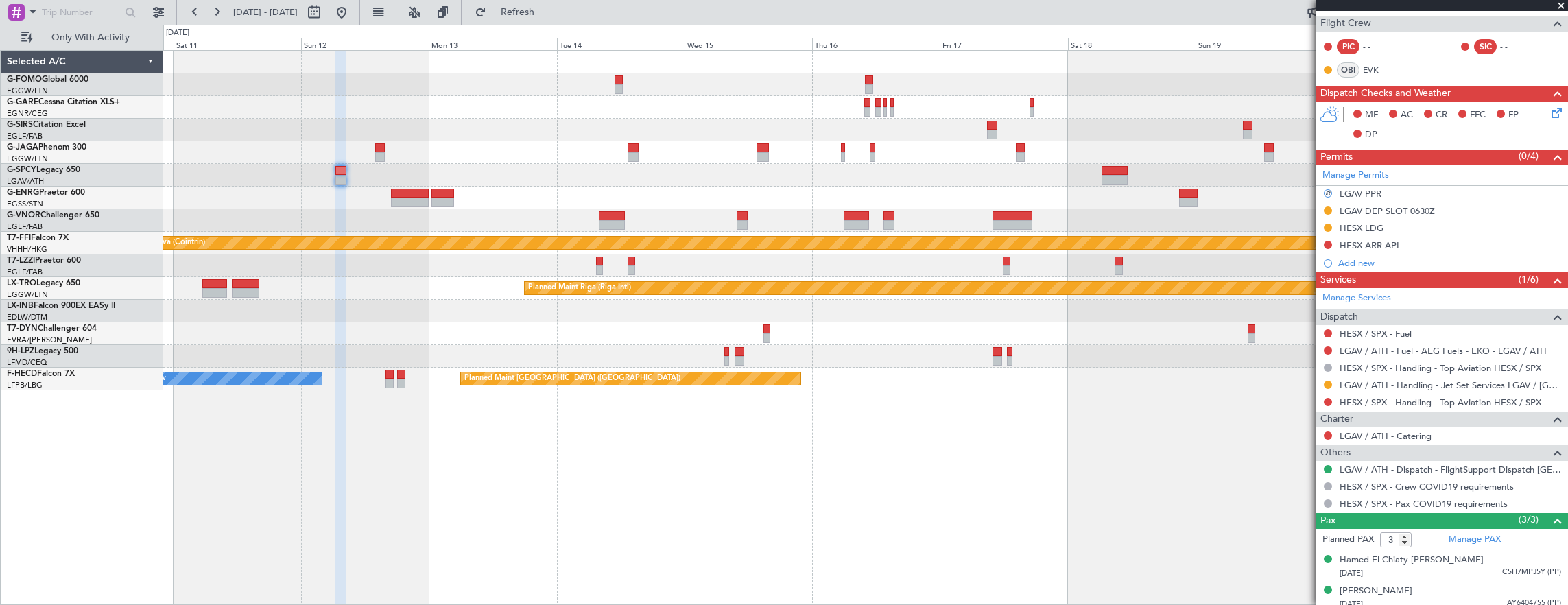
click at [1128, 175] on div at bounding box center [865, 175] width 1404 height 22
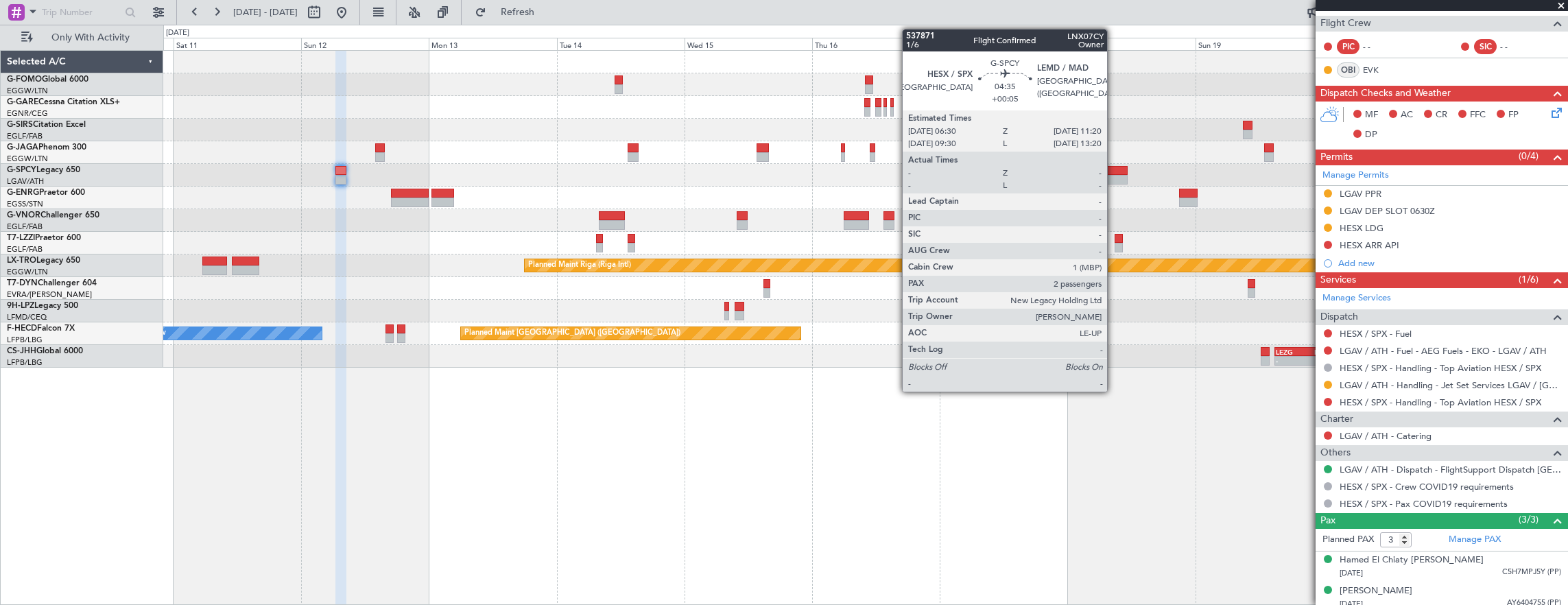
click at [1111, 177] on div at bounding box center [1115, 180] width 26 height 9
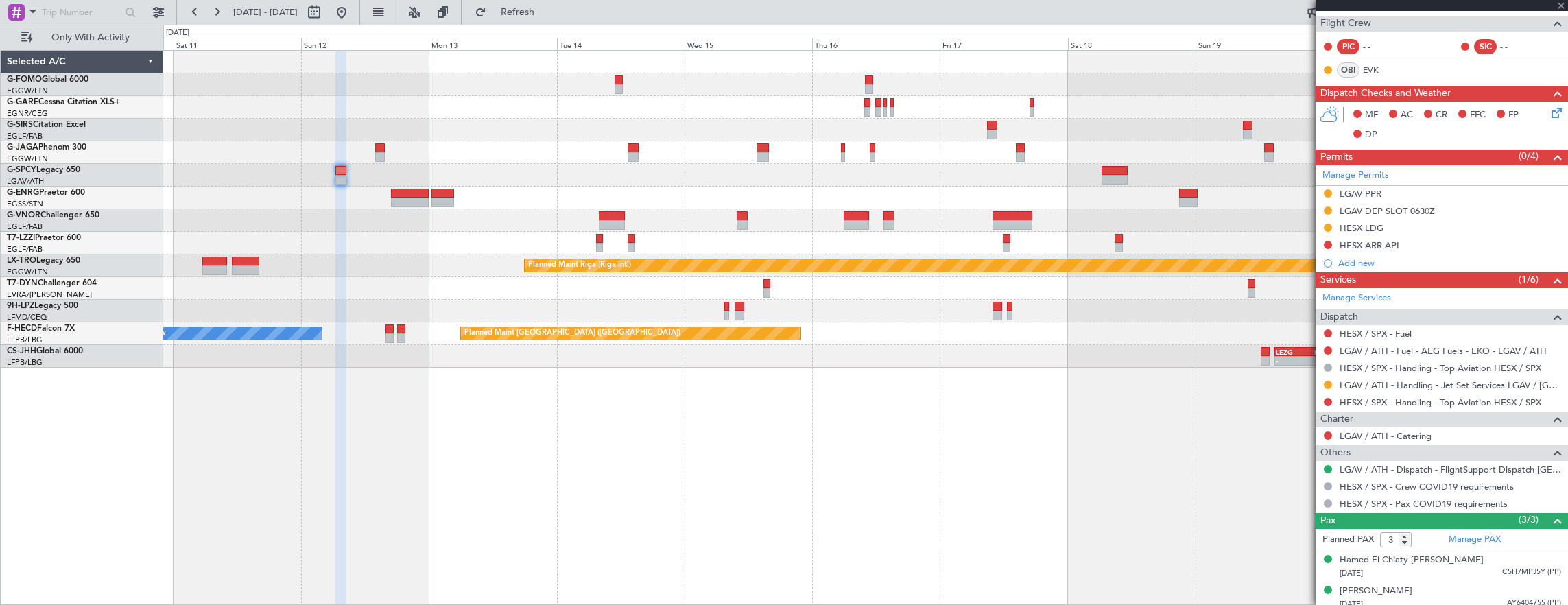
type input "+00:05"
type input "2"
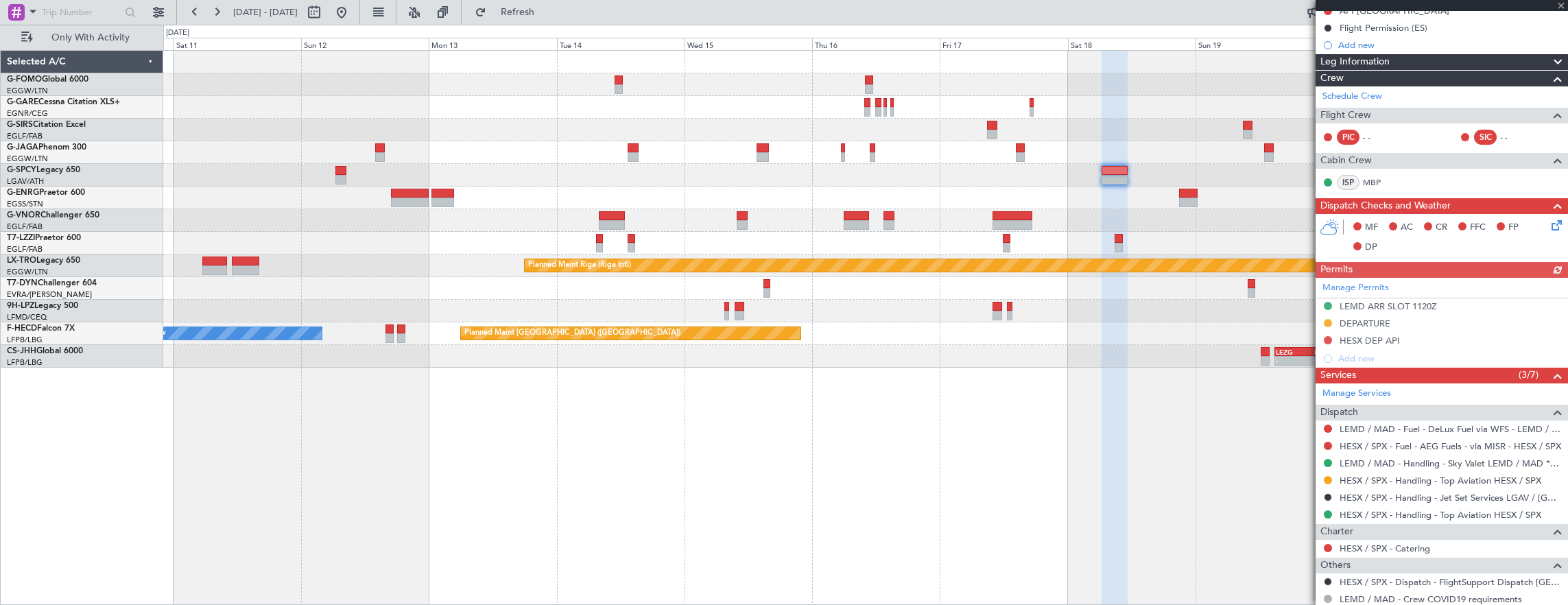
scroll to position [206, 0]
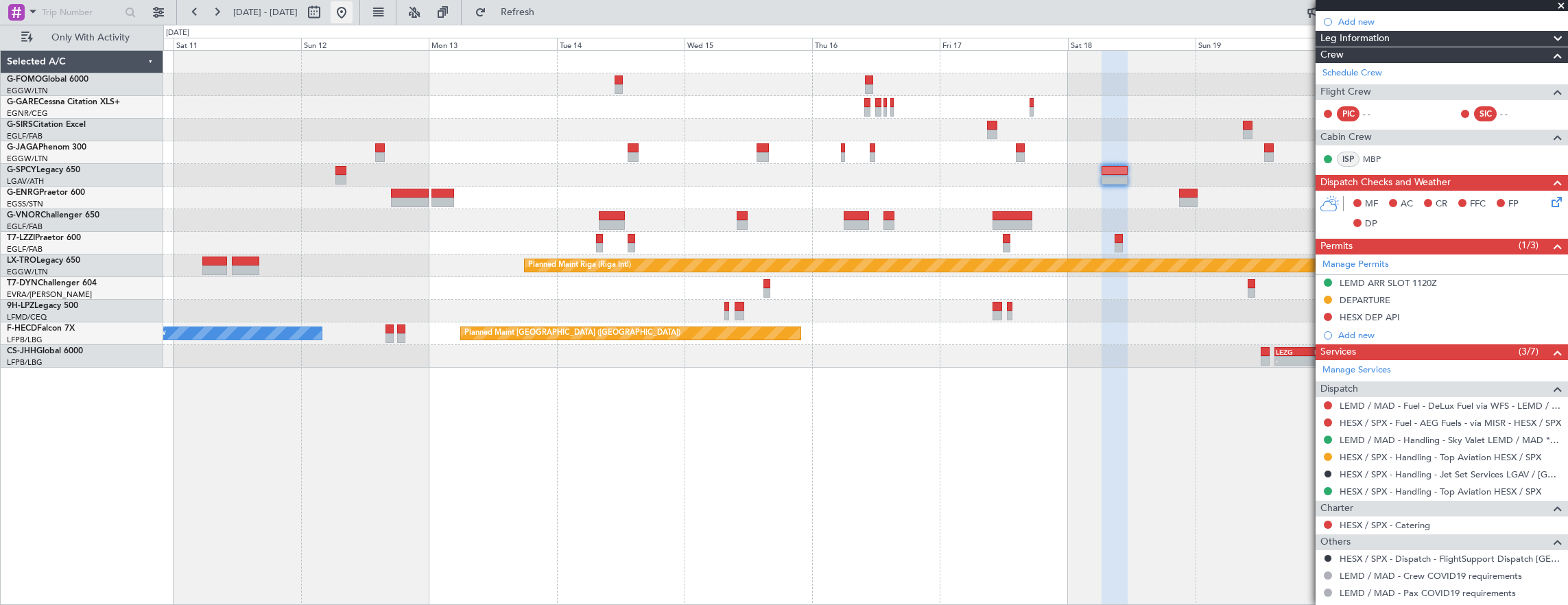
click at [353, 12] on button at bounding box center [342, 12] width 22 height 22
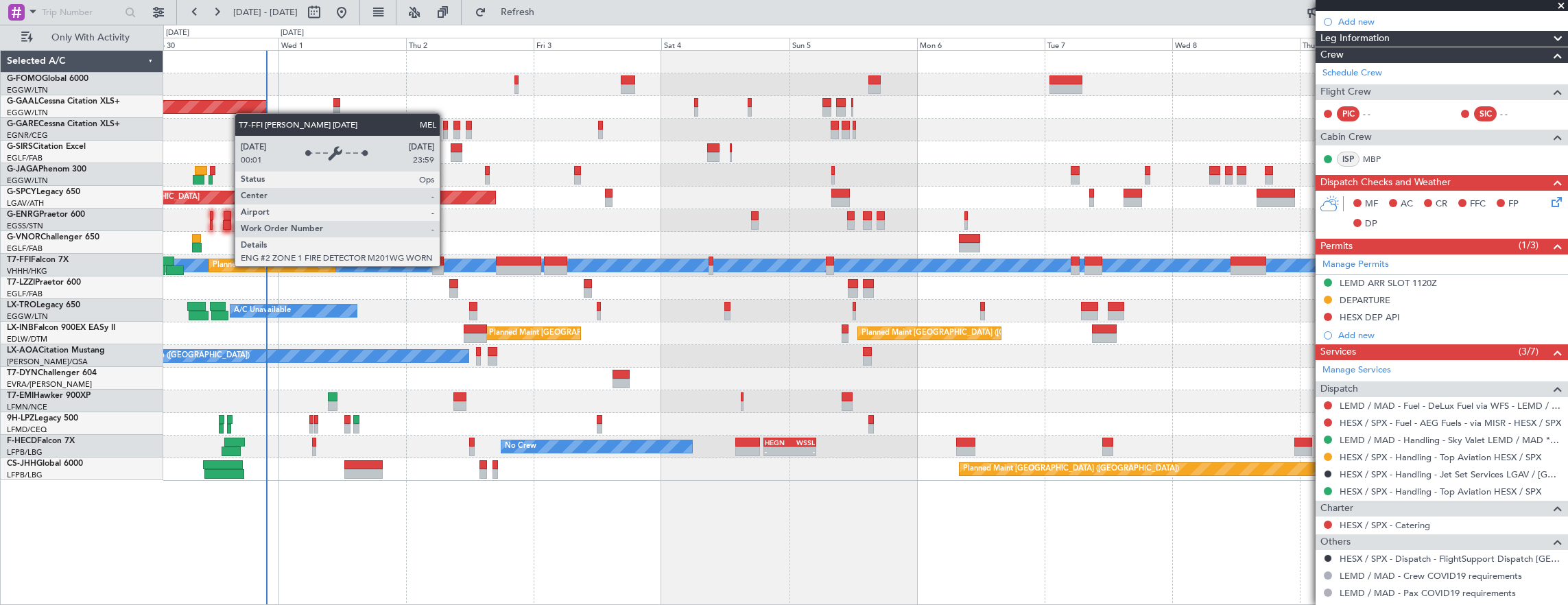
scroll to position [0, 0]
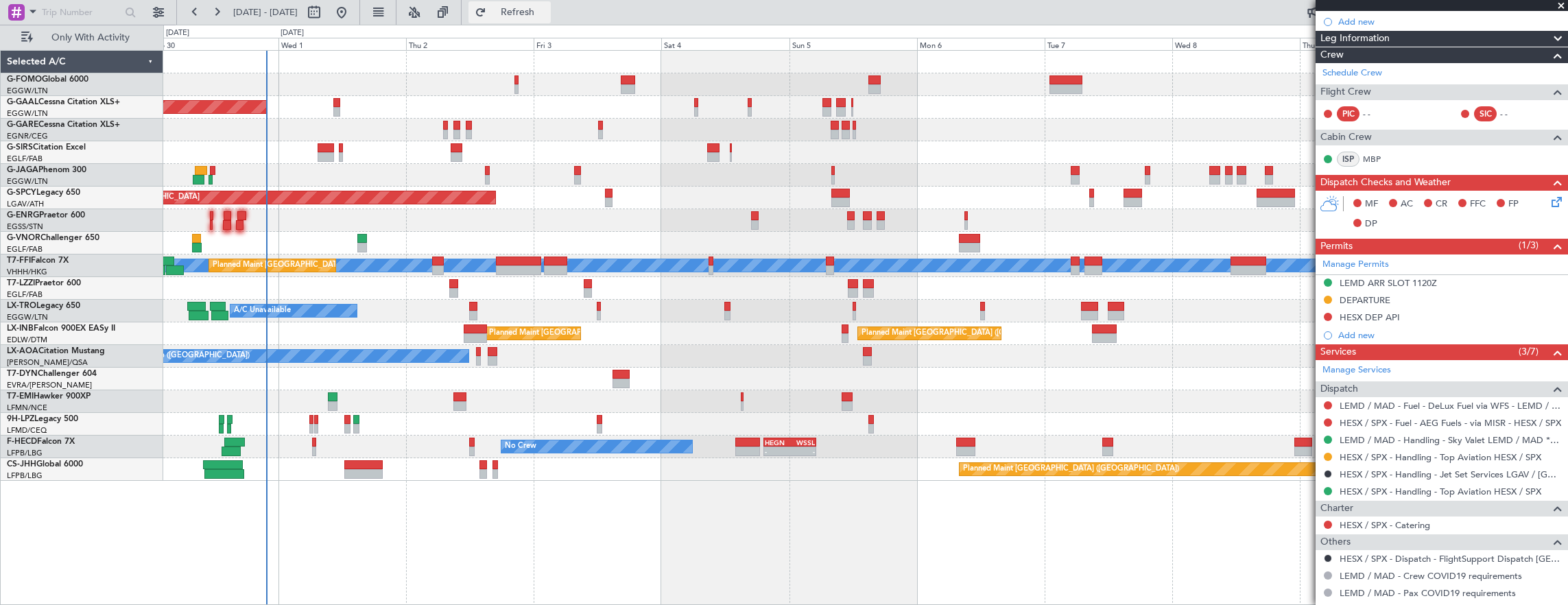
click at [536, 15] on span "Refresh" at bounding box center [518, 12] width 58 height 9
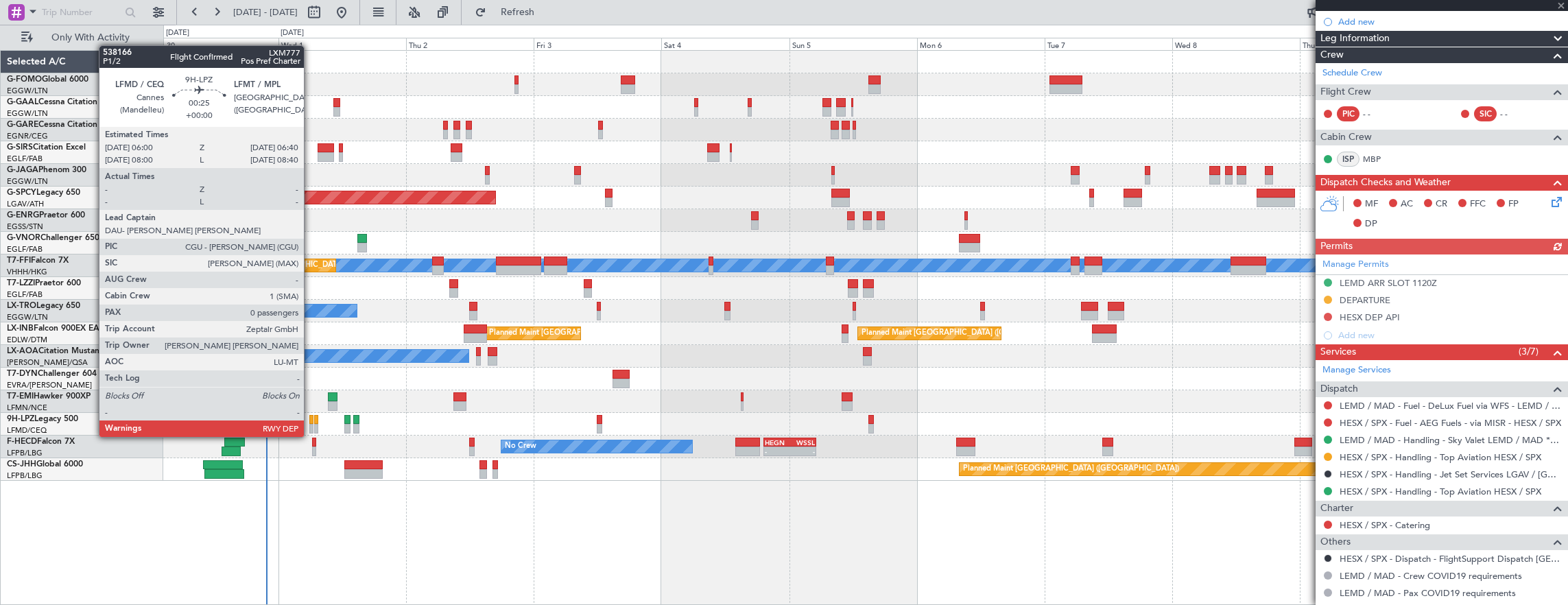
click at [311, 424] on div at bounding box center [311, 428] width 4 height 9
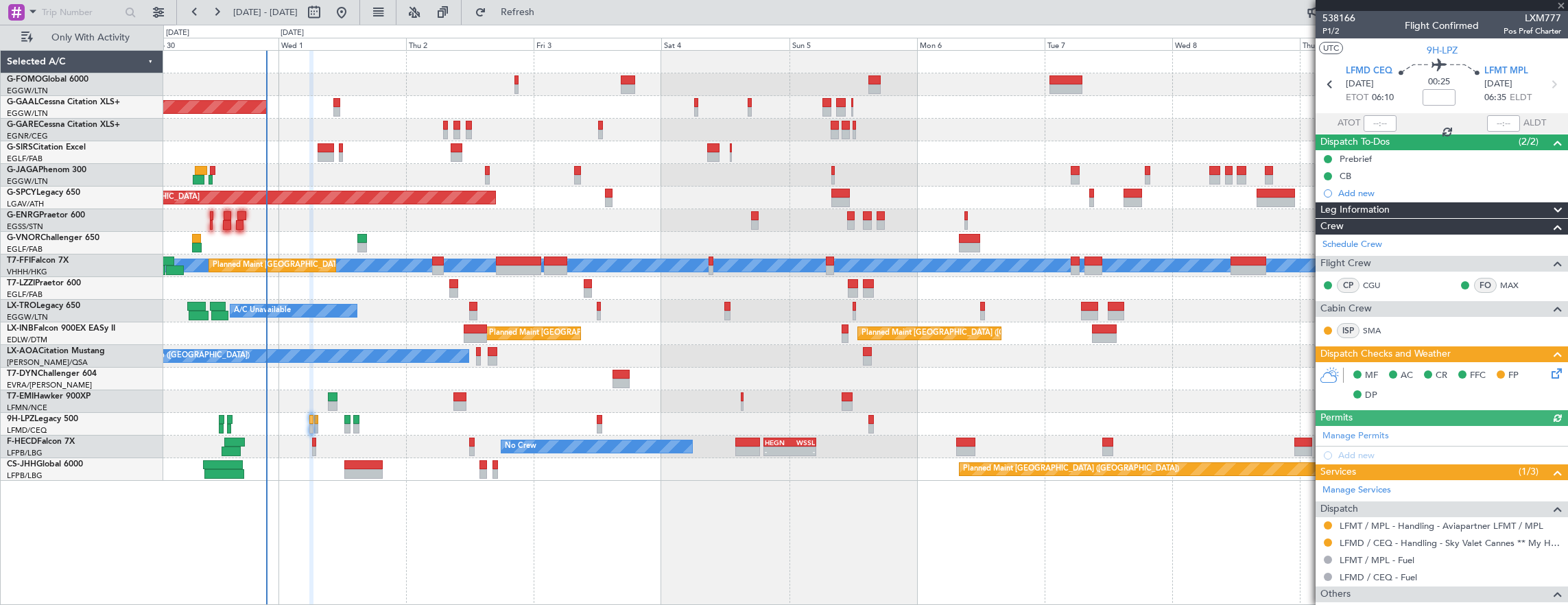
click at [1549, 373] on icon at bounding box center [1554, 371] width 11 height 11
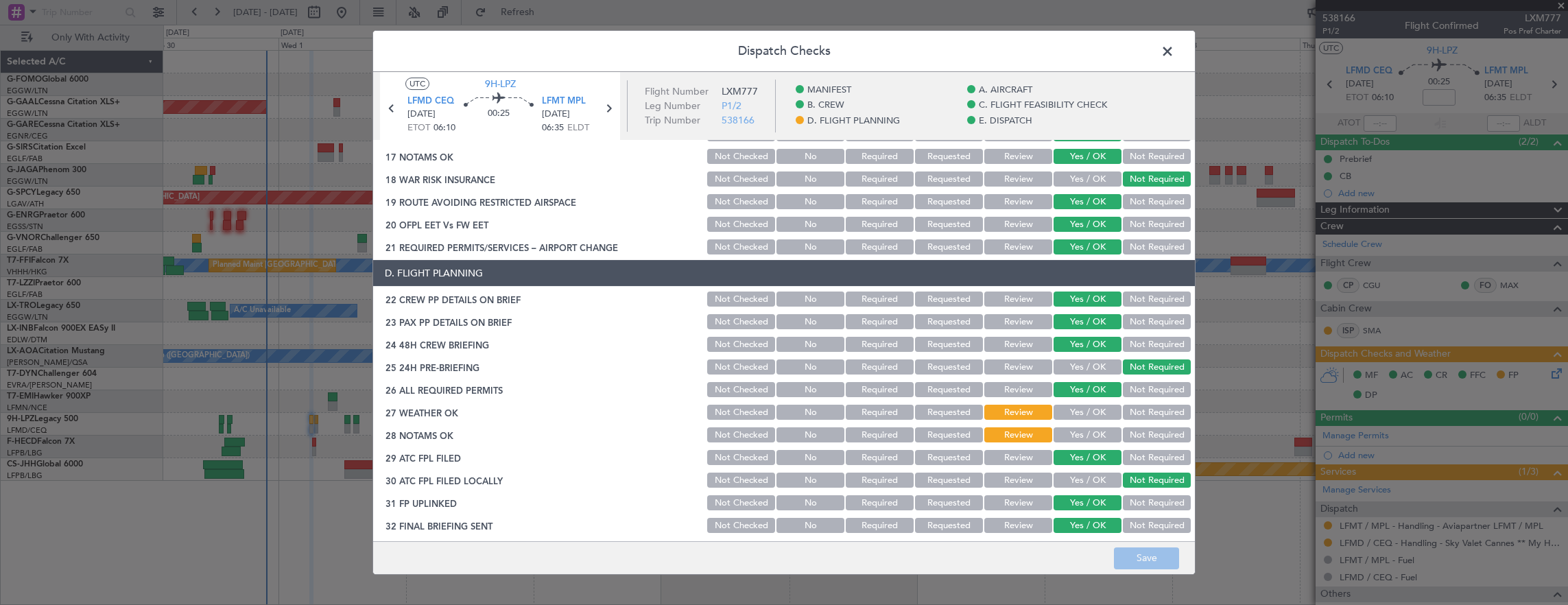
scroll to position [549, 0]
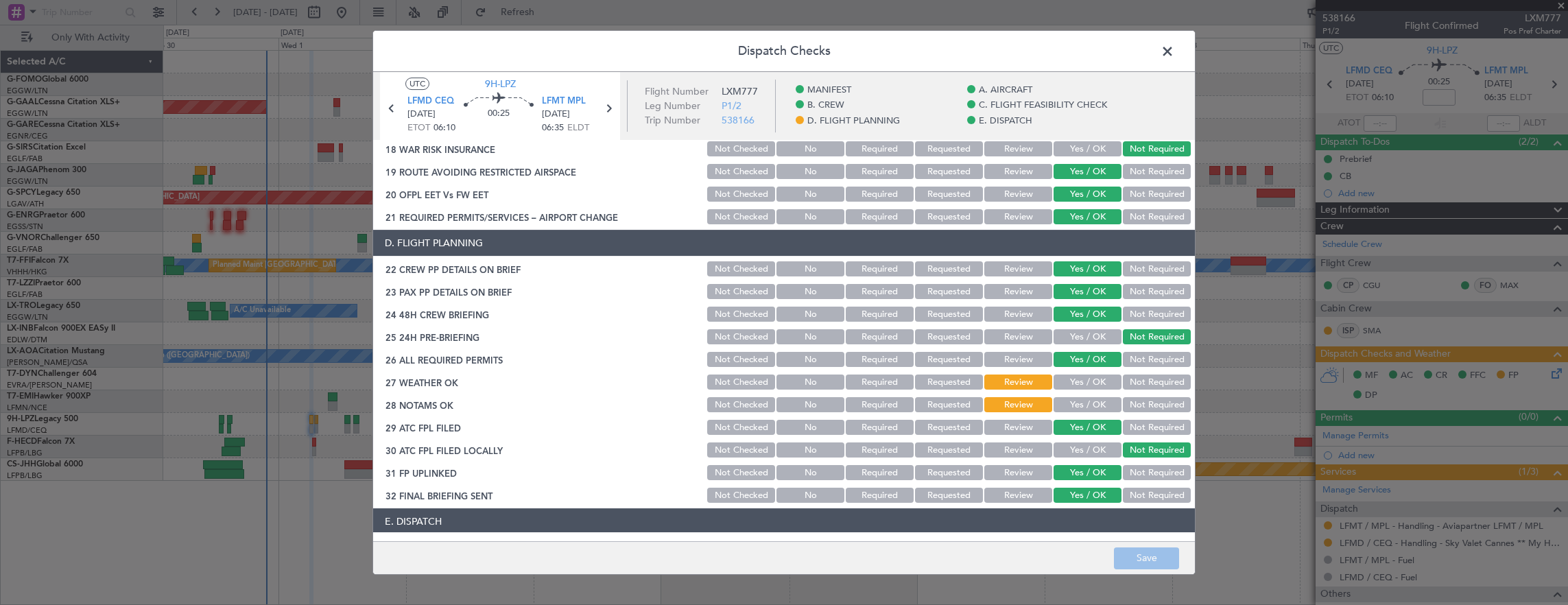
click at [1174, 55] on span at bounding box center [1174, 55] width 0 height 27
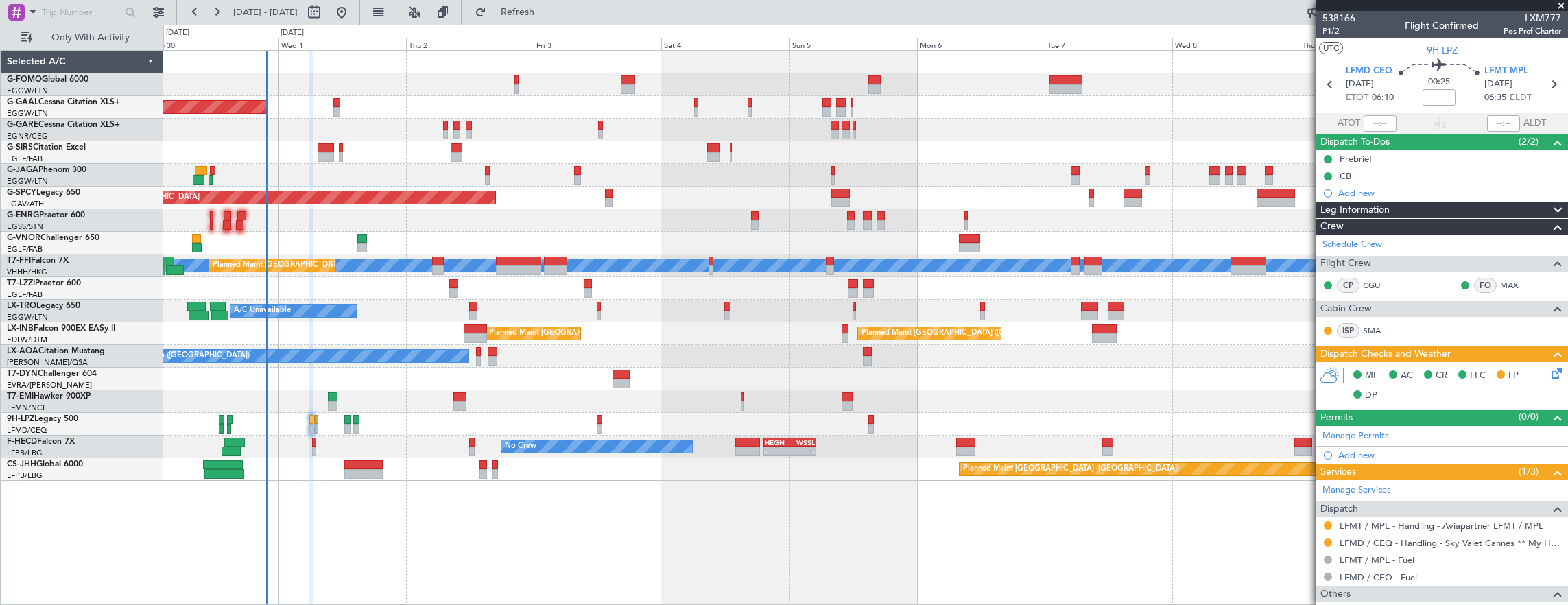
click at [335, 96] on div "Planned Maint Dusseldorf Owner Owner" at bounding box center [865, 107] width 1404 height 22
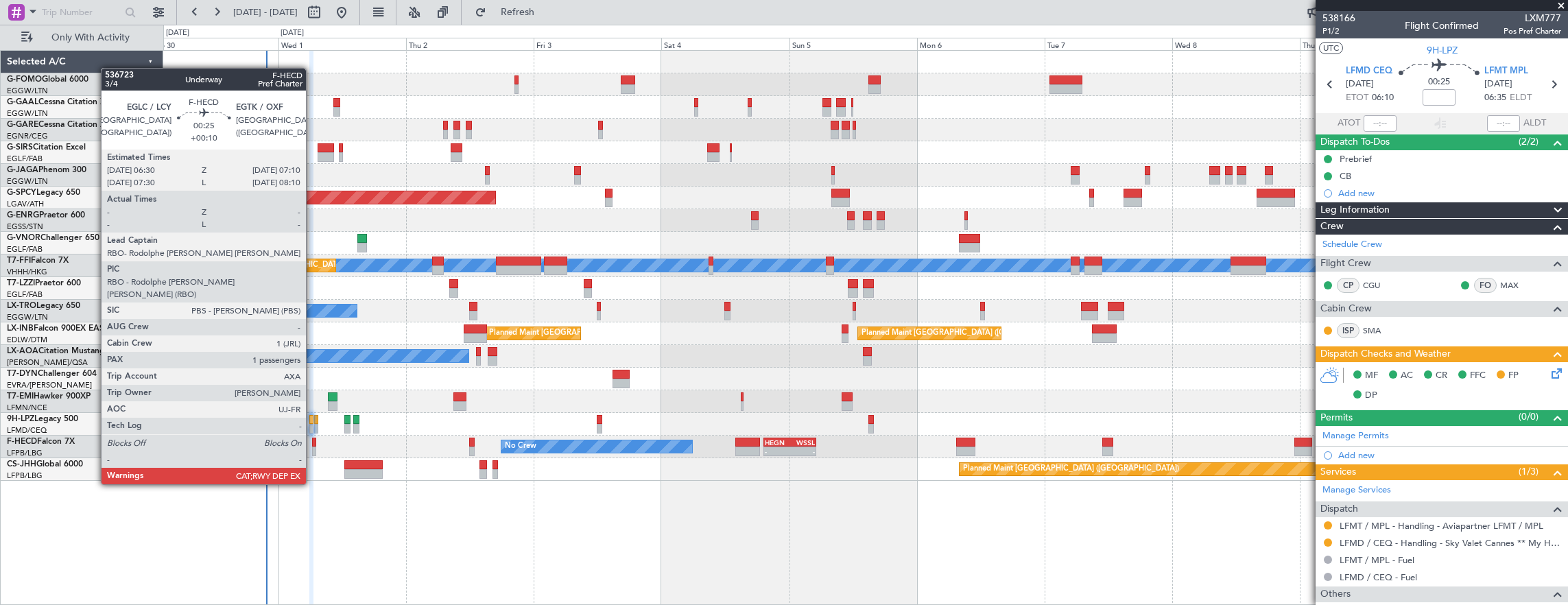
click at [313, 446] on div at bounding box center [314, 451] width 4 height 9
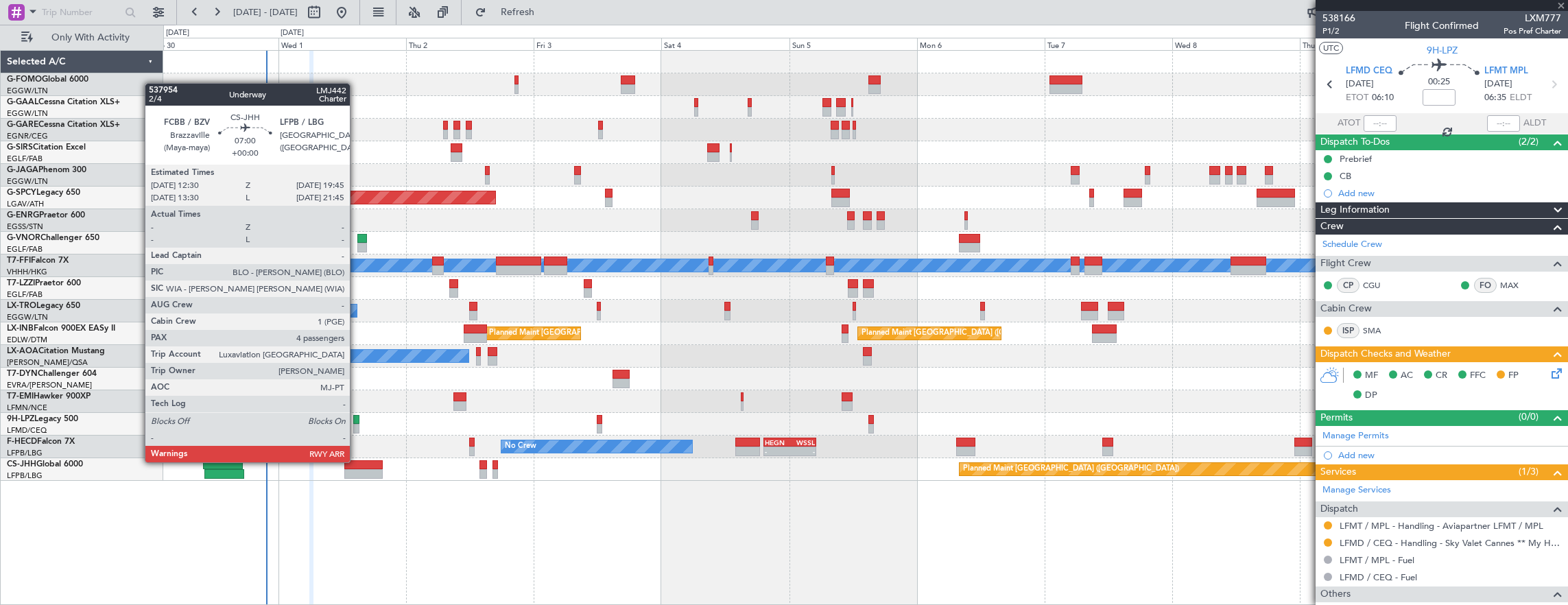
click at [357, 461] on div at bounding box center [364, 464] width 39 height 9
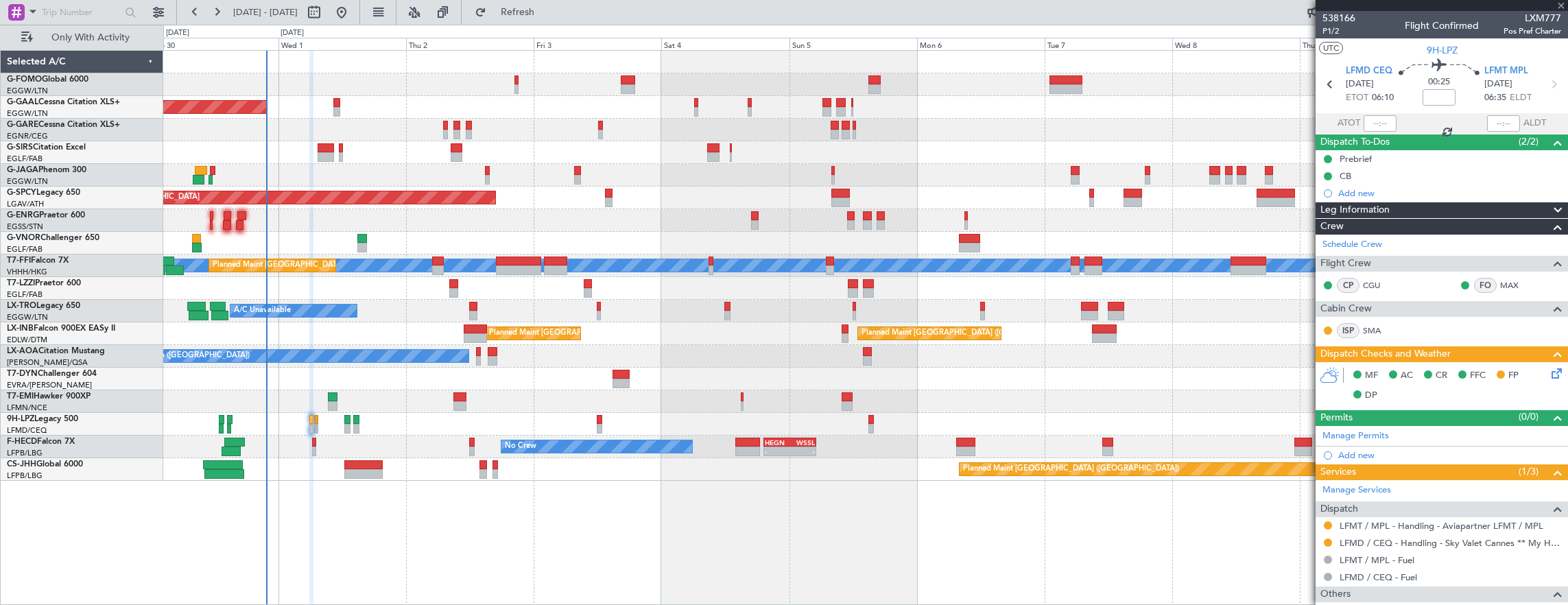
type input "4"
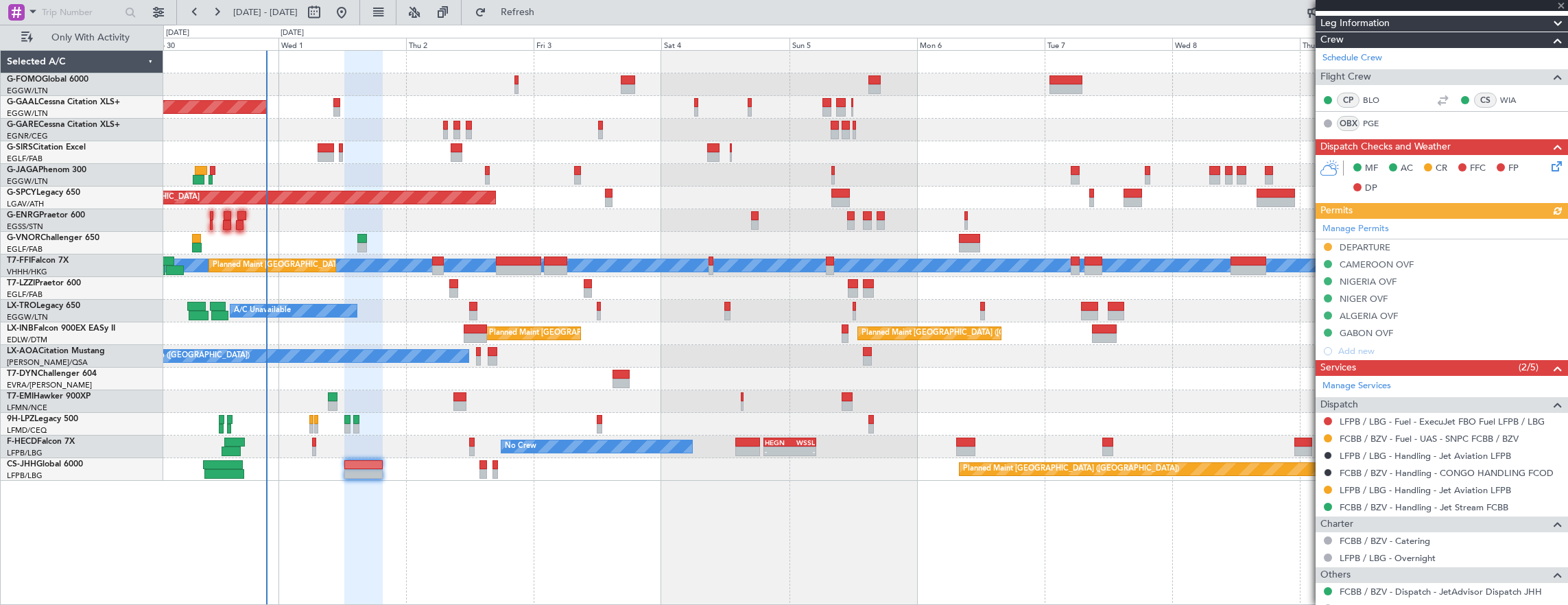
scroll to position [275, 0]
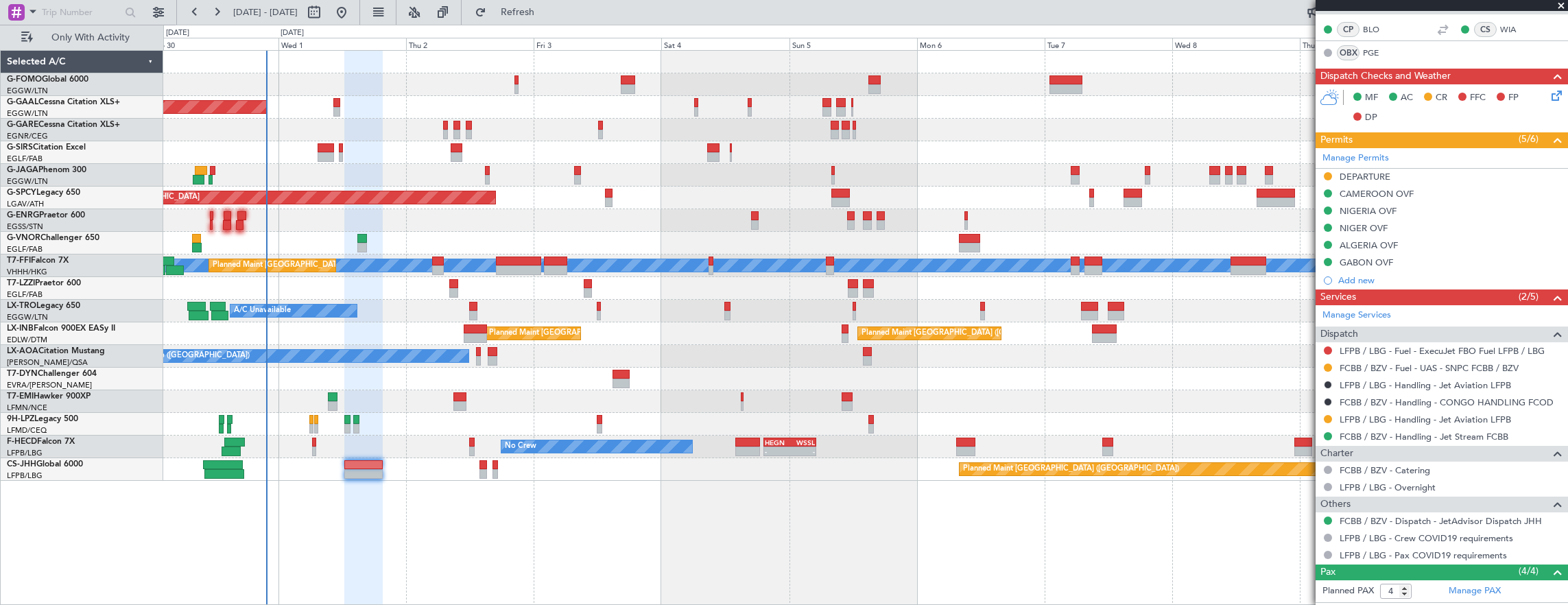
click at [309, 436] on div "No Crew No Crew - - HEGN 19:15 Z WSSL 05:10 Z Planned Maint Paris (Le Bourget)" at bounding box center [865, 446] width 1404 height 22
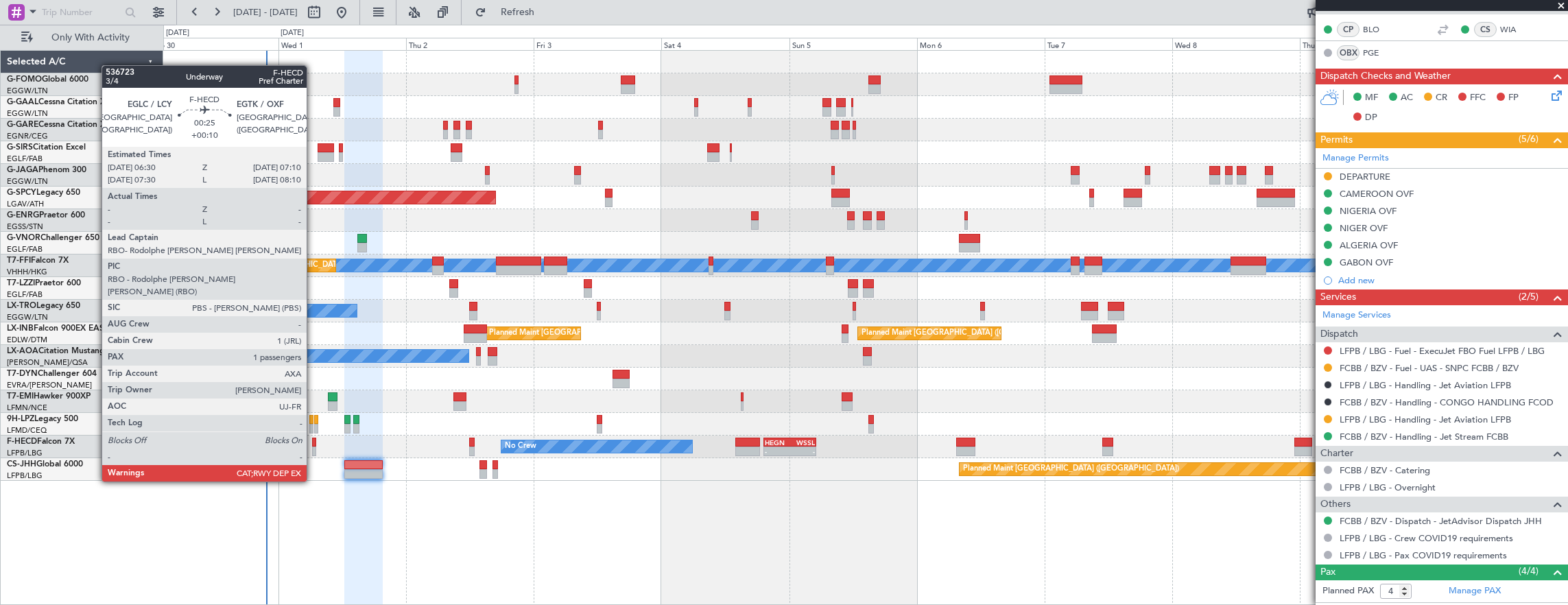
click at [314, 443] on div at bounding box center [314, 442] width 4 height 9
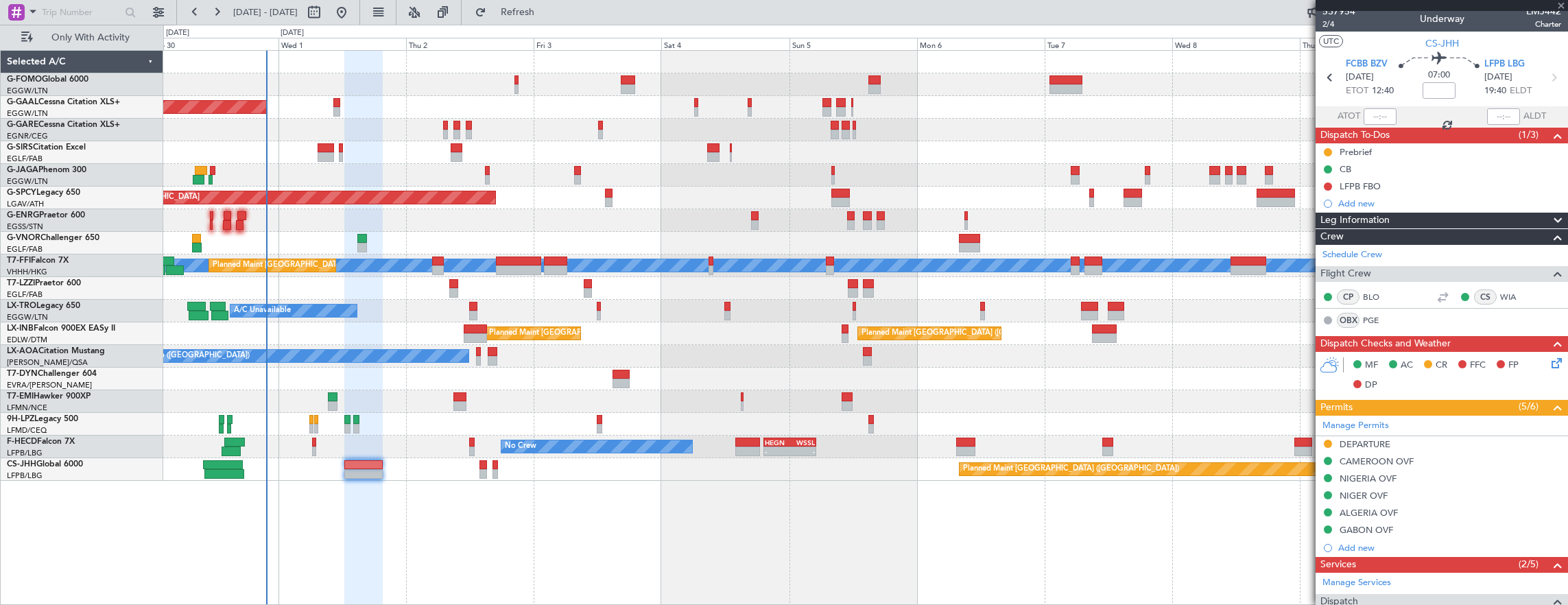
scroll to position [0, 0]
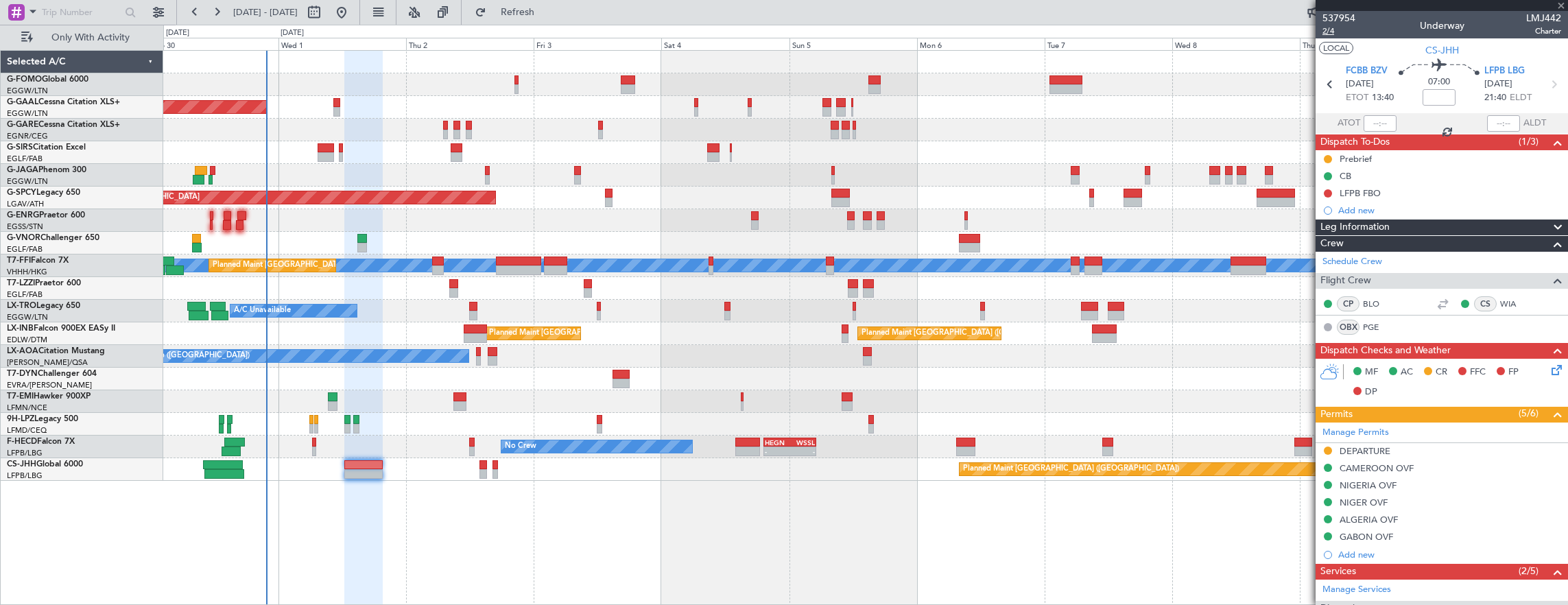
type input "+00:10"
type input "1"
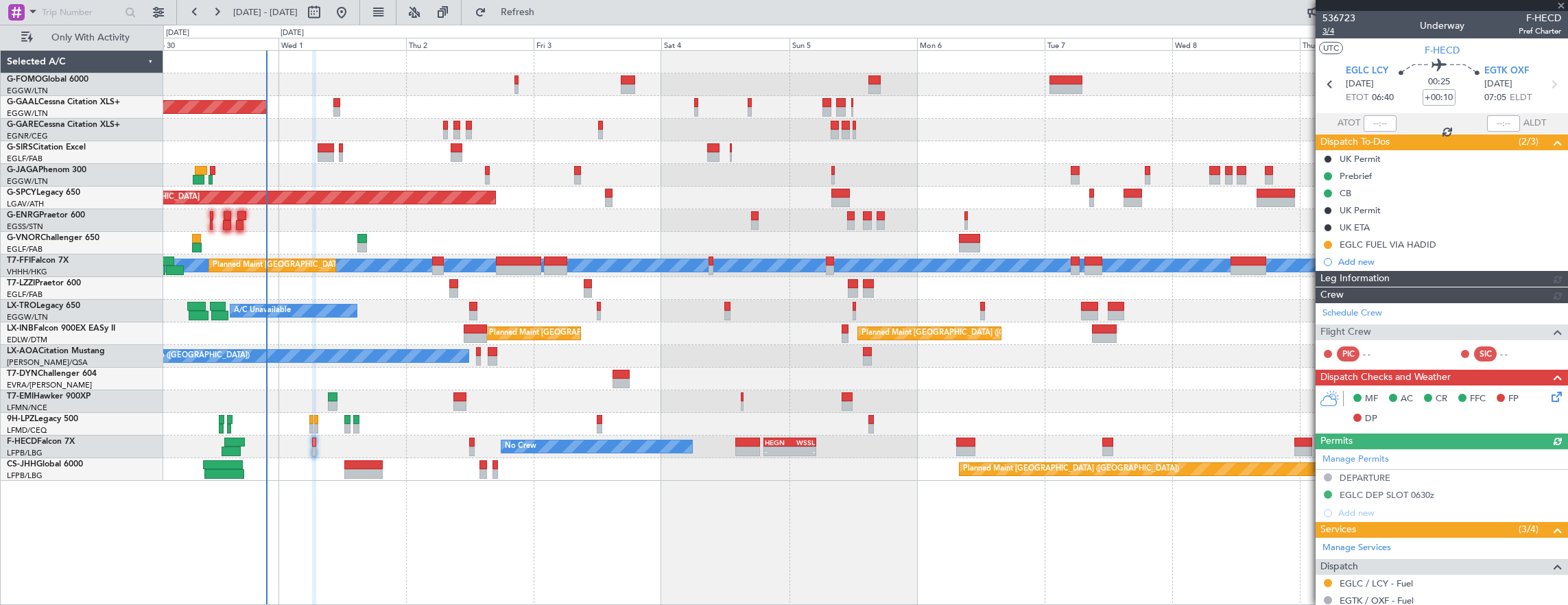
click at [1333, 32] on span "3/4" at bounding box center [1339, 31] width 33 height 12
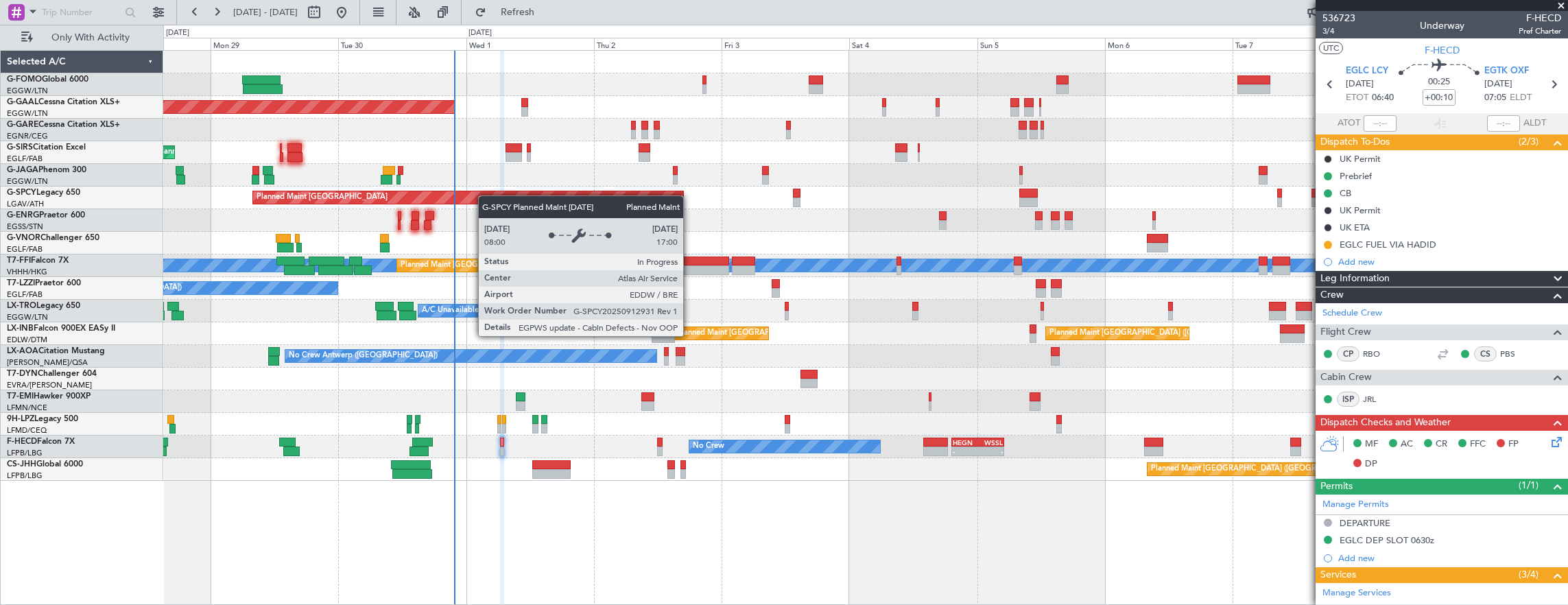
click at [529, 190] on div "Planned Maint Dusseldorf Owner Owner Planned Maint London (Luton) Planned Maint…" at bounding box center [865, 265] width 1404 height 430
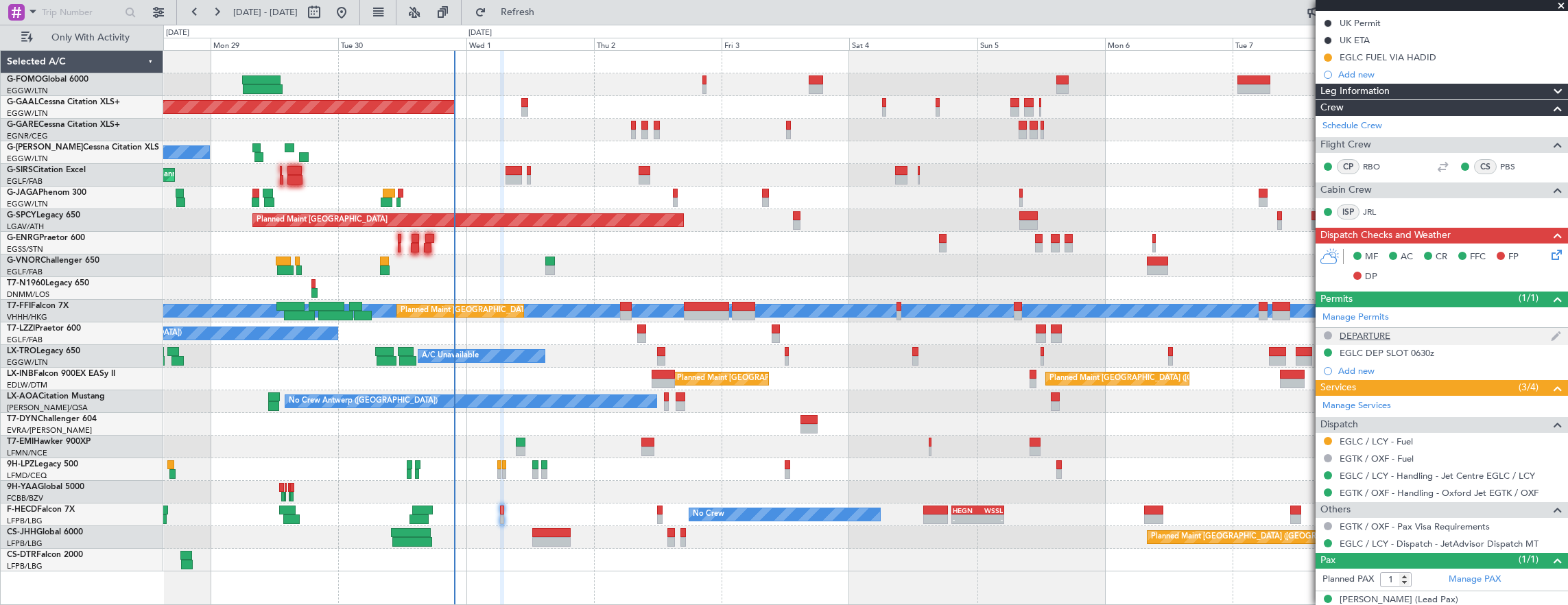
scroll to position [200, 0]
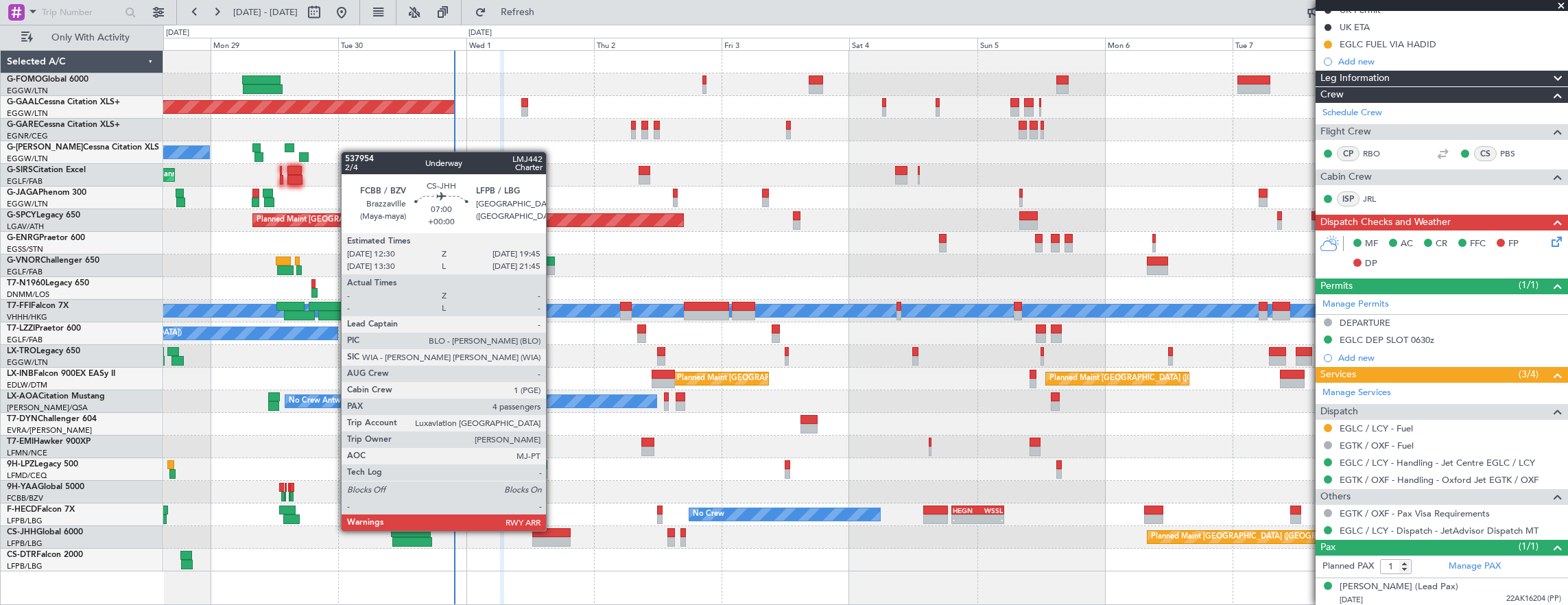
click at [552, 529] on div at bounding box center [552, 532] width 39 height 9
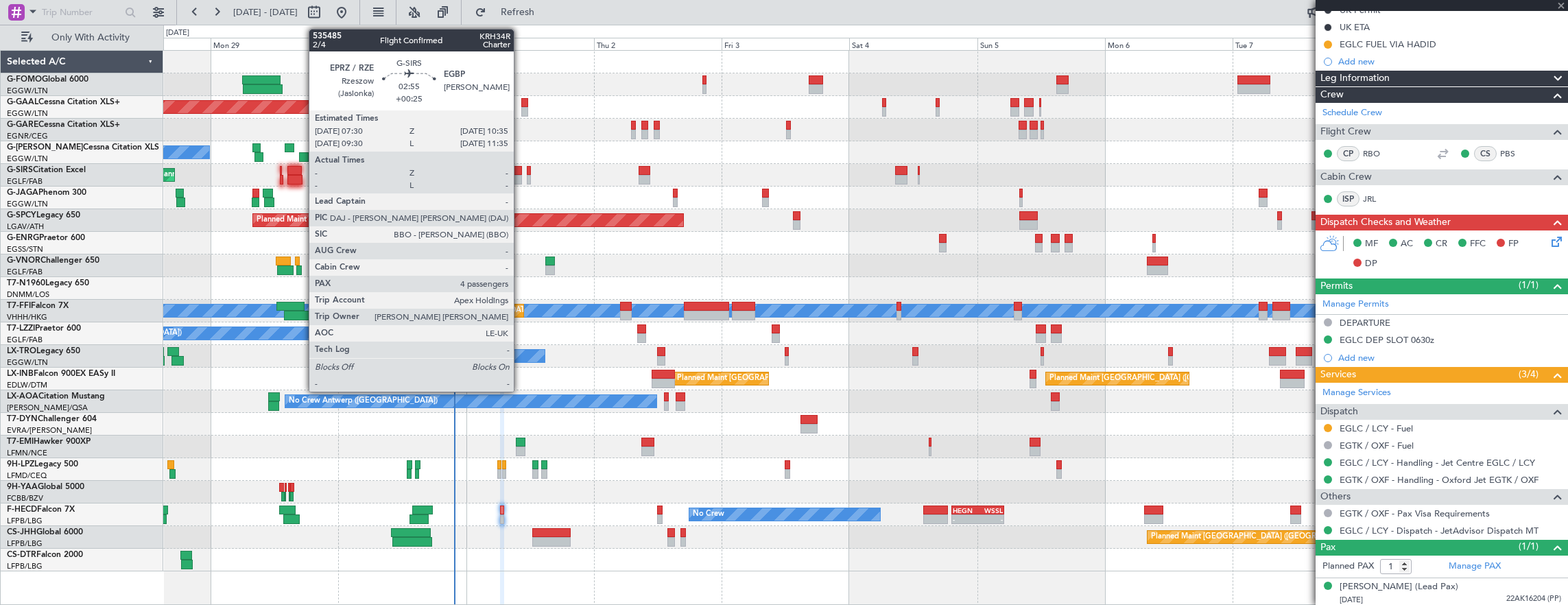
type input "4"
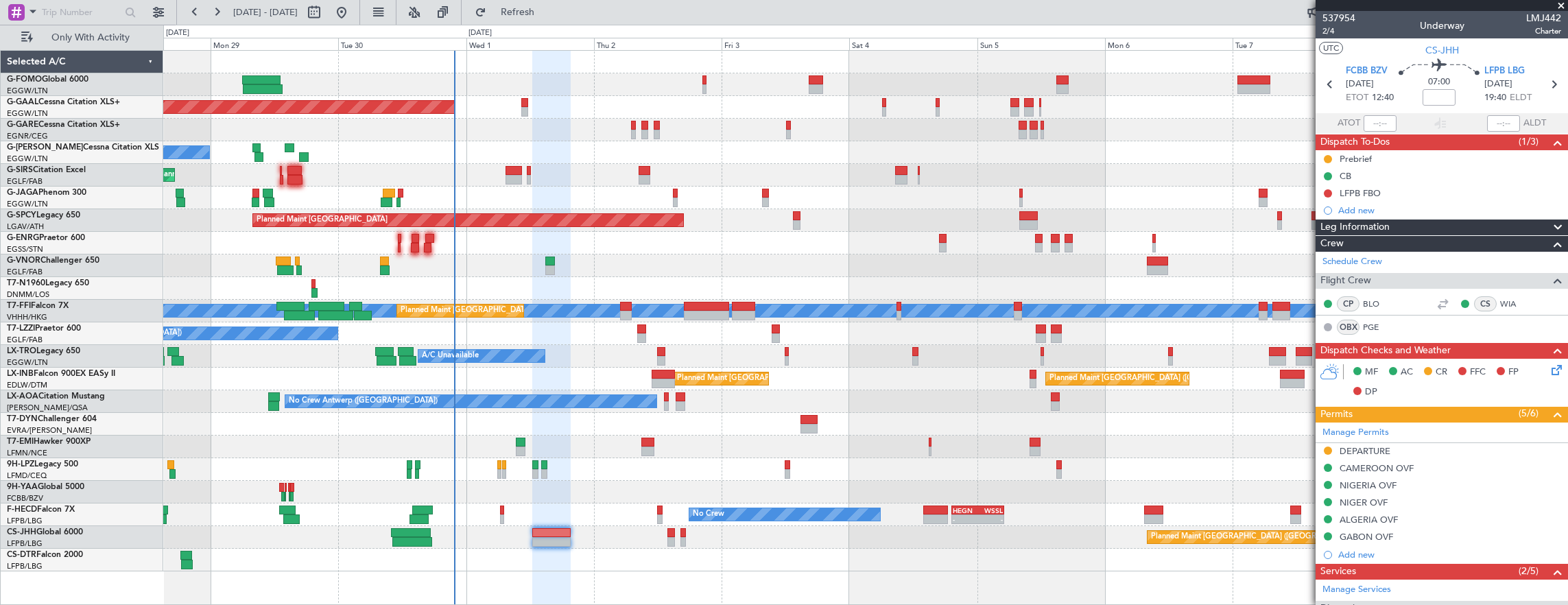
click at [500, 502] on div at bounding box center [865, 492] width 1404 height 22
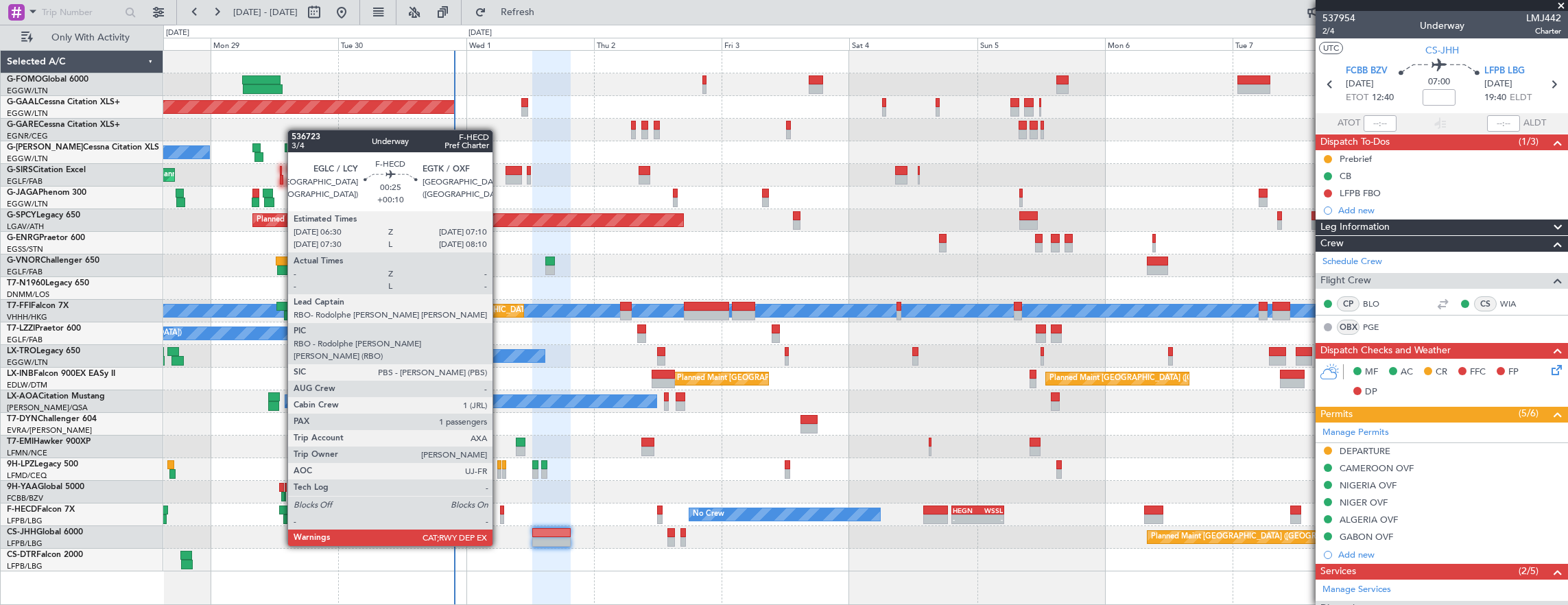
click at [500, 508] on div at bounding box center [502, 510] width 4 height 9
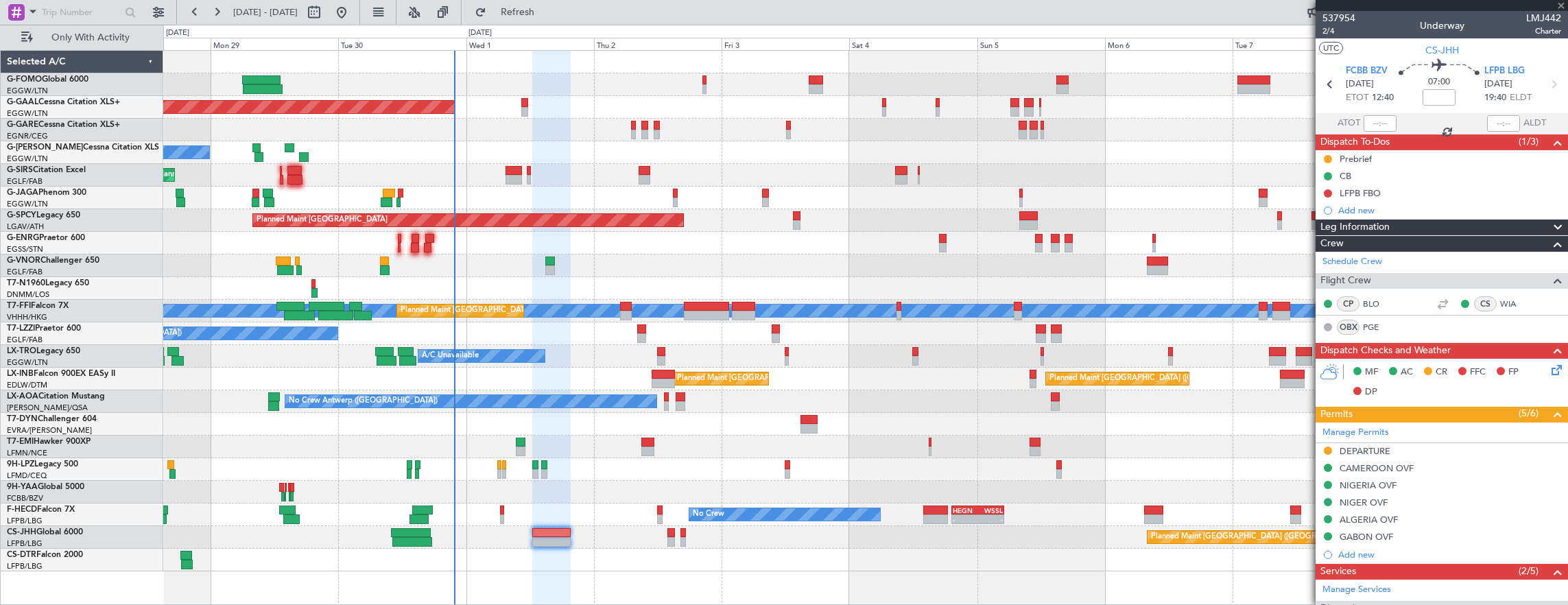
type input "+00:10"
type input "1"
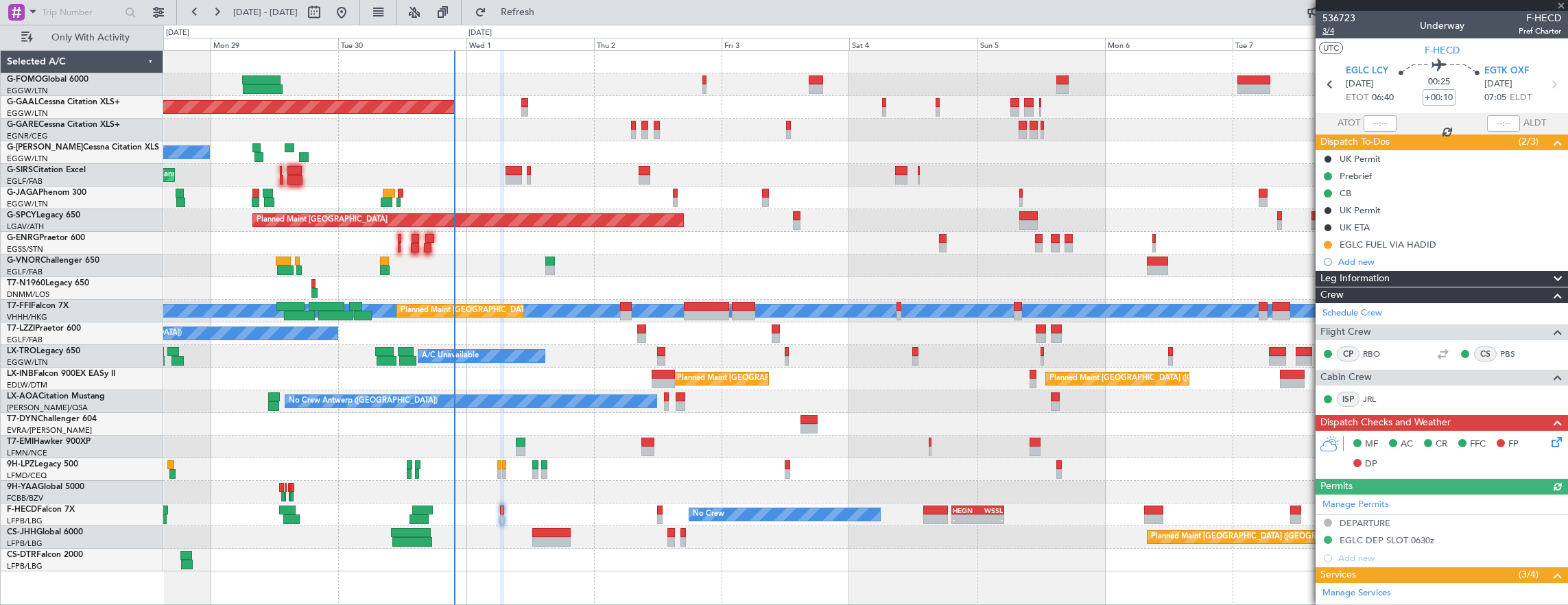
click at [1334, 30] on span "3/4" at bounding box center [1339, 31] width 33 height 12
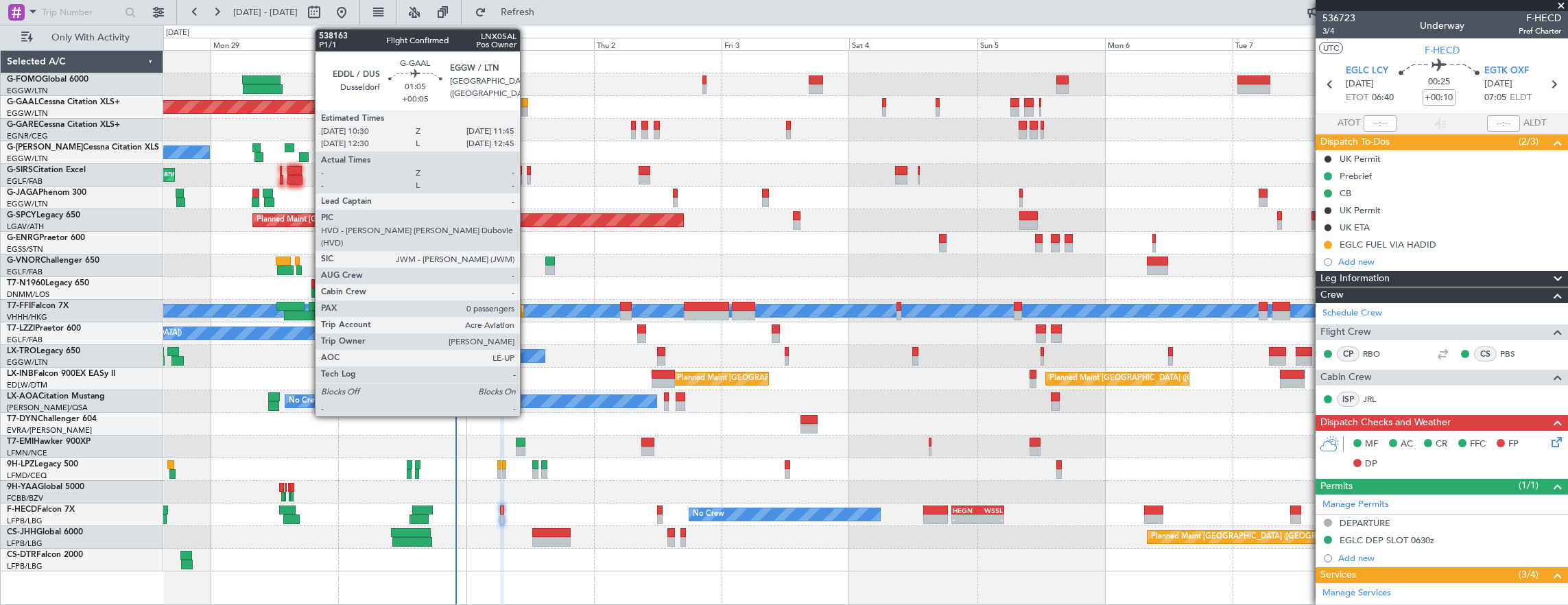
click at [527, 105] on div at bounding box center [525, 102] width 7 height 9
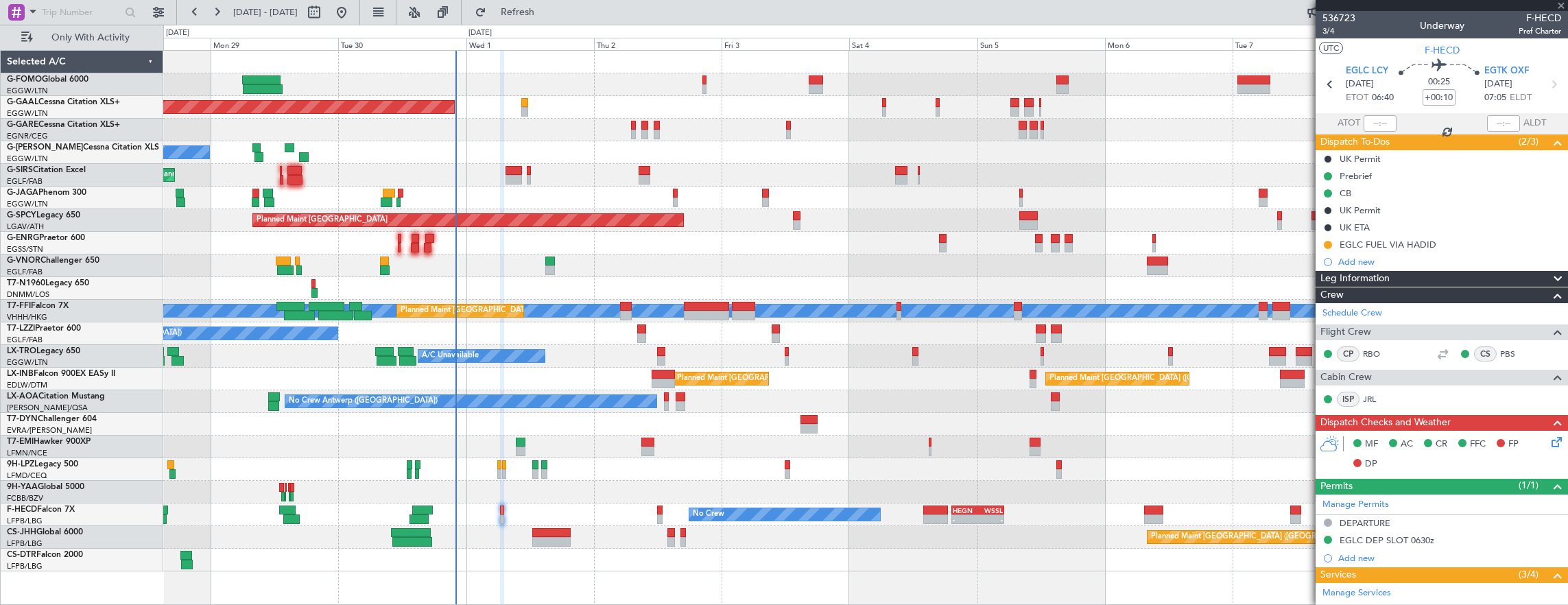
type input "+00:05"
type input "0"
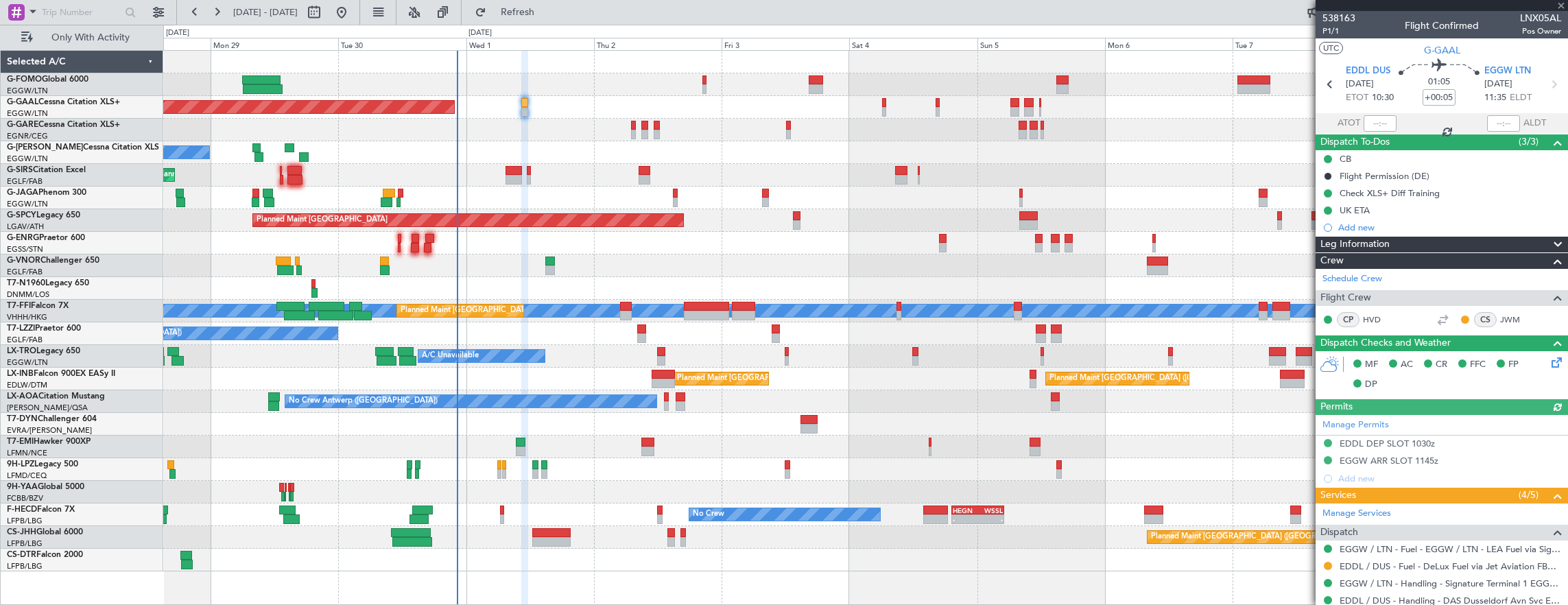
click at [1369, 228] on mat-tooltip-component "UK ETA" at bounding box center [1355, 234] width 50 height 36
click at [1363, 221] on div "Add new" at bounding box center [1443, 227] width 211 height 12
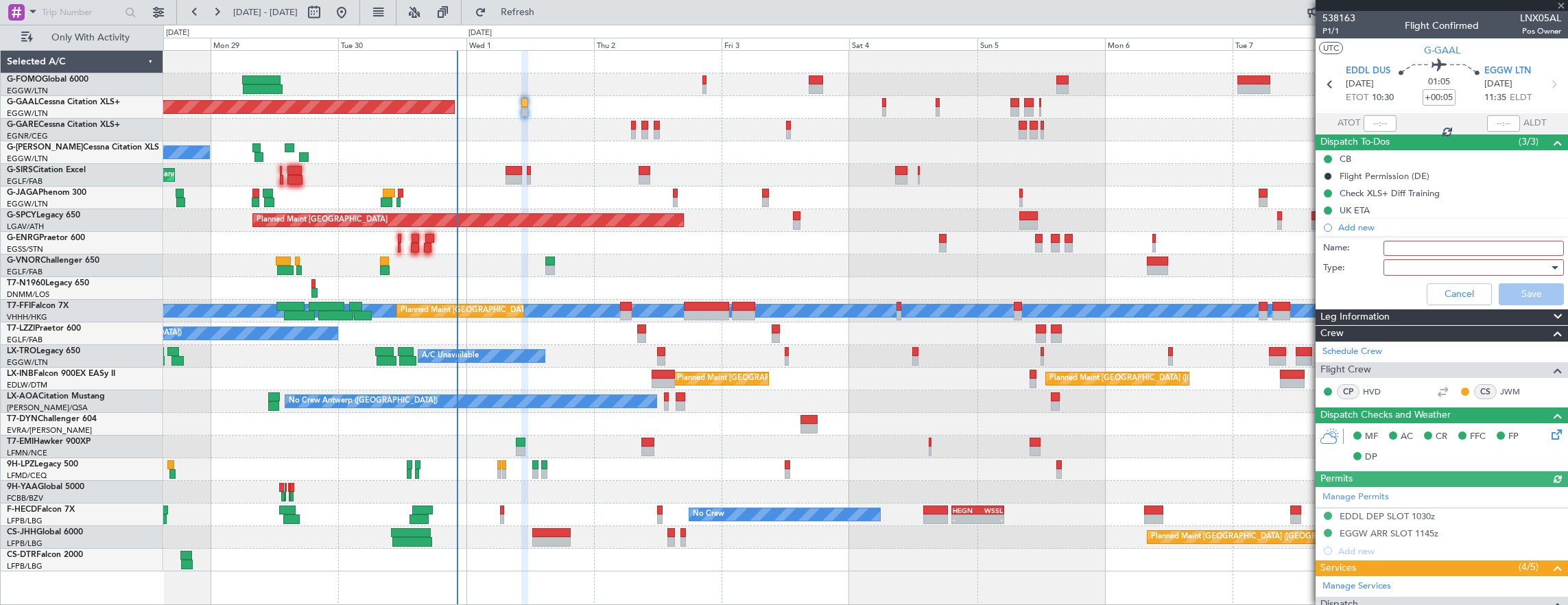
click at [1403, 244] on input "Name:" at bounding box center [1474, 248] width 180 height 15
click at [1329, 261] on label "Type:" at bounding box center [1353, 268] width 61 height 14
click at [1400, 265] on div at bounding box center [1469, 268] width 160 height 21
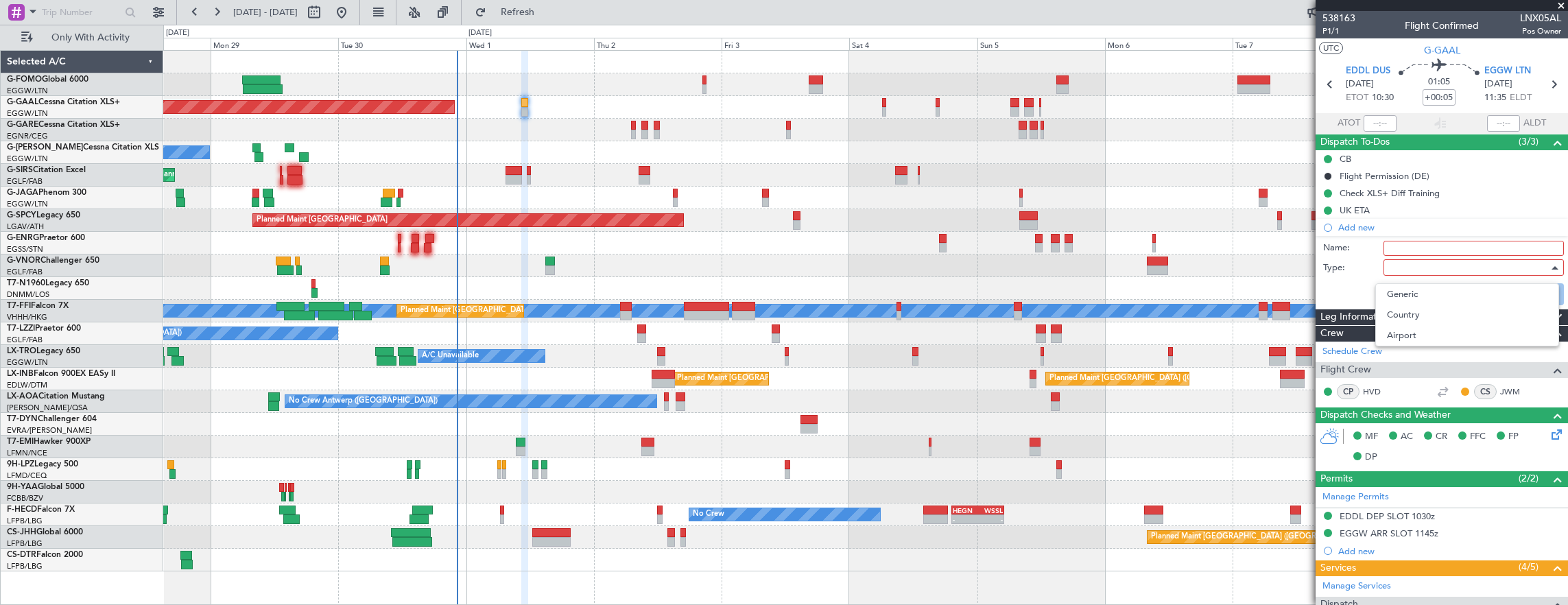
click at [1331, 257] on div at bounding box center [784, 302] width 1568 height 605
click at [1428, 286] on button "Cancel" at bounding box center [1459, 294] width 65 height 22
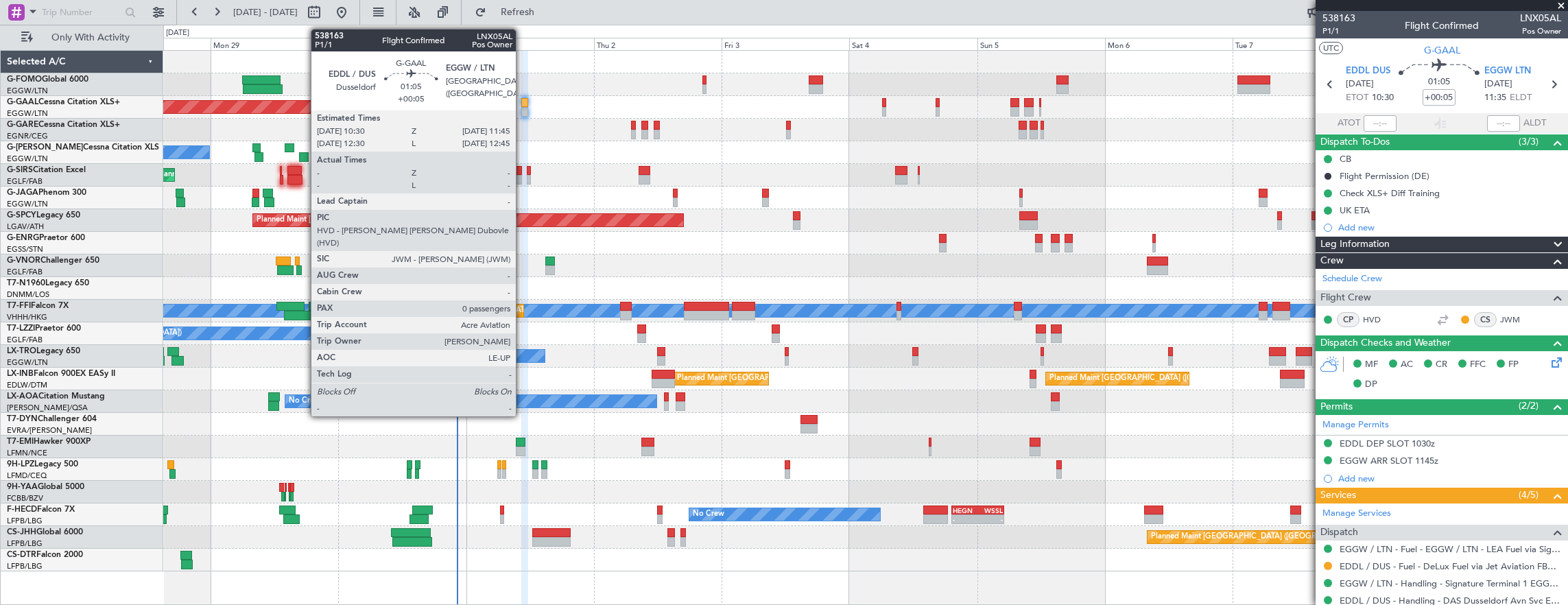
click at [523, 99] on div at bounding box center [525, 102] width 7 height 9
click at [526, 103] on div at bounding box center [525, 102] width 7 height 9
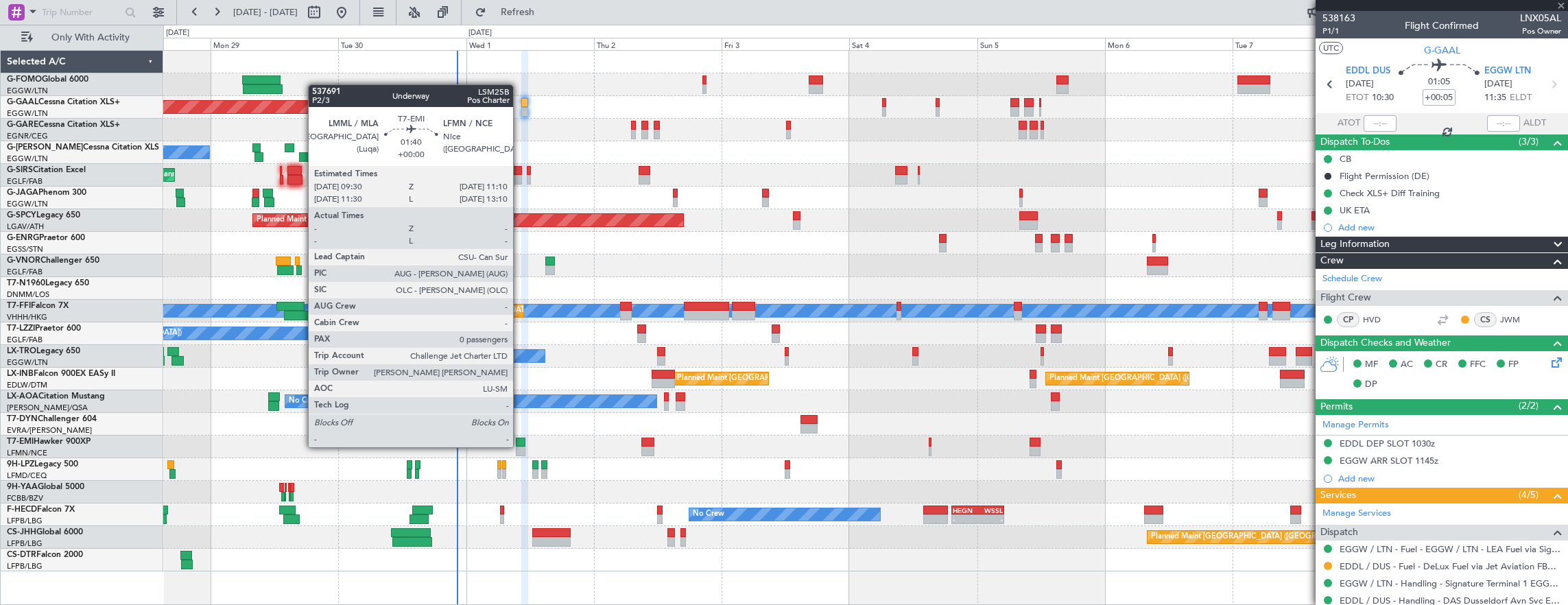
click at [520, 446] on div at bounding box center [520, 451] width 9 height 9
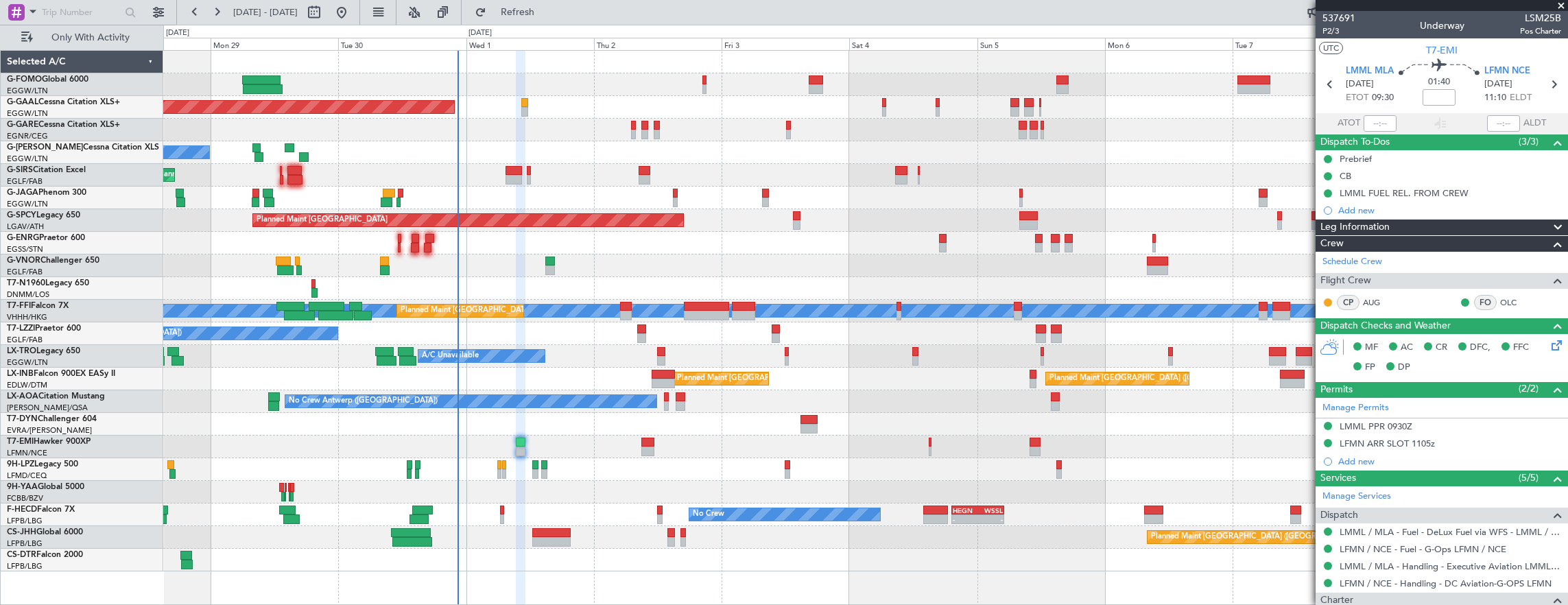
click at [556, 534] on div at bounding box center [552, 532] width 39 height 9
type input "4"
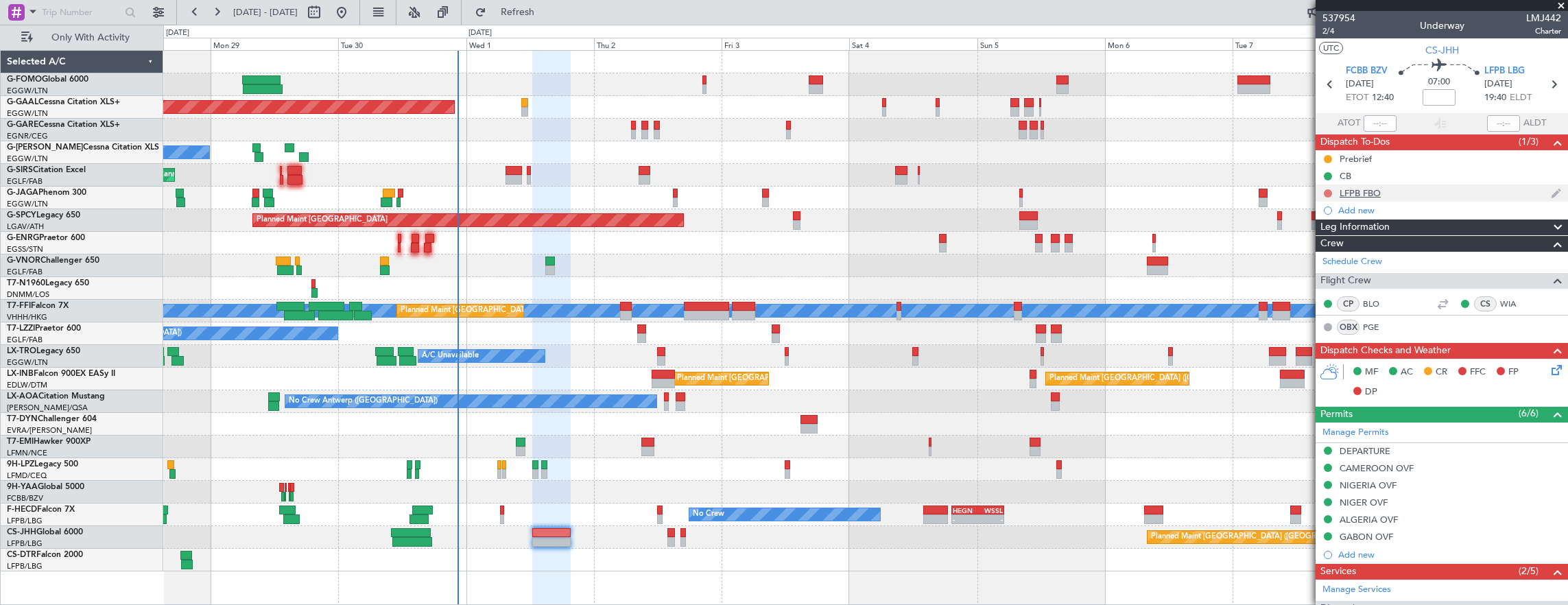
click at [1326, 190] on button at bounding box center [1327, 193] width 8 height 8
click at [1342, 254] on span "Completed" at bounding box center [1334, 252] width 45 height 14
click at [1327, 157] on button at bounding box center [1327, 159] width 8 height 8
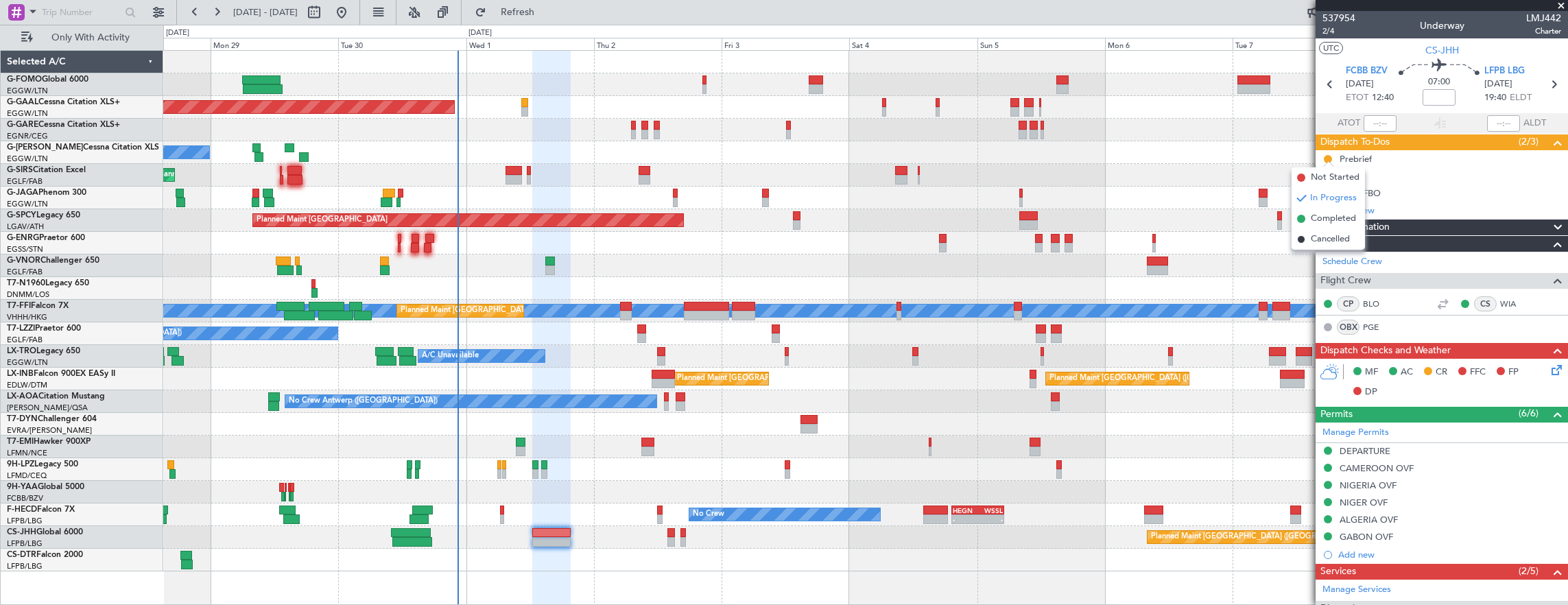
drag, startPoint x: 1329, startPoint y: 240, endPoint x: 676, endPoint y: 97, distance: 668.5
click at [1329, 240] on span "Cancelled" at bounding box center [1330, 239] width 39 height 14
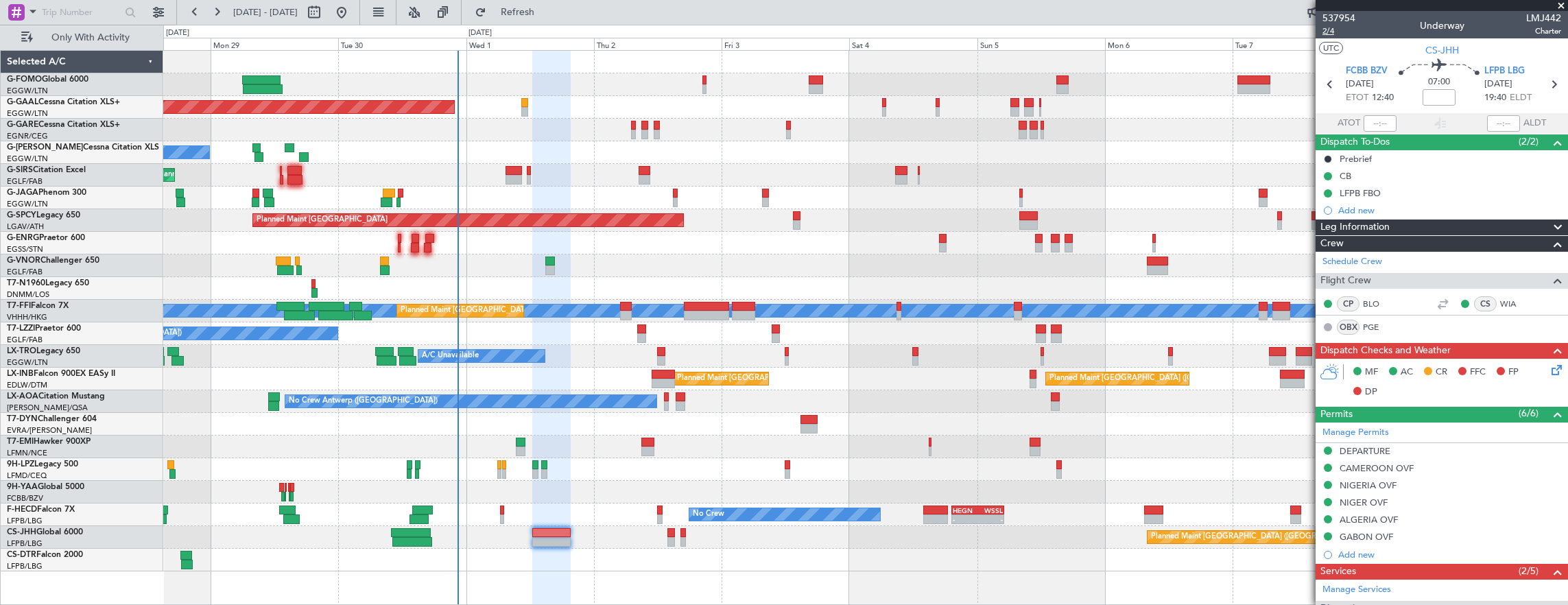
click at [1330, 30] on span "2/4" at bounding box center [1339, 31] width 33 height 12
click at [1430, 99] on input at bounding box center [1439, 97] width 33 height 17
drag, startPoint x: 1334, startPoint y: 27, endPoint x: 936, endPoint y: 45, distance: 398.4
click at [1334, 27] on span "2/4" at bounding box center [1339, 31] width 33 height 12
click at [1427, 451] on div "DEPARTURE" at bounding box center [1442, 452] width 252 height 17
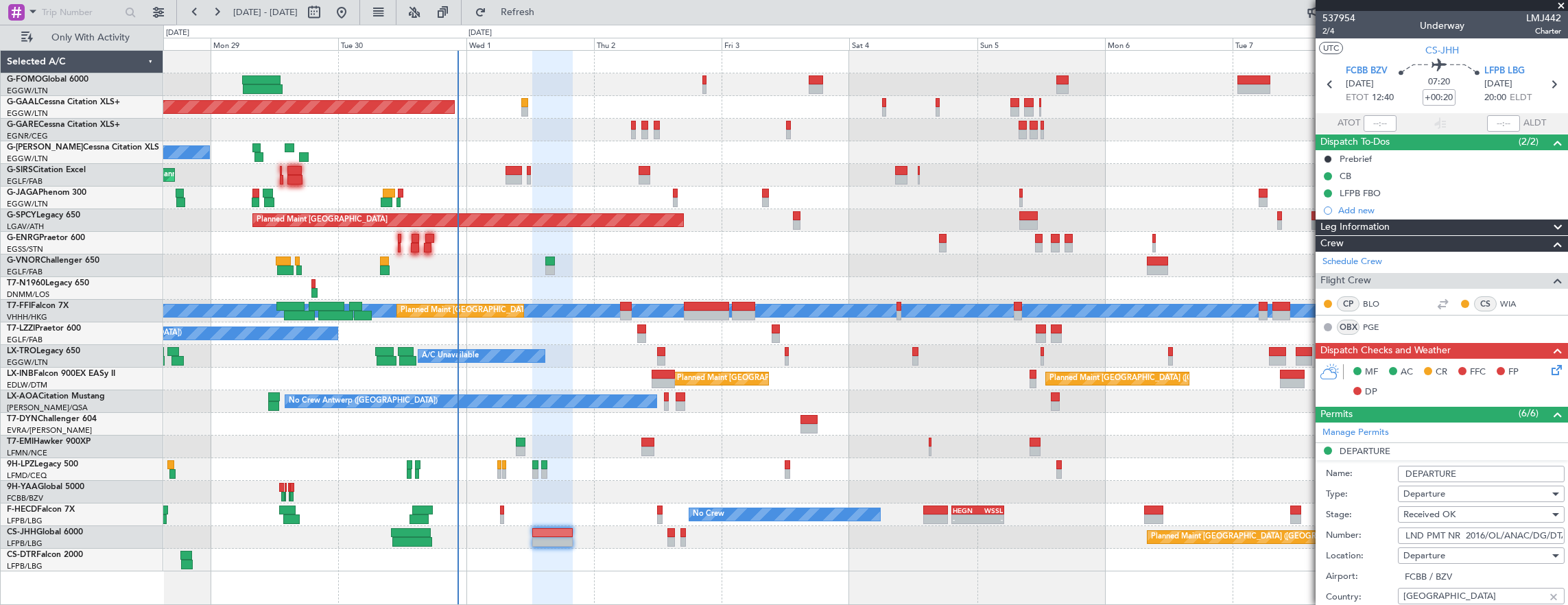
click at [1492, 531] on input "LND PMT NR 2016/OL/ANAC/DG/DTA/SRTA/25" at bounding box center [1481, 536] width 167 height 17
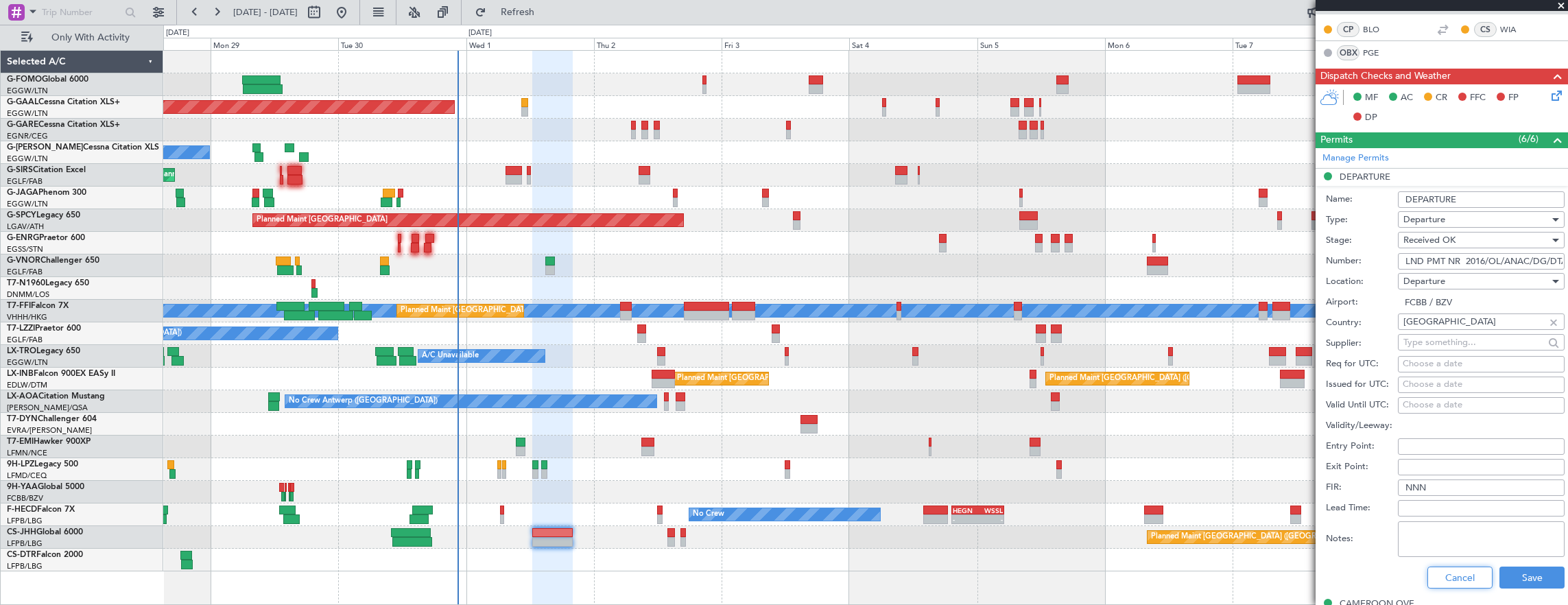
drag, startPoint x: 1445, startPoint y: 575, endPoint x: 1445, endPoint y: 560, distance: 15.0
click at [1444, 575] on button "Cancel" at bounding box center [1460, 578] width 65 height 22
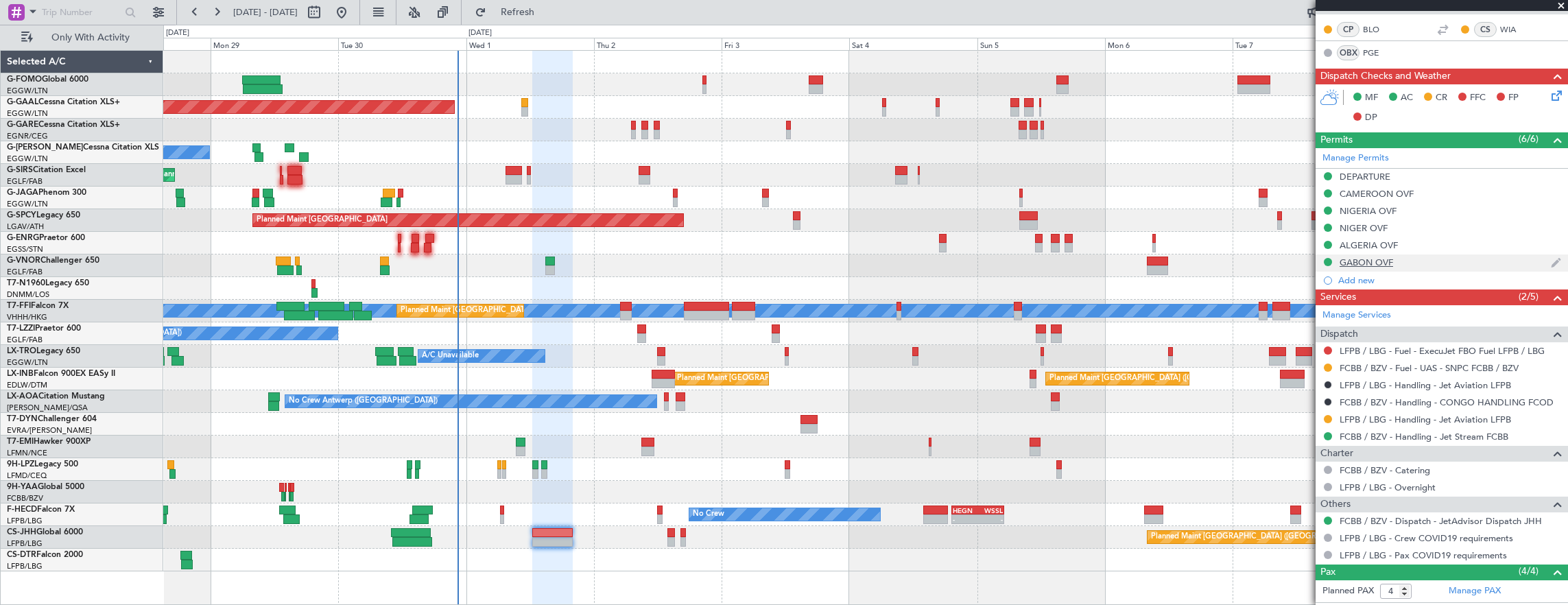
click at [1438, 263] on div "GABON OVF" at bounding box center [1442, 263] width 252 height 17
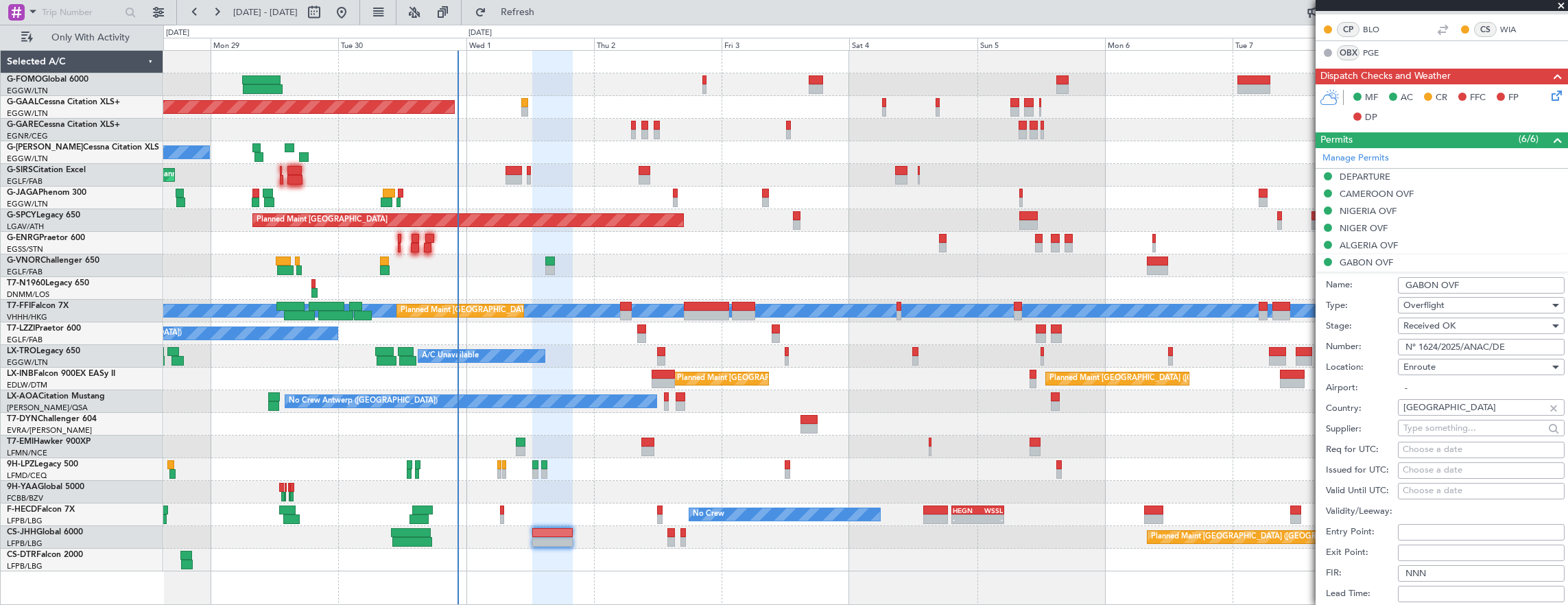
click at [1518, 343] on input "N° 1624/2025/ANAC/DE" at bounding box center [1481, 347] width 167 height 17
drag, startPoint x: 1443, startPoint y: 192, endPoint x: 1446, endPoint y: 200, distance: 8.5
click at [1443, 192] on div "CAMEROON OVF" at bounding box center [1442, 195] width 252 height 17
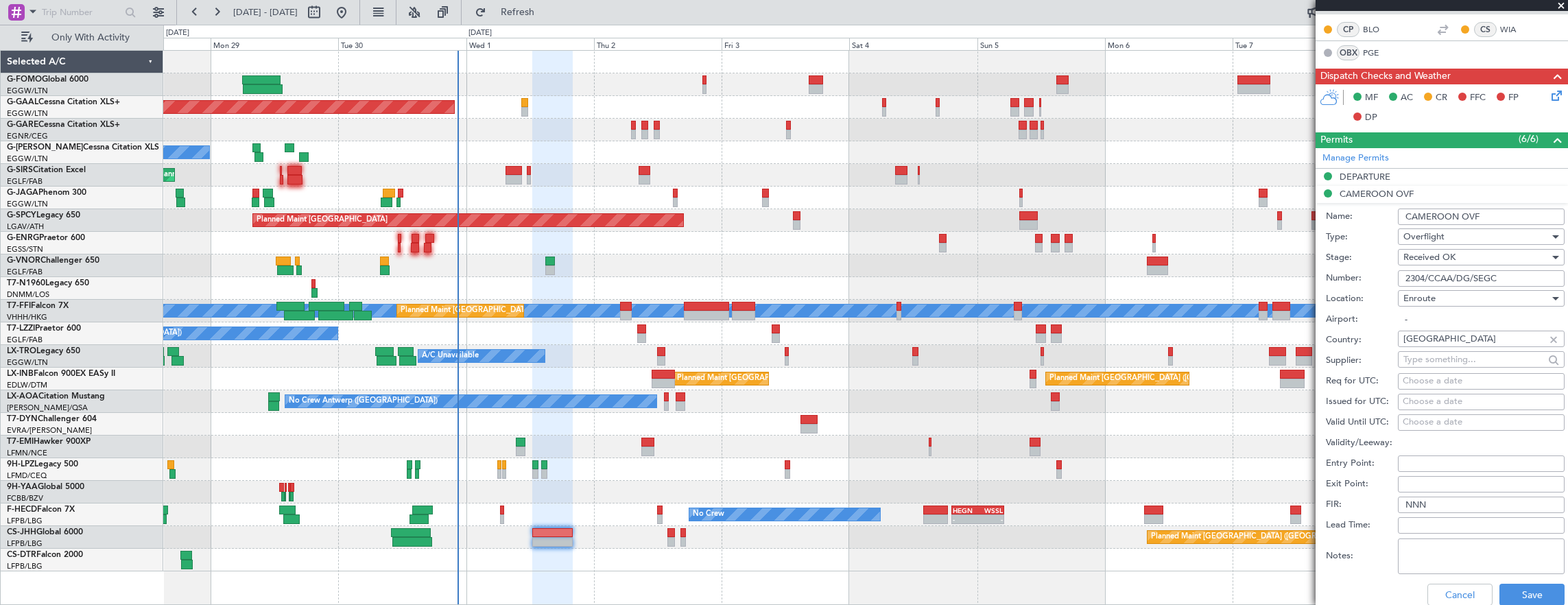
click at [1528, 283] on input "2304/CCAA/DG/SEGC" at bounding box center [1481, 278] width 167 height 17
drag, startPoint x: 1463, startPoint y: 583, endPoint x: 1445, endPoint y: 433, distance: 151.1
click at [1462, 584] on button "Cancel" at bounding box center [1460, 595] width 65 height 22
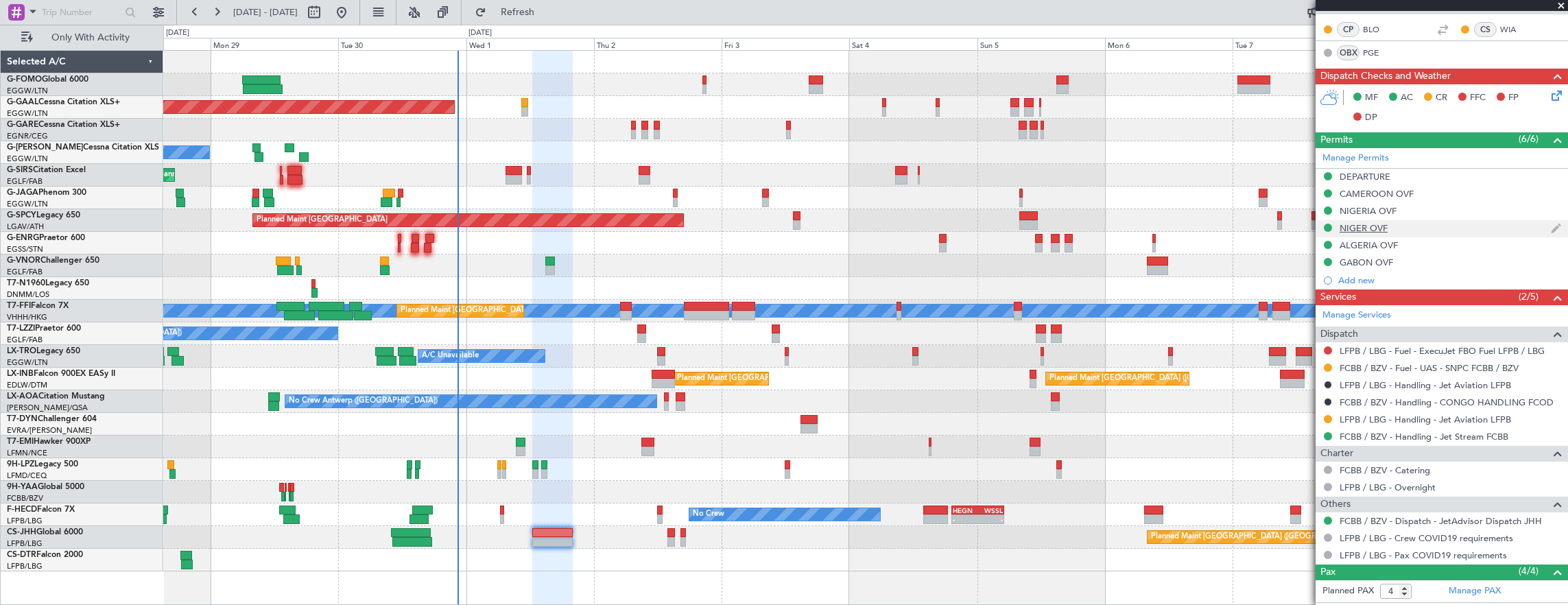
click at [1442, 221] on div "NIGER OVF" at bounding box center [1442, 229] width 252 height 17
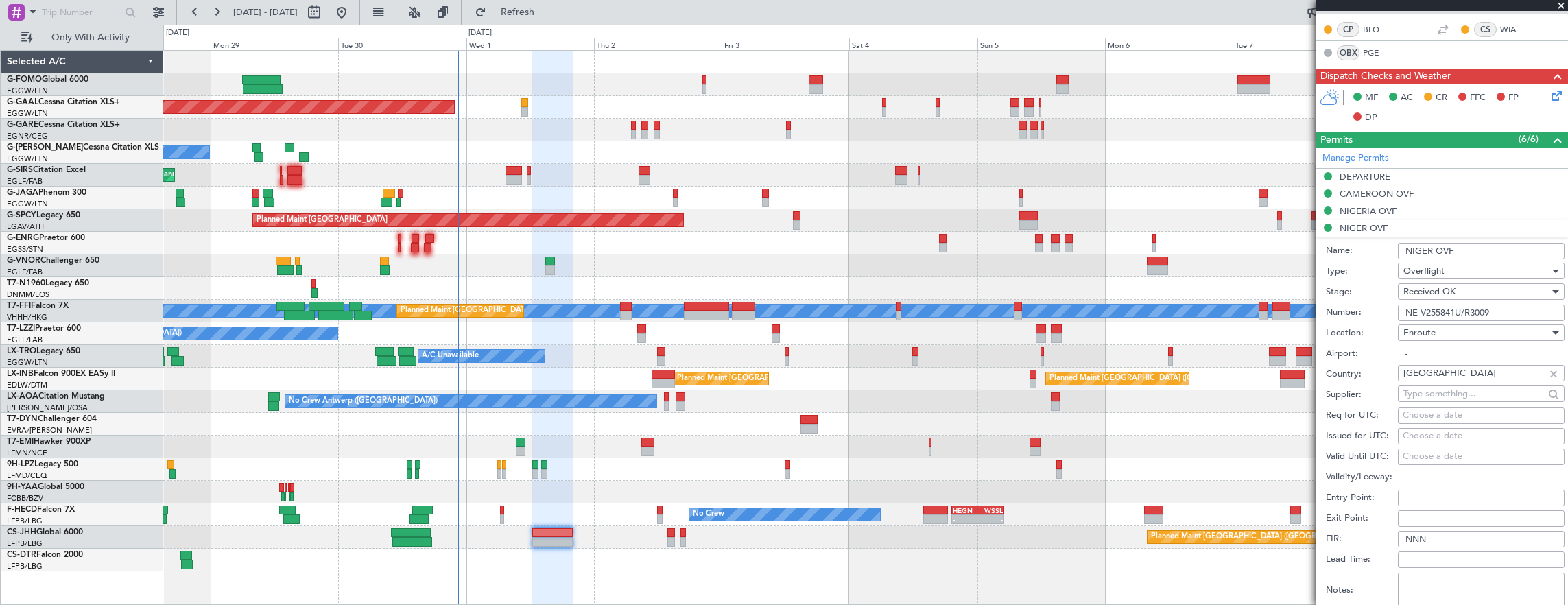
click at [1506, 314] on input "NE-V255841U/R3009" at bounding box center [1481, 312] width 167 height 17
click at [1479, 207] on div "NIGERIA OVF" at bounding box center [1442, 212] width 252 height 17
click at [1505, 288] on input "AA0002/30090539" at bounding box center [1481, 296] width 167 height 17
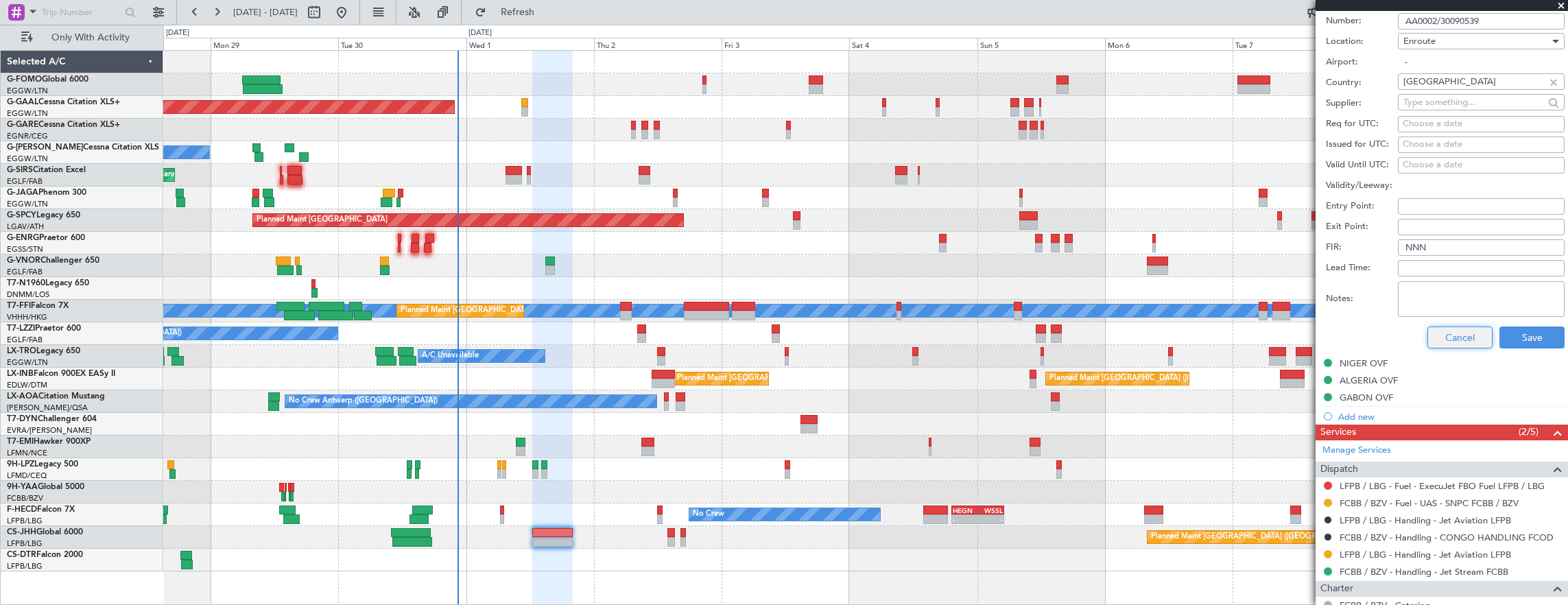
click at [1459, 328] on button "Cancel" at bounding box center [1460, 337] width 65 height 22
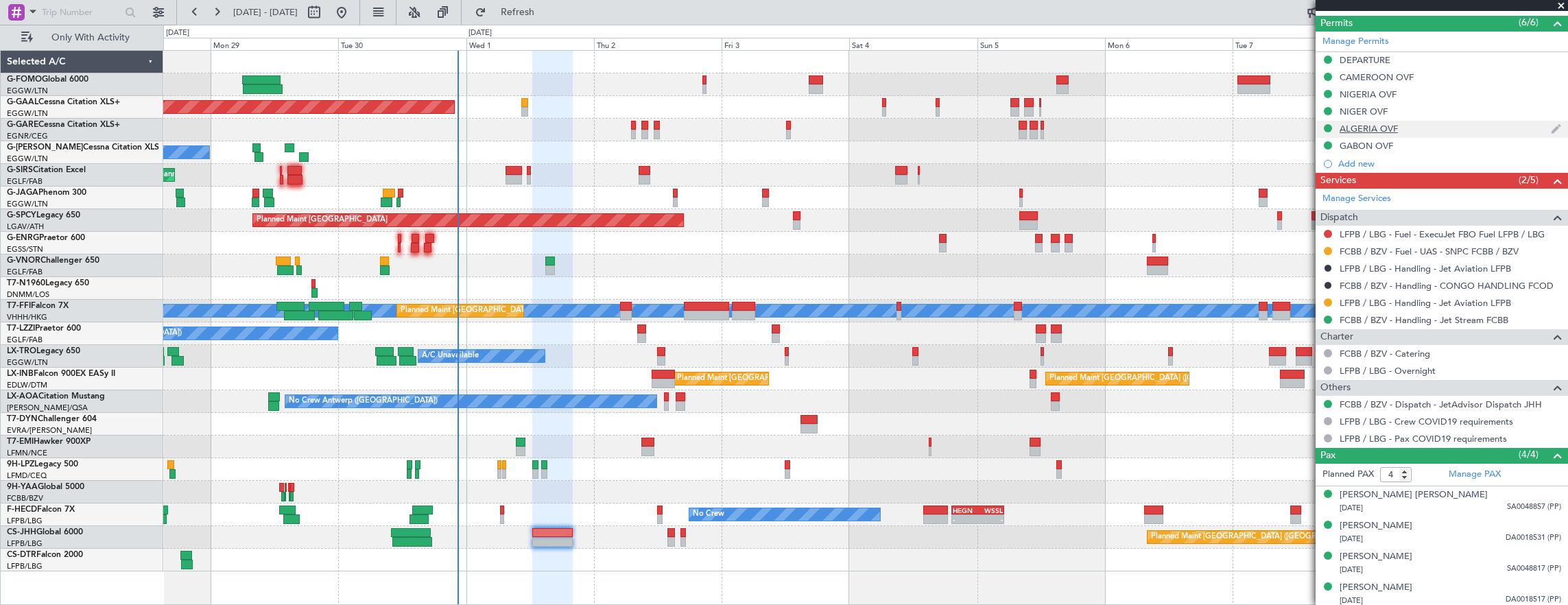
click at [1451, 120] on div "ALGERIA OVF" at bounding box center [1442, 129] width 252 height 17
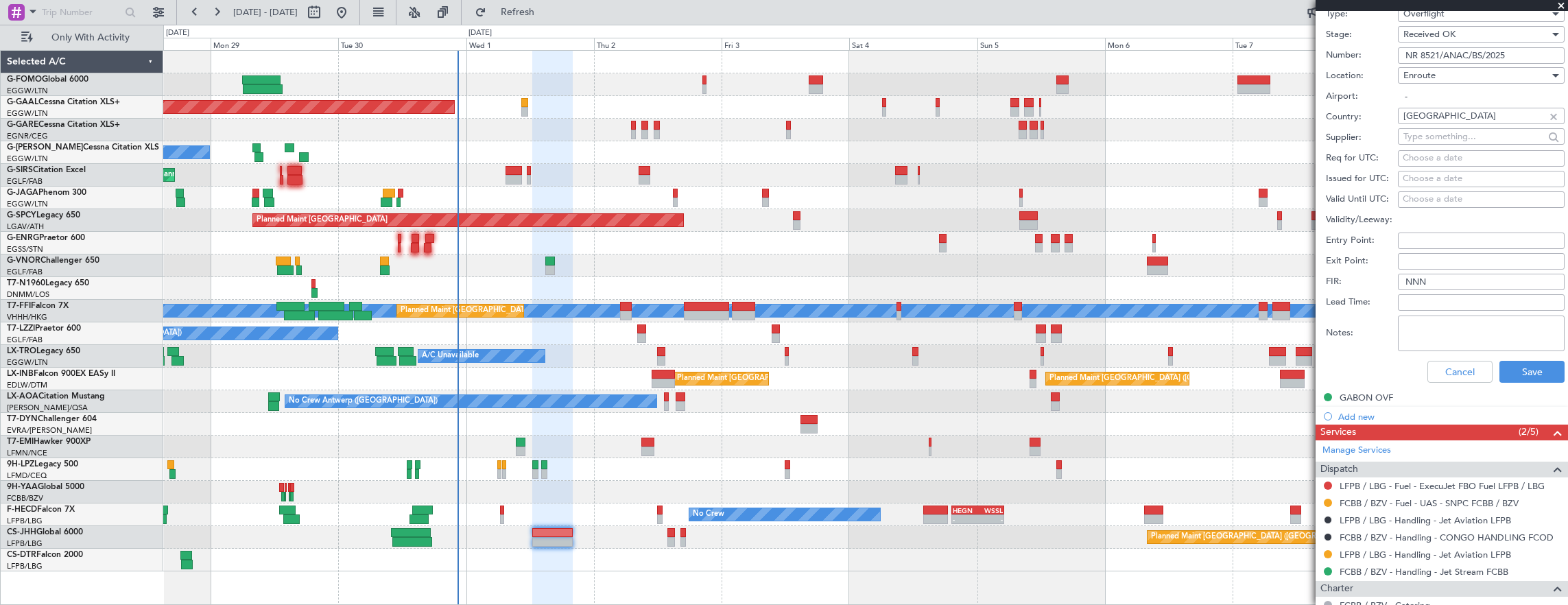
click at [1516, 56] on input "NR 8521/ANAC/BS/2025" at bounding box center [1481, 56] width 167 height 17
click at [1461, 370] on button "Cancel" at bounding box center [1460, 371] width 65 height 22
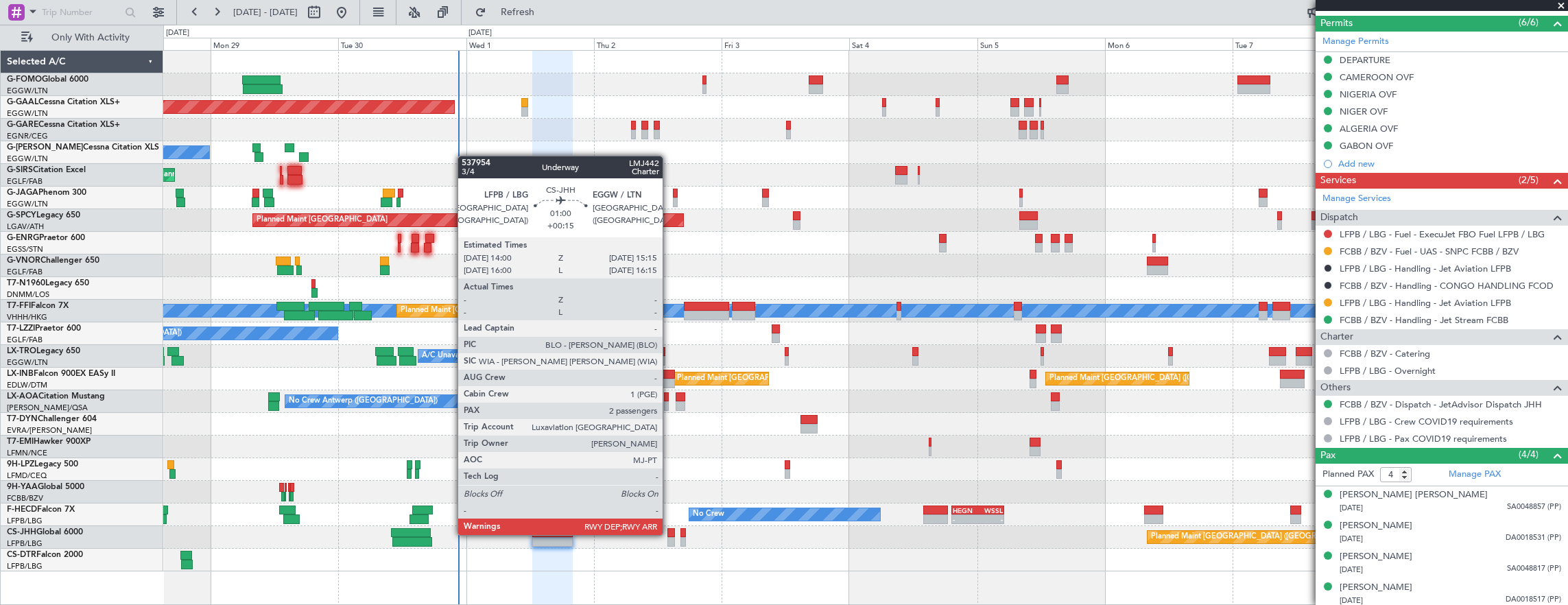
click at [669, 534] on div at bounding box center [671, 532] width 7 height 9
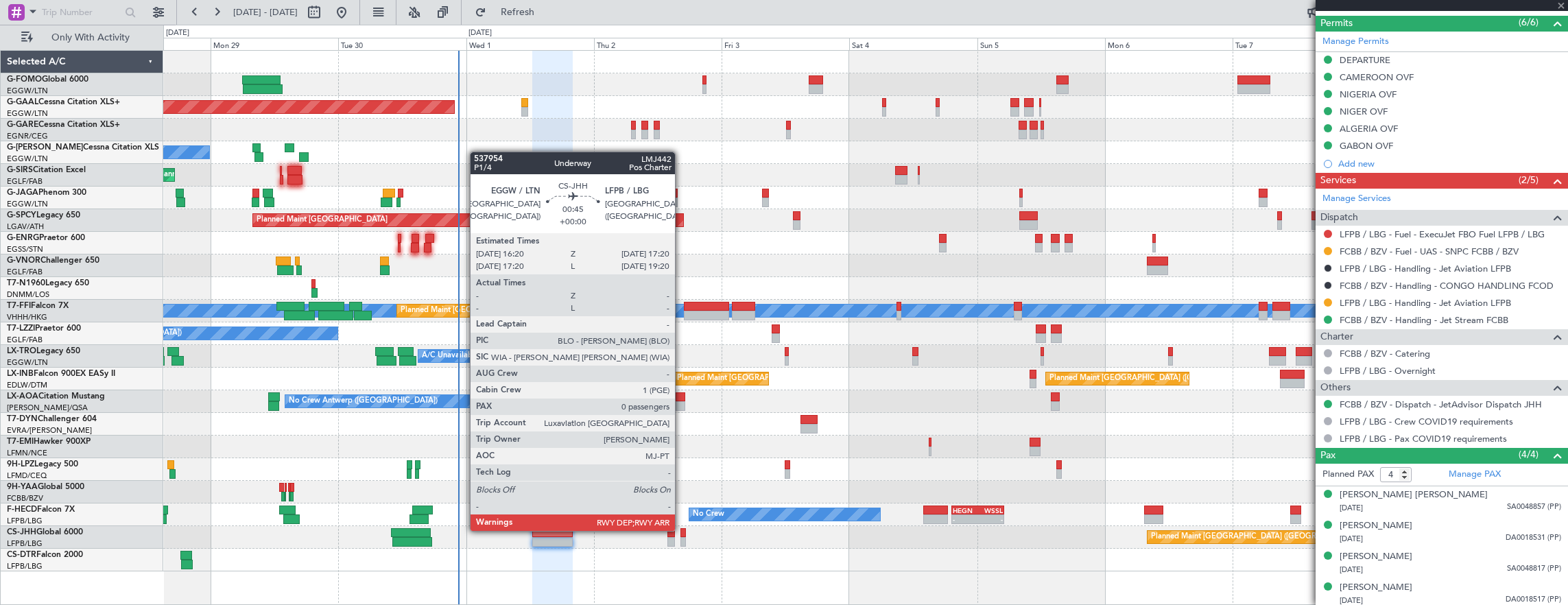
type input "+00:15"
type input "2"
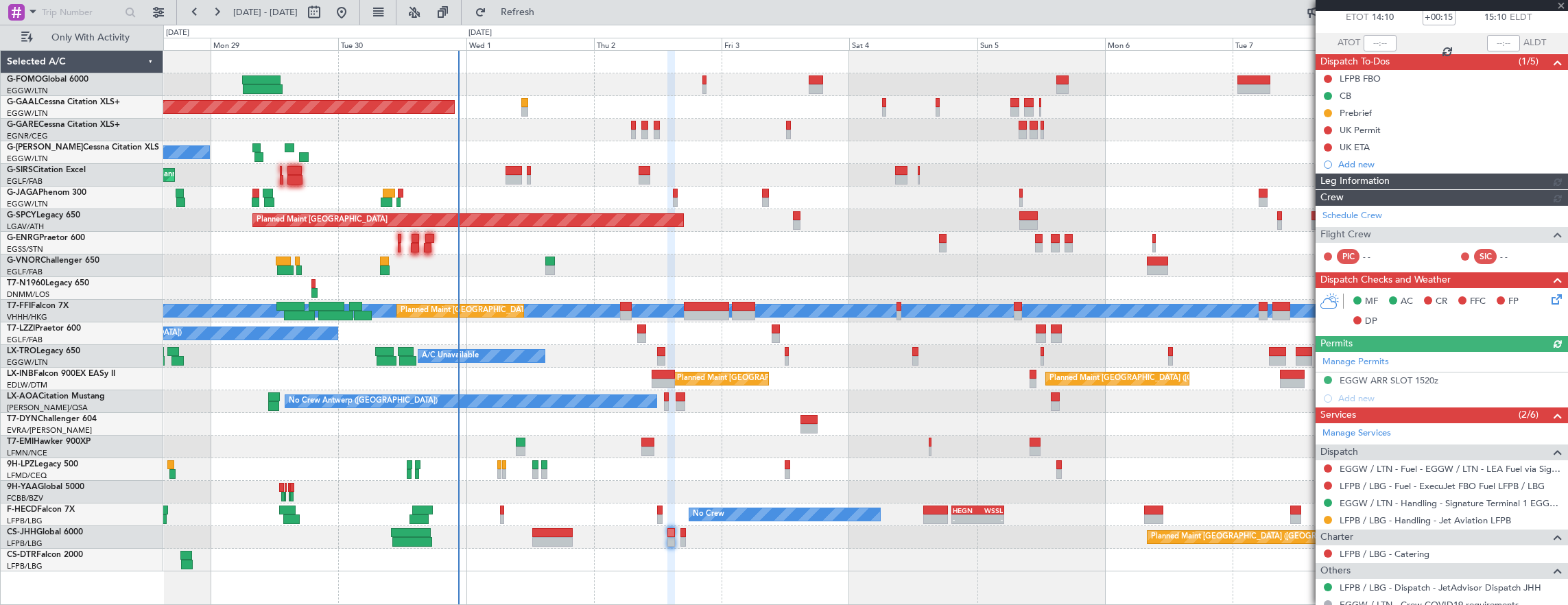
scroll to position [260, 0]
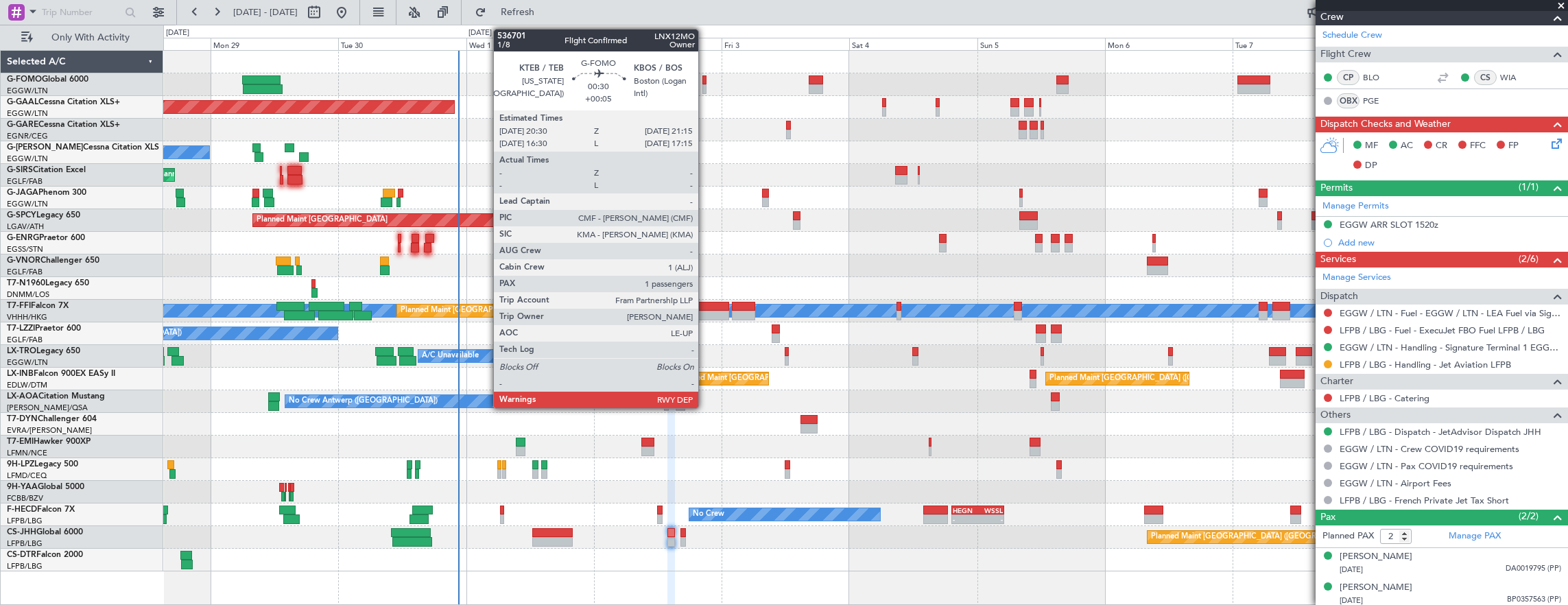
click at [705, 84] on div at bounding box center [704, 89] width 4 height 9
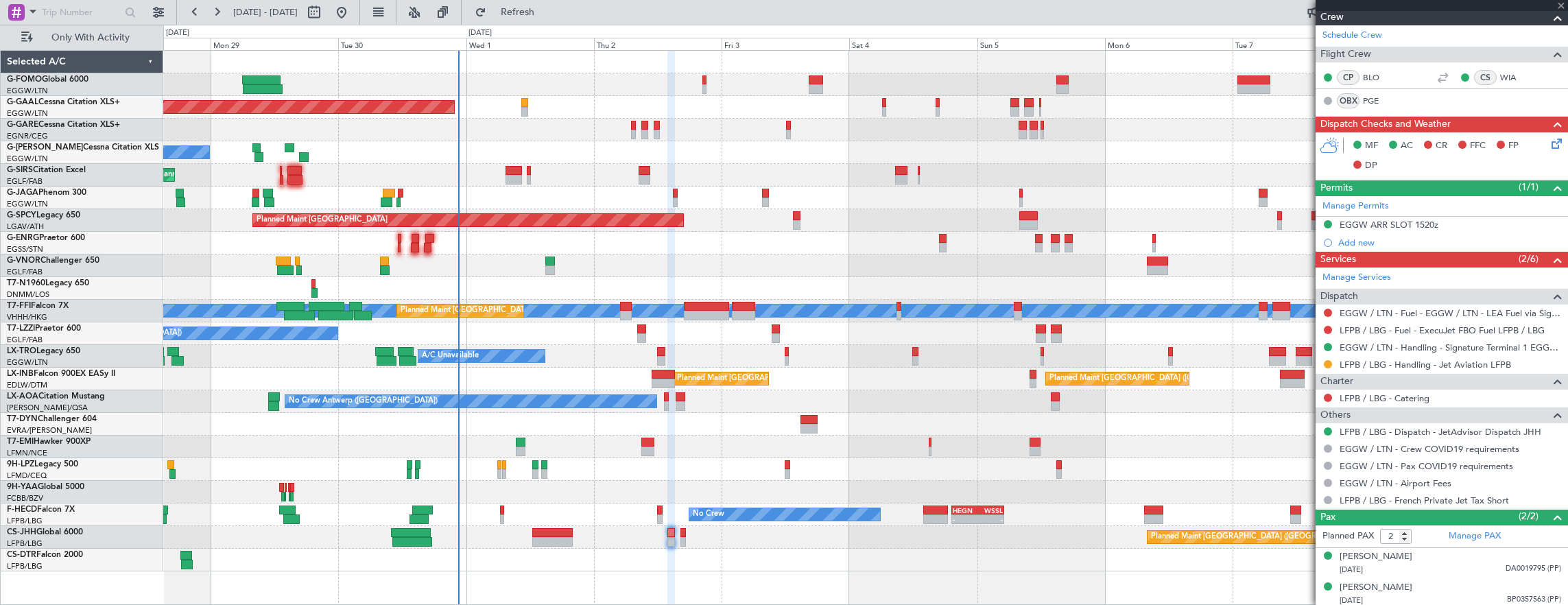
type input "+00:05"
type input "1"
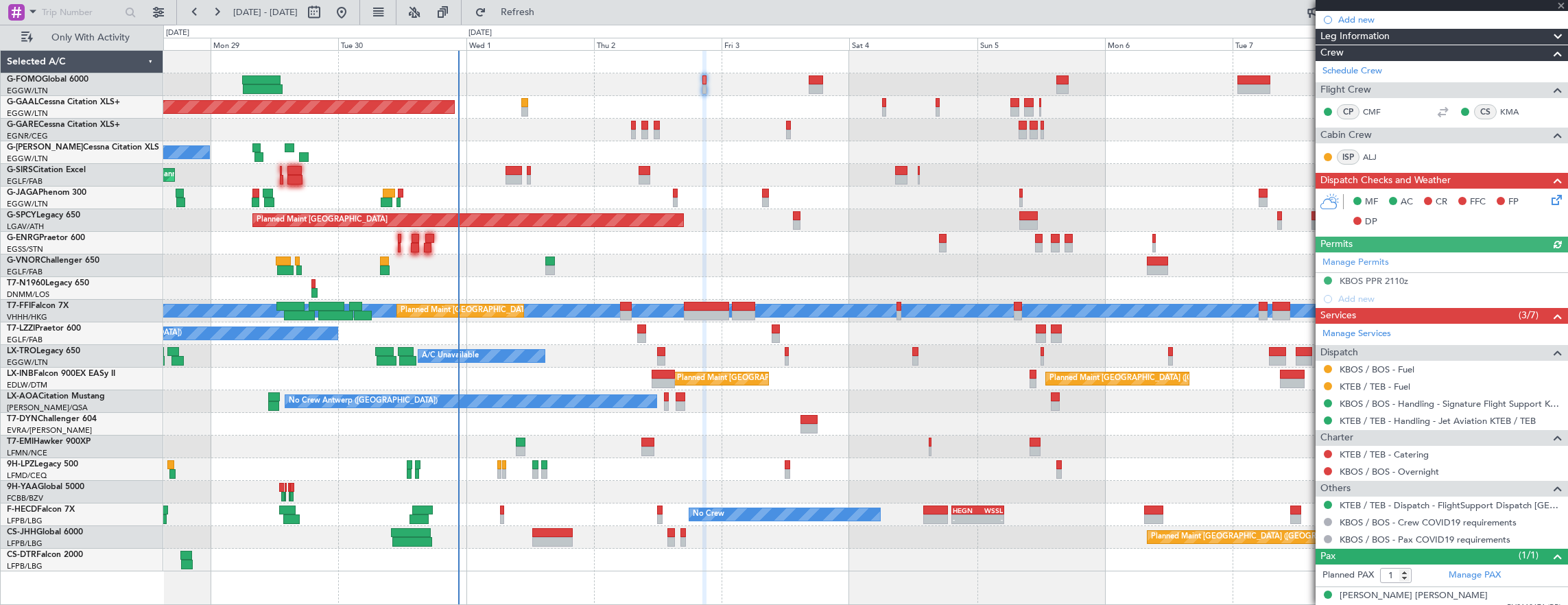
scroll to position [233, 0]
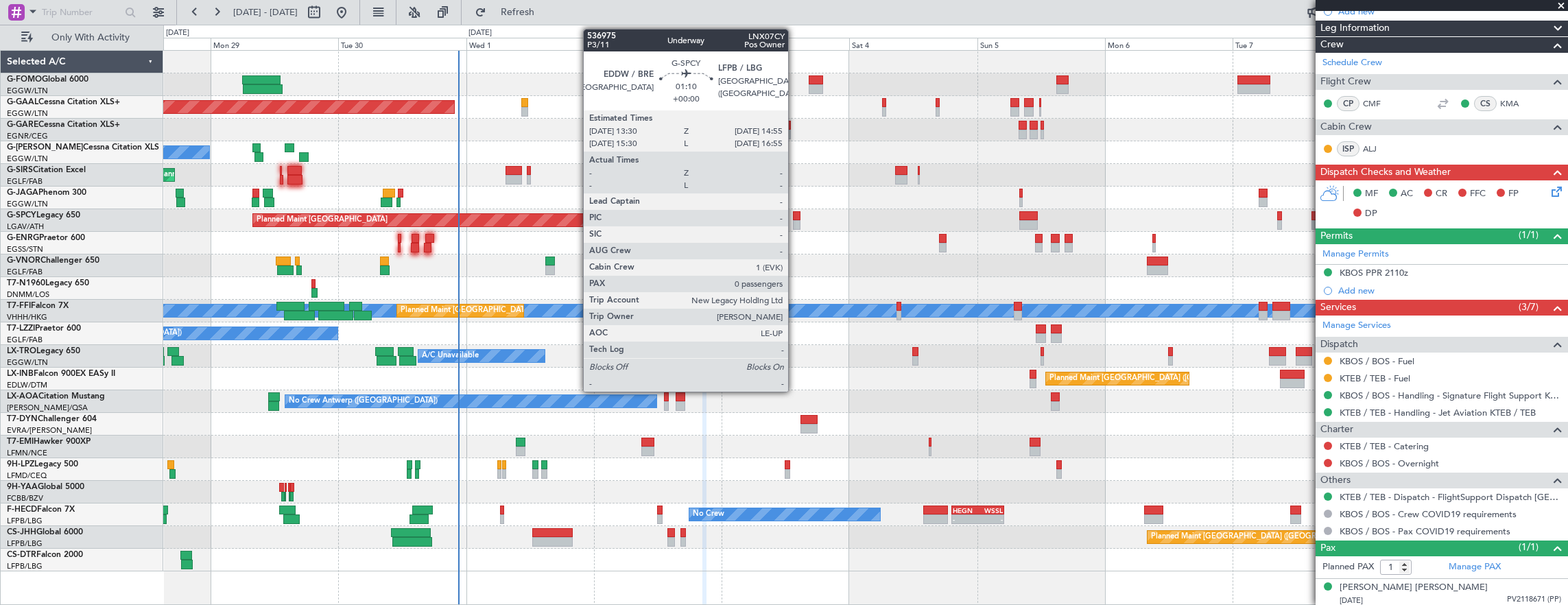
click at [795, 216] on div at bounding box center [797, 216] width 7 height 9
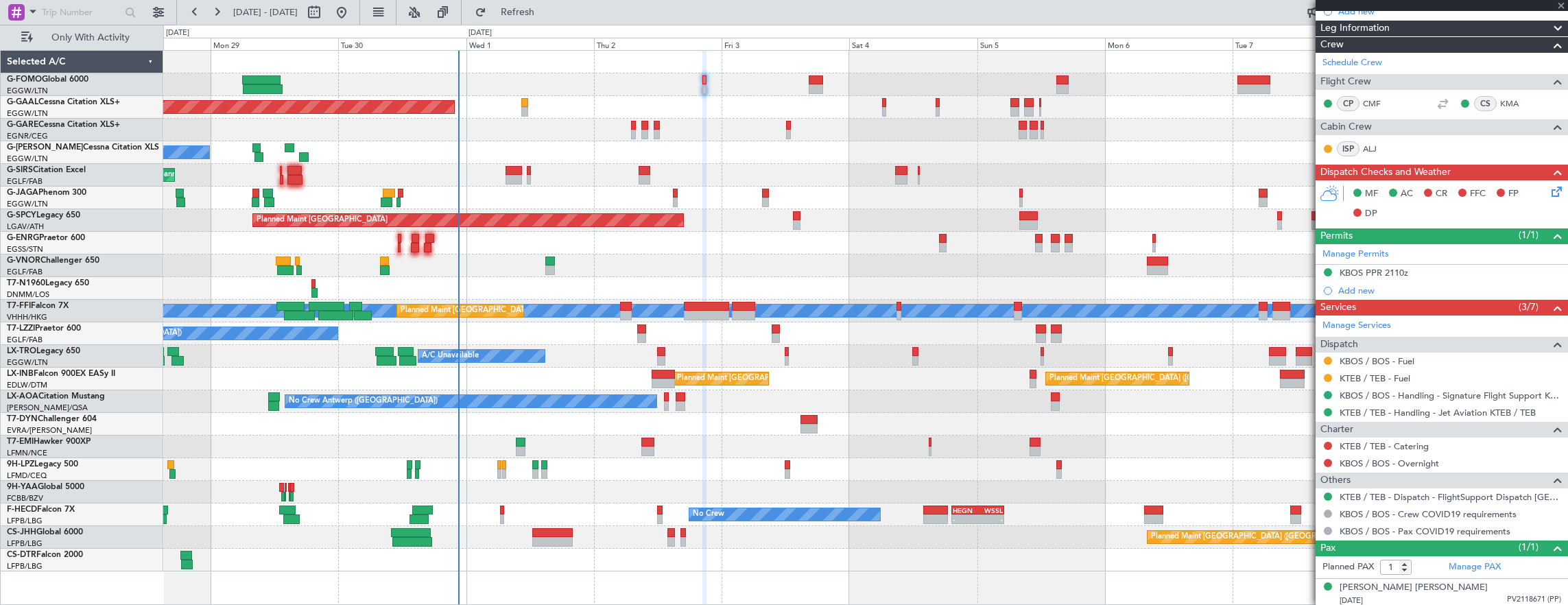
type input "0"
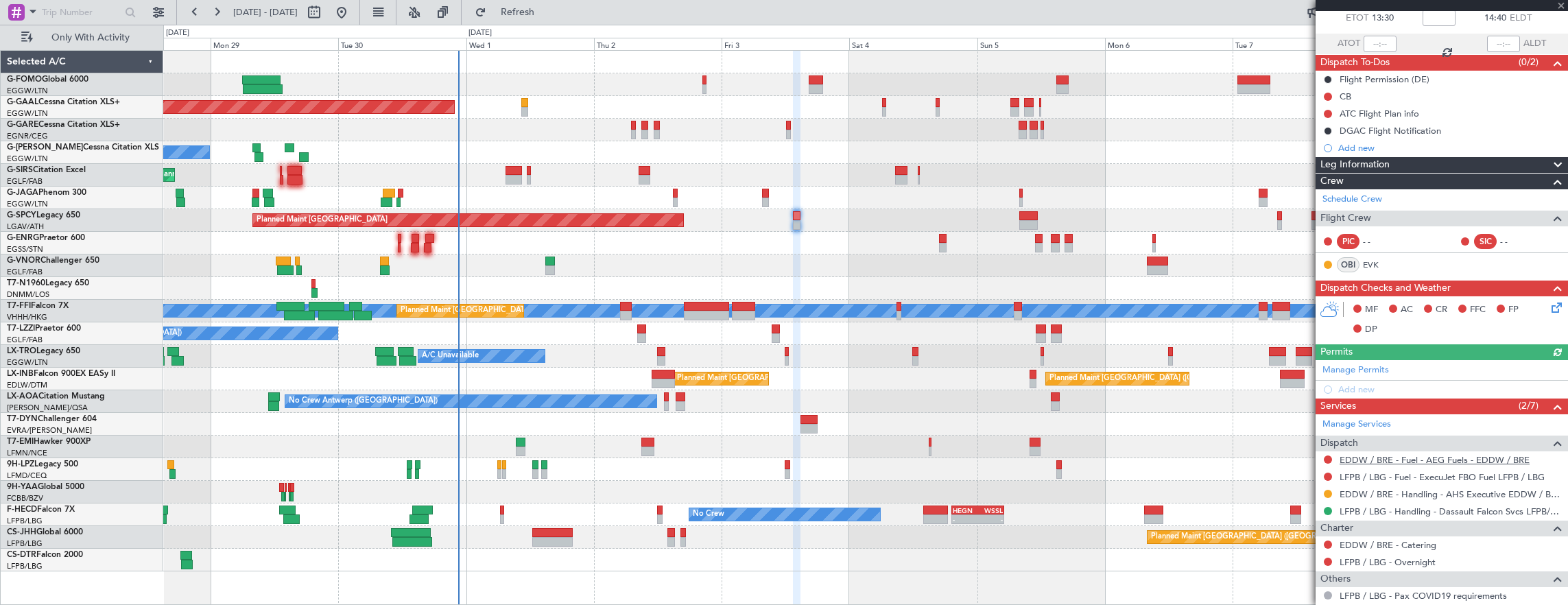
scroll to position [137, 0]
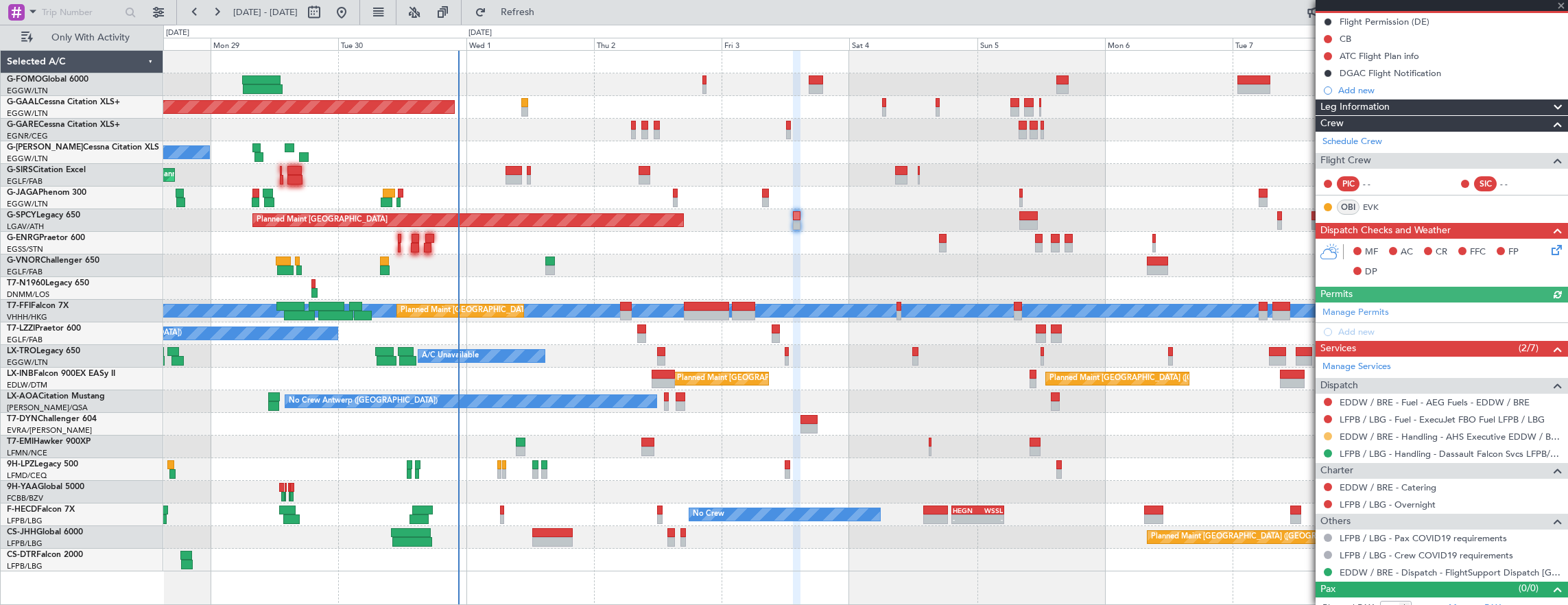
click at [1330, 432] on button at bounding box center [1327, 436] width 8 height 8
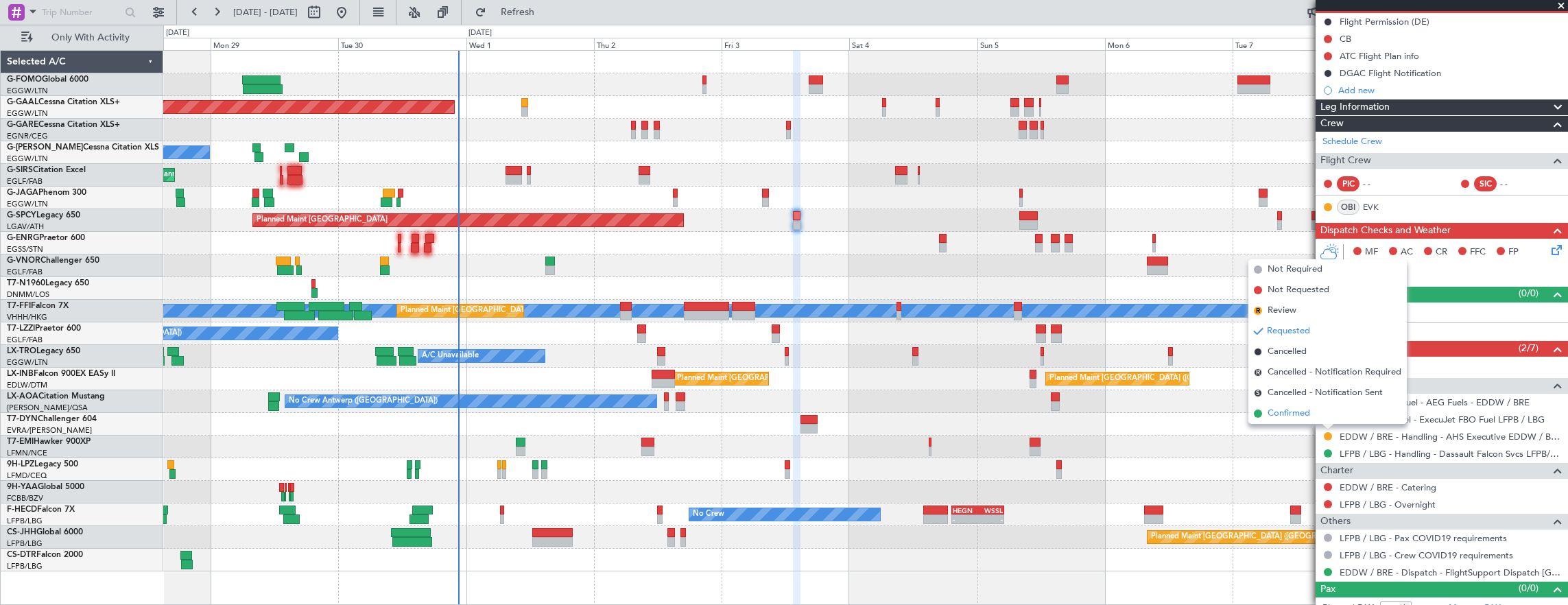
click at [1304, 410] on span "Confirmed" at bounding box center [1288, 413] width 43 height 14
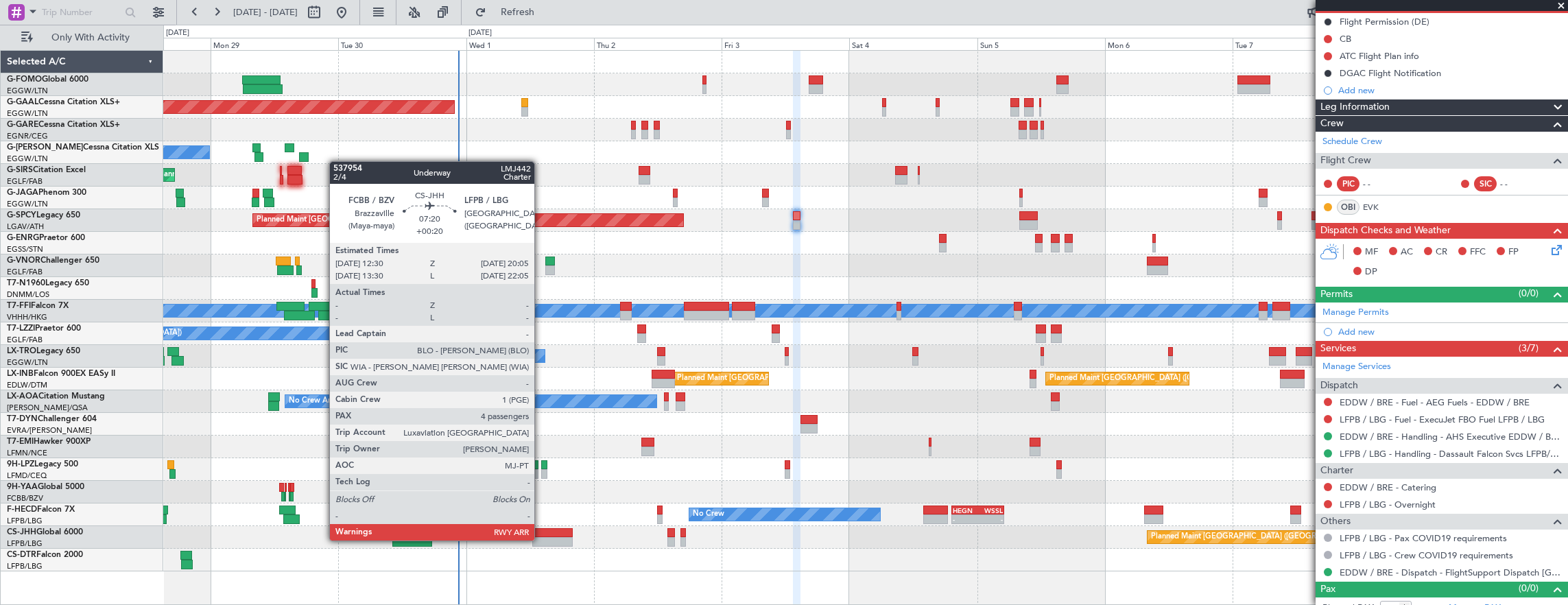
click at [539, 534] on div at bounding box center [552, 532] width 40 height 9
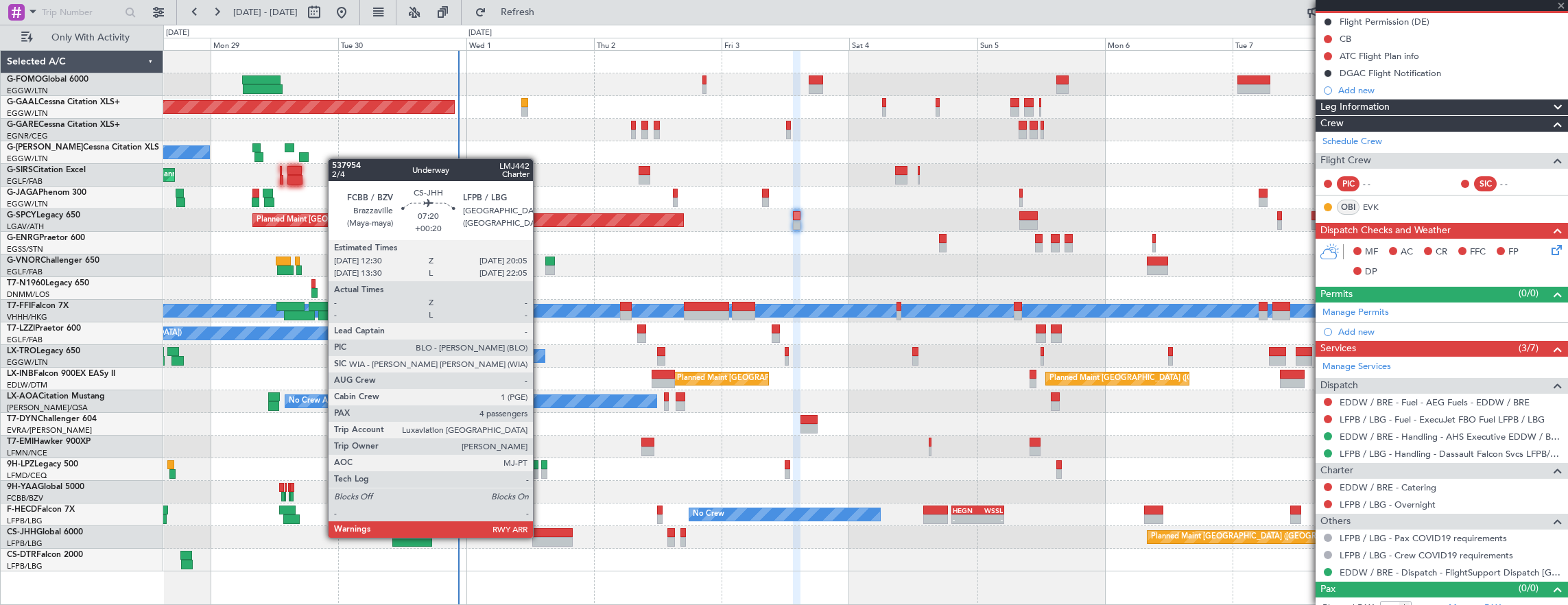
type input "+00:20"
type input "4"
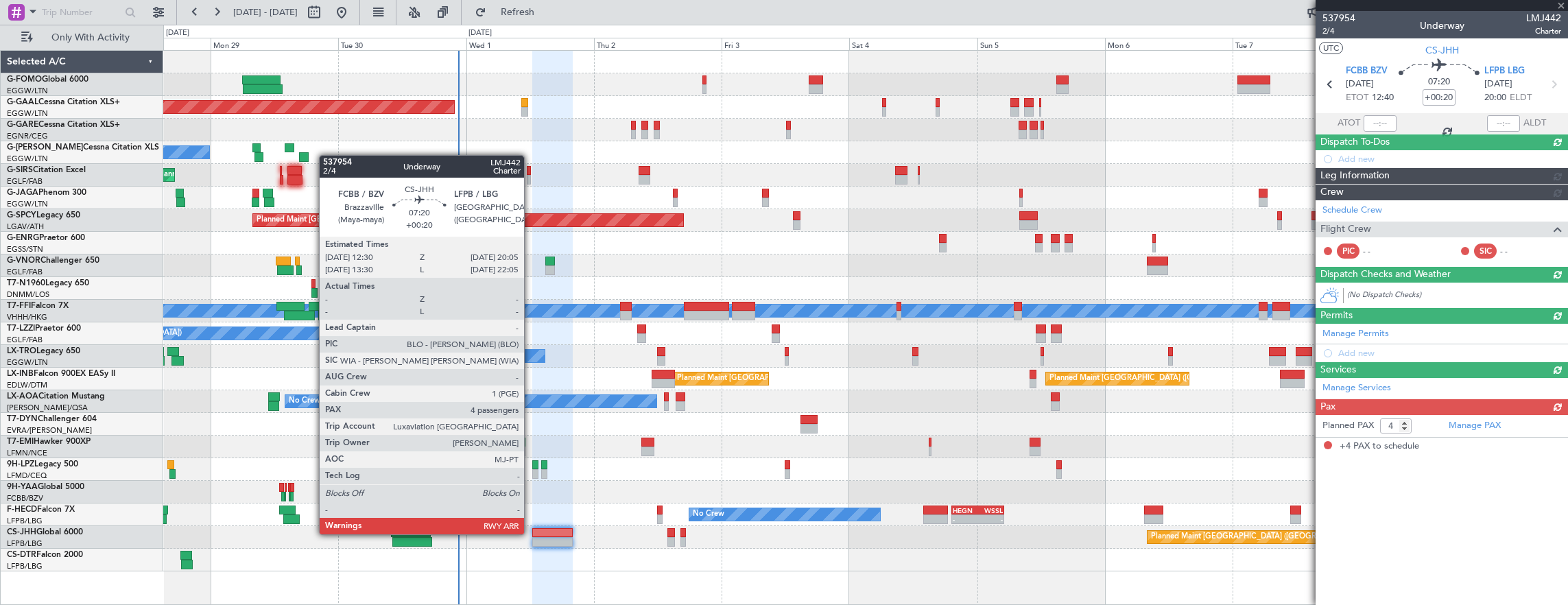
scroll to position [0, 0]
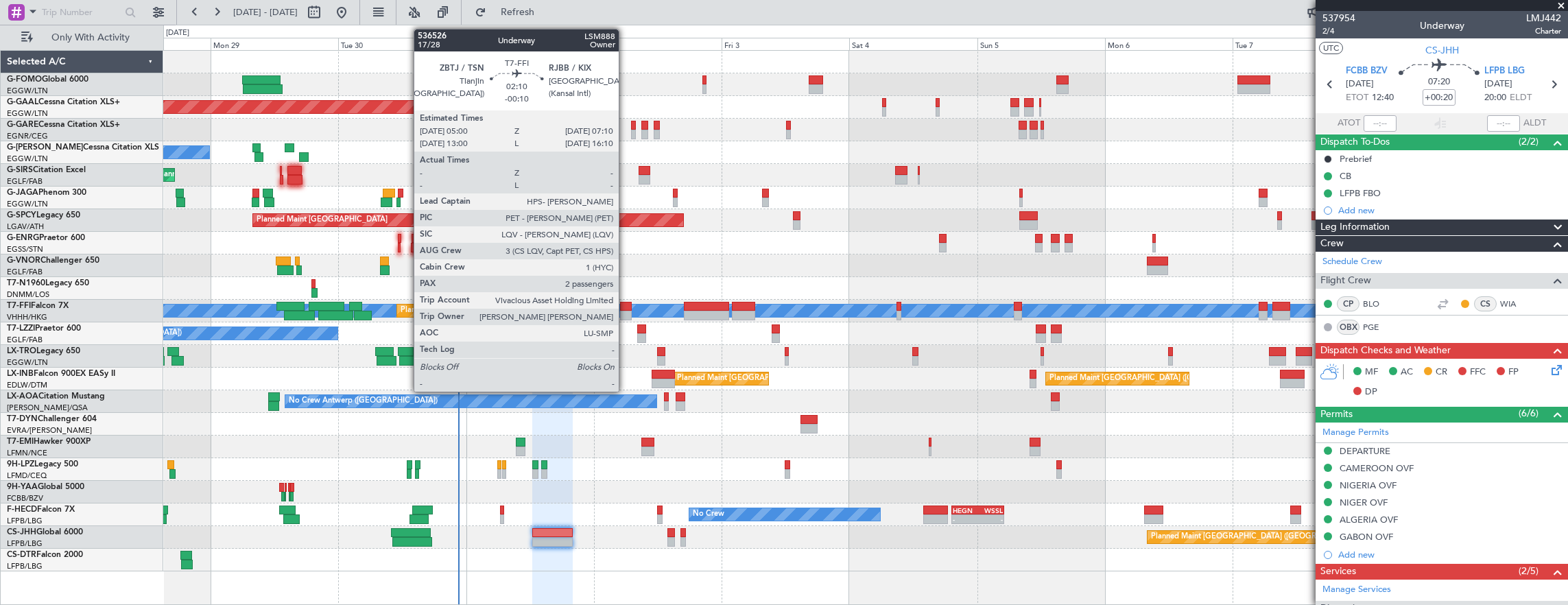
click at [626, 305] on div at bounding box center [626, 306] width 12 height 9
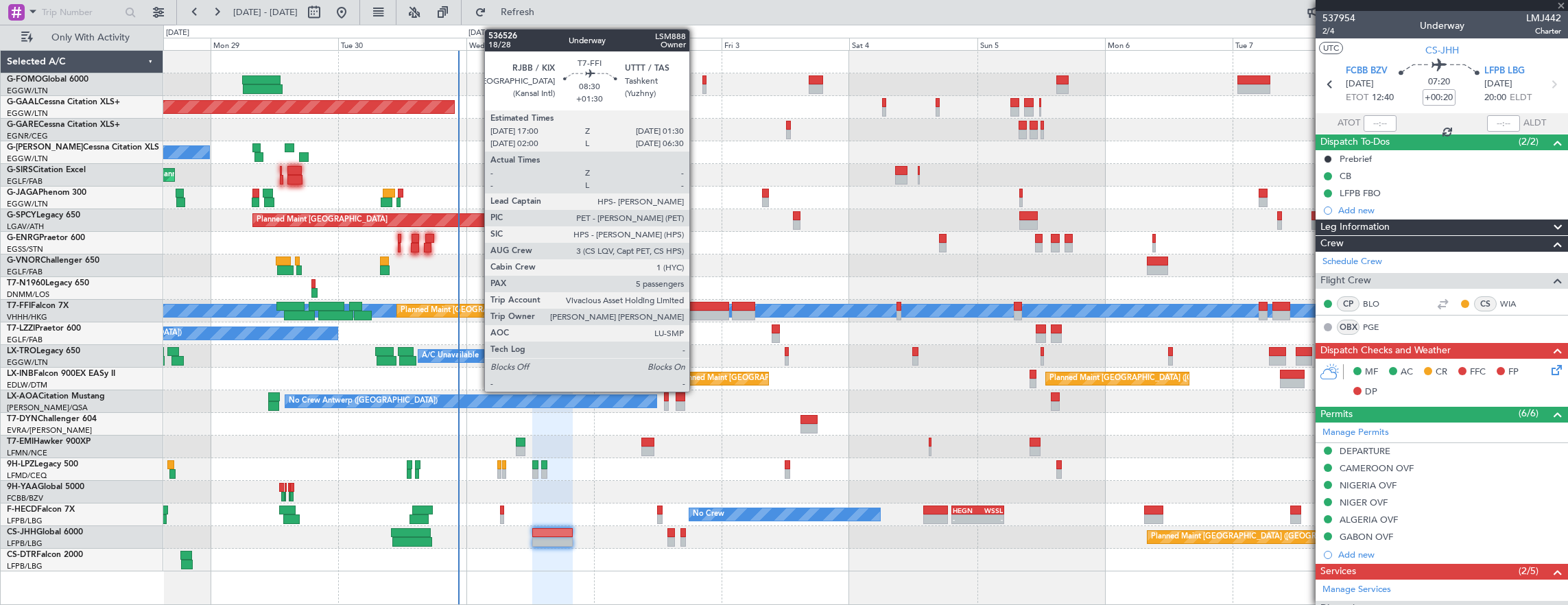
type input "-00:10"
type input "2"
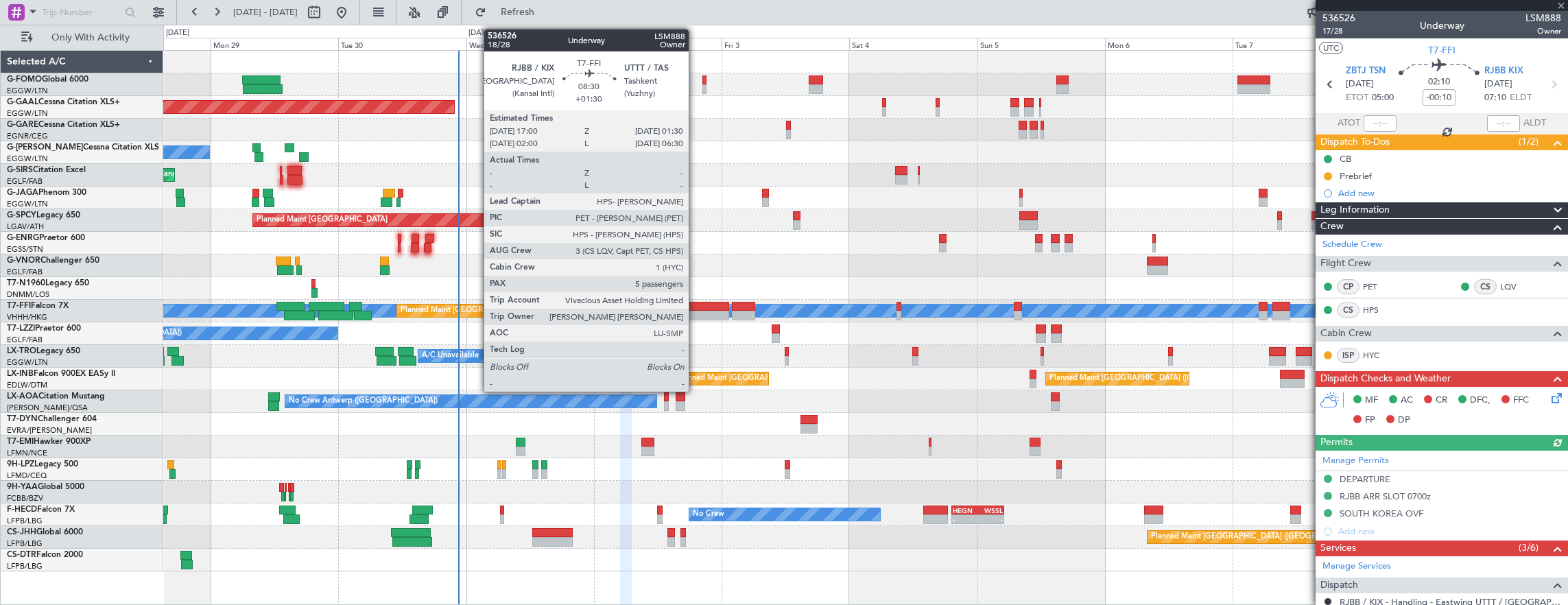
click at [696, 307] on div at bounding box center [706, 306] width 45 height 9
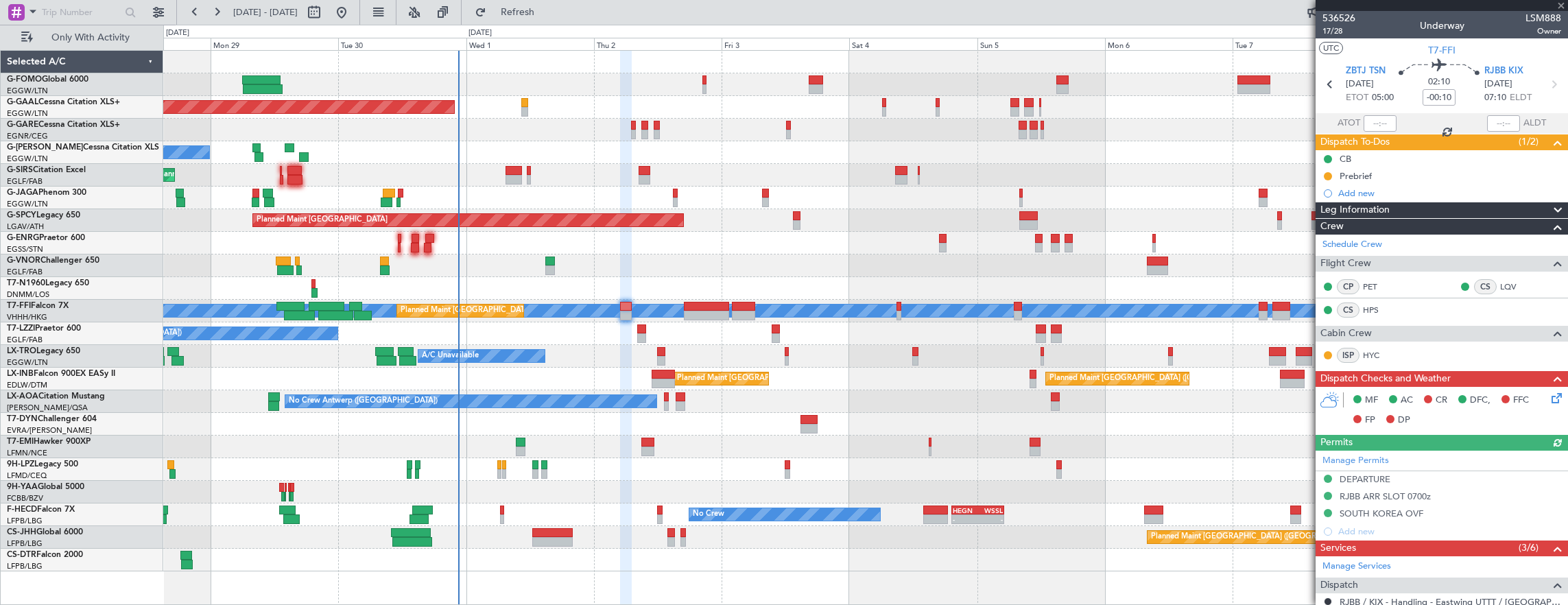
type input "+01:30"
type input "5"
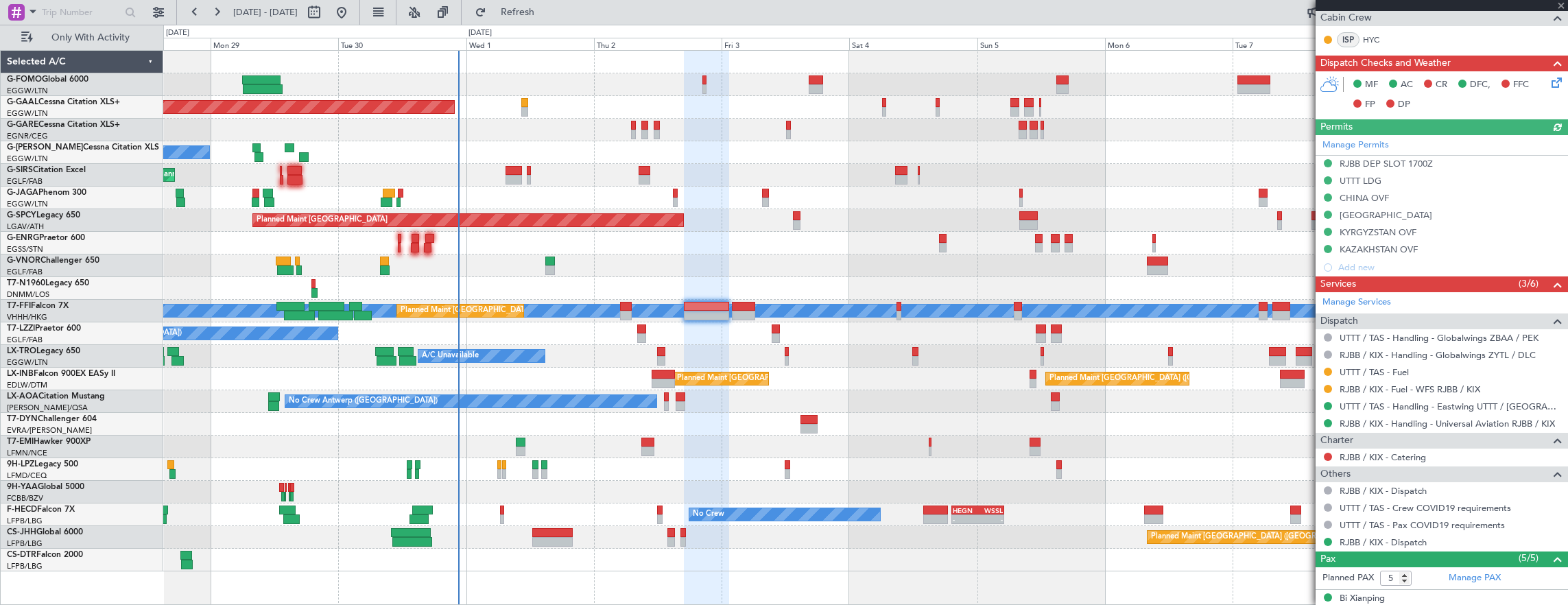
scroll to position [343, 0]
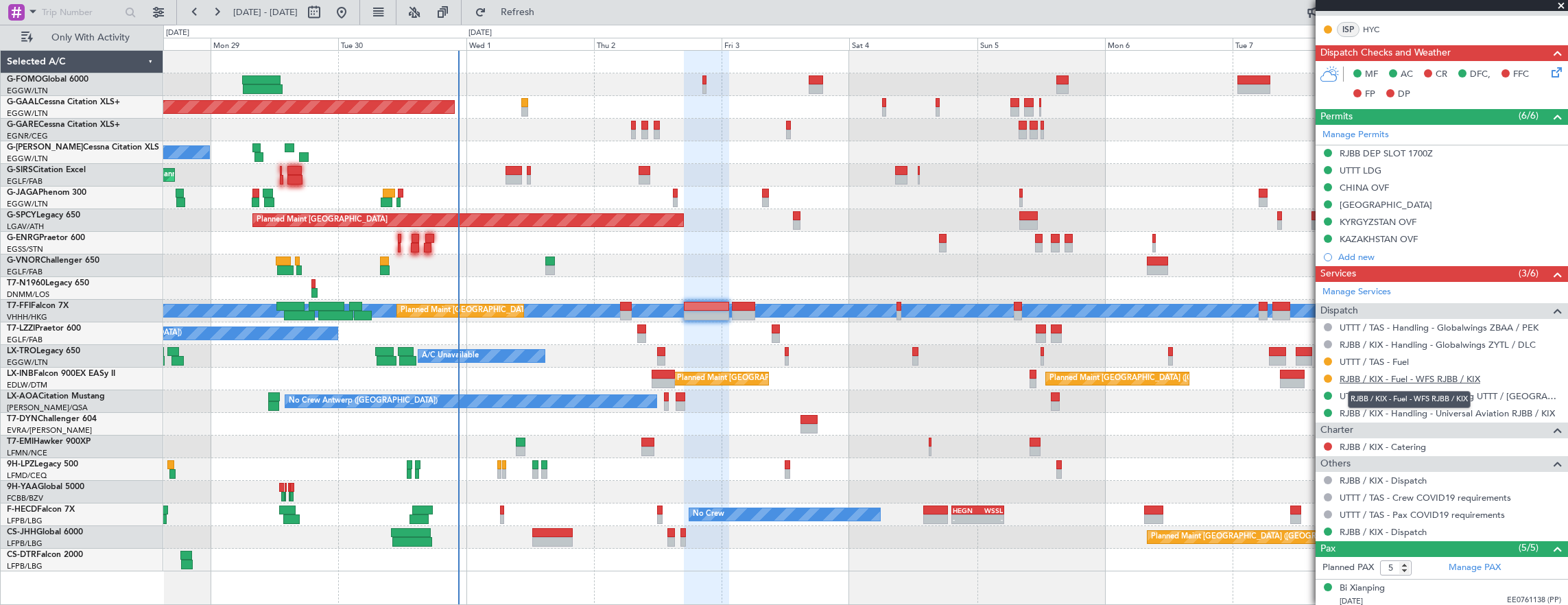
click at [1430, 373] on link "RJBB / KIX - Fuel - WFS RJBB / KIX" at bounding box center [1409, 379] width 141 height 12
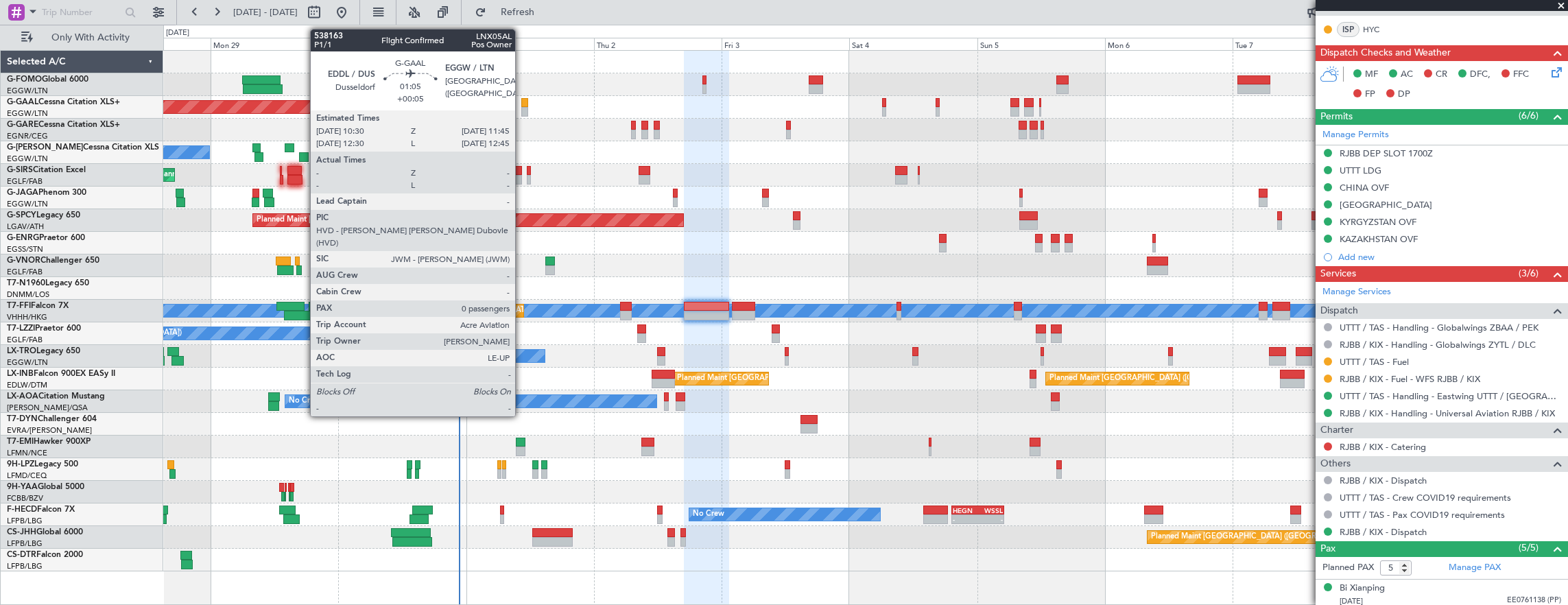
click at [522, 104] on div at bounding box center [525, 102] width 7 height 9
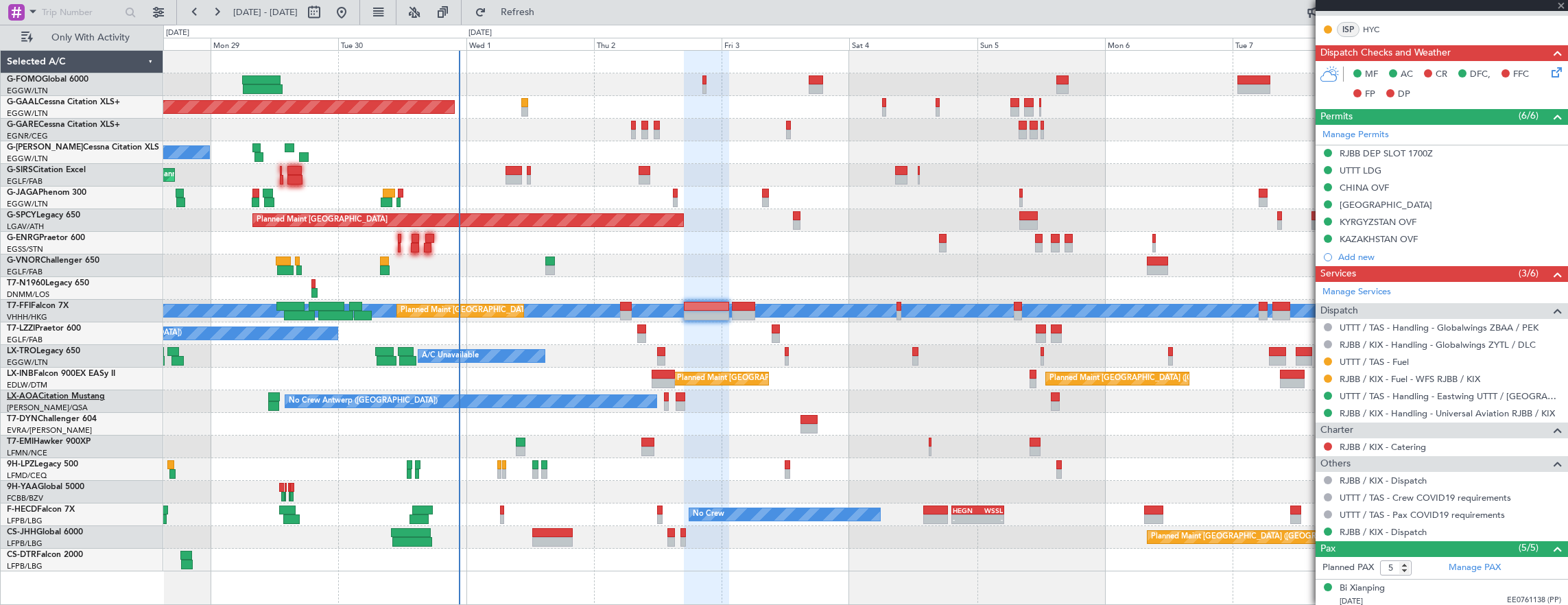
type input "+00:05"
type input "0"
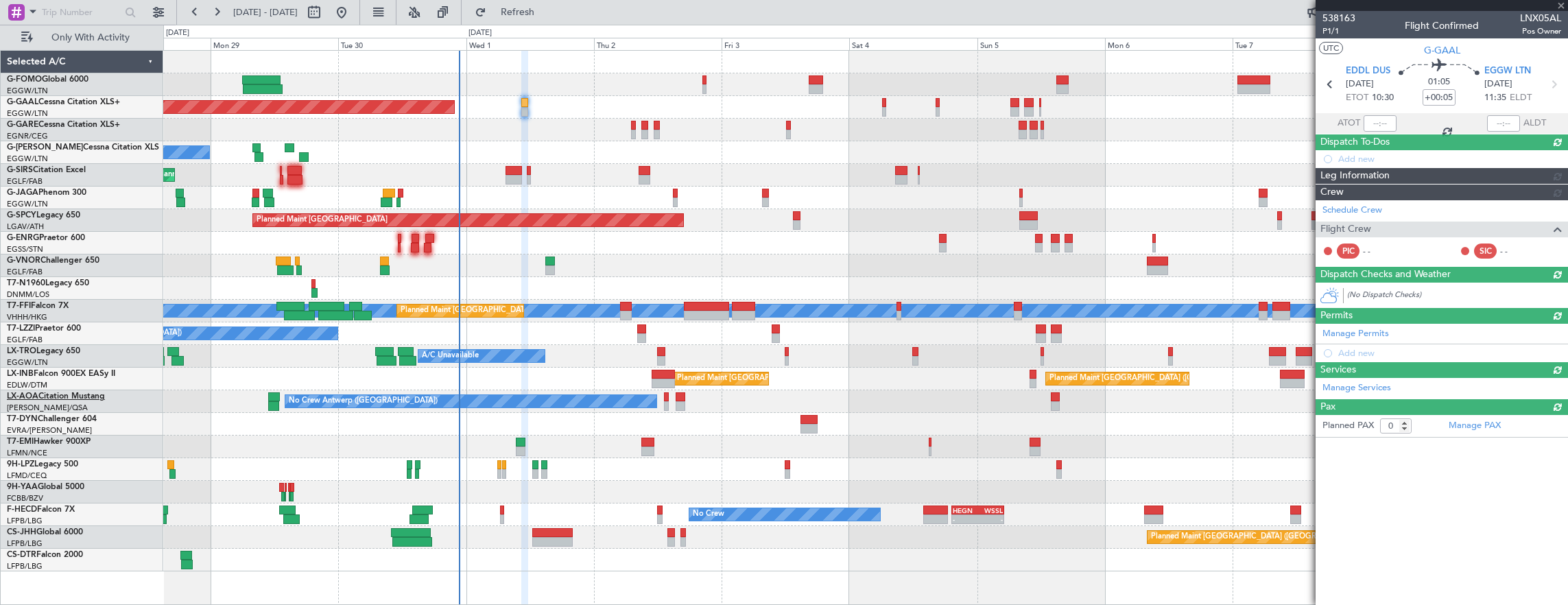
scroll to position [0, 0]
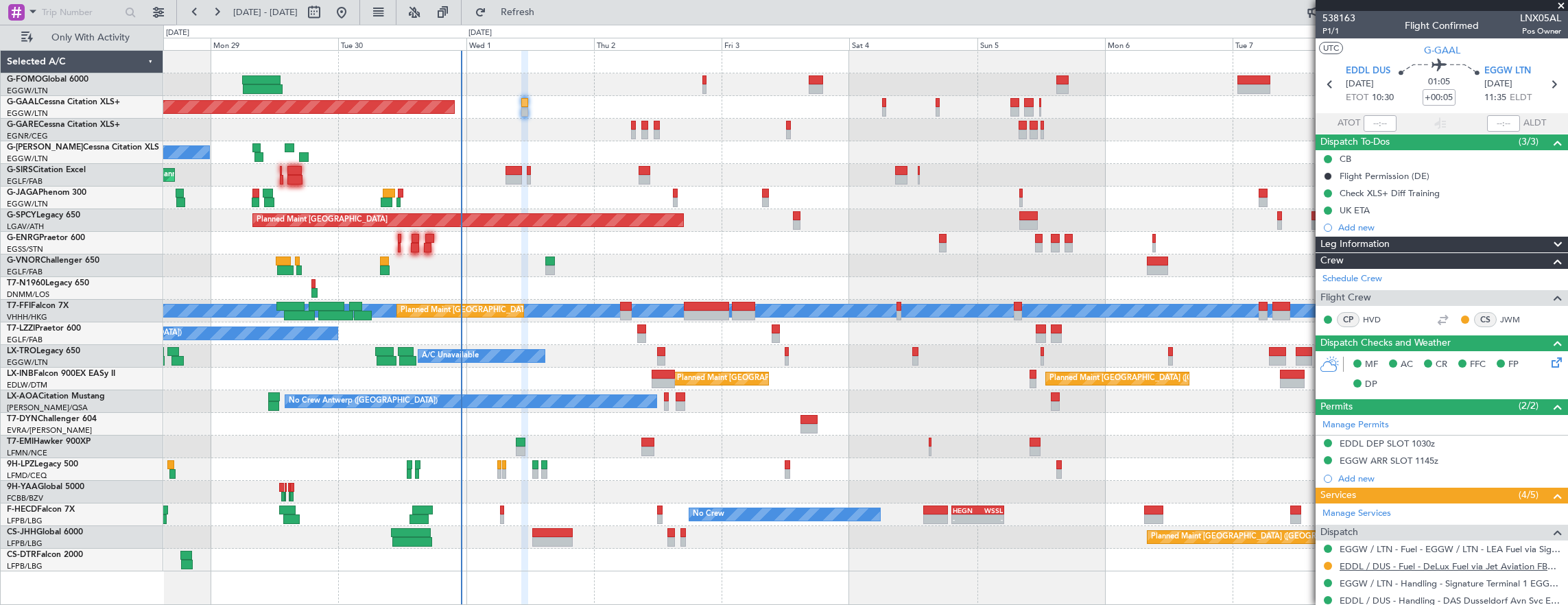
click at [1510, 562] on link "EDDL / DUS - Fuel - DeLux Fuel via Jet Aviation FBO - EDDL / DUS" at bounding box center [1450, 566] width 221 height 12
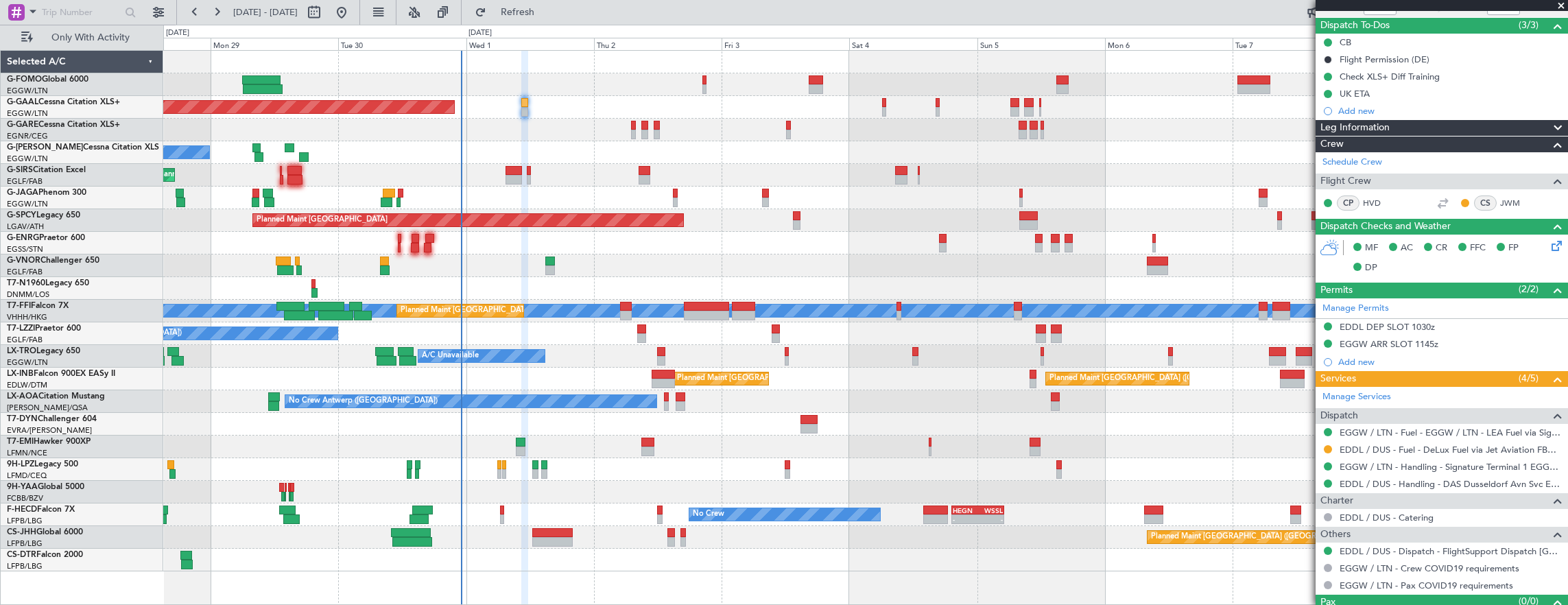
scroll to position [137, 0]
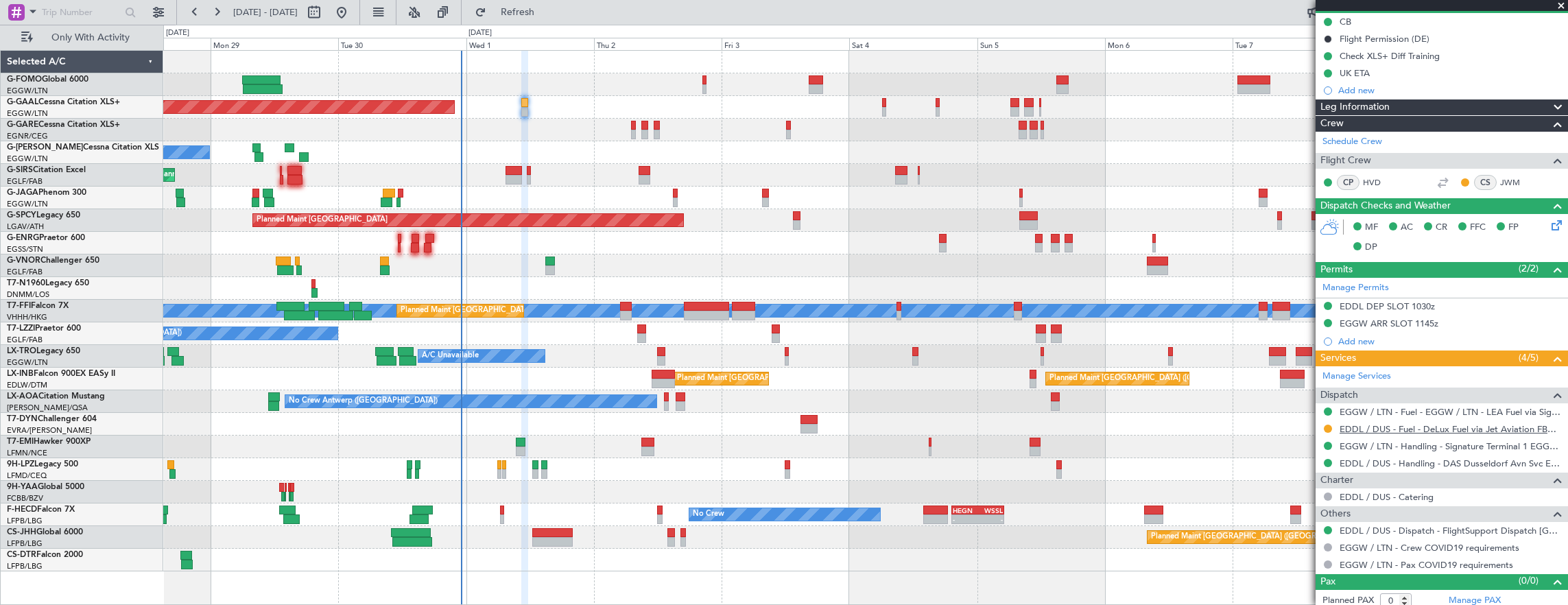
click at [1452, 428] on link "EDDL / DUS - Fuel - DeLux Fuel via Jet Aviation FBO - EDDL / DUS" at bounding box center [1450, 429] width 221 height 12
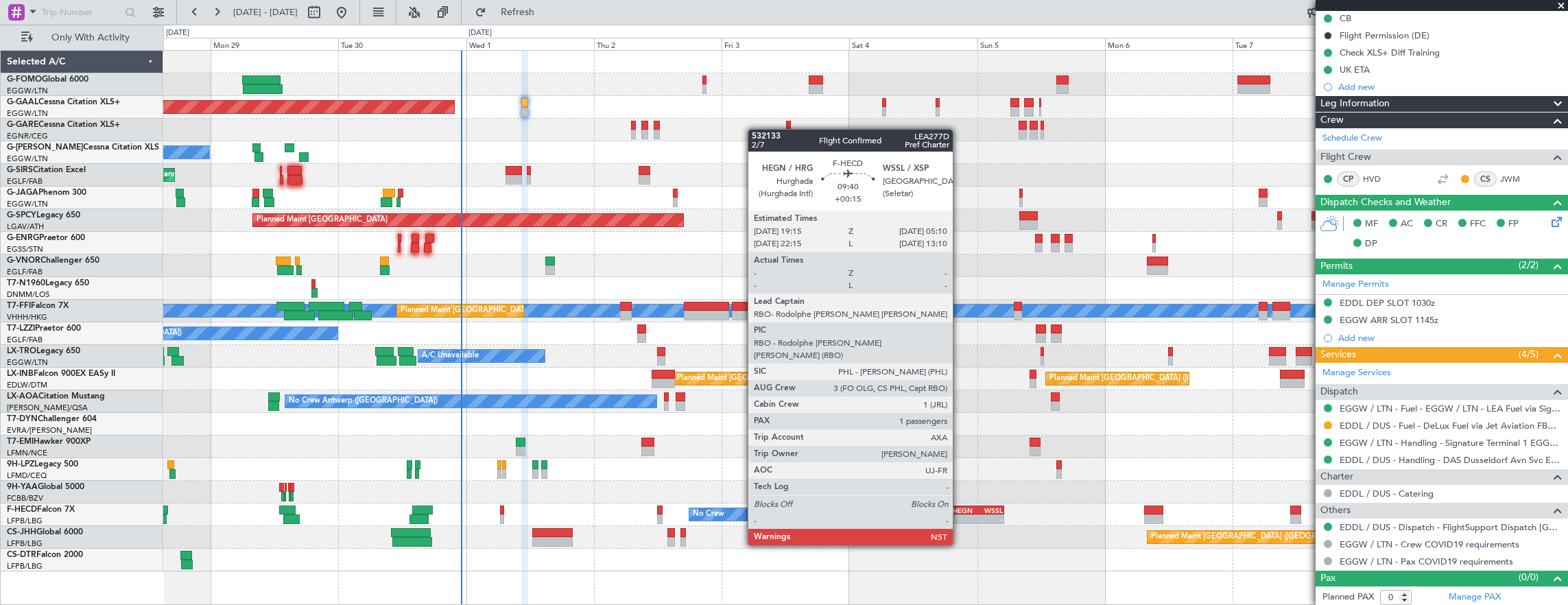
click at [960, 507] on div "HEGN" at bounding box center [965, 510] width 25 height 8
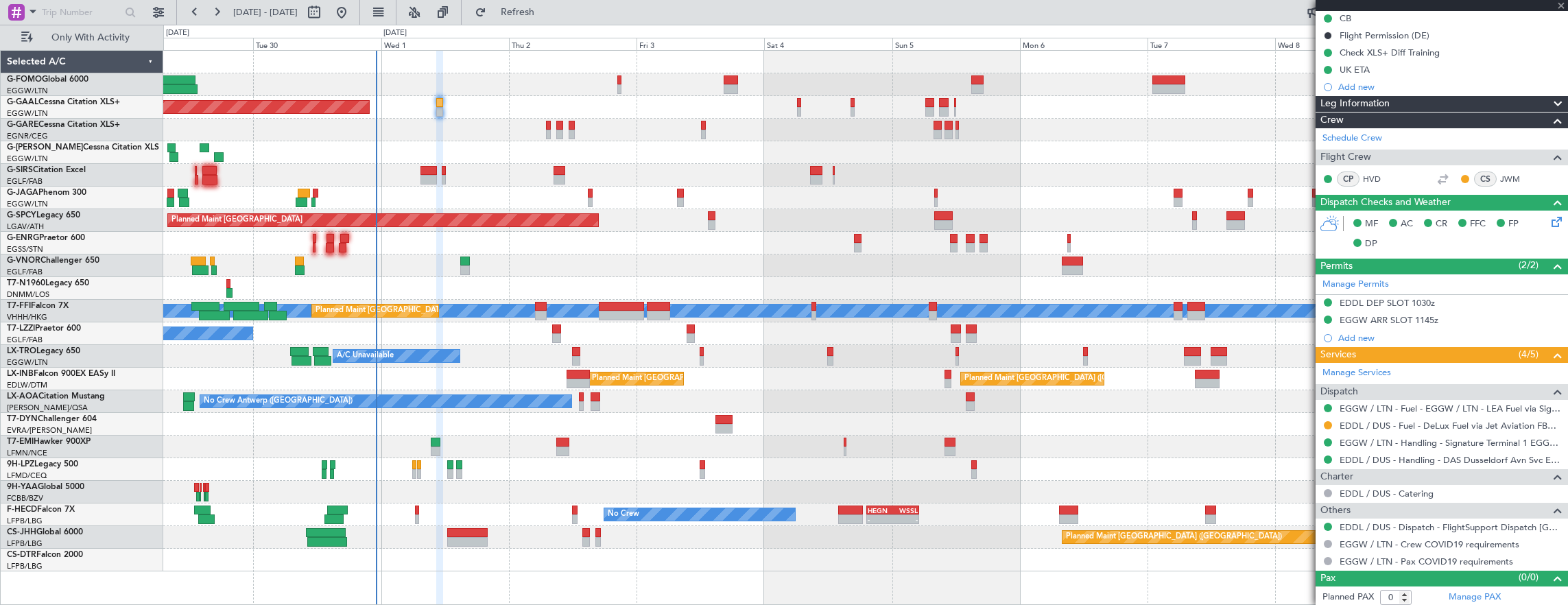
click at [1011, 456] on div "Owner Planned [GEOGRAPHIC_DATA] Owner A/C Unavailable Planned Maint [GEOGRAPHIC…" at bounding box center [865, 311] width 1404 height 521
type input "+00:15"
type input "1"
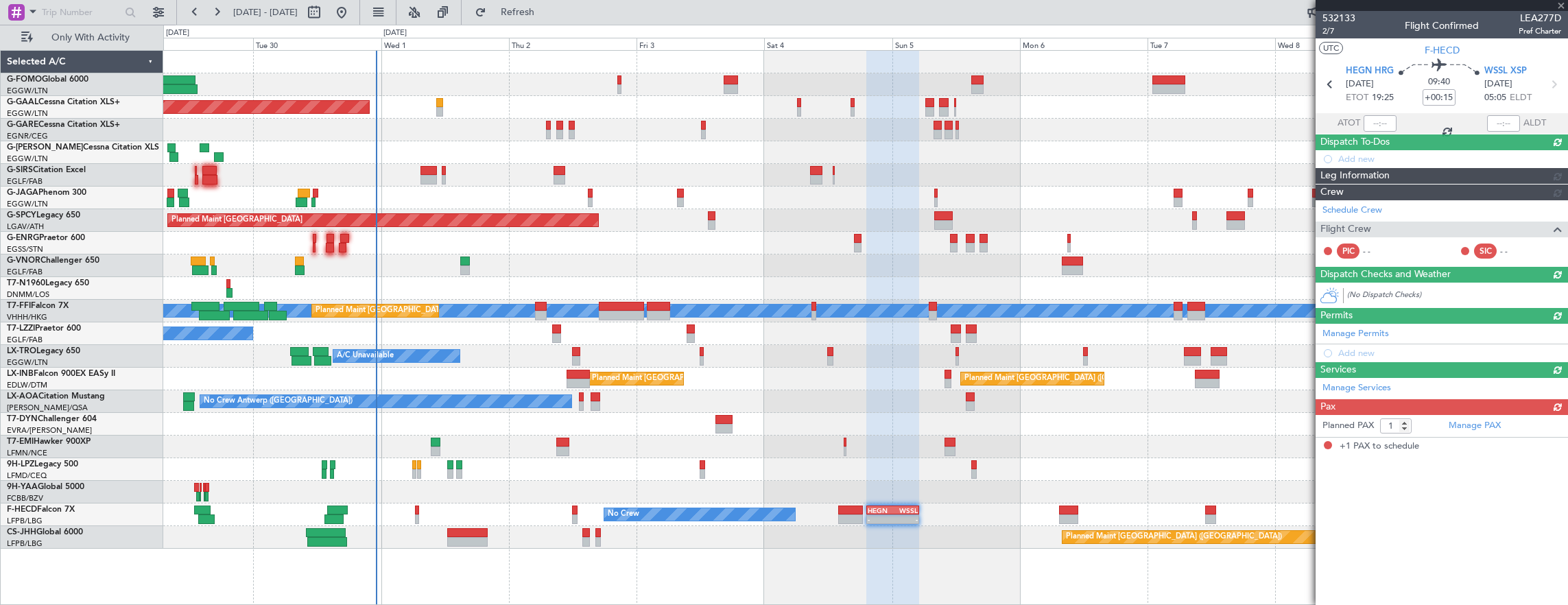
scroll to position [0, 0]
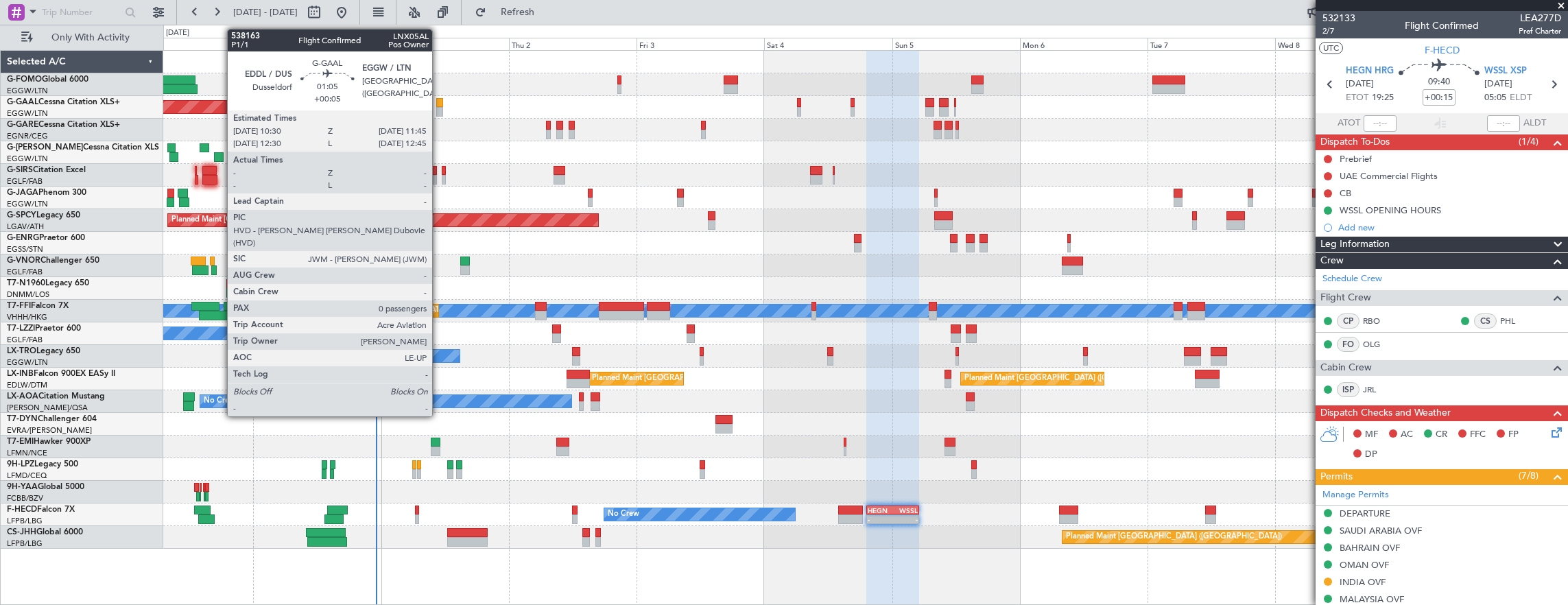
click at [437, 103] on div at bounding box center [440, 102] width 7 height 9
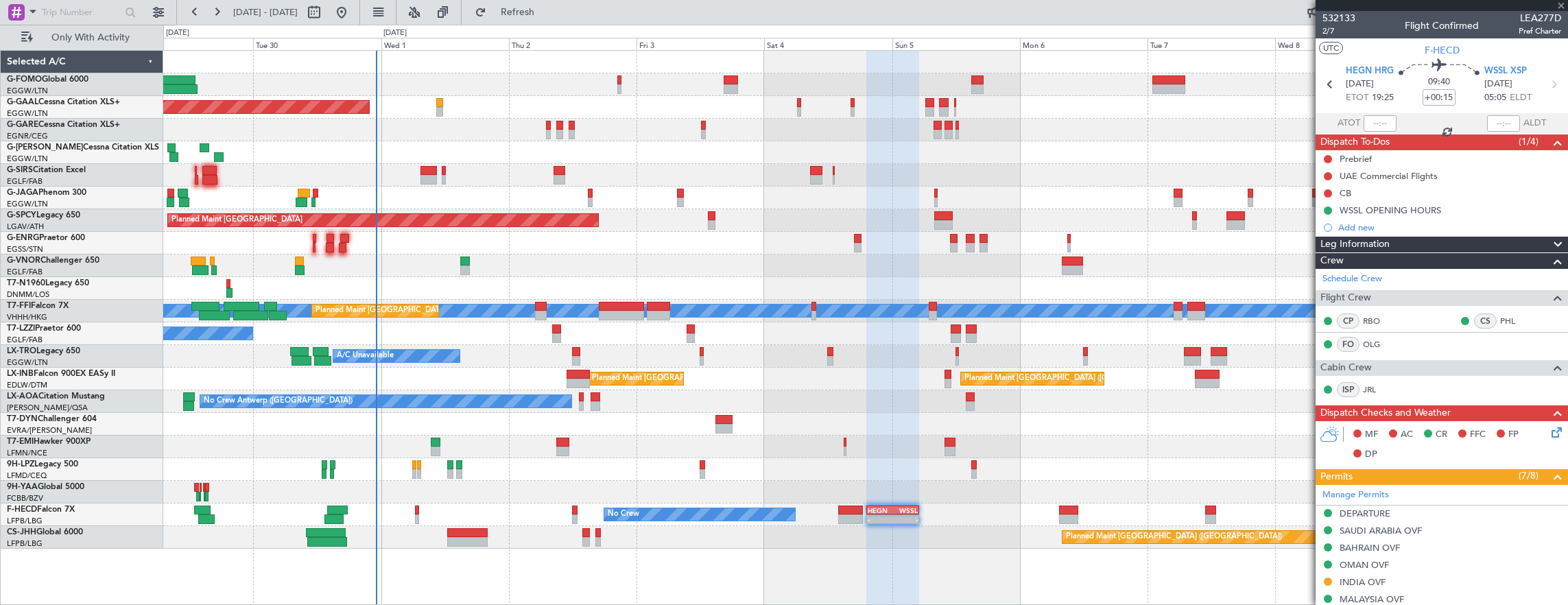
type input "+00:05"
type input "0"
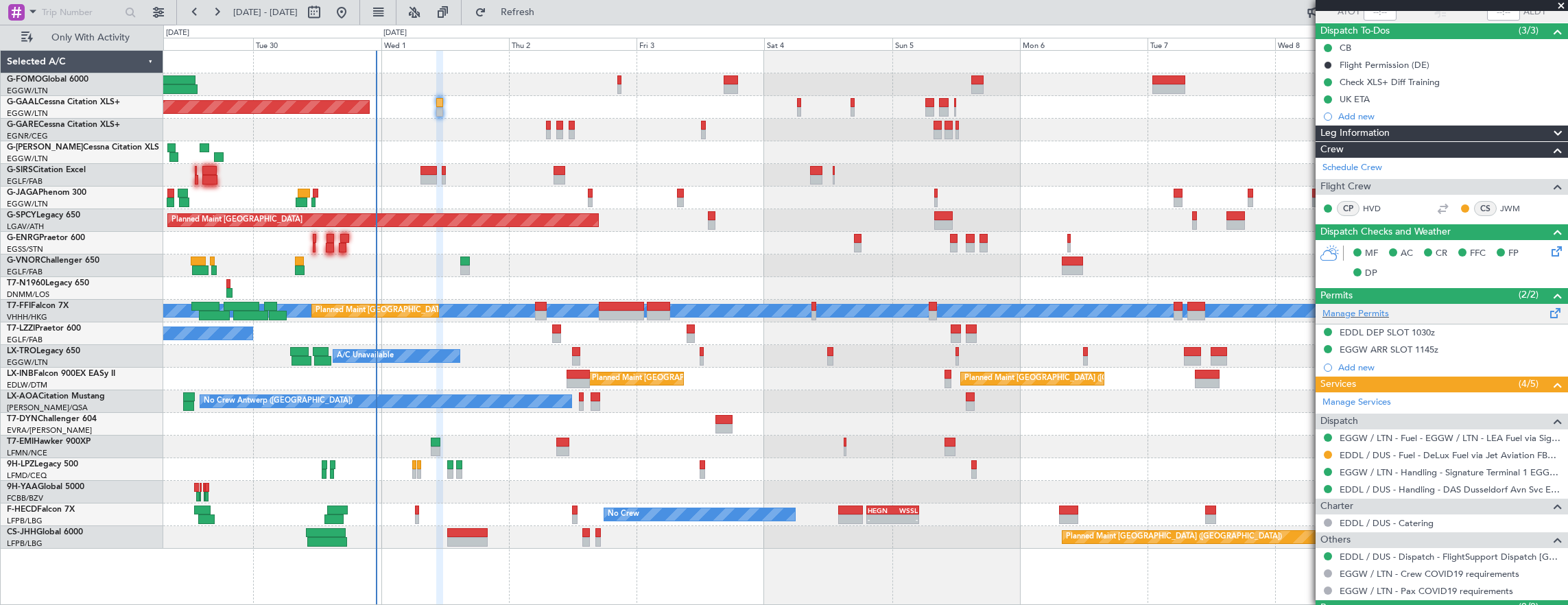
scroll to position [141, 0]
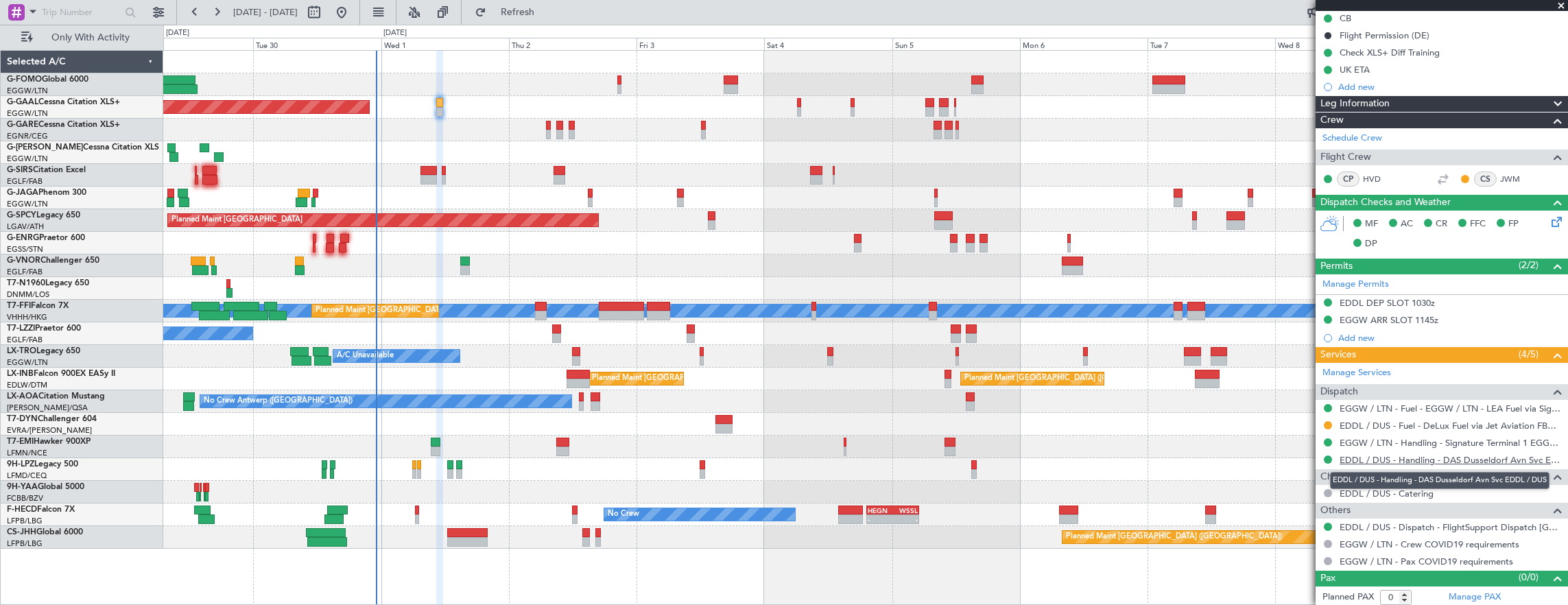
click at [1460, 455] on link "EDDL / DUS - Handling - DAS Dusseldorf Avn Svc EDDL / DUS" at bounding box center [1450, 460] width 221 height 12
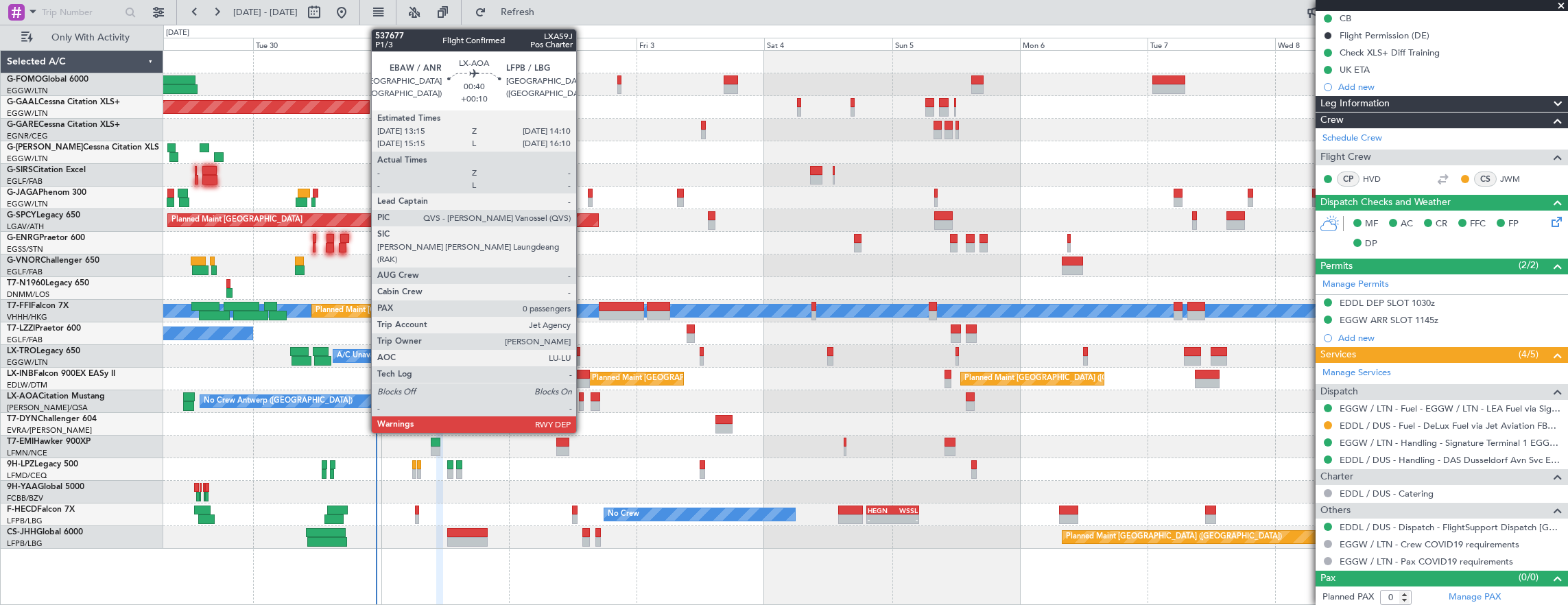
click at [583, 401] on div at bounding box center [582, 405] width 6 height 9
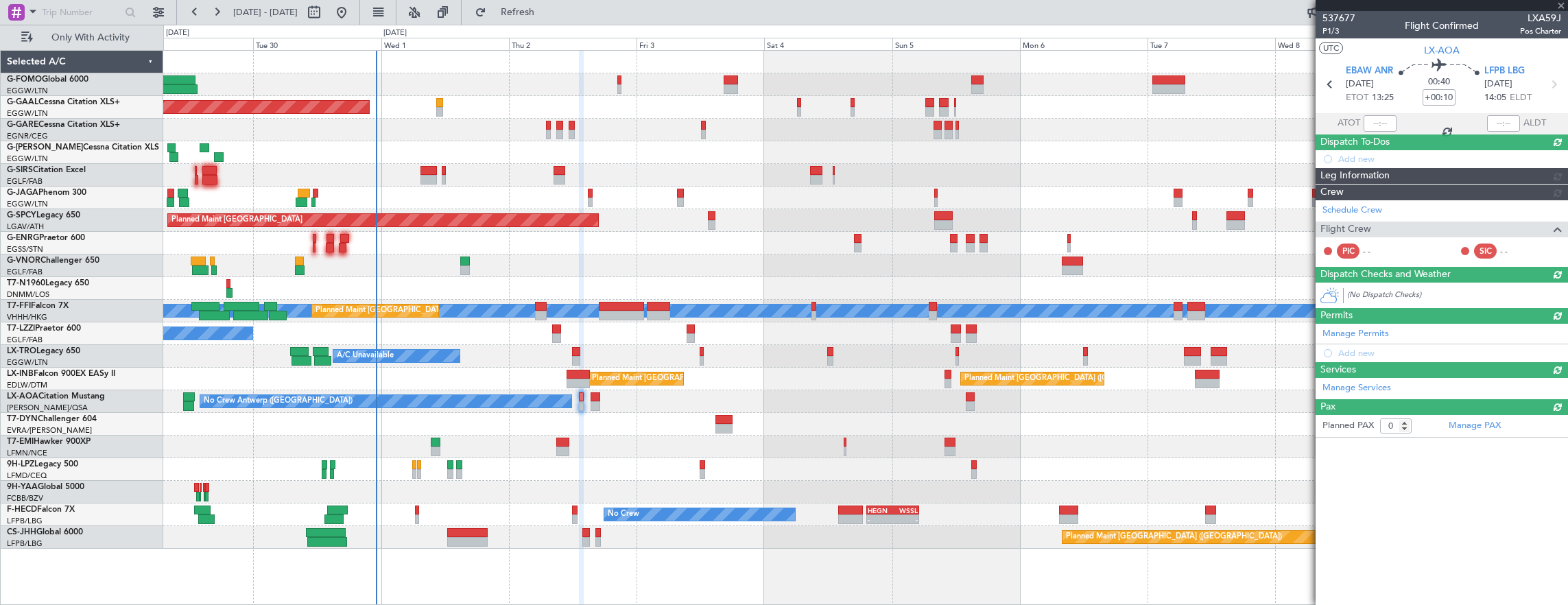
scroll to position [0, 0]
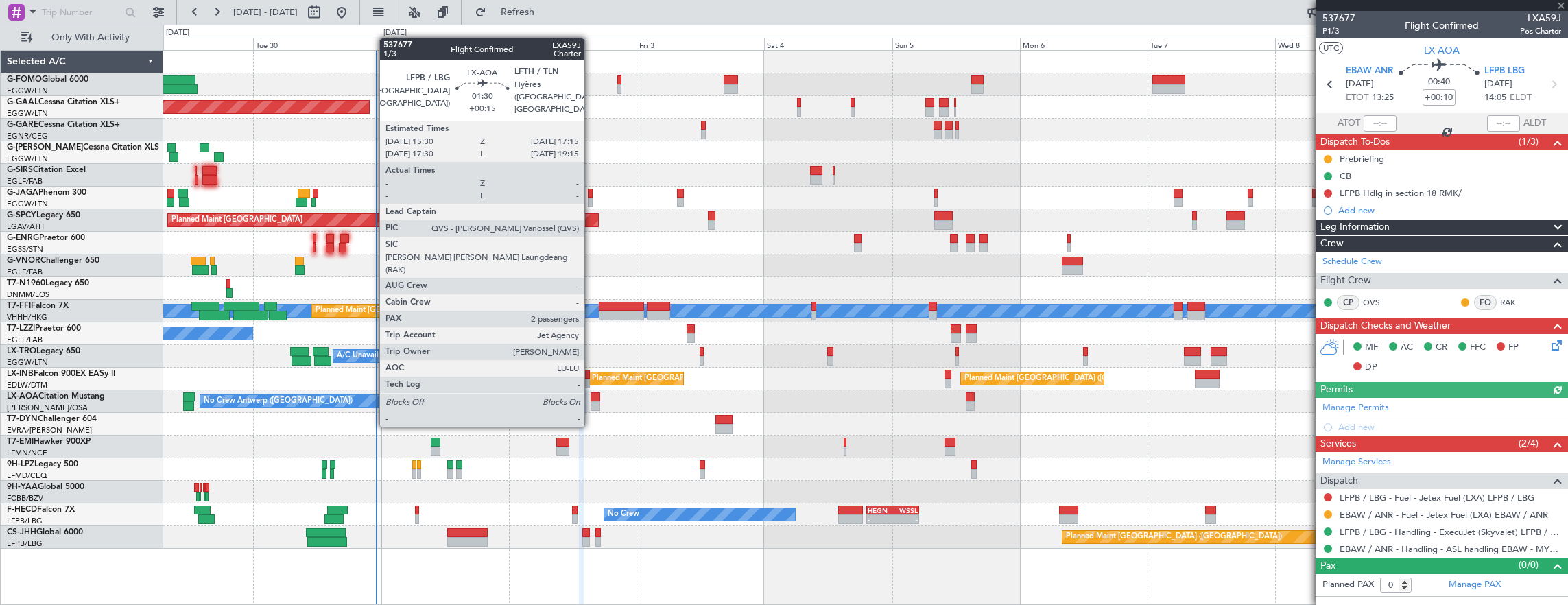
click at [591, 399] on div at bounding box center [595, 397] width 9 height 9
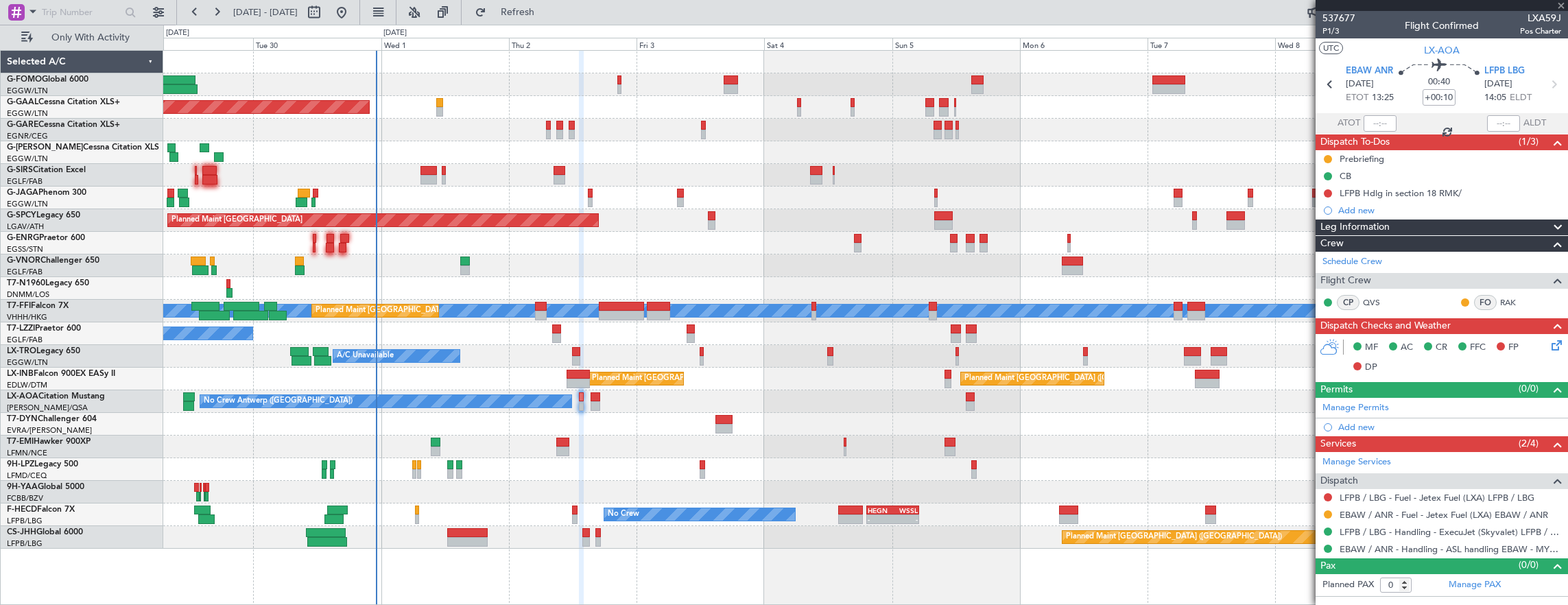
type input "+00:15"
type input "2"
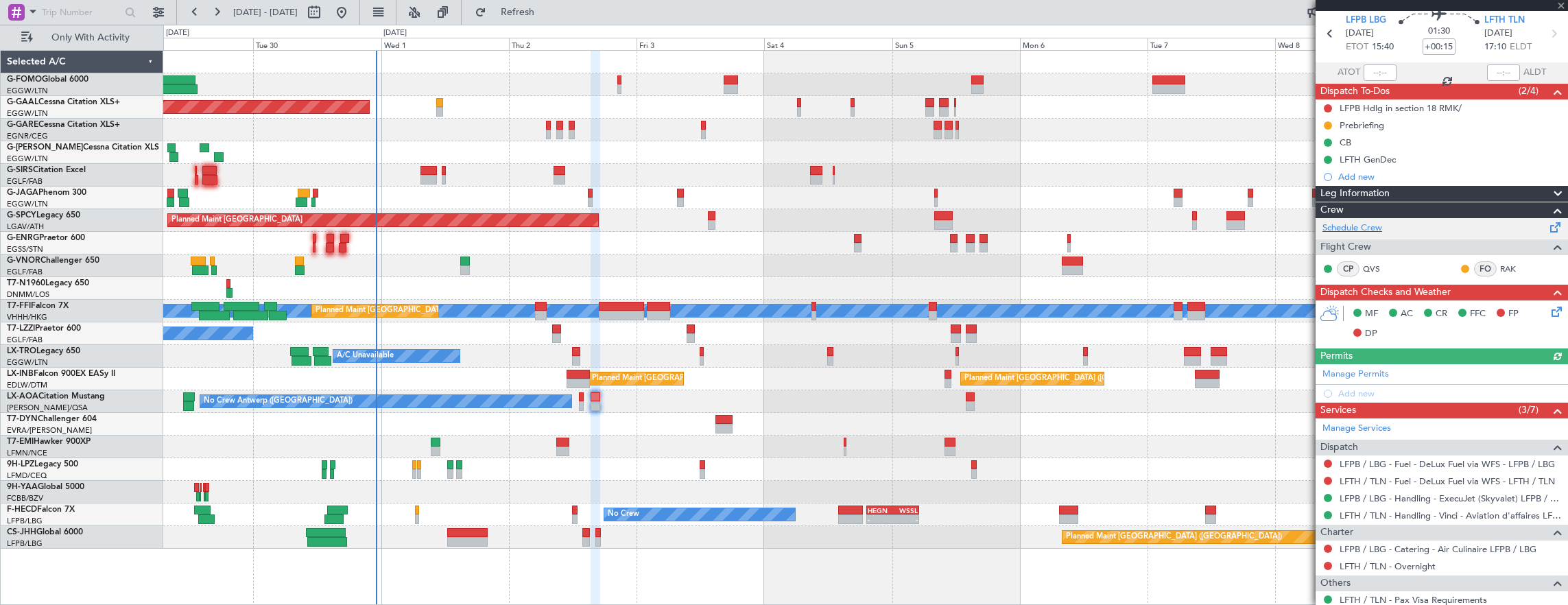
scroll to position [69, 0]
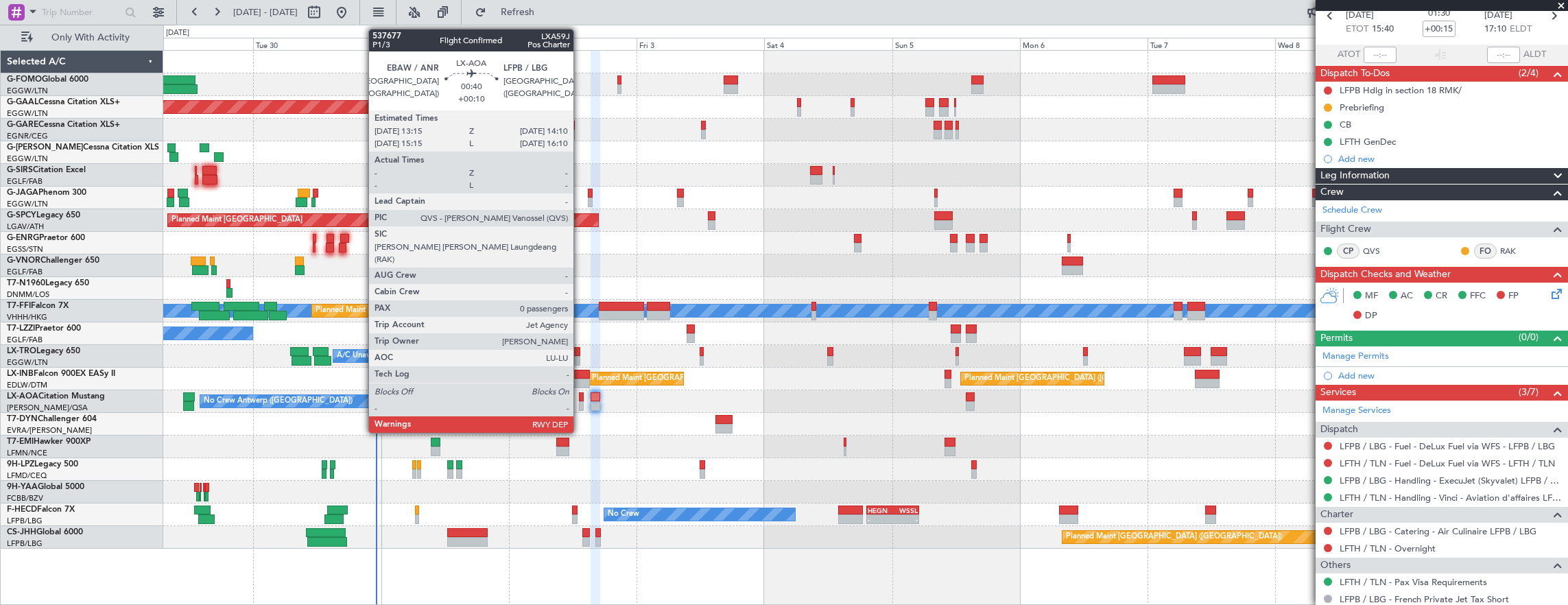
click at [580, 399] on div at bounding box center [582, 397] width 6 height 9
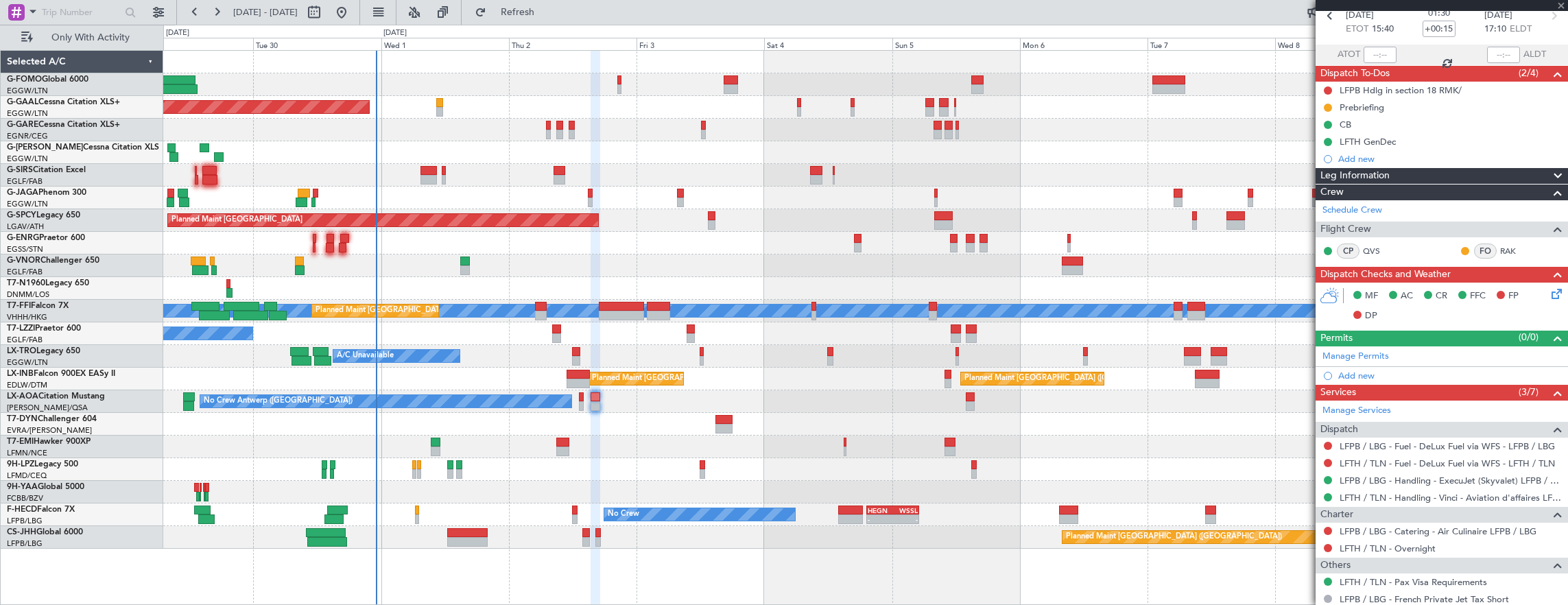
type input "+00:10"
type input "0"
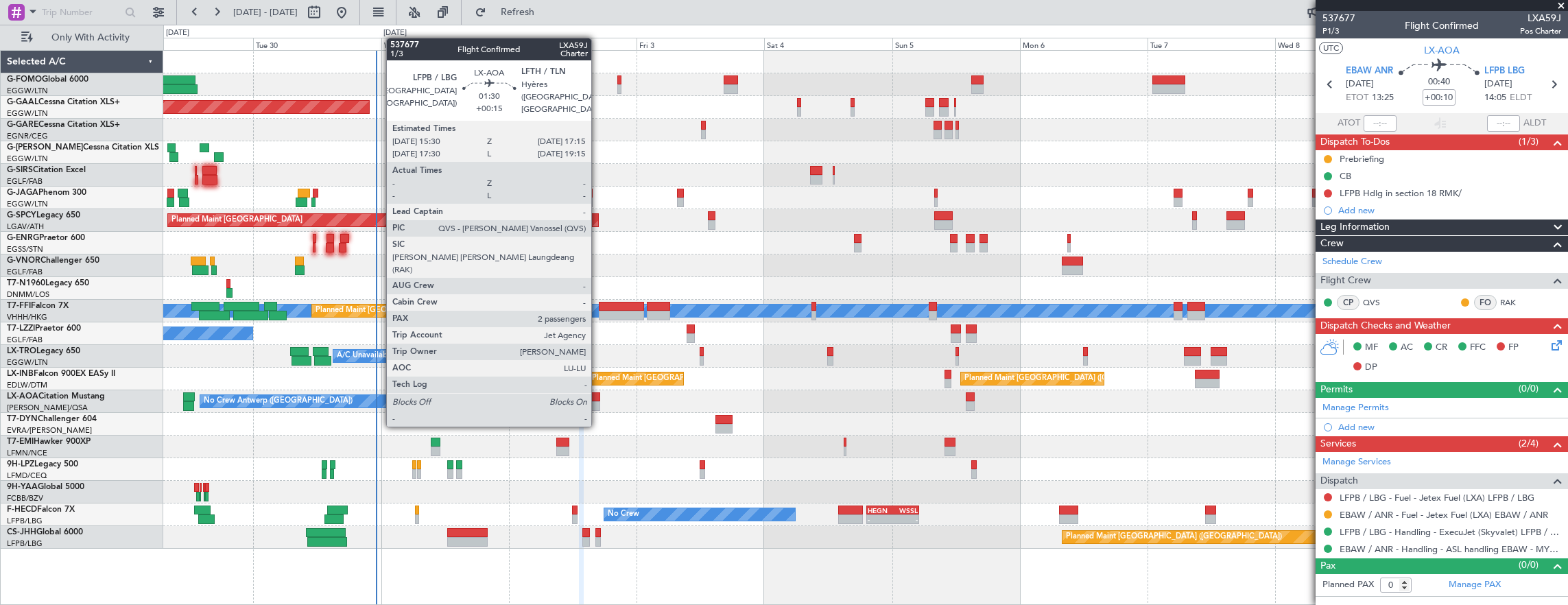
click at [598, 399] on div at bounding box center [595, 397] width 9 height 9
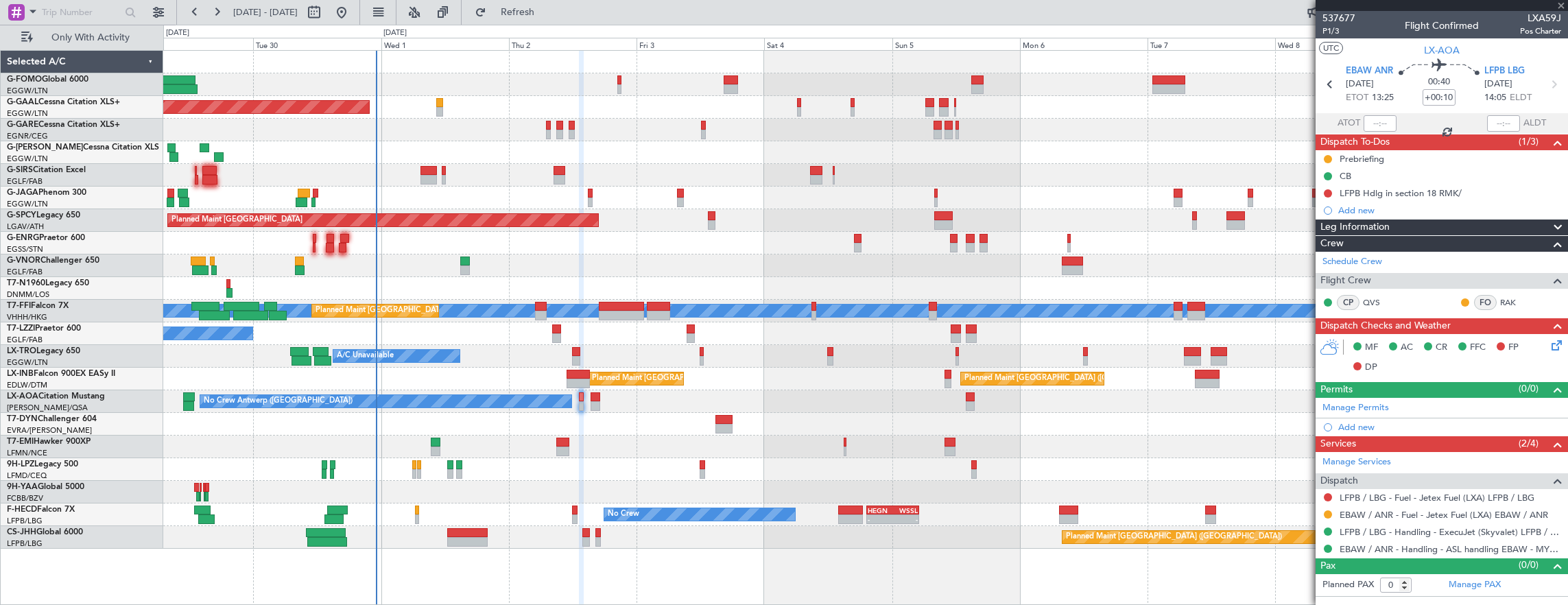
type input "+00:15"
type input "2"
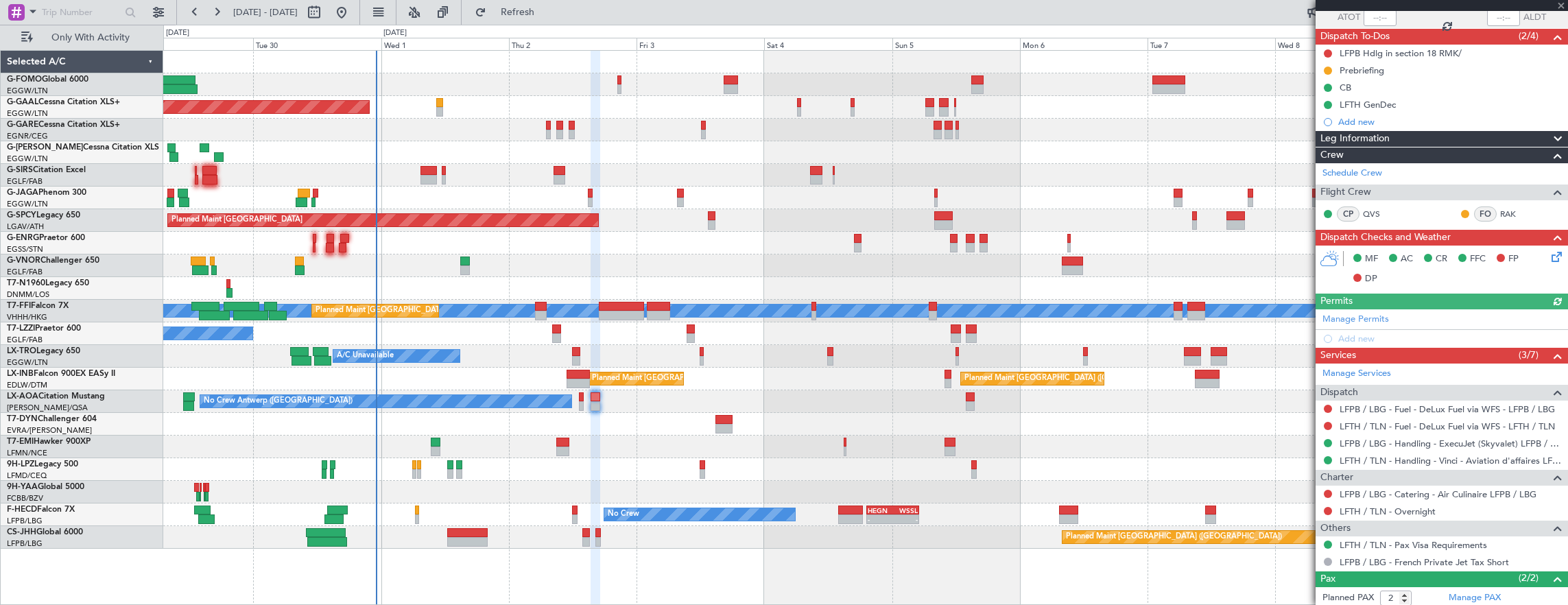
scroll to position [168, 0]
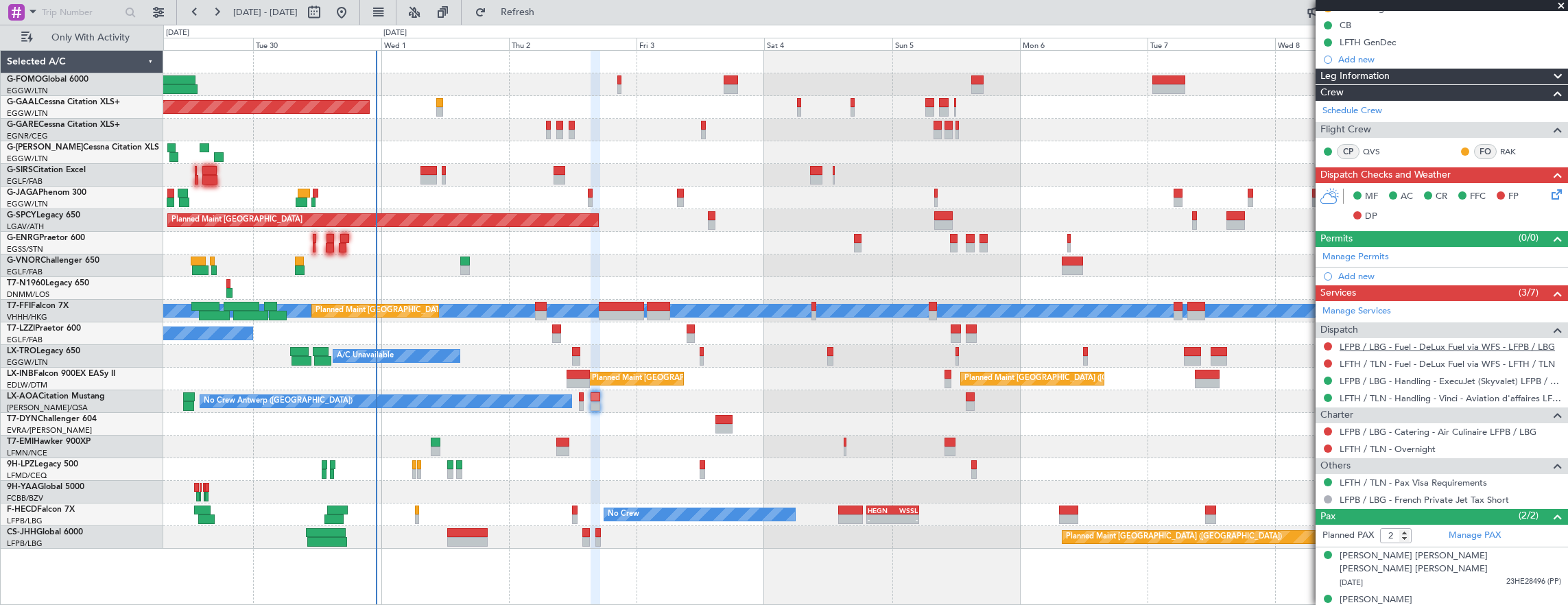
click at [1428, 345] on link "LFPB / LBG - Fuel - DeLux Fuel via WFS - LFPB / LBG" at bounding box center [1447, 347] width 216 height 12
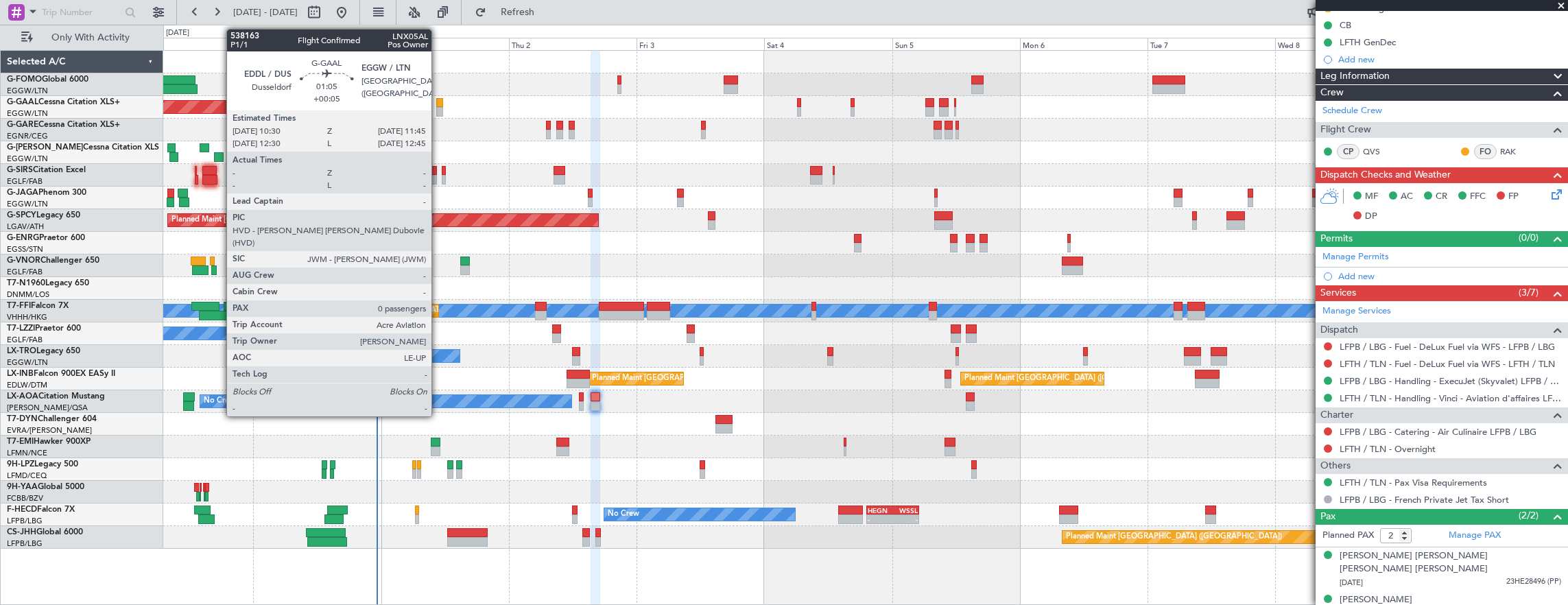
click at [438, 110] on div at bounding box center [440, 111] width 7 height 9
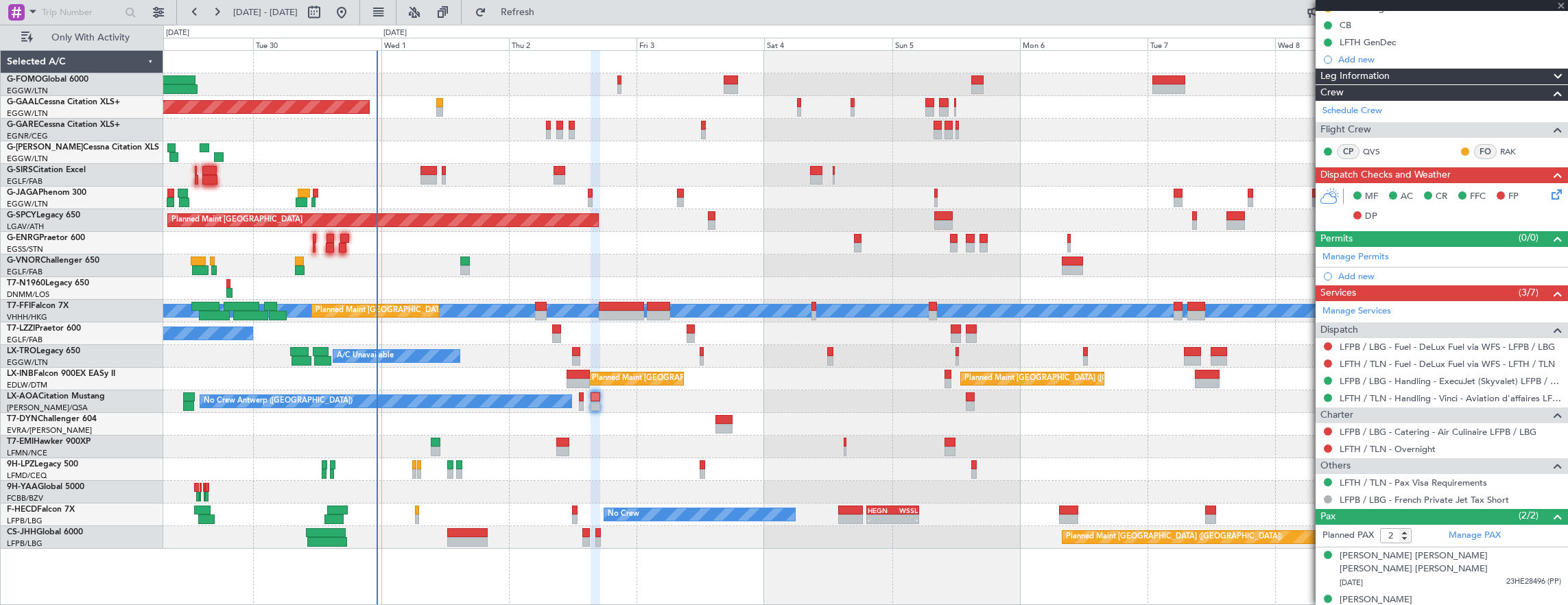
type input "+00:05"
type input "0"
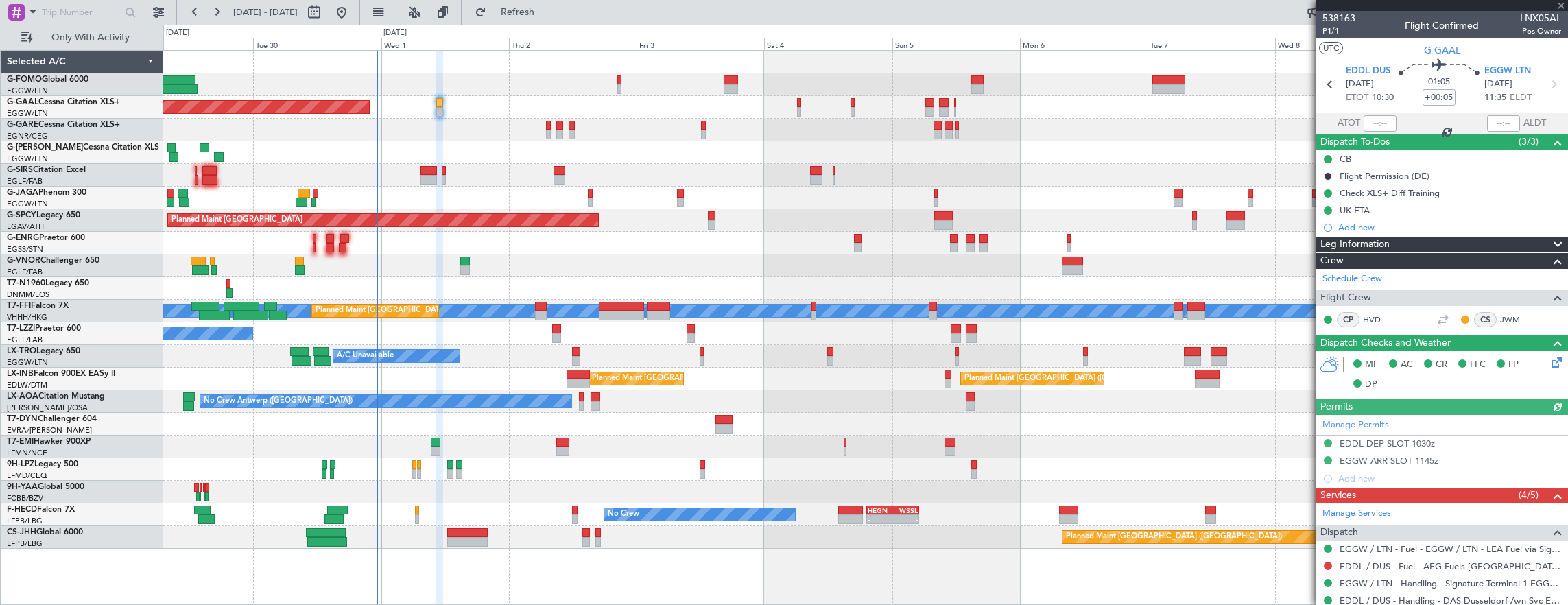
scroll to position [137, 0]
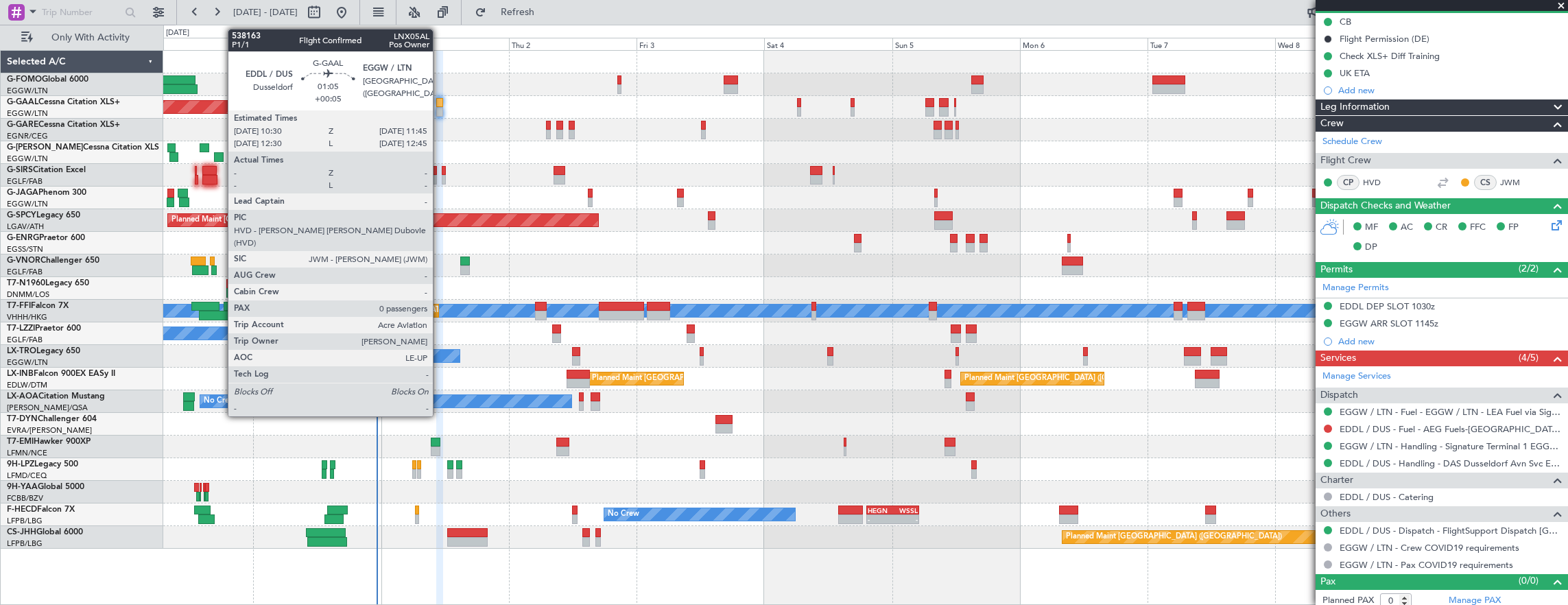
click at [440, 105] on div at bounding box center [440, 102] width 7 height 9
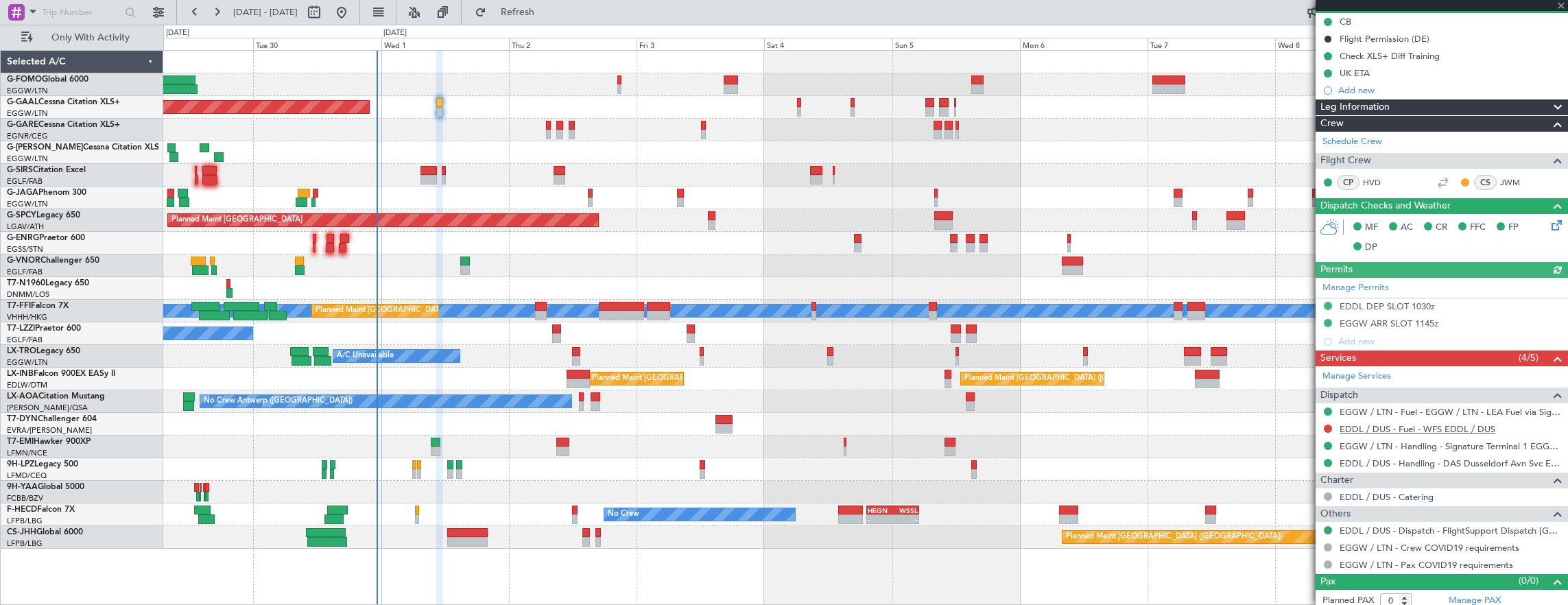
click at [1428, 428] on link "EDDL / DUS - Fuel - WFS EDDL / DUS" at bounding box center [1417, 429] width 156 height 12
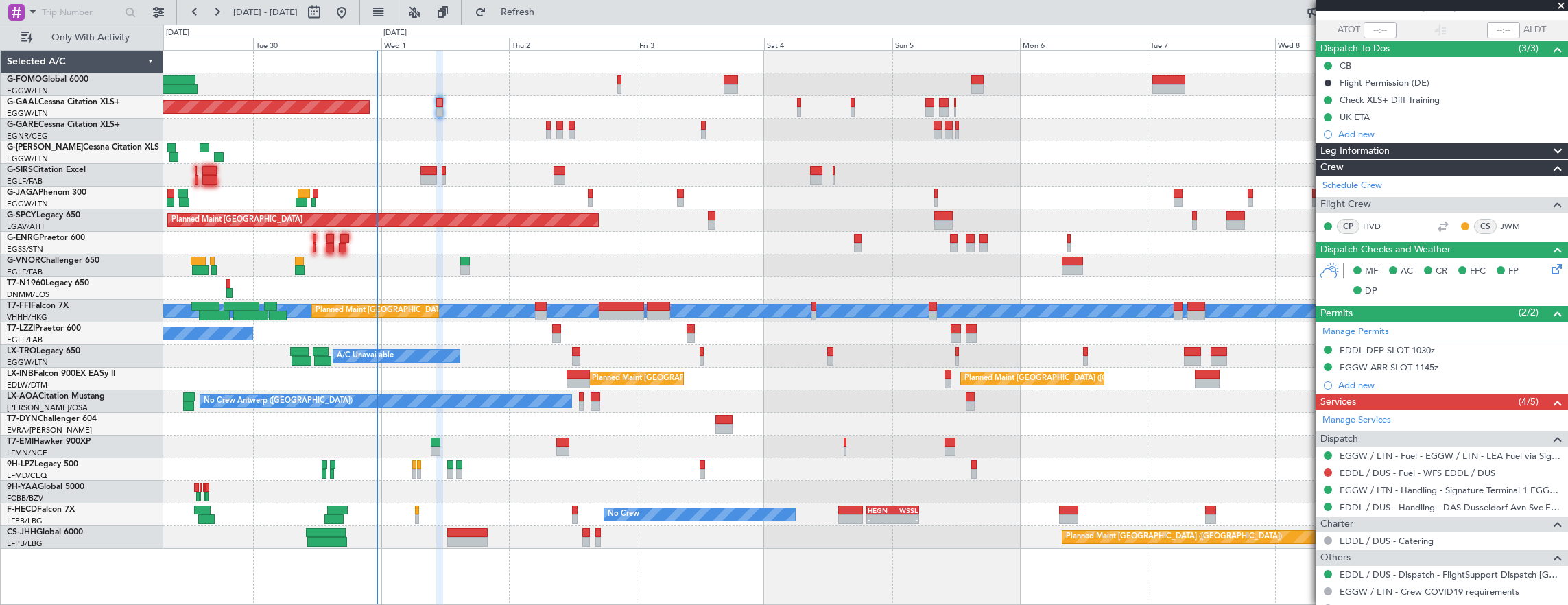
scroll to position [0, 0]
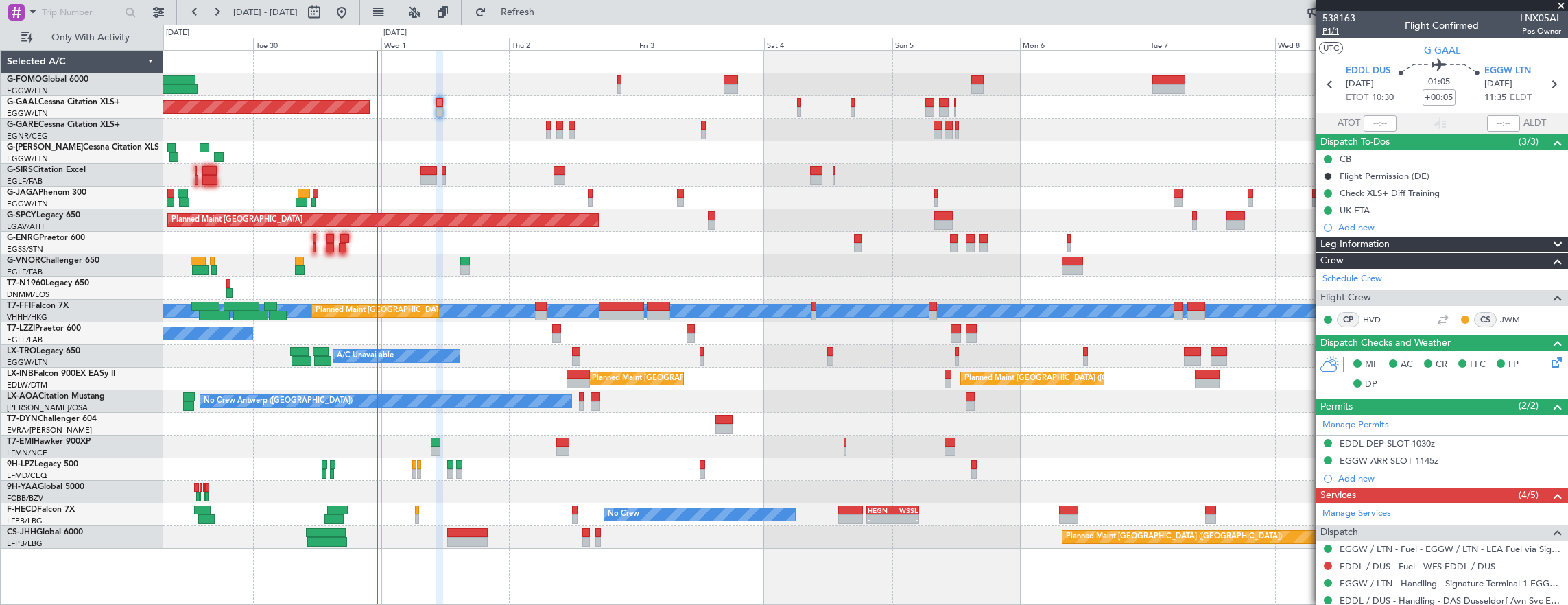
click at [1340, 30] on span "P1/1" at bounding box center [1339, 31] width 33 height 12
click at [546, 9] on span "Refresh" at bounding box center [518, 12] width 58 height 9
click at [1366, 562] on link "EDDL / DUS - Fuel - WFS EDDL / DUS" at bounding box center [1417, 566] width 156 height 12
click at [203, 262] on div "Planned Maint [GEOGRAPHIC_DATA] ([GEOGRAPHIC_DATA])" at bounding box center [865, 265] width 1404 height 22
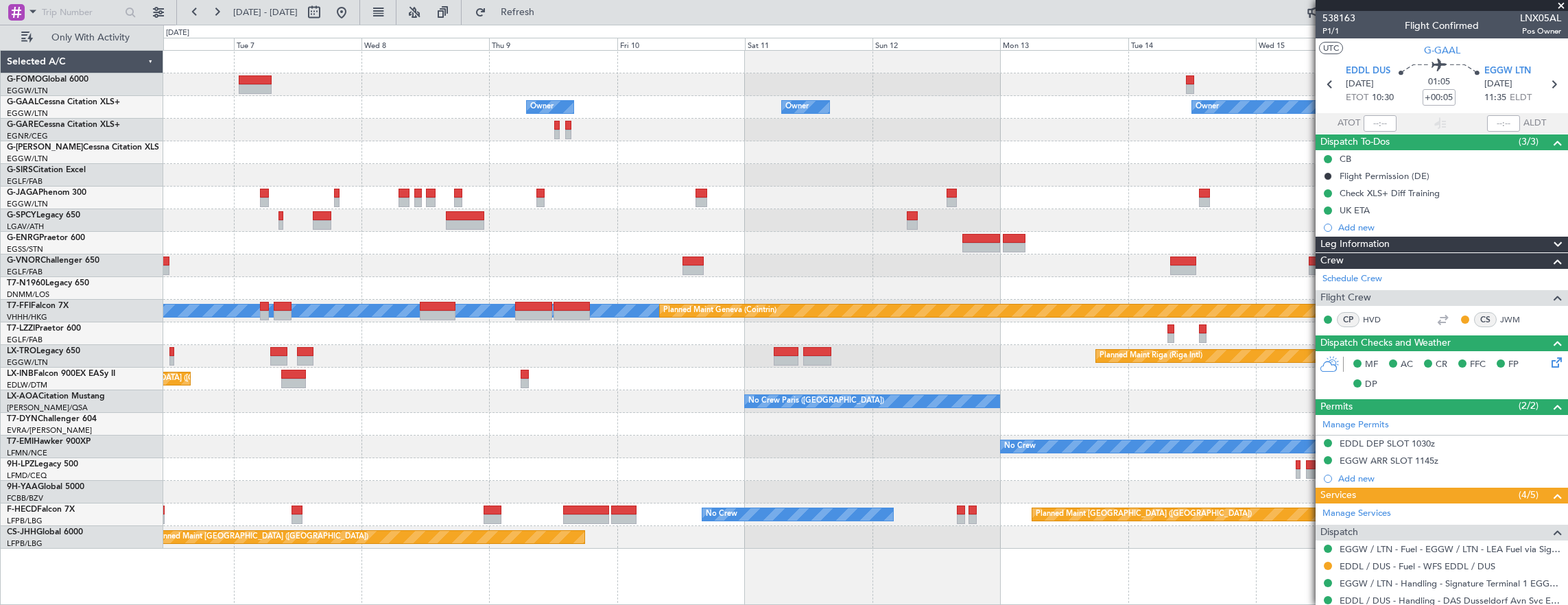
click at [105, 229] on div "Owner Owner Owner Owner No Crew Owner [PERSON_NAME] [PERSON_NAME] Planned Maint…" at bounding box center [784, 314] width 1568 height 580
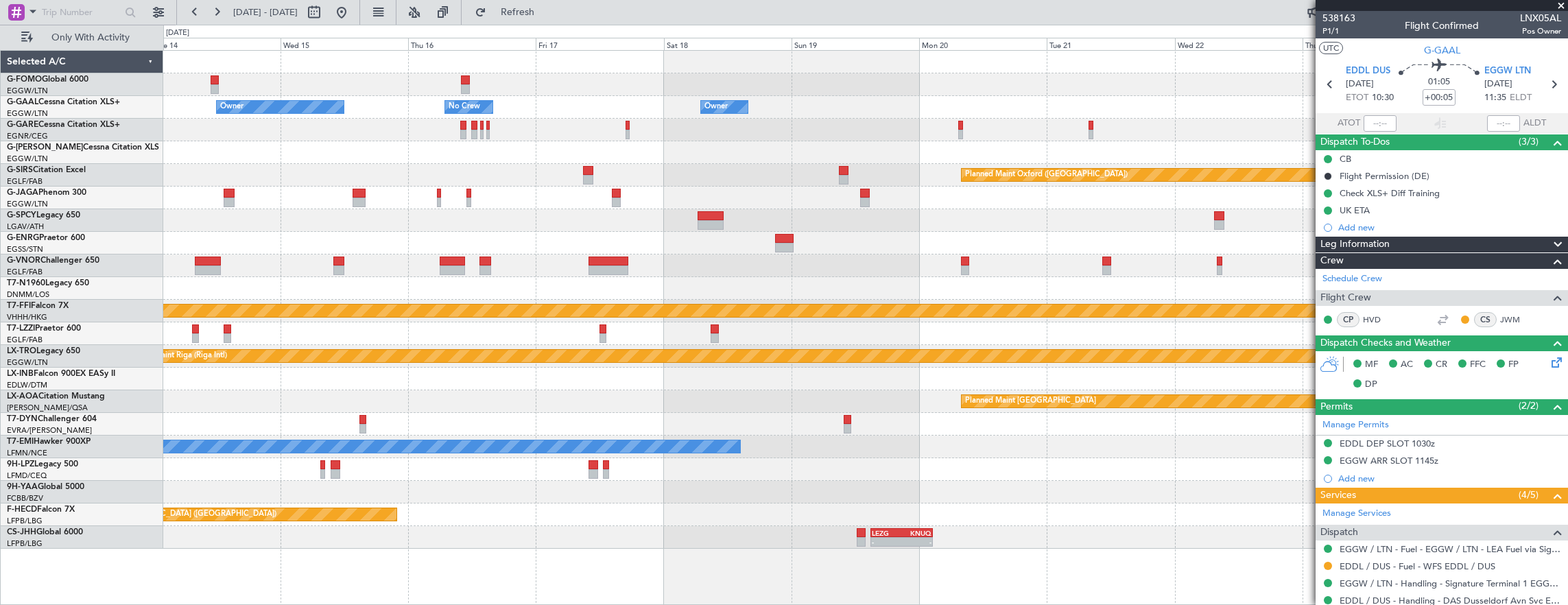
click at [144, 209] on div "Owner Owner No Crew Owner Owner Planned Maint [GEOGRAPHIC_DATA] ([GEOGRAPHIC_DA…" at bounding box center [784, 314] width 1568 height 580
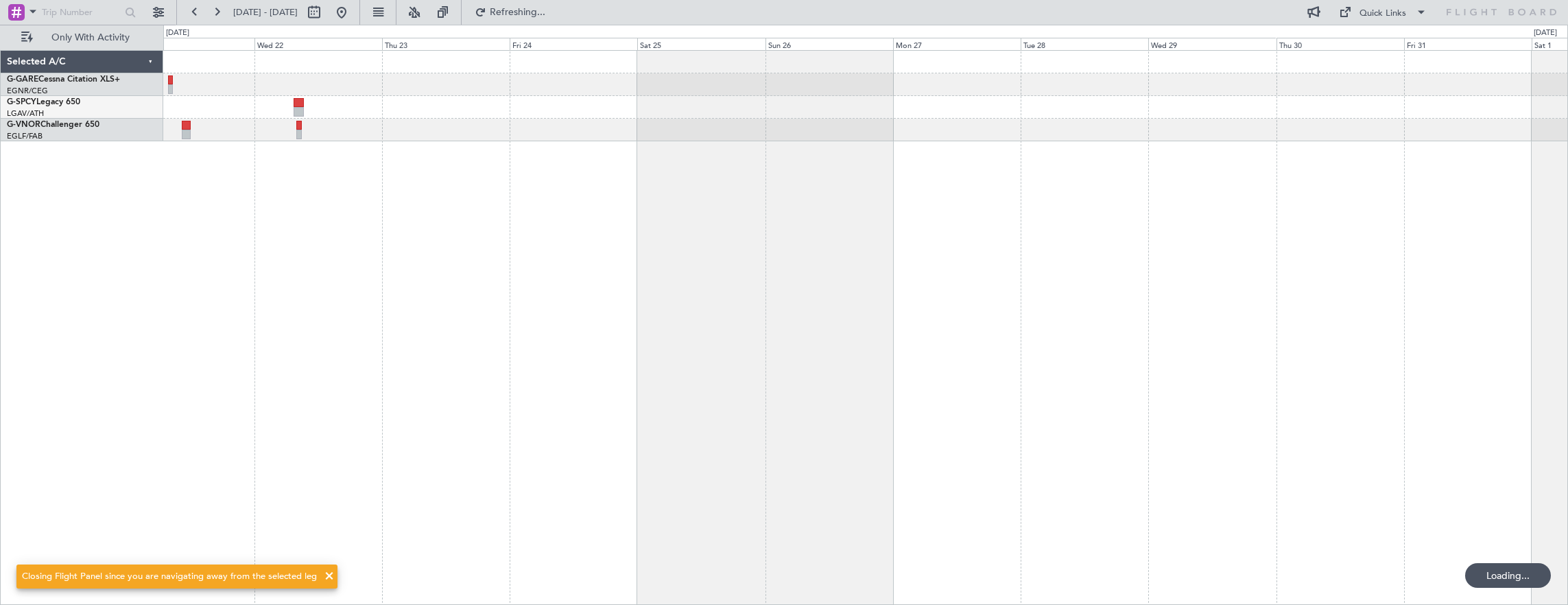
click at [376, 196] on div at bounding box center [865, 327] width 1405 height 556
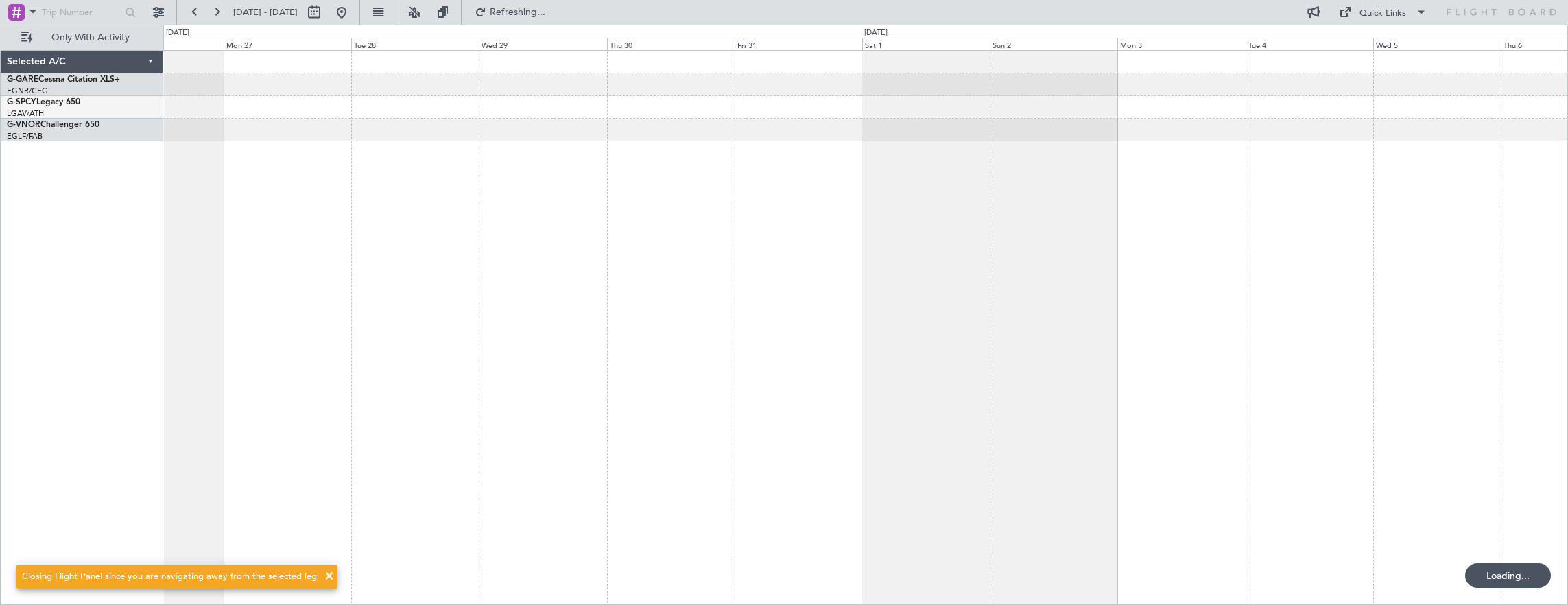
click at [366, 202] on div at bounding box center [865, 327] width 1405 height 556
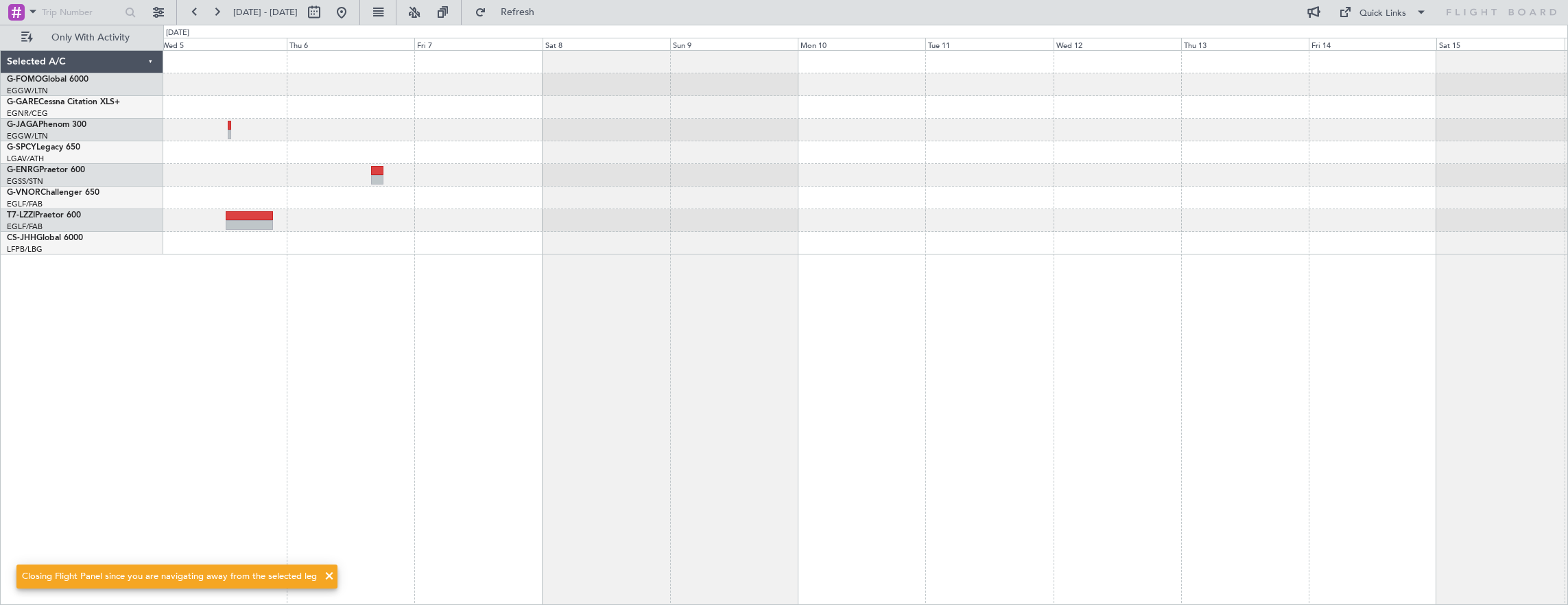
click at [188, 246] on div "A/C Unavailable [GEOGRAPHIC_DATA] ([GEOGRAPHIC_DATA])" at bounding box center [865, 327] width 1405 height 556
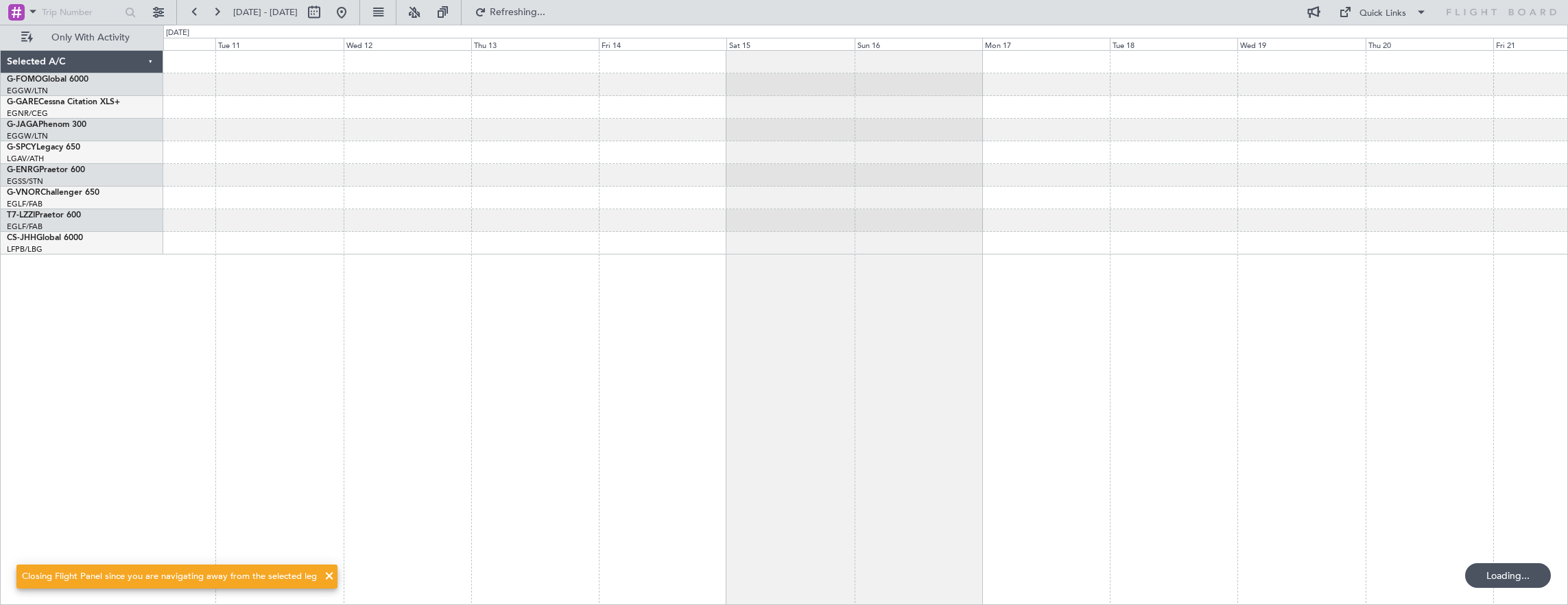
click at [616, 225] on div at bounding box center [865, 327] width 1405 height 556
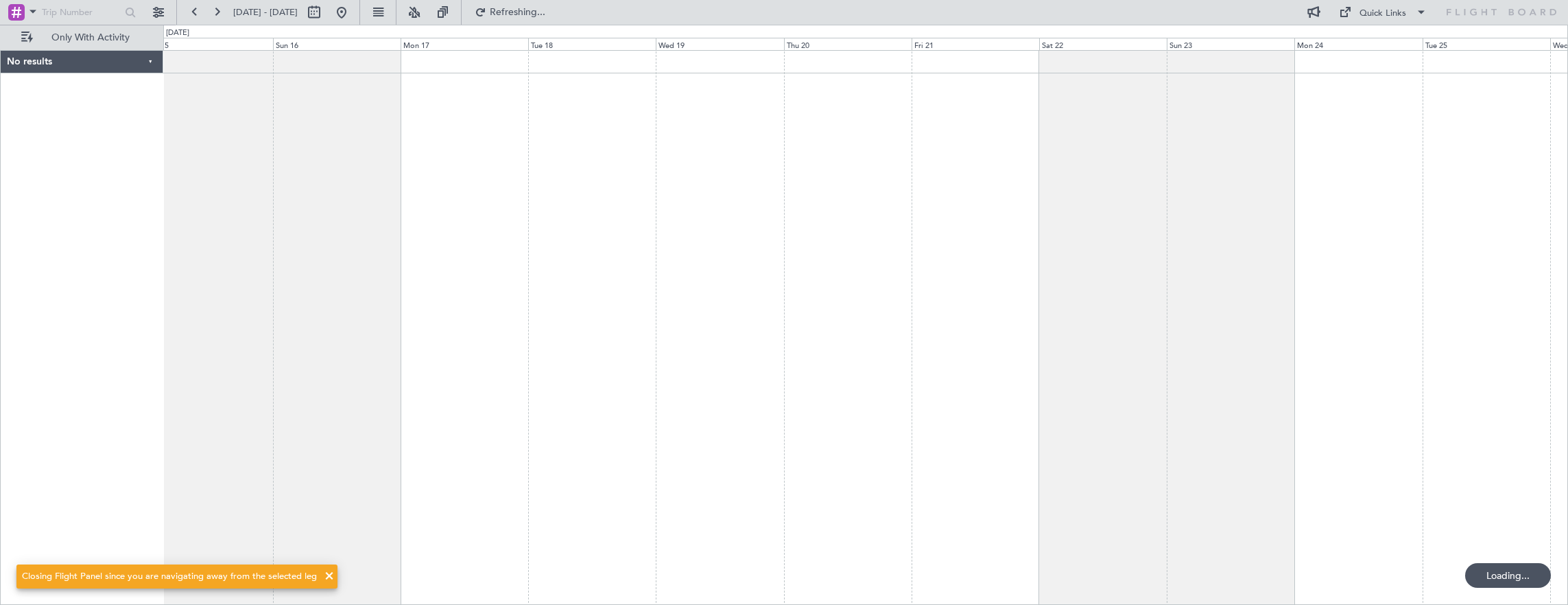
click at [684, 225] on div at bounding box center [865, 327] width 1405 height 556
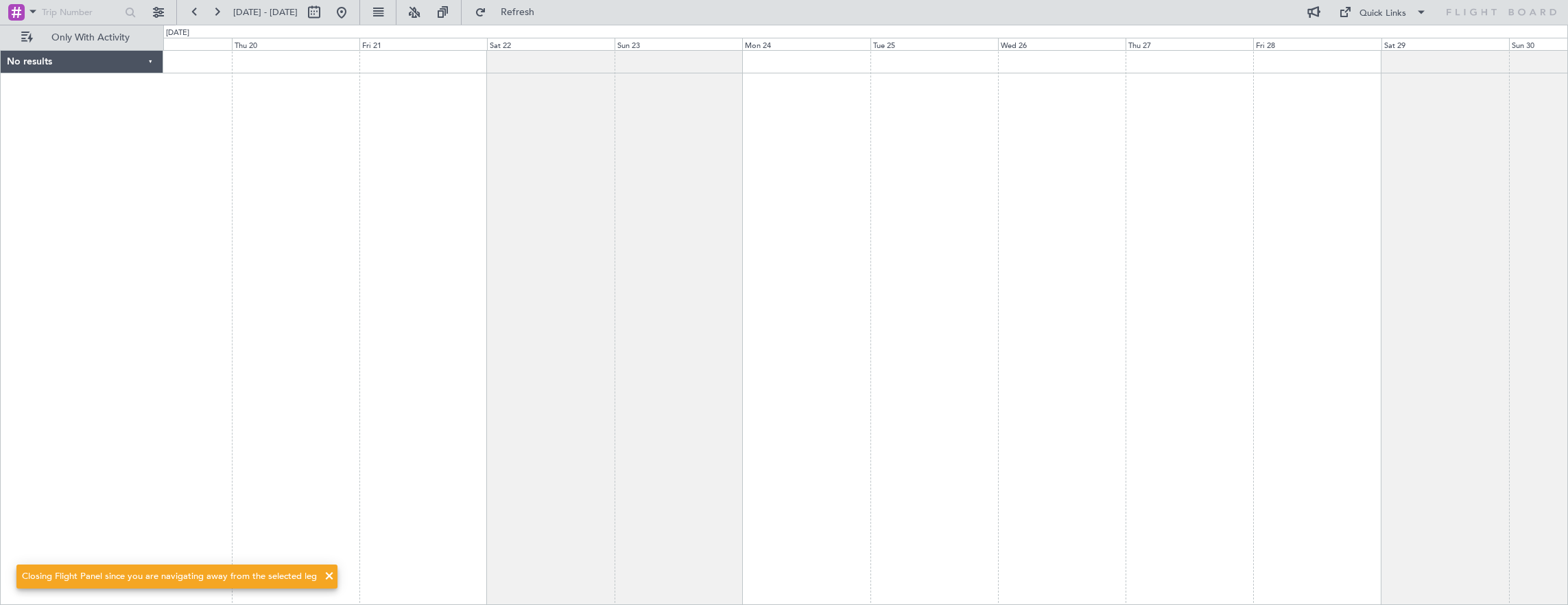
click at [801, 238] on div at bounding box center [865, 327] width 1405 height 556
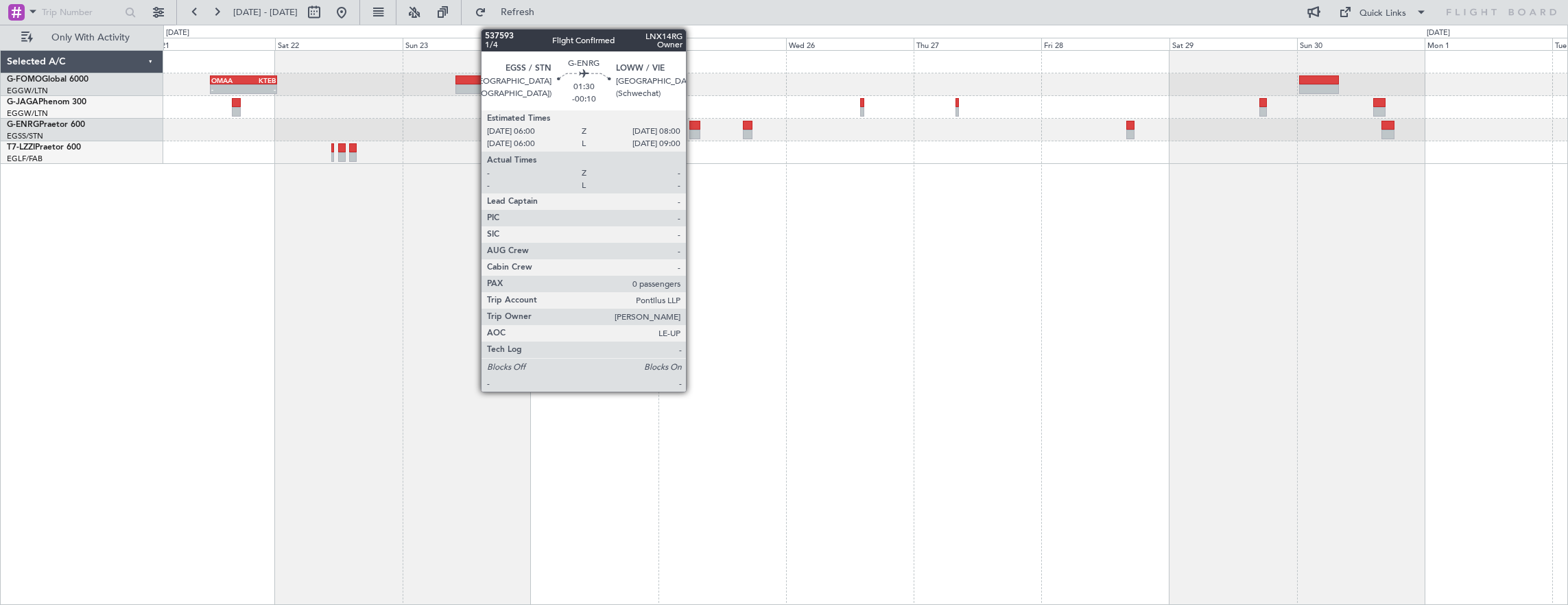
click at [693, 127] on div at bounding box center [694, 125] width 11 height 9
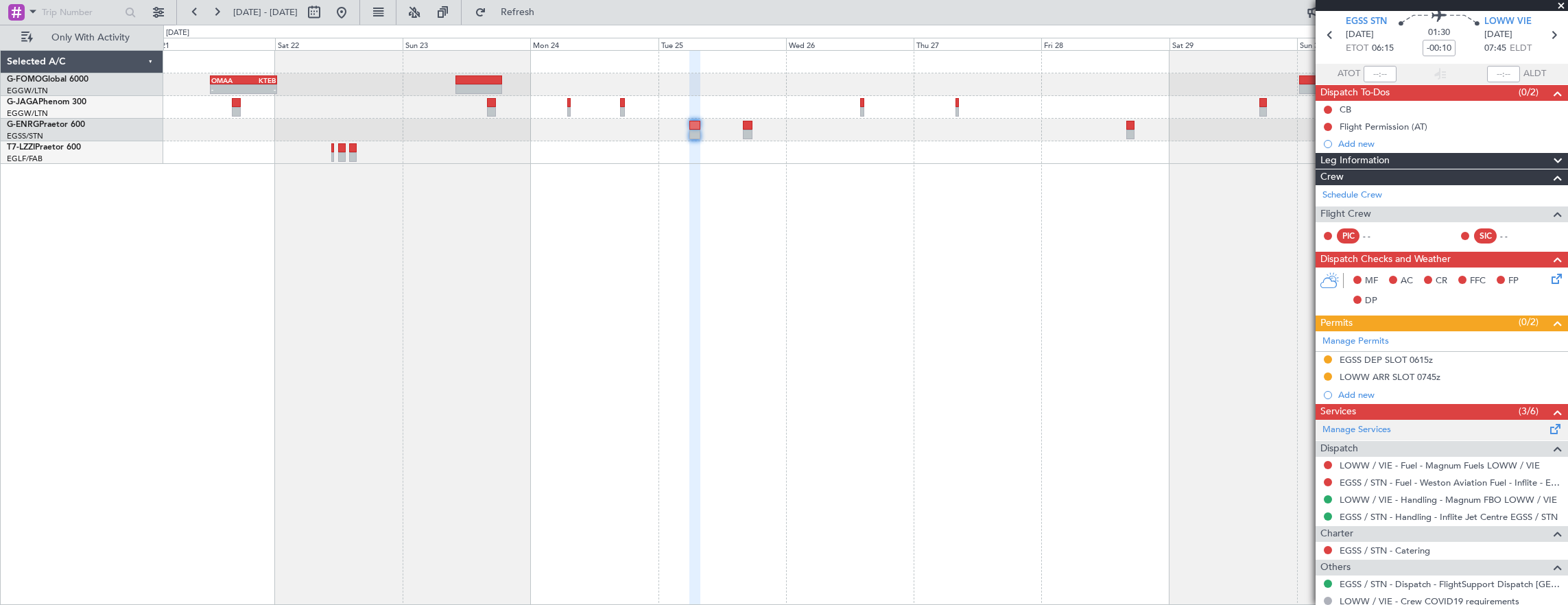
scroll to position [69, 0]
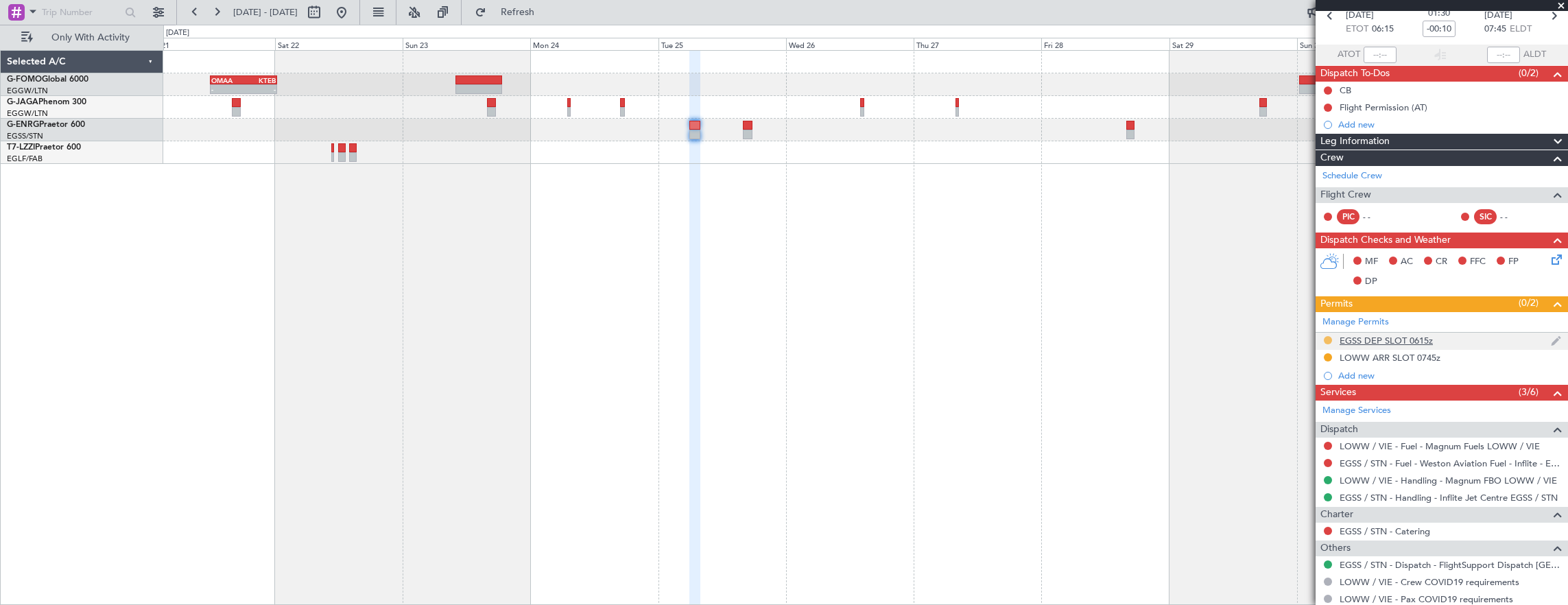
click at [1330, 336] on button at bounding box center [1327, 340] width 8 height 8
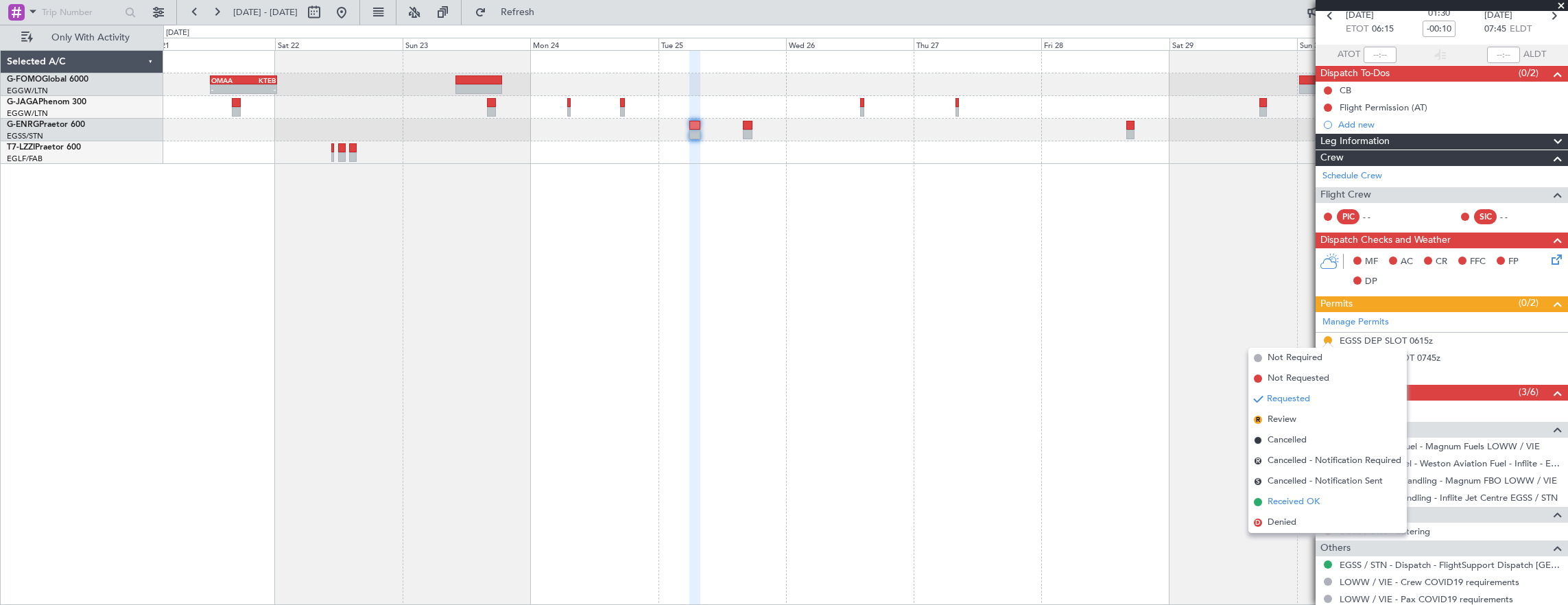
click at [1319, 502] on li "Received OK" at bounding box center [1327, 502] width 159 height 21
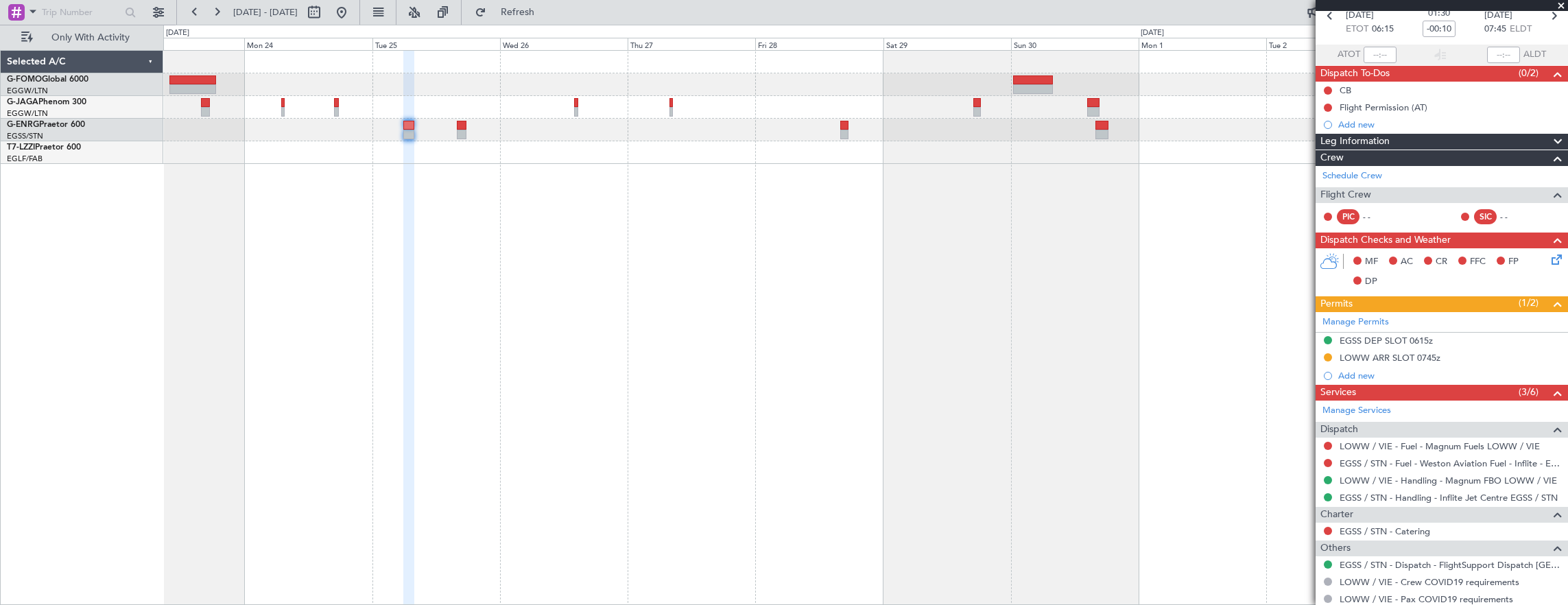
click at [936, 146] on div at bounding box center [865, 152] width 1404 height 22
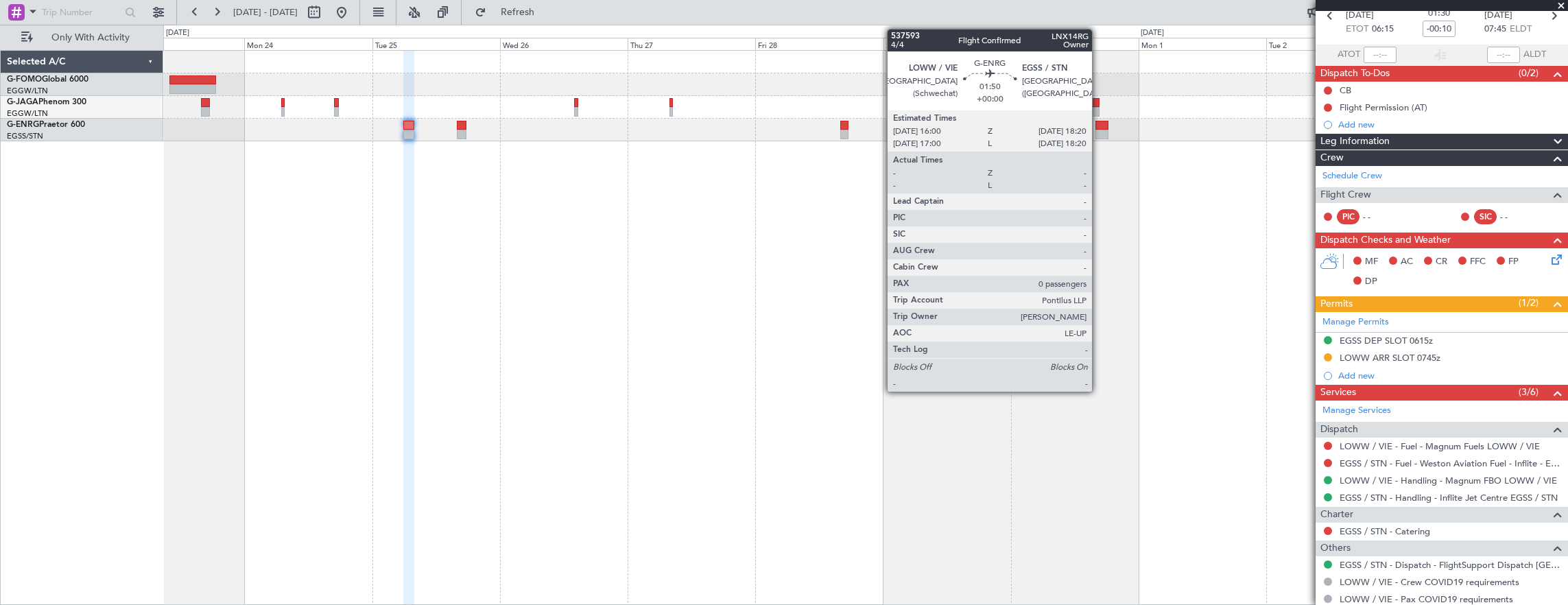
click at [1099, 128] on div at bounding box center [1102, 125] width 13 height 9
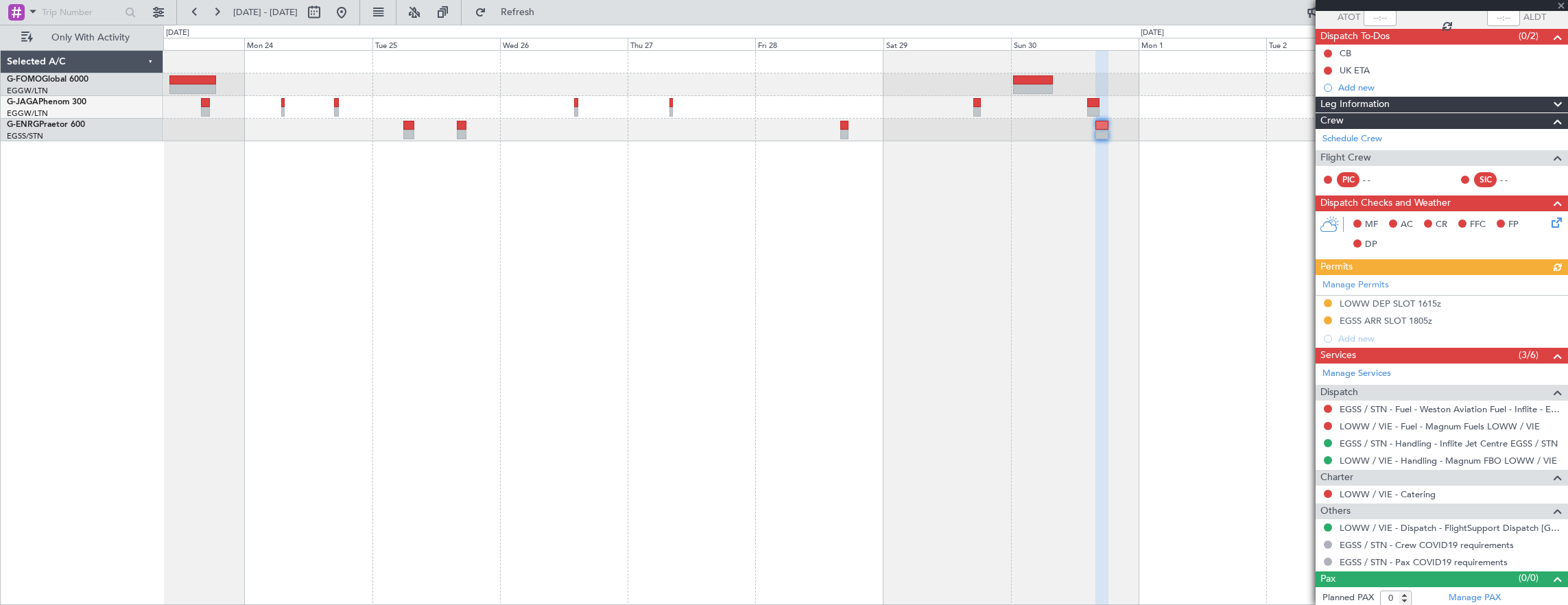
scroll to position [106, 0]
click at [1327, 317] on div "Manage Permits LOWW DEP SLOT 1615z EGSS ARR SLOT 1805z Add new" at bounding box center [1442, 311] width 252 height 73
click at [1324, 316] on button at bounding box center [1327, 319] width 8 height 8
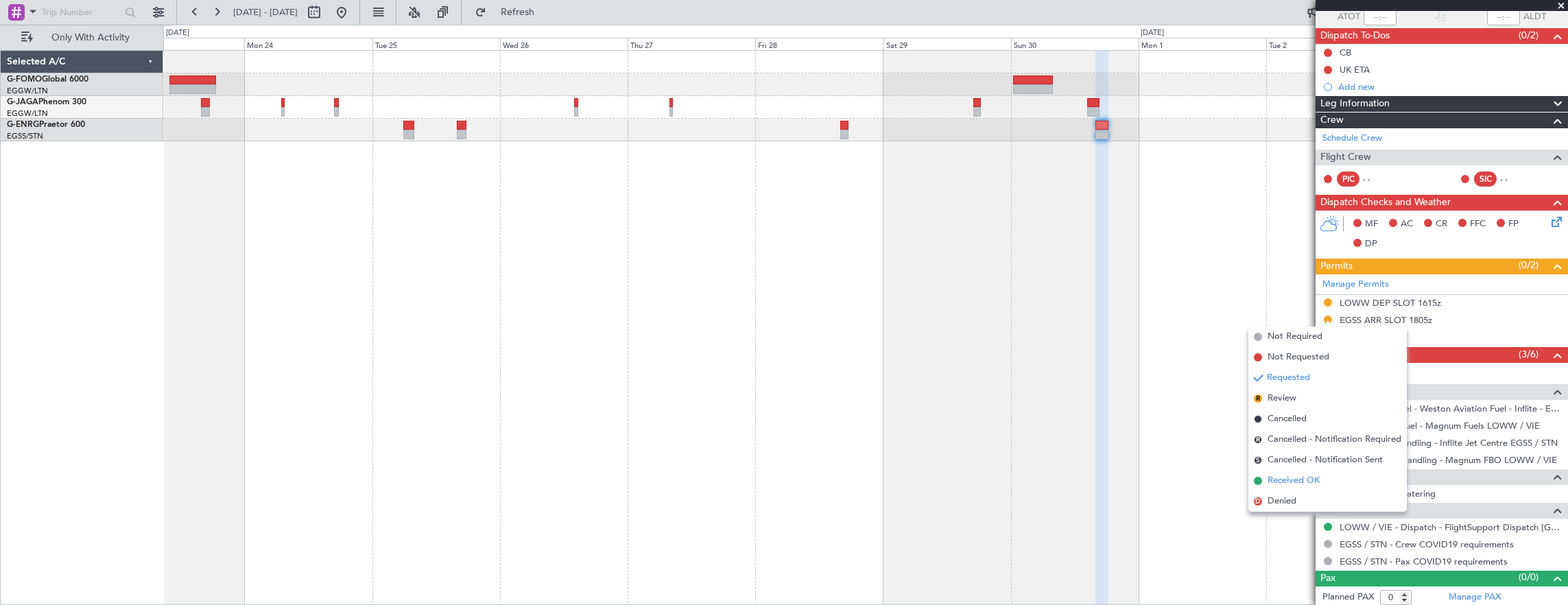
click at [1311, 474] on span "Received OK" at bounding box center [1293, 480] width 52 height 14
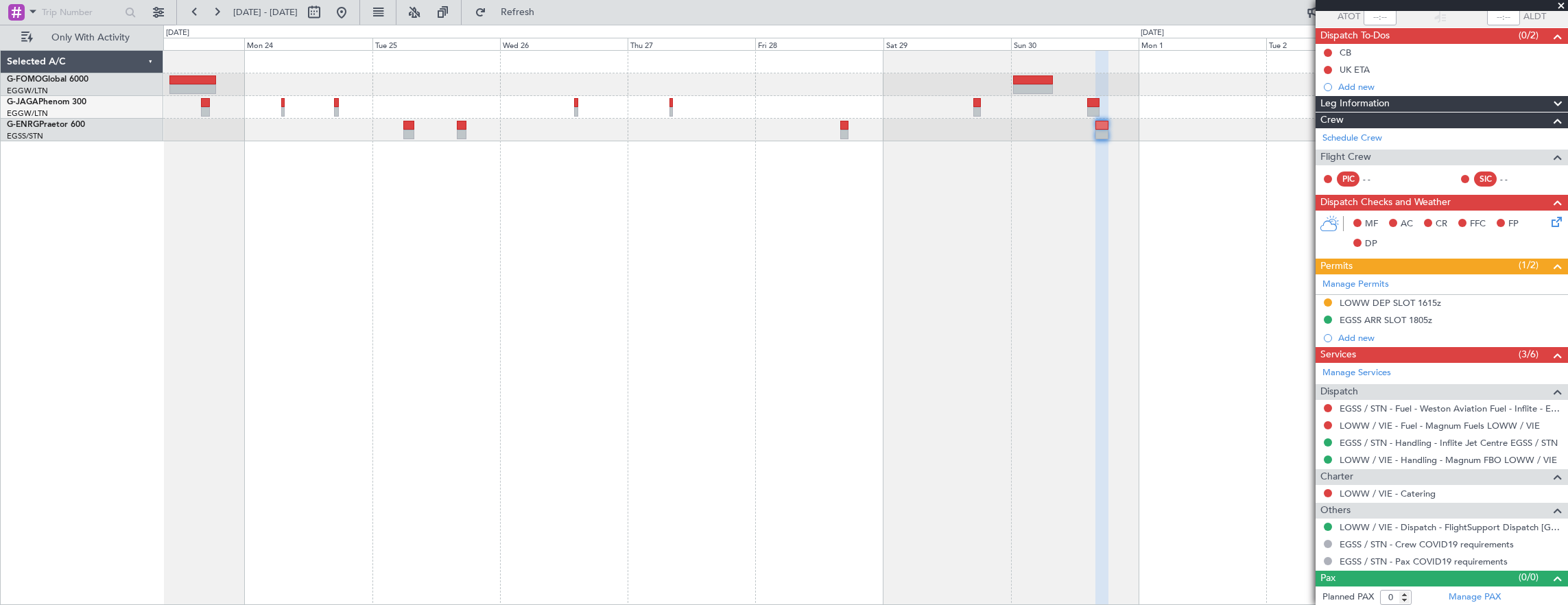
click at [1456, 319] on div "EGSS ARR SLOT 1805z" at bounding box center [1442, 321] width 252 height 17
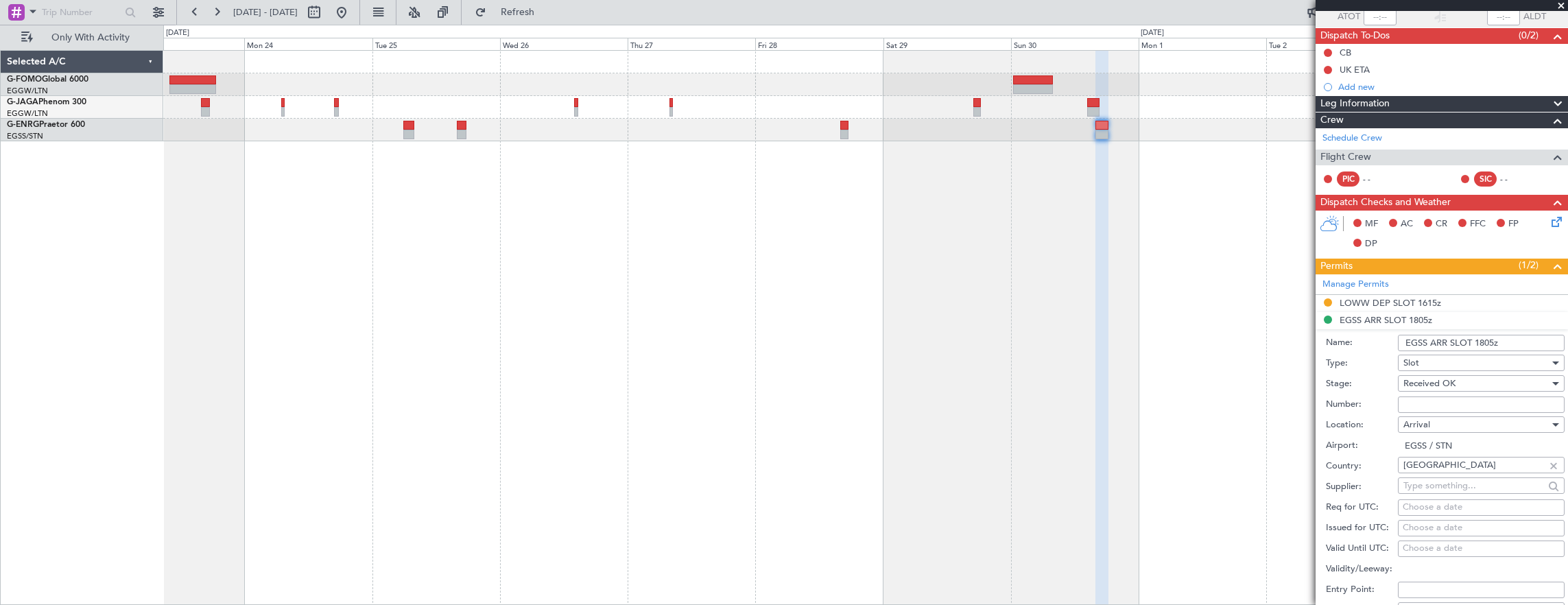
drag, startPoint x: 1488, startPoint y: 335, endPoint x: 1521, endPoint y: 353, distance: 37.6
click at [1488, 335] on input "EGSS ARR SLOT 1805z" at bounding box center [1481, 343] width 167 height 17
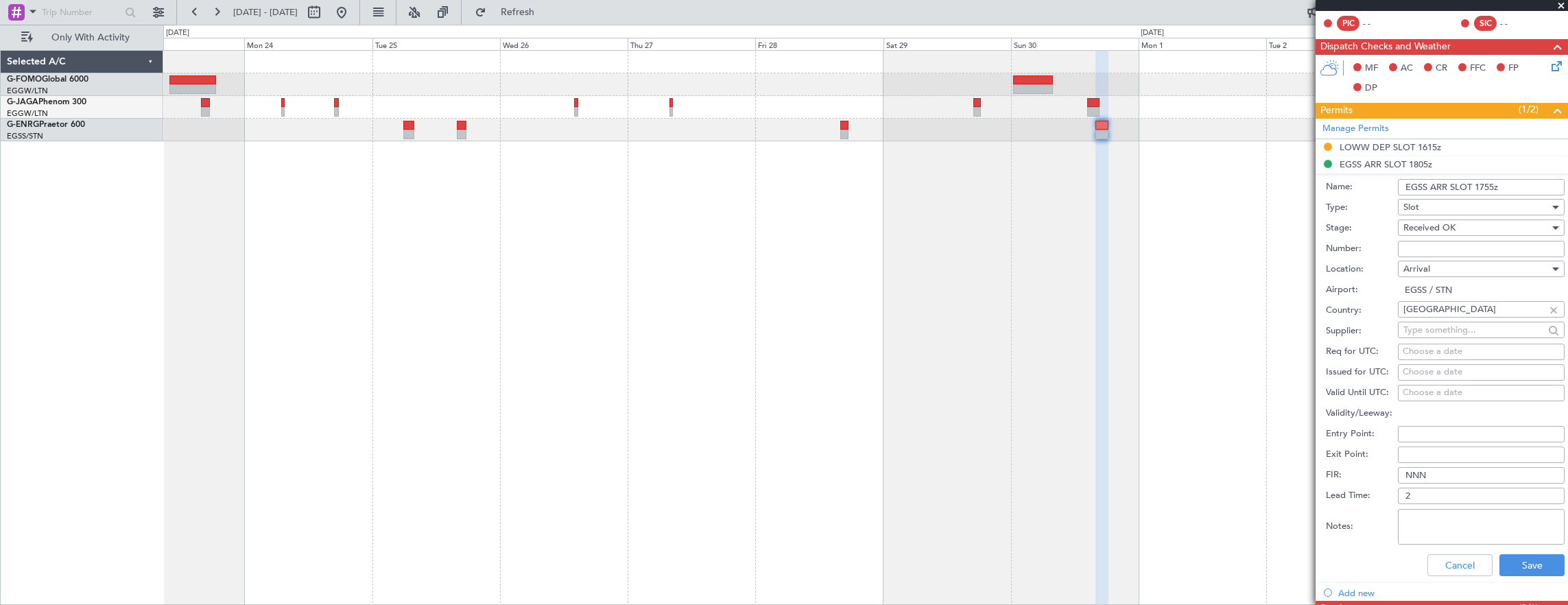
scroll to position [312, 0]
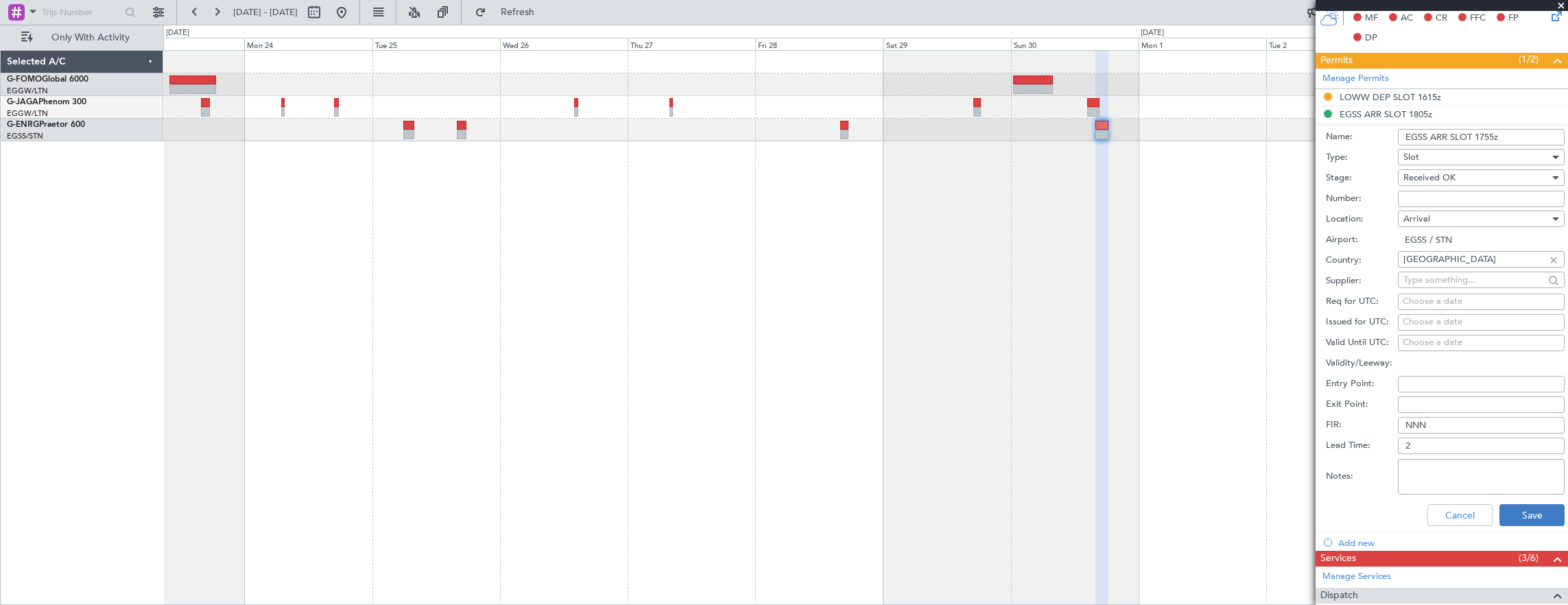
type input "EGSS ARR SLOT 1755z"
click at [1522, 511] on button "Save" at bounding box center [1531, 515] width 65 height 22
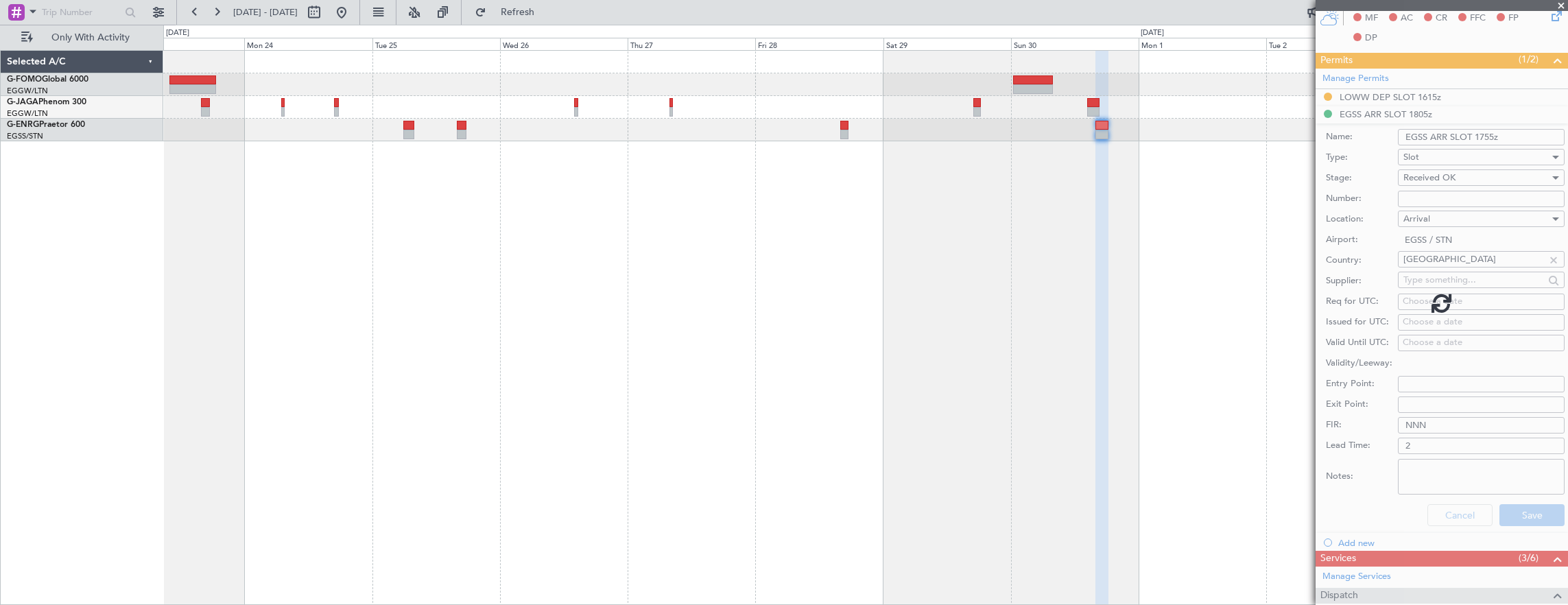
scroll to position [106, 0]
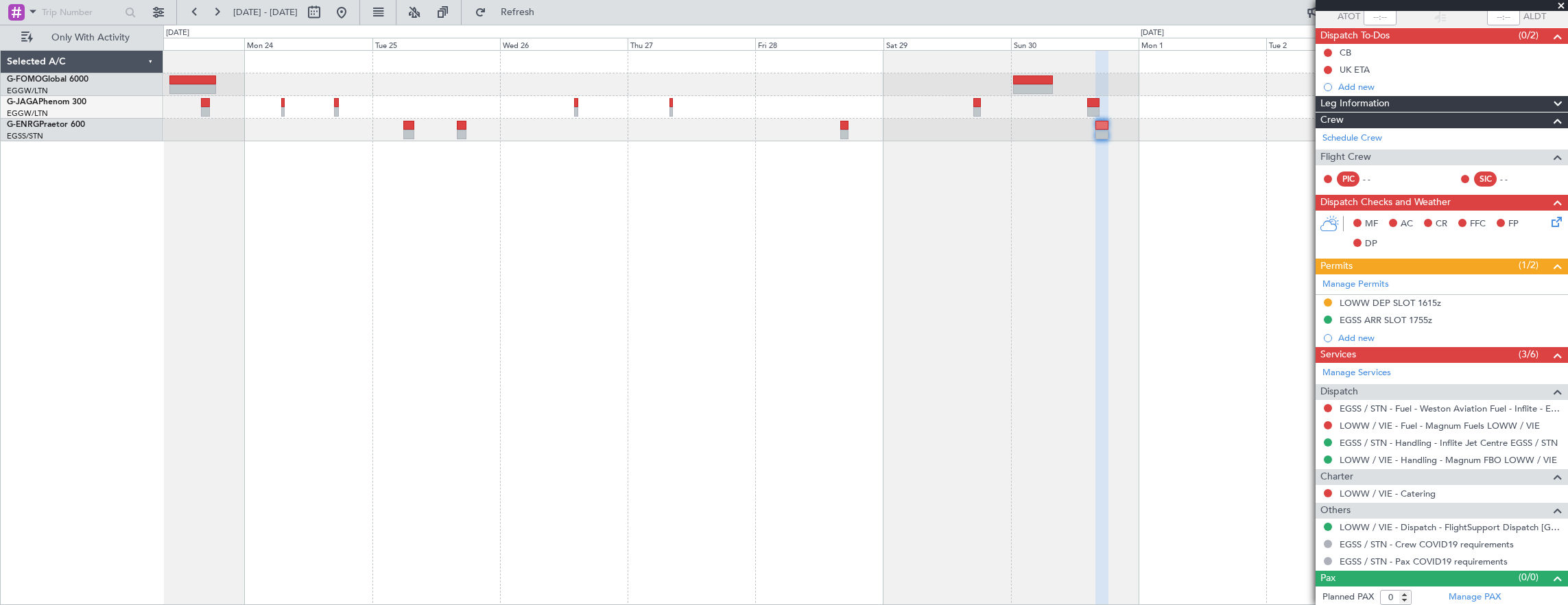
click at [843, 198] on div "OMAA 11:50 Z KTEB 00:30 Z - -" at bounding box center [865, 327] width 1405 height 556
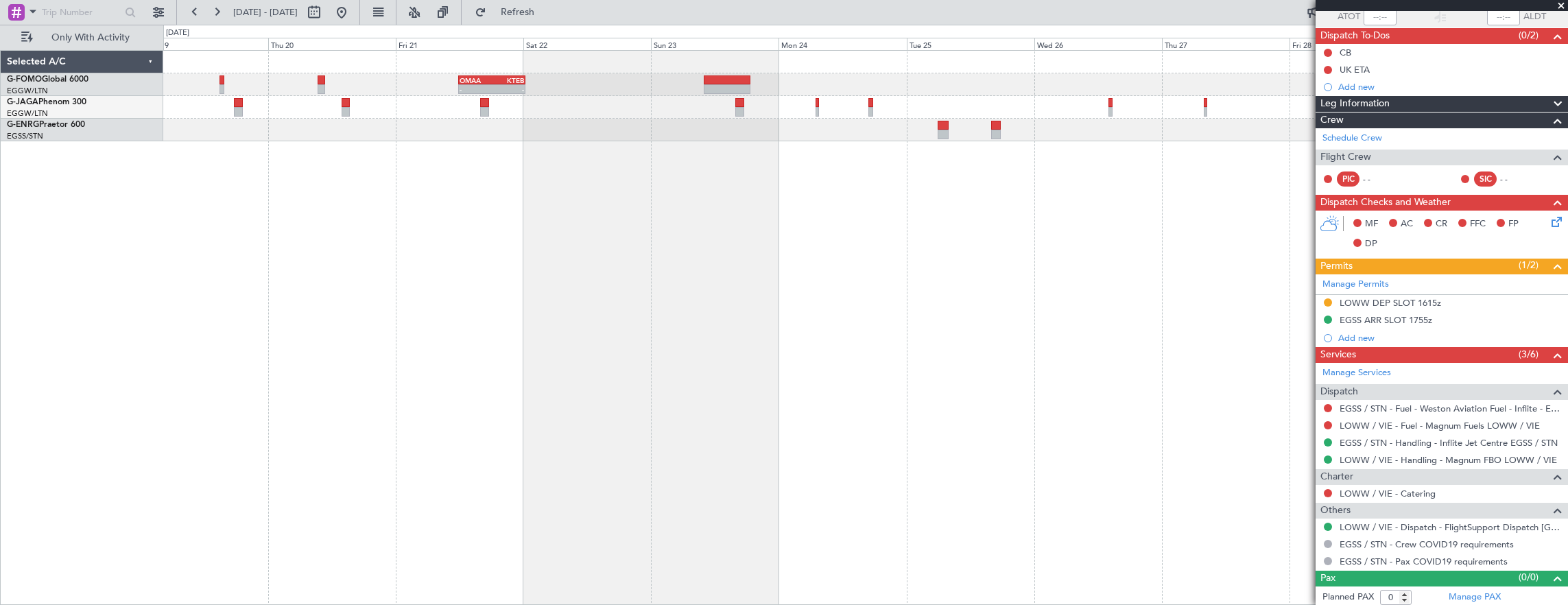
click at [807, 222] on div "OMAA 11:50 Z KTEB 00:30 Z - -" at bounding box center [865, 327] width 1405 height 556
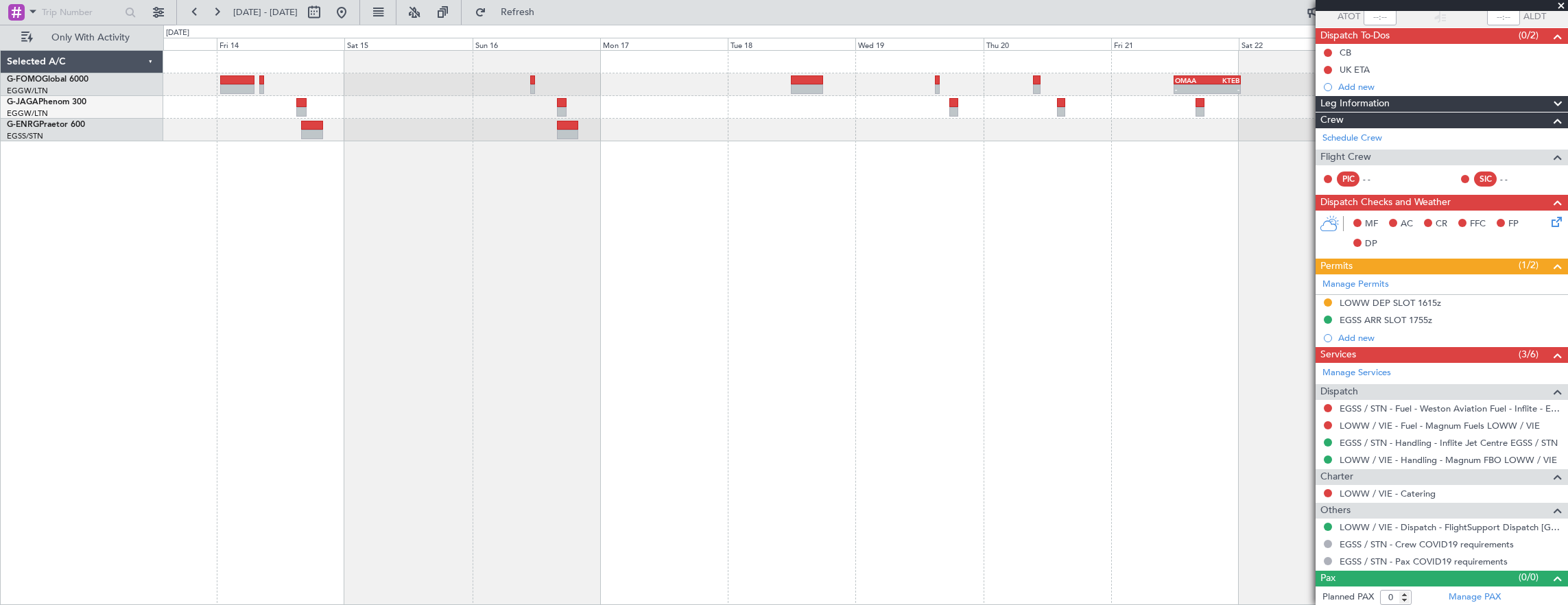
click at [797, 243] on div "OMAA 11:50 Z KTEB 00:30 Z - -" at bounding box center [865, 327] width 1405 height 556
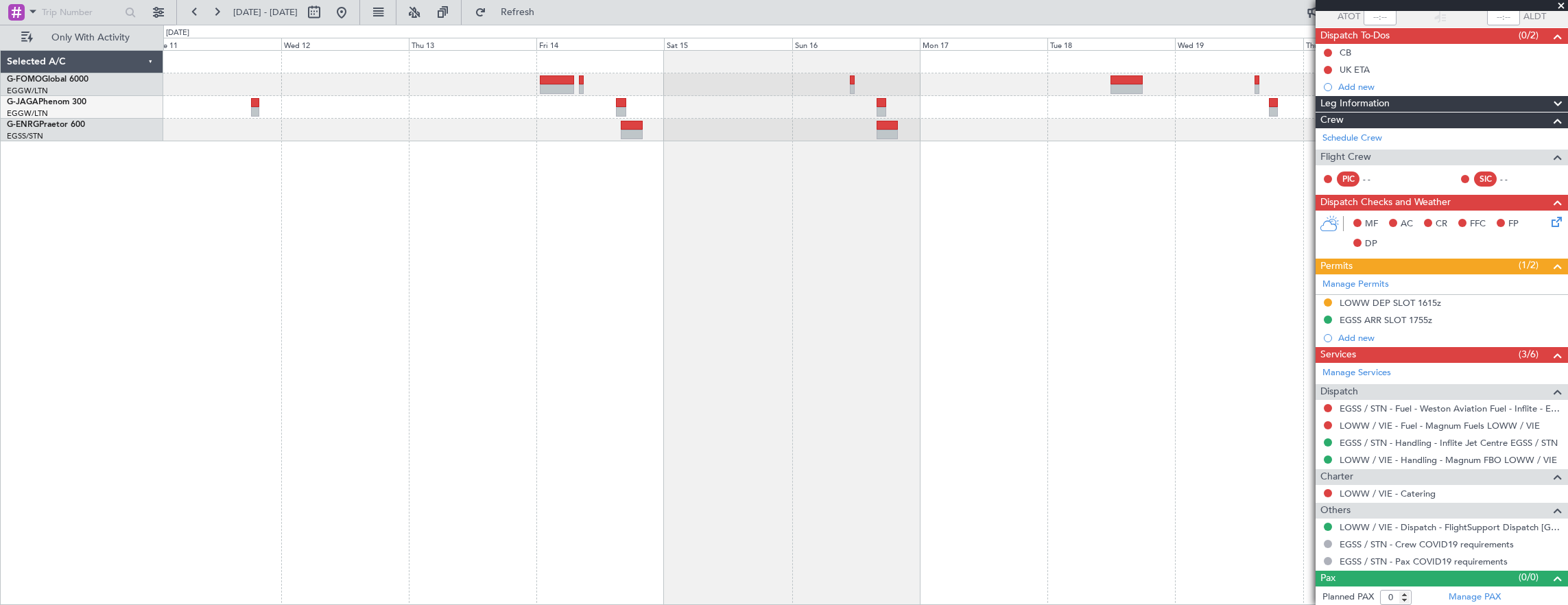
click at [801, 216] on div "OMAA 11:50 Z KTEB 00:30 Z - -" at bounding box center [865, 327] width 1405 height 556
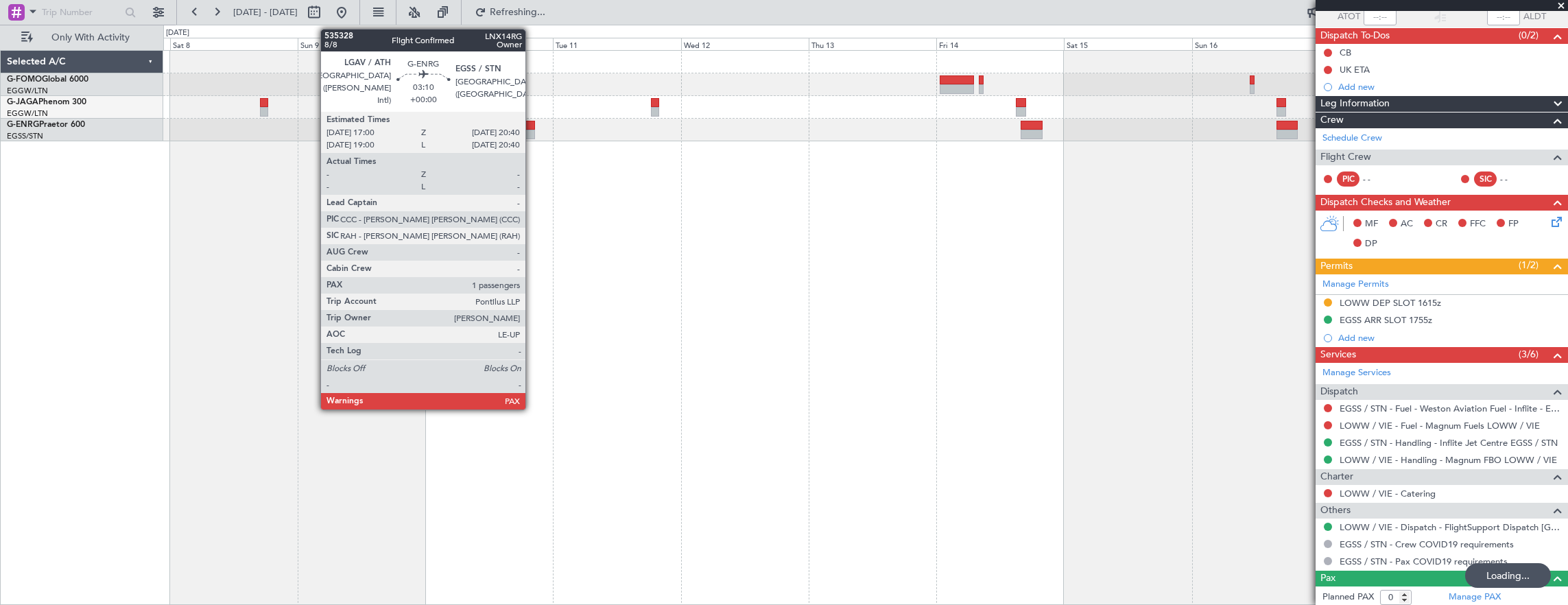
click at [532, 133] on div at bounding box center [525, 134] width 20 height 9
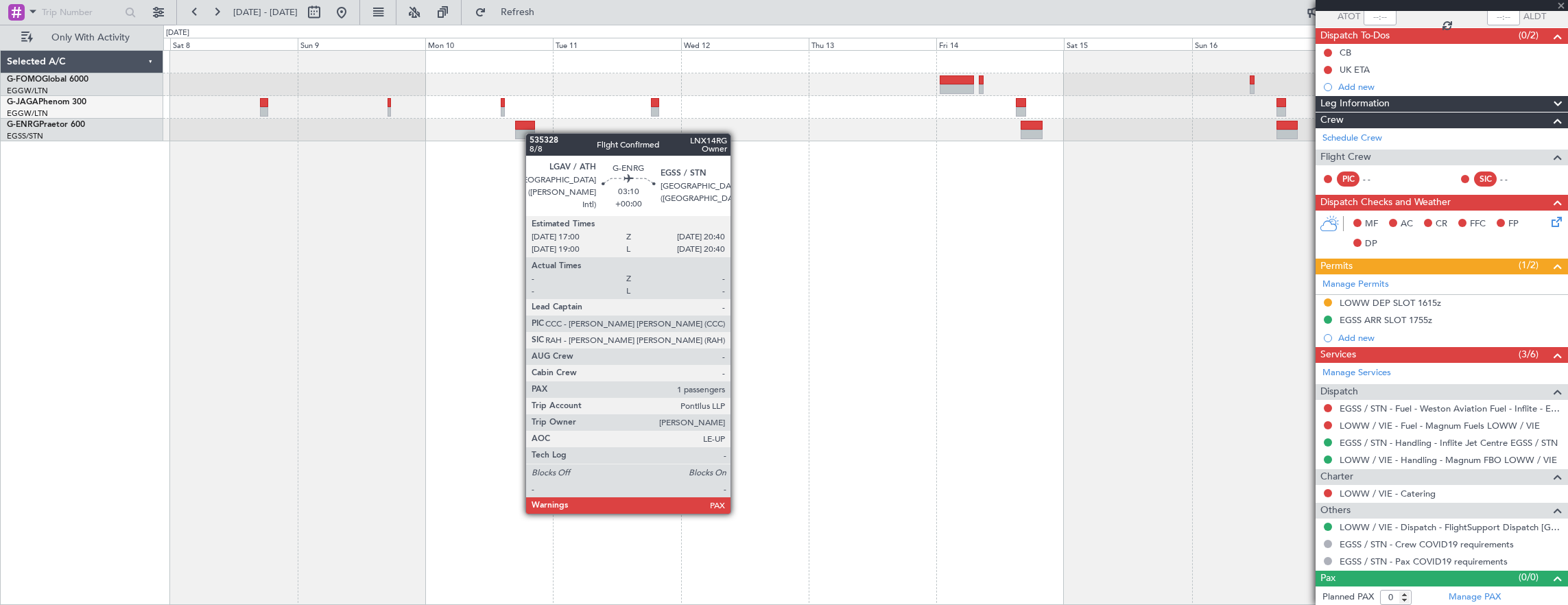
type input "5"
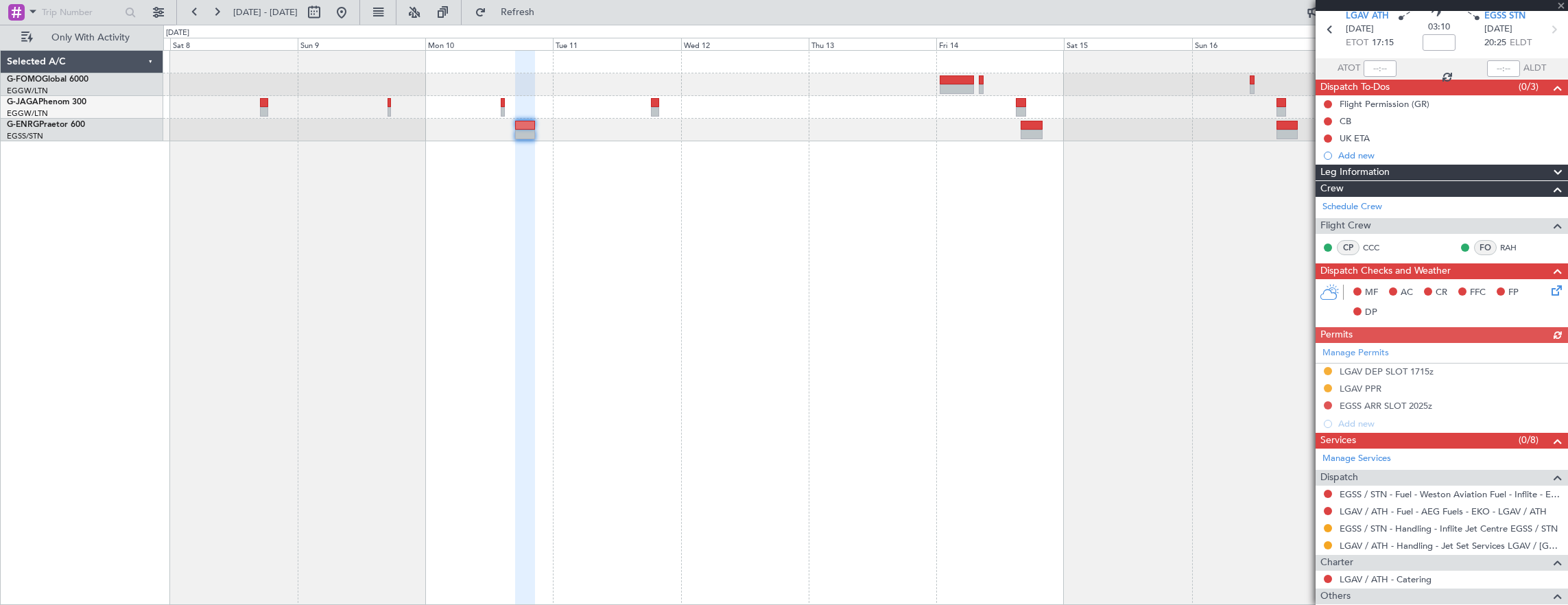
scroll to position [190, 0]
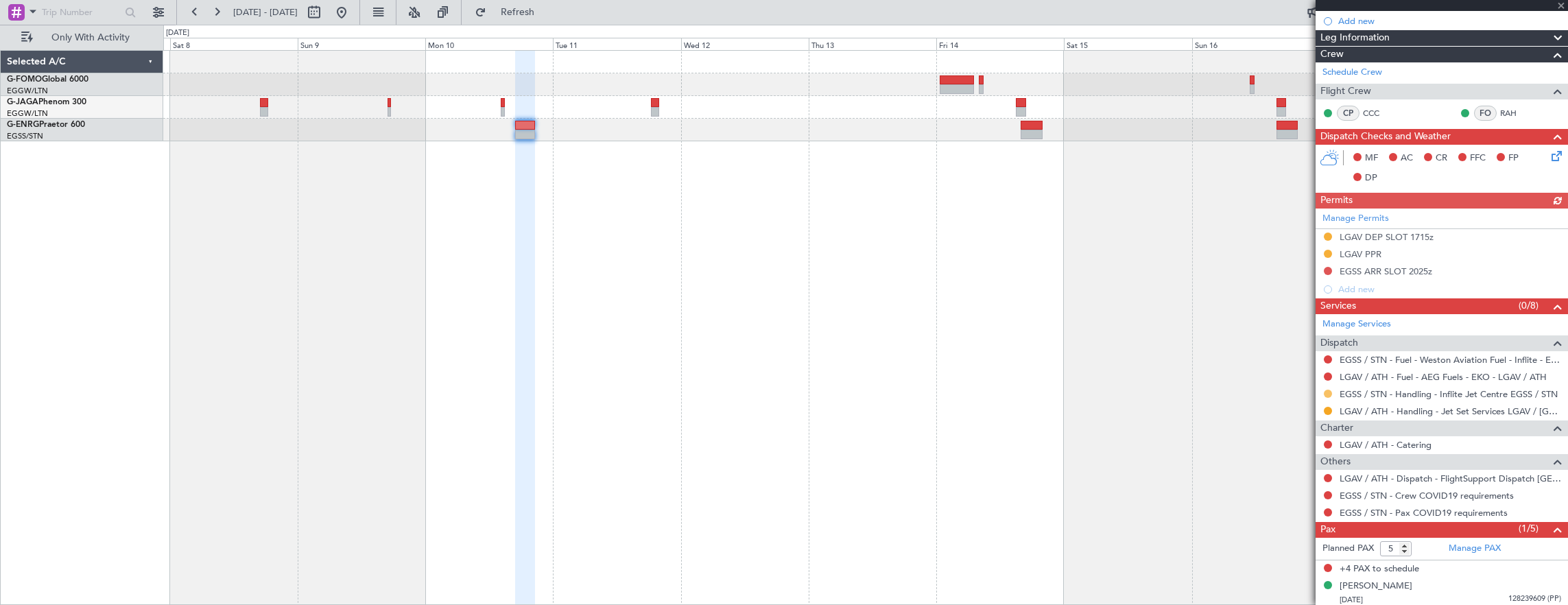
drag, startPoint x: 1322, startPoint y: 397, endPoint x: 1325, endPoint y: 388, distance: 9.5
click at [1324, 392] on div "EGSS / STN - Handling - Inflite Jet Centre EGSS / STN" at bounding box center [1442, 394] width 252 height 17
click at [1326, 388] on div at bounding box center [1327, 393] width 11 height 11
click at [1324, 394] on div at bounding box center [1327, 393] width 11 height 11
click at [1328, 390] on button at bounding box center [1327, 393] width 8 height 8
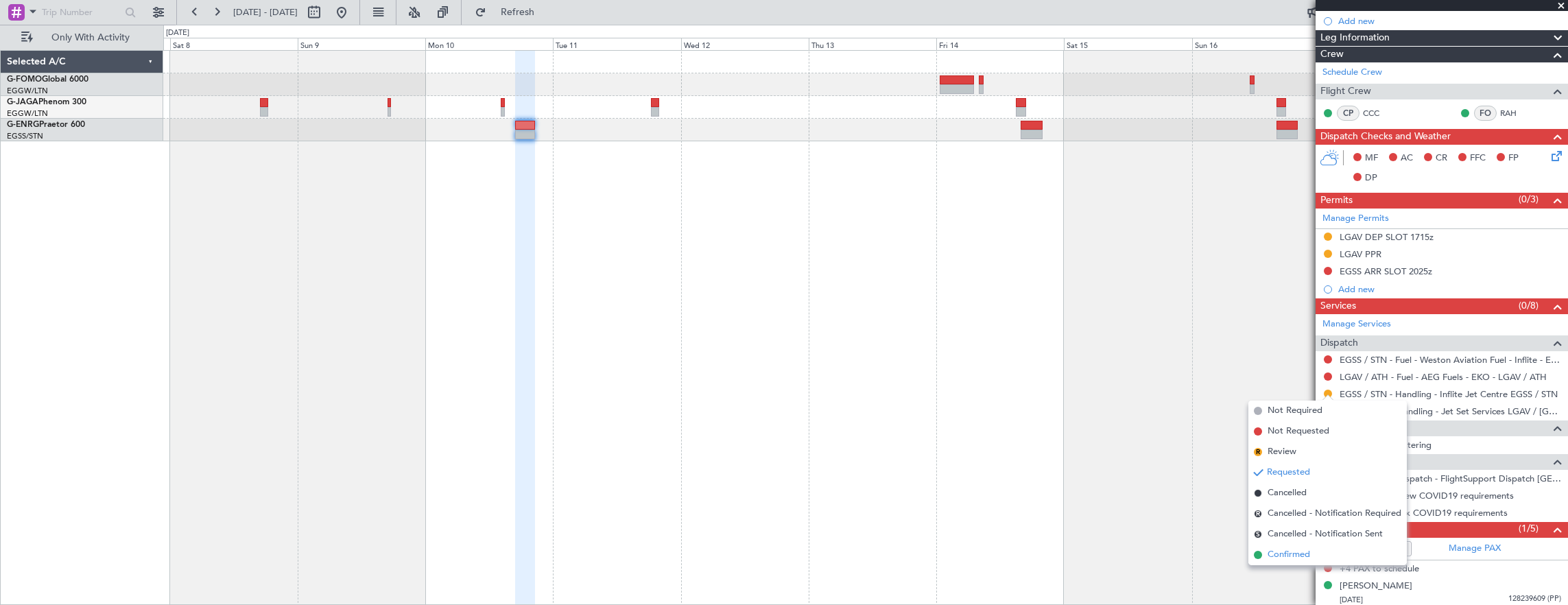
click at [1300, 553] on span "Confirmed" at bounding box center [1288, 555] width 43 height 14
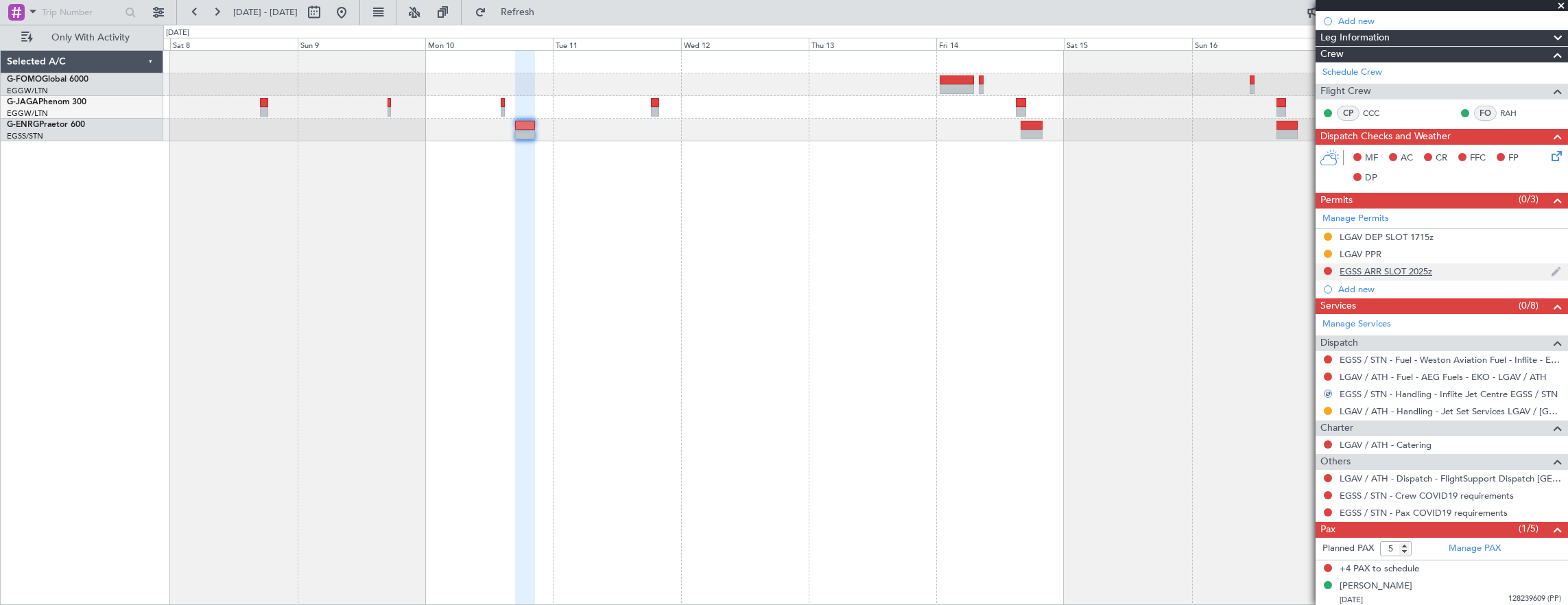
click at [1323, 268] on div at bounding box center [1327, 270] width 11 height 11
click at [1325, 267] on button at bounding box center [1327, 270] width 8 height 8
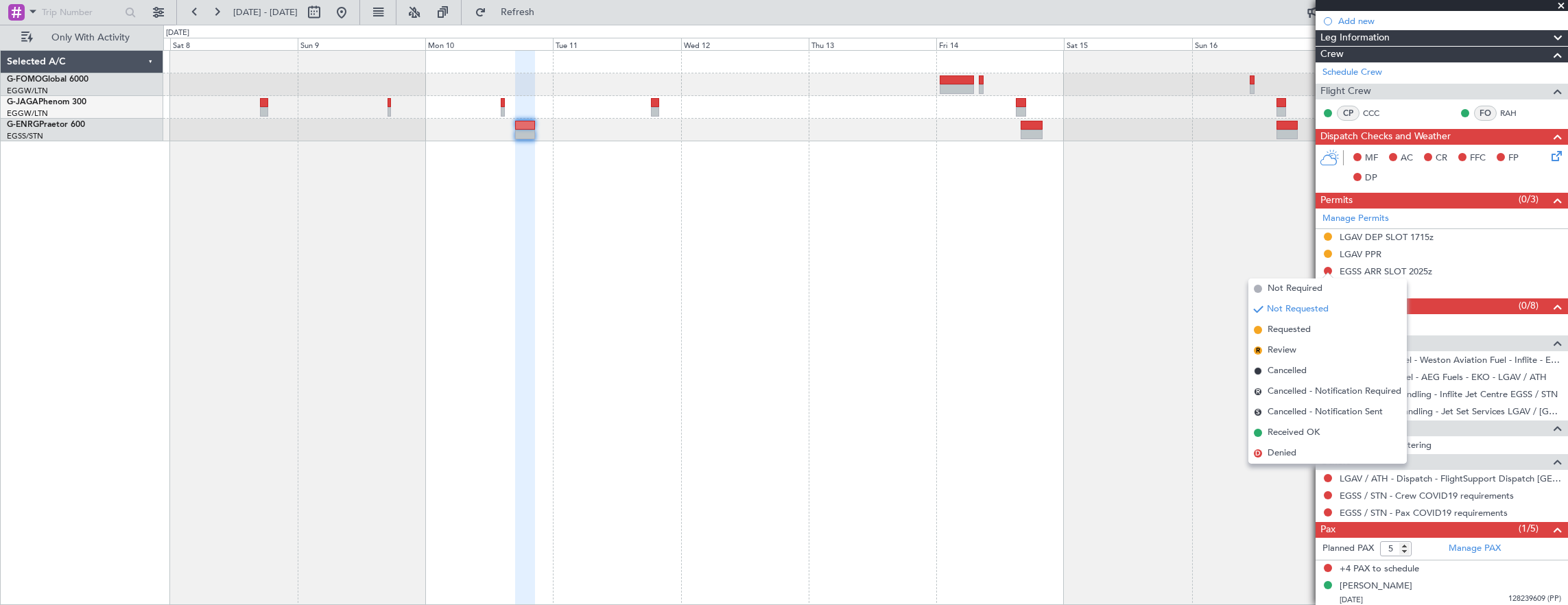
drag, startPoint x: 1319, startPoint y: 430, endPoint x: 1325, endPoint y: 443, distance: 14.3
click at [1319, 430] on span "Received OK" at bounding box center [1293, 433] width 52 height 14
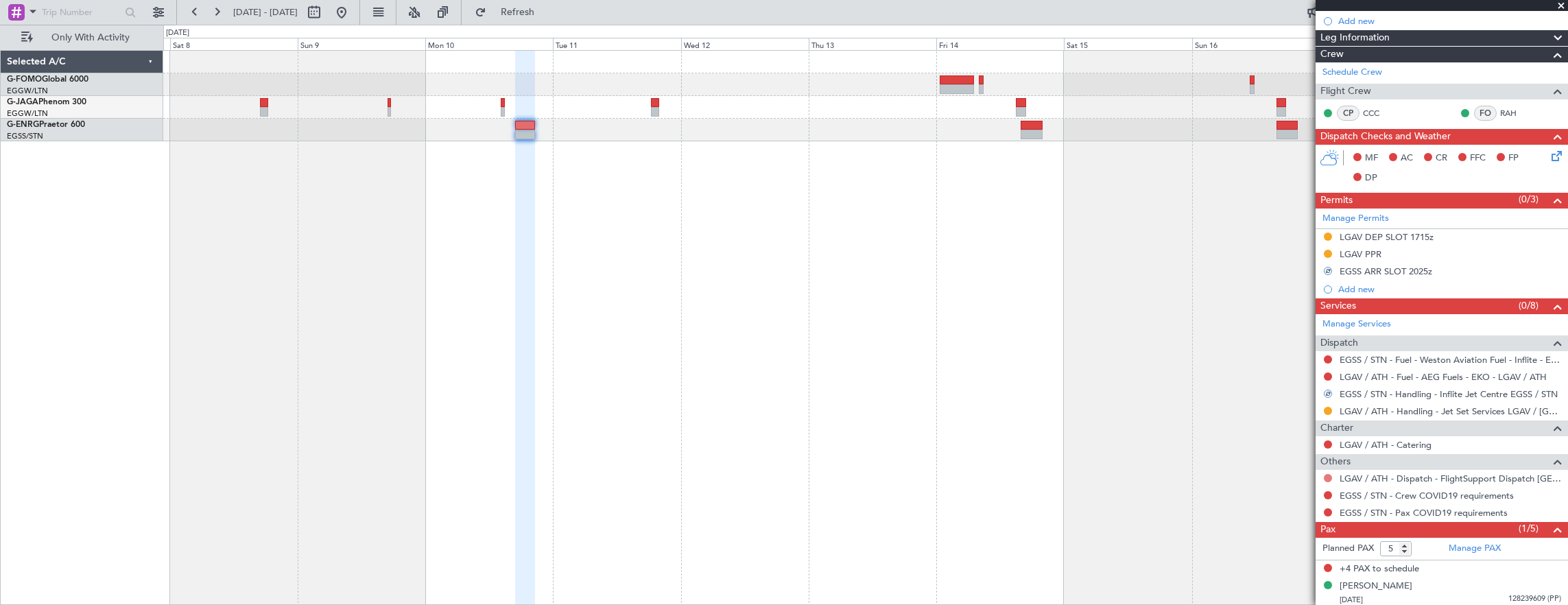
click at [1328, 474] on button at bounding box center [1327, 477] width 8 height 8
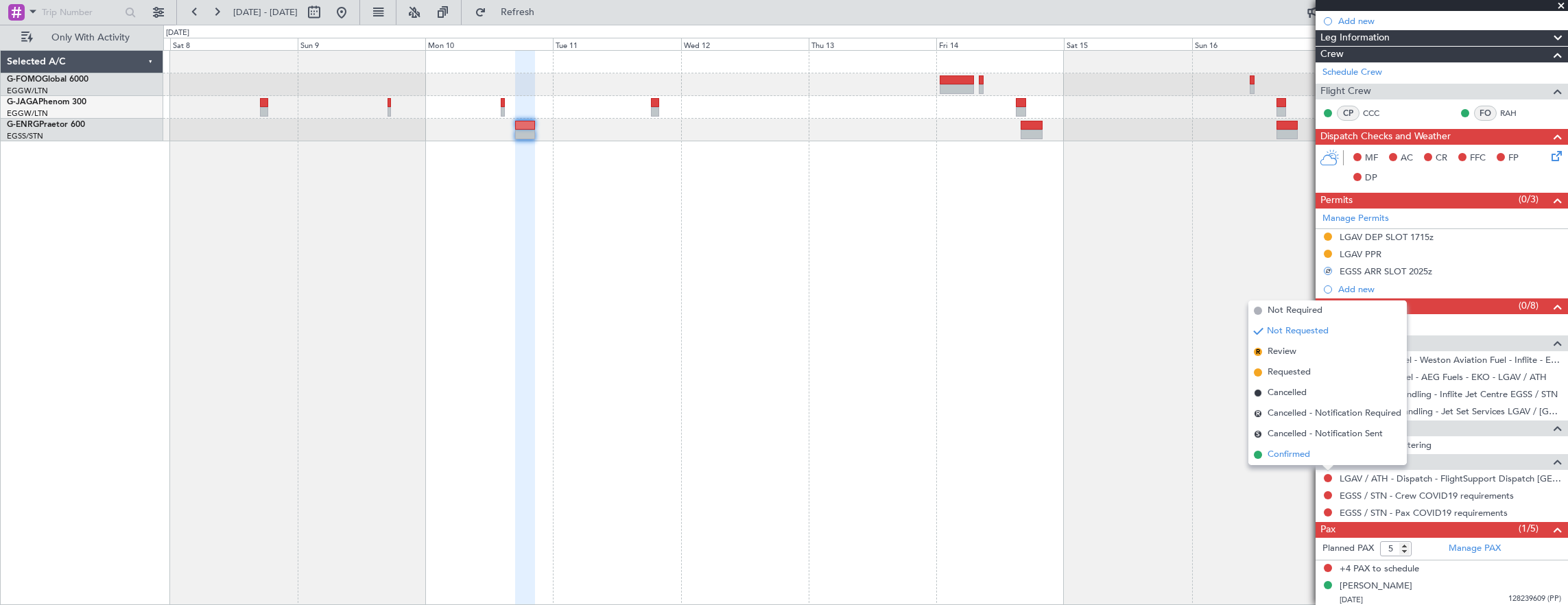
click at [1324, 454] on li "Confirmed" at bounding box center [1327, 454] width 159 height 21
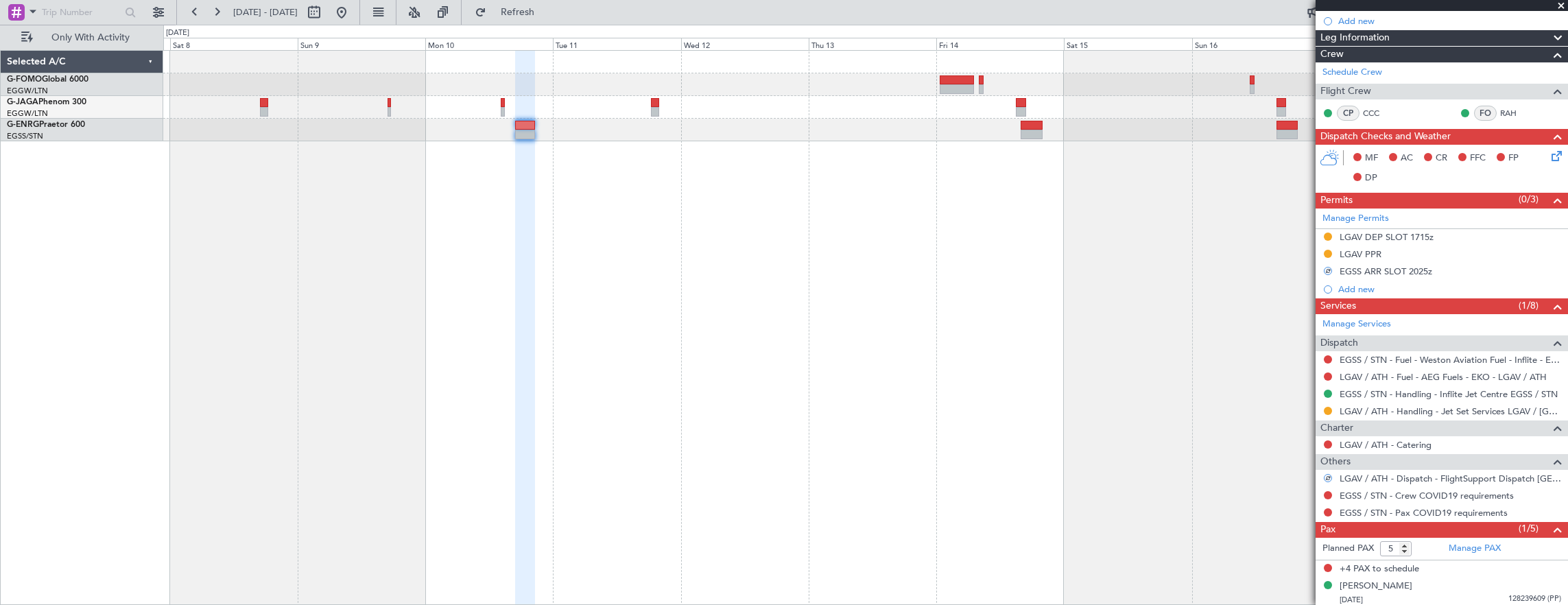
click at [1325, 487] on div "EGSS / STN - Crew COVID19 requirements" at bounding box center [1442, 495] width 252 height 17
click at [1325, 491] on button at bounding box center [1327, 495] width 8 height 8
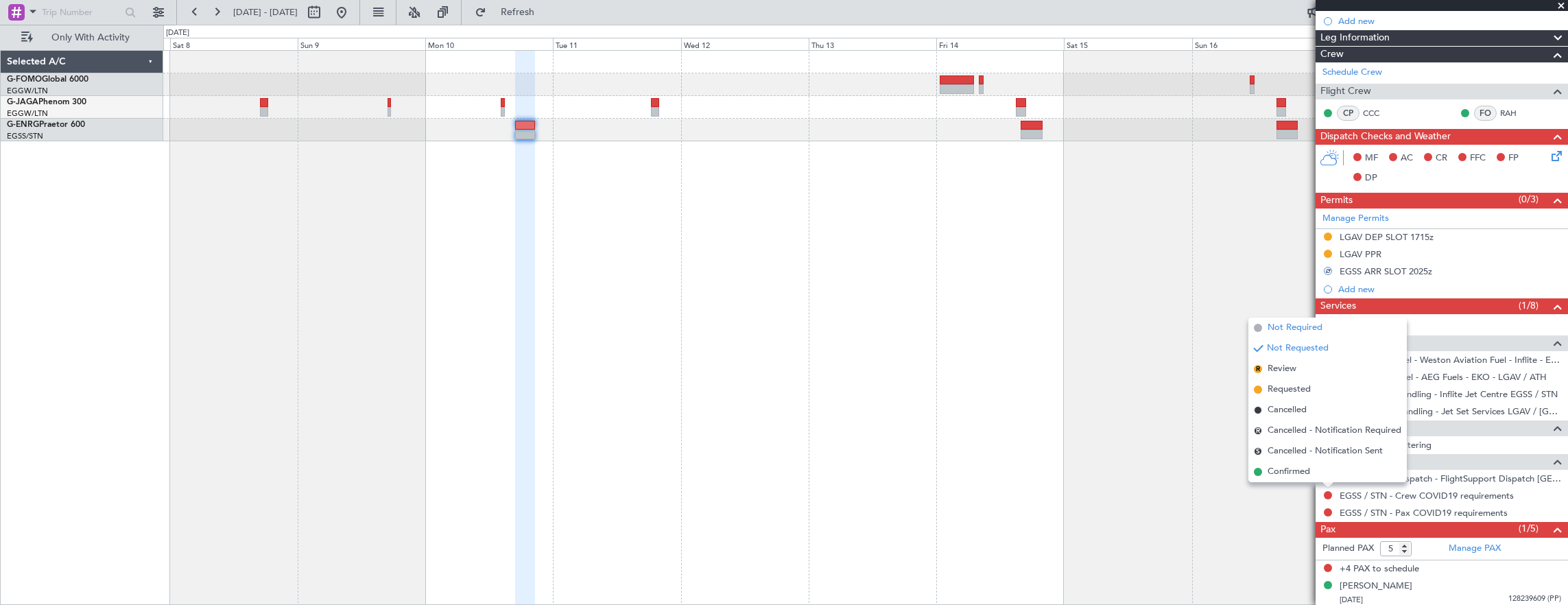
click at [1301, 330] on span "Not Required" at bounding box center [1295, 327] width 55 height 14
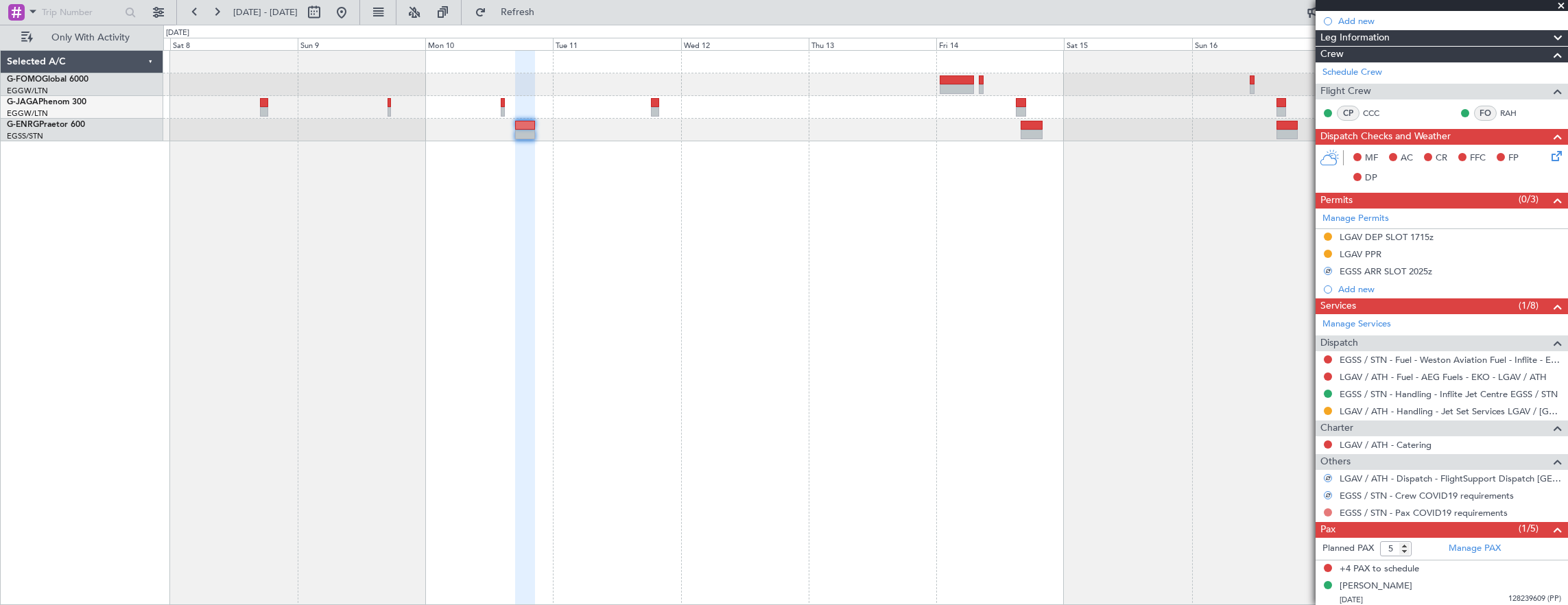
click at [1329, 508] on button at bounding box center [1327, 512] width 8 height 8
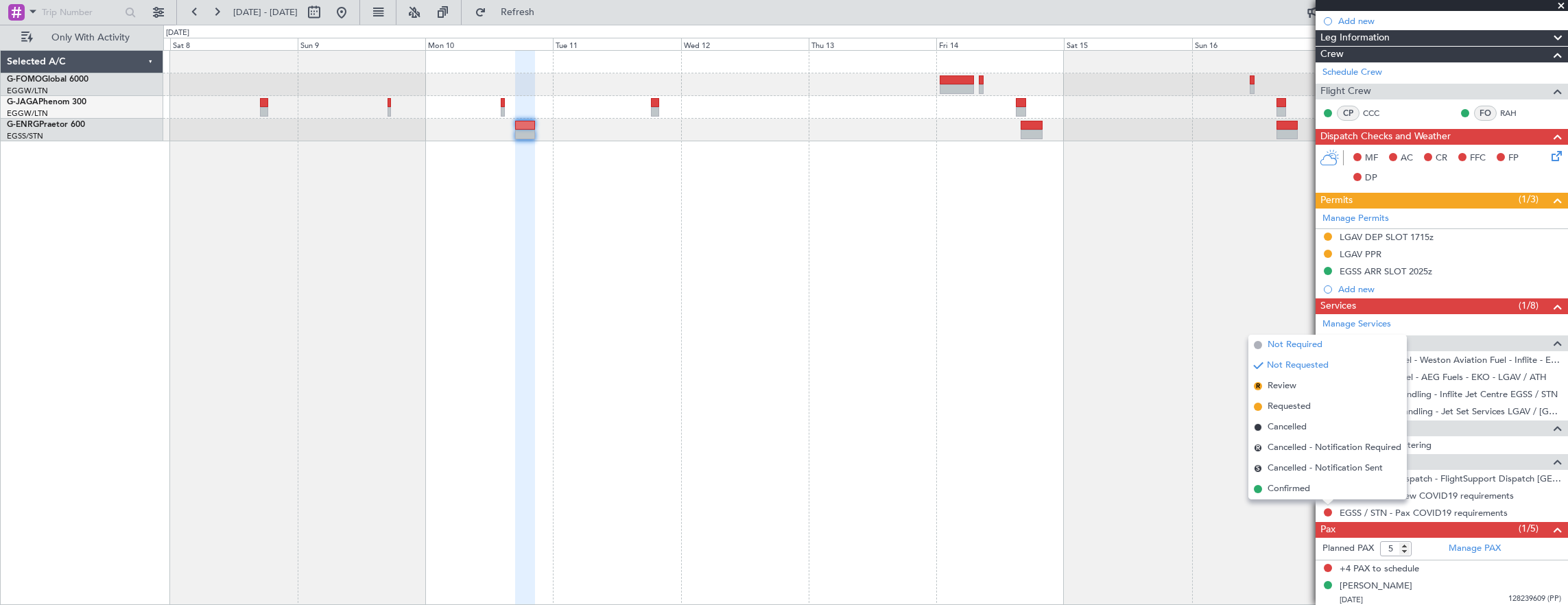
click at [1290, 344] on span "Not Required" at bounding box center [1295, 345] width 55 height 14
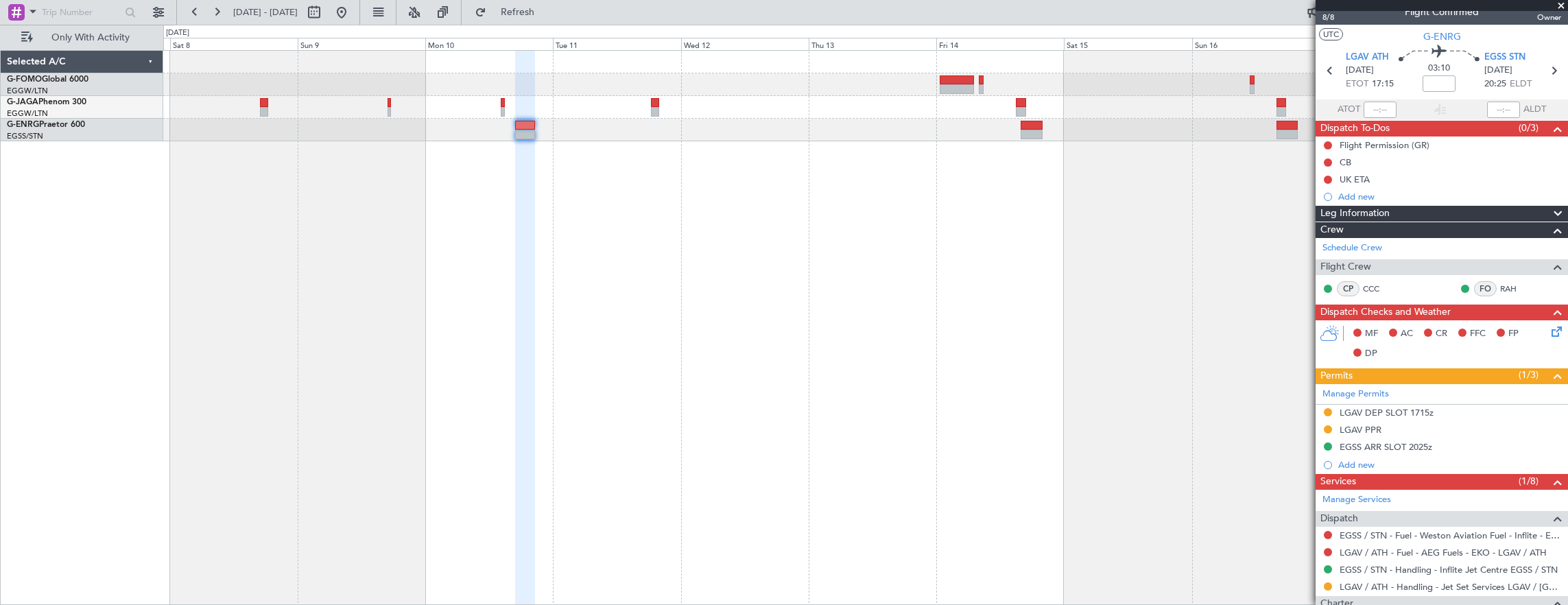
scroll to position [0, 0]
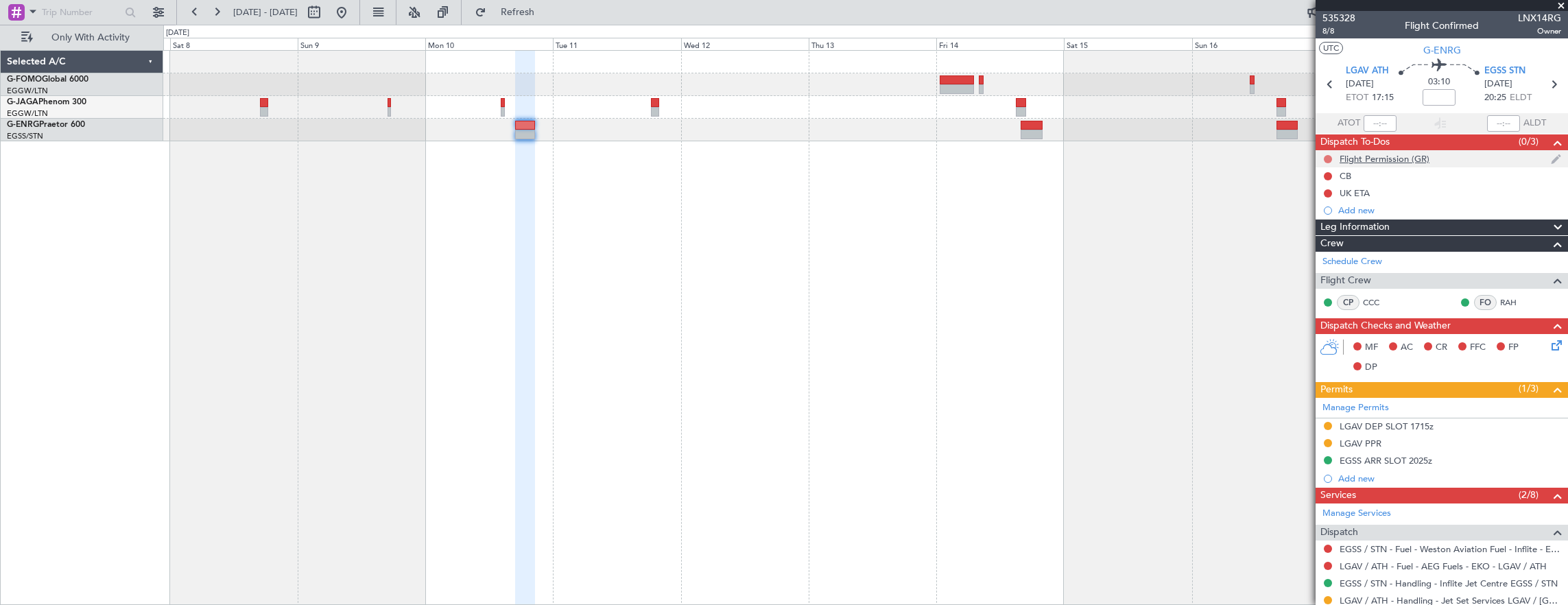
click at [1324, 157] on button at bounding box center [1327, 159] width 8 height 8
click at [1340, 242] on span "Cancelled" at bounding box center [1331, 239] width 39 height 14
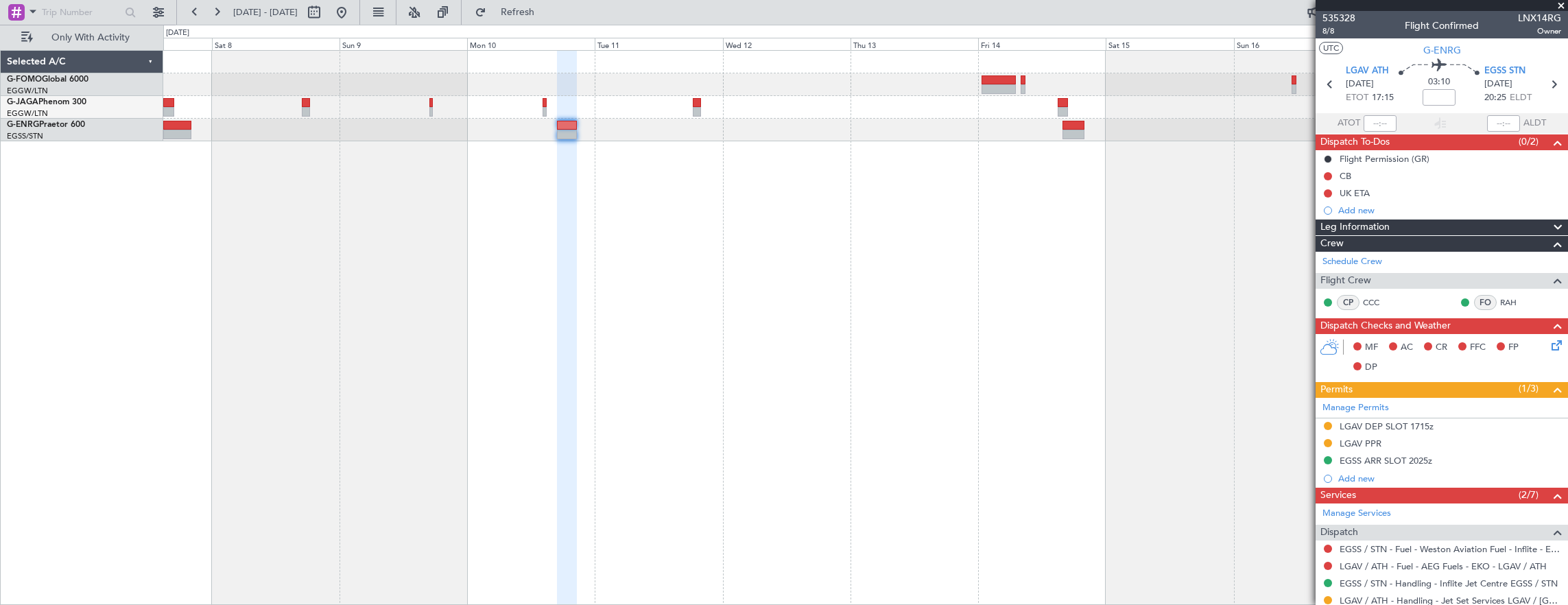
click at [975, 229] on div at bounding box center [865, 327] width 1405 height 556
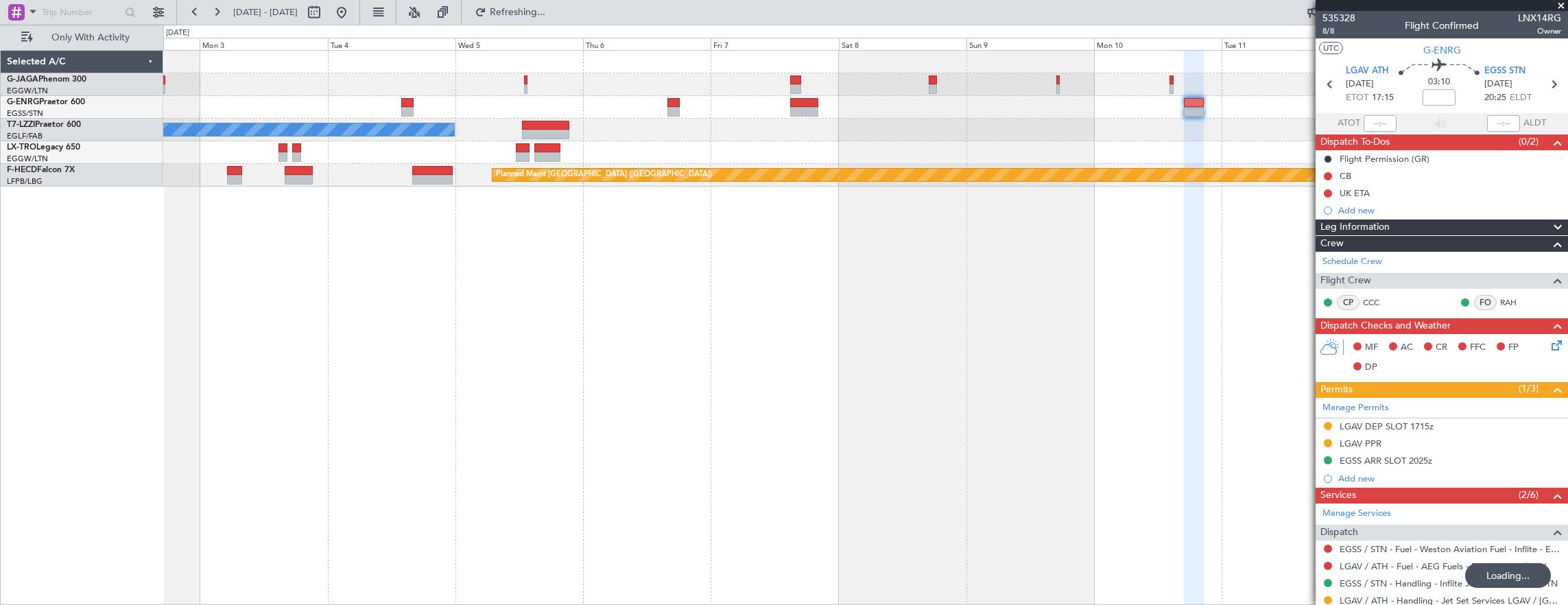
click at [638, 176] on div "Planned Maint [GEOGRAPHIC_DATA] ([GEOGRAPHIC_DATA])" at bounding box center [865, 175] width 1404 height 22
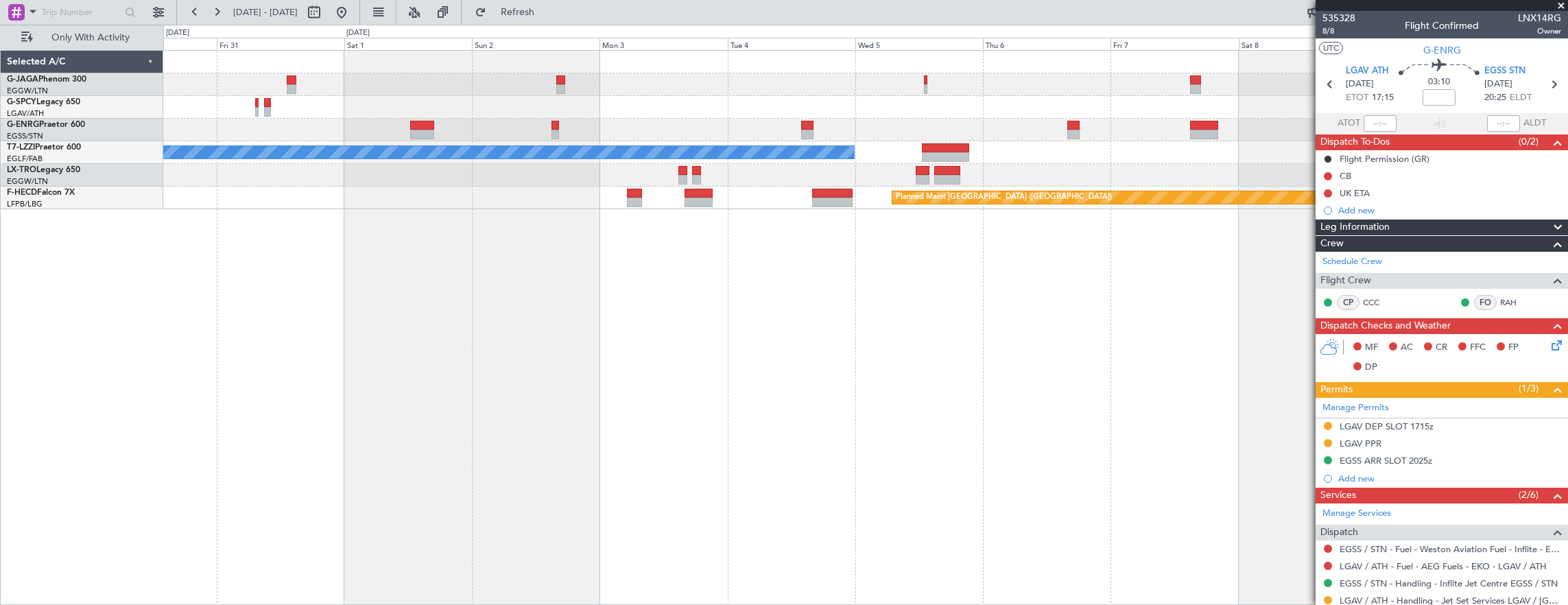
click at [746, 249] on div "A/C Unavailable [GEOGRAPHIC_DATA] ([GEOGRAPHIC_DATA]) Planned Maint [GEOGRAPHIC…" at bounding box center [865, 327] width 1405 height 556
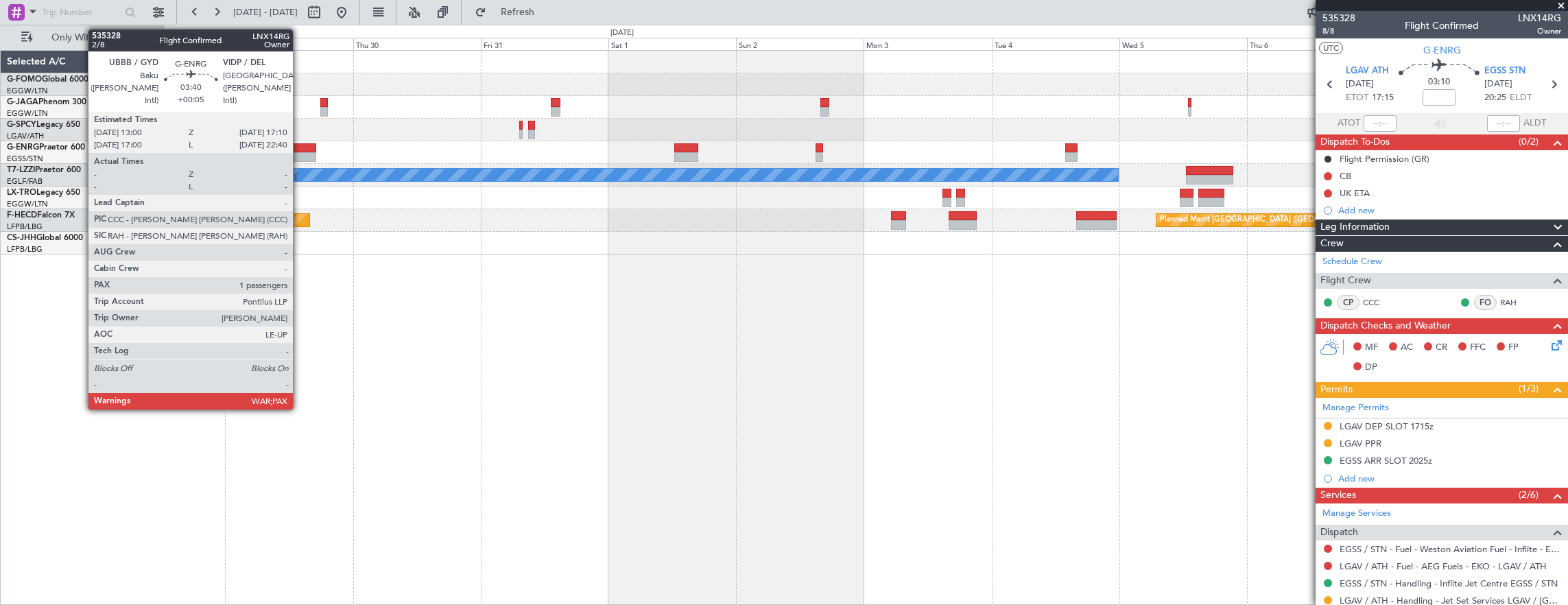
click at [300, 150] on div at bounding box center [304, 148] width 22 height 9
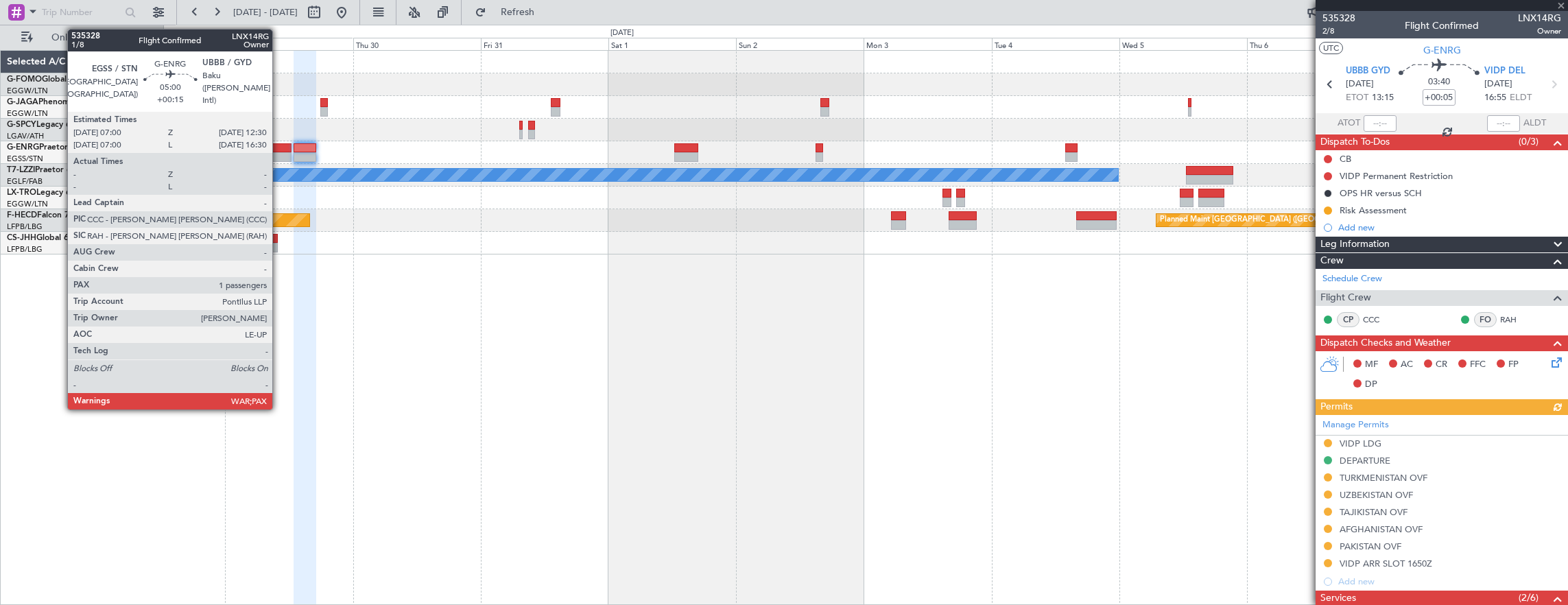
click at [279, 148] on div at bounding box center [276, 148] width 30 height 9
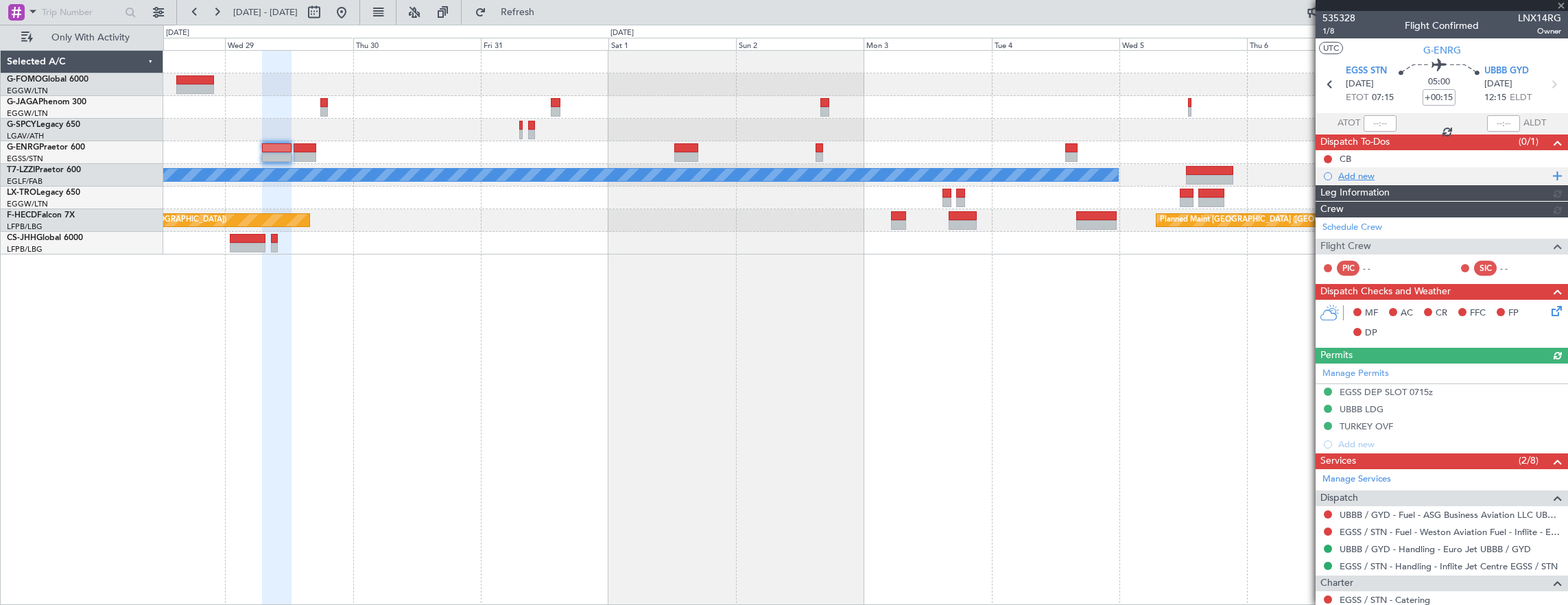
scroll to position [155, 0]
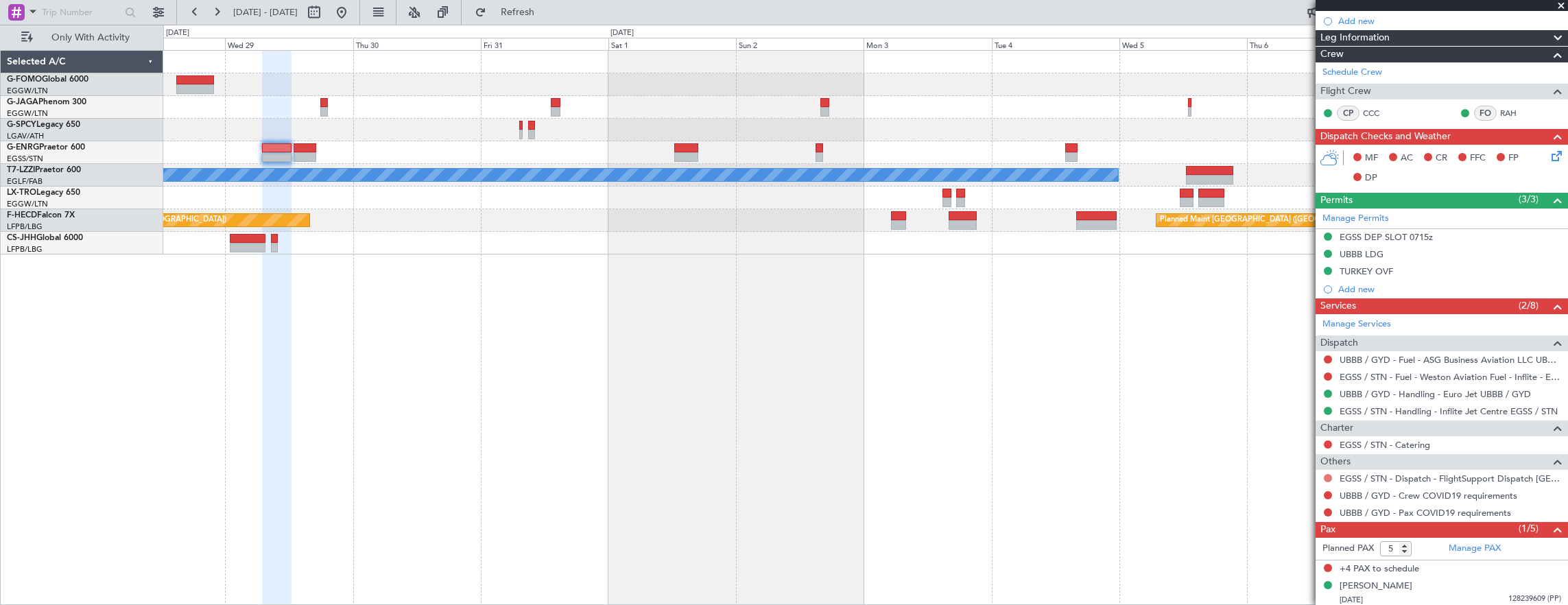
click at [1325, 474] on button at bounding box center [1327, 477] width 8 height 8
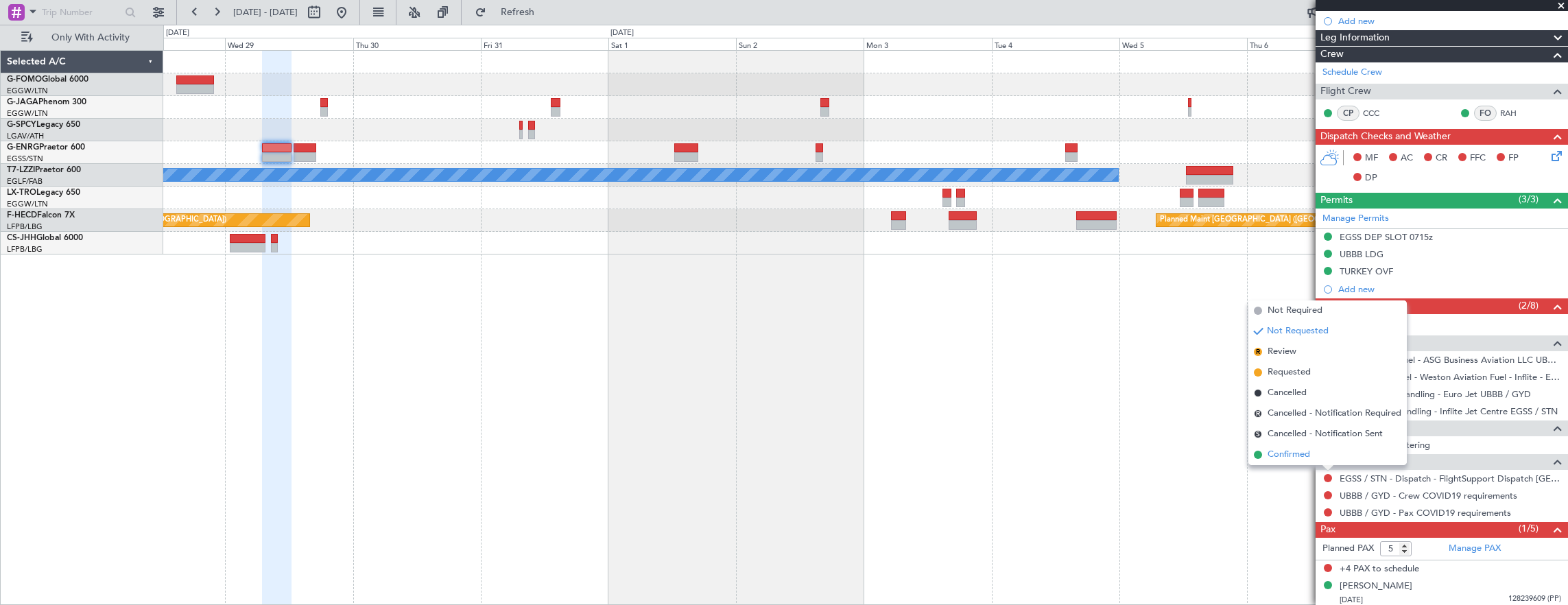
click at [1319, 454] on li "Confirmed" at bounding box center [1327, 454] width 159 height 21
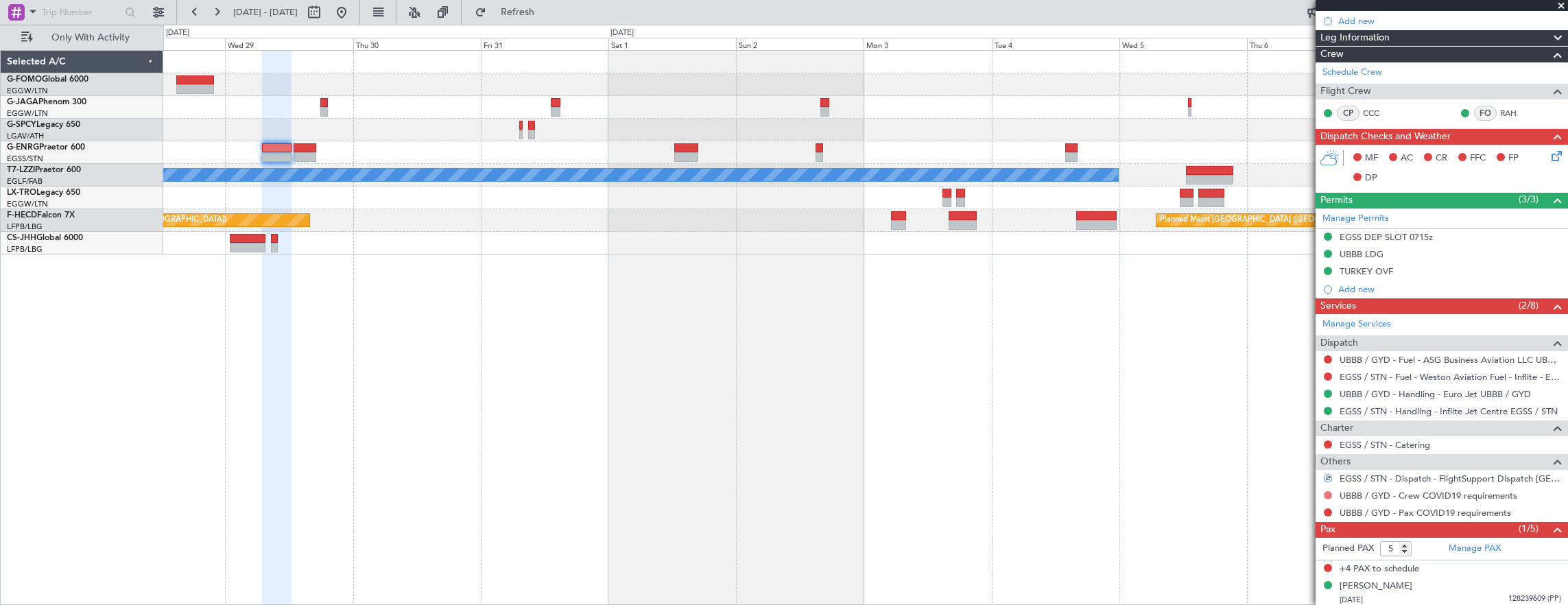
click at [1325, 493] on button at bounding box center [1327, 495] width 8 height 8
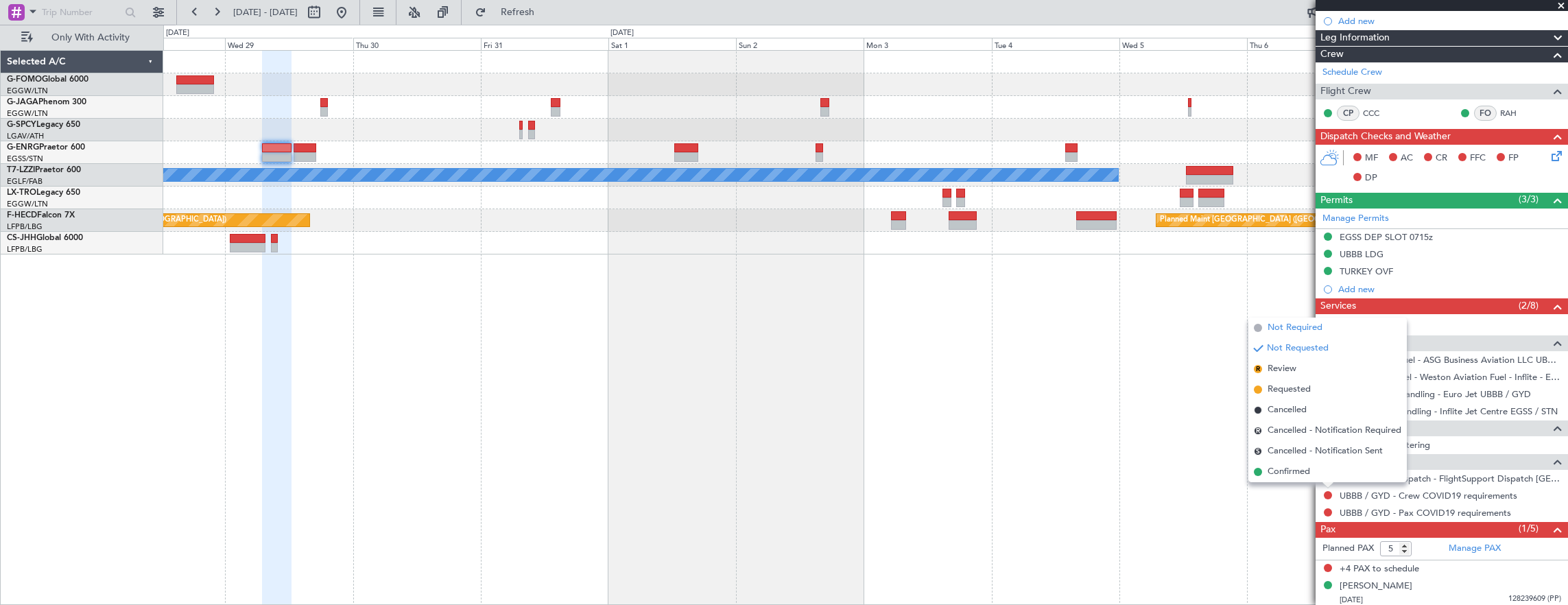
click at [1283, 329] on span "Not Required" at bounding box center [1295, 327] width 55 height 14
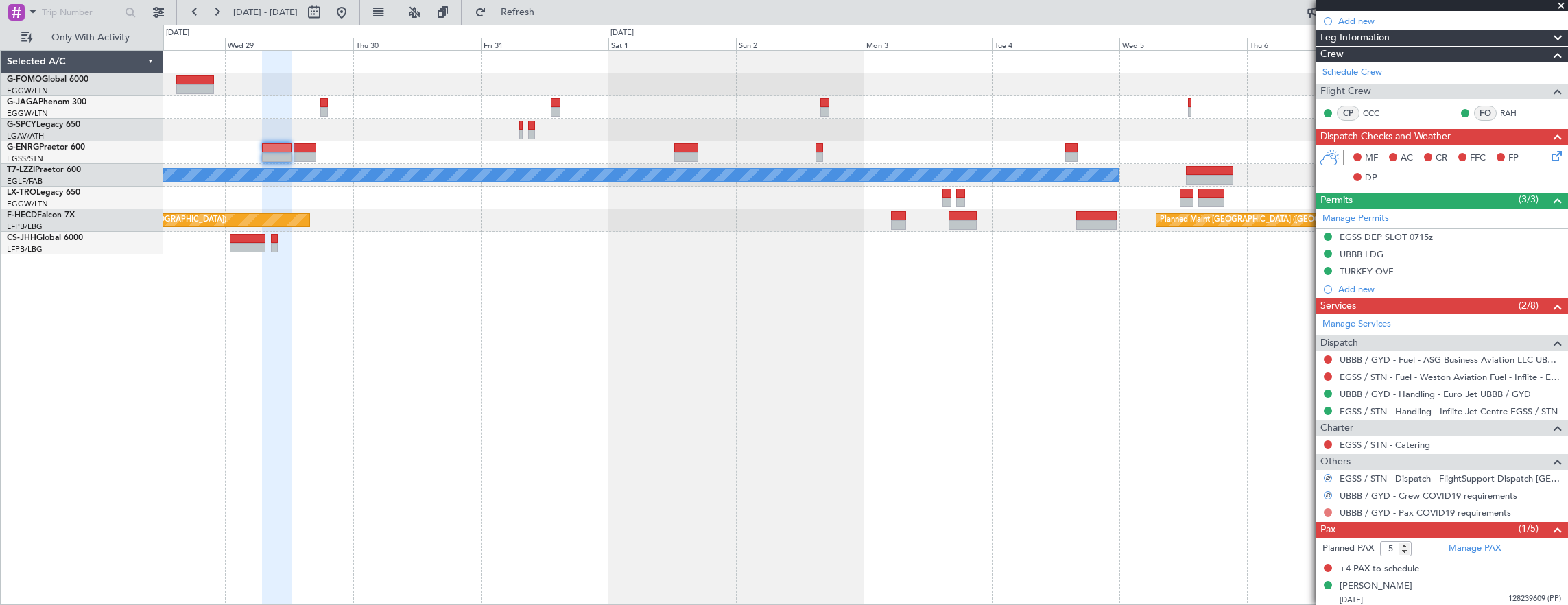
click at [1324, 508] on button at bounding box center [1327, 512] width 8 height 8
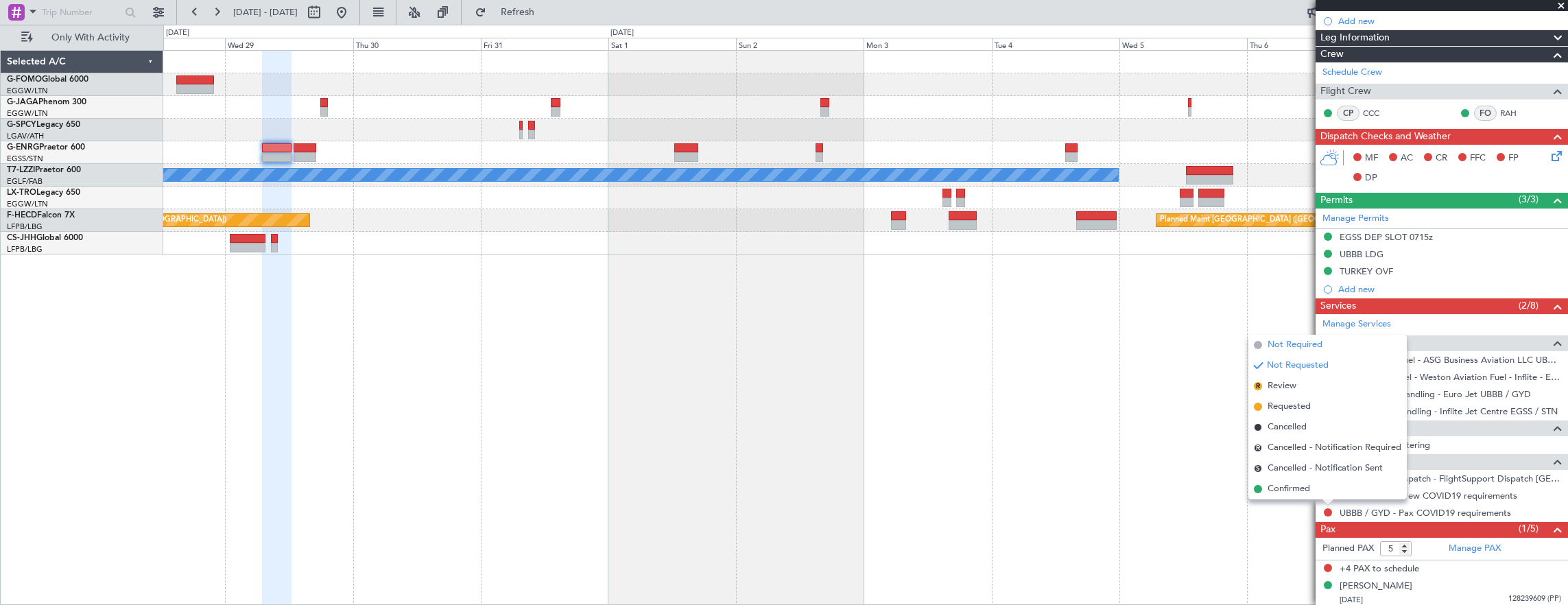
click at [1270, 345] on span "Not Required" at bounding box center [1295, 345] width 55 height 14
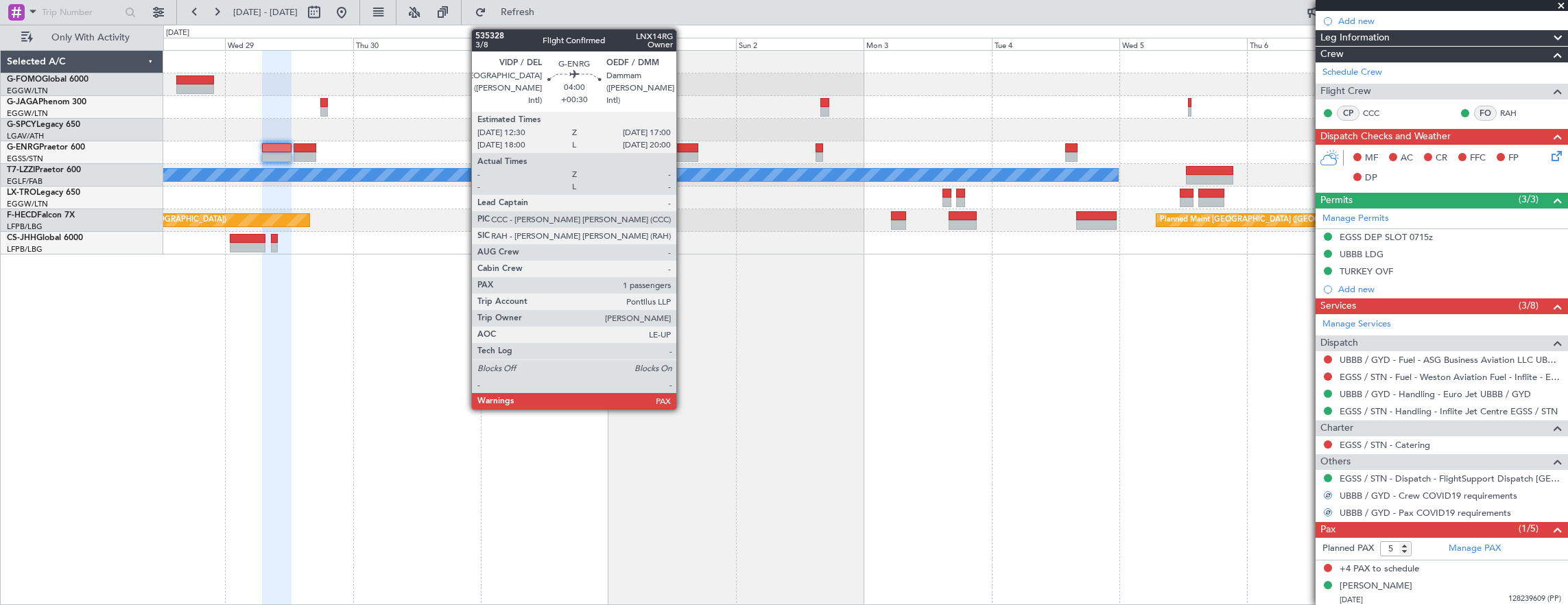
click at [683, 148] on div at bounding box center [686, 148] width 24 height 9
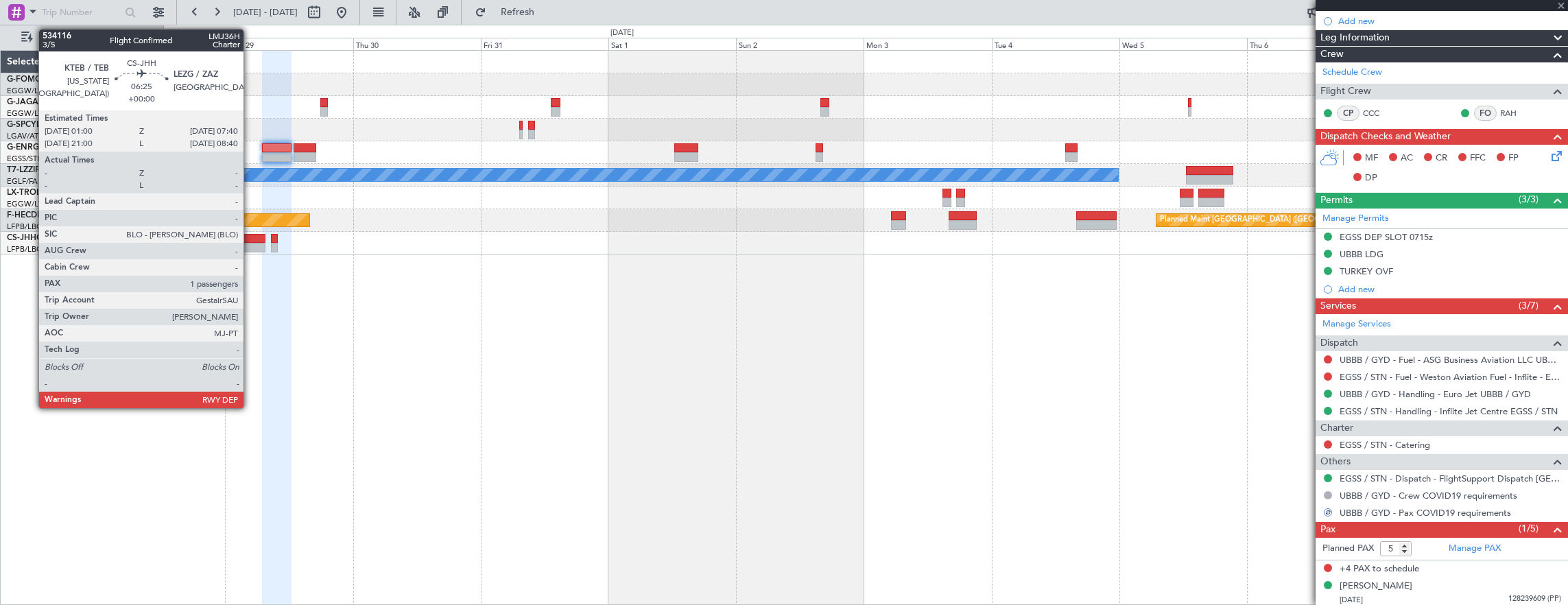
type input "+00:30"
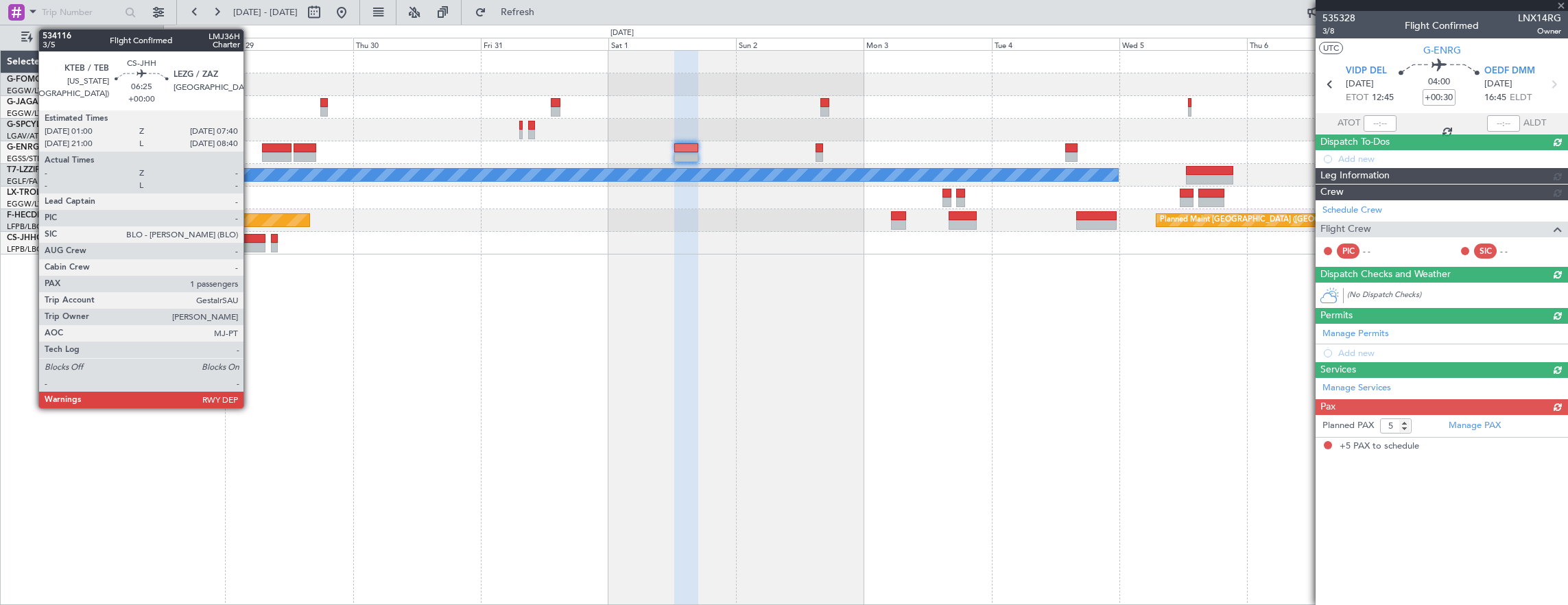
scroll to position [0, 0]
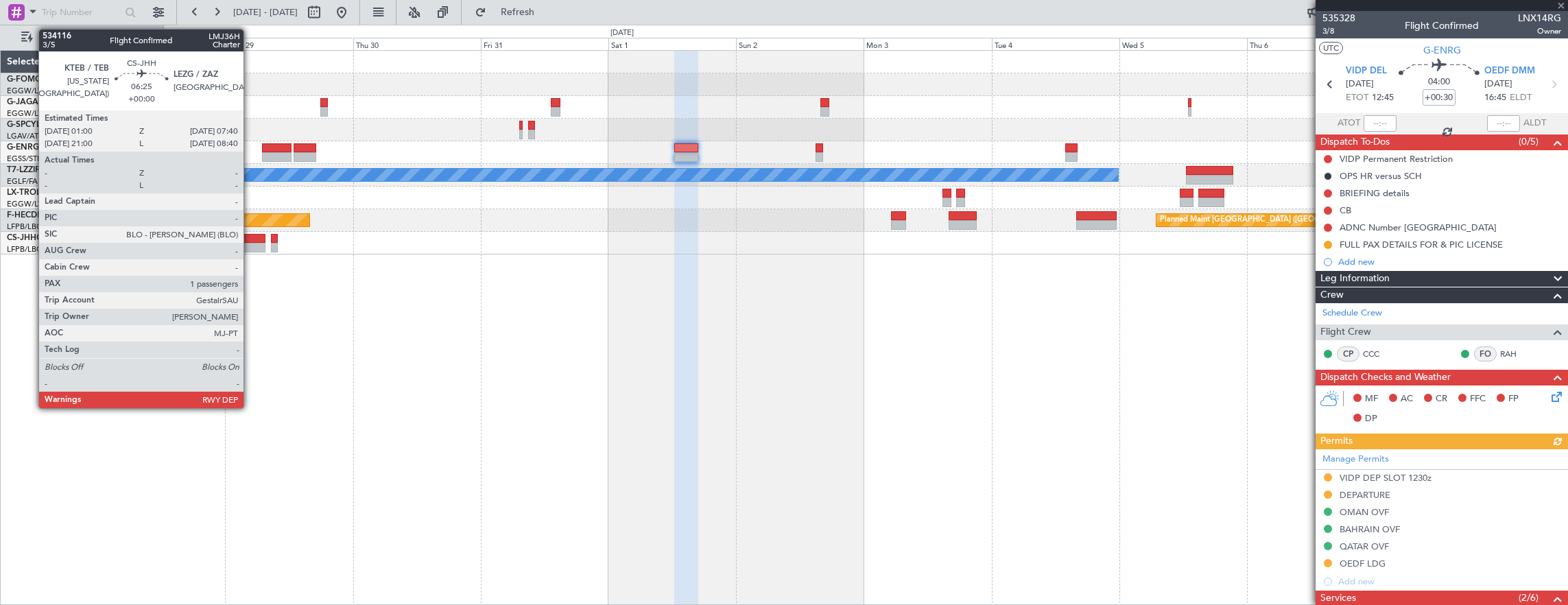
click at [250, 247] on div at bounding box center [247, 247] width 35 height 9
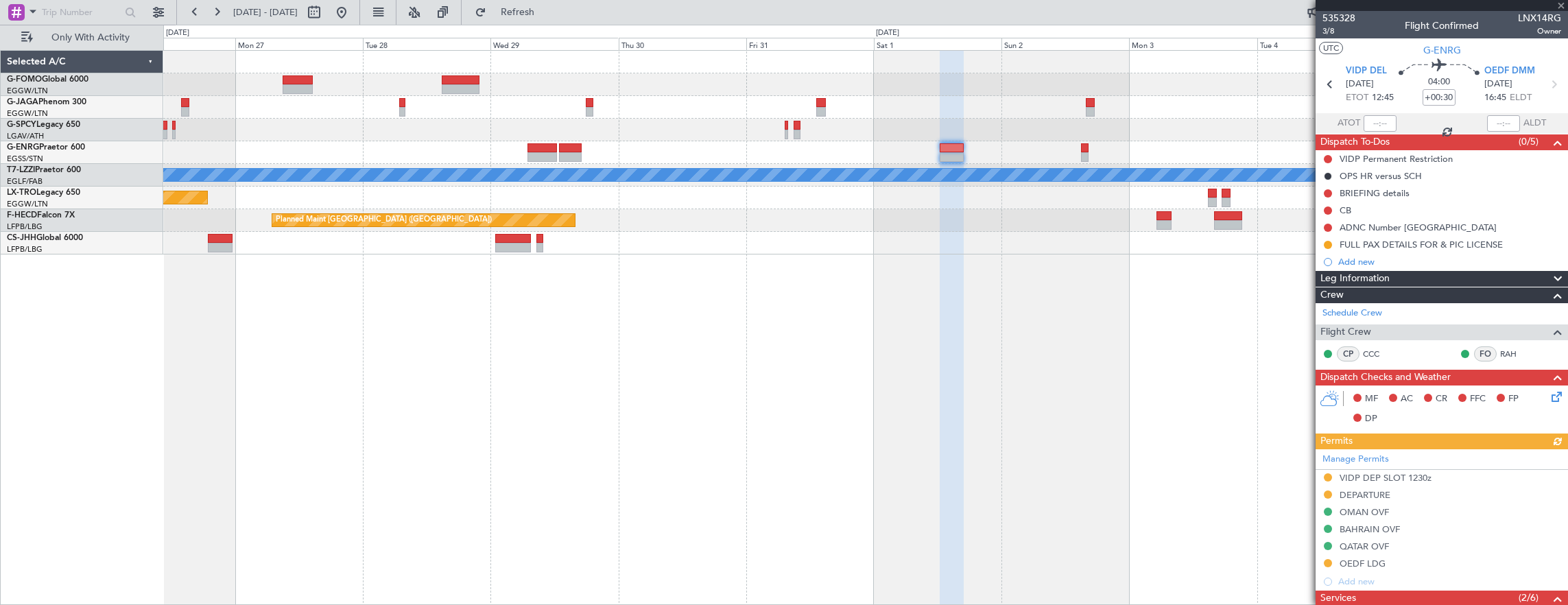
click at [649, 414] on div "A/C Unavailable [GEOGRAPHIC_DATA] ([GEOGRAPHIC_DATA]) Planned Maint [GEOGRAPHIC…" at bounding box center [865, 327] width 1405 height 556
type input "1"
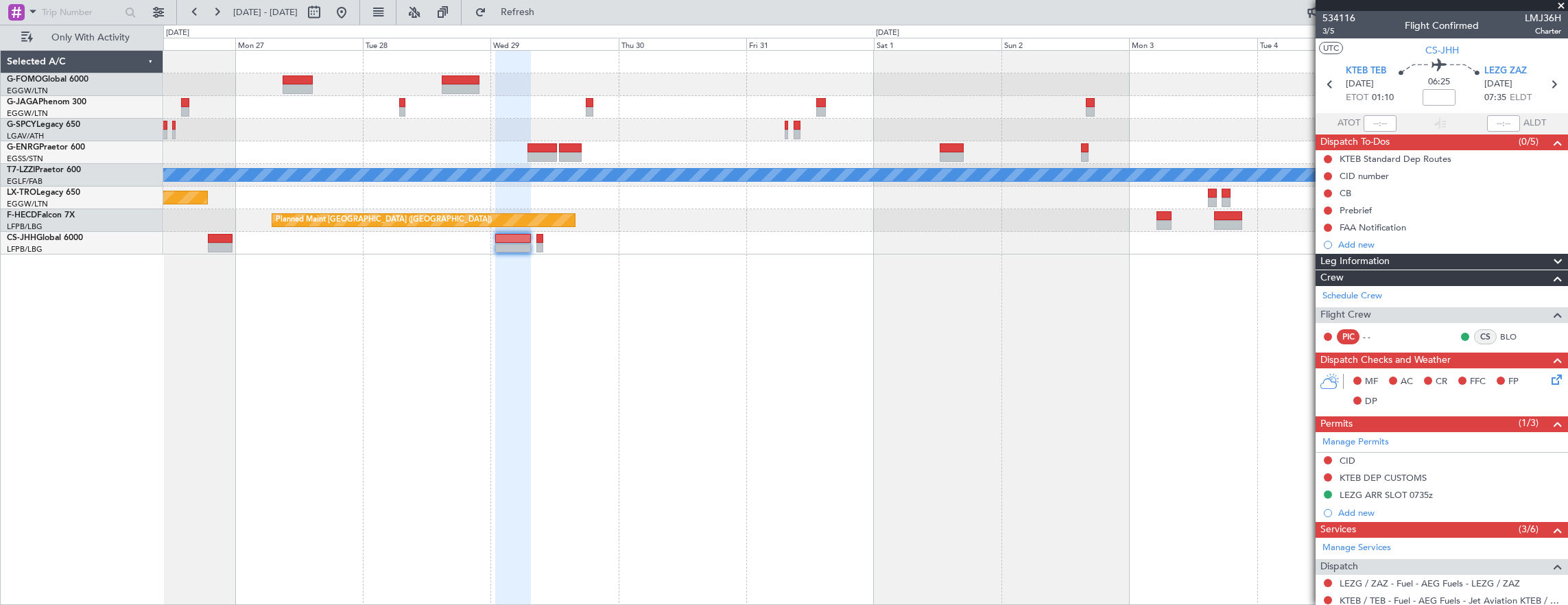
click at [807, 286] on div "A/C Unavailable [GEOGRAPHIC_DATA] ([GEOGRAPHIC_DATA]) Planned Maint [GEOGRAPHIC…" at bounding box center [865, 327] width 1405 height 556
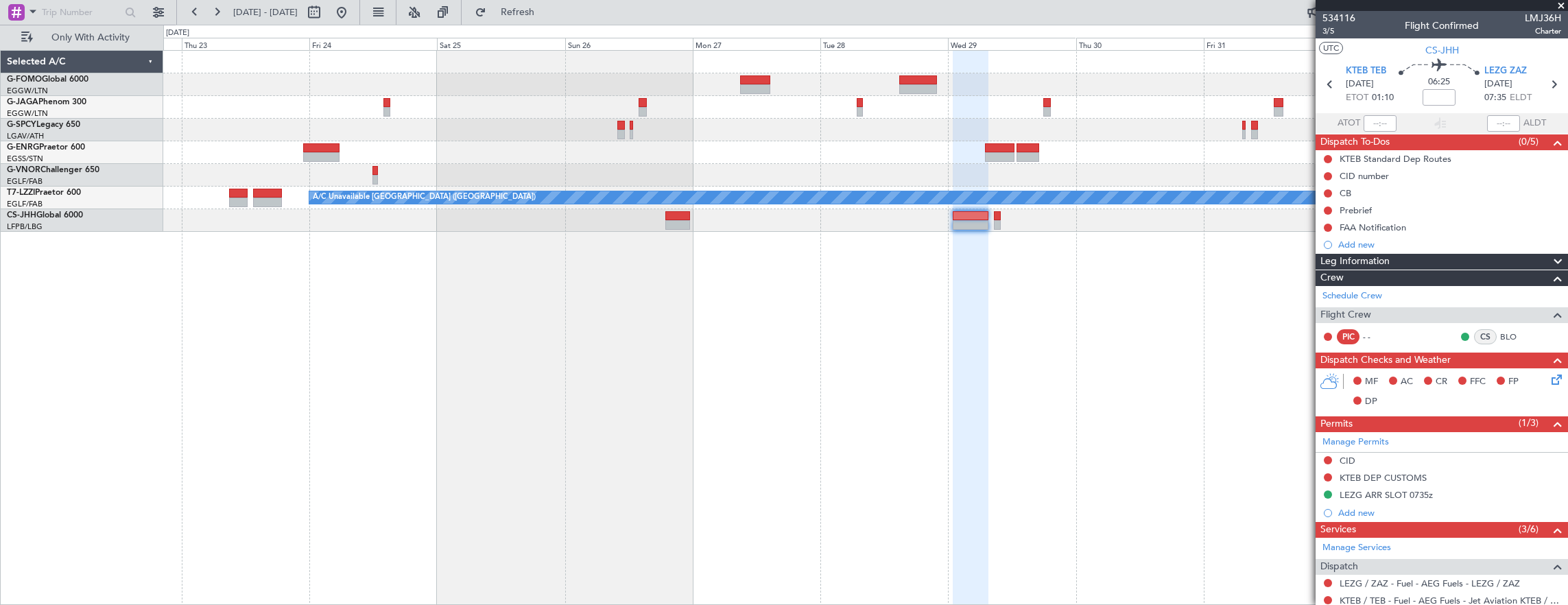
click at [697, 279] on div "A/C Unavailable [GEOGRAPHIC_DATA] ([GEOGRAPHIC_DATA])" at bounding box center [865, 327] width 1405 height 556
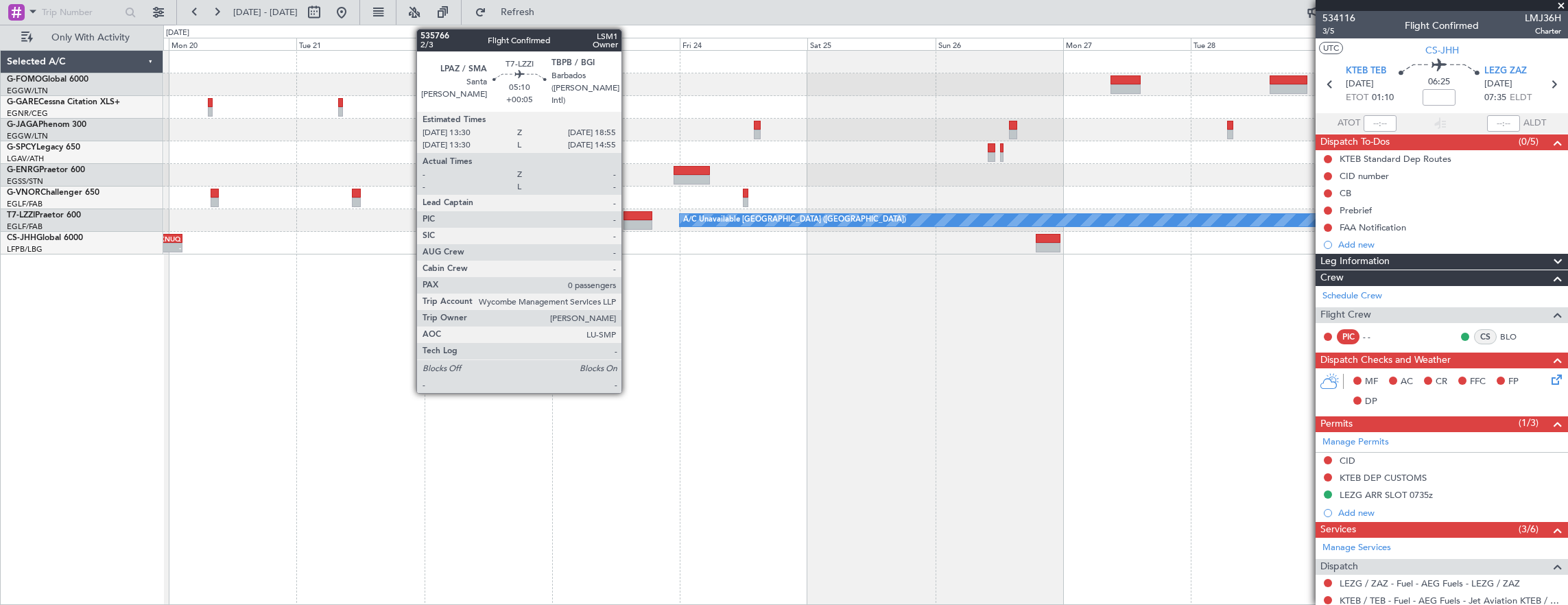
click at [628, 222] on div at bounding box center [638, 224] width 30 height 9
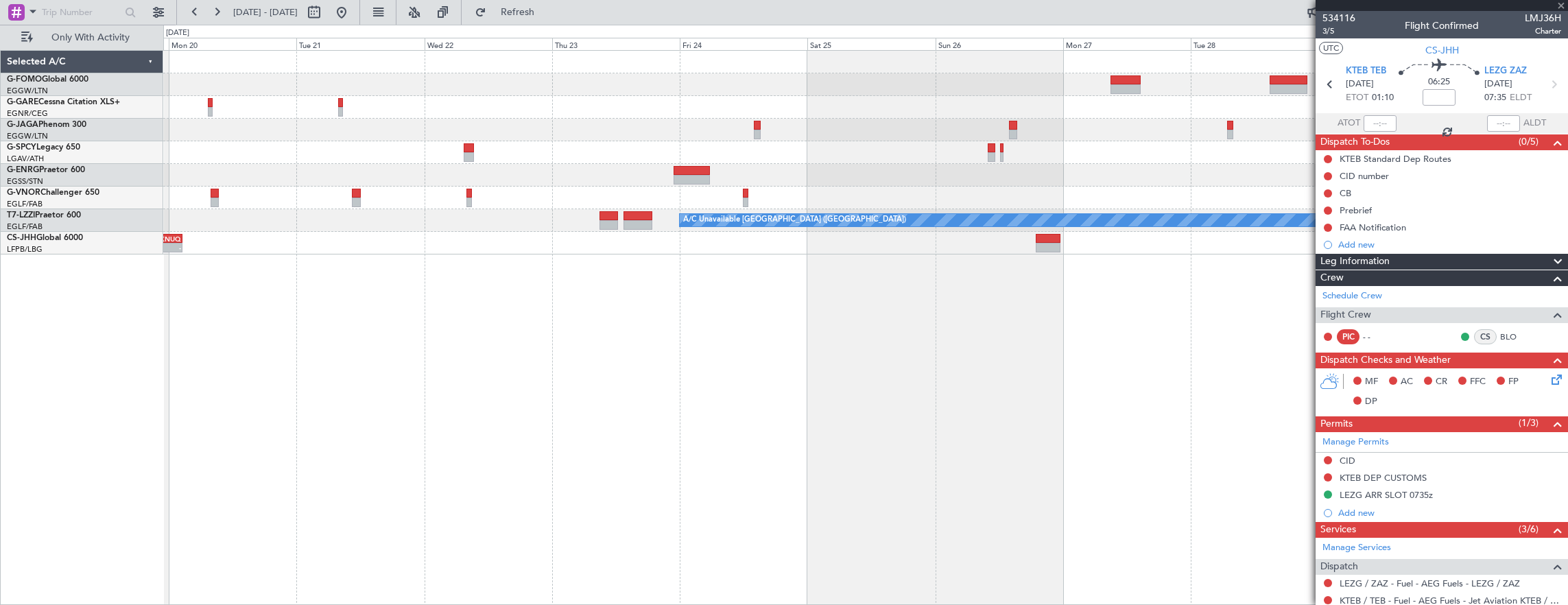
click at [466, 262] on div "A/C Unavailable [GEOGRAPHIC_DATA] ([GEOGRAPHIC_DATA]) - - LEZG 15:00 Z KNUQ 02:…" at bounding box center [865, 327] width 1405 height 556
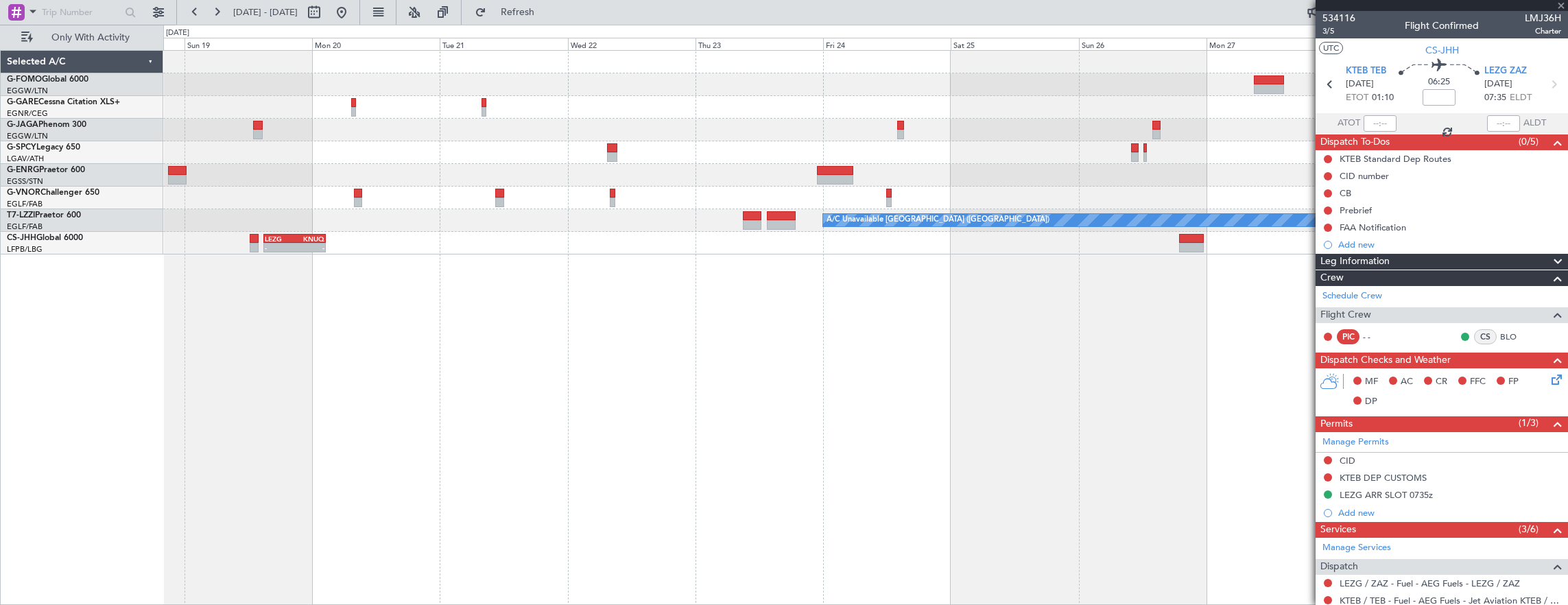
type input "+00:05"
type input "0"
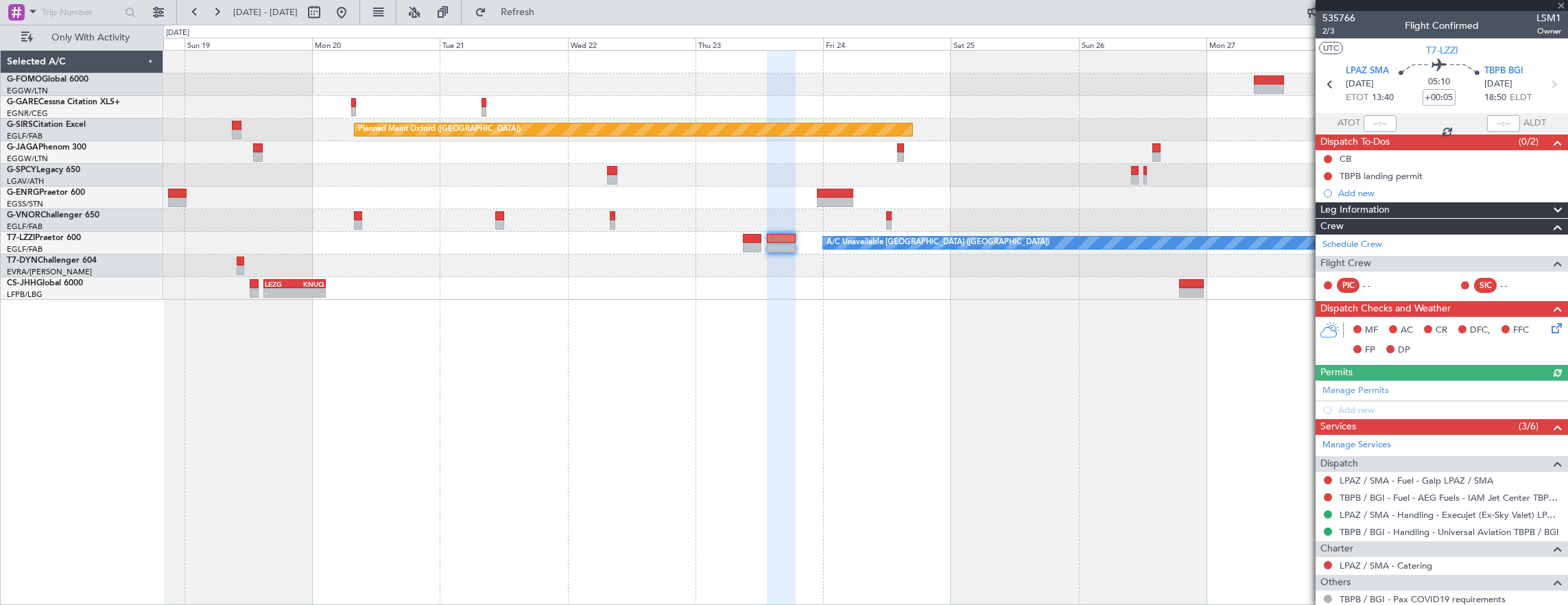
click at [921, 330] on div "Planned Maint Oxford ([GEOGRAPHIC_DATA]) A/C Unavailable [GEOGRAPHIC_DATA] ([GE…" at bounding box center [865, 327] width 1405 height 556
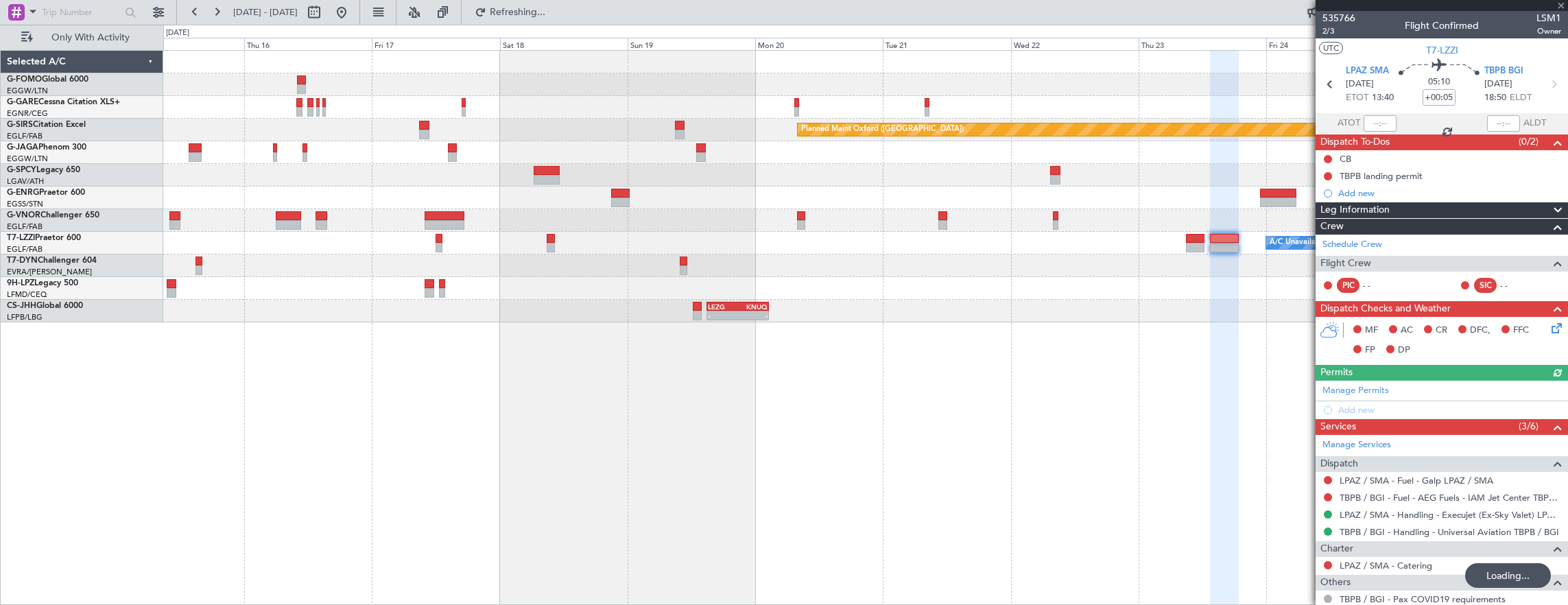
click at [1034, 370] on div "Planned Maint Oxford ([GEOGRAPHIC_DATA]) A/C Unavailable [GEOGRAPHIC_DATA] ([GE…" at bounding box center [865, 327] width 1405 height 556
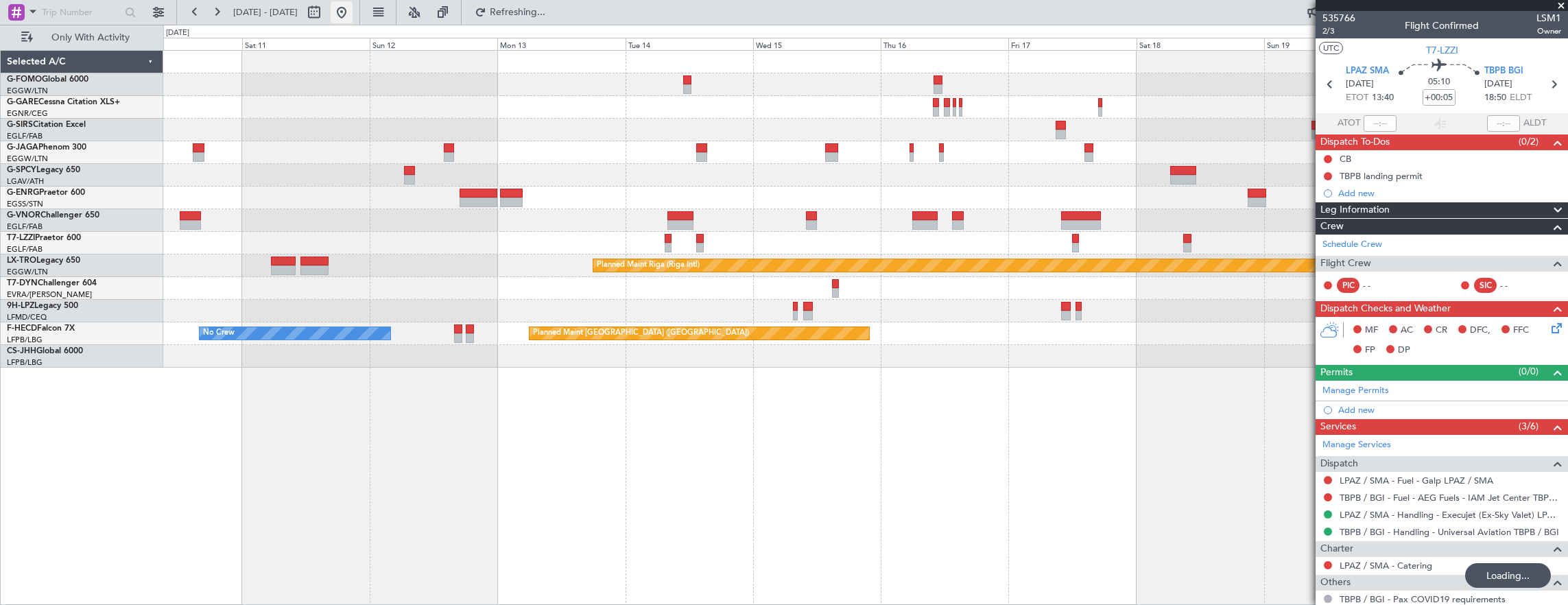
click at [353, 14] on button at bounding box center [342, 12] width 22 height 22
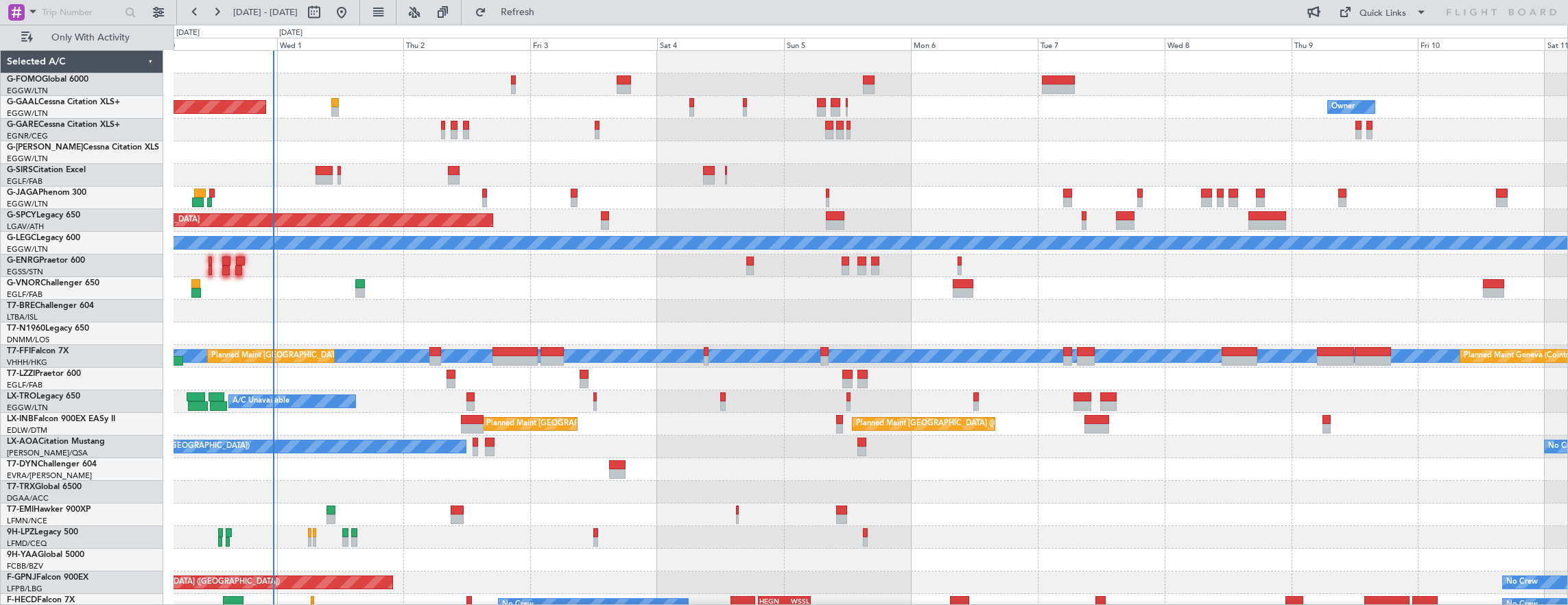
click at [458, 199] on div "Planned Maint Dusseldorf Owner Owner A/C Unavailable Planned Maint [GEOGRAPHIC_…" at bounding box center [871, 356] width 1394 height 611
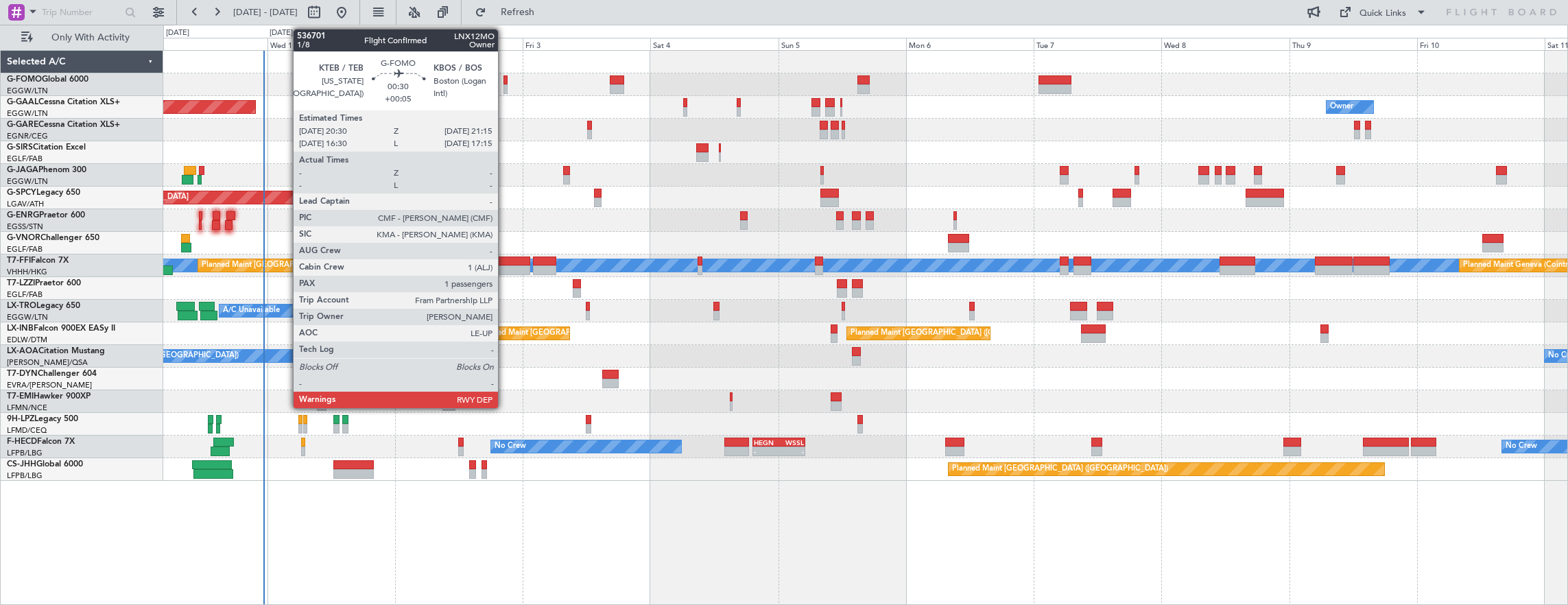
click at [505, 84] on div at bounding box center [505, 89] width 4 height 9
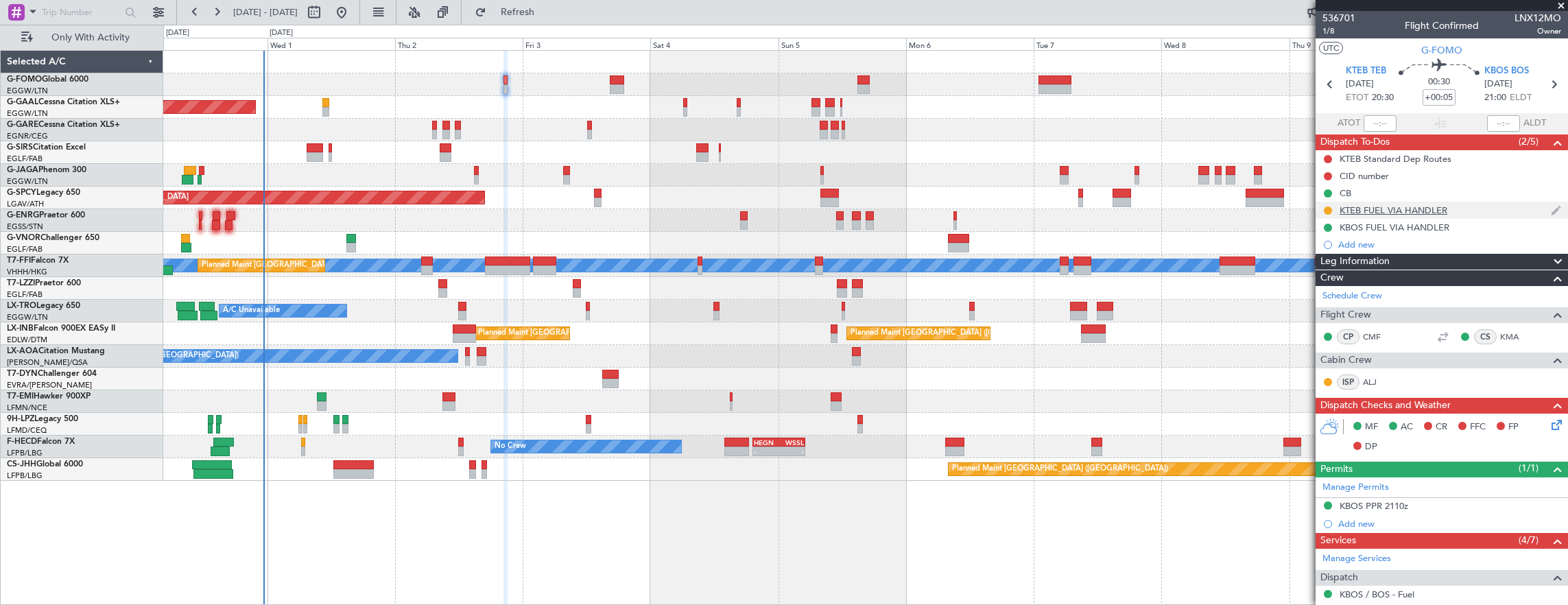
click at [1470, 206] on div "KTEB FUEL VIA HANDLER" at bounding box center [1442, 211] width 252 height 17
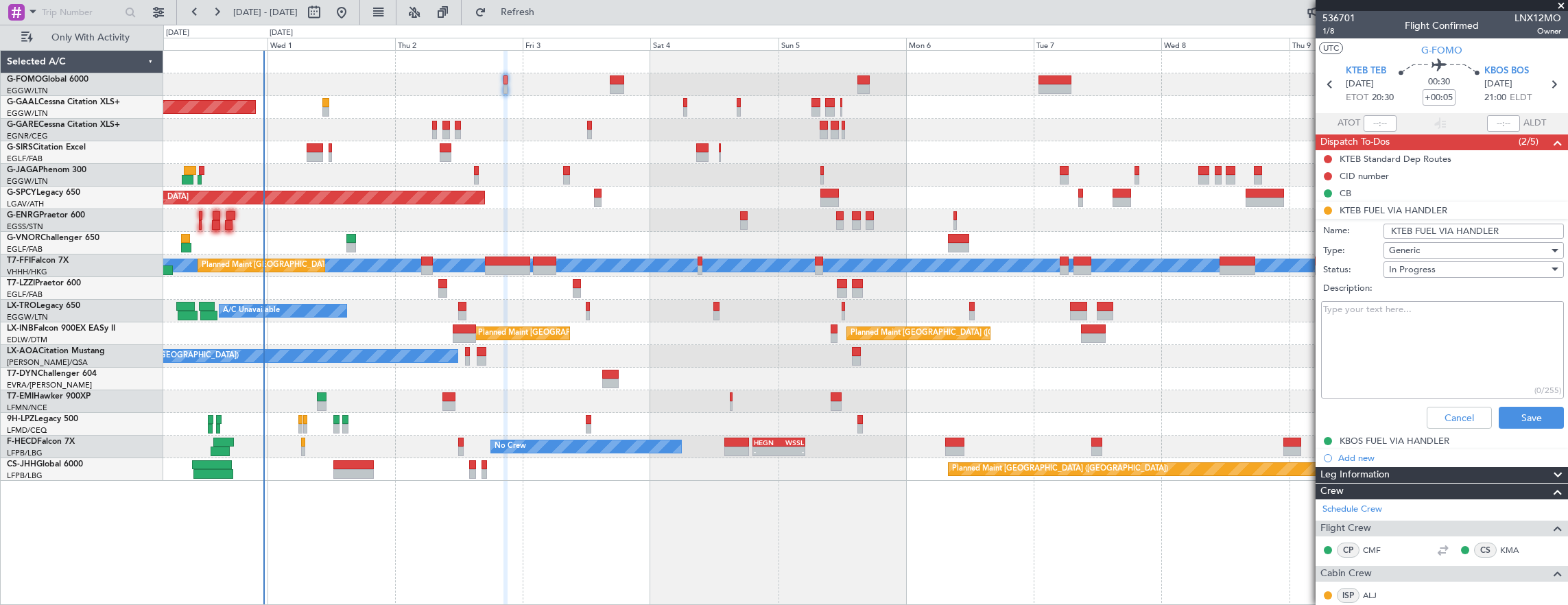
click at [1460, 230] on input "KTEB FUEL VIA HANDLER" at bounding box center [1474, 231] width 180 height 15
type input "KTEB FUEL VIA WFS"
click at [1526, 397] on div "(0/255)" at bounding box center [1441, 350] width 266 height 104
click at [1536, 424] on button "Save" at bounding box center [1531, 418] width 65 height 22
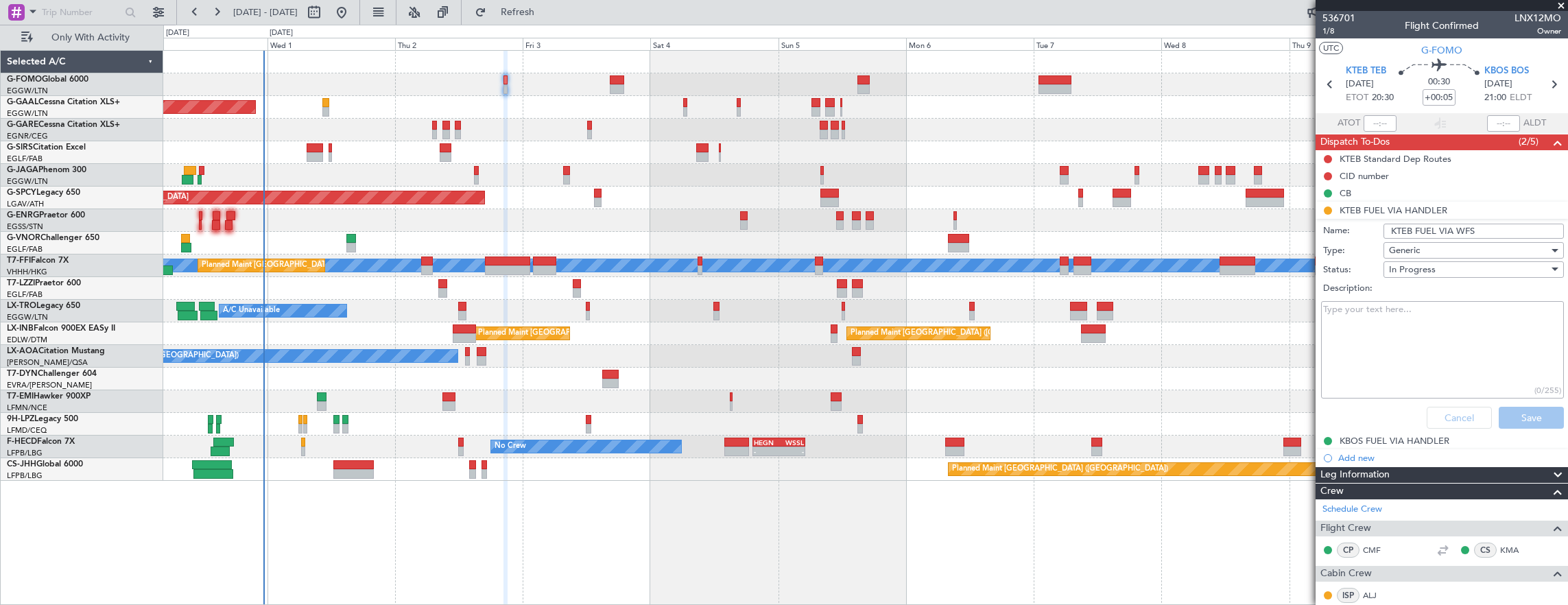
click at [1535, 413] on div "Cancel Save" at bounding box center [1438, 418] width 259 height 33
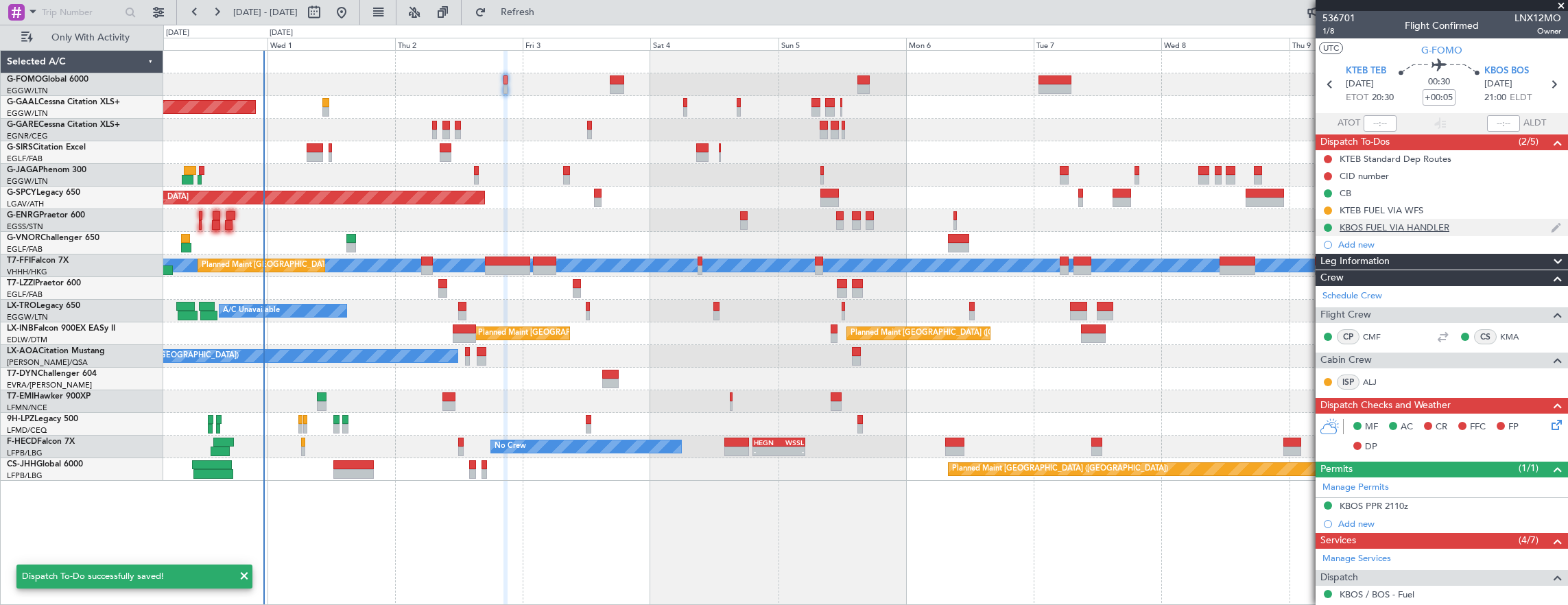
click at [1478, 225] on div "KBOS FUEL VIA HANDLER" at bounding box center [1442, 227] width 252 height 17
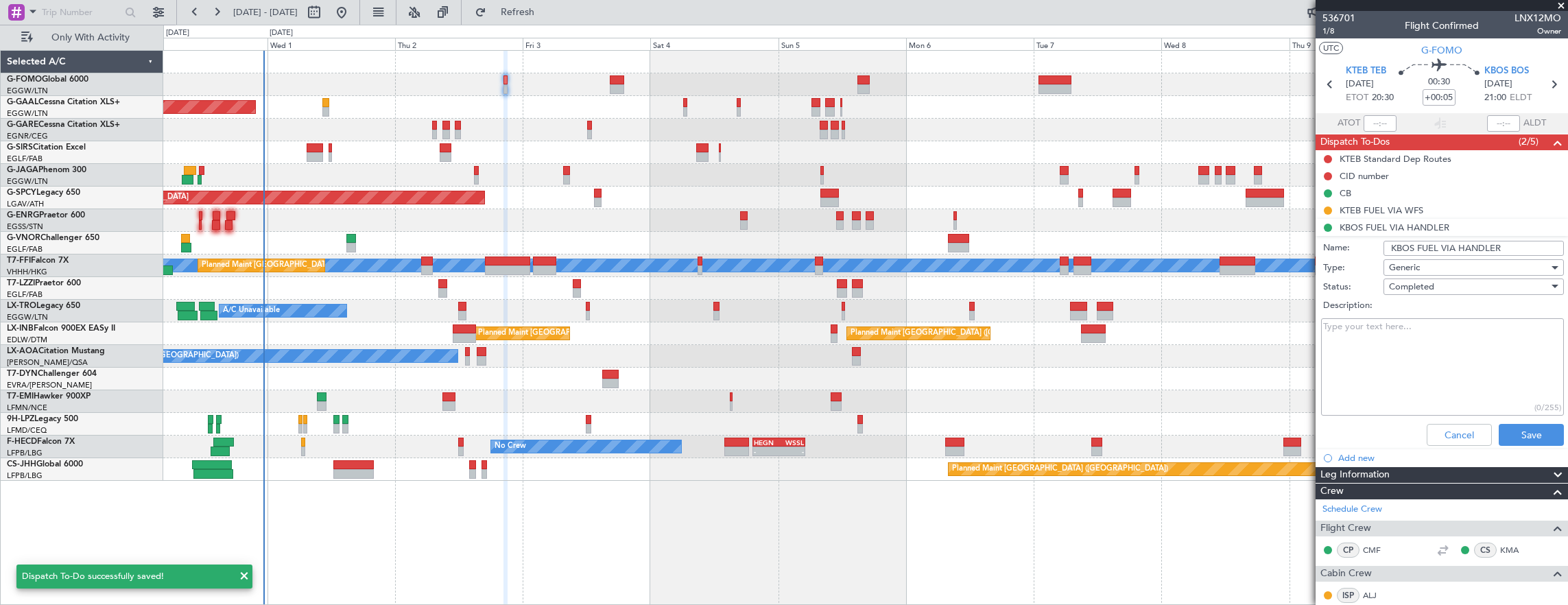
click at [1483, 244] on input "KBOS FUEL VIA HANDLER" at bounding box center [1474, 248] width 180 height 15
type input "KBOS FUEL VIA WFS"
click at [1432, 266] on div "Generic" at bounding box center [1469, 268] width 160 height 21
drag, startPoint x: 1348, startPoint y: 376, endPoint x: 1430, endPoint y: 304, distance: 109.1
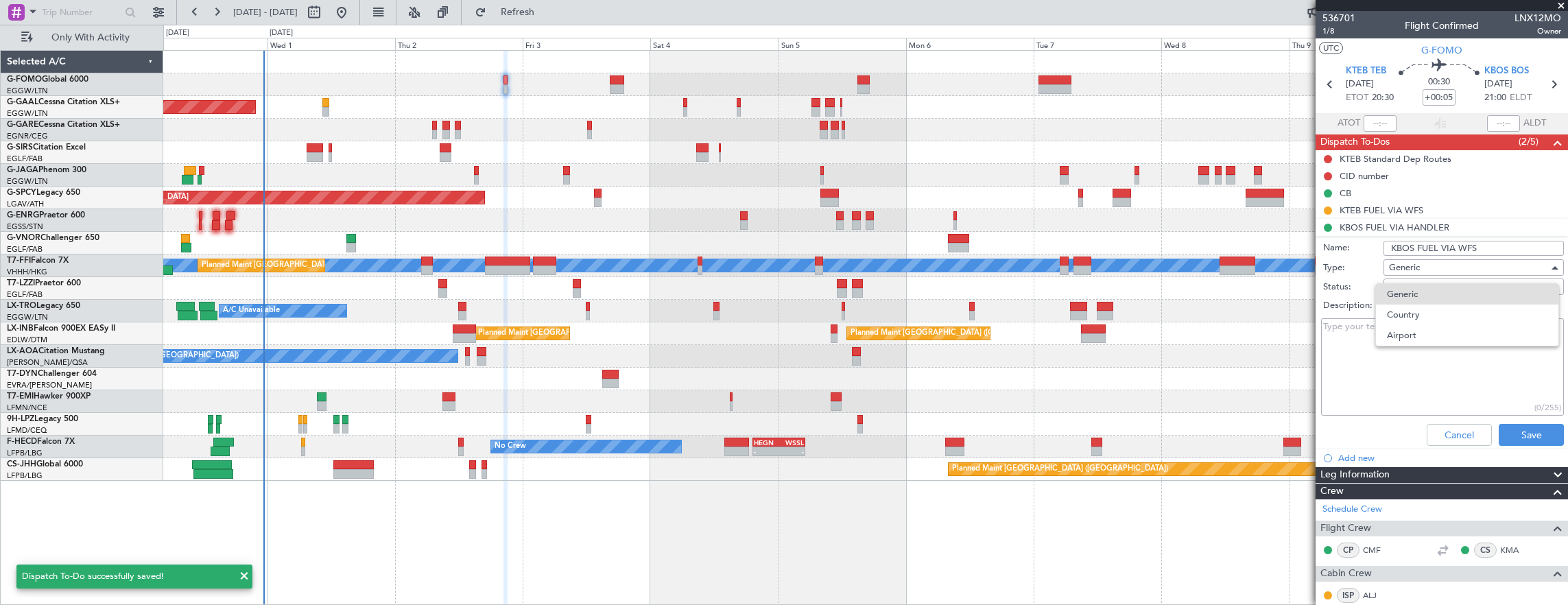
click at [1348, 376] on div at bounding box center [784, 302] width 1568 height 605
click at [1435, 292] on div "Completed" at bounding box center [1469, 286] width 160 height 21
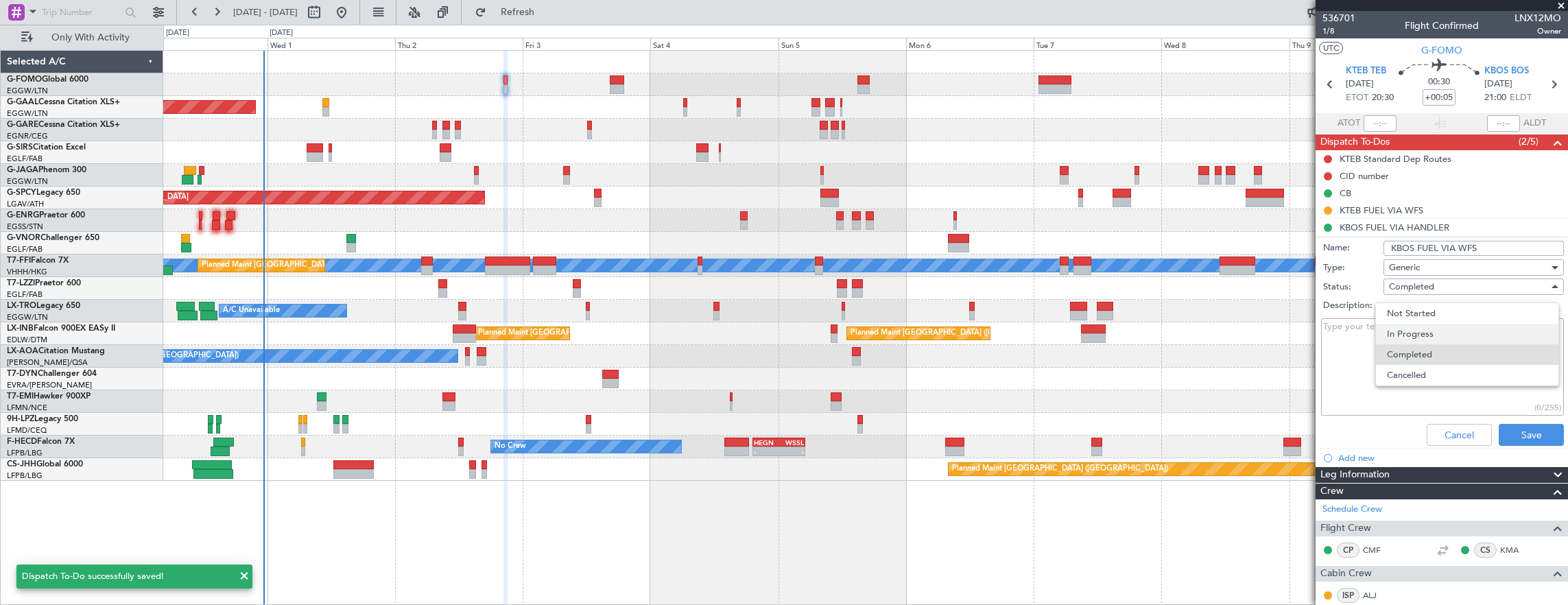
click at [1428, 335] on span "In Progress" at bounding box center [1466, 334] width 161 height 21
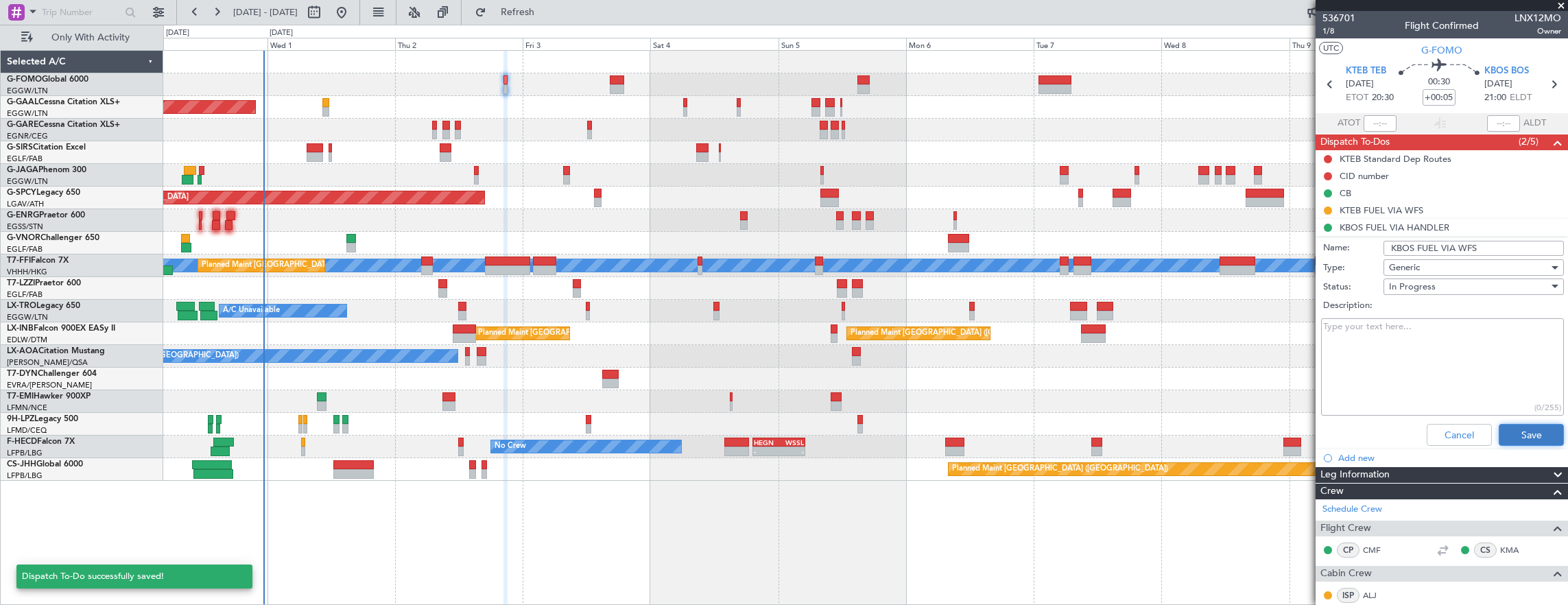
click at [1515, 439] on button "Save" at bounding box center [1531, 435] width 65 height 22
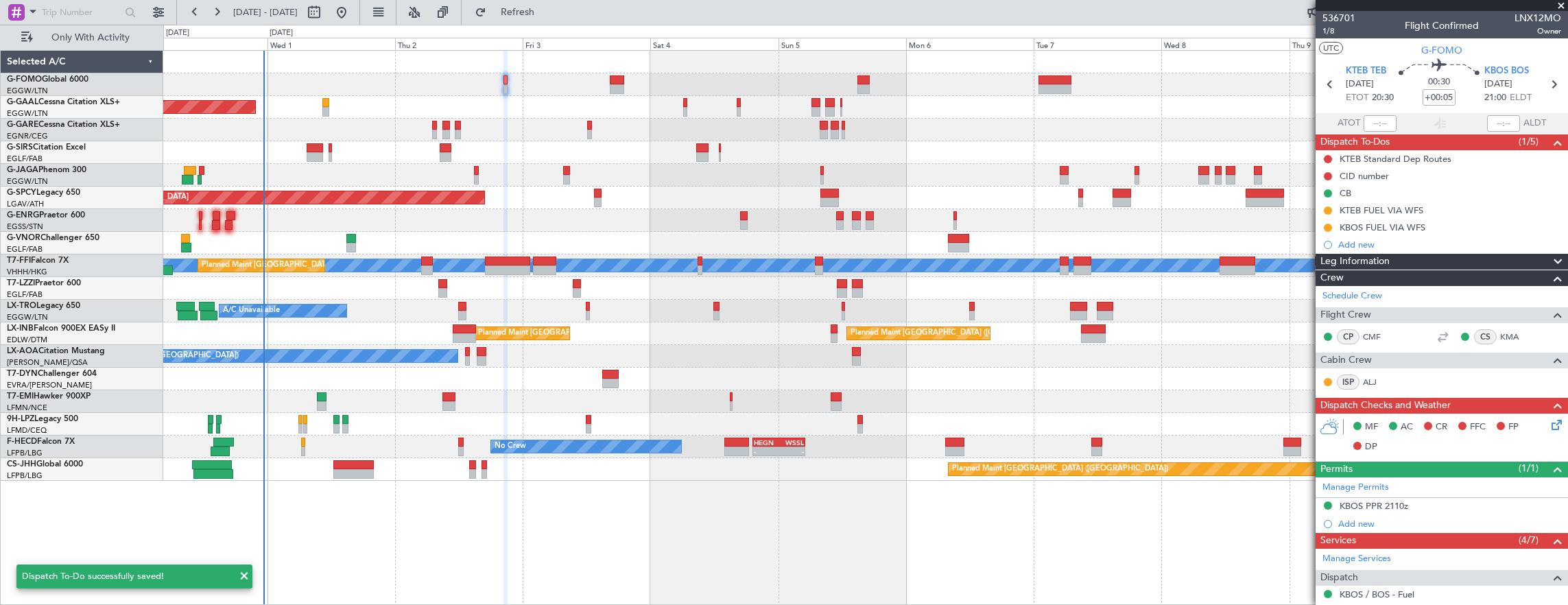
scroll to position [233, 0]
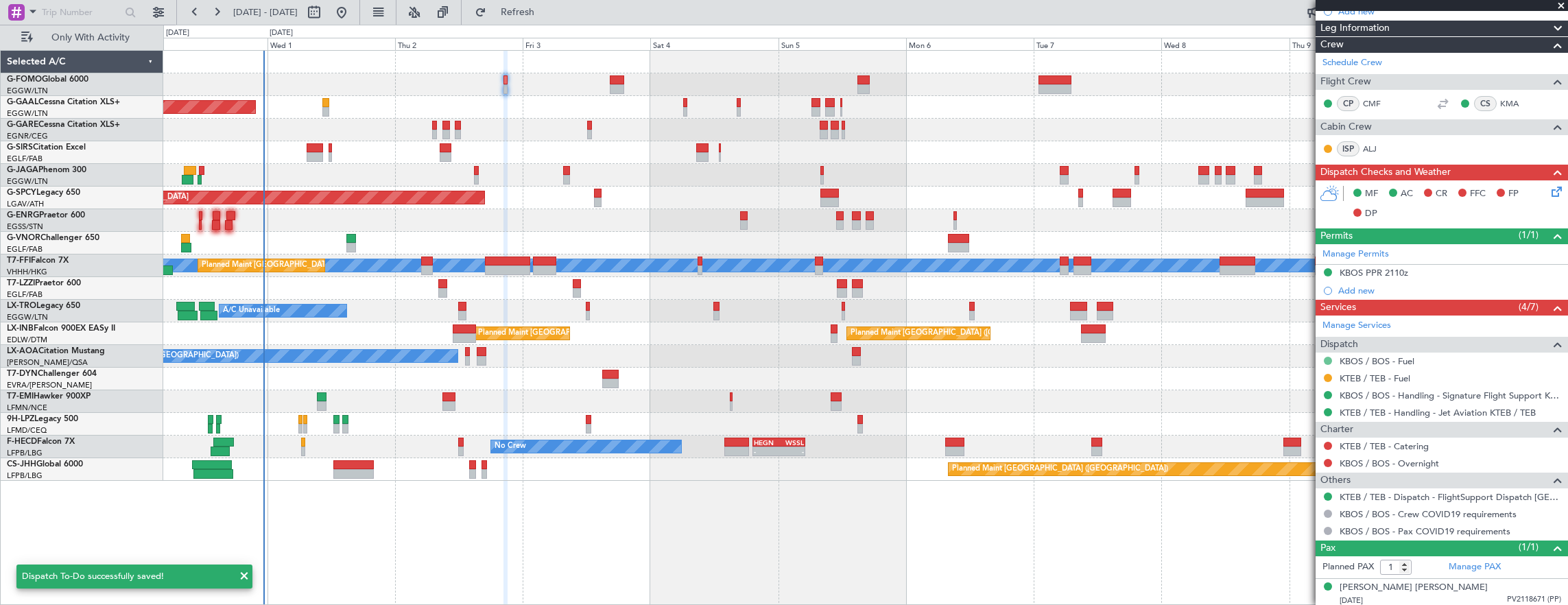
click at [1329, 358] on button at bounding box center [1327, 361] width 8 height 8
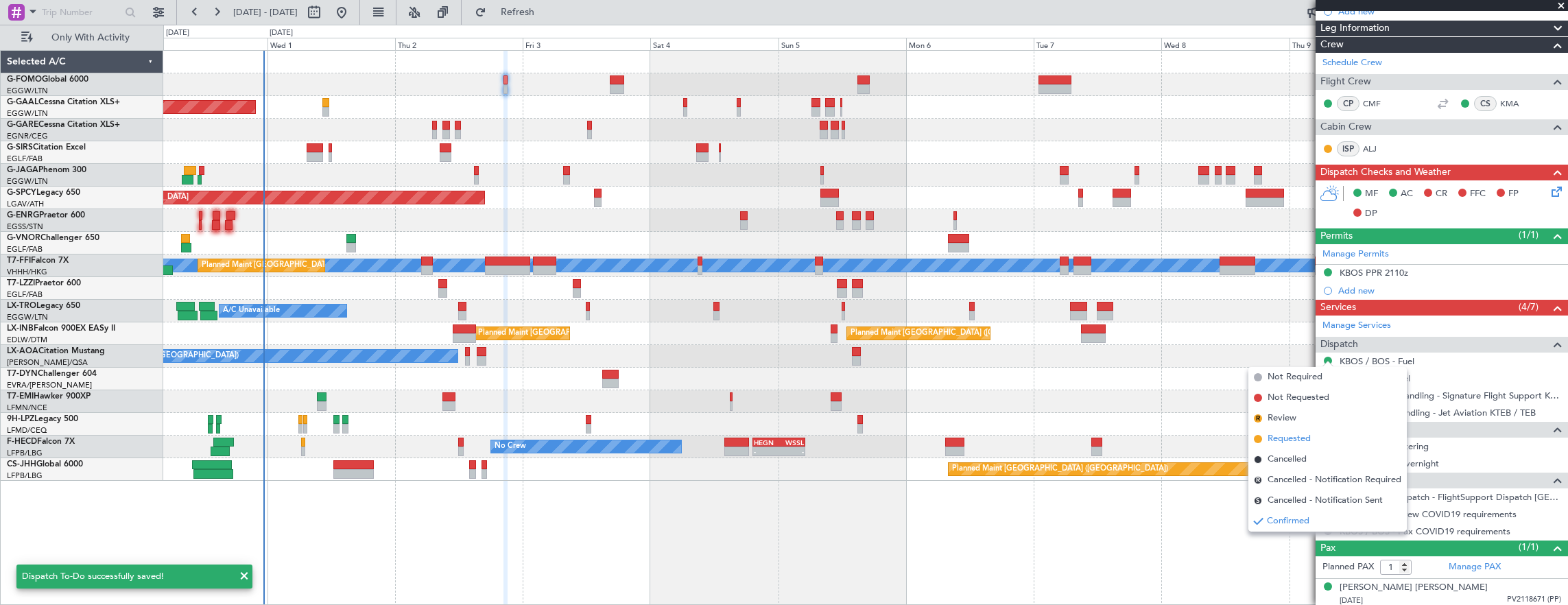
click at [1293, 438] on span "Requested" at bounding box center [1289, 438] width 43 height 14
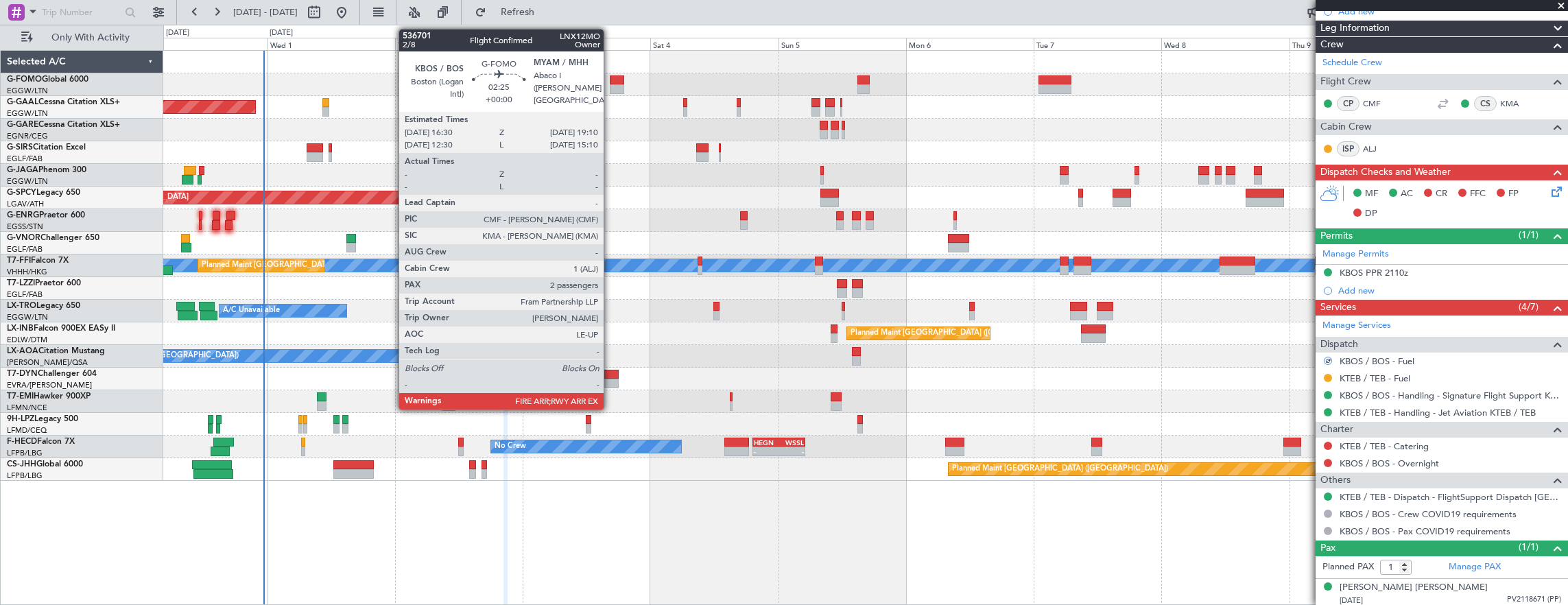
click at [616, 85] on div at bounding box center [617, 89] width 14 height 9
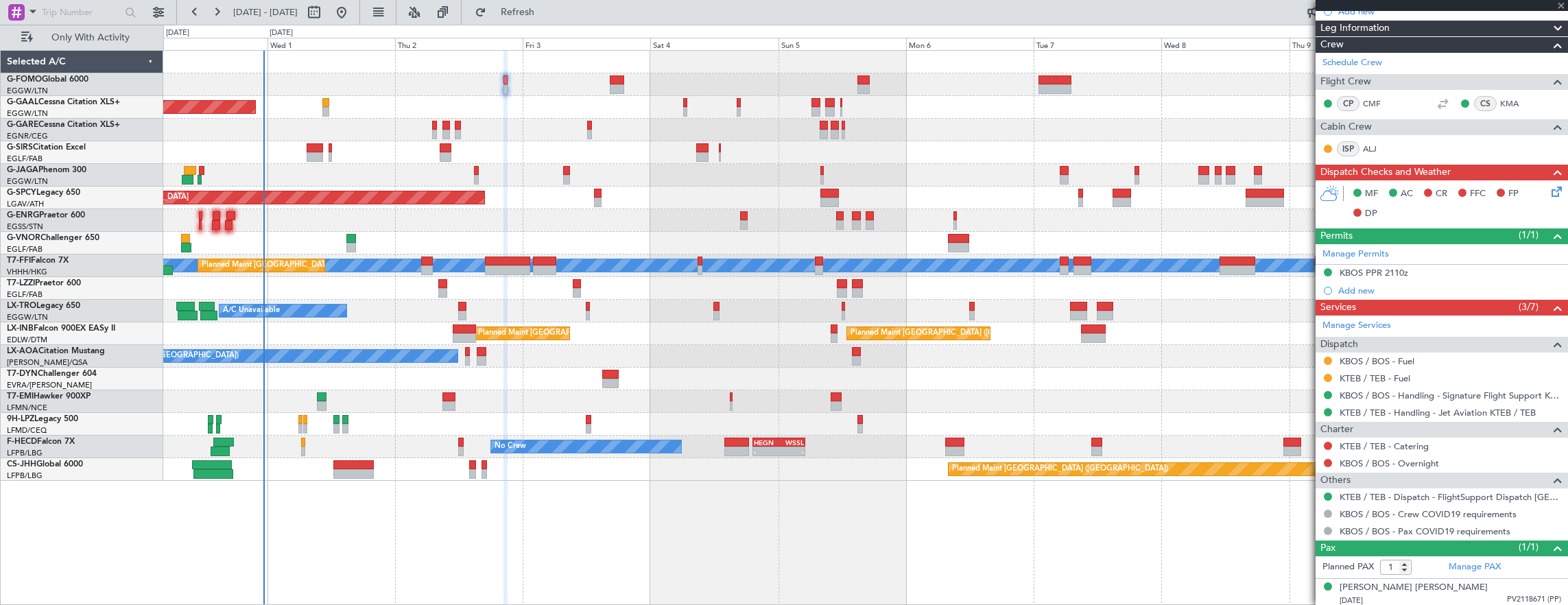
type input "2"
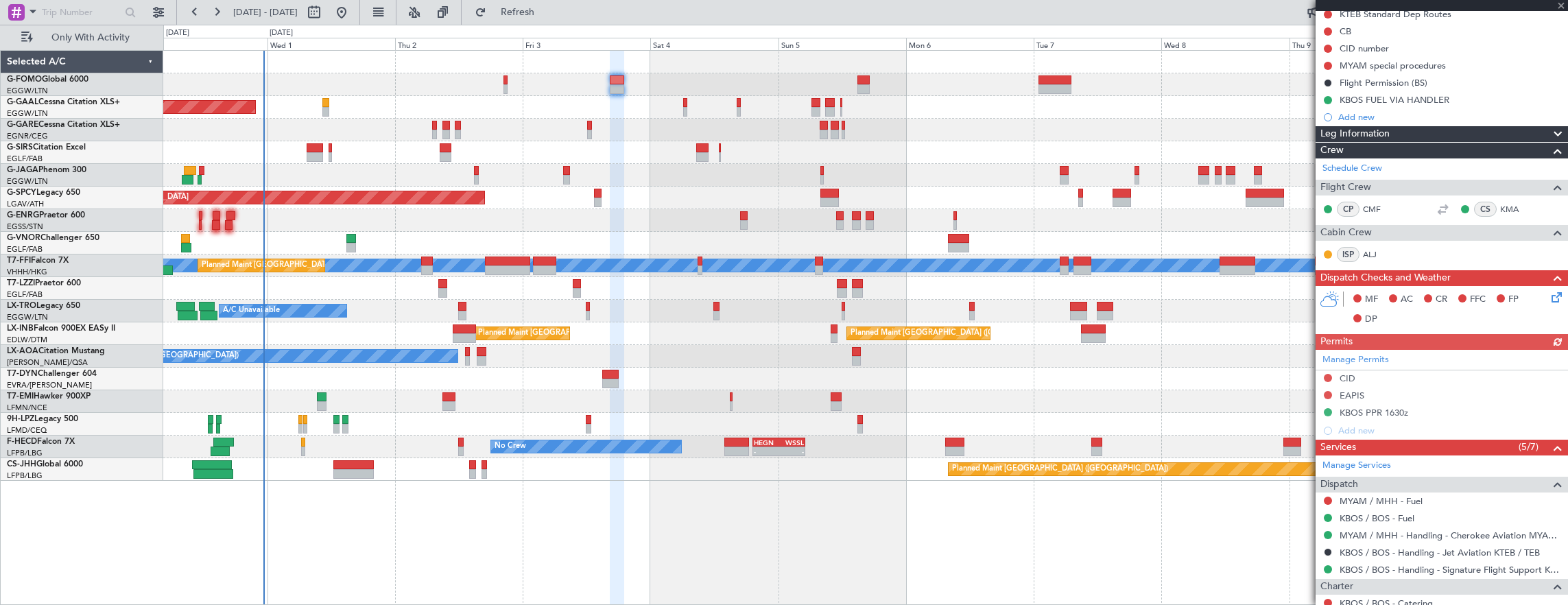
scroll to position [206, 0]
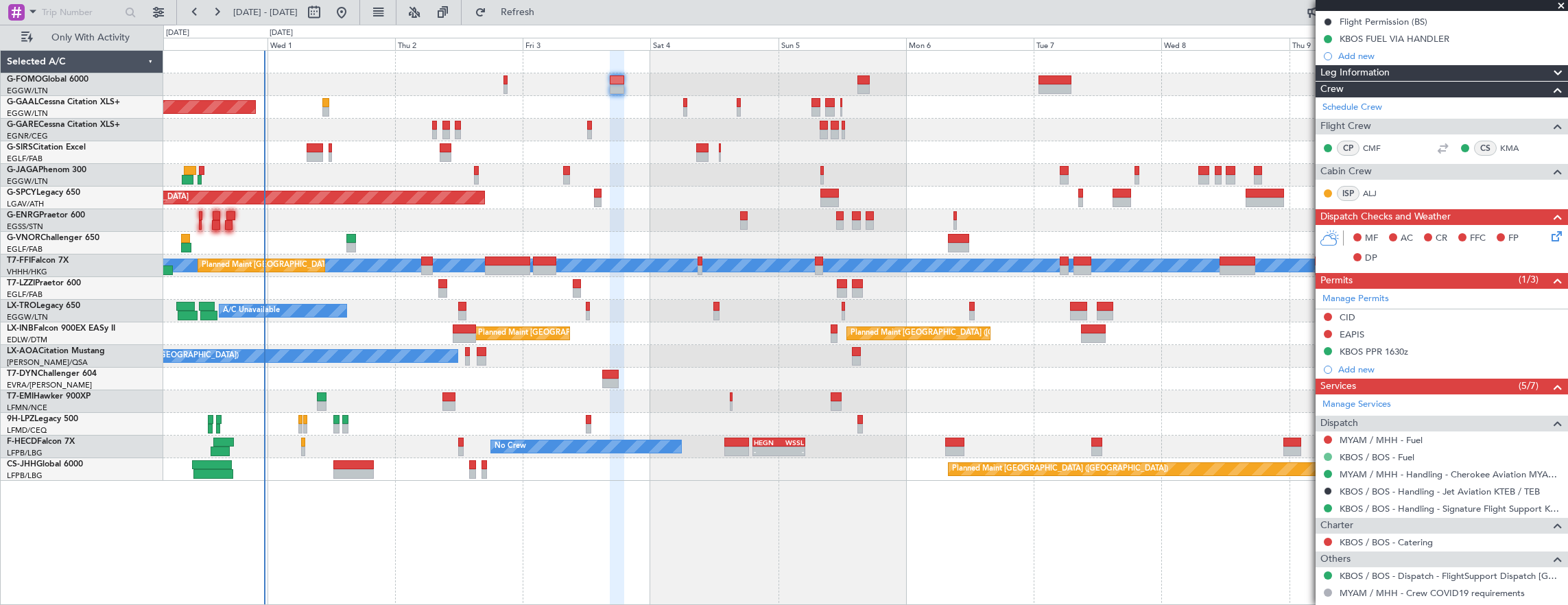
click at [1326, 454] on button at bounding box center [1327, 456] width 8 height 8
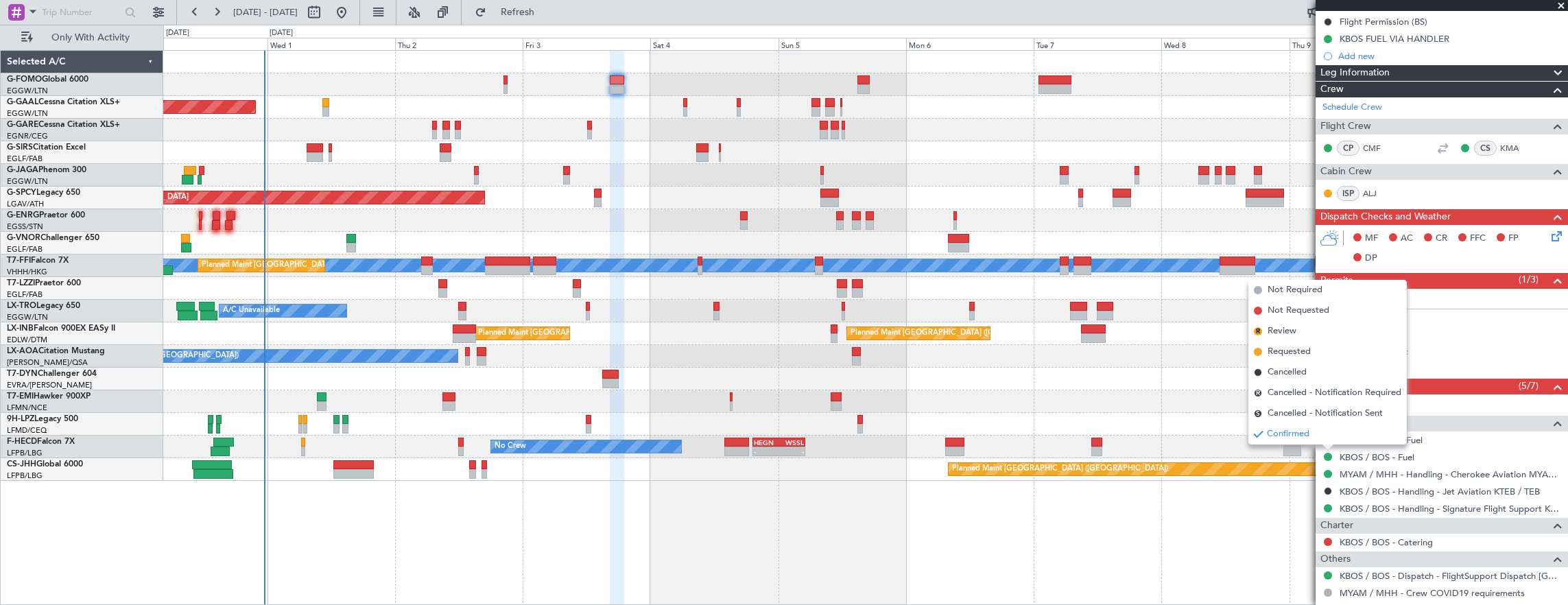
click at [1299, 346] on span "Requested" at bounding box center [1289, 351] width 43 height 14
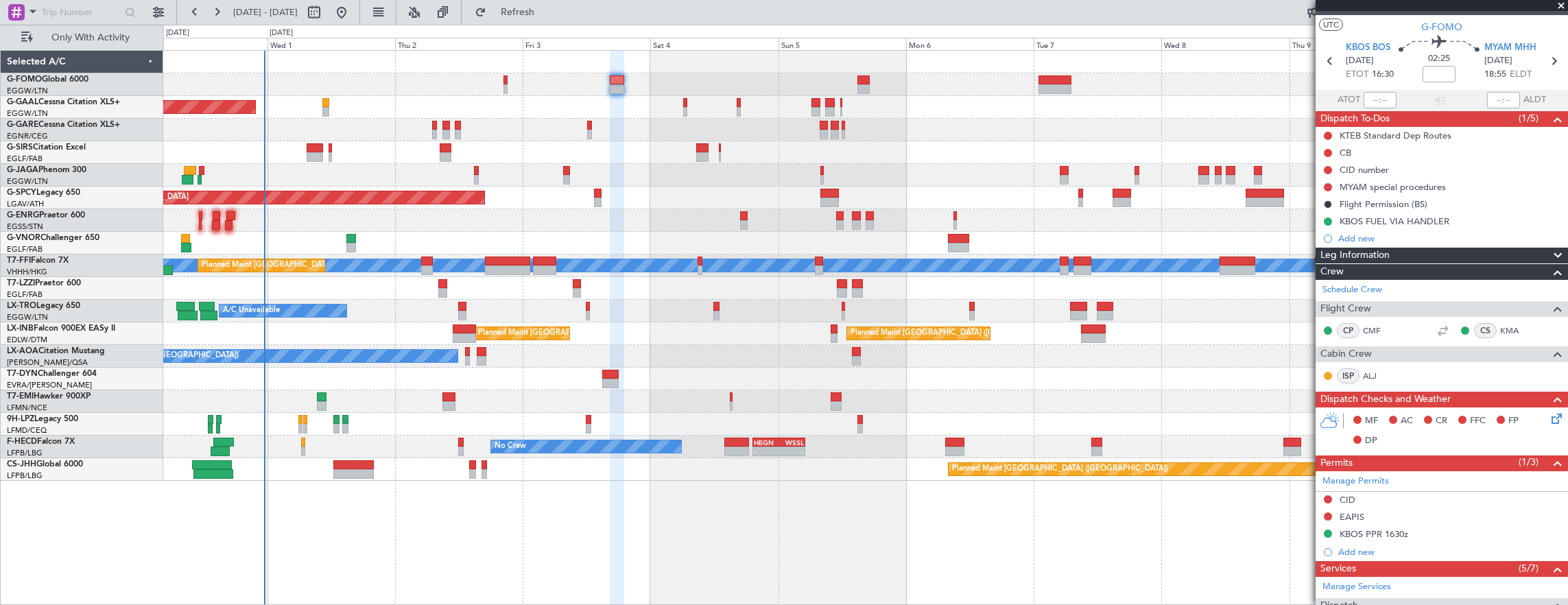
scroll to position [0, 0]
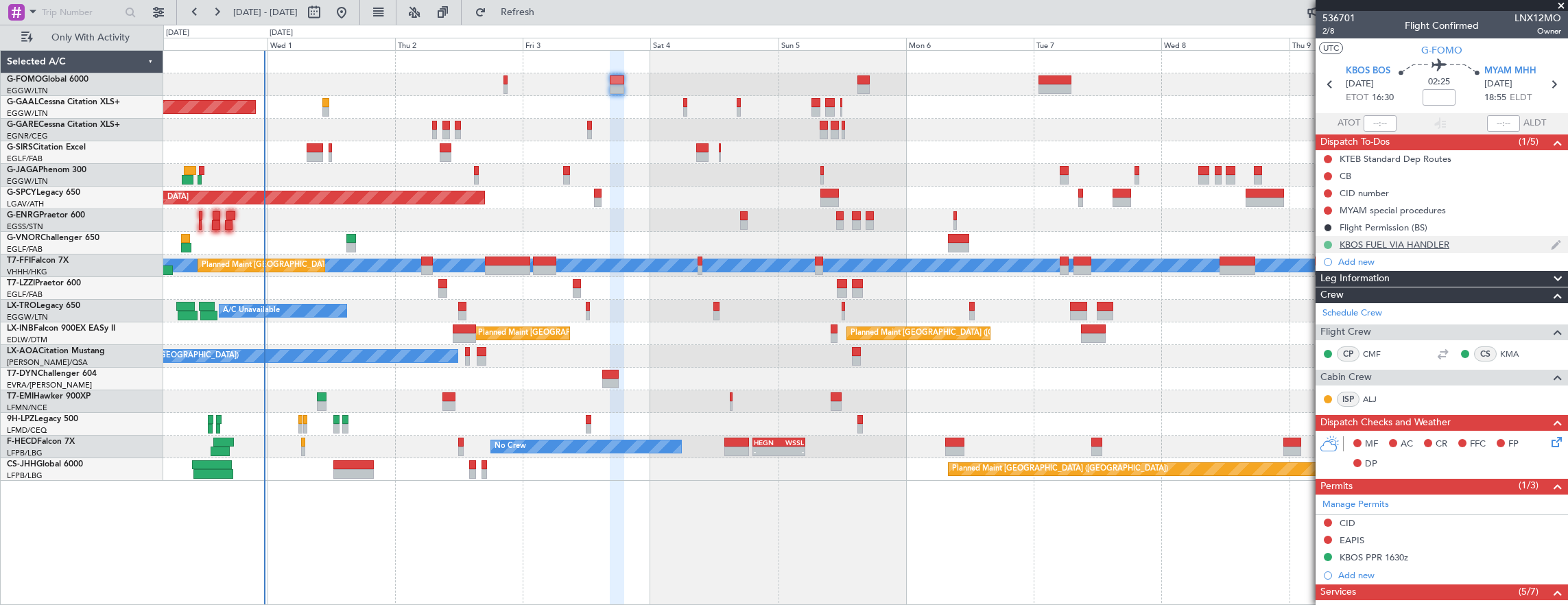
click at [1324, 241] on button at bounding box center [1327, 244] width 8 height 8
click at [1337, 286] on span "In Progress" at bounding box center [1334, 283] width 47 height 14
click at [1489, 240] on div "KBOS FUEL VIA HANDLER" at bounding box center [1442, 244] width 252 height 17
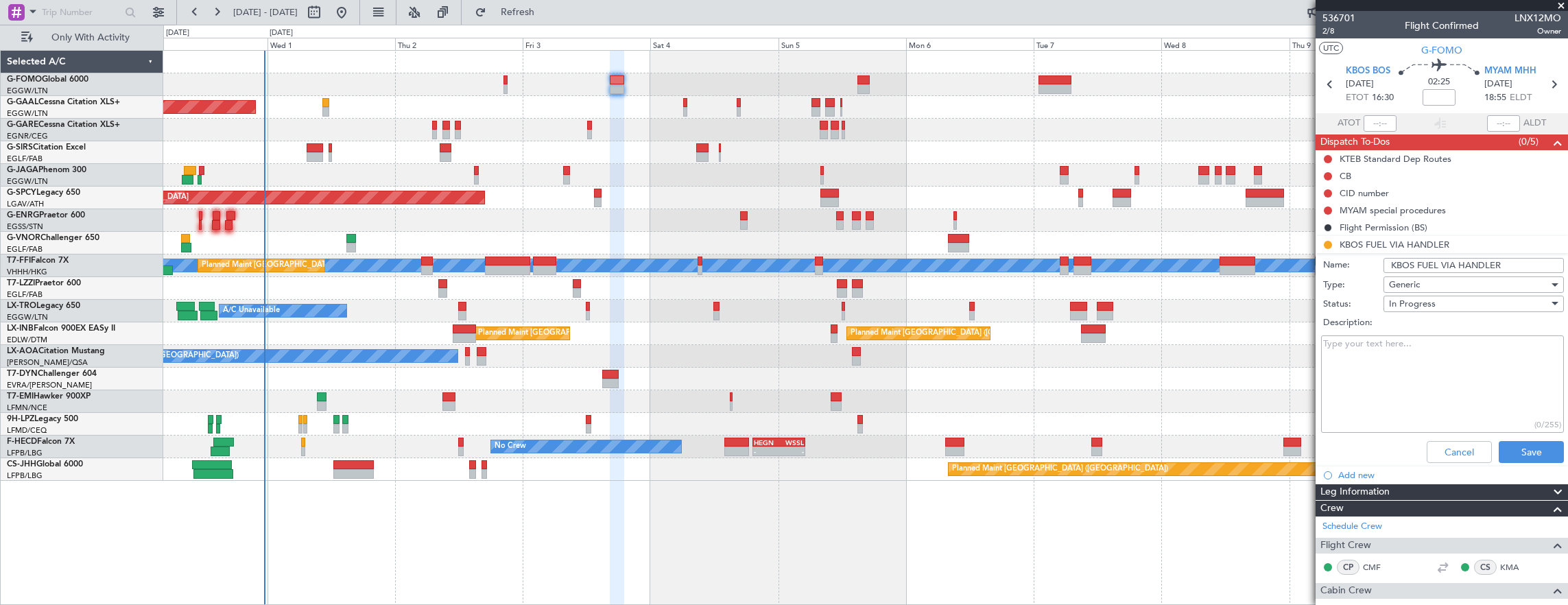
click at [1466, 262] on input "KBOS FUEL VIA HANDLER" at bounding box center [1474, 265] width 180 height 15
type input "KBOS FUEL VIA WFS"
click at [1520, 451] on button "Save" at bounding box center [1531, 452] width 65 height 22
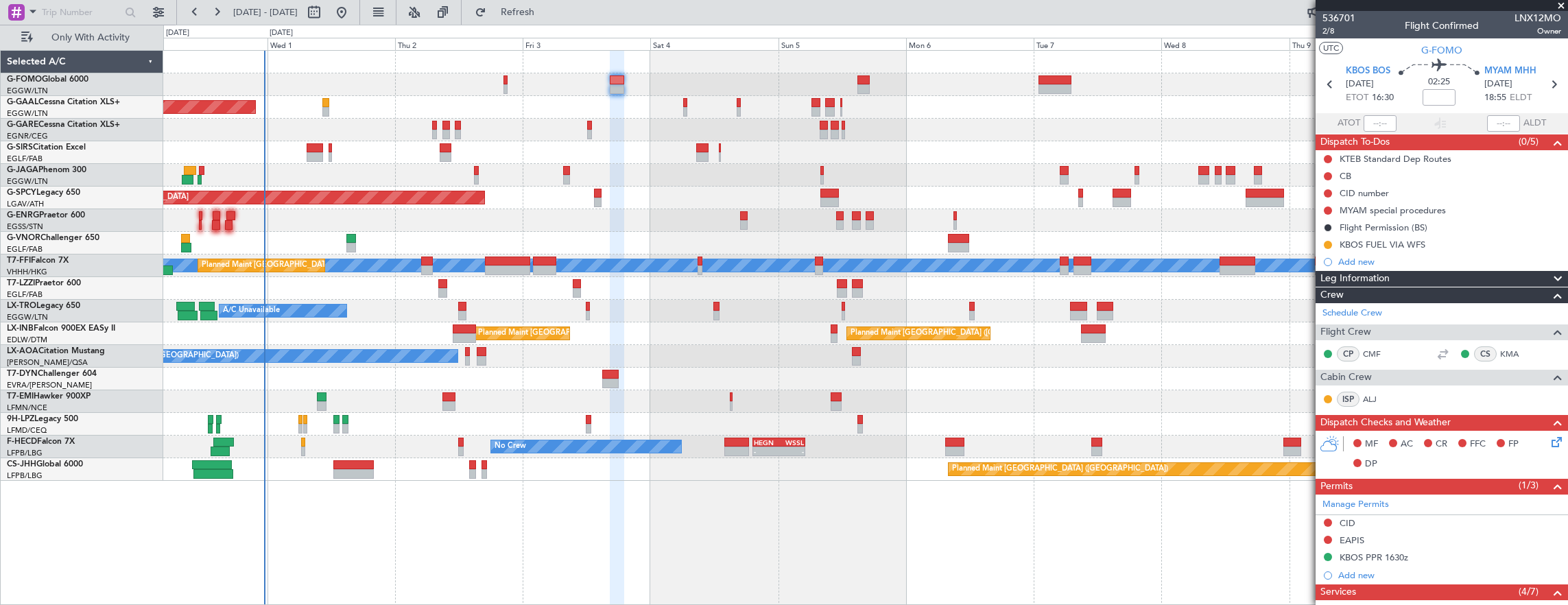
scroll to position [333, 0]
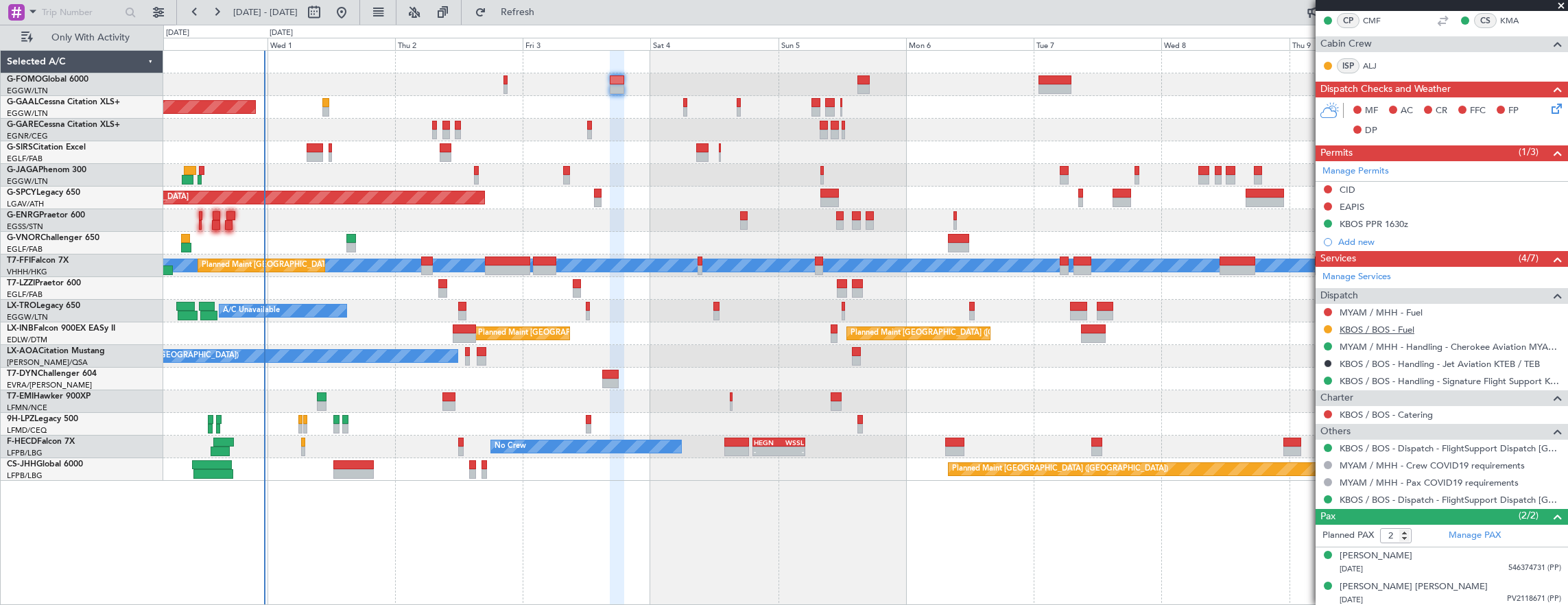
click at [1391, 325] on link "KBOS / BOS - Fuel" at bounding box center [1377, 330] width 75 height 12
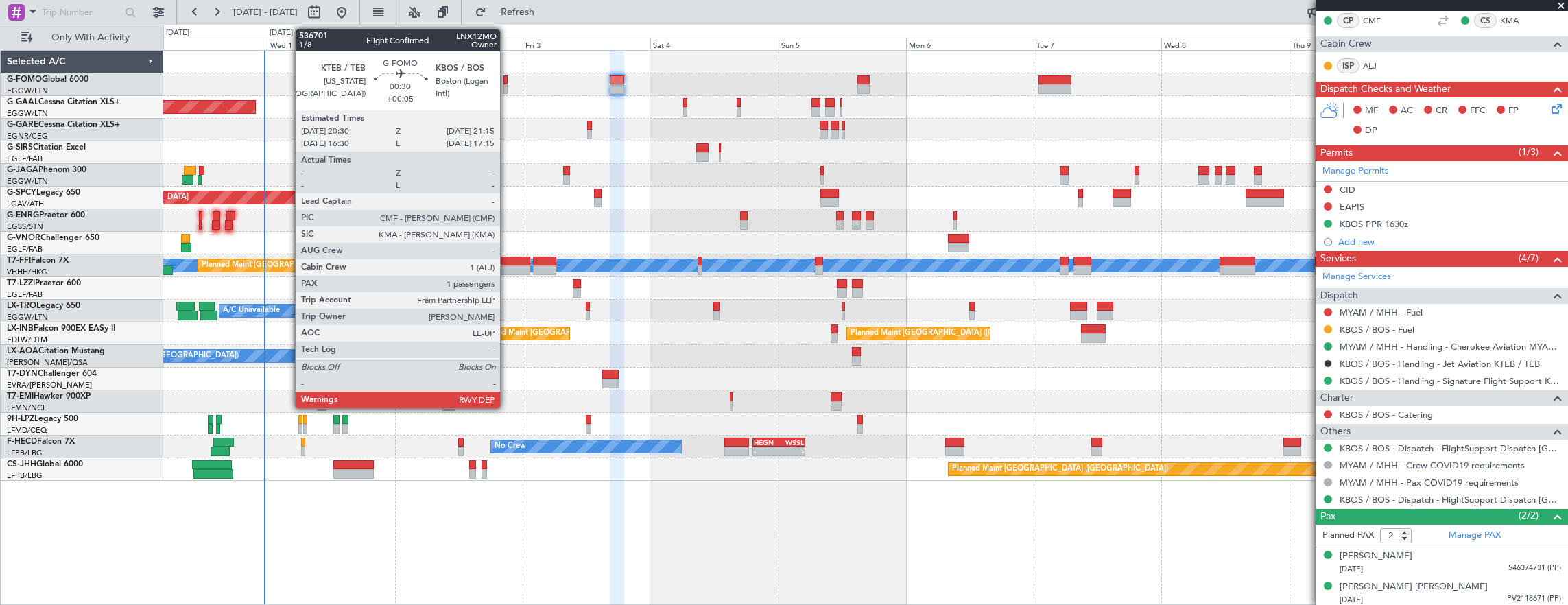
click at [507, 79] on div at bounding box center [505, 80] width 4 height 9
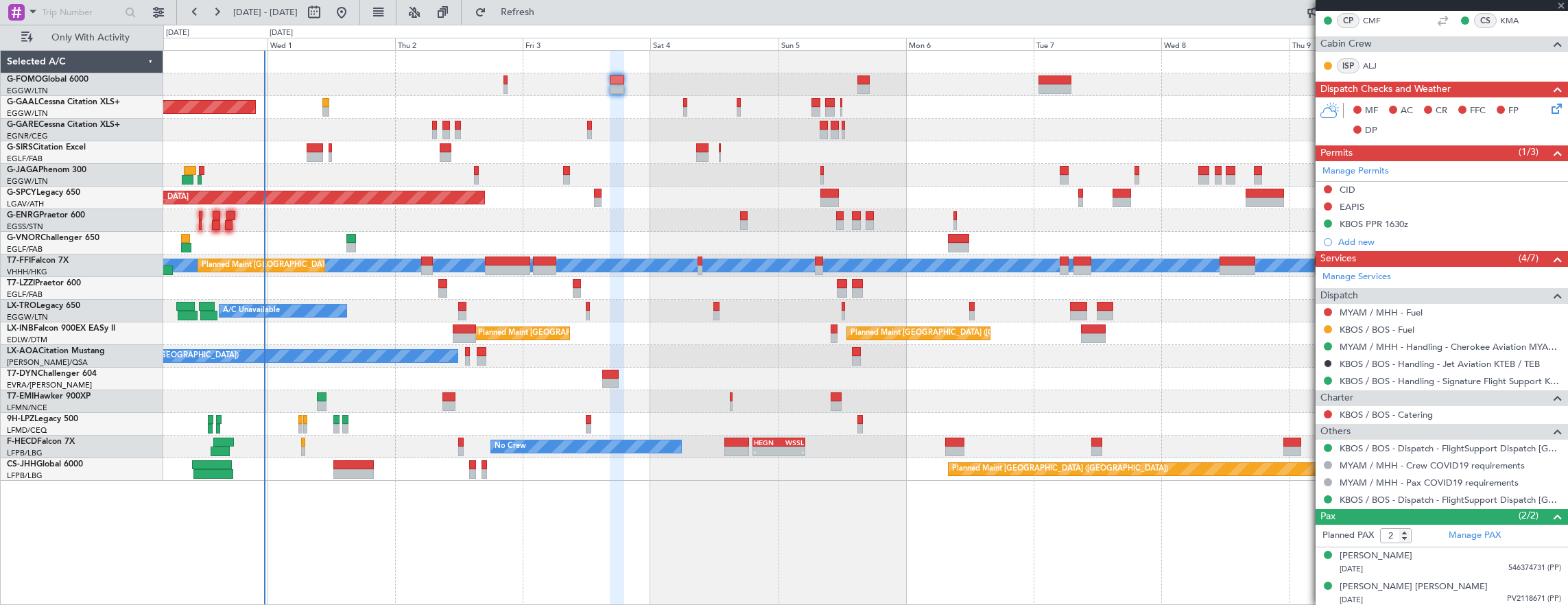
type input "+00:05"
type input "1"
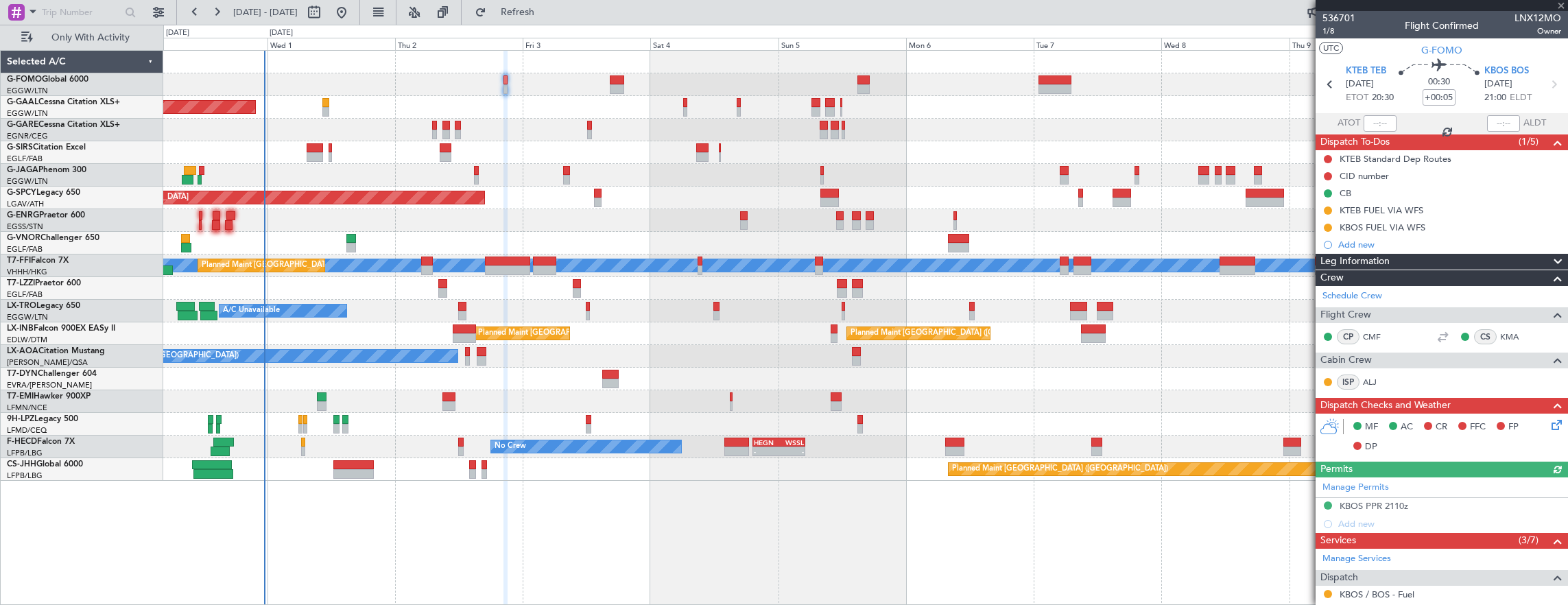
scroll to position [206, 0]
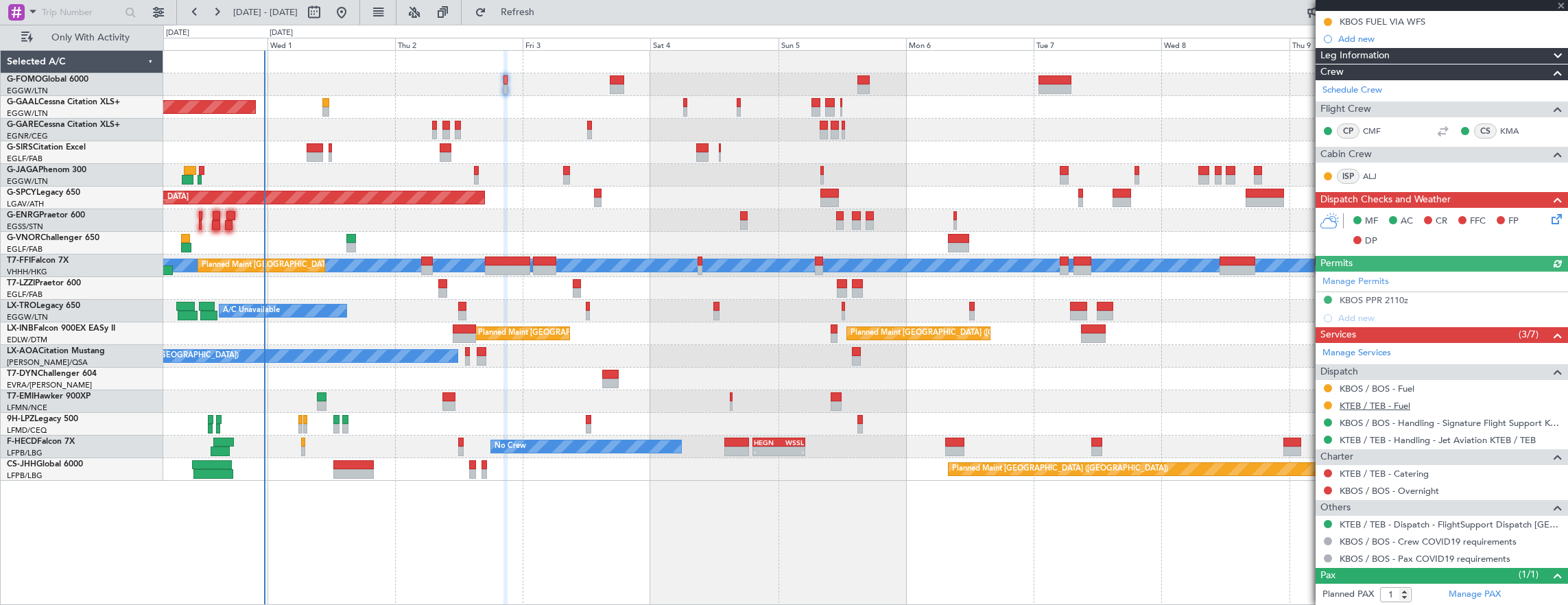
click at [1389, 406] on link "KTEB / TEB - Fuel" at bounding box center [1375, 406] width 71 height 12
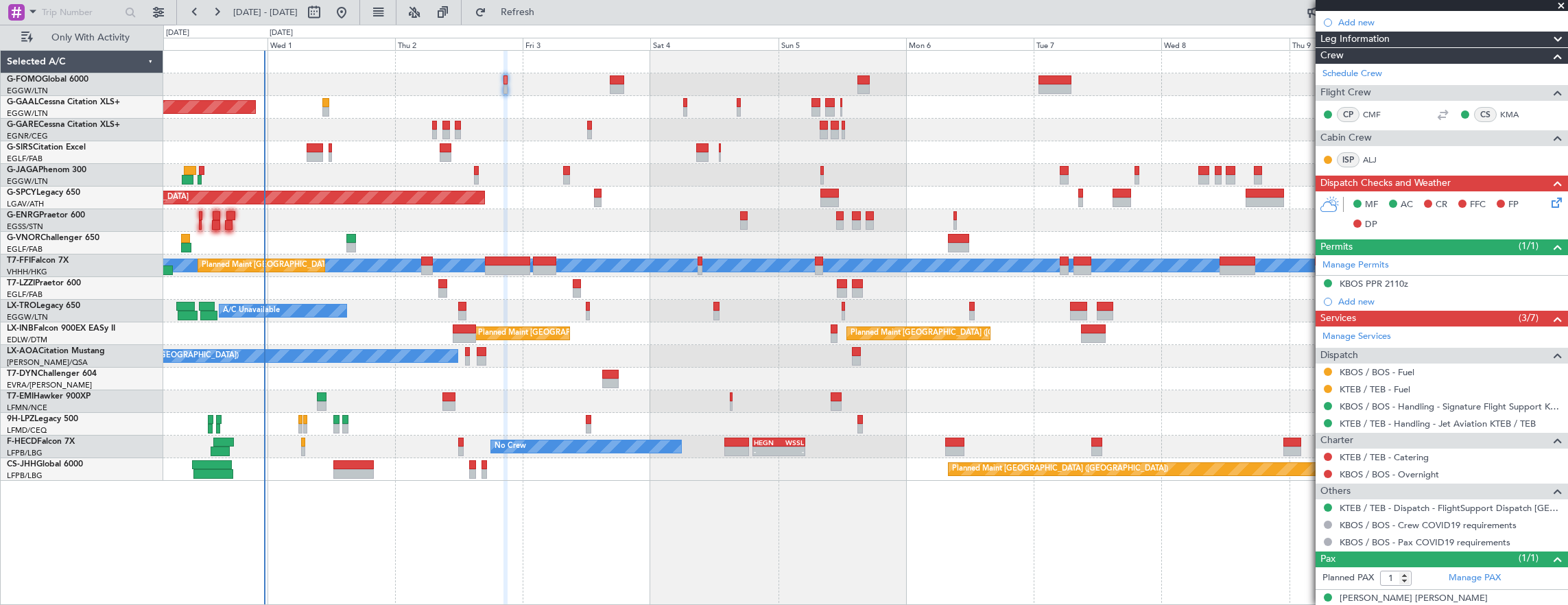
scroll to position [233, 0]
